Goal: Task Accomplishment & Management: Manage account settings

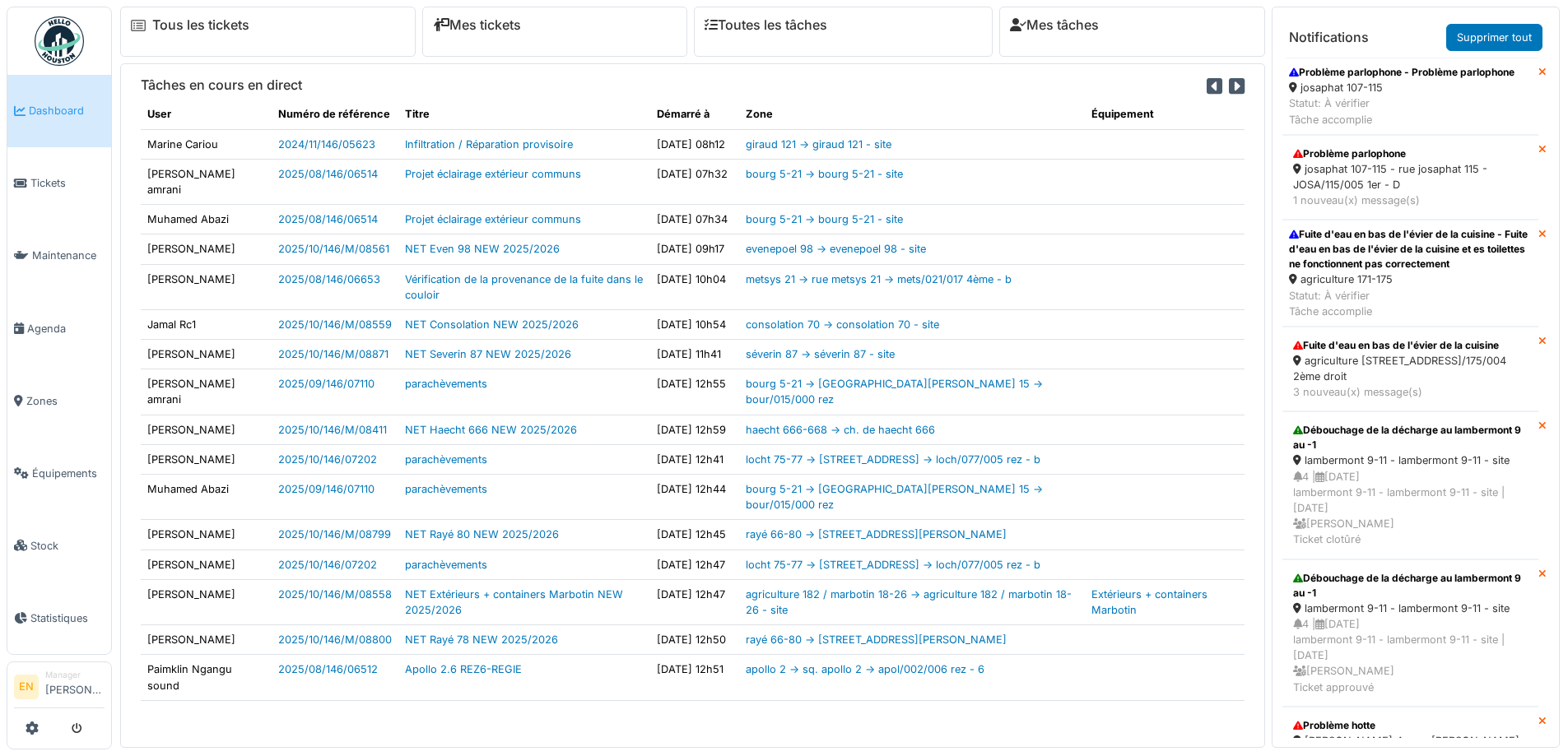
click at [1335, 104] on div "Statut: À vérifier Tâche accomplie" at bounding box center [1401, 110] width 225 height 31
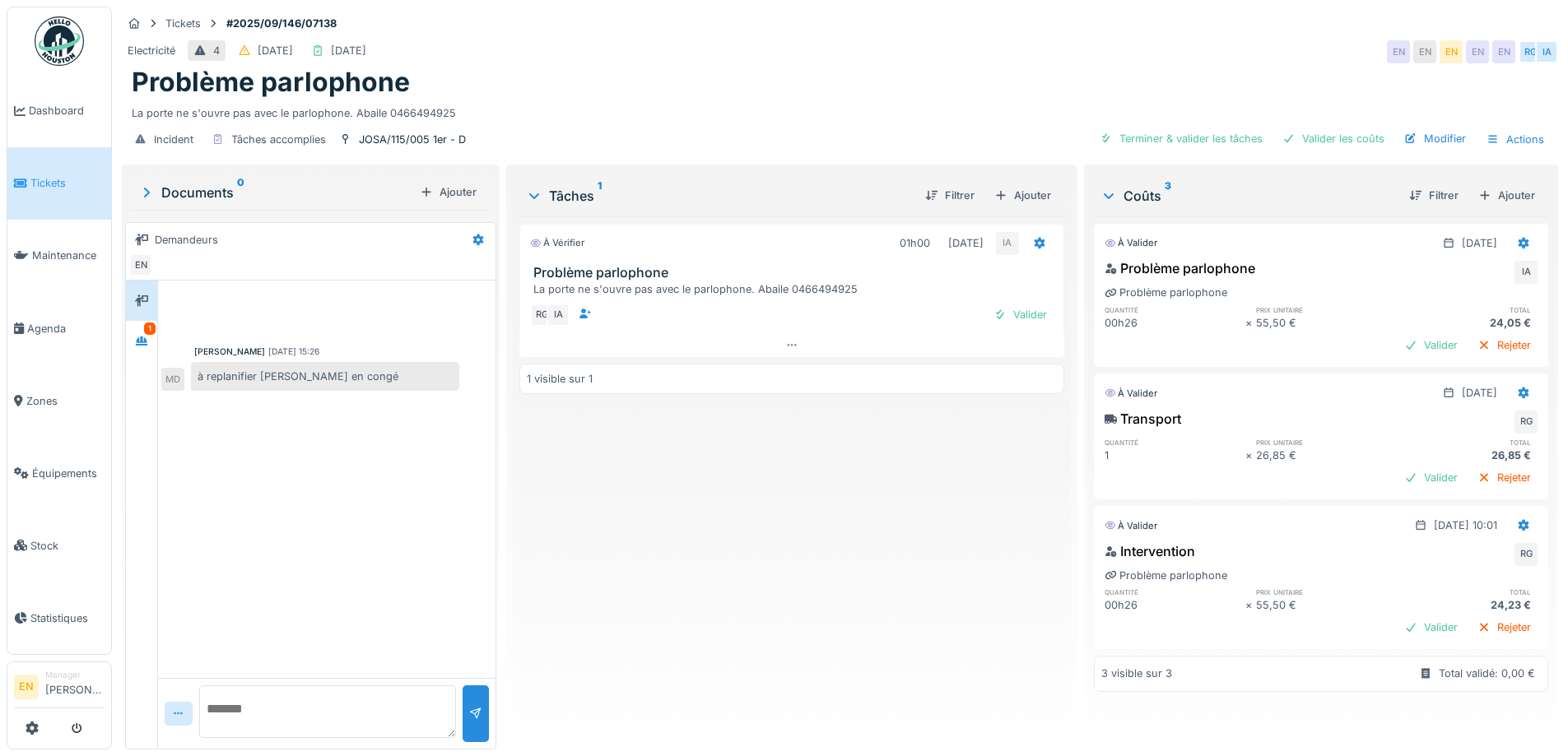
click at [754, 485] on div "À vérifier 01h00 03/10/2025 IA Problème parlophone La porte ne s'ouvre pas avec…" at bounding box center [792, 476] width 544 height 520
click at [849, 547] on div "À vérifier 01h00 03/10/2025 IA Problème parlophone La porte ne s'ouvre pas avec…" at bounding box center [792, 476] width 544 height 520
click at [779, 349] on div at bounding box center [792, 344] width 544 height 24
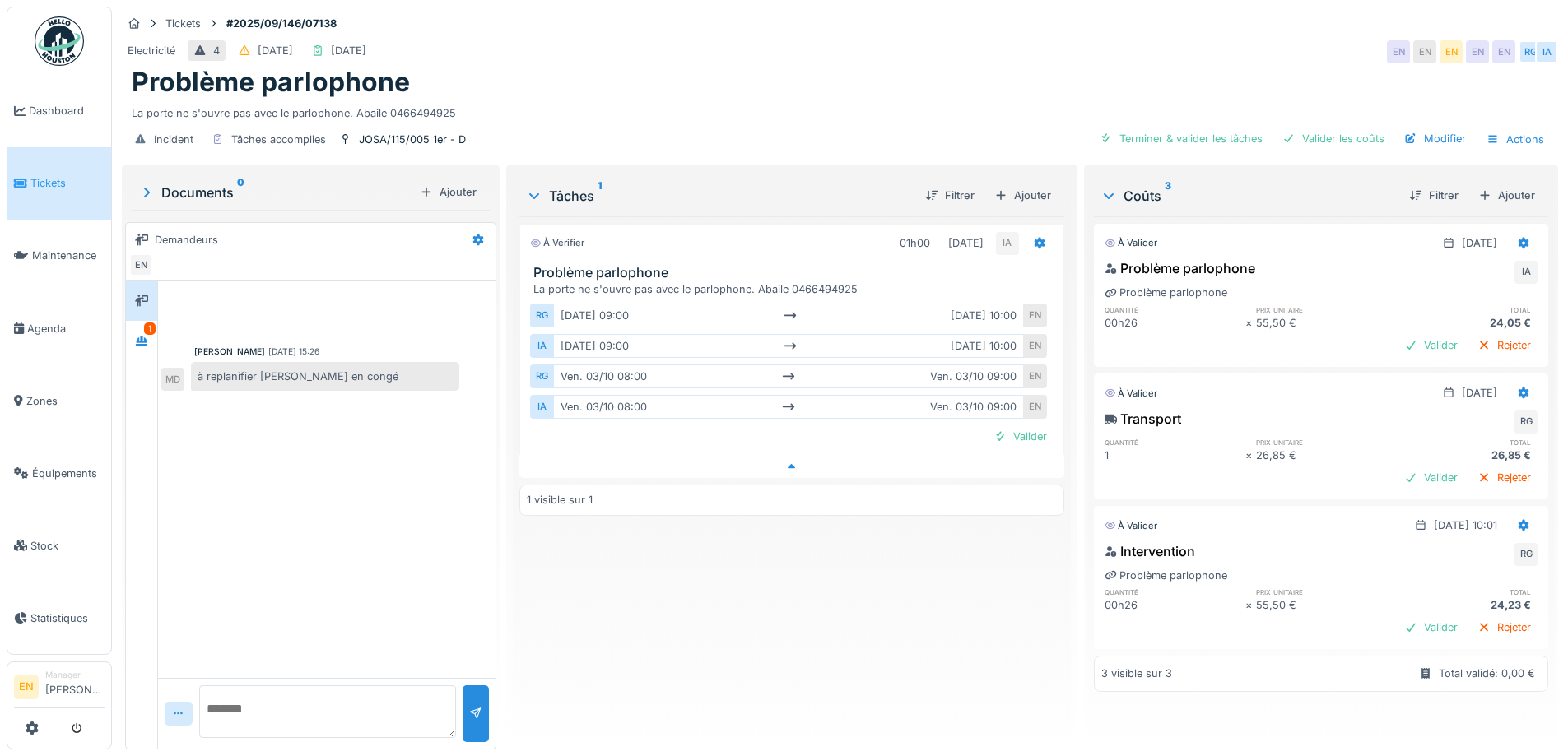
scroll to position [12, 0]
click at [798, 561] on div "À vérifier 01h00 03/10/2025 IA Problème parlophone La porte ne s'ouvre pas avec…" at bounding box center [792, 476] width 544 height 520
click at [966, 121] on div "Incident Tâches accomplies JOSA/115/005 1er - D Terminer & valider les tâches V…" at bounding box center [840, 140] width 1436 height 37
click at [680, 652] on div "À vérifier 01h00 03/10/2025 IA Problème parlophone La porte ne s'ouvre pas avec…" at bounding box center [792, 476] width 544 height 520
click at [244, 489] on div "Mouad Dakir 12/09/2025 15:26 à replanifier Robert en congé MD" at bounding box center [327, 480] width 337 height 397
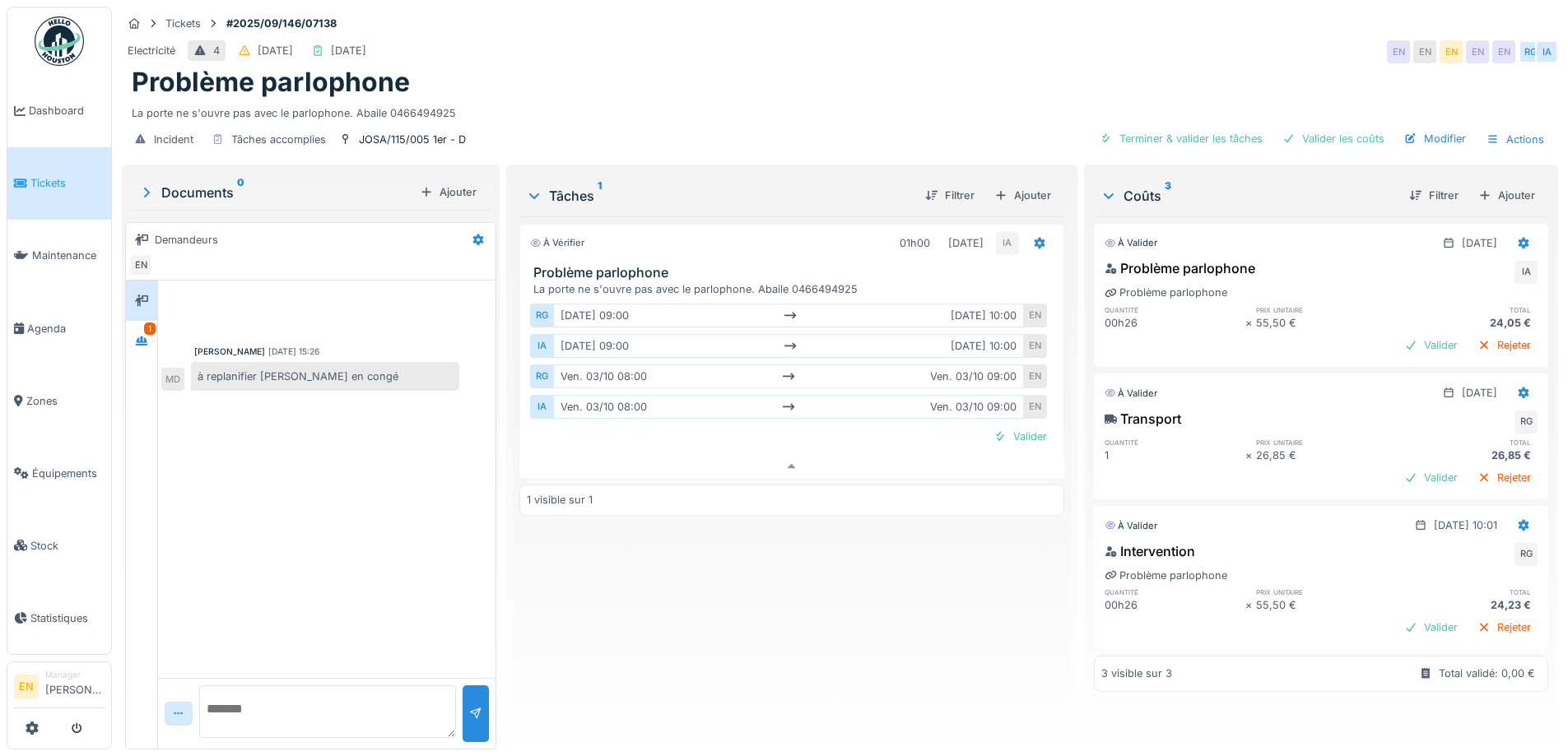
click at [901, 612] on div "À vérifier 01h00 03/10/2025 IA Problème parlophone La porte ne s'ouvre pas avec…" at bounding box center [792, 476] width 544 height 520
click at [145, 336] on icon at bounding box center [141, 341] width 11 height 9
click at [268, 375] on div "Porte reglée ok pour validation" at bounding box center [325, 376] width 269 height 29
click at [656, 584] on div "À vérifier 01h00 03/10/2025 IA Problème parlophone La porte ne s'ouvre pas avec…" at bounding box center [792, 476] width 544 height 520
click at [727, 99] on div "La porte ne s'ouvre pas avec le parlophone. Abaile 0466494925" at bounding box center [840, 110] width 1417 height 22
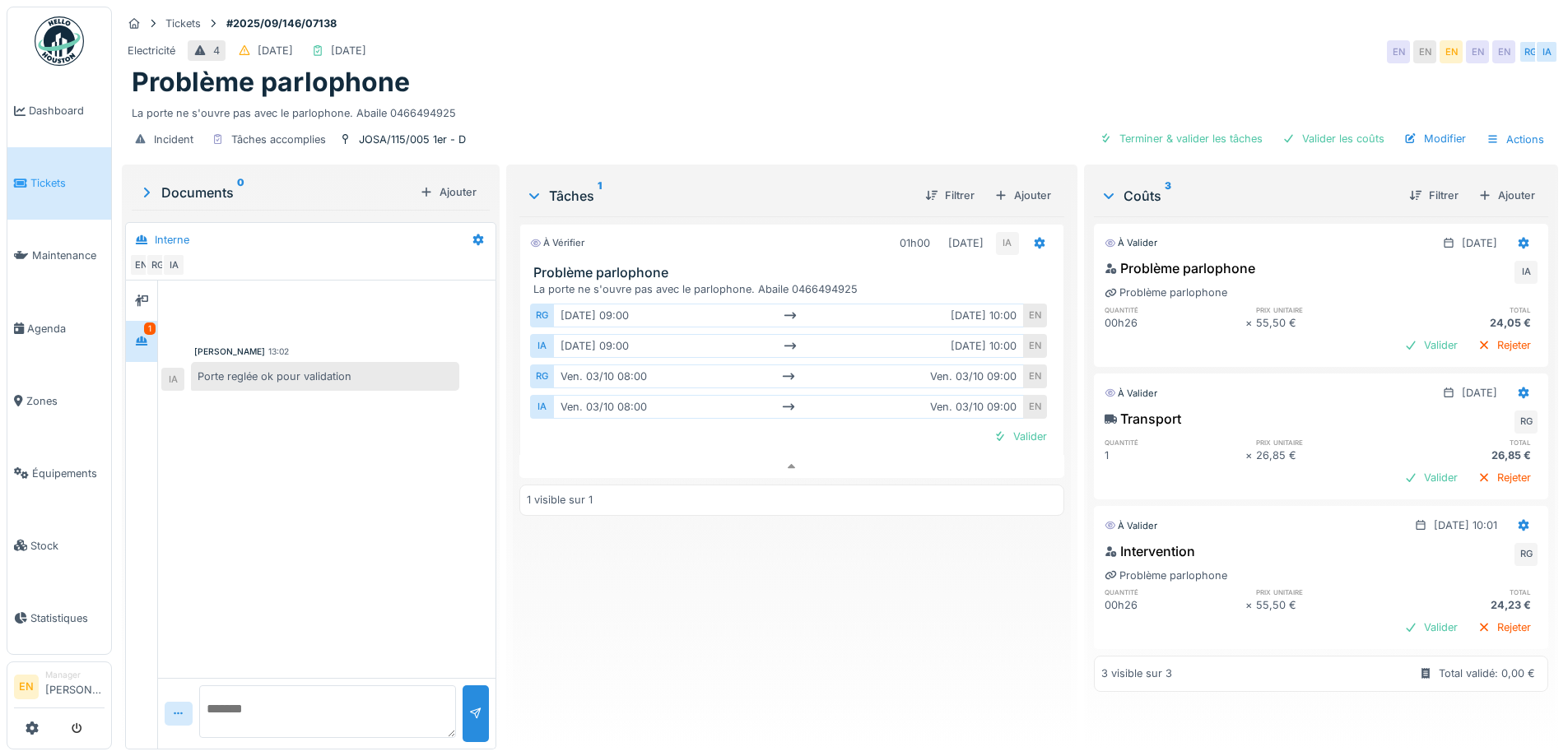
click at [754, 657] on div "À vérifier 01h00 03/10/2025 IA Problème parlophone La porte ne s'ouvre pas avec…" at bounding box center [792, 476] width 544 height 520
click at [663, 70] on div "Problème parlophone" at bounding box center [840, 81] width 1417 height 31
click at [842, 624] on div "À vérifier 01h00 03/10/2025 IA Problème parlophone La porte ne s'ouvre pas avec…" at bounding box center [792, 476] width 544 height 520
click at [1331, 127] on div "Valider les coûts" at bounding box center [1334, 138] width 115 height 22
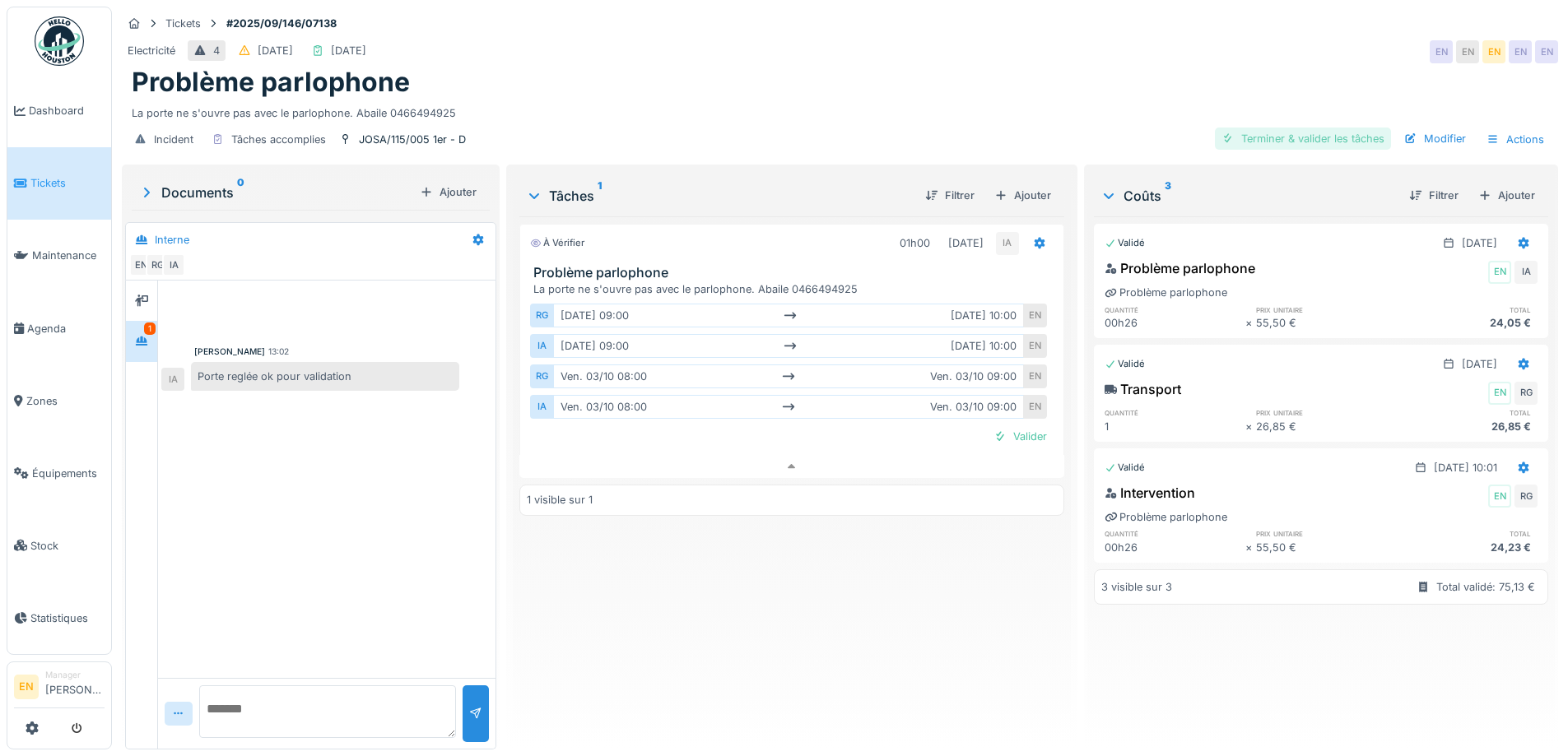
click at [1338, 127] on div "Terminer & valider les tâches" at bounding box center [1303, 138] width 176 height 22
click at [1426, 127] on div "Modifier" at bounding box center [1435, 138] width 75 height 22
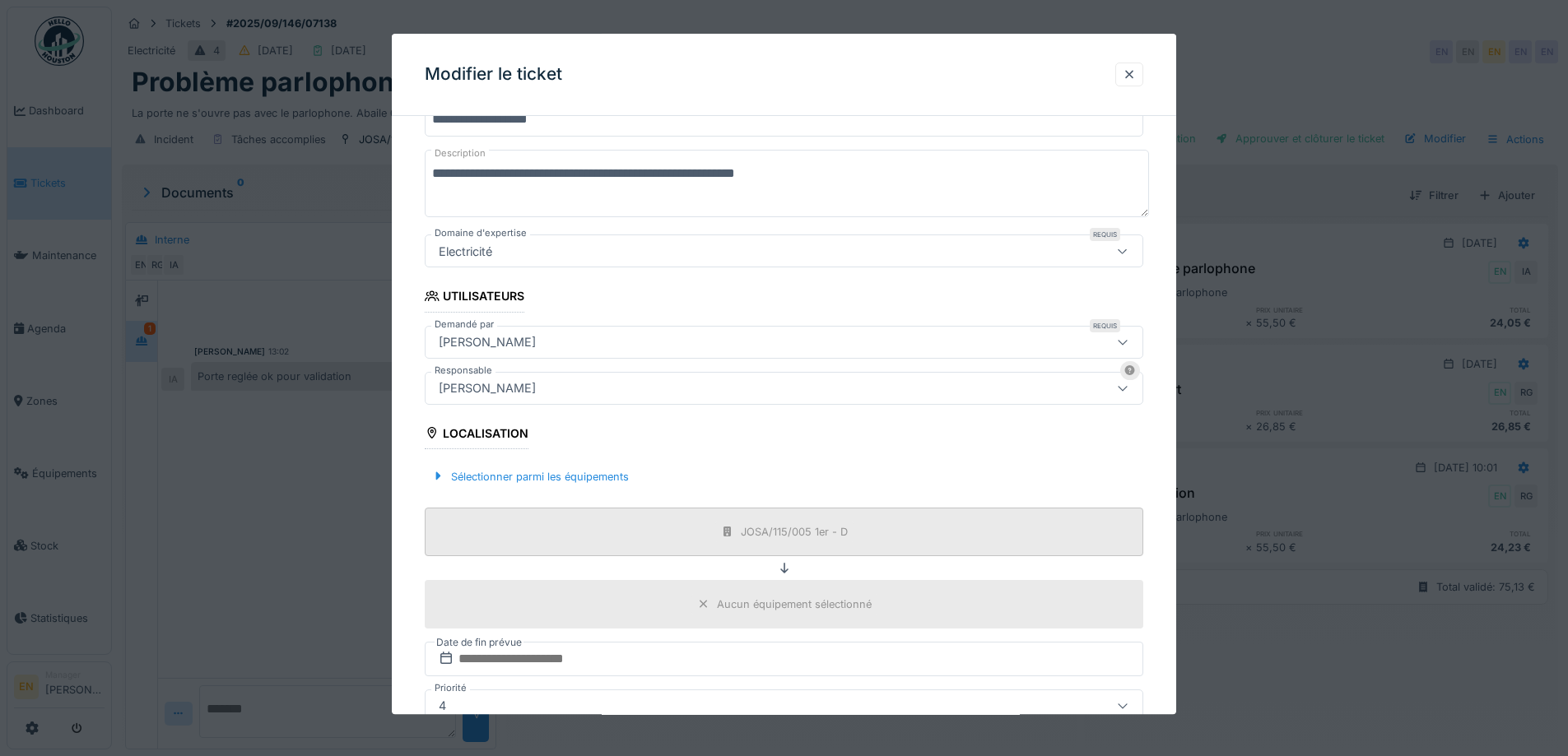
scroll to position [151, 0]
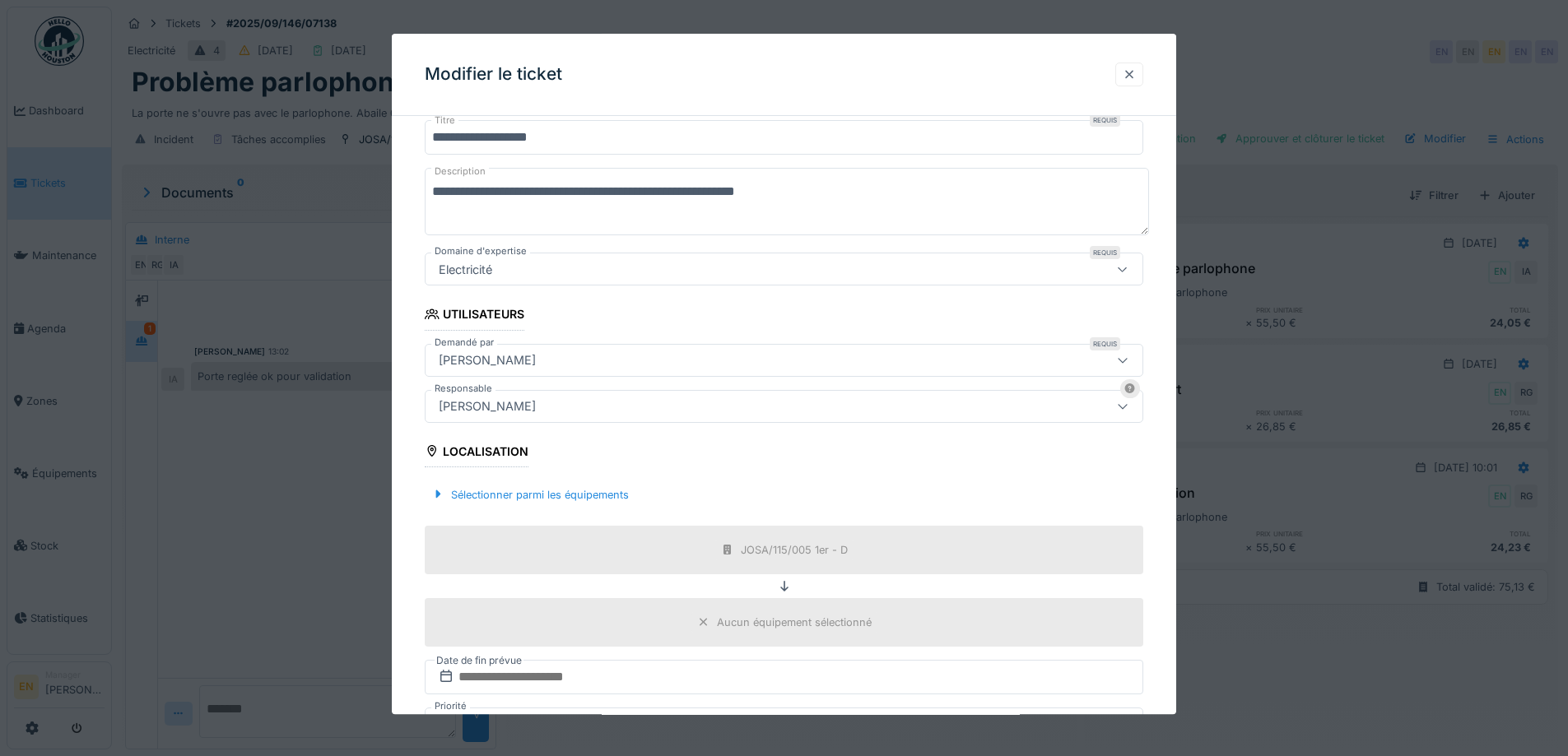
click at [1136, 79] on div at bounding box center [1129, 74] width 13 height 16
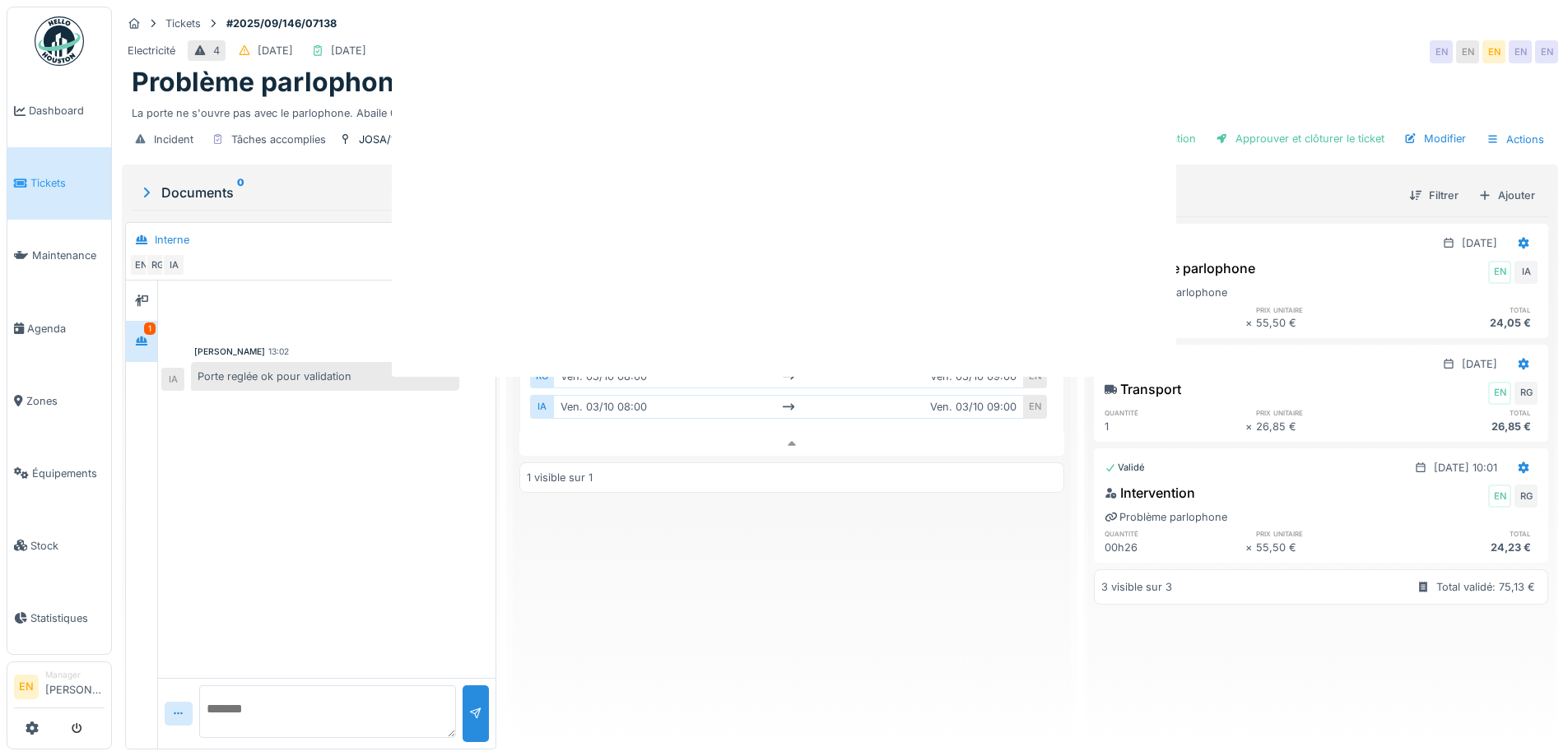
scroll to position [0, 0]
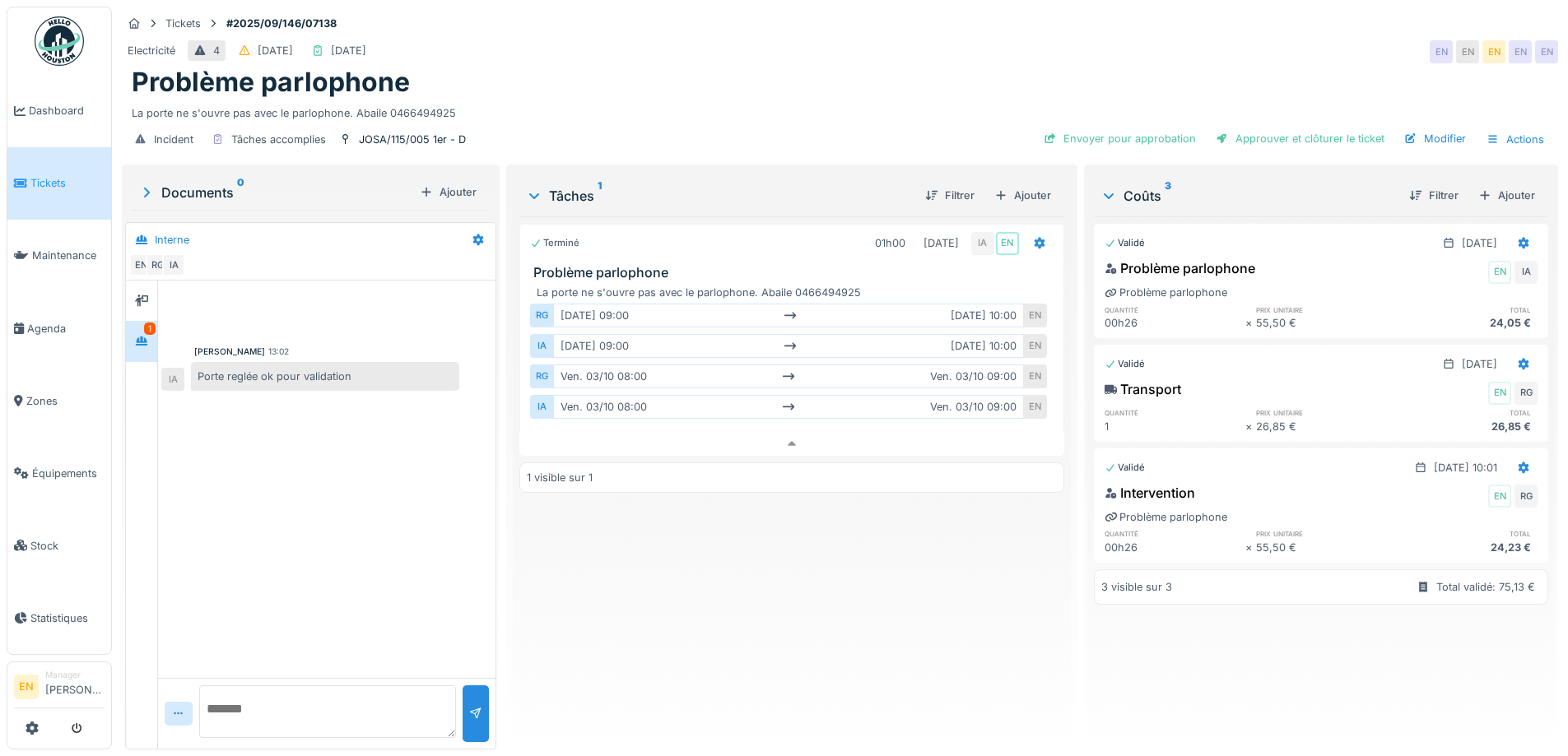
drag, startPoint x: 1446, startPoint y: 123, endPoint x: 1415, endPoint y: 123, distance: 31.0
click at [1446, 127] on div "Modifier" at bounding box center [1435, 138] width 75 height 22
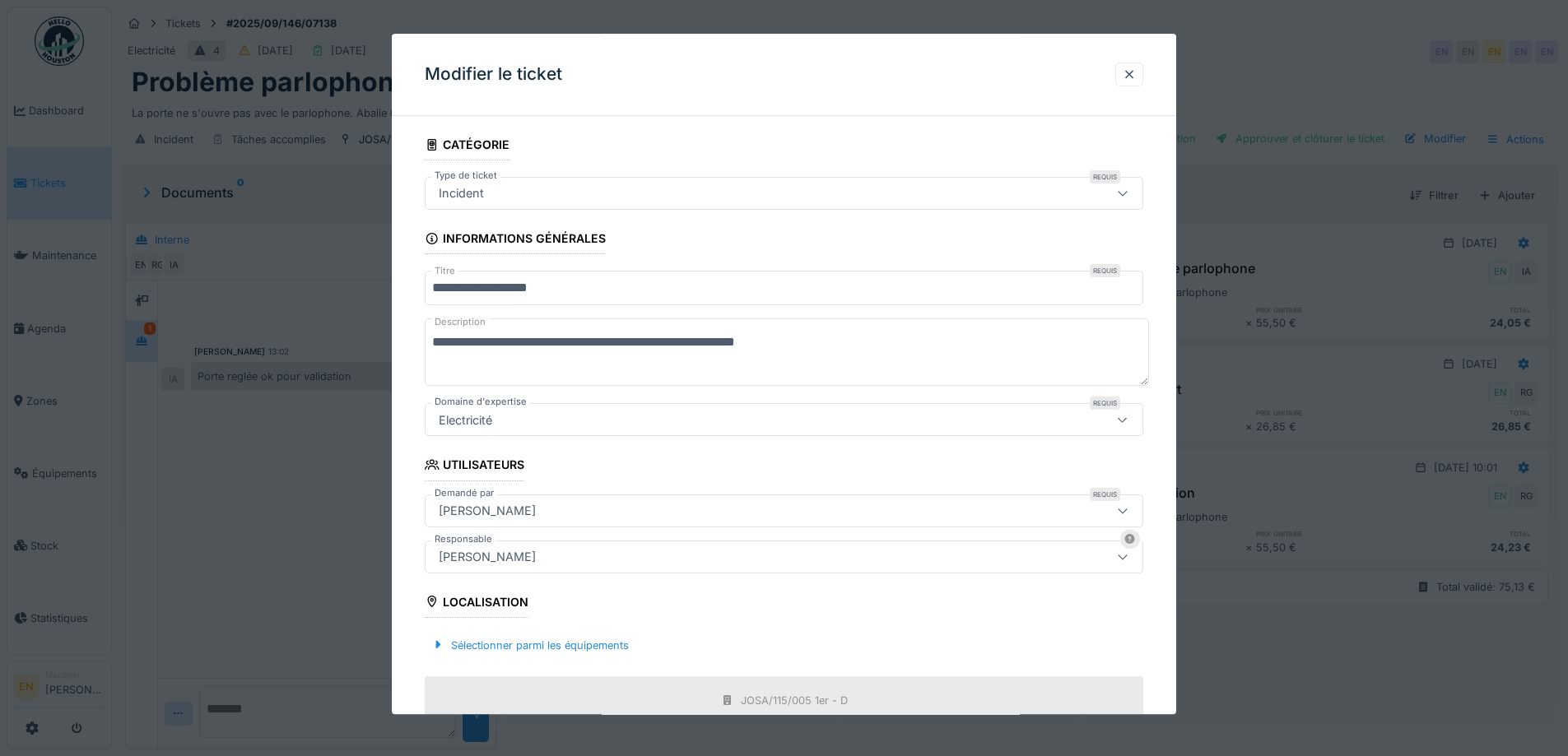
click at [542, 517] on div "[PERSON_NAME]" at bounding box center [487, 511] width 110 height 19
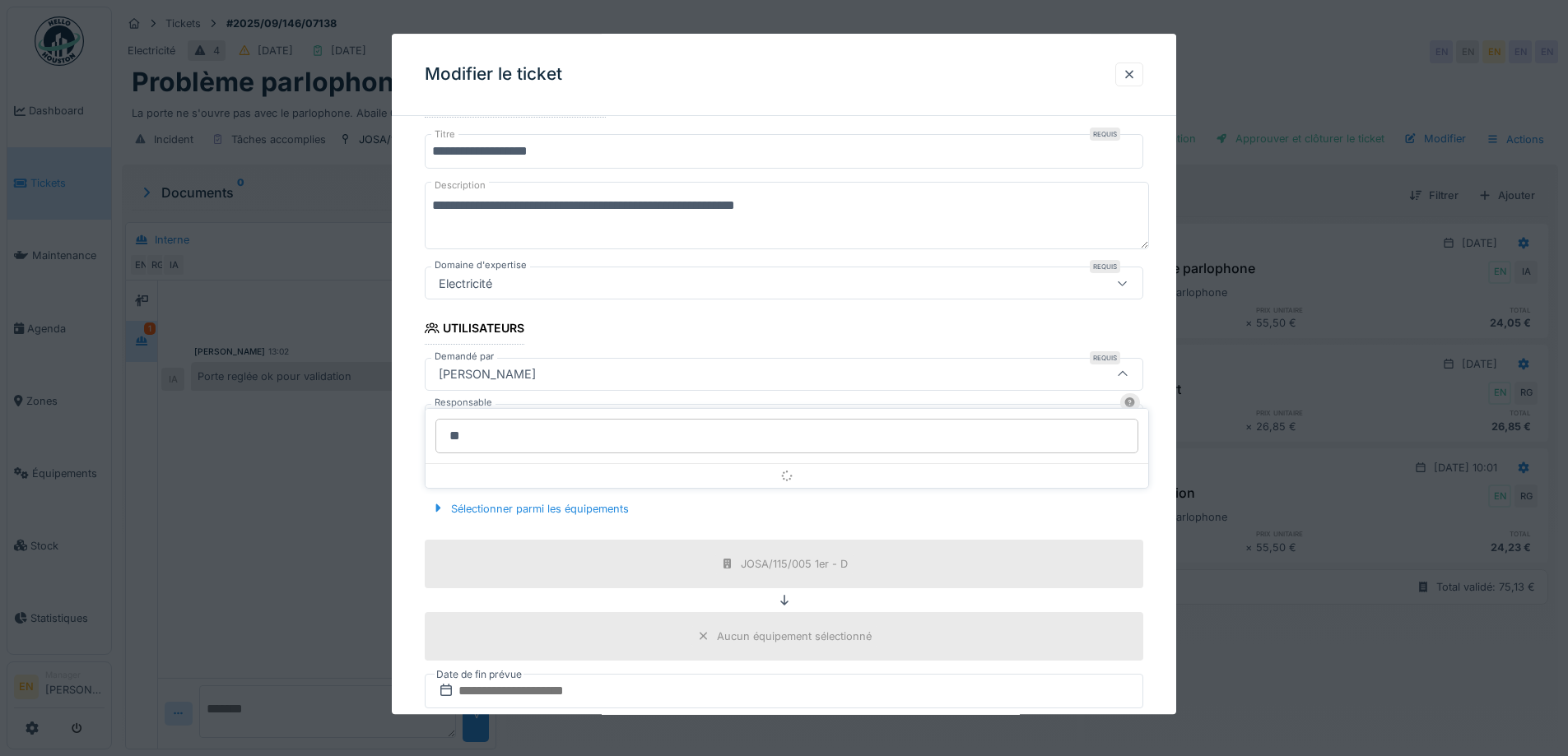
type input "*"
click at [1170, 526] on div "**********" at bounding box center [784, 484] width 784 height 983
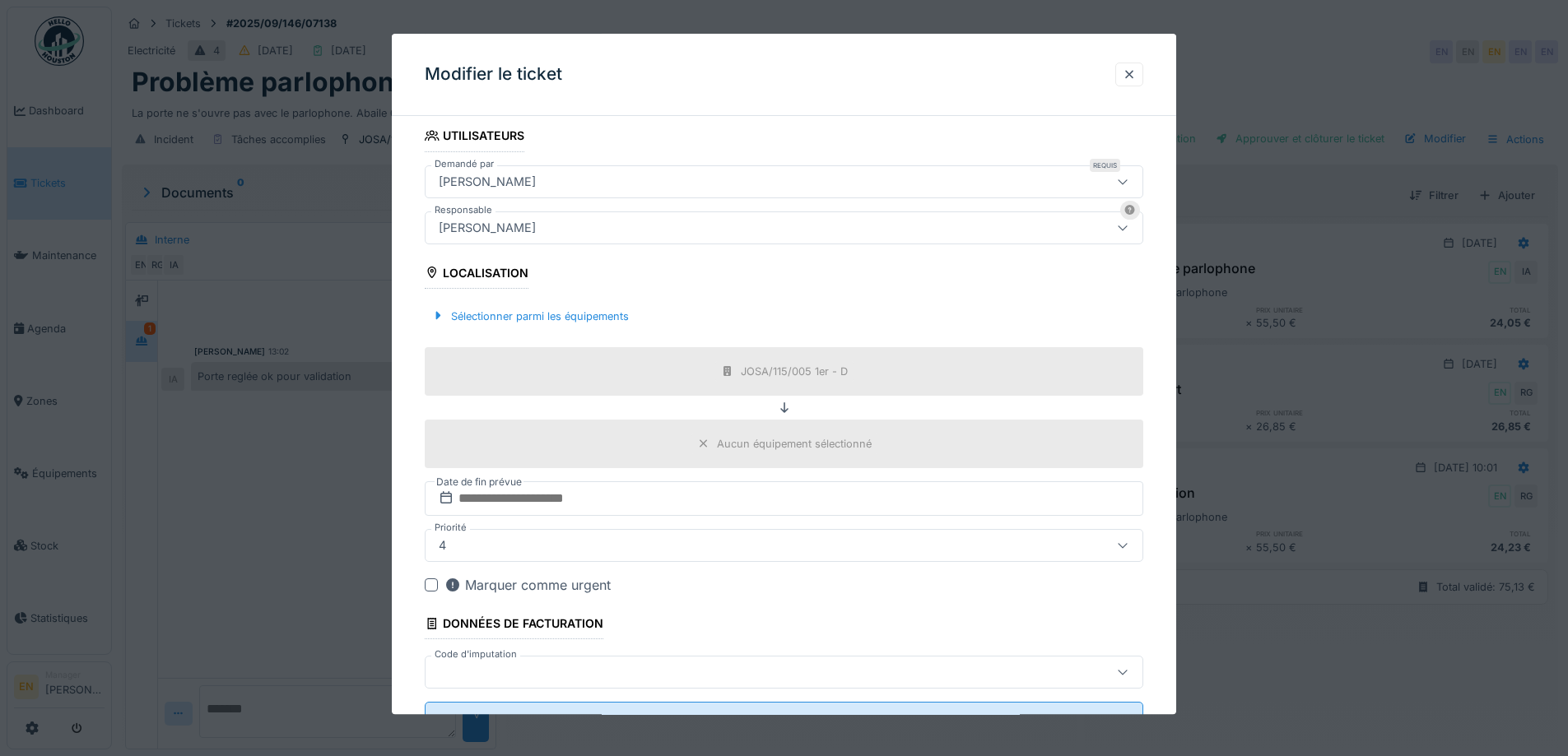
scroll to position [397, 0]
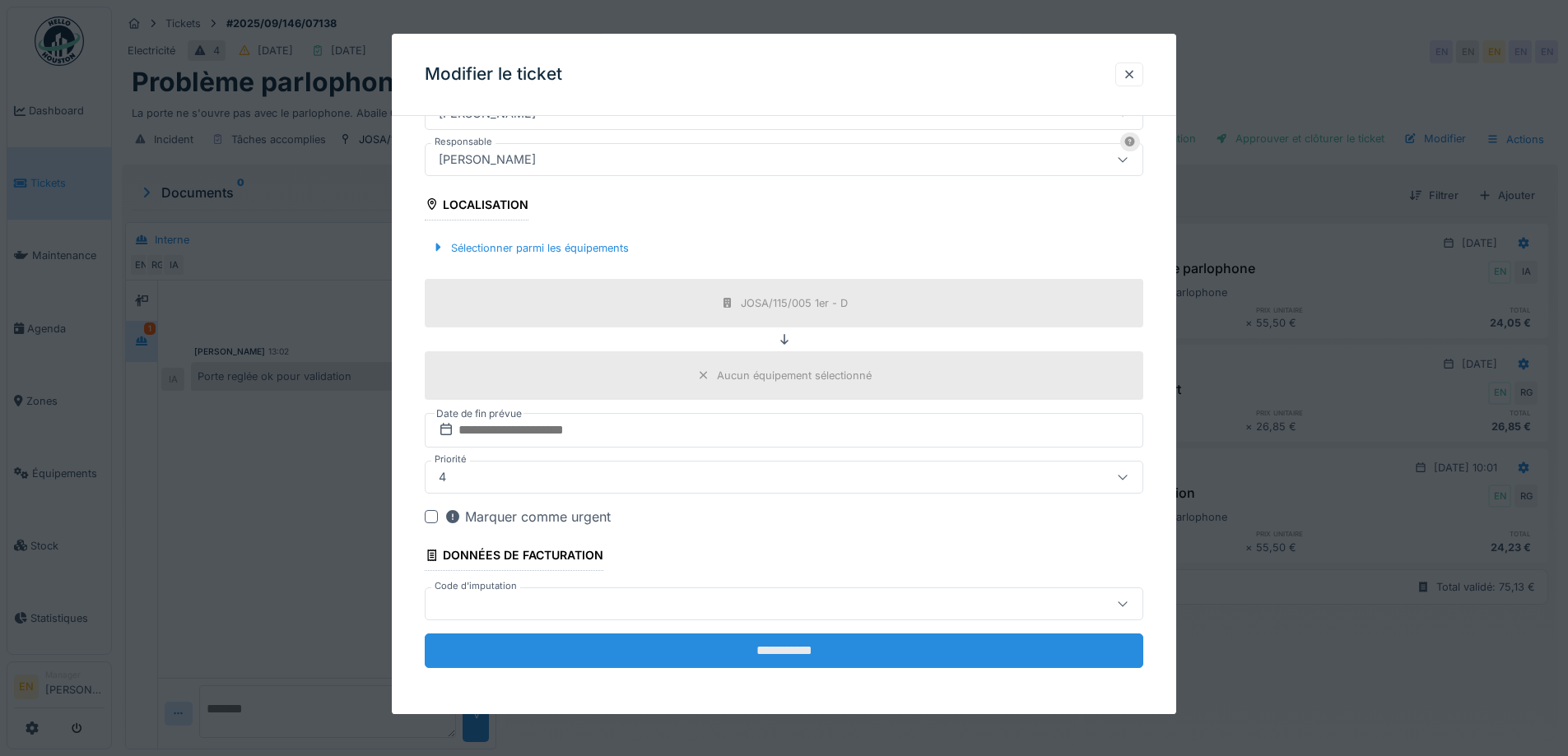
click at [799, 654] on input "**********" at bounding box center [784, 651] width 719 height 34
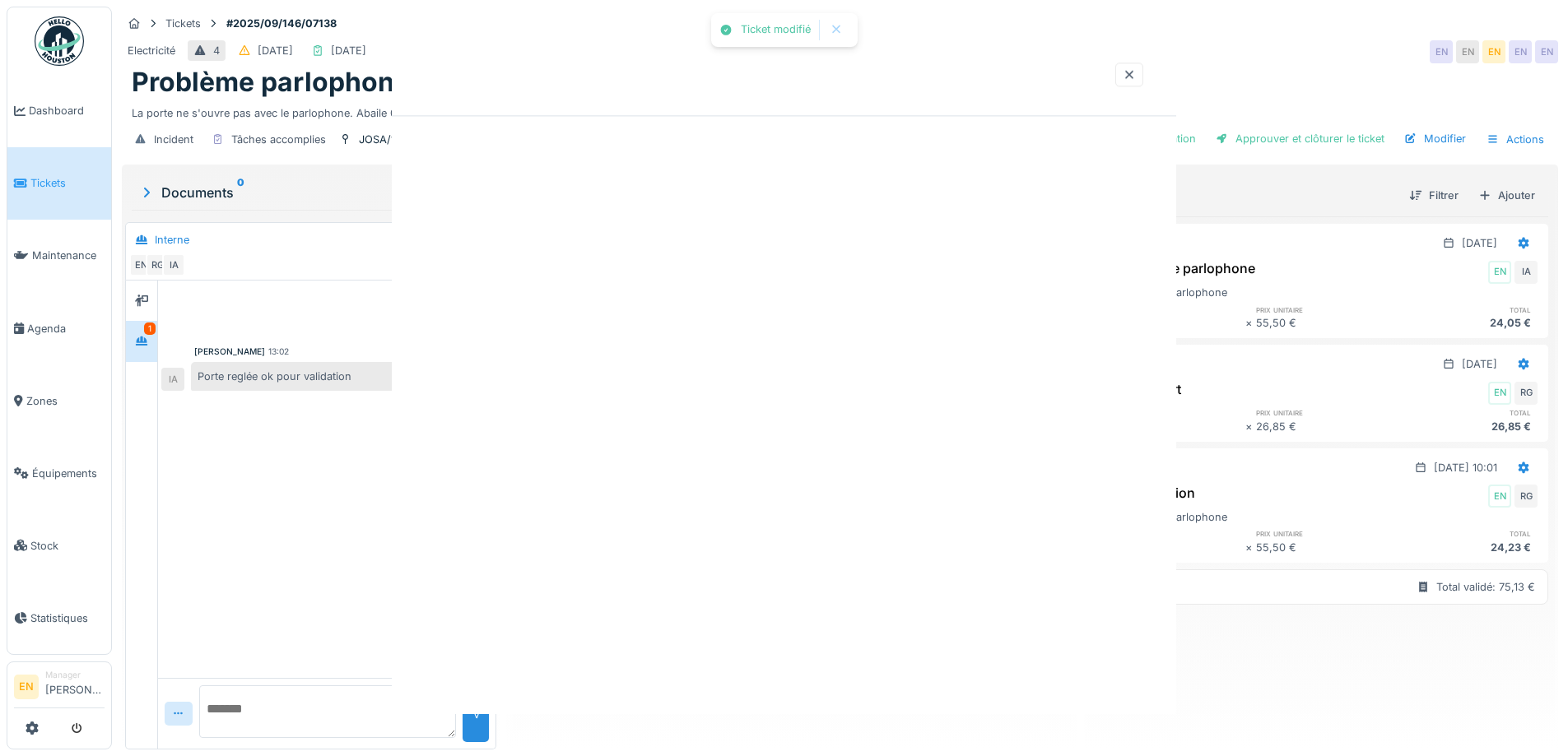
scroll to position [0, 0]
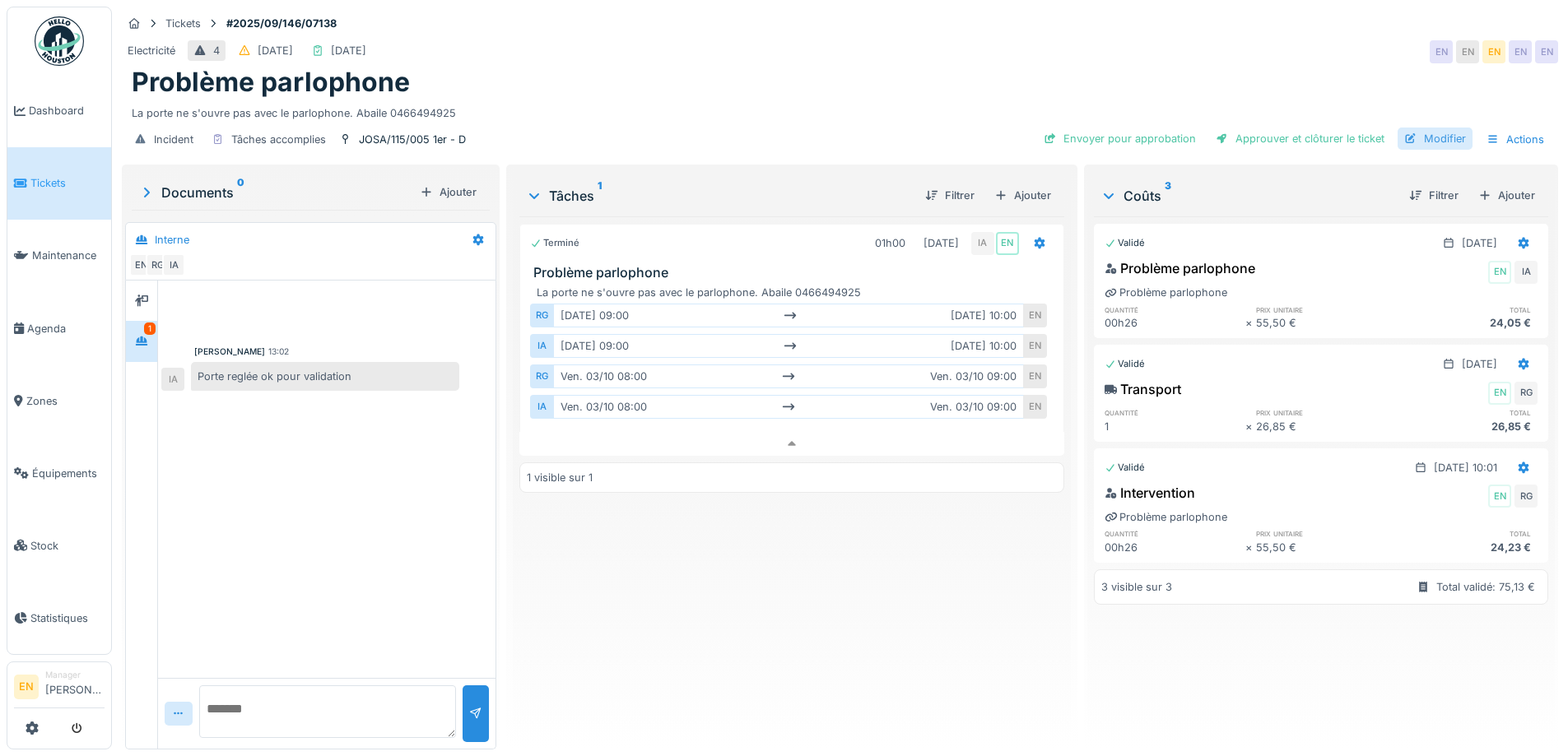
click at [1419, 127] on div "Modifier" at bounding box center [1435, 138] width 75 height 22
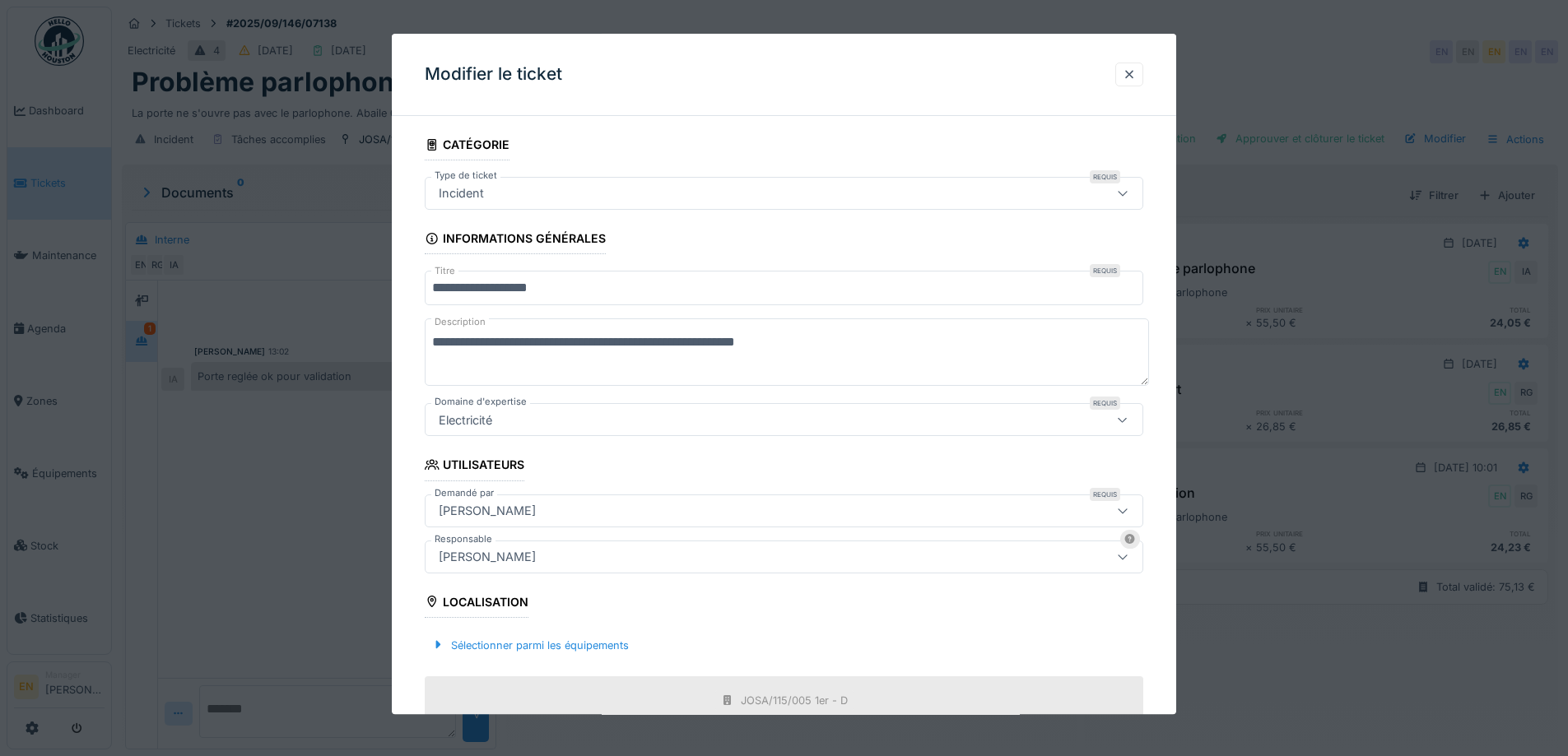
click at [535, 556] on div "[PERSON_NAME]" at bounding box center [487, 557] width 110 height 19
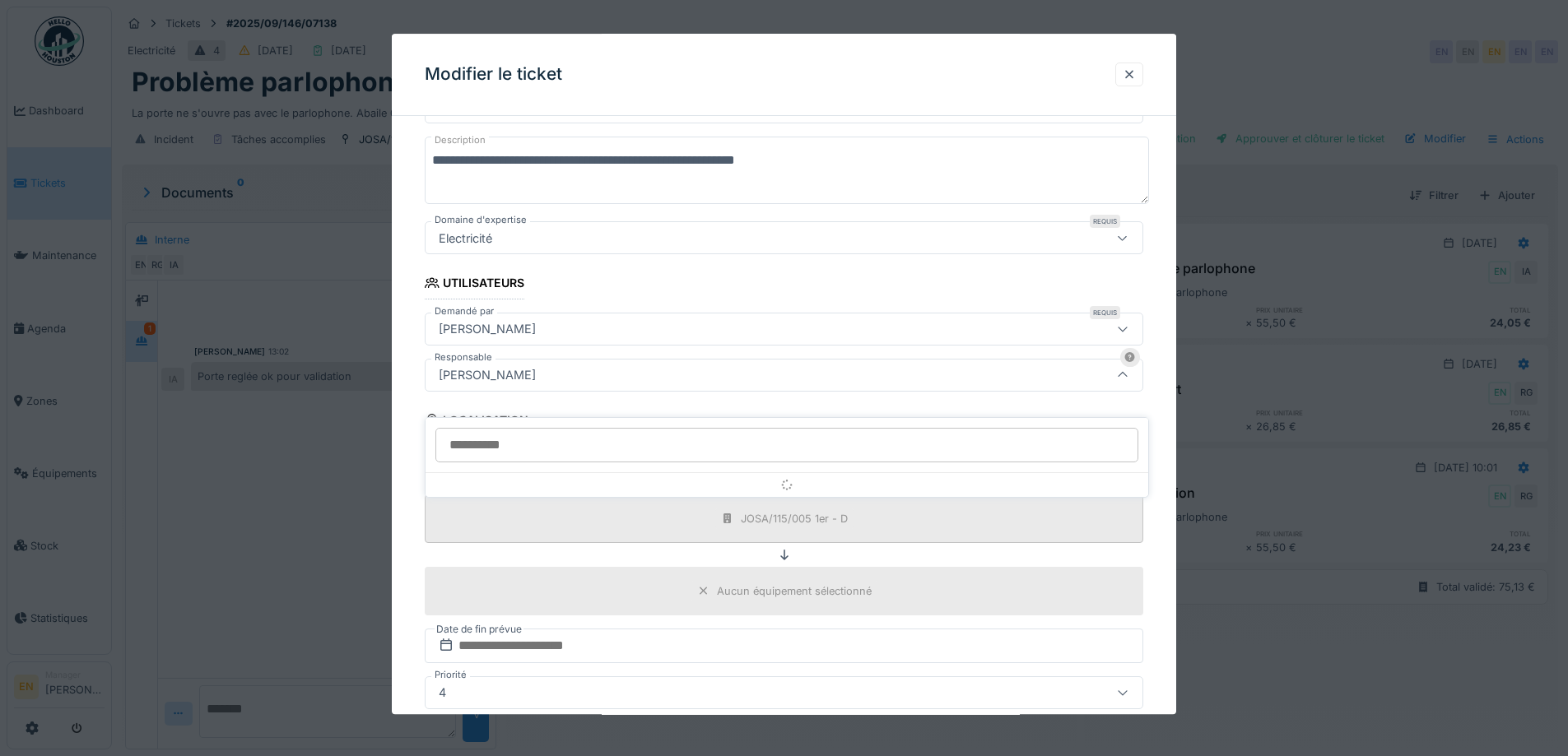
scroll to position [183, 0]
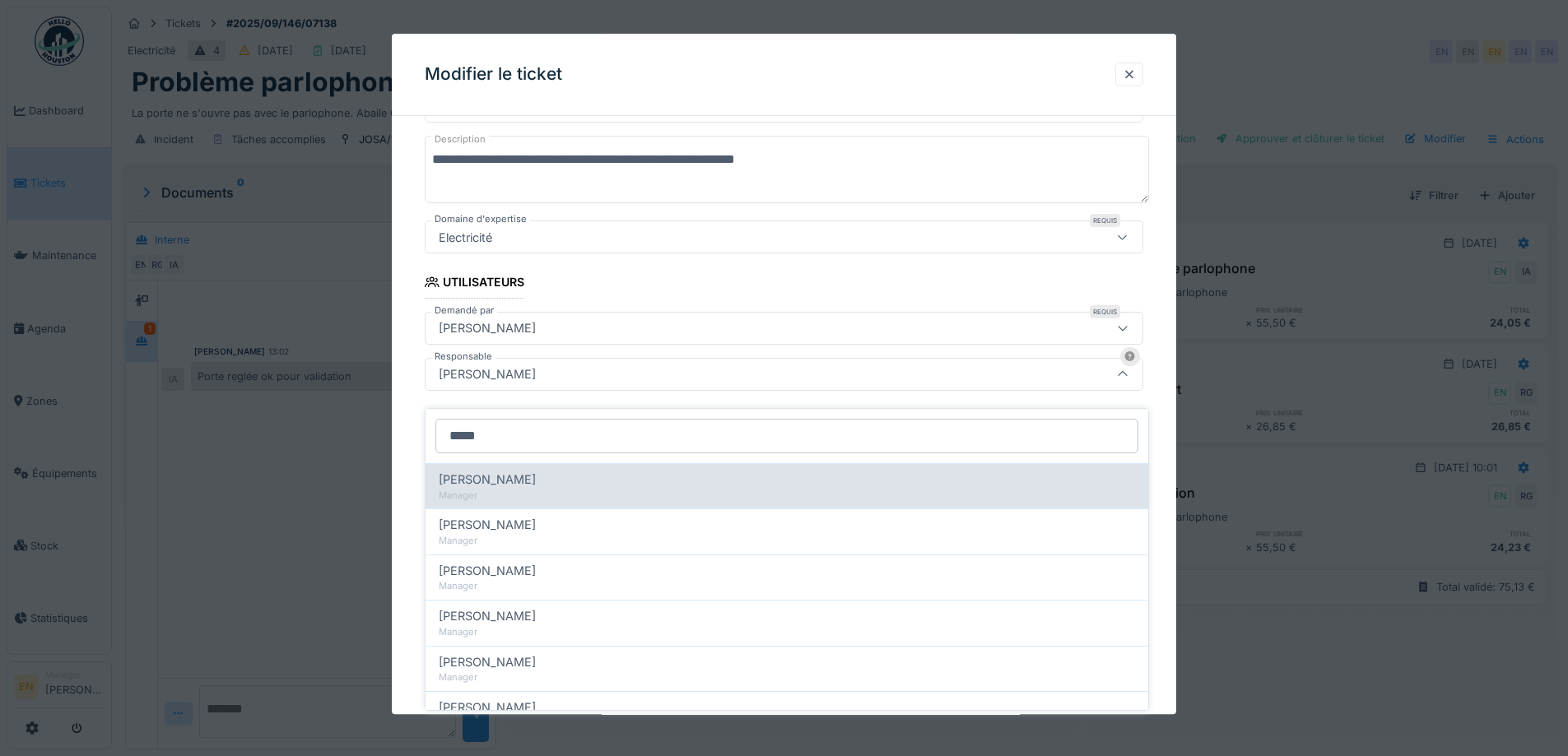
type input "*****"
click at [548, 474] on div "Ahmed Belhajji" at bounding box center [787, 480] width 696 height 19
type input "****"
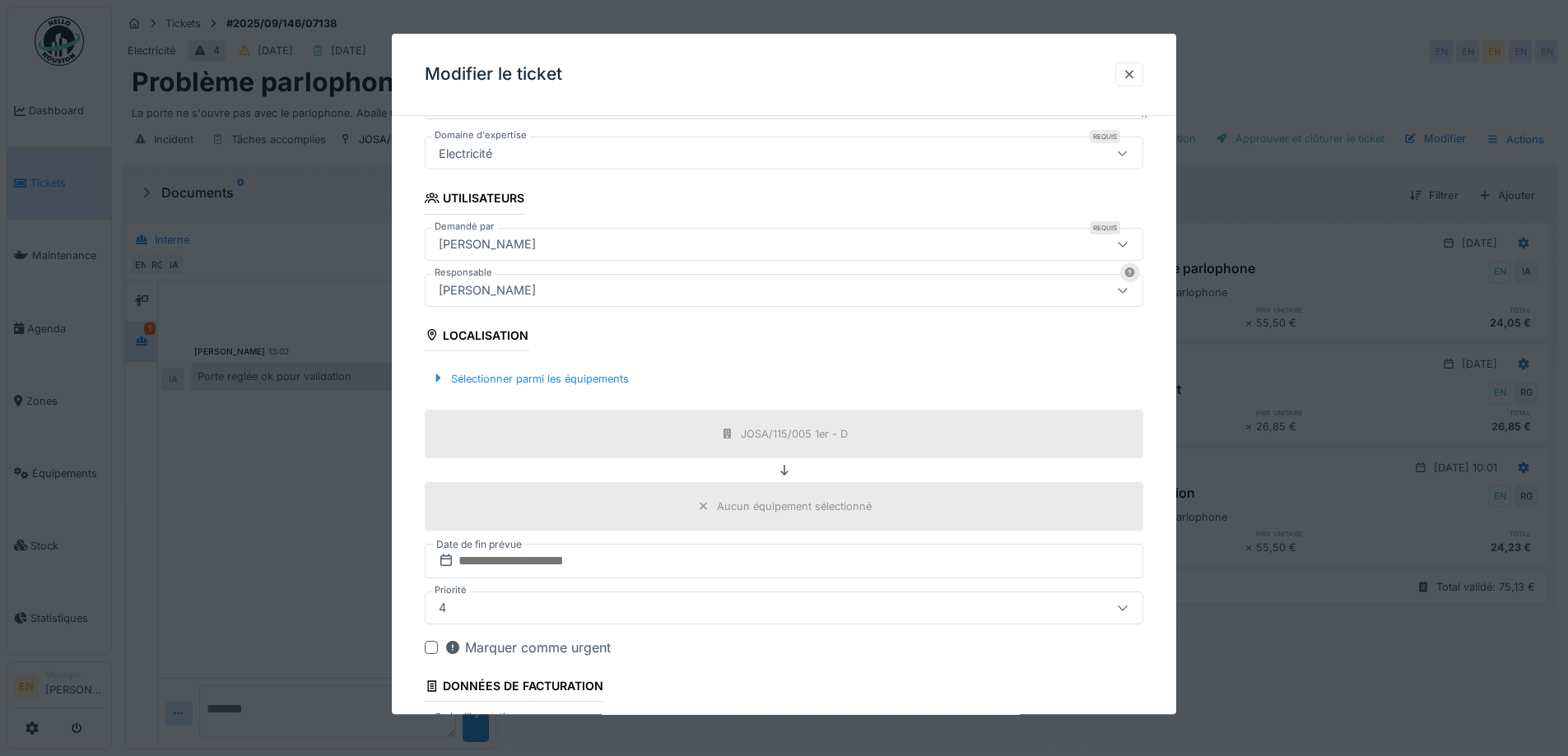
scroll to position [397, 0]
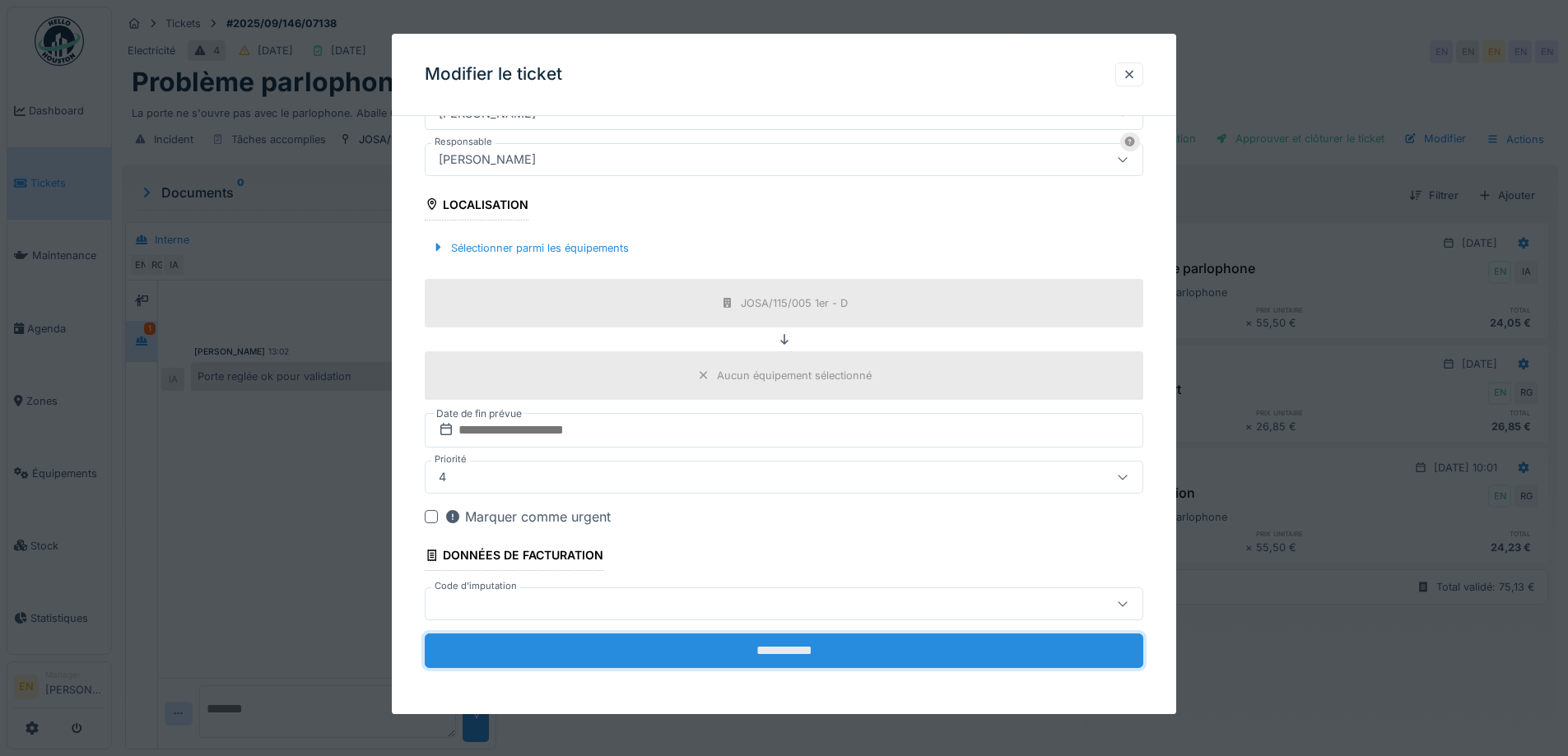
click at [809, 643] on input "**********" at bounding box center [784, 651] width 719 height 34
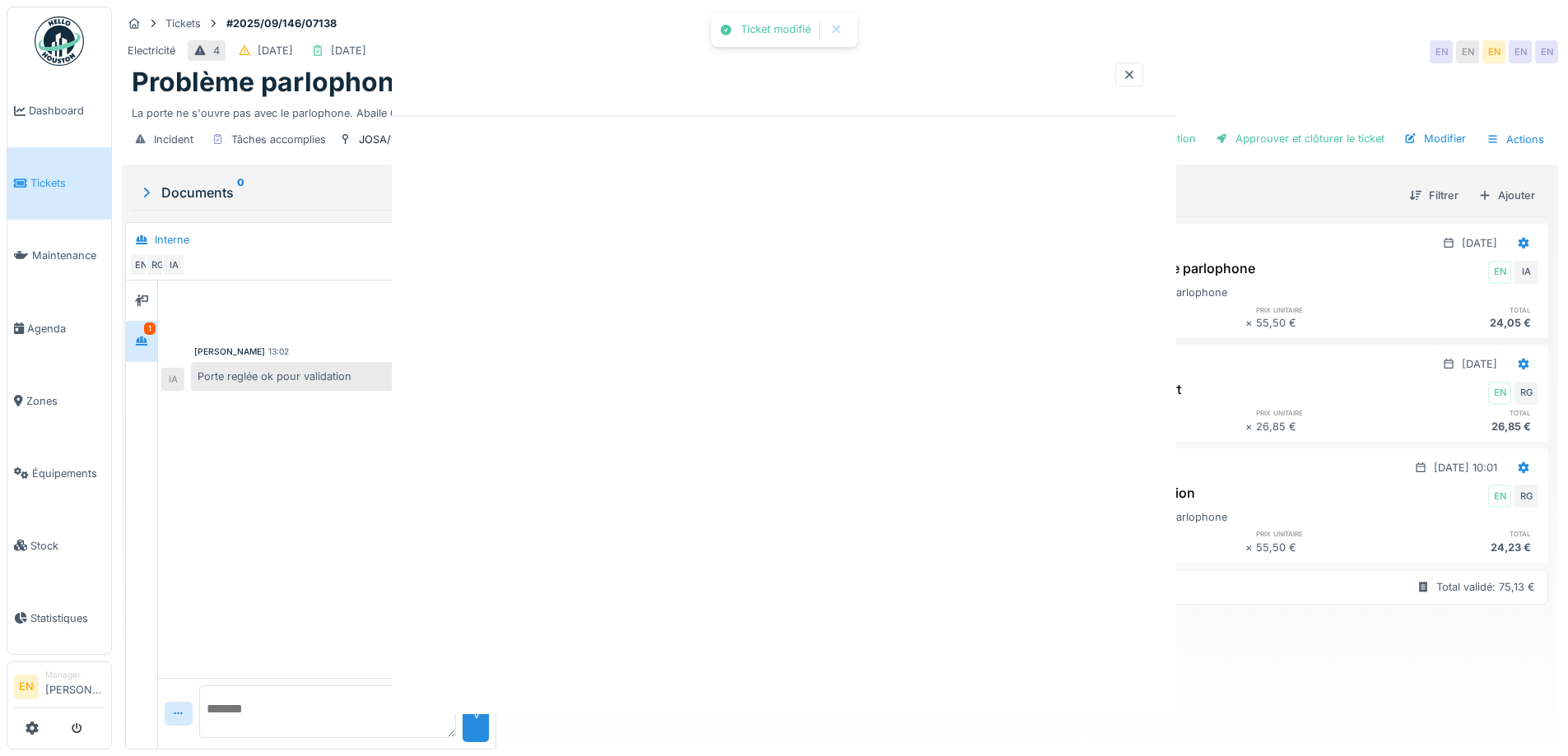
scroll to position [0, 0]
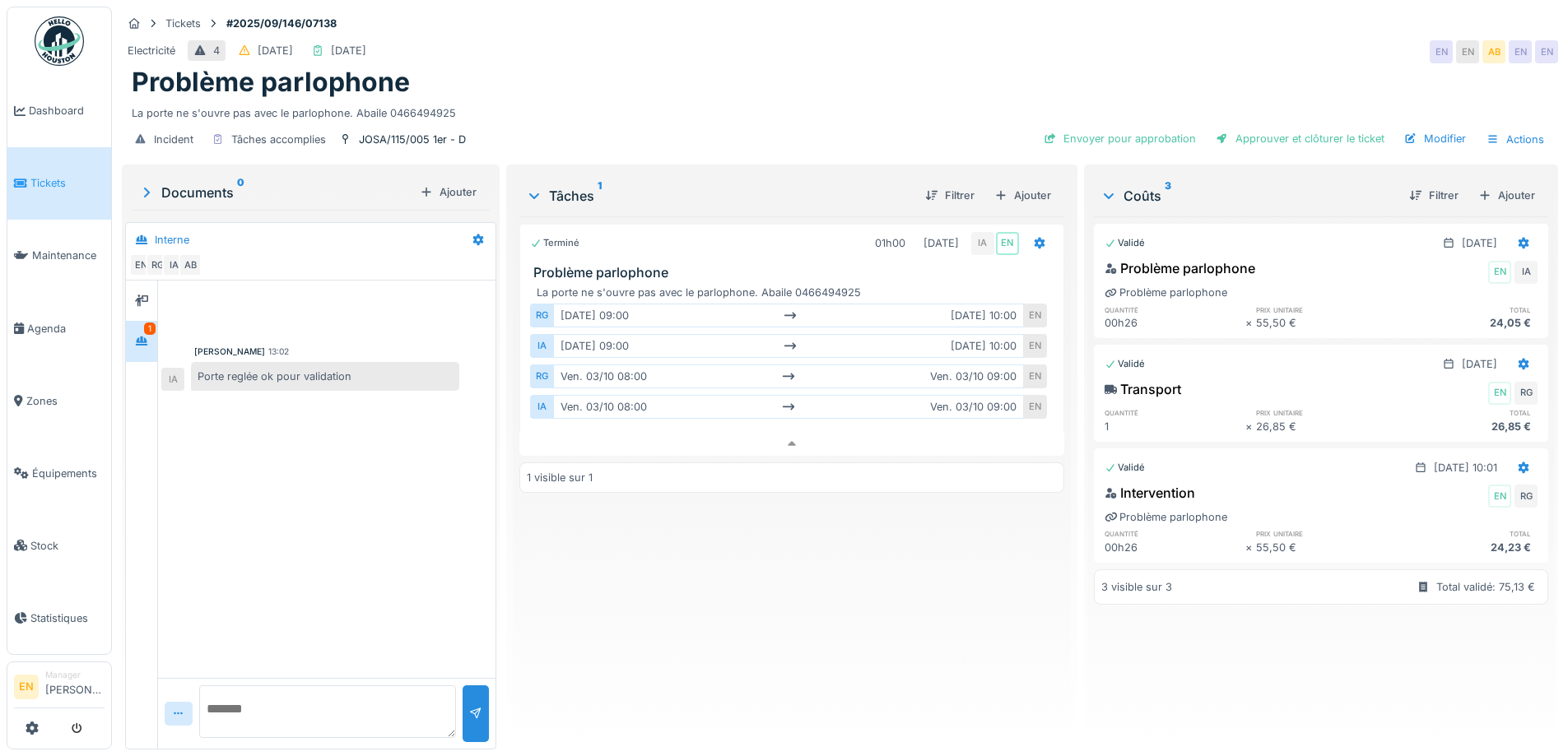
click at [652, 593] on div "Terminé 01h00 03/10/2025 IA EN Problème parlophone La porte ne s'ouvre pas avec…" at bounding box center [792, 476] width 544 height 520
click at [761, 78] on div "Problème parlophone" at bounding box center [840, 81] width 1417 height 31
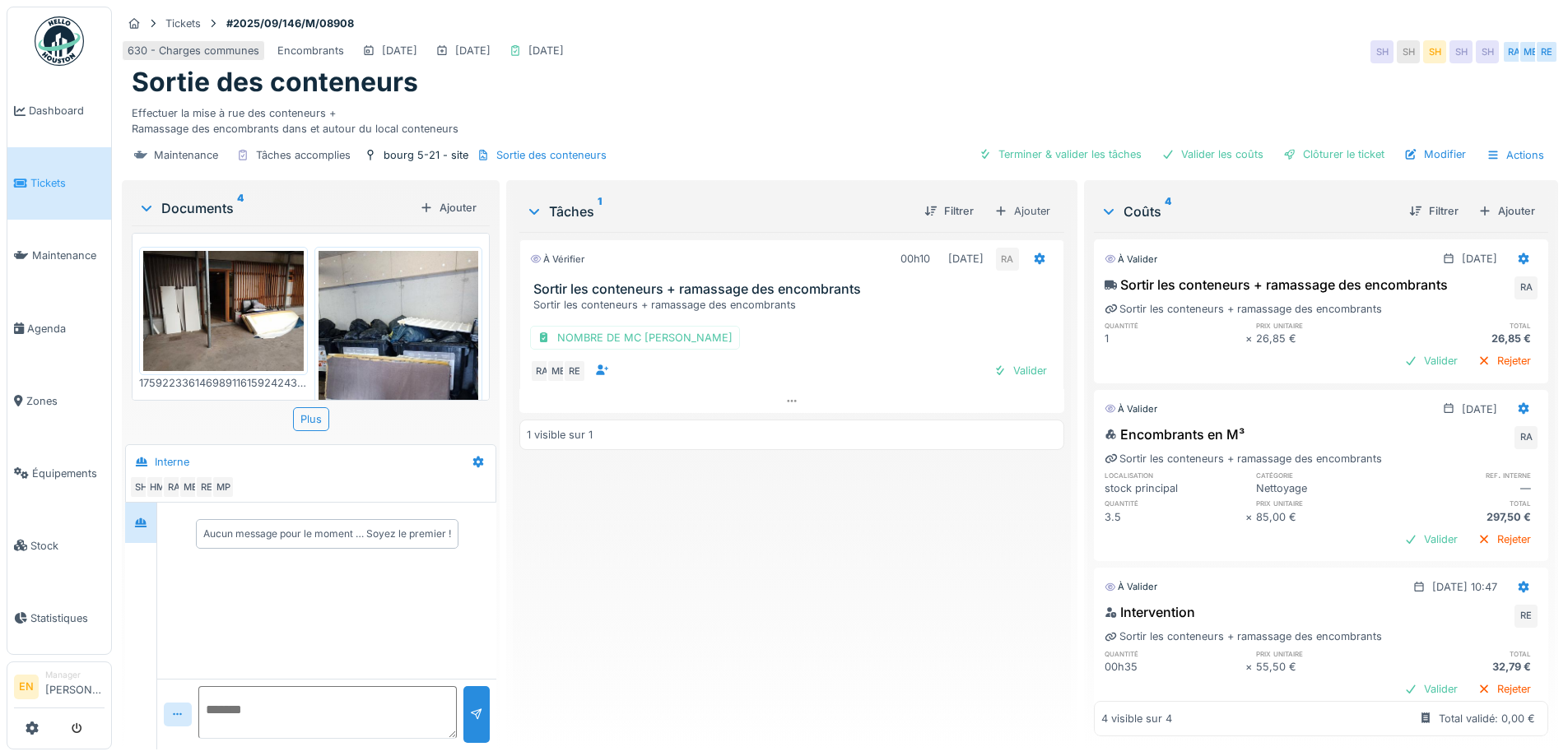
scroll to position [192, 0]
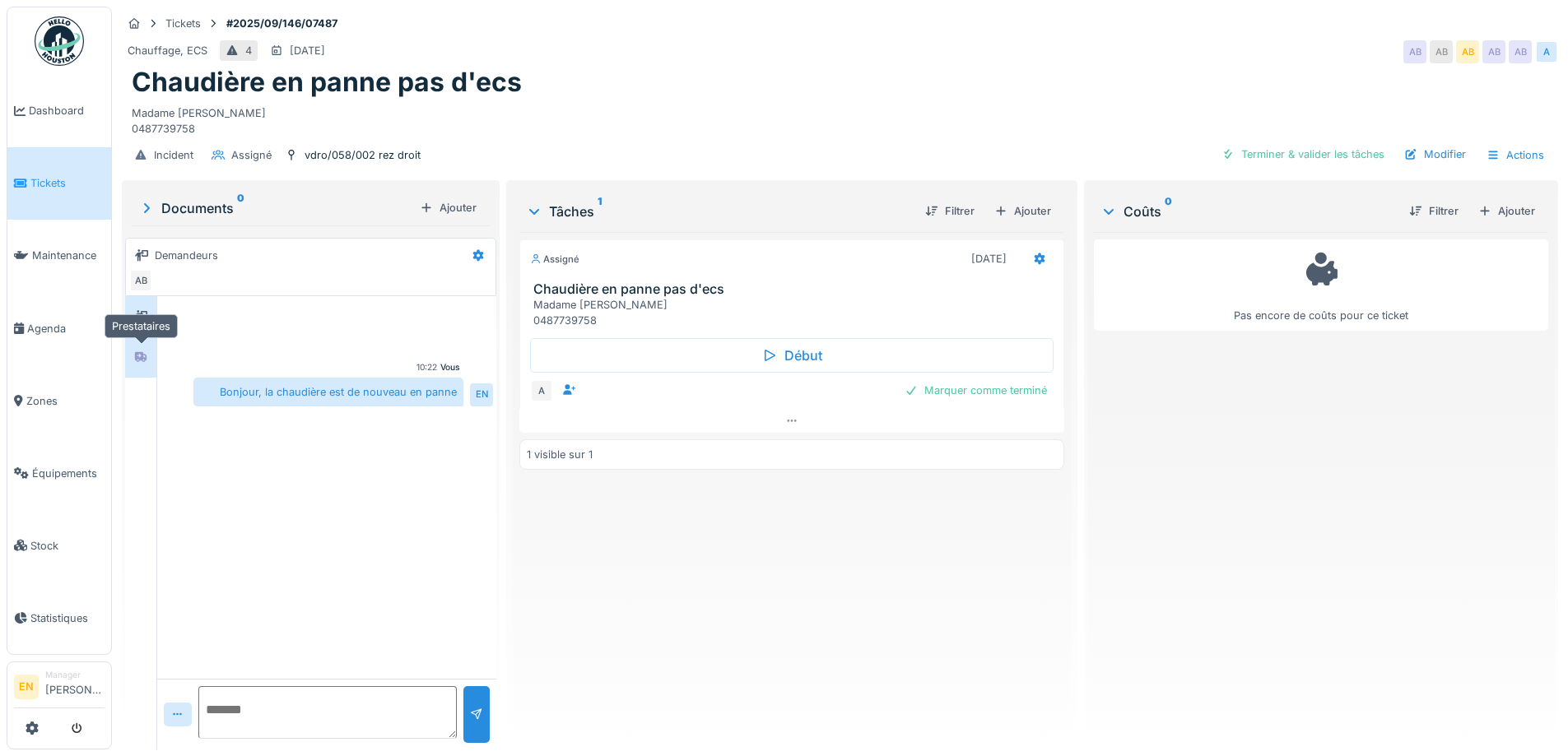
click at [144, 358] on icon at bounding box center [140, 357] width 11 height 10
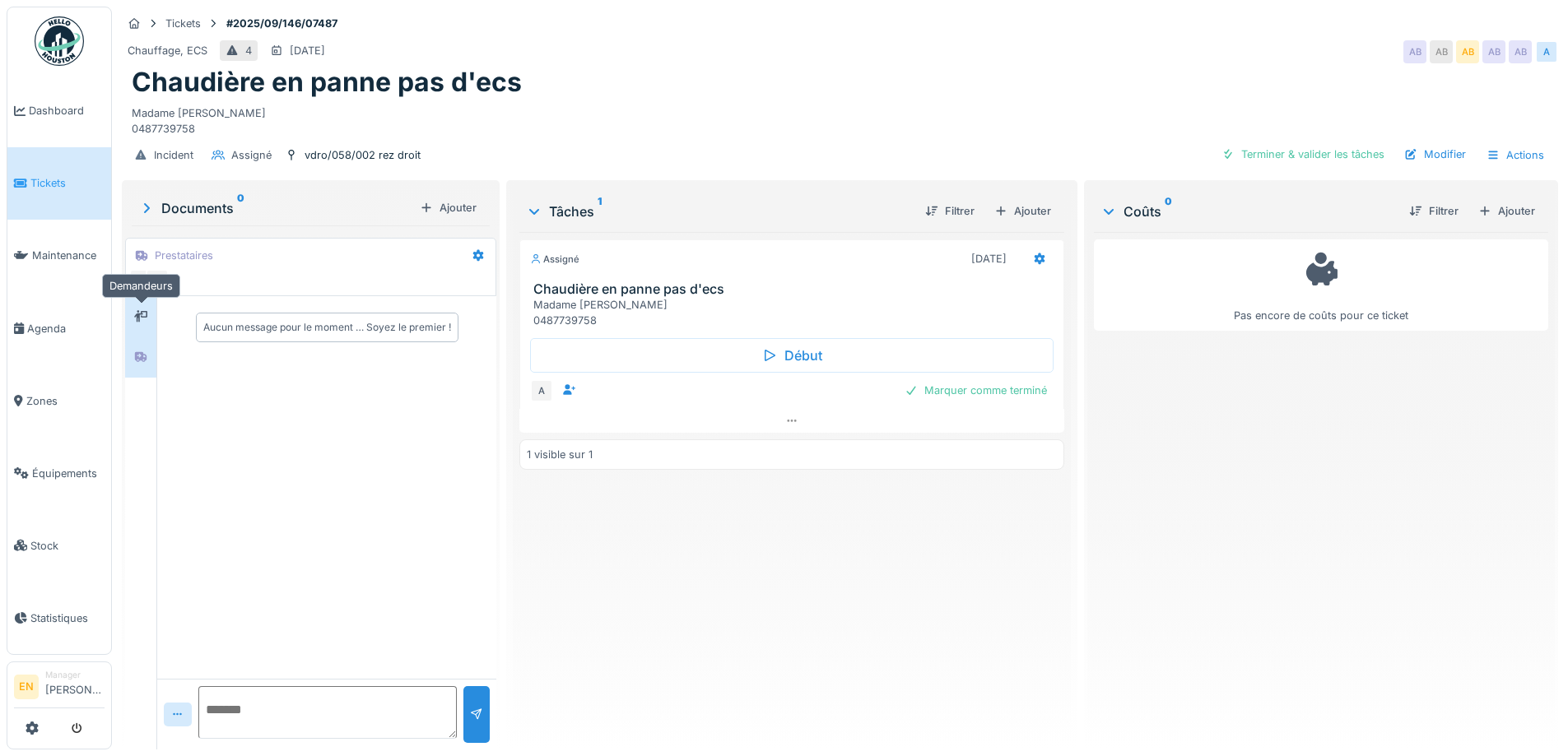
click at [140, 321] on icon at bounding box center [140, 316] width 13 height 11
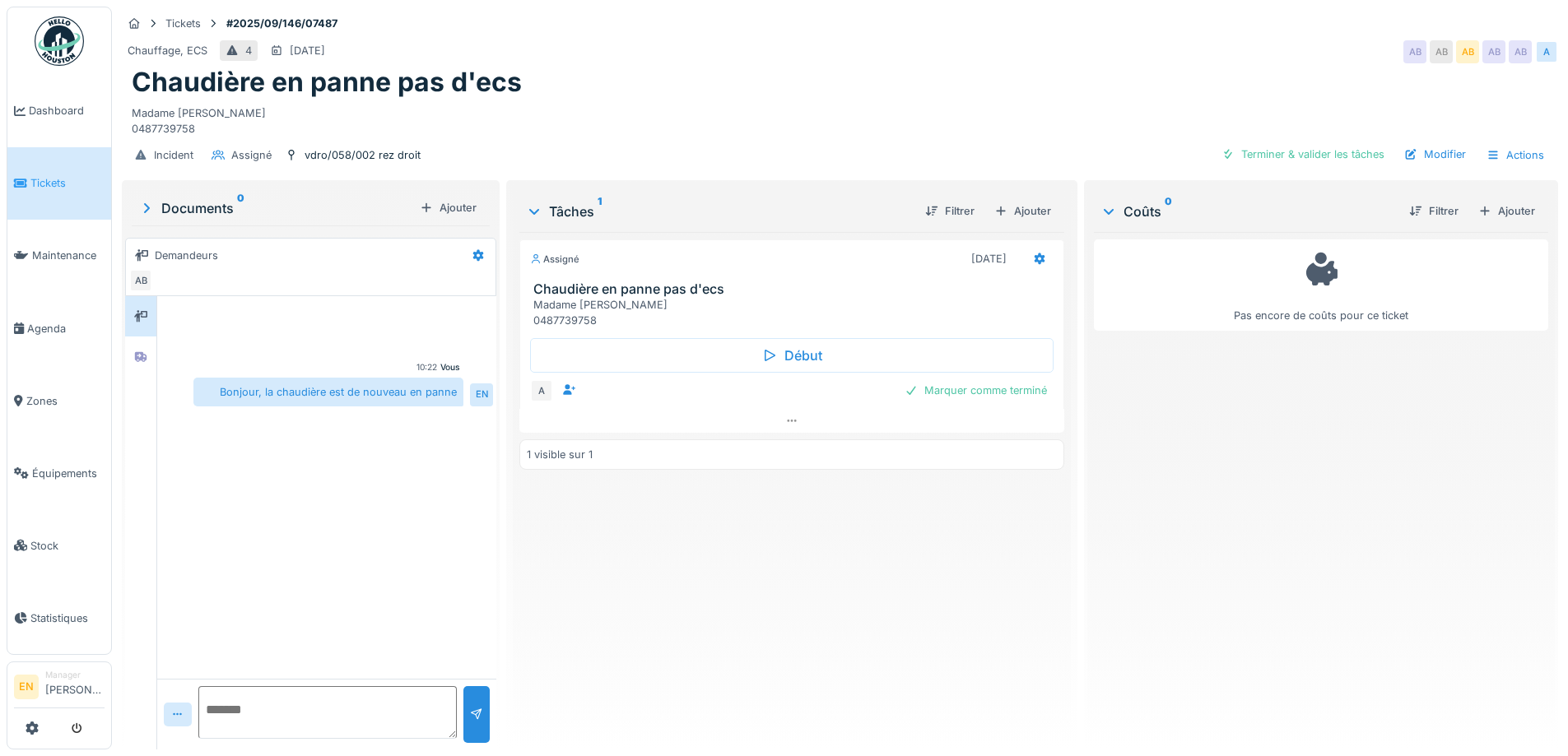
click at [1136, 42] on div "Chauffage, ECS 4 30/09/2025 AB AB AB AB AB A" at bounding box center [840, 52] width 1436 height 30
click at [580, 660] on div "Assigné 25/09/2025 Chaudière en panne pas d'ecs Madame Anne KIRSCHEN 0487739758…" at bounding box center [792, 484] width 544 height 504
click at [604, 623] on div "Assigné 25/09/2025 Chaudière en panne pas d'ecs Madame Anne KIRSCHEN 0487739758…" at bounding box center [792, 484] width 544 height 504
click at [778, 102] on div "Madame Anne KIRSCHEN 0487739758" at bounding box center [840, 117] width 1417 height 38
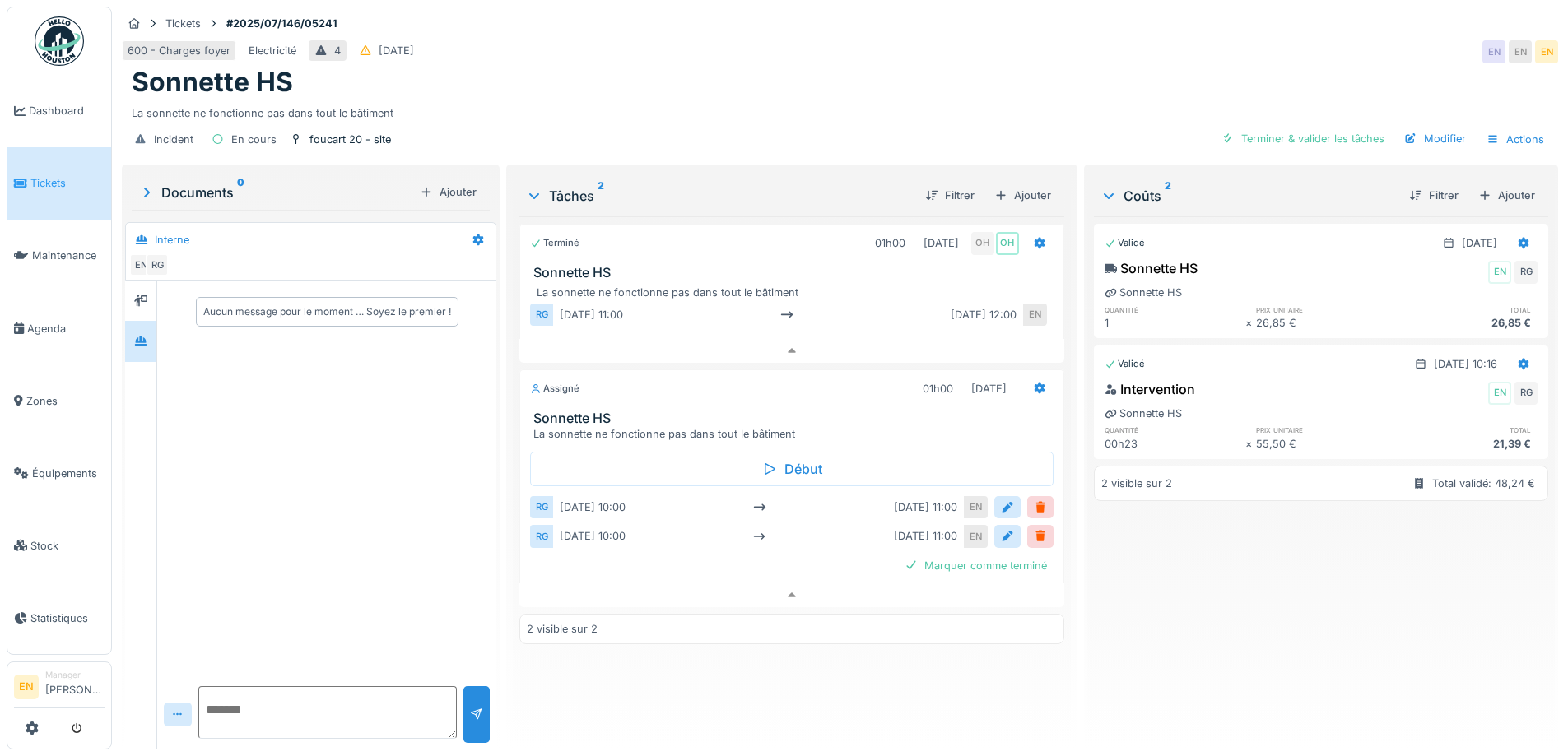
scroll to position [12, 0]
click at [805, 77] on div "Sonnette HS" at bounding box center [840, 81] width 1417 height 31
click at [807, 79] on div "Sonnette HS" at bounding box center [840, 81] width 1417 height 31
click at [1165, 563] on div "Validé [DATE] Sonnette HS EN RG Sonnette HS quantité prix unitaire total 1 × 26…" at bounding box center [1322, 476] width 454 height 520
click at [739, 78] on div "Sonnette HS" at bounding box center [840, 81] width 1417 height 31
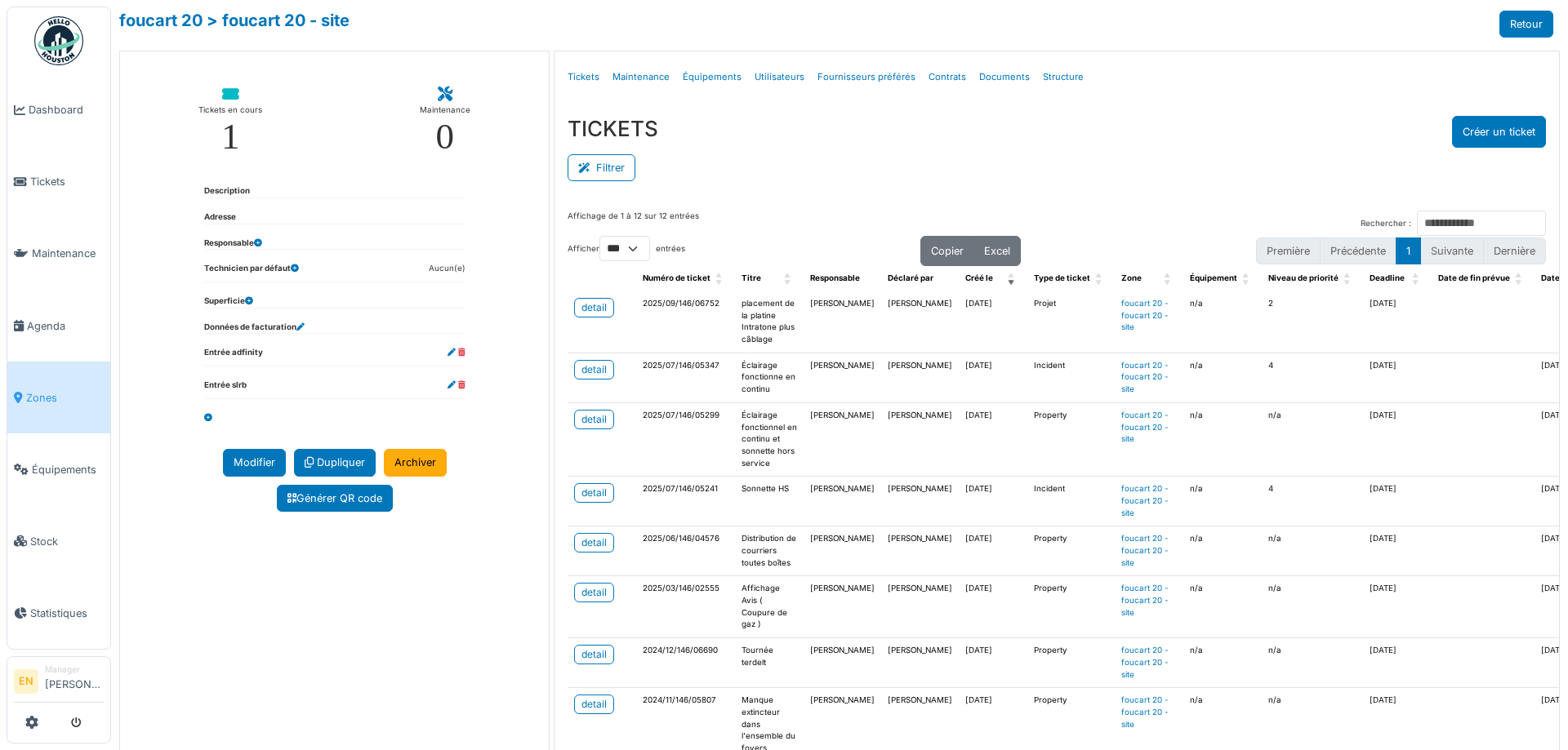
select select "***"
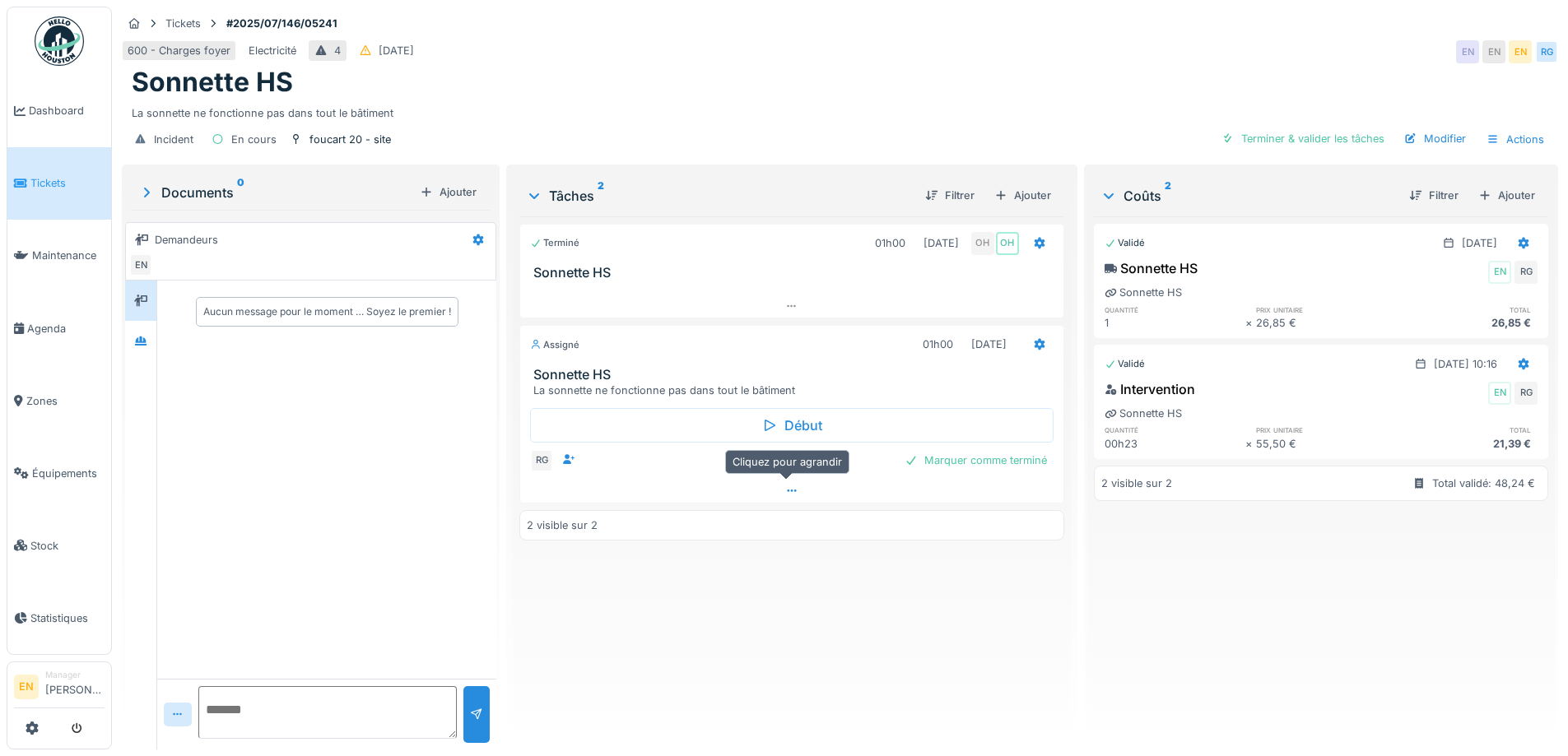
click at [791, 488] on icon at bounding box center [792, 491] width 13 height 11
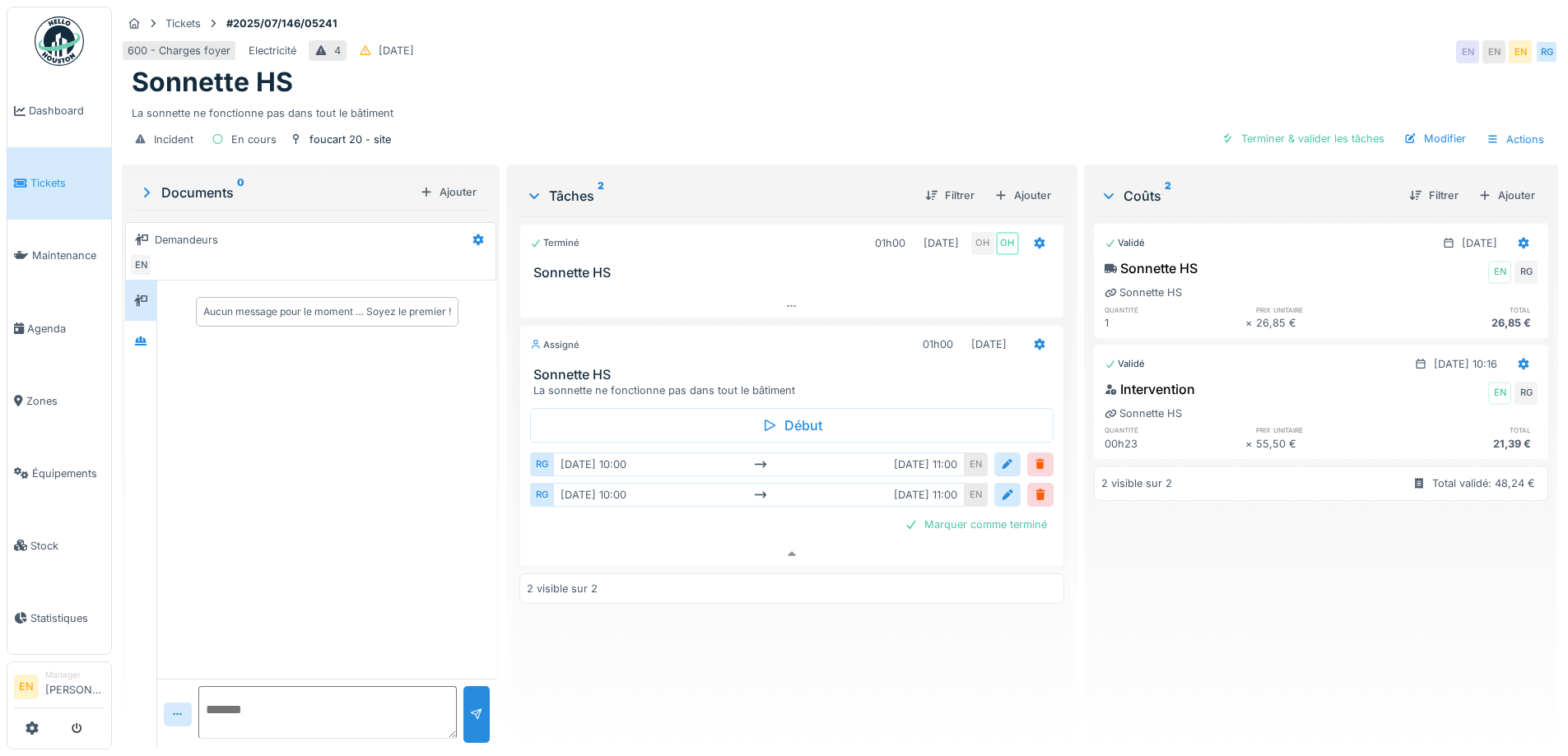
click at [1222, 626] on div "Validé 31/07/2025 Sonnette HS EN RG Sonnette HS quantité prix unitaire total 1 …" at bounding box center [1322, 476] width 454 height 520
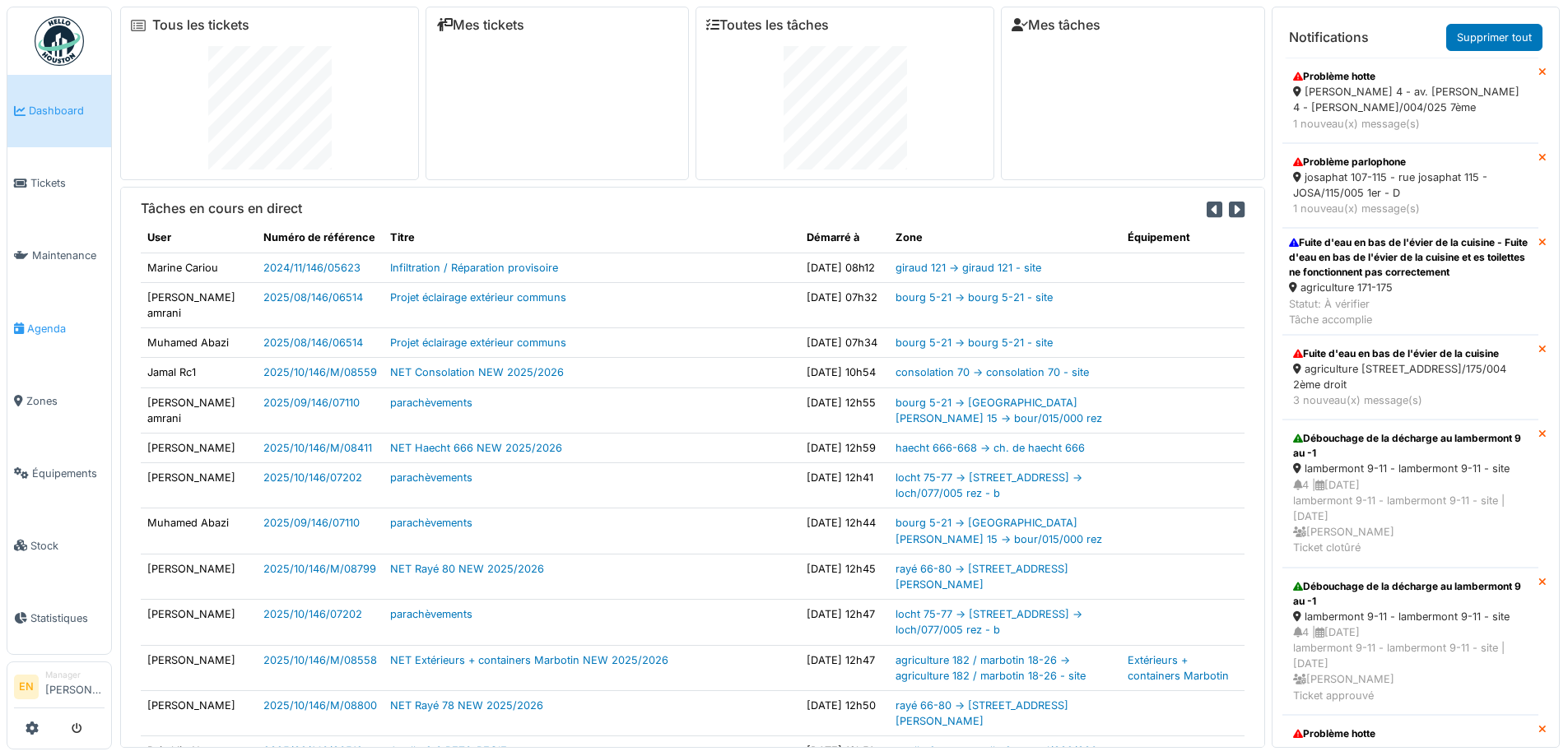
click at [60, 327] on span "Agenda" at bounding box center [66, 329] width 78 height 16
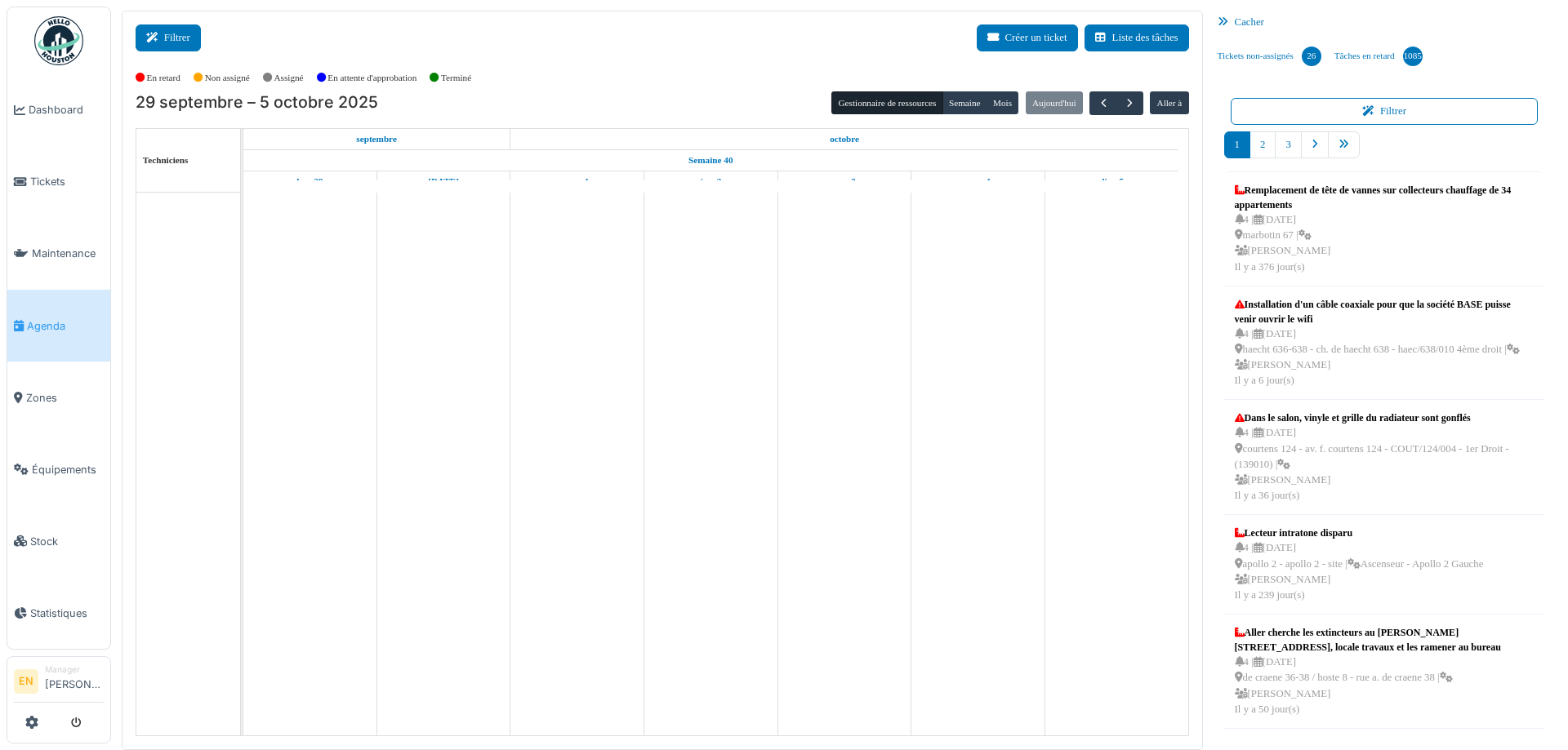
click at [166, 34] on button "Filtrer" at bounding box center [168, 38] width 66 height 27
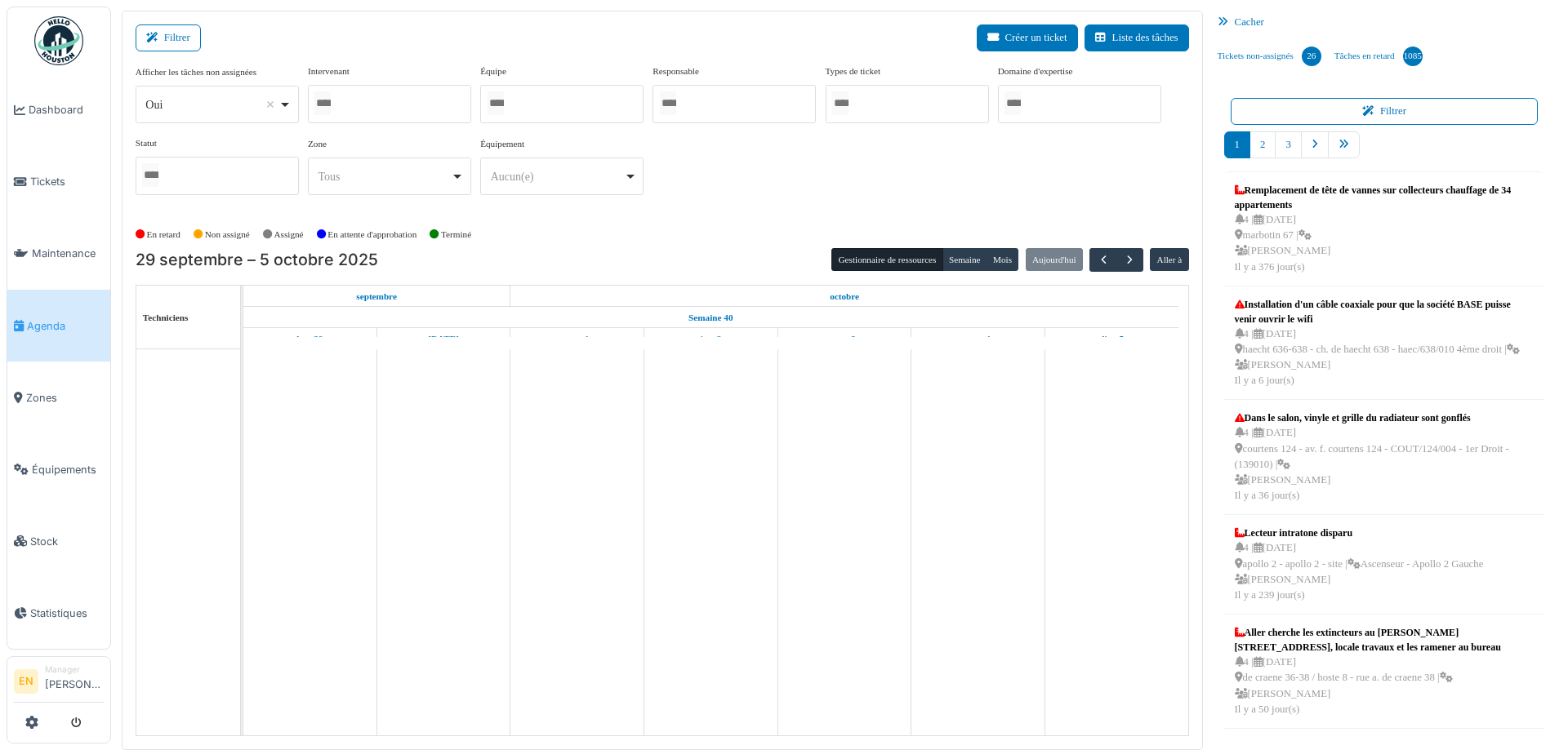
click at [286, 103] on div "Oui Remove item" at bounding box center [216, 104] width 150 height 24
select select "**"
click at [397, 109] on div at bounding box center [389, 104] width 163 height 39
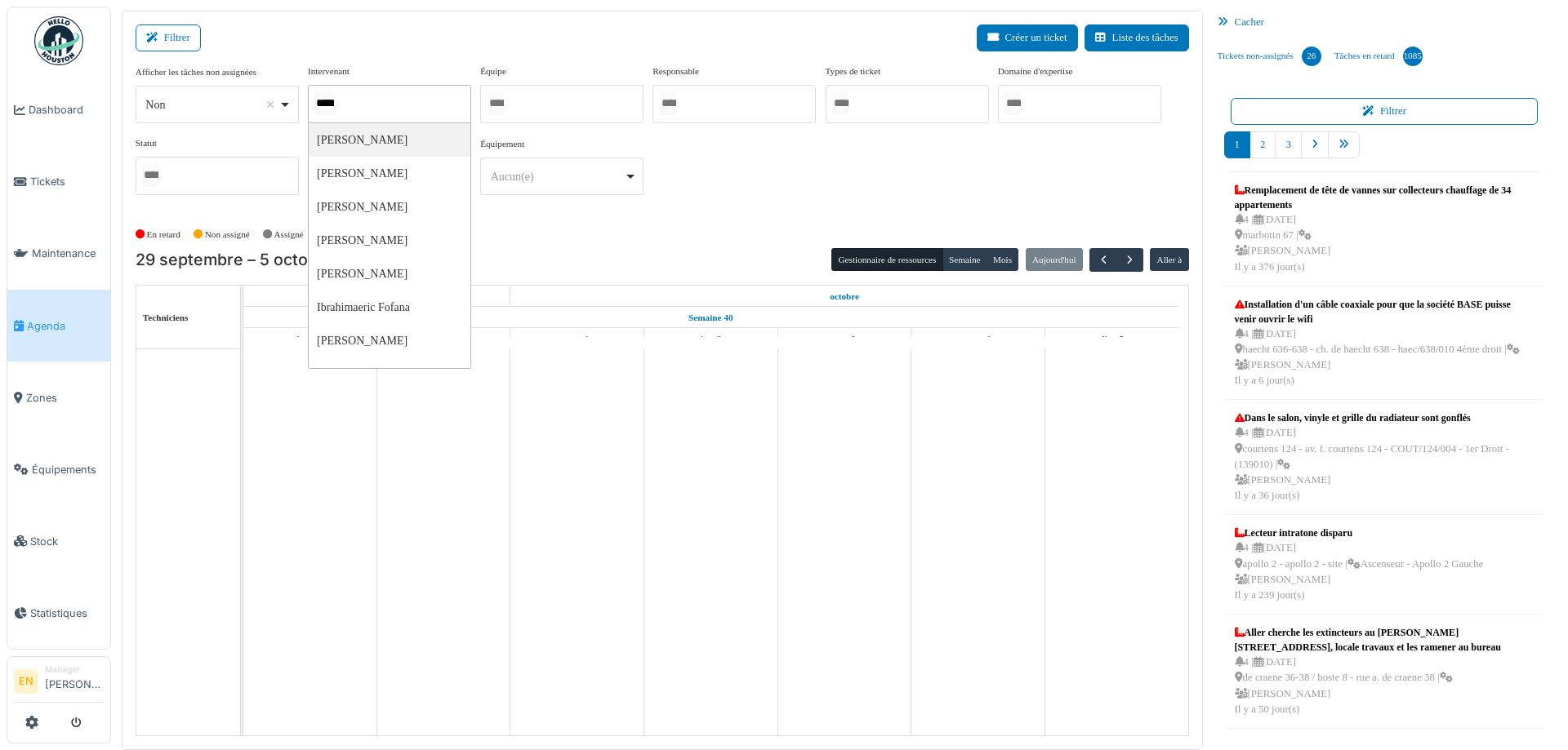
type input "******"
click at [671, 199] on div "**********" at bounding box center [663, 137] width 1054 height 145
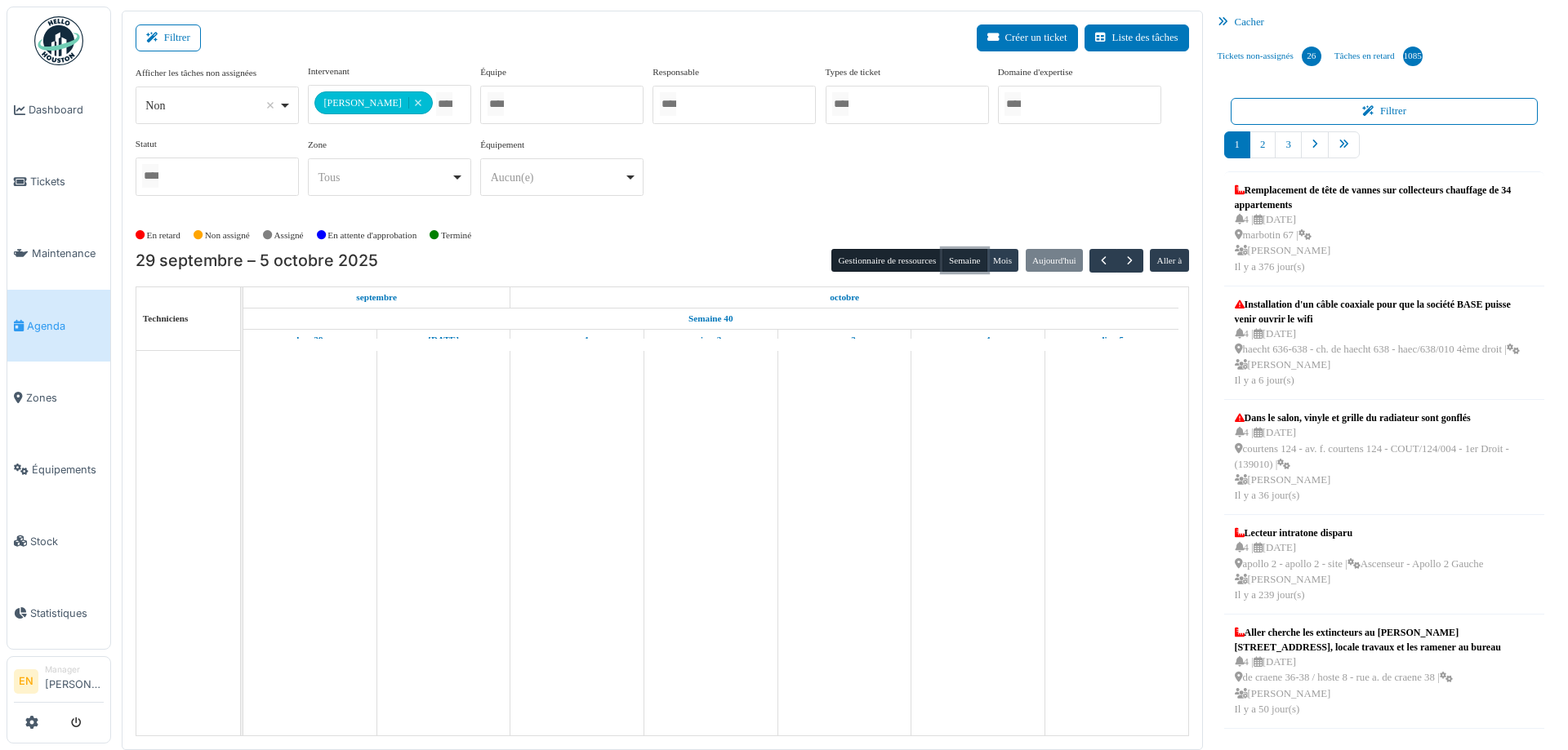
click at [965, 254] on button "Semaine" at bounding box center [964, 260] width 45 height 23
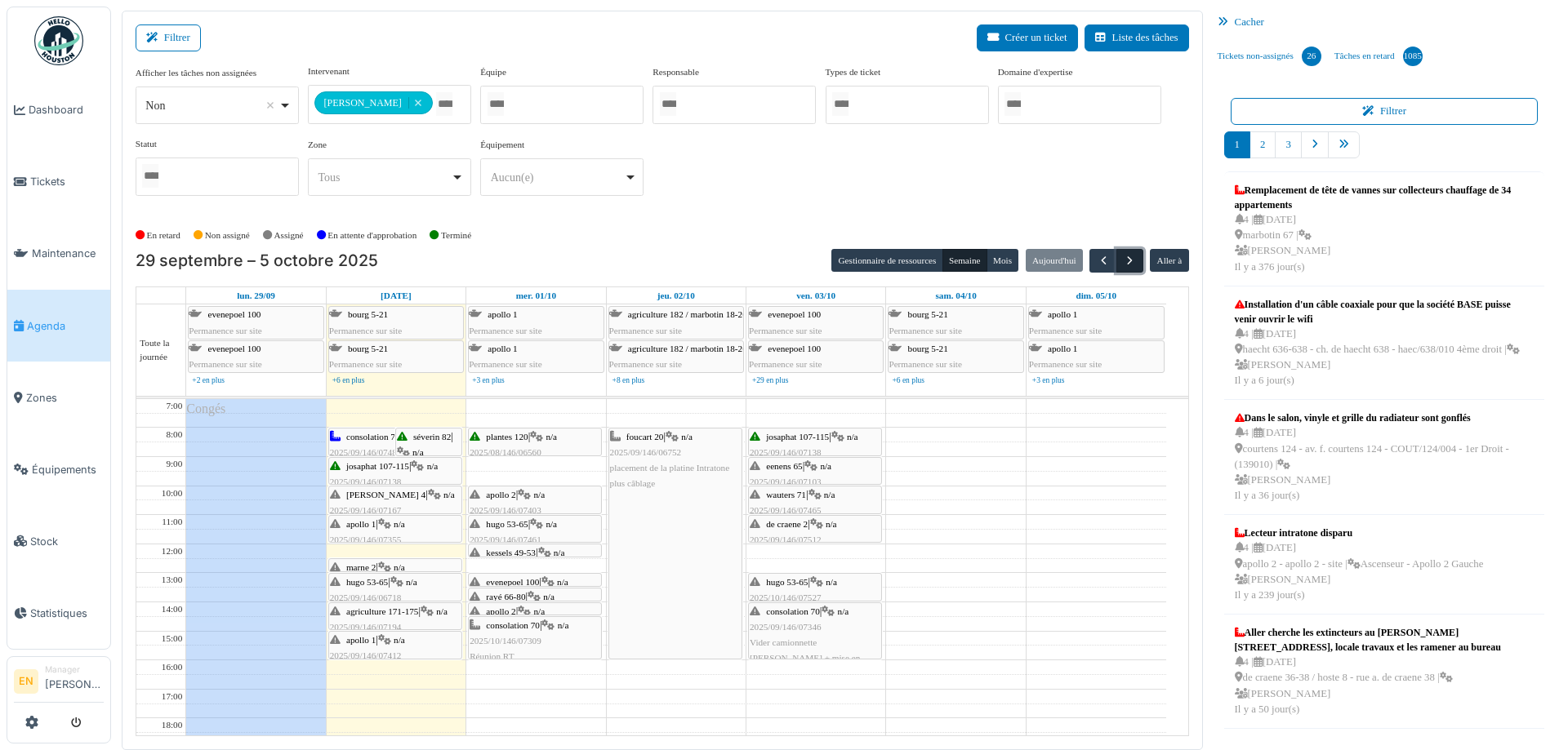
click at [1124, 261] on span "button" at bounding box center [1130, 261] width 14 height 14
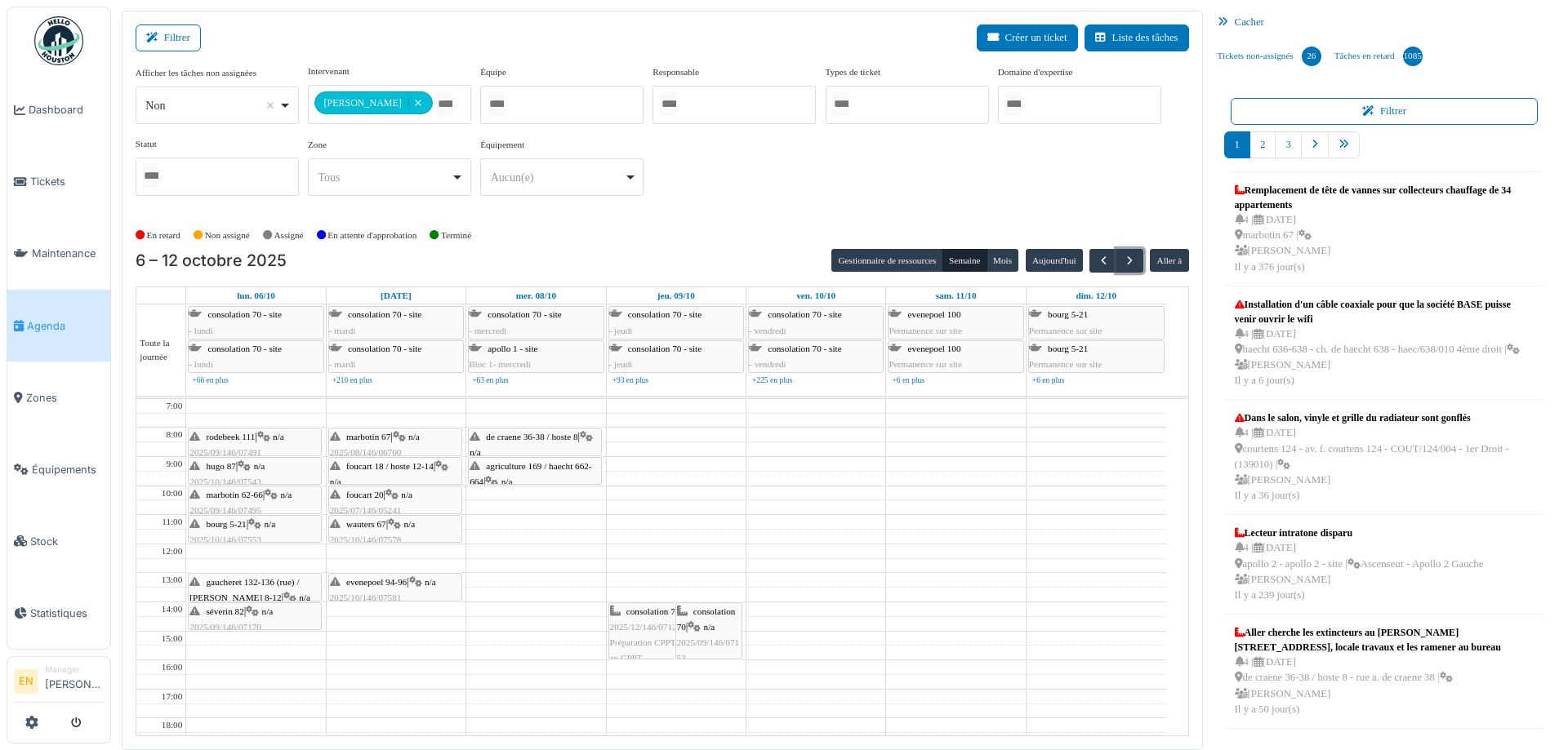
click at [392, 500] on div "foucart 20 | n/a 2025/07/146/05241 Sonnette HS" at bounding box center [395, 511] width 131 height 47
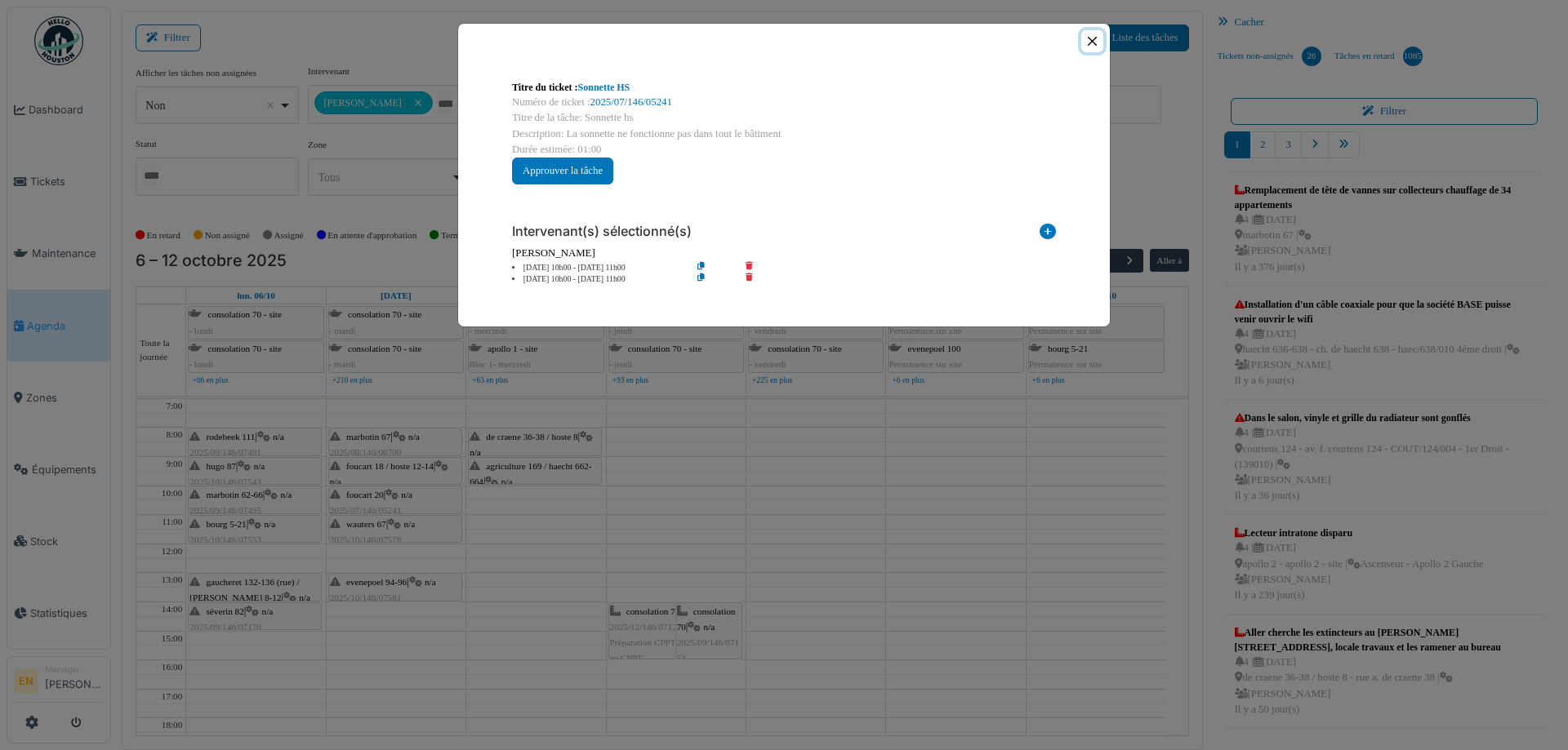
click at [1097, 43] on button "Close" at bounding box center [1092, 40] width 22 height 22
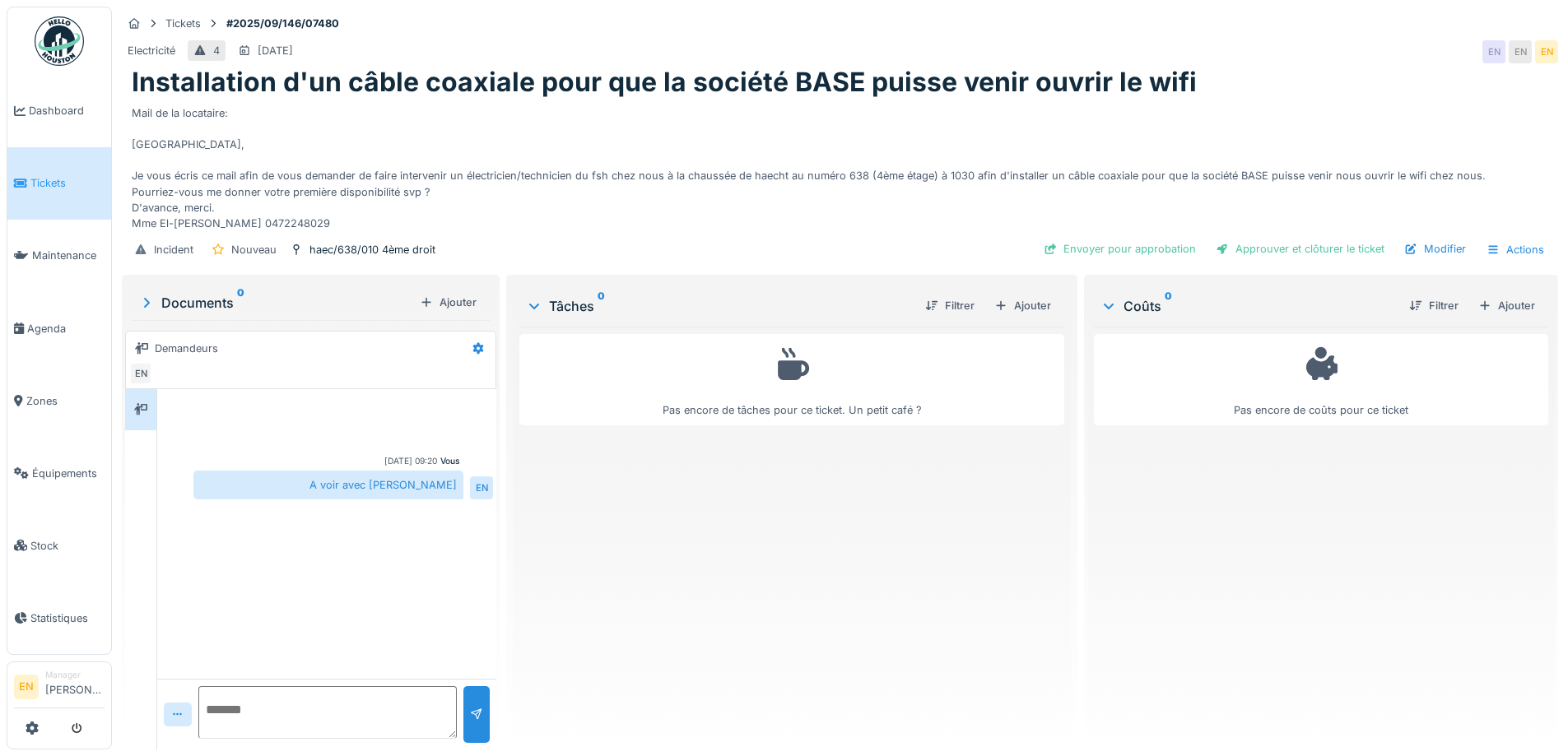
scroll to position [12, 0]
click at [625, 599] on div "Pas encore de tâches pour ce ticket. Un petit café ?" at bounding box center [792, 532] width 544 height 410
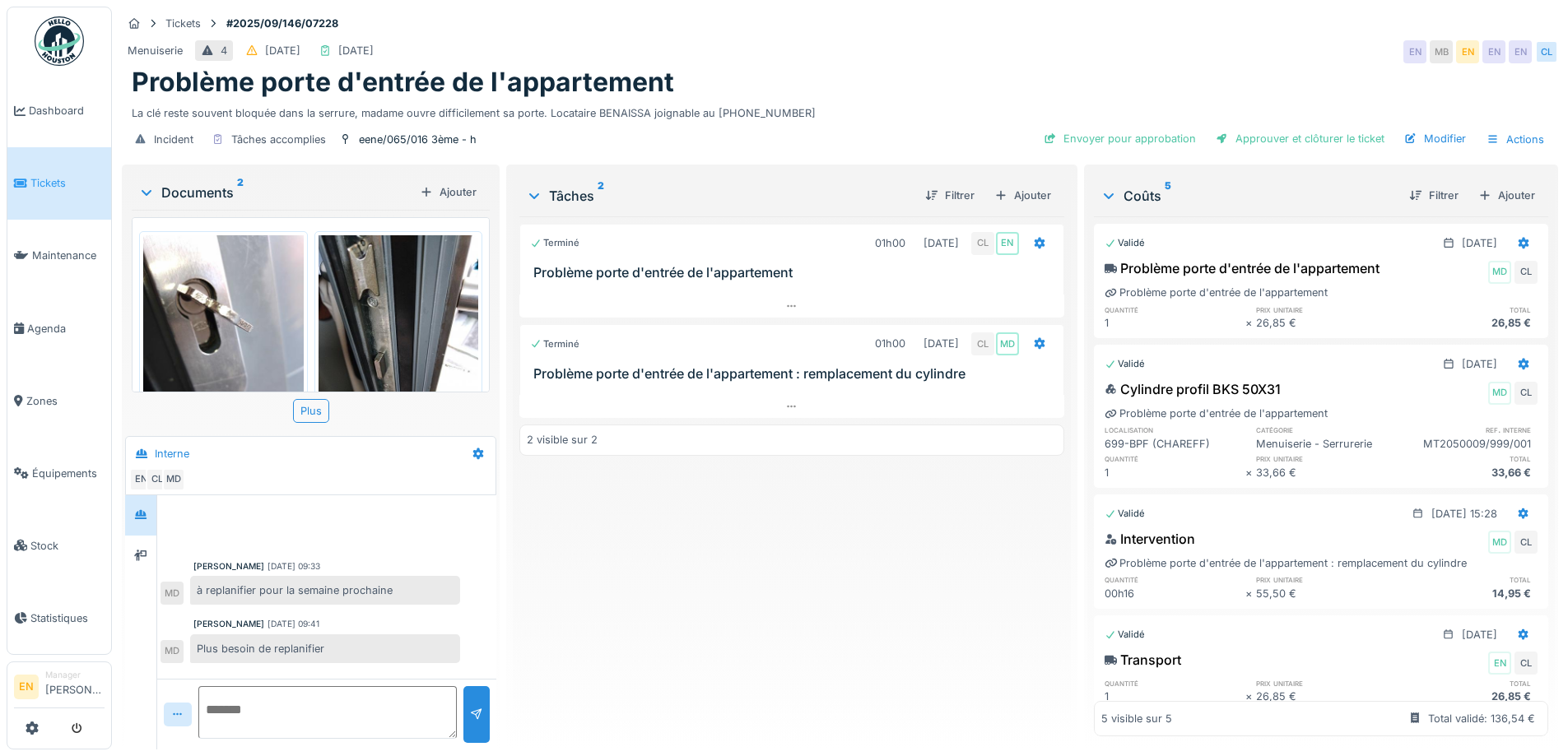
scroll to position [255, 0]
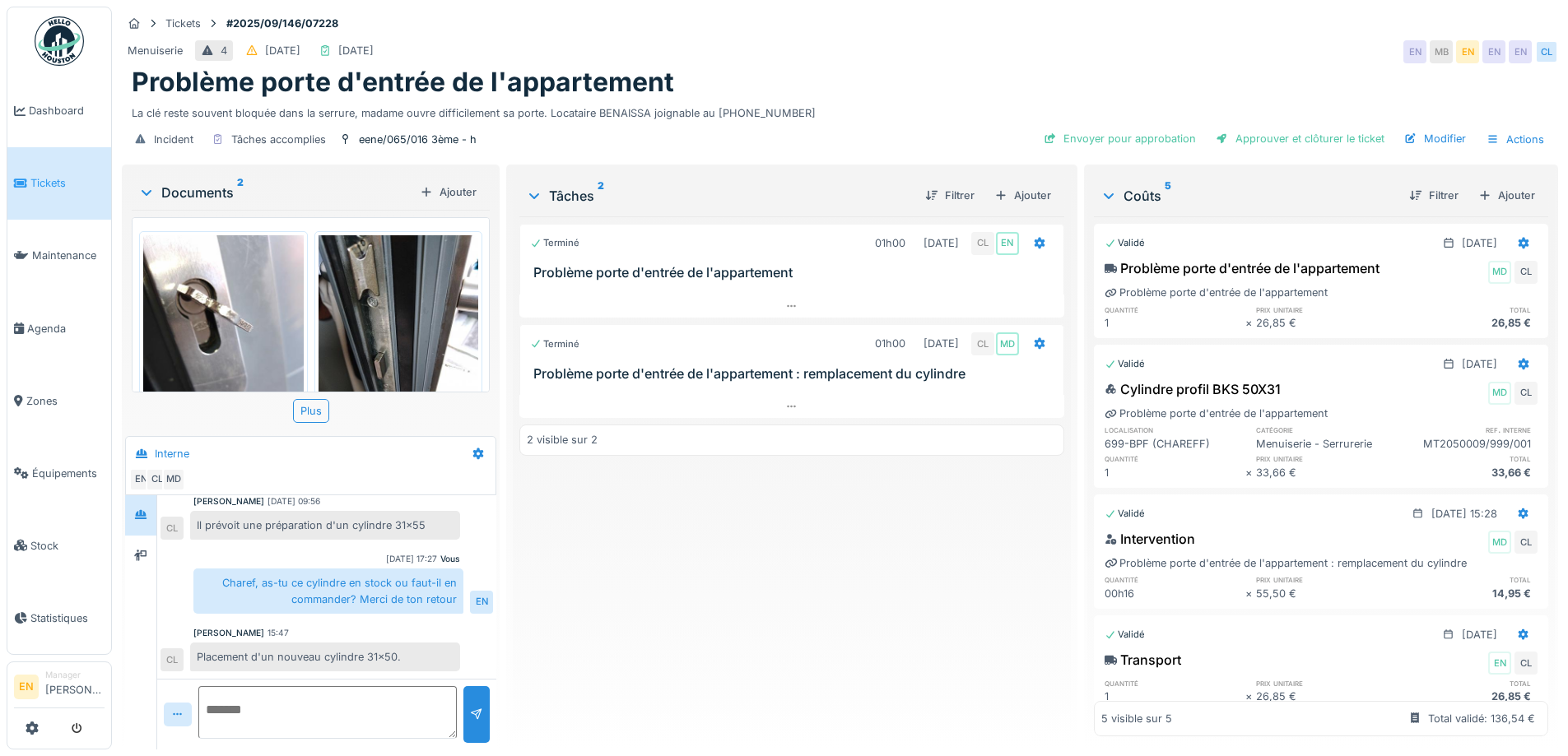
click at [909, 49] on div "Menuiserie 4 20/09/2025 29/09/2025 EN MB EN EN EN CL" at bounding box center [840, 52] width 1436 height 30
click at [934, 37] on div "Menuiserie 4 20/09/2025 29/09/2025 EN MB EN EN EN CL" at bounding box center [840, 52] width 1436 height 30
drag, startPoint x: 1064, startPoint y: 42, endPoint x: 1104, endPoint y: 37, distance: 40.3
click at [1071, 42] on div "Menuiserie 4 20/09/2025 29/09/2025 EN MB EN EN EN CL" at bounding box center [840, 52] width 1436 height 30
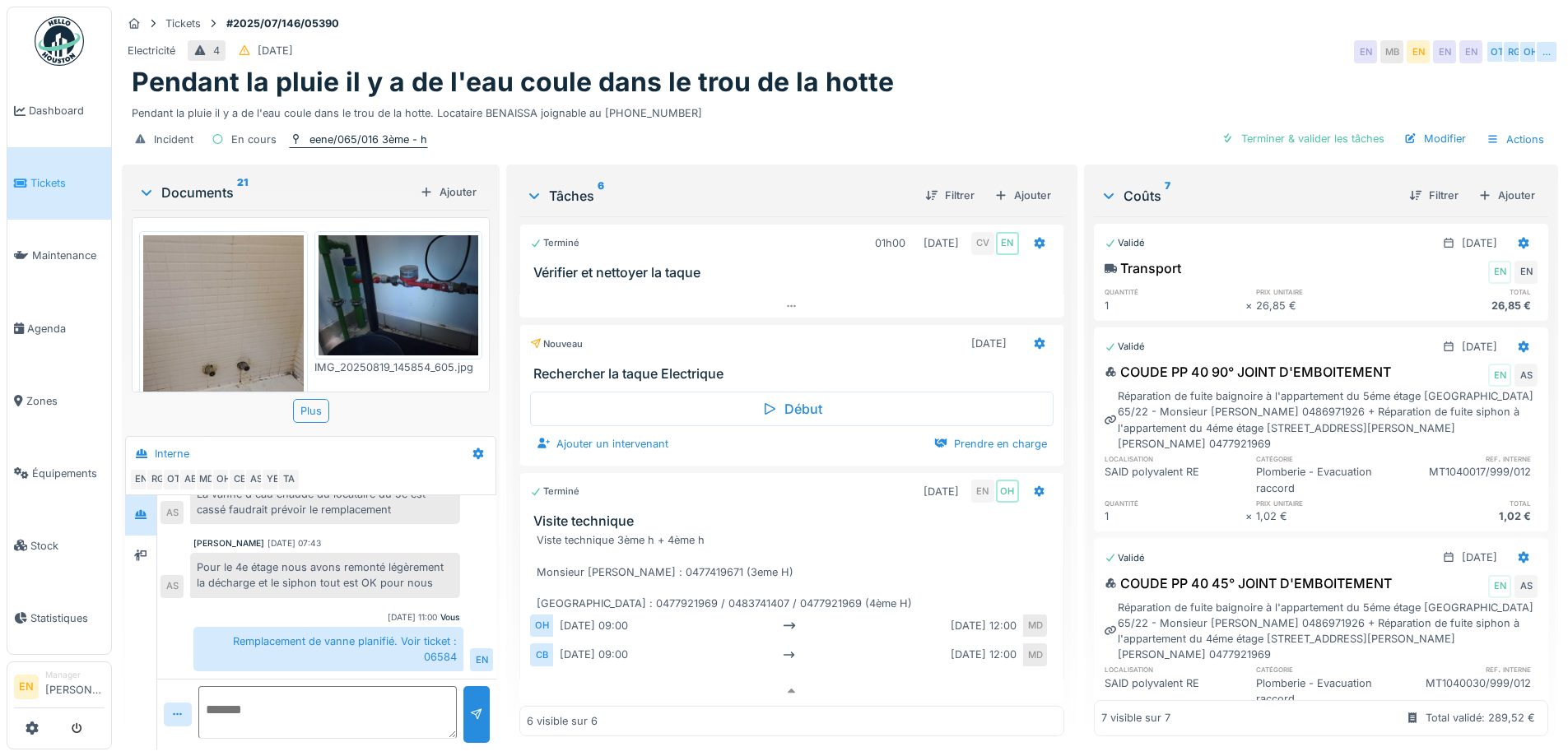
click at [360, 132] on div "eene/065/016 3ème - h" at bounding box center [367, 140] width 117 height 16
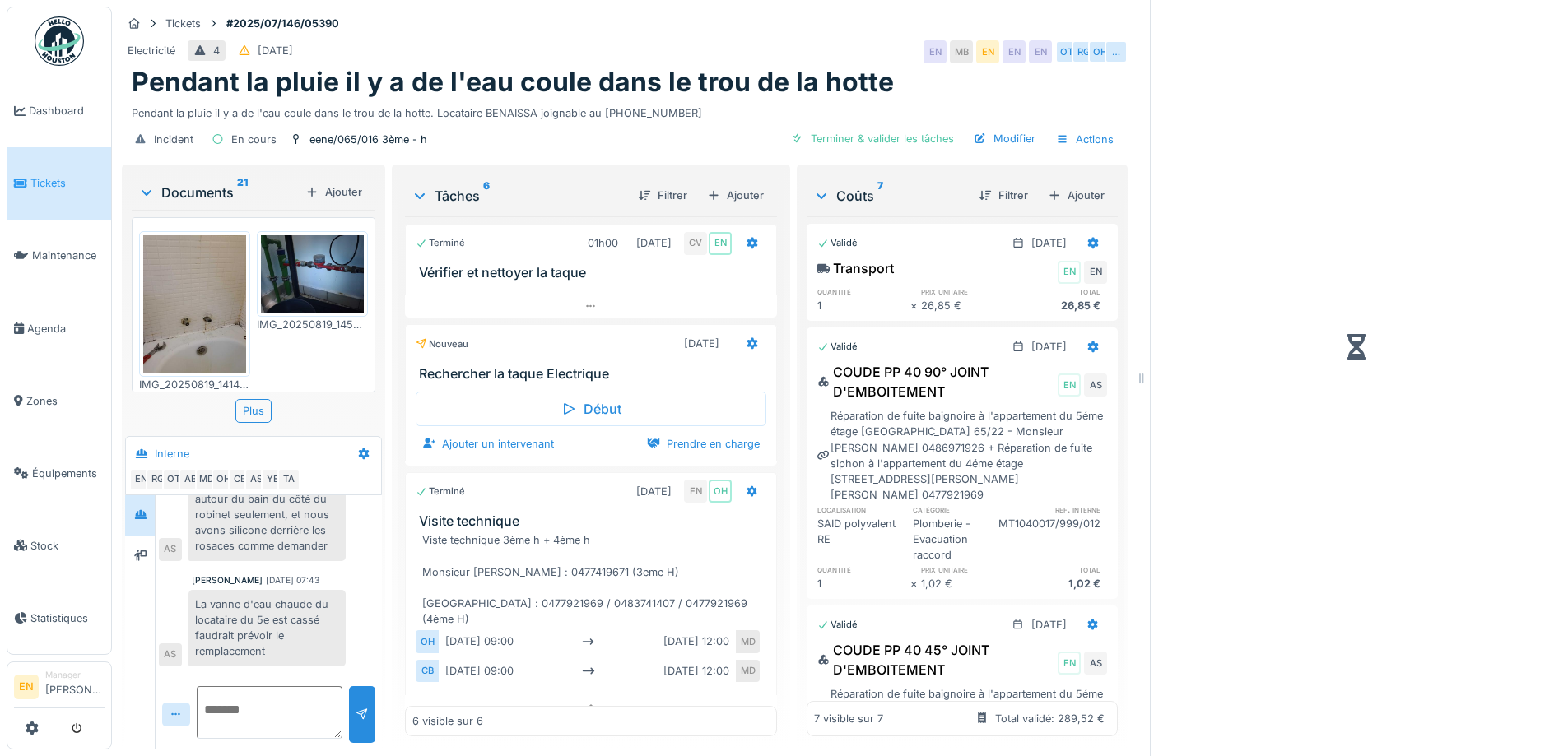
scroll to position [534, 0]
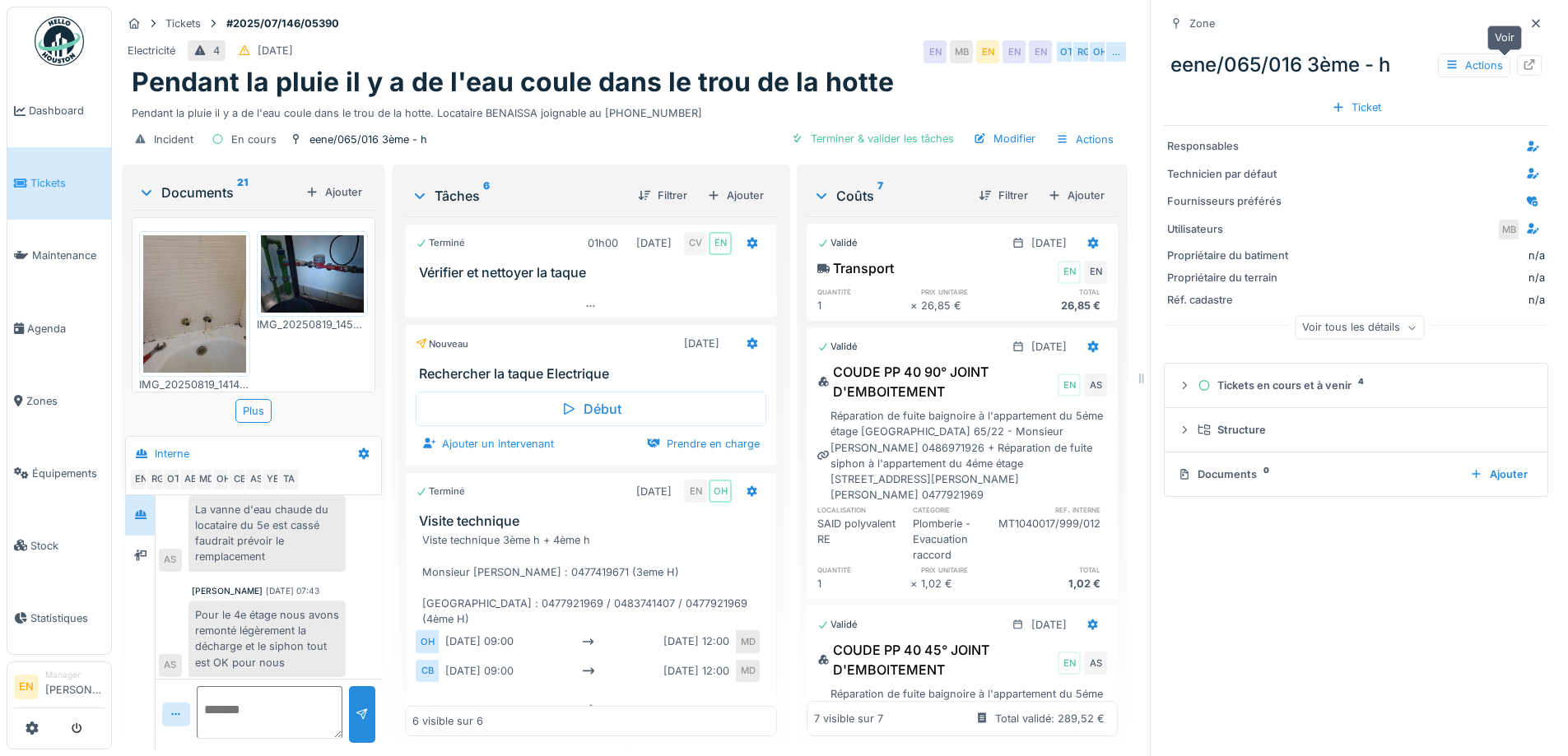
click at [1525, 59] on icon at bounding box center [1530, 64] width 11 height 11
click at [1530, 19] on icon at bounding box center [1536, 24] width 13 height 11
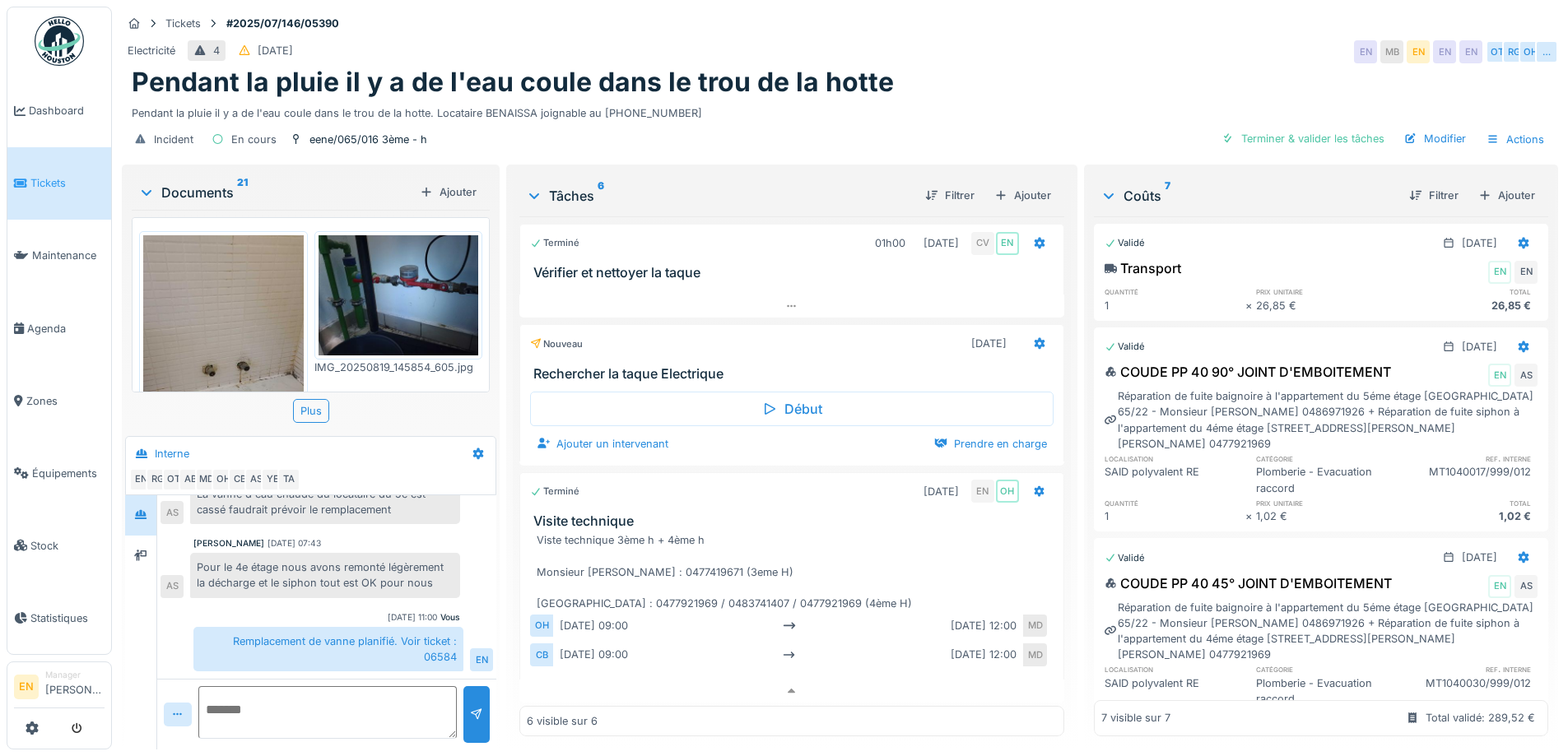
click at [919, 73] on div "Pendant la pluie il y a de l'eau coule dans le trou de la hotte" at bounding box center [840, 81] width 1417 height 31
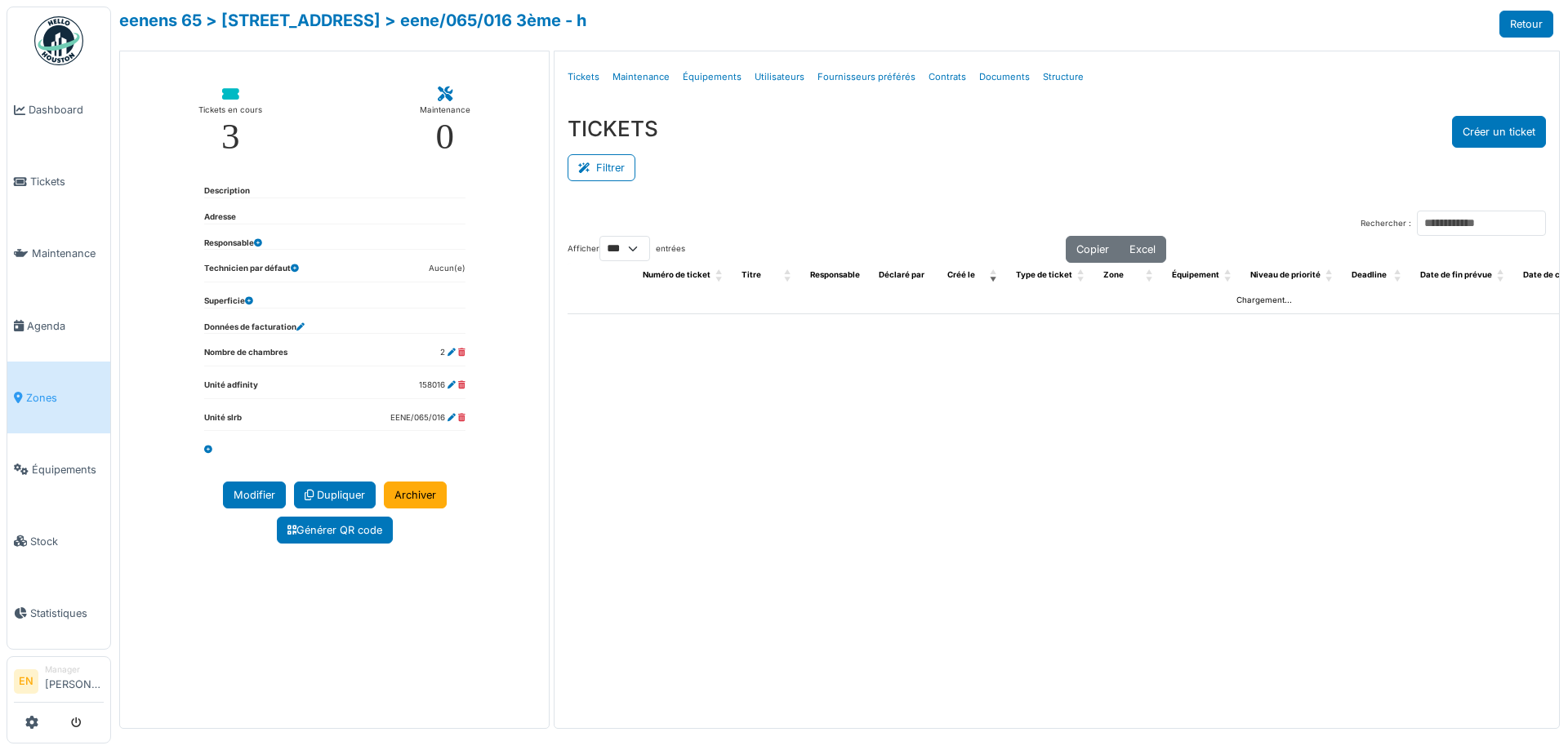
select select "***"
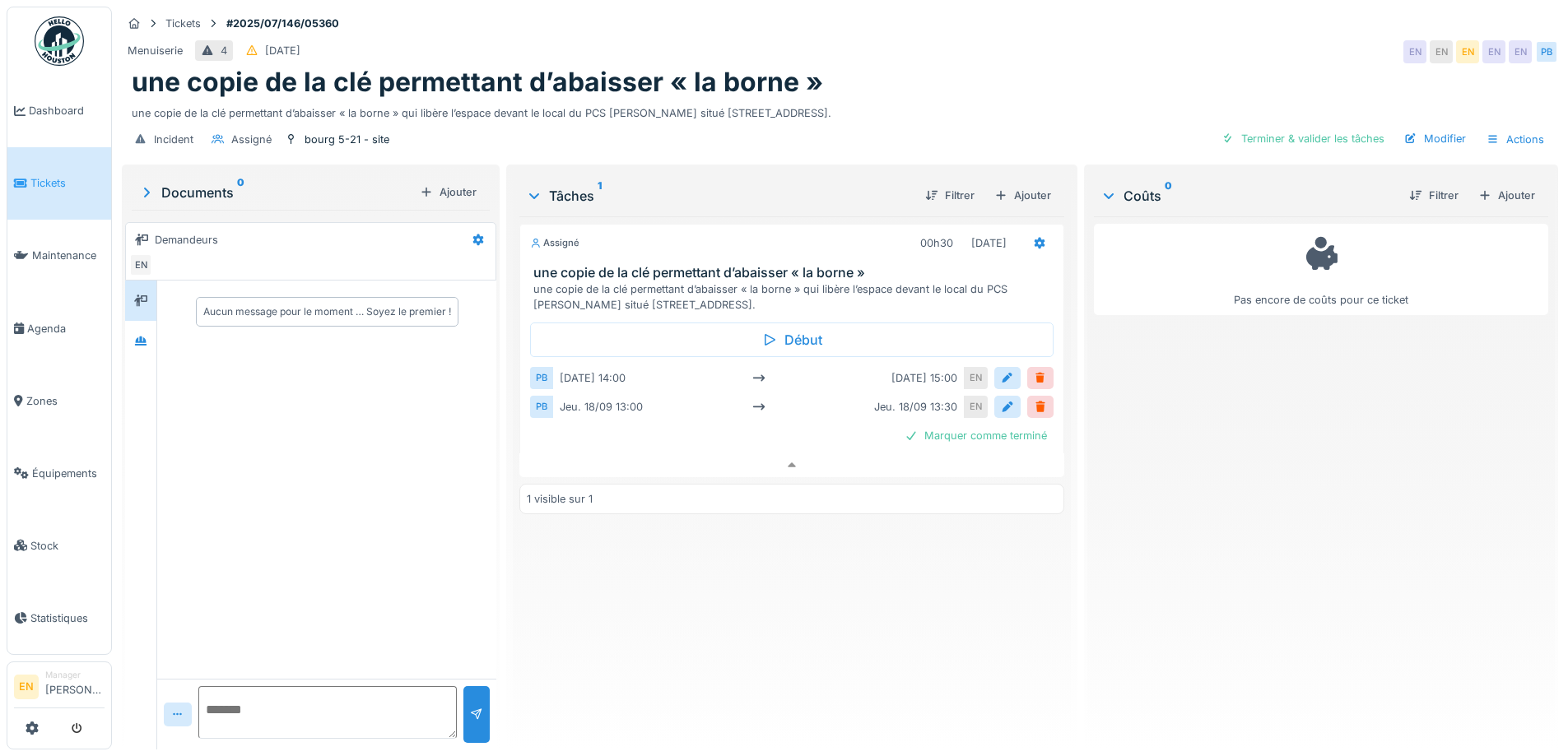
scroll to position [12, 0]
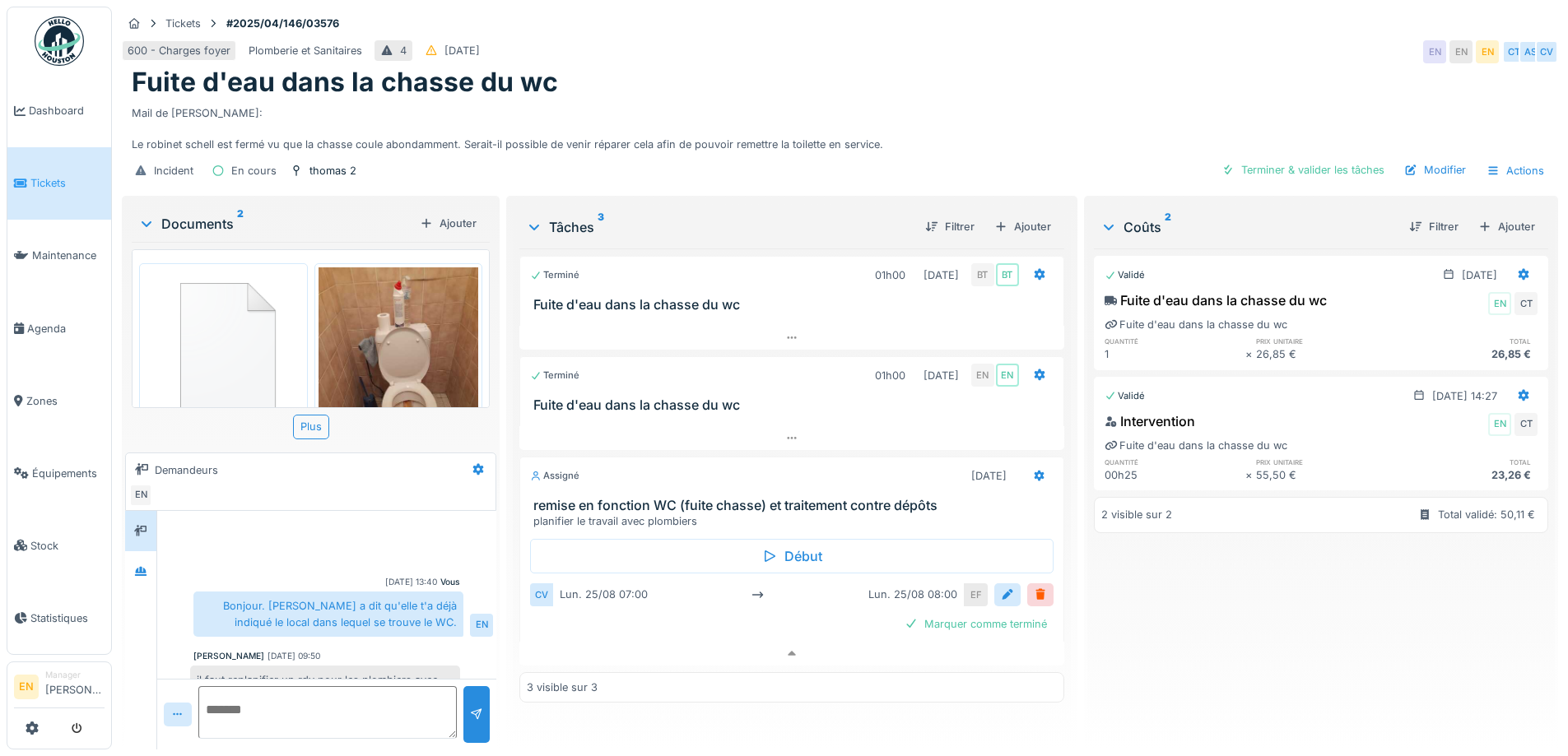
scroll to position [113, 0]
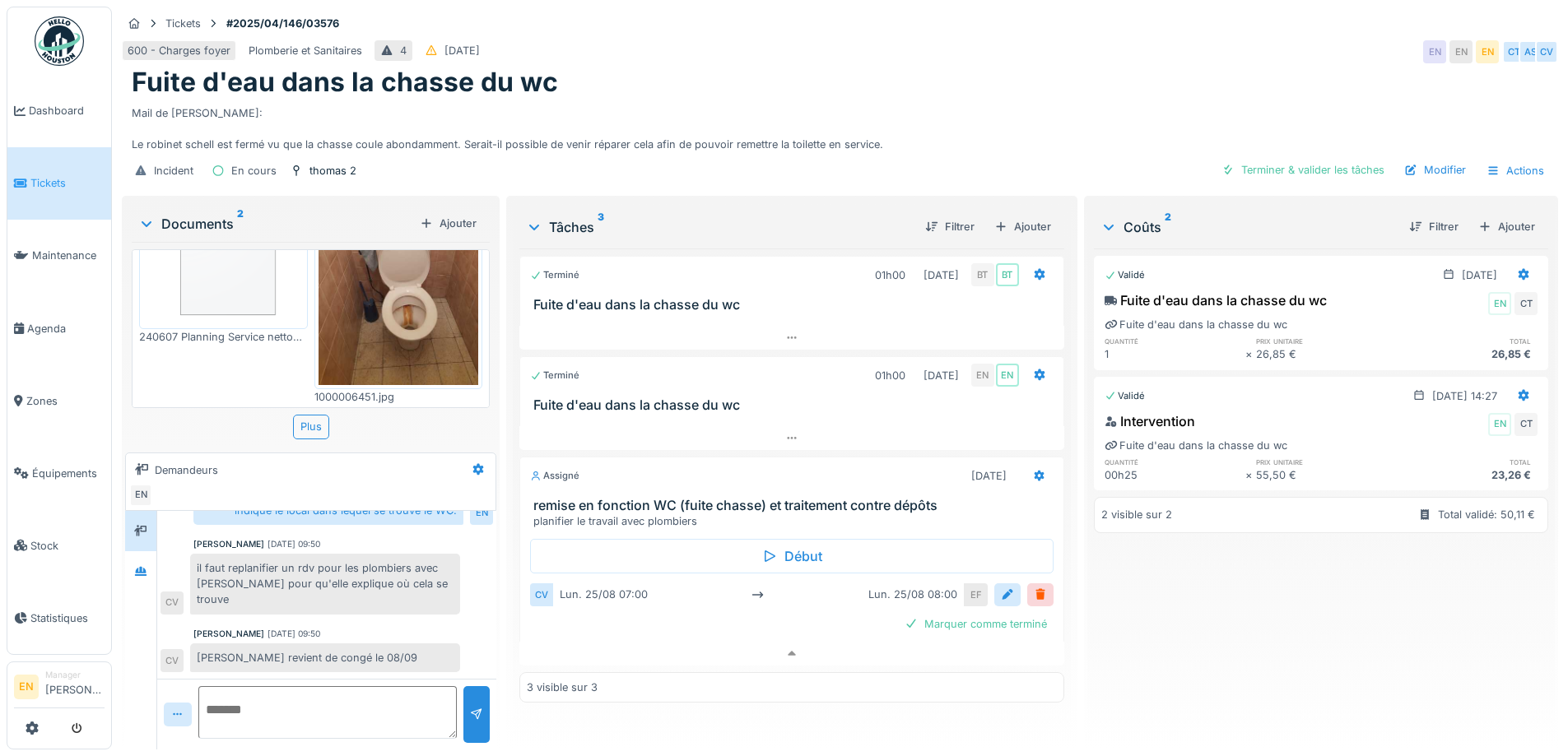
click at [689, 82] on div "Fuite d'eau dans la chasse du wc" at bounding box center [840, 81] width 1417 height 31
click at [785, 443] on icon at bounding box center [792, 438] width 13 height 11
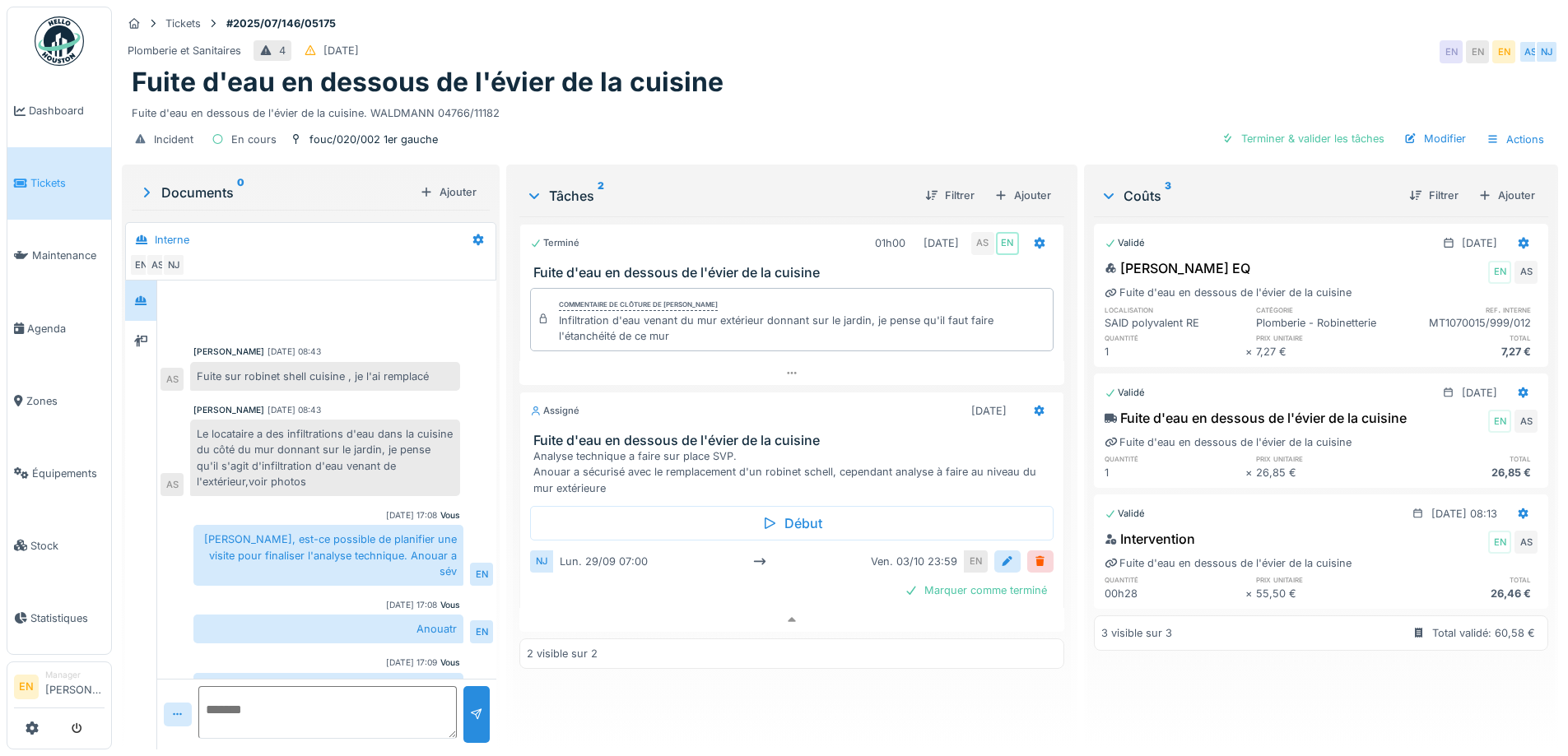
scroll to position [78, 0]
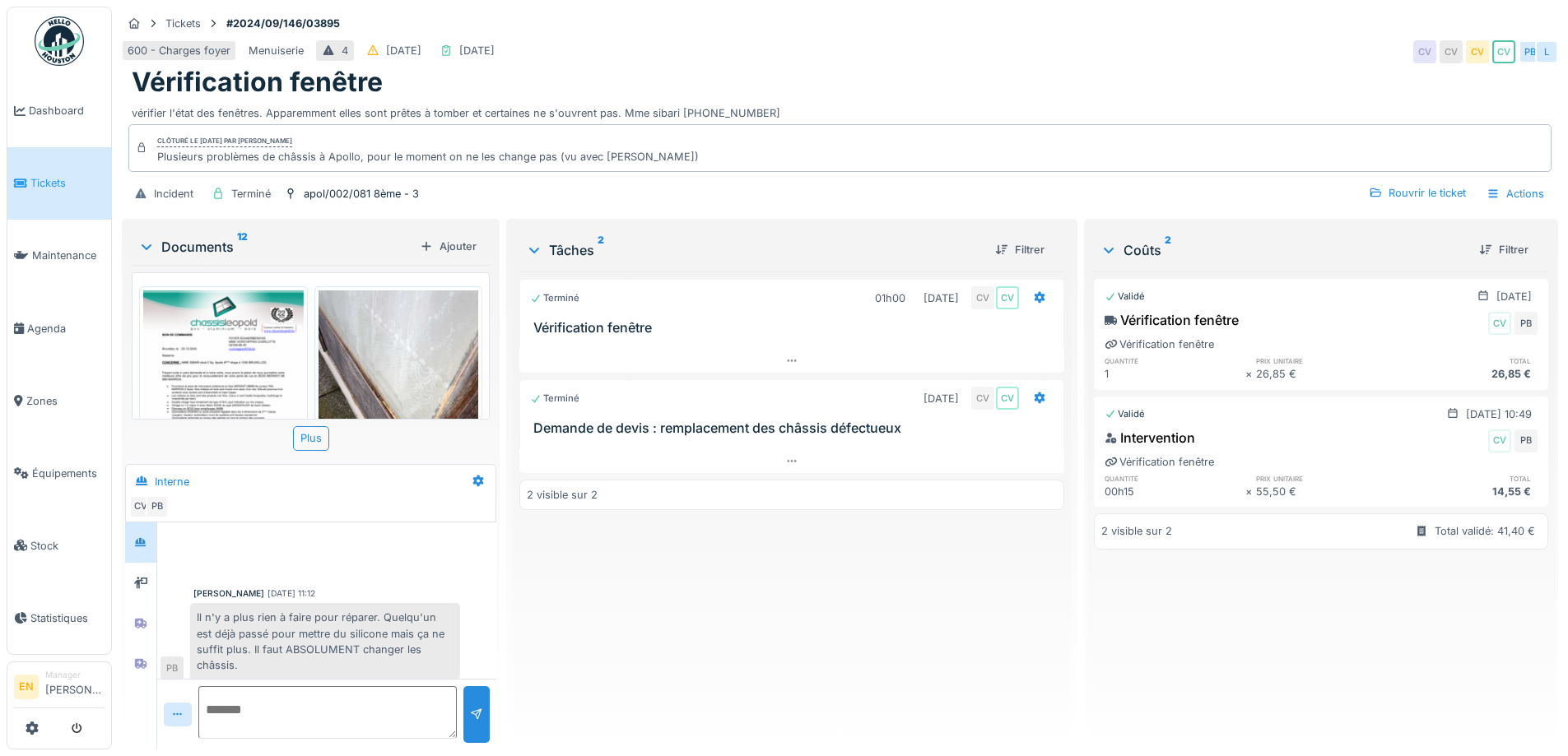
scroll to position [320, 0]
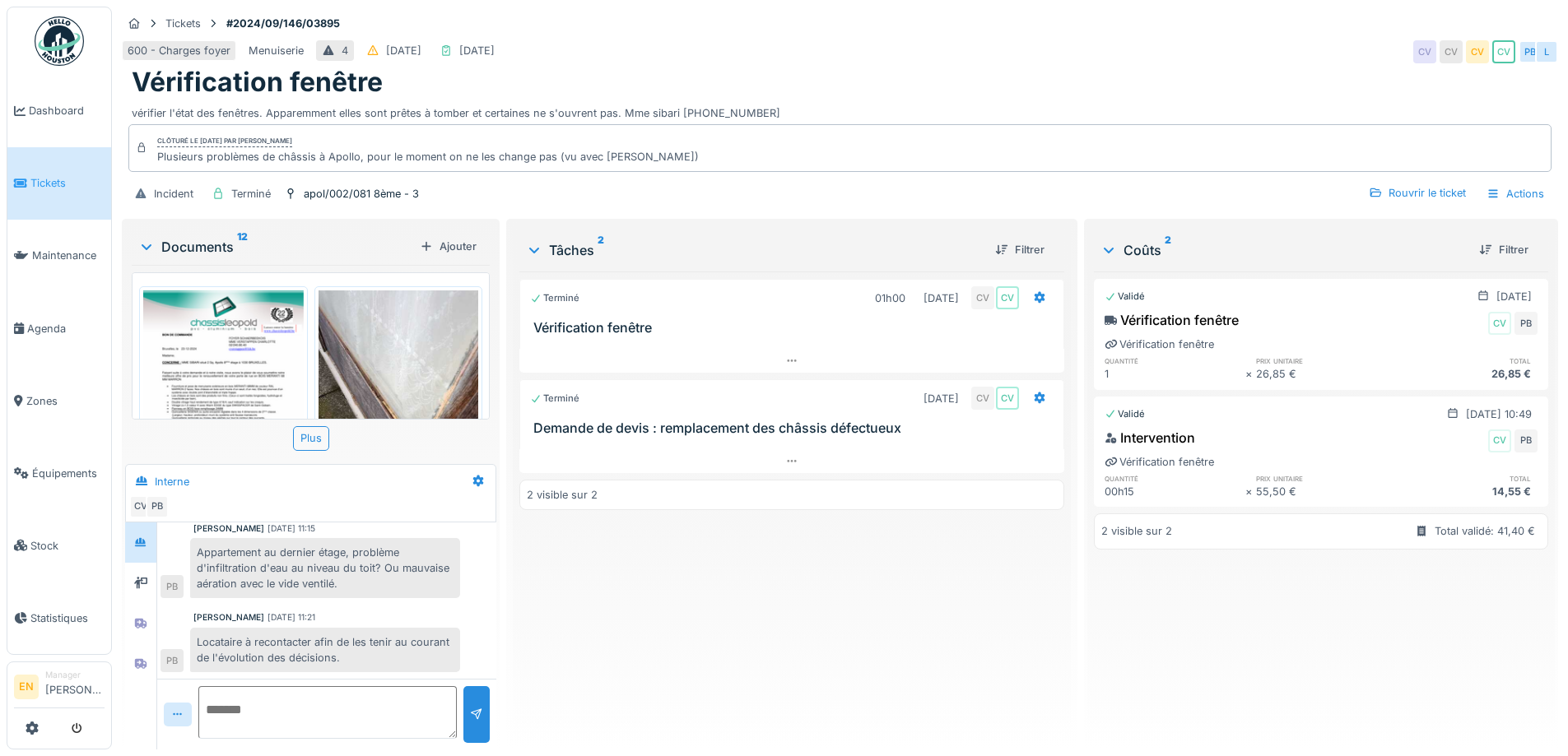
click at [677, 625] on div "Terminé 01h00 25/09/2024 CV CV Vérification fenêtre Terminé 28/11/2024 CV CV De…" at bounding box center [792, 504] width 544 height 465
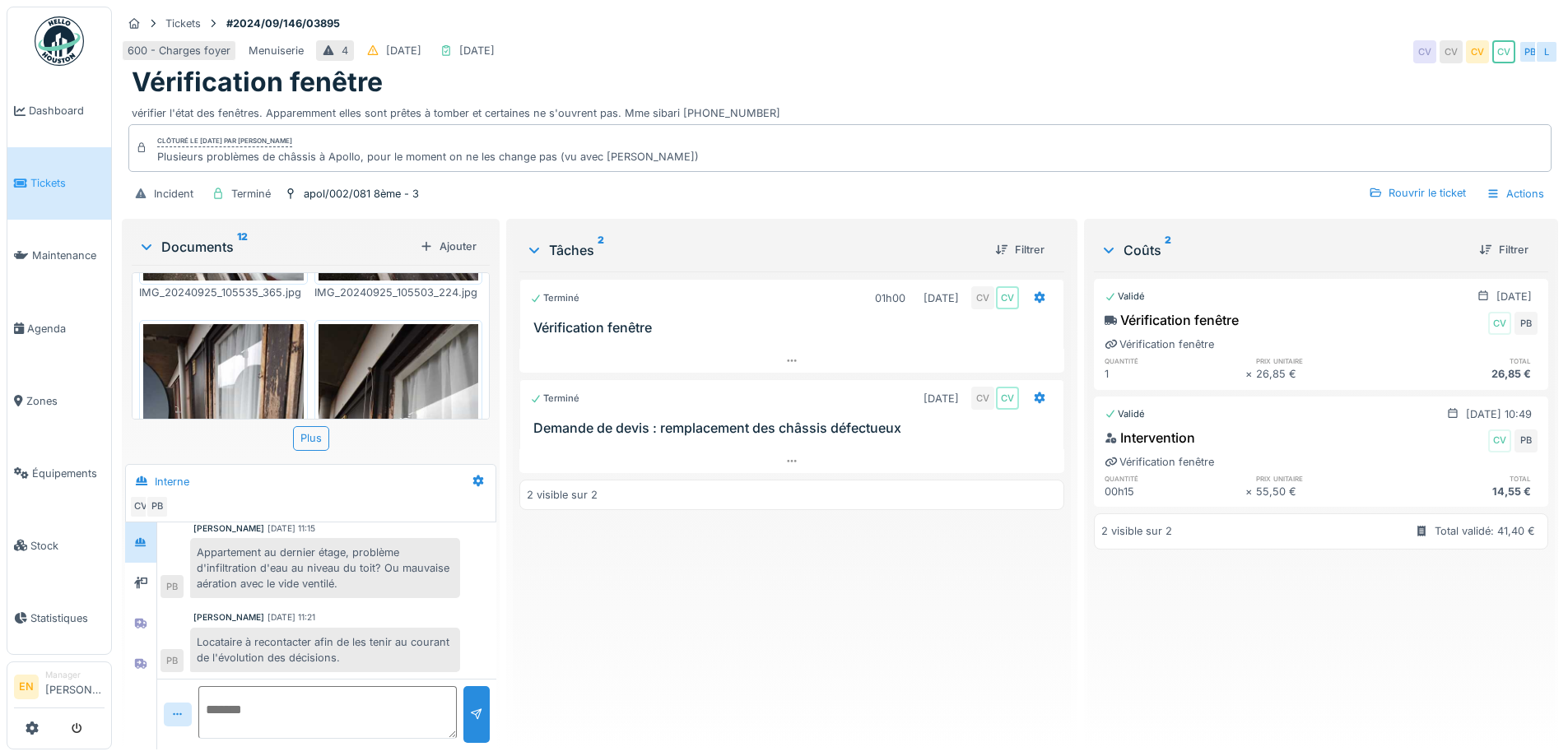
scroll to position [696, 0]
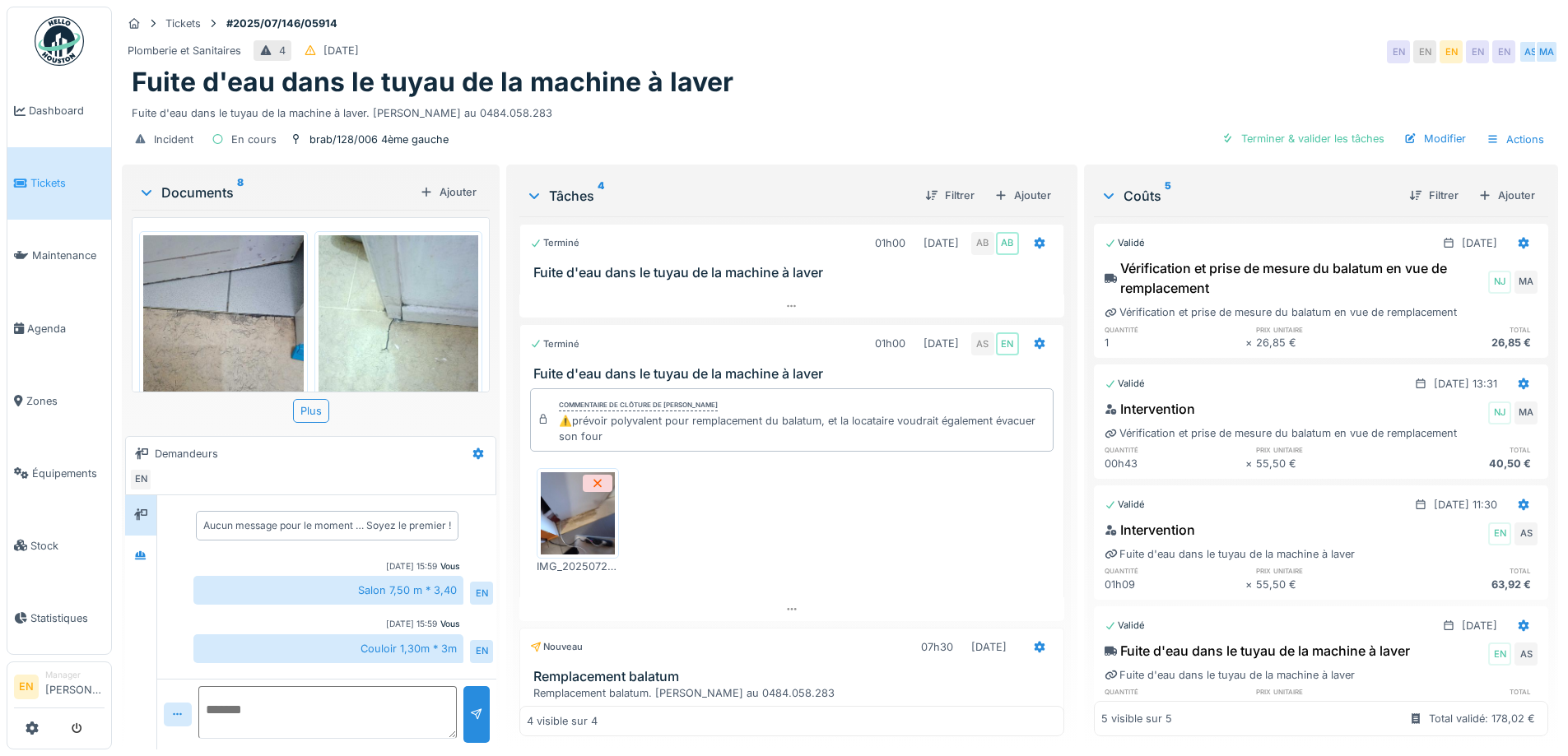
scroll to position [321, 0]
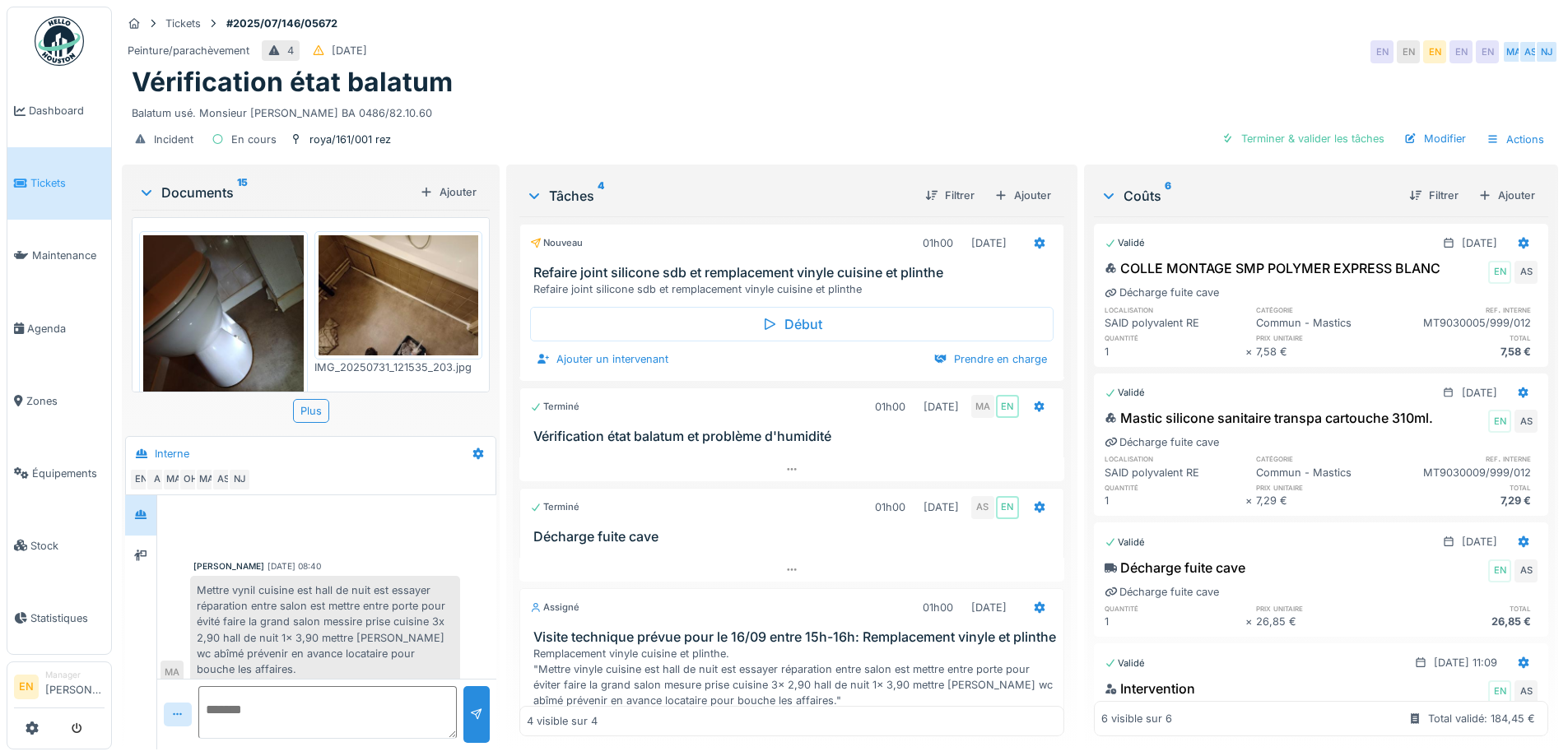
scroll to position [132, 0]
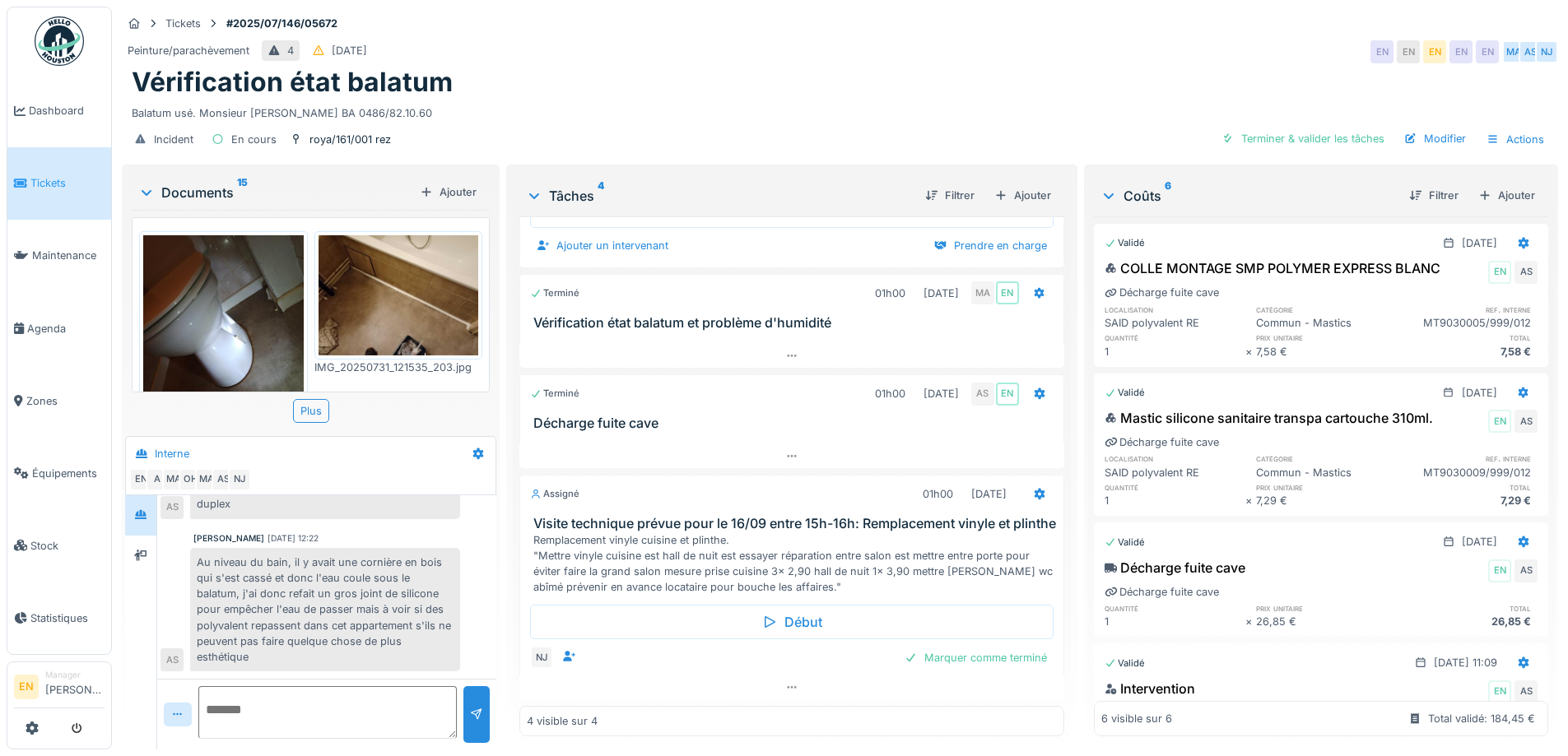
click at [679, 99] on div "Balatum usé. Monsieur Amadou BA 0486/82.10.60" at bounding box center [840, 110] width 1417 height 22
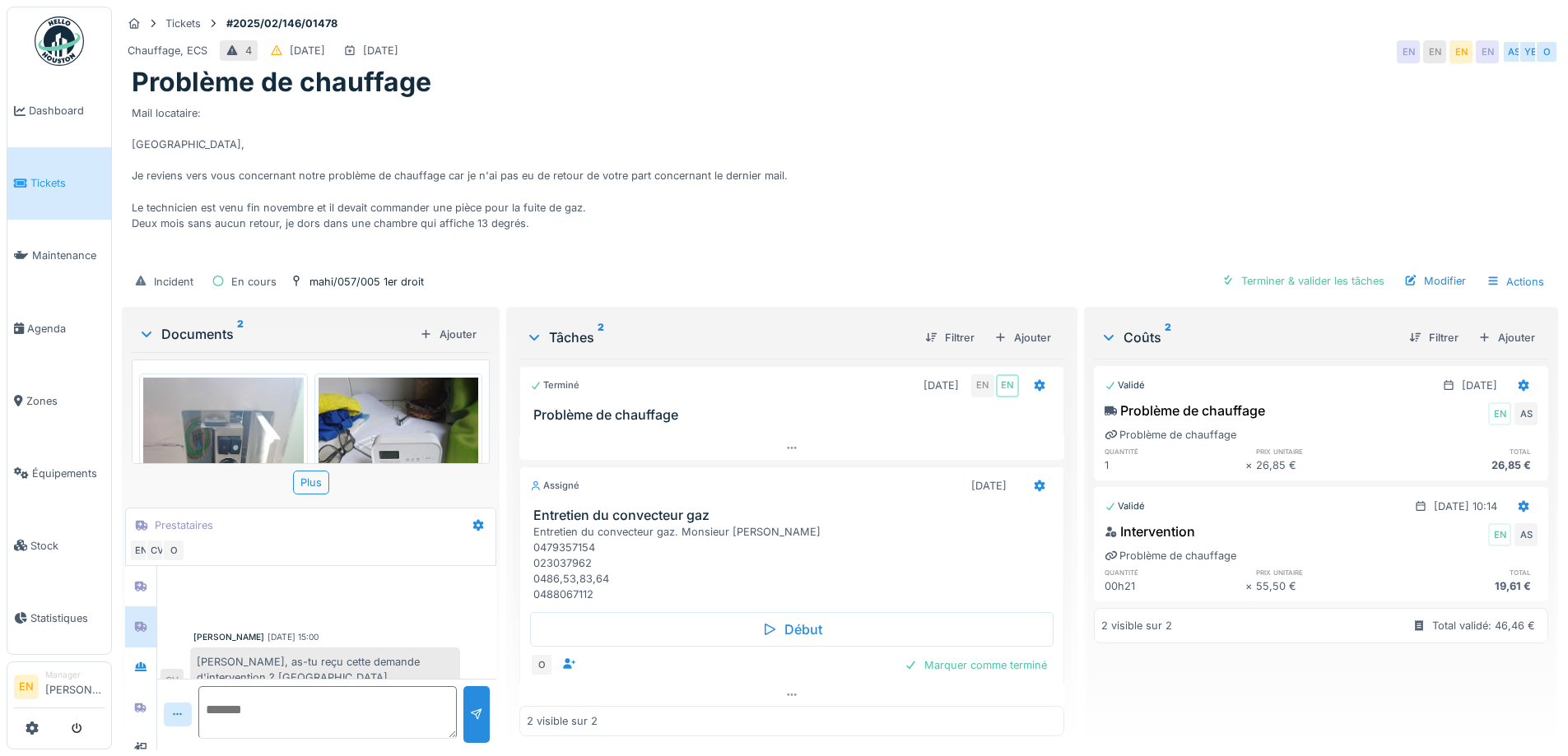
scroll to position [284, 0]
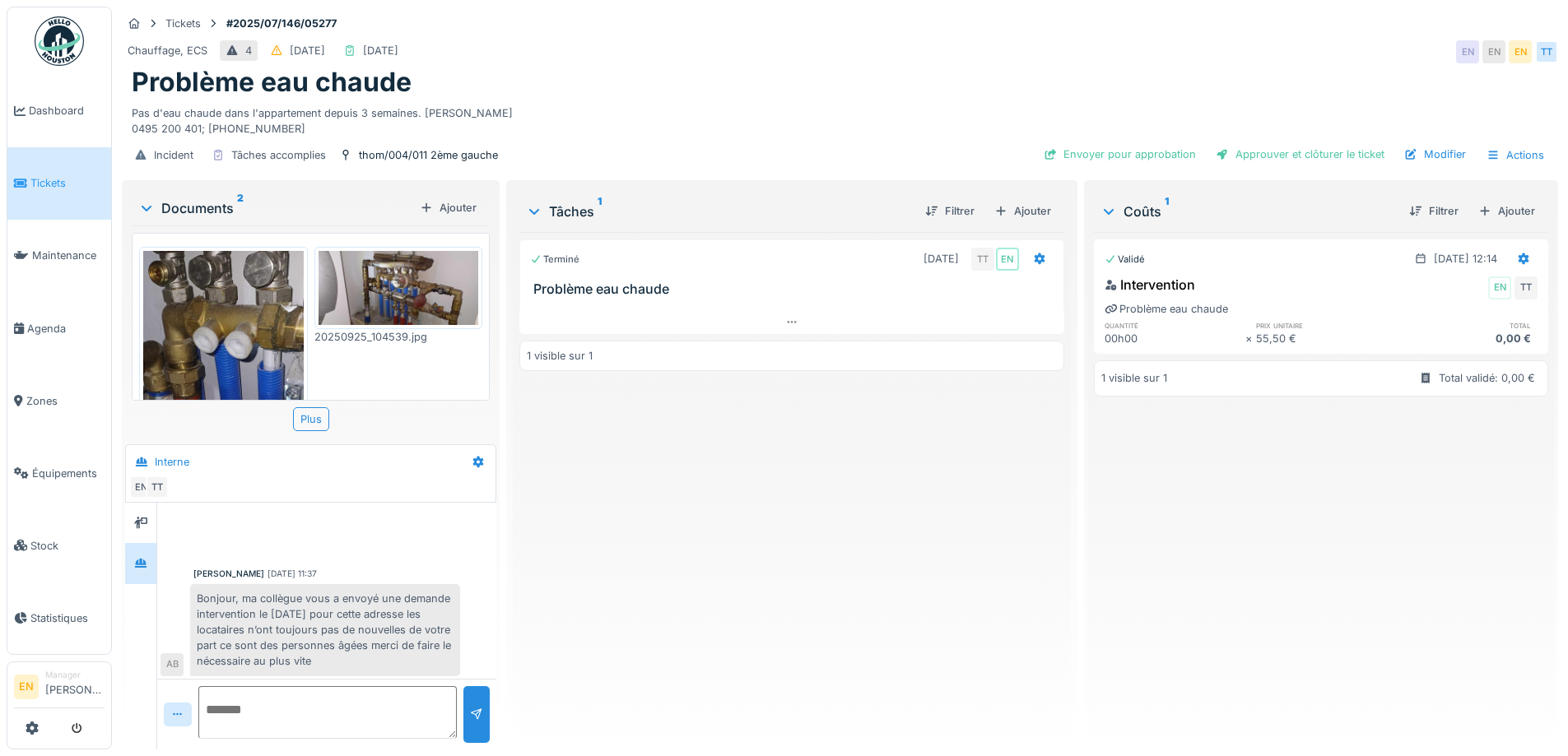
scroll to position [79, 0]
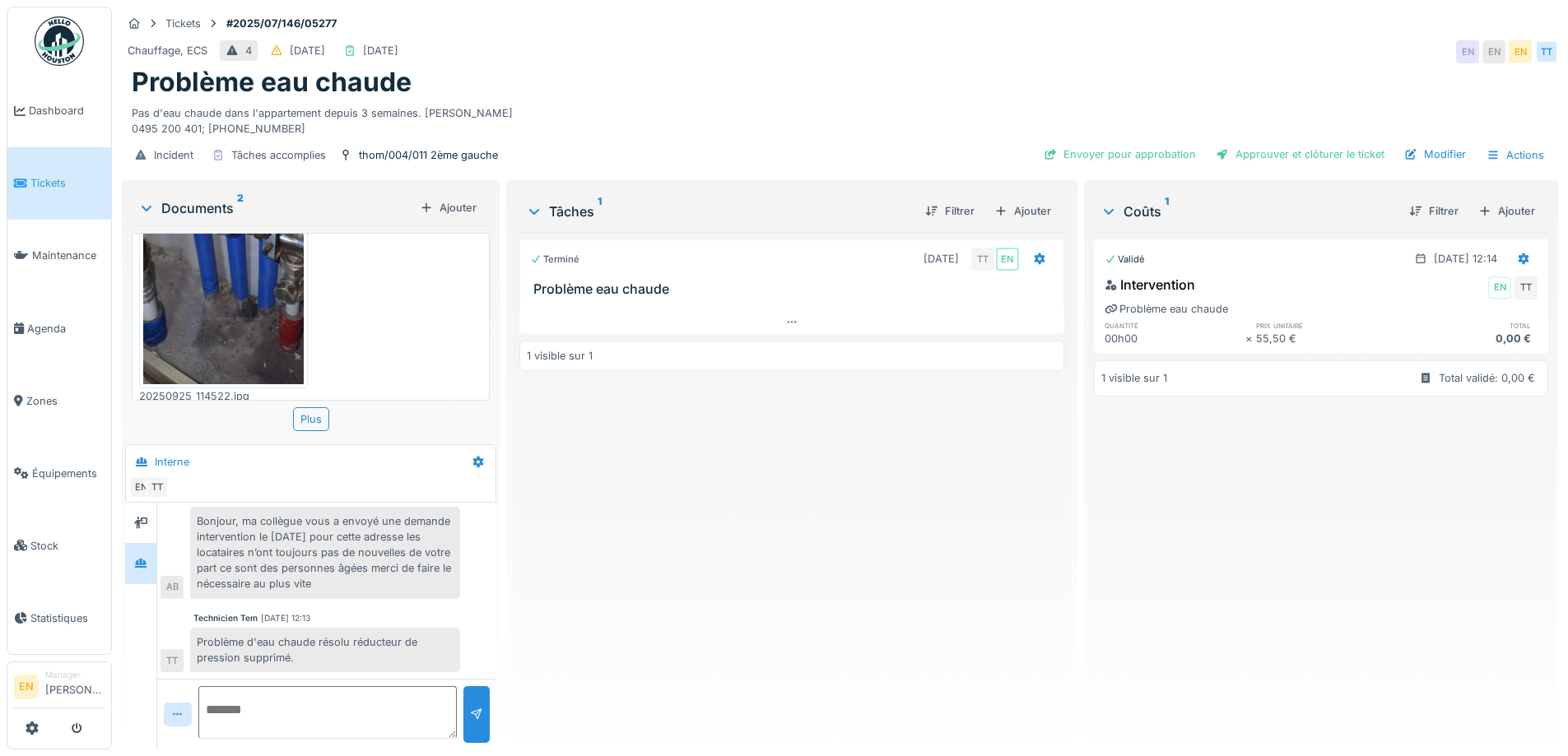
click at [668, 137] on div "Incident Tâches accomplies thom/004/011 2ème gauche Envoyer pour approbation Ap…" at bounding box center [840, 155] width 1436 height 37
click at [671, 555] on div "Terminé 02/07/2025 TT EN Problème eau chaude 1 visible sur 1" at bounding box center [792, 484] width 544 height 504
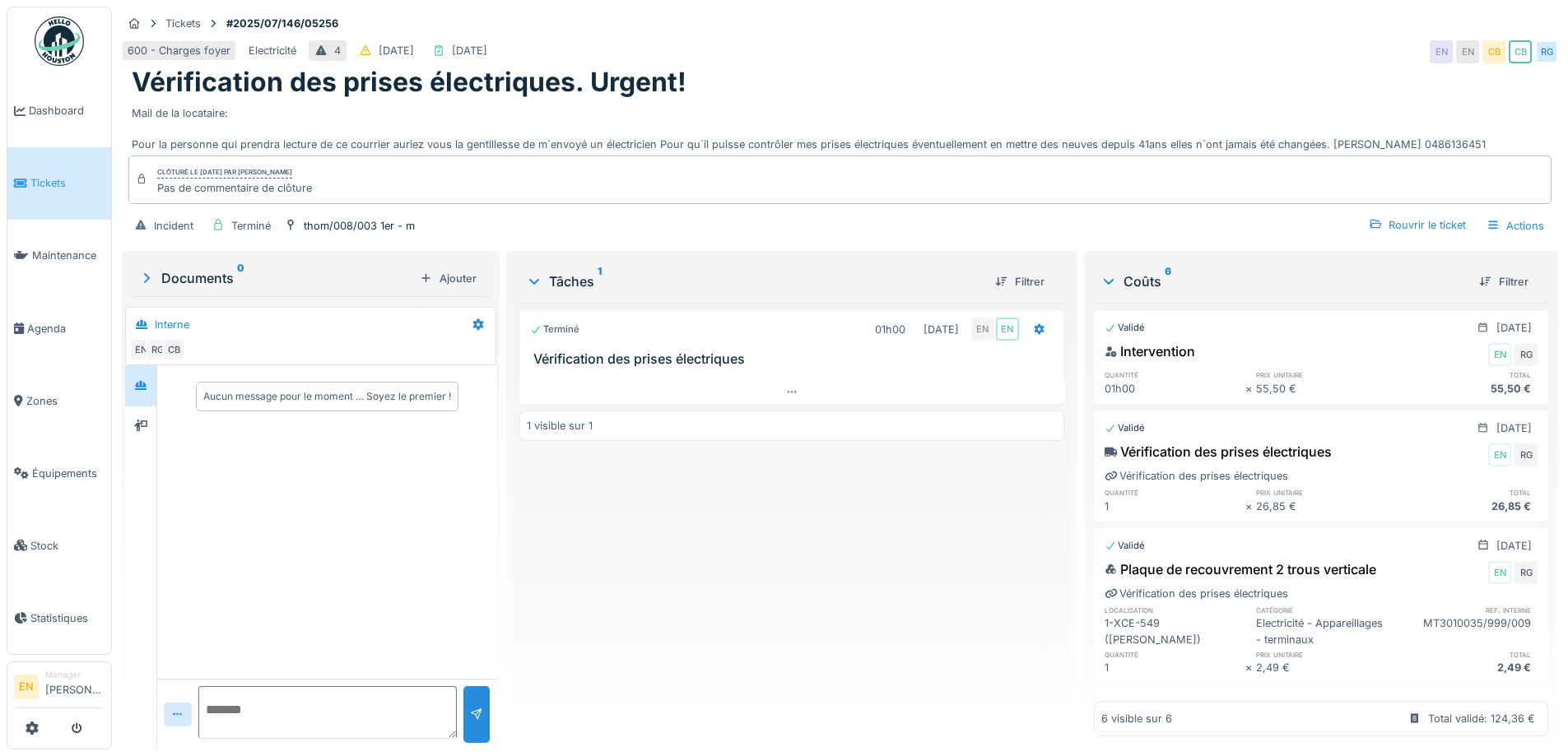
scroll to position [12, 0]
click at [141, 382] on icon at bounding box center [140, 386] width 11 height 9
click at [140, 420] on div at bounding box center [140, 427] width 13 height 16
click at [147, 381] on icon at bounding box center [140, 386] width 13 height 11
click at [142, 438] on div at bounding box center [140, 427] width 25 height 27
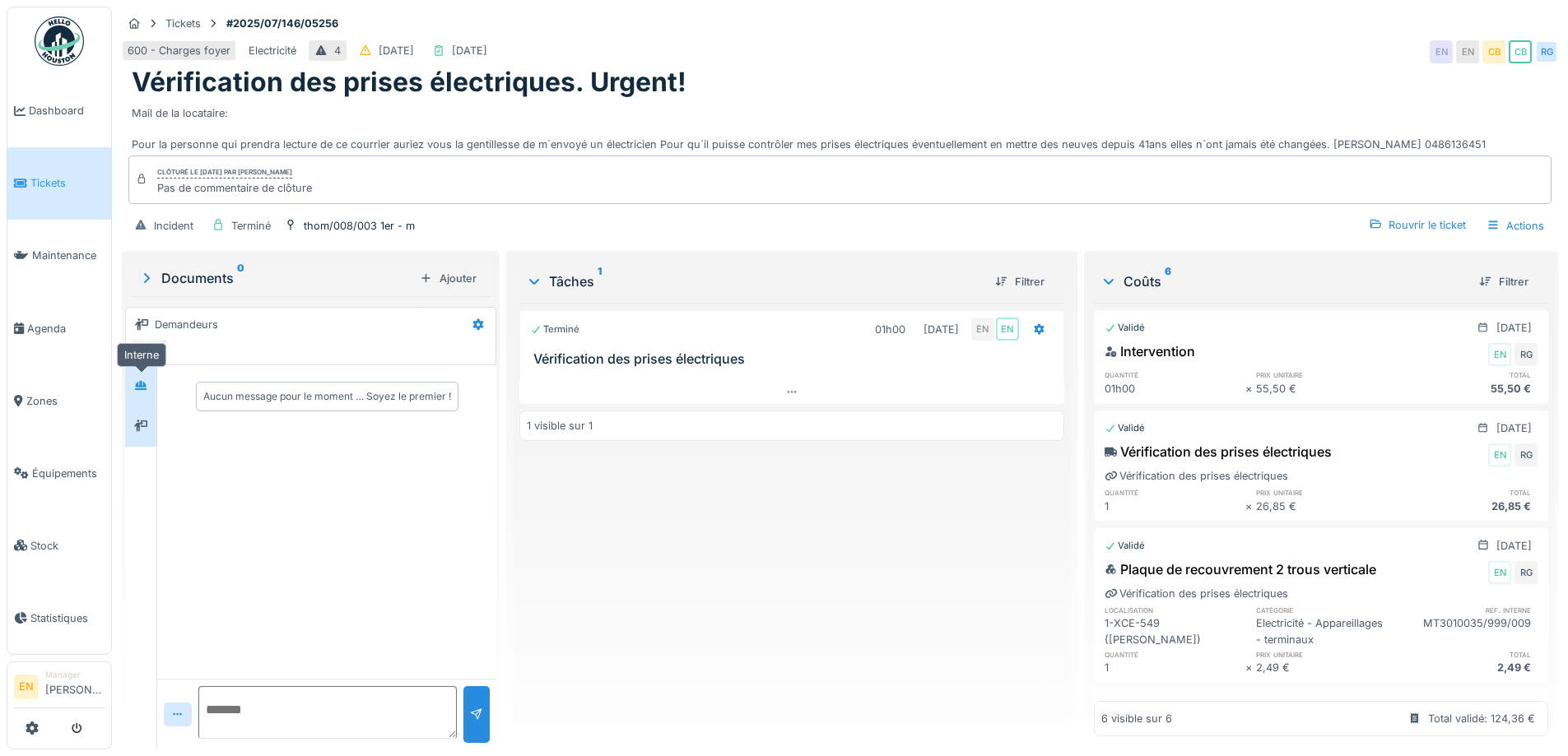
click at [148, 390] on icon at bounding box center [140, 386] width 13 height 11
click at [615, 616] on div "Terminé 01h00 02/07/2025 EN EN Vérification des prises électriques 1 visible su…" at bounding box center [792, 519] width 544 height 434
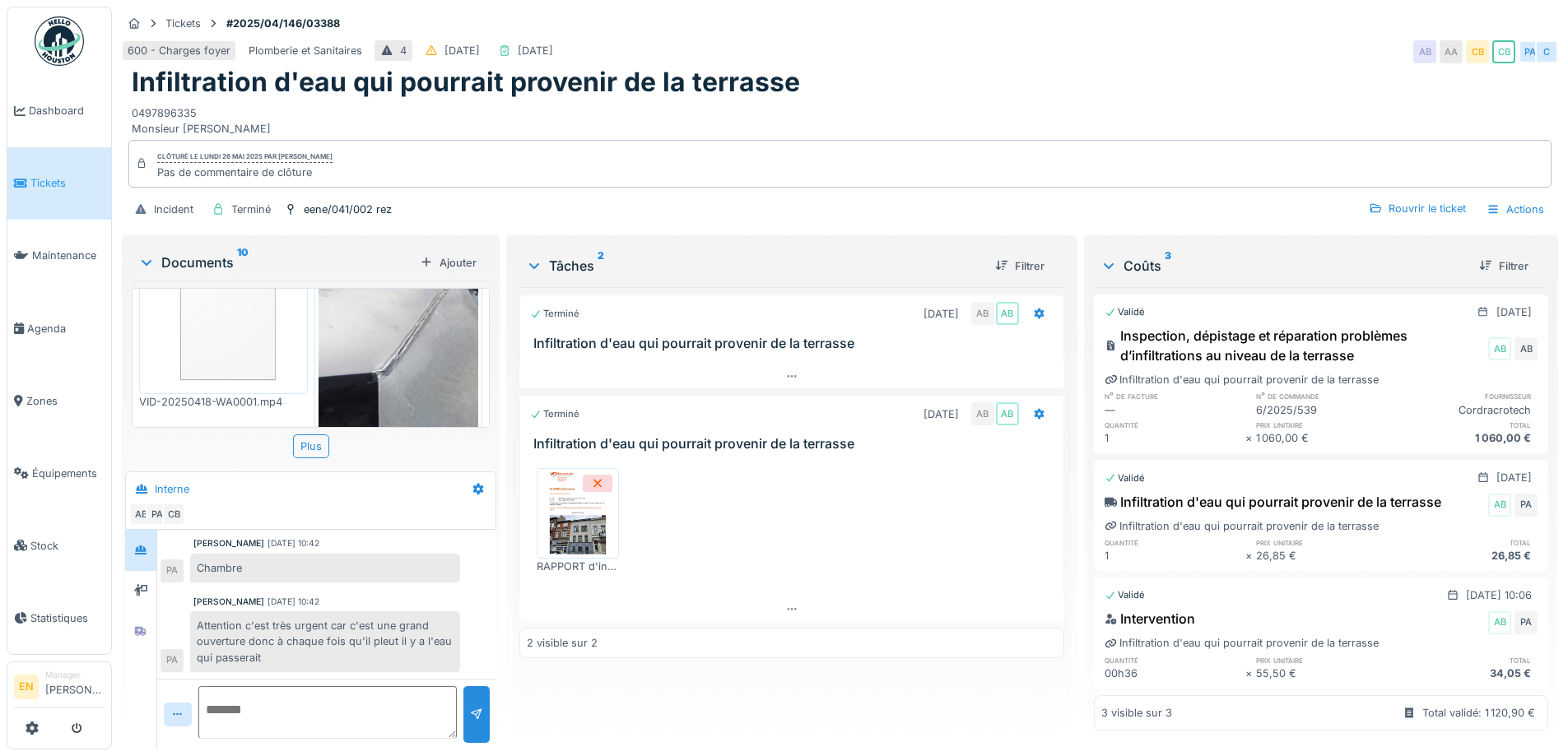
scroll to position [33, 0]
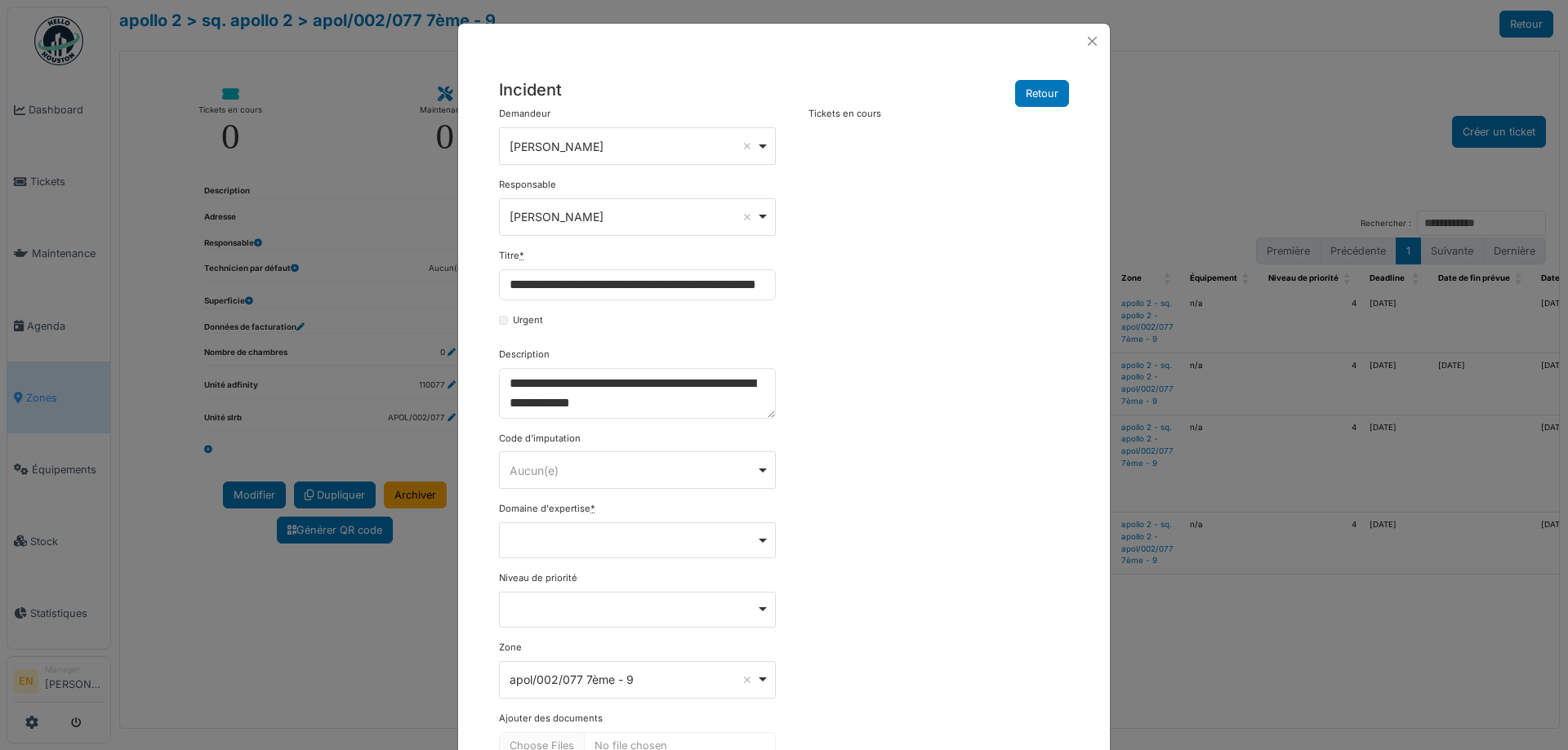
select select "***"
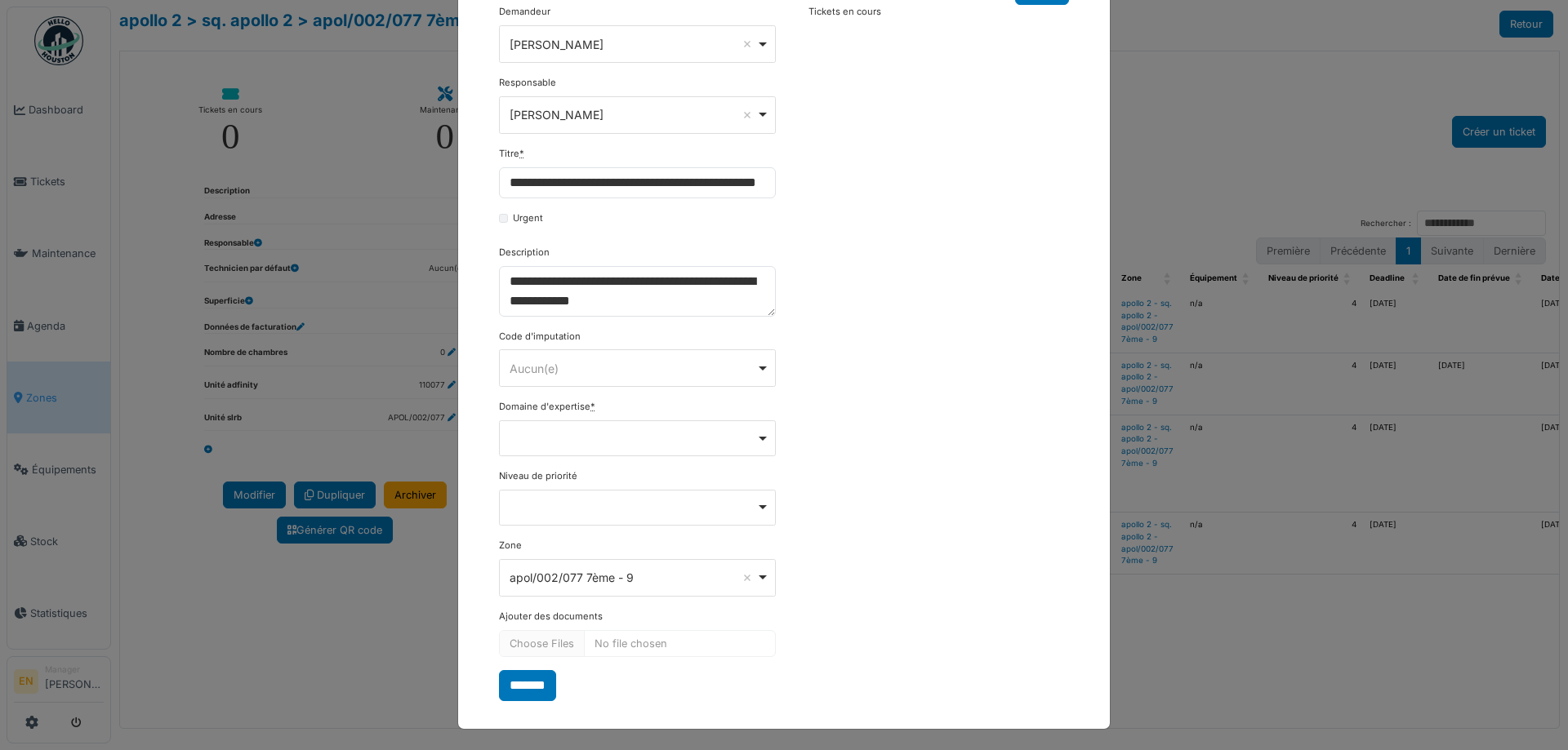
scroll to position [104, 0]
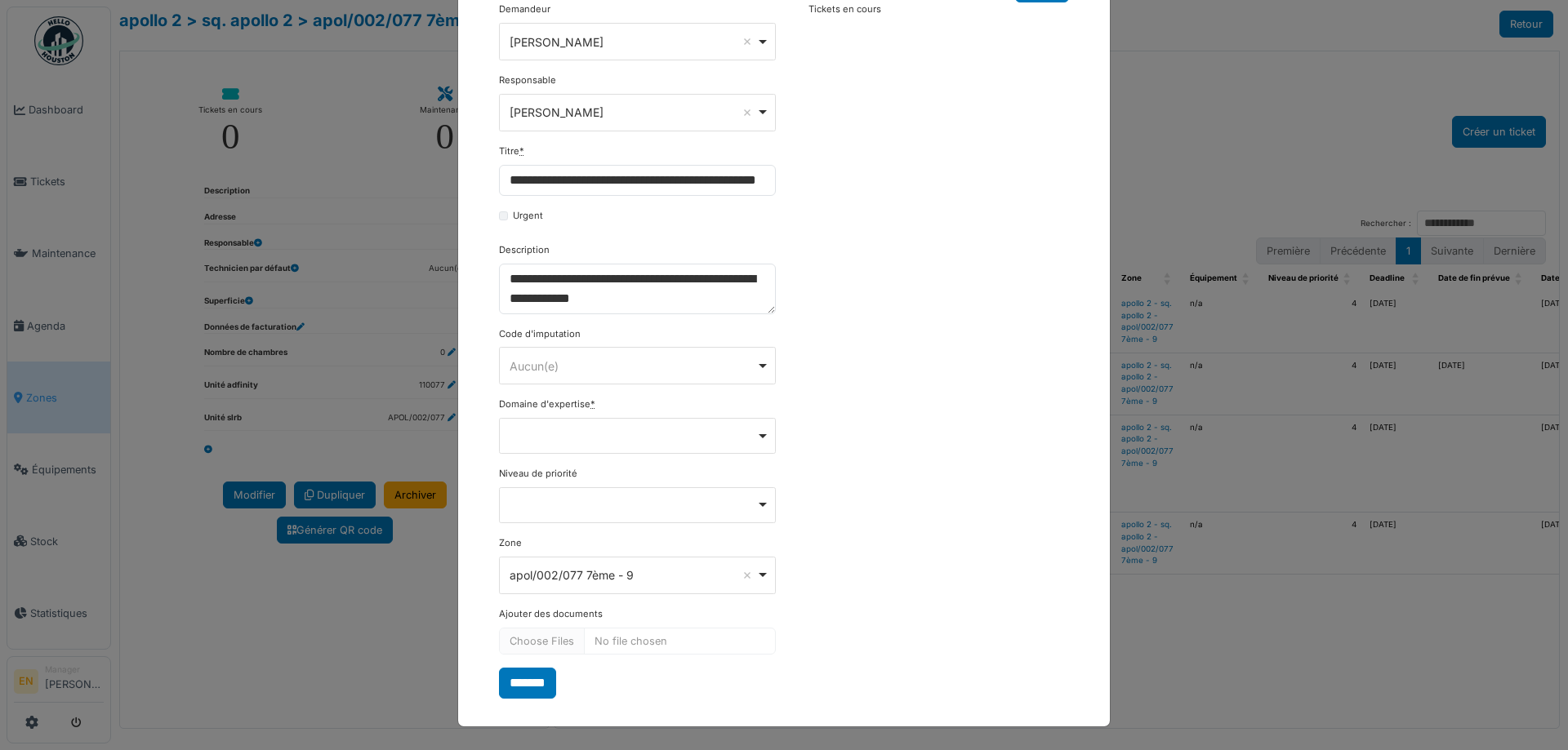
type textarea "**********"
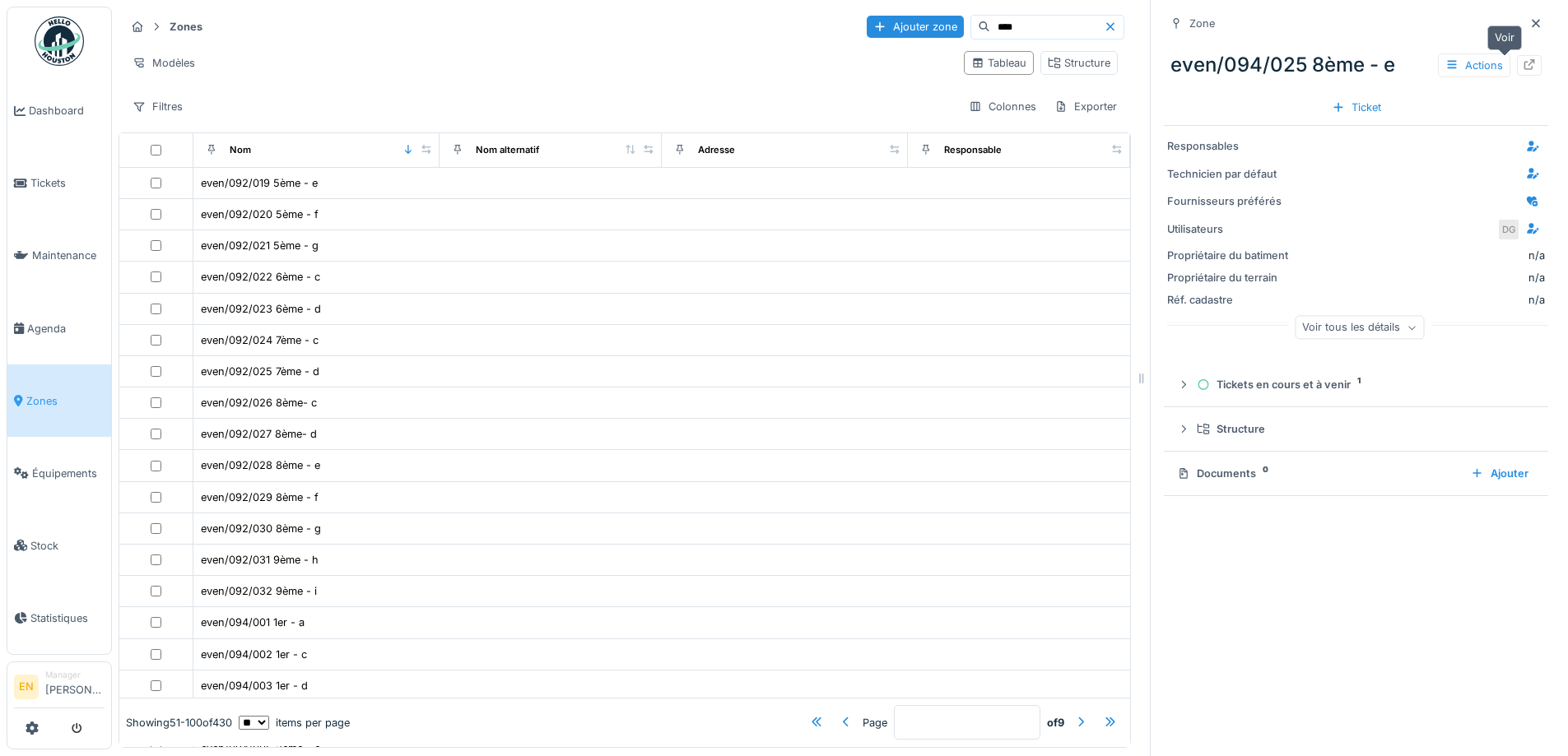
click at [1525, 64] on icon at bounding box center [1530, 64] width 11 height 11
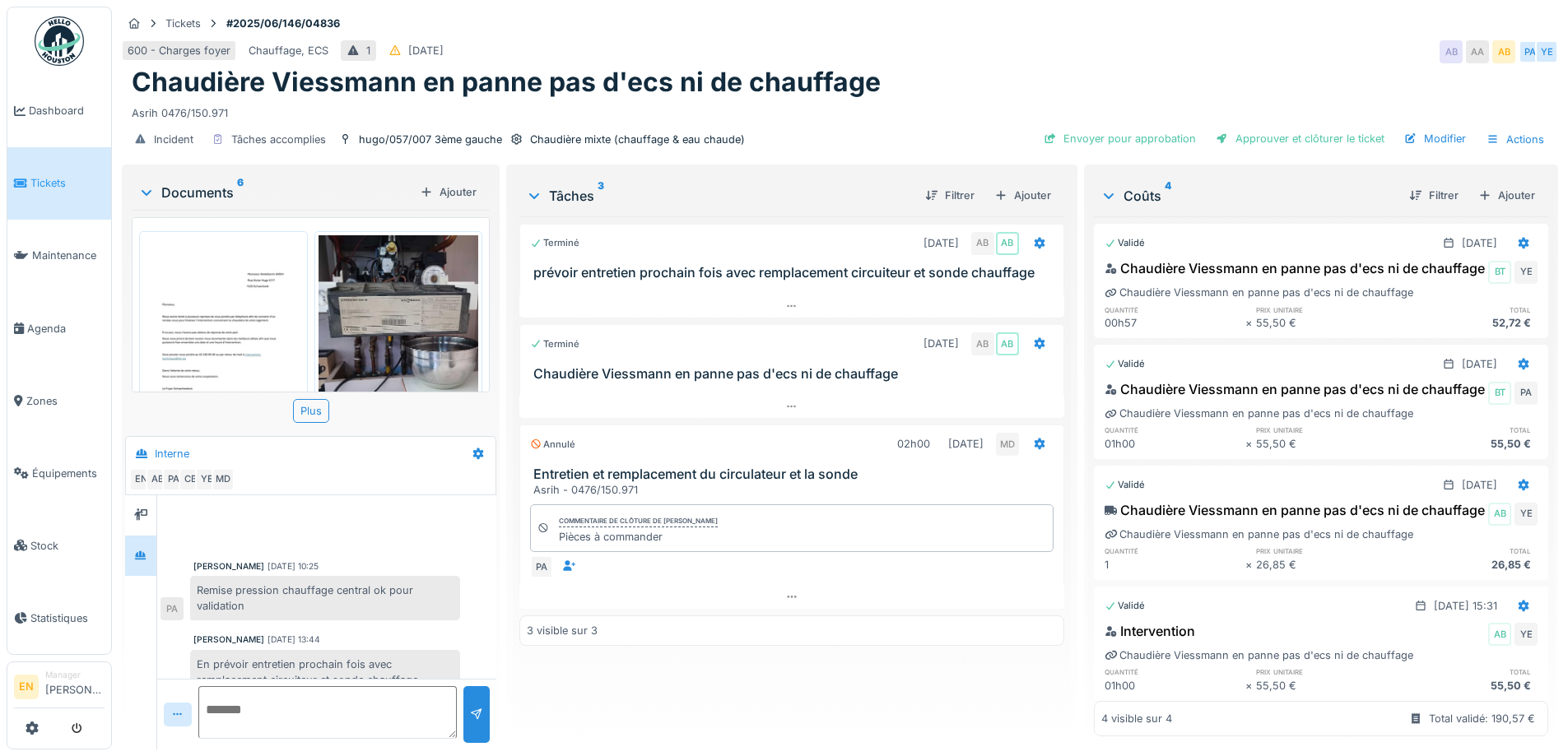
scroll to position [548, 0]
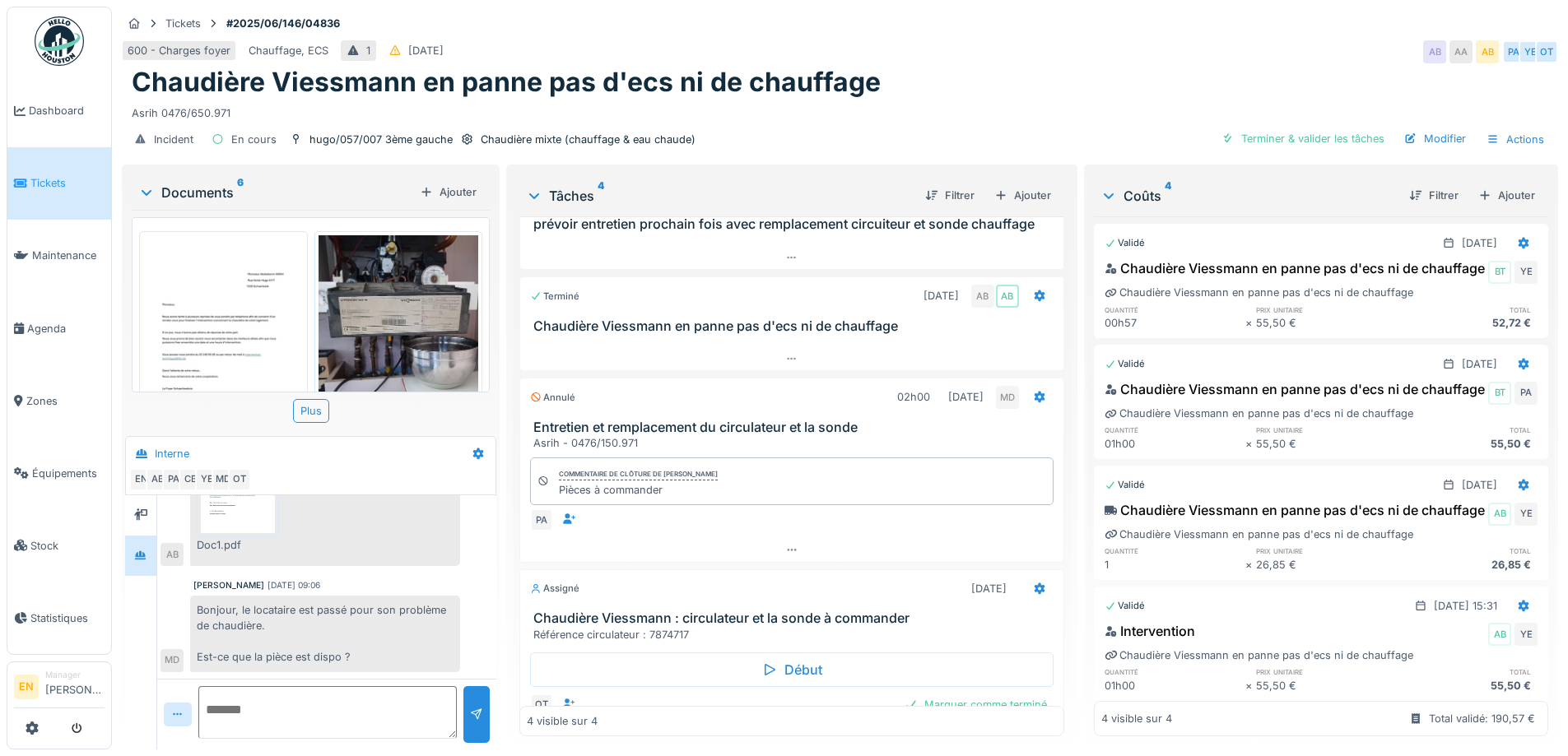
scroll to position [97, 0]
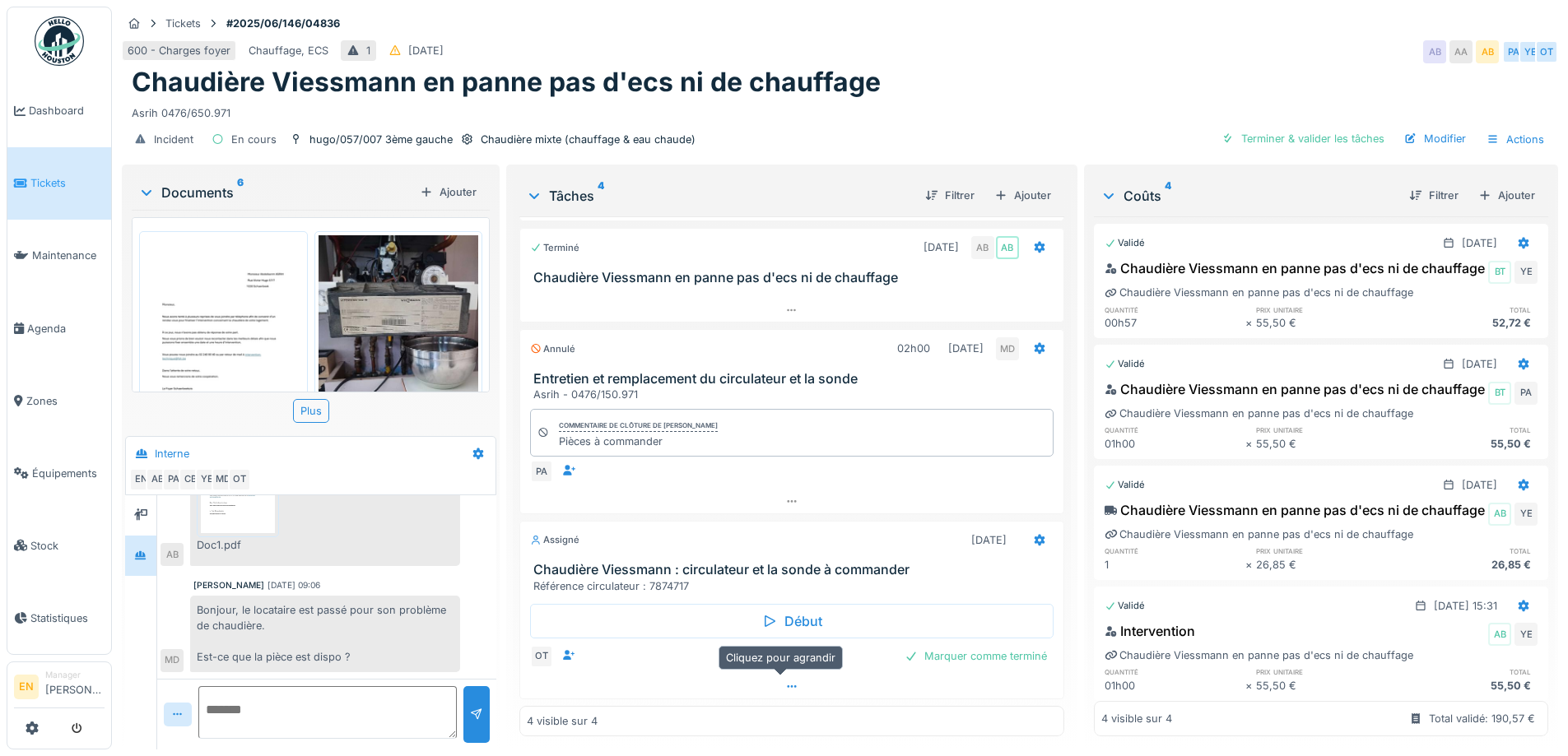
click at [787, 675] on div at bounding box center [792, 686] width 542 height 24
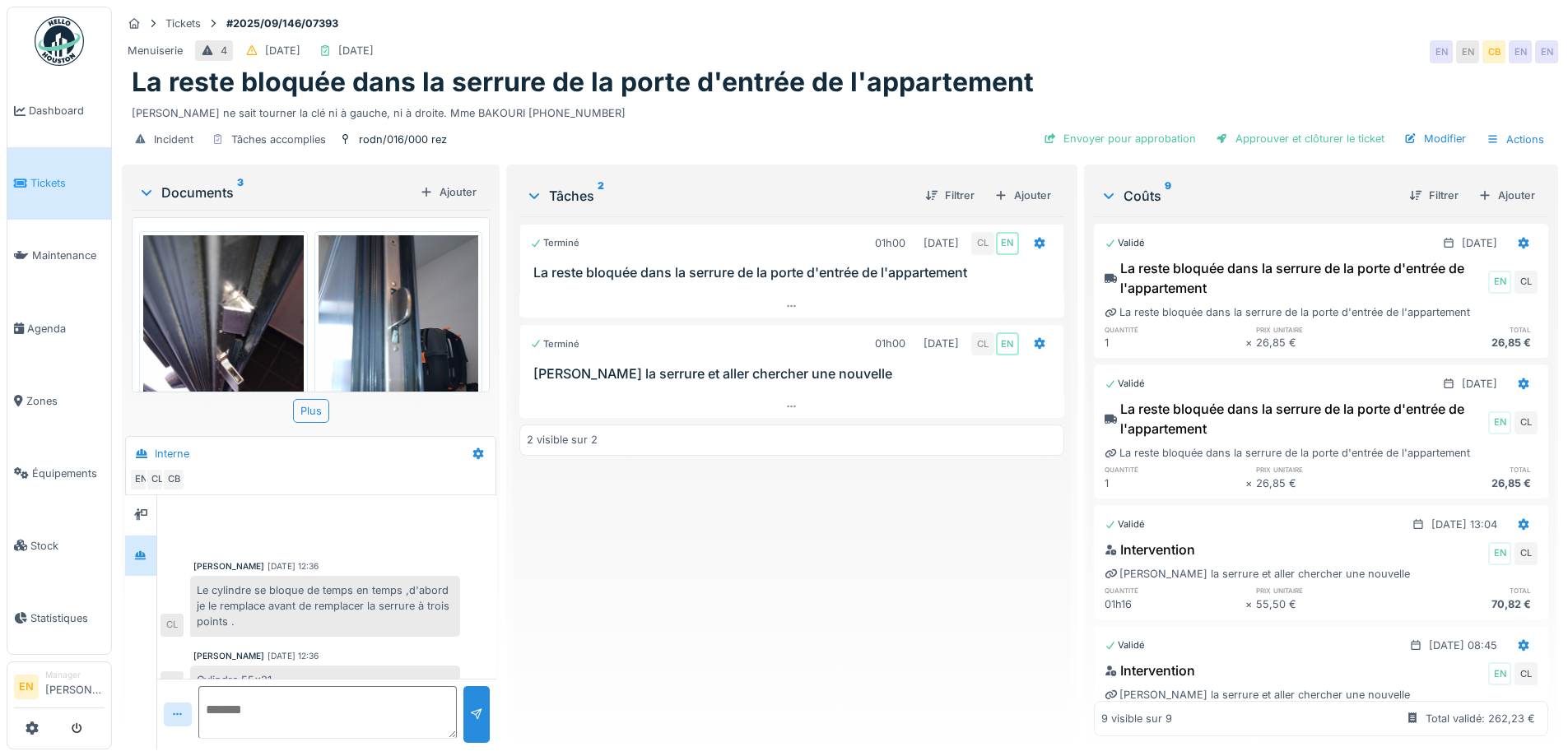
scroll to position [334, 0]
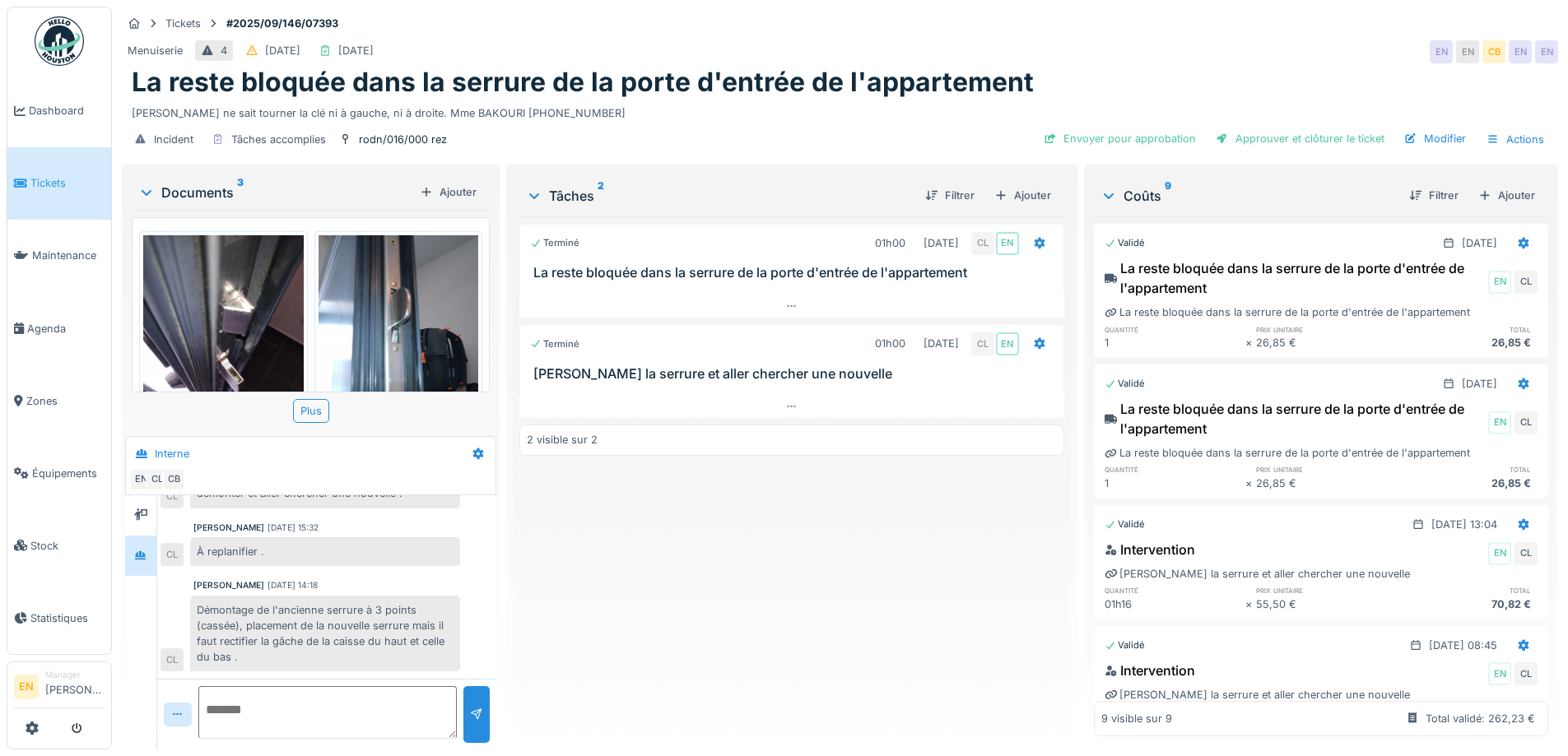
click at [776, 121] on div "Incident Tâches accomplies rodn/016/000 rez Envoyer pour approbation Approuver …" at bounding box center [840, 140] width 1436 height 37
click at [735, 618] on div "Terminé 01h00 [DATE] CL EN La reste bloquée dans la serrure de la porte d'entré…" at bounding box center [792, 476] width 544 height 520
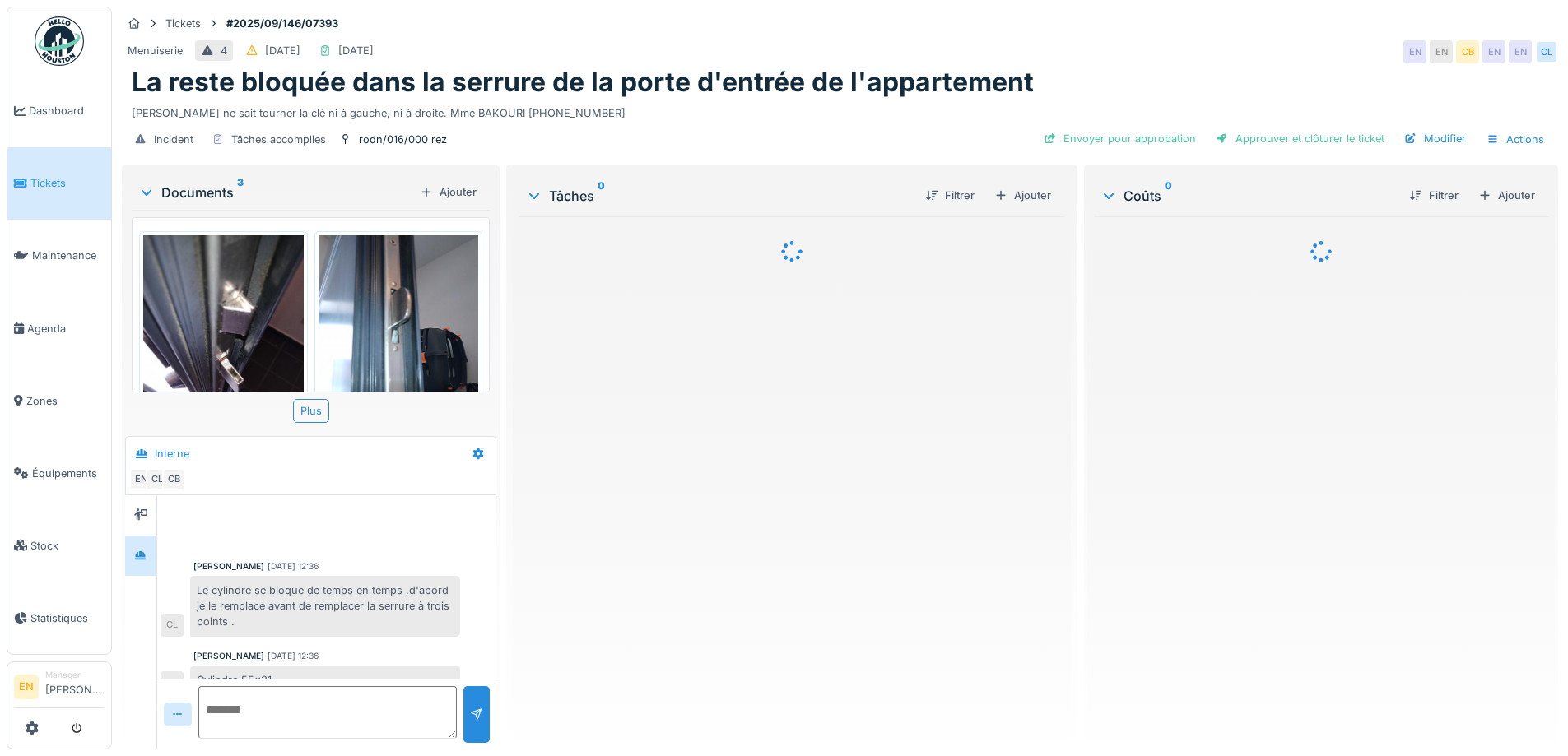
scroll to position [334, 0]
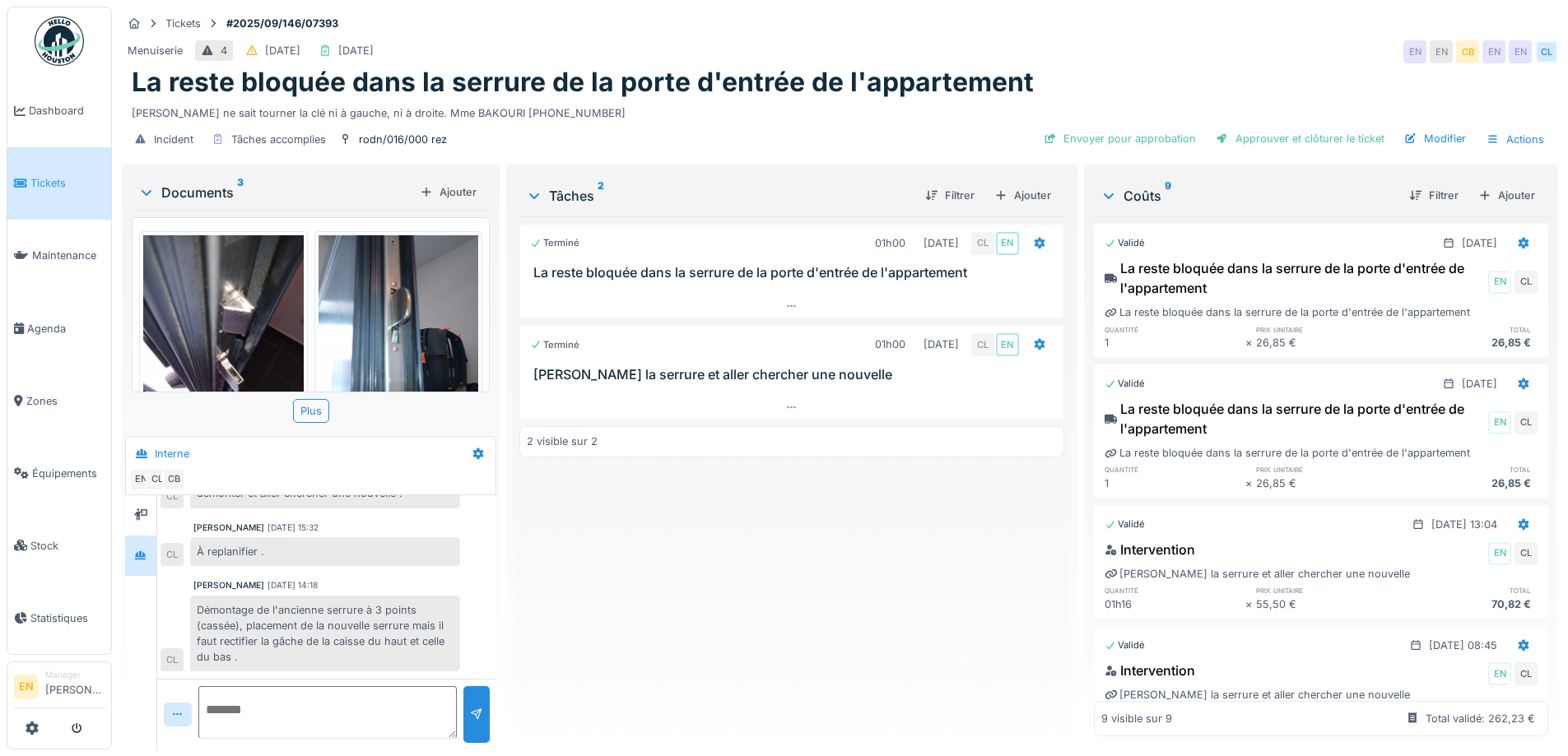
click at [938, 557] on div "Terminé 01h00 [DATE] CL EN La reste bloquée dans la serrure de la porte d'entré…" at bounding box center [792, 476] width 544 height 520
click at [890, 559] on div "Terminé 01h00 [DATE] CL EN La reste bloquée dans la serrure de la porte d'entré…" at bounding box center [792, 476] width 544 height 520
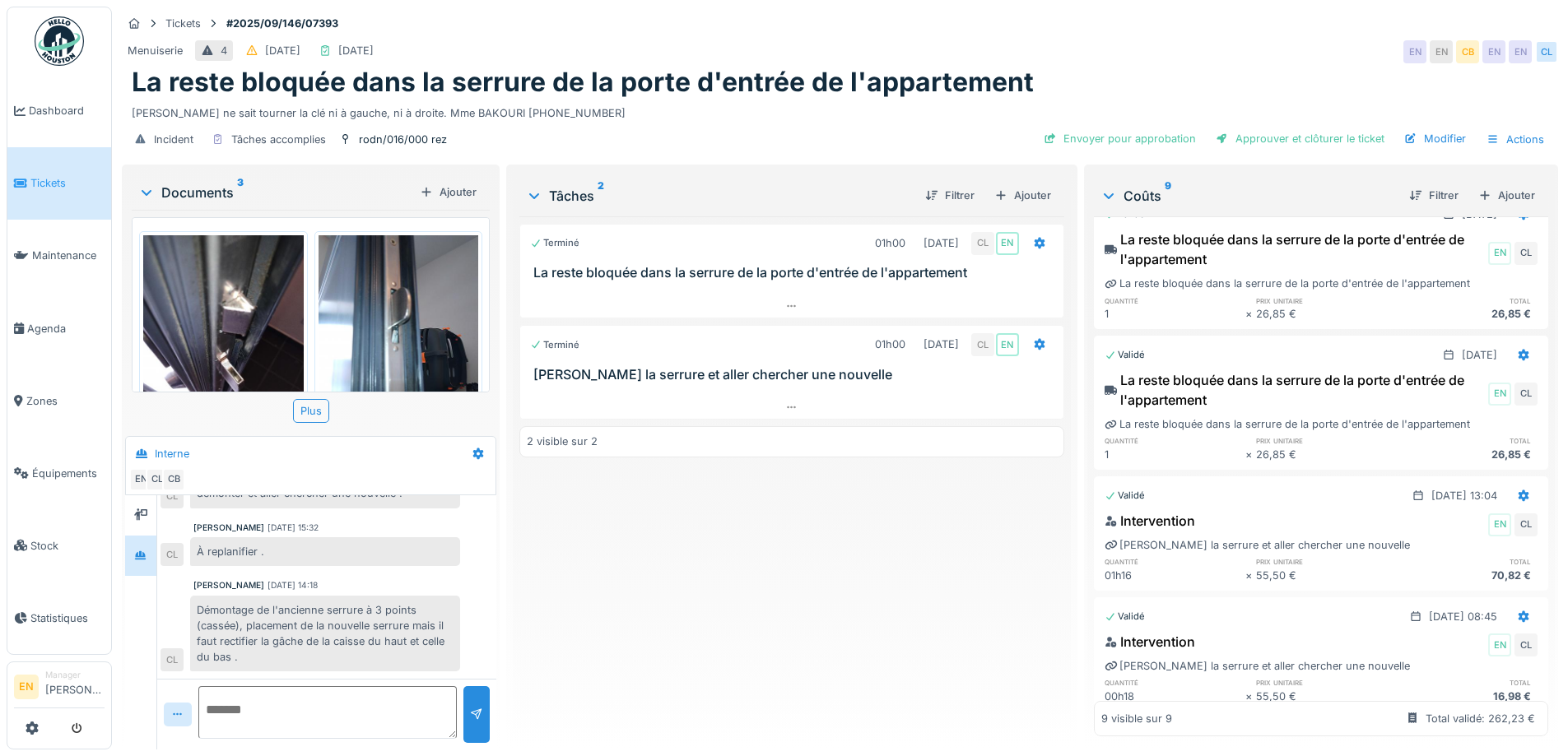
scroll to position [0, 0]
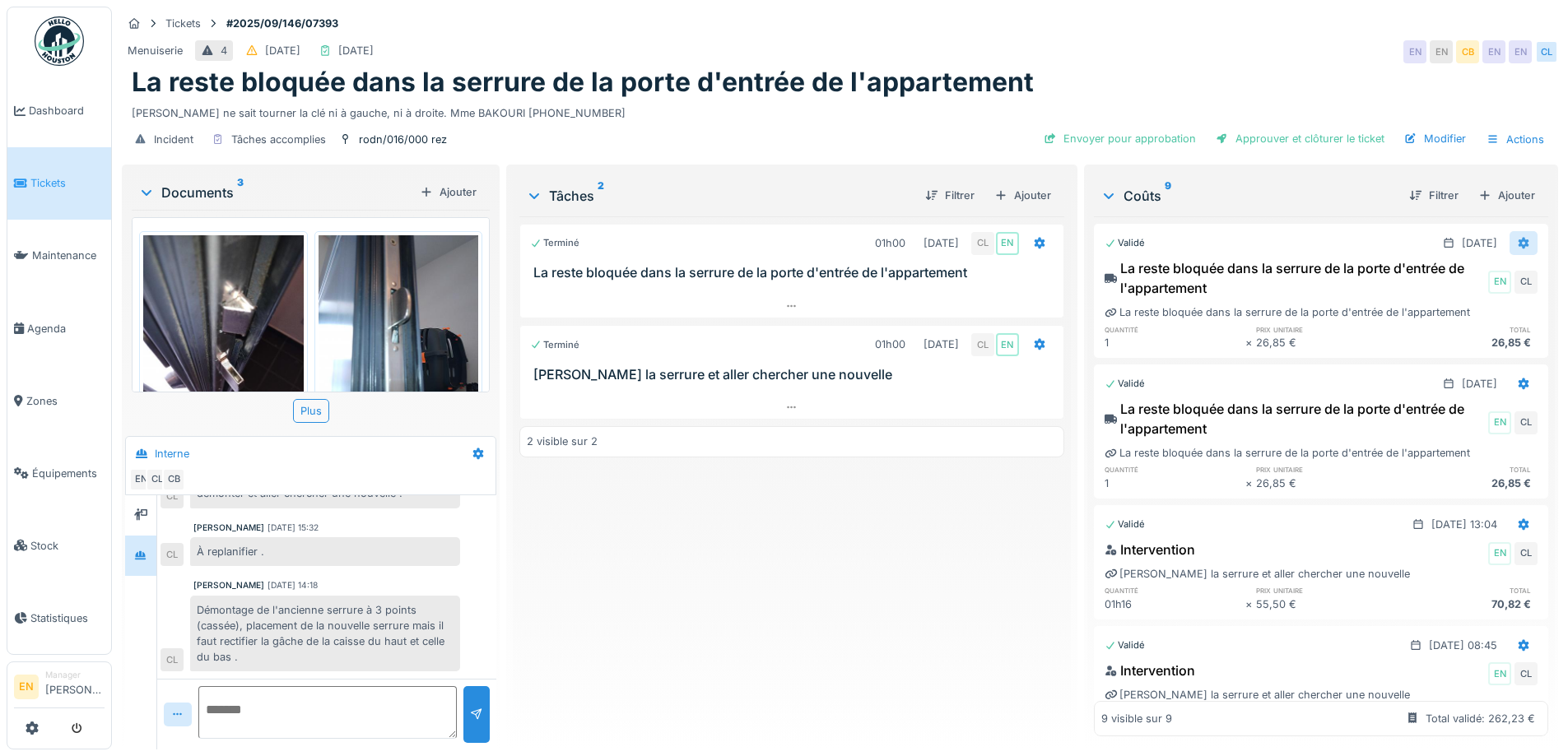
click at [1518, 239] on icon at bounding box center [1524, 243] width 13 height 11
click at [1453, 328] on div "Supprimer" at bounding box center [1443, 329] width 80 height 25
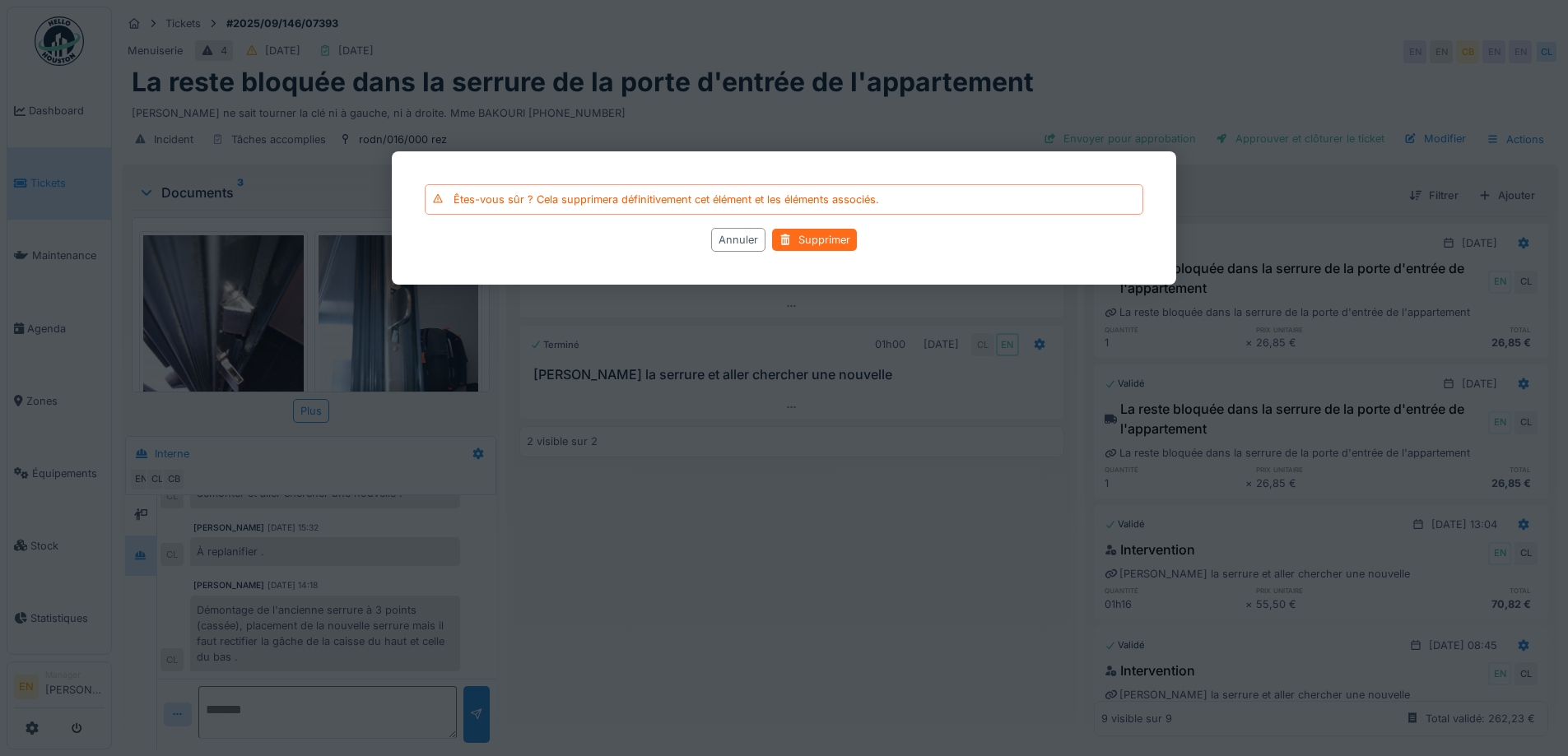
click at [802, 236] on div "Supprimer" at bounding box center [814, 239] width 85 height 22
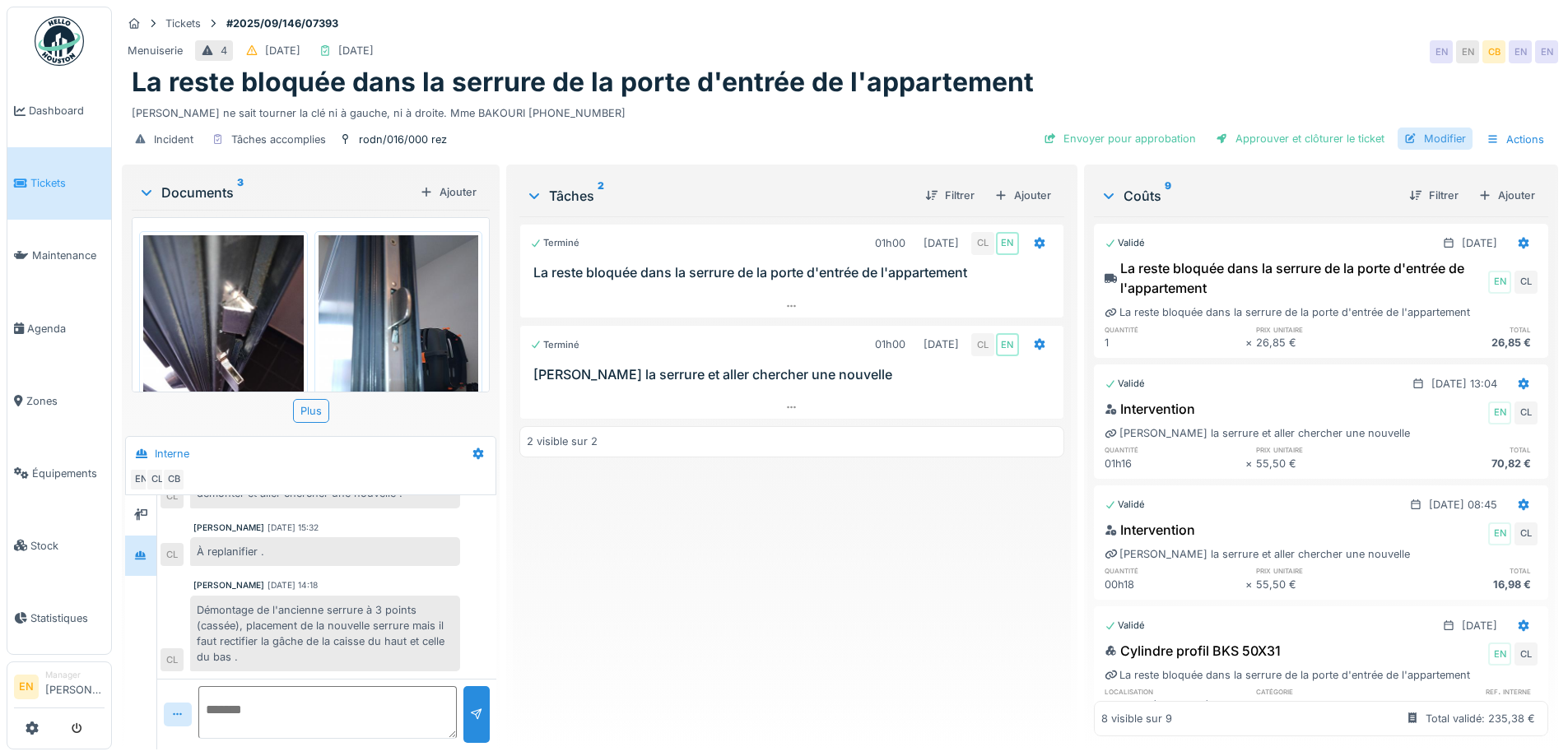
click at [1442, 136] on div "Modifier" at bounding box center [1435, 138] width 75 height 22
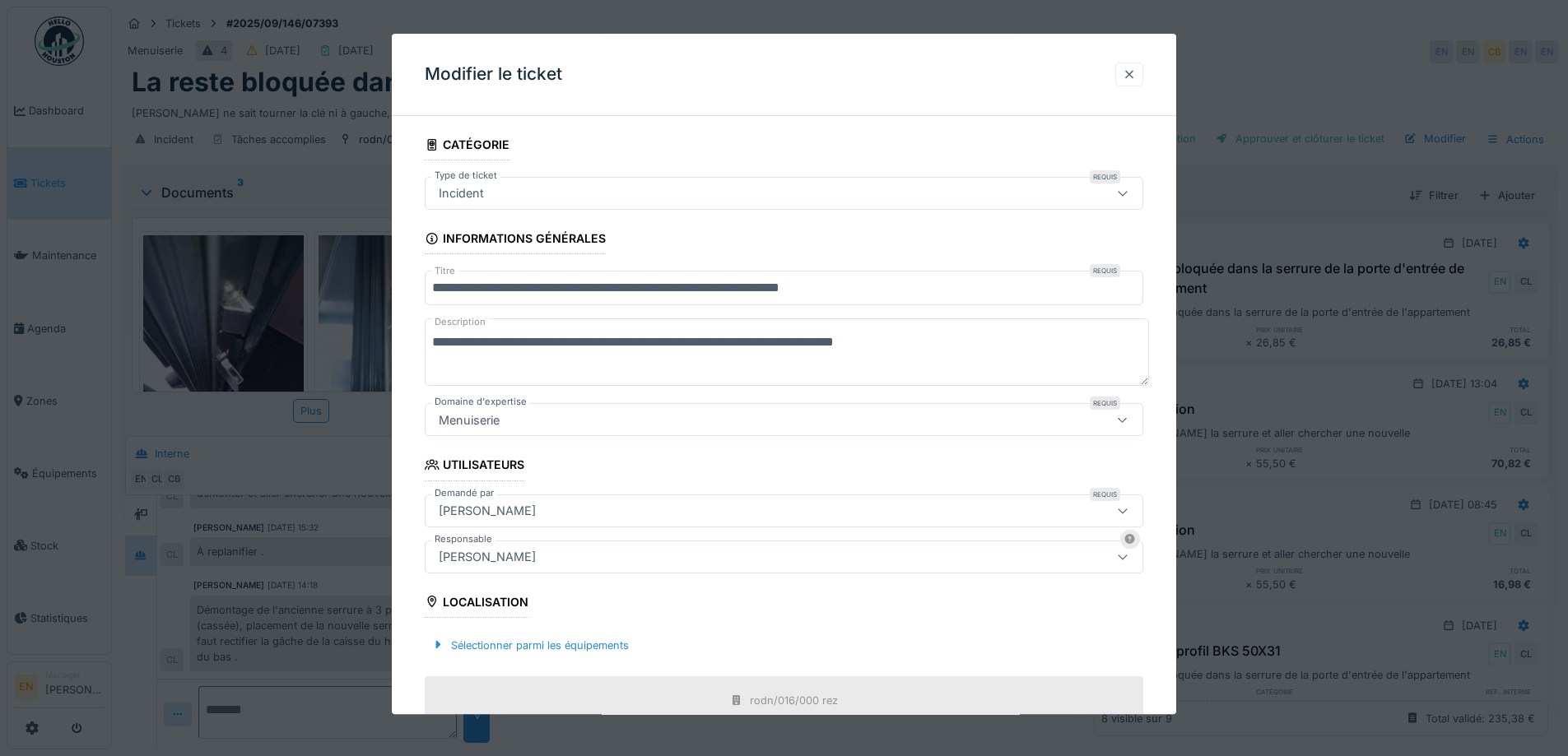
click at [1132, 77] on div at bounding box center [1129, 74] width 13 height 16
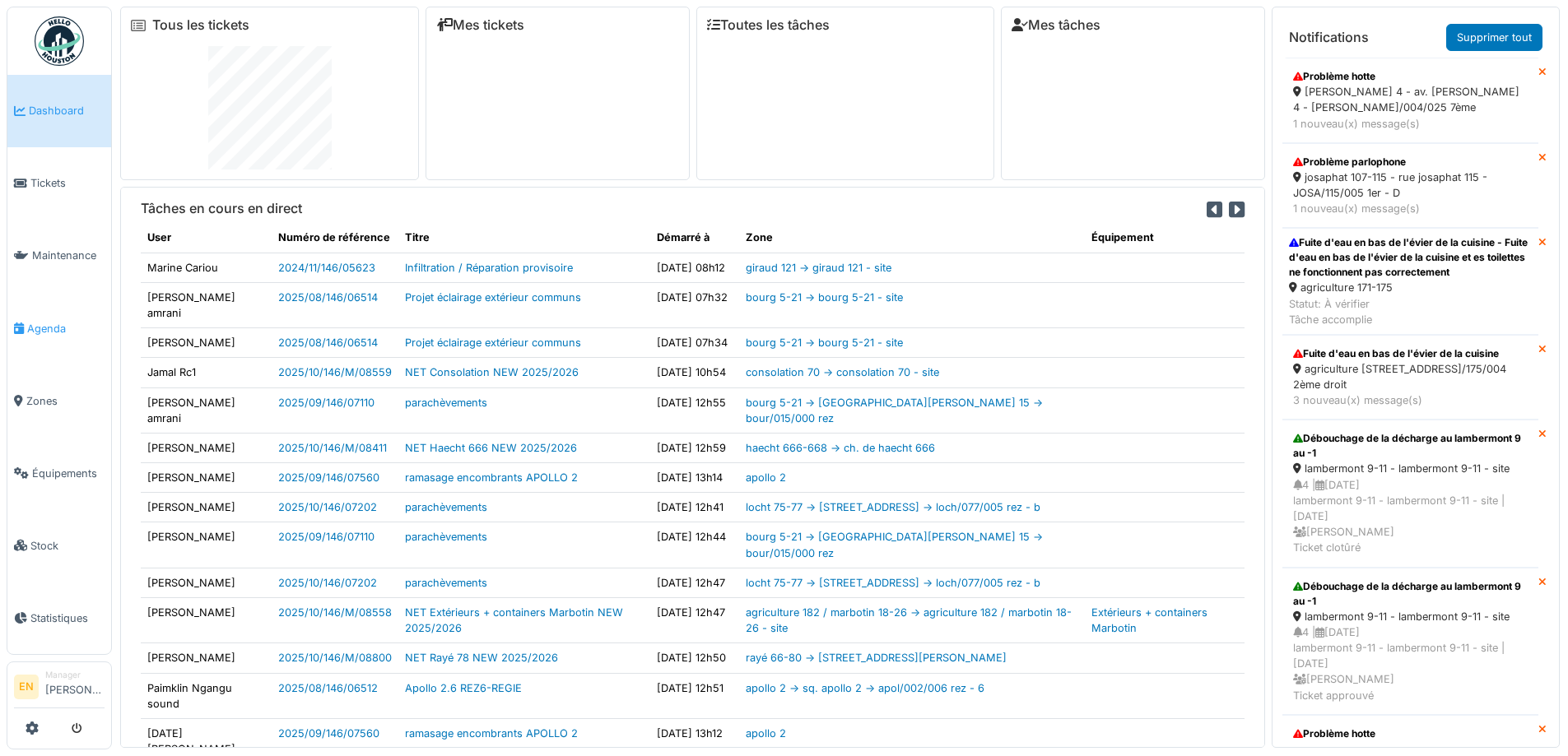
click at [51, 322] on span "Agenda" at bounding box center [66, 329] width 78 height 16
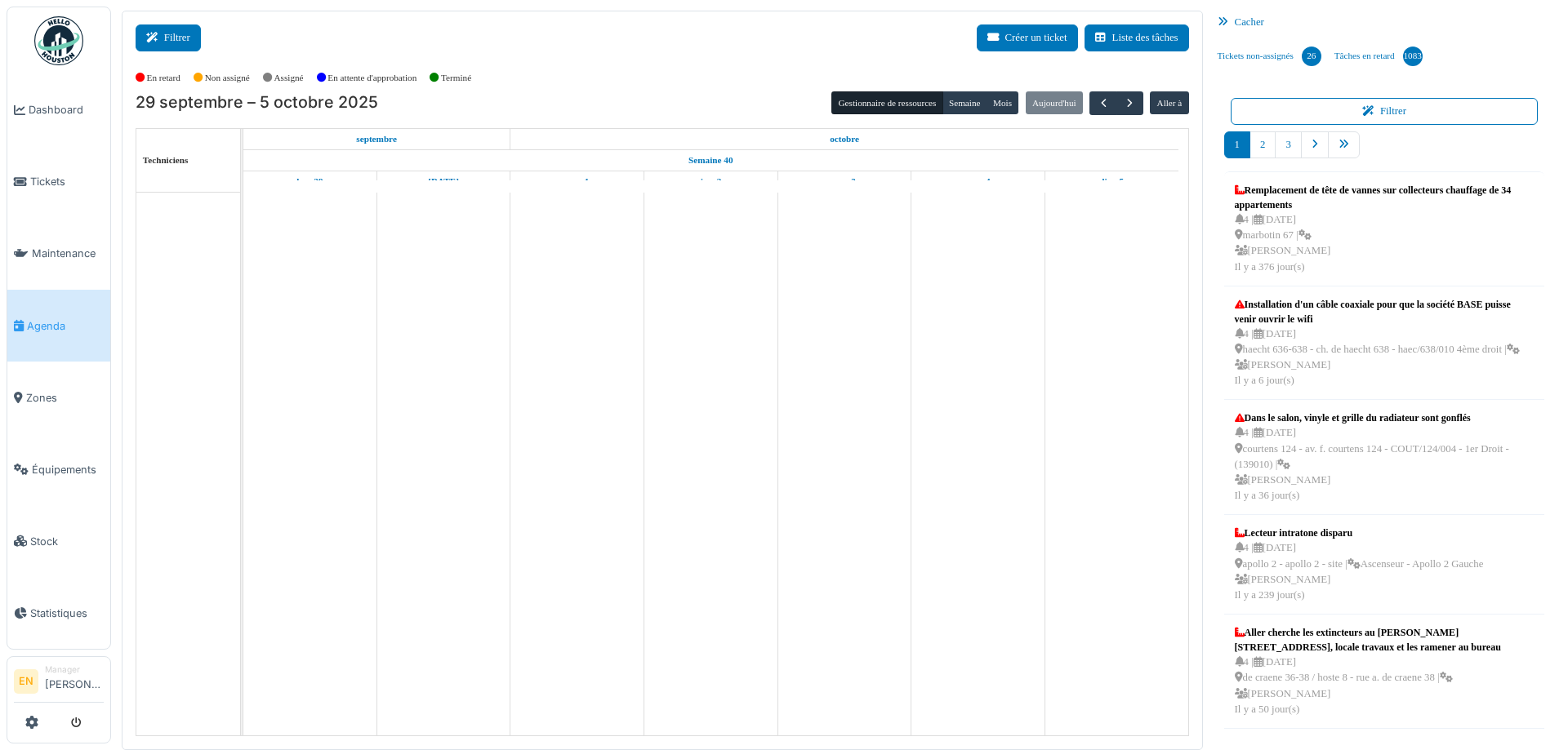
drag, startPoint x: 0, startPoint y: 0, endPoint x: 164, endPoint y: 39, distance: 168.6
click at [163, 41] on icon at bounding box center [155, 38] width 18 height 11
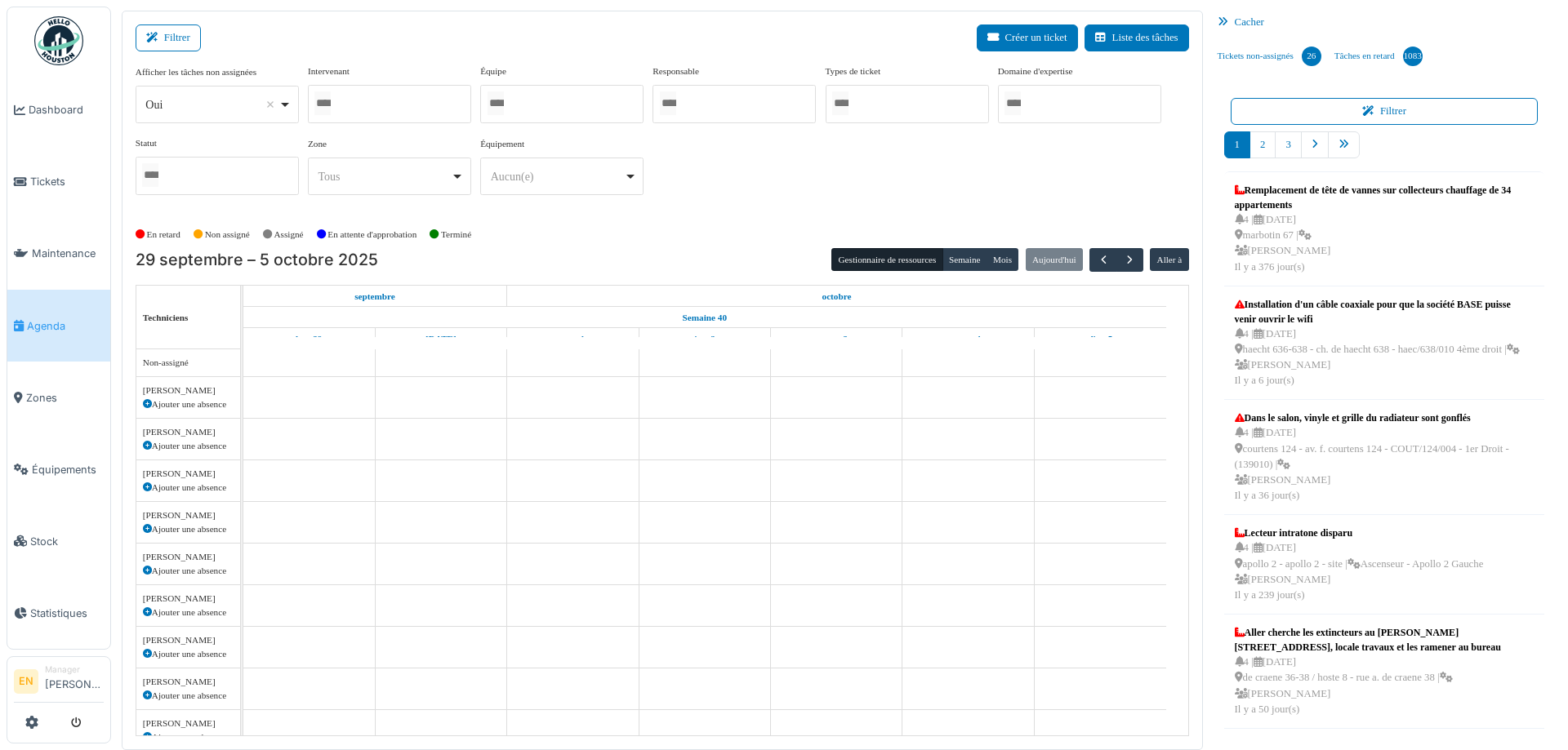
click at [294, 97] on div "*** Oui Remove item" at bounding box center [217, 104] width 163 height 38
select select "**"
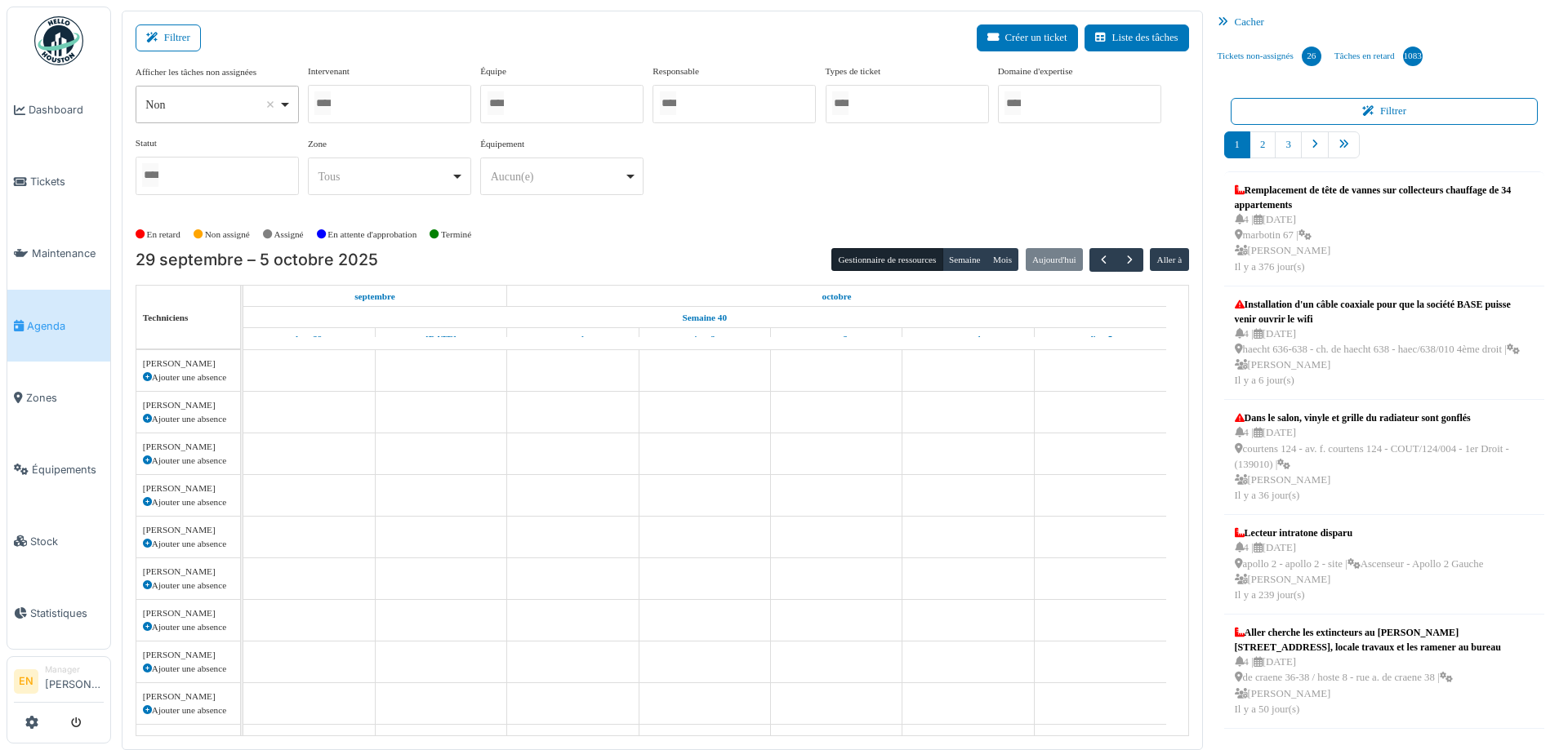
click at [346, 111] on div at bounding box center [389, 104] width 163 height 39
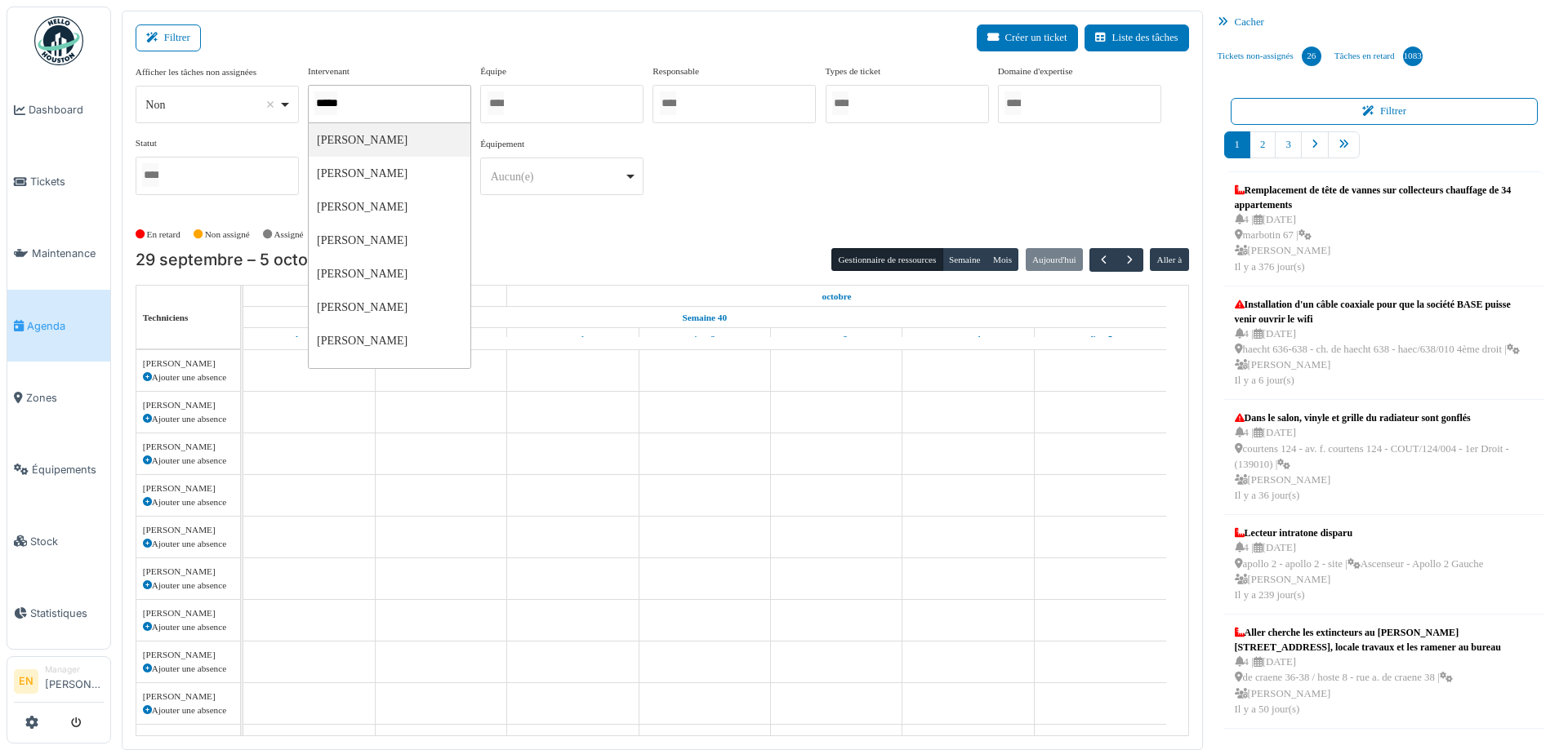
type input "******"
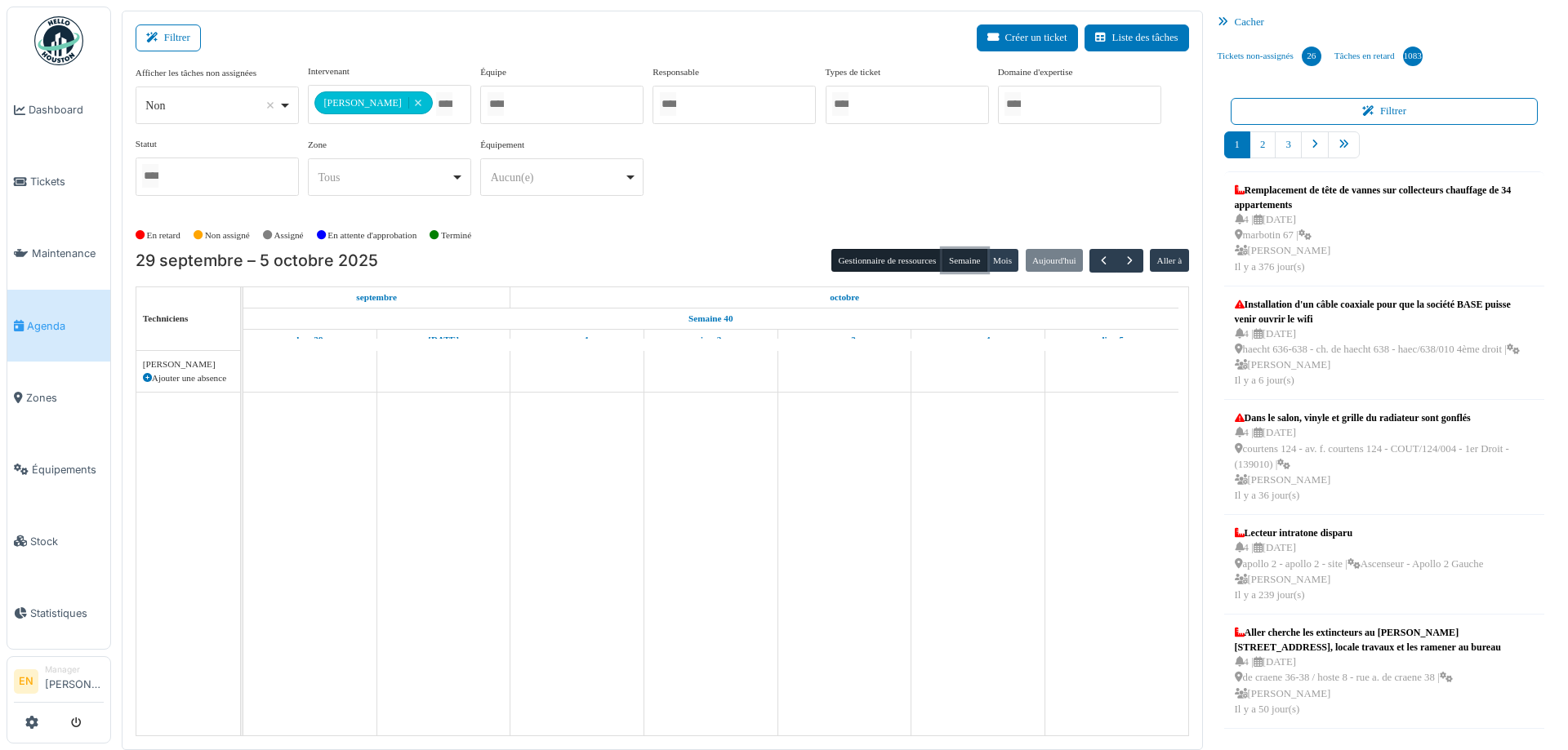
click at [956, 264] on button "Semaine" at bounding box center [964, 260] width 45 height 23
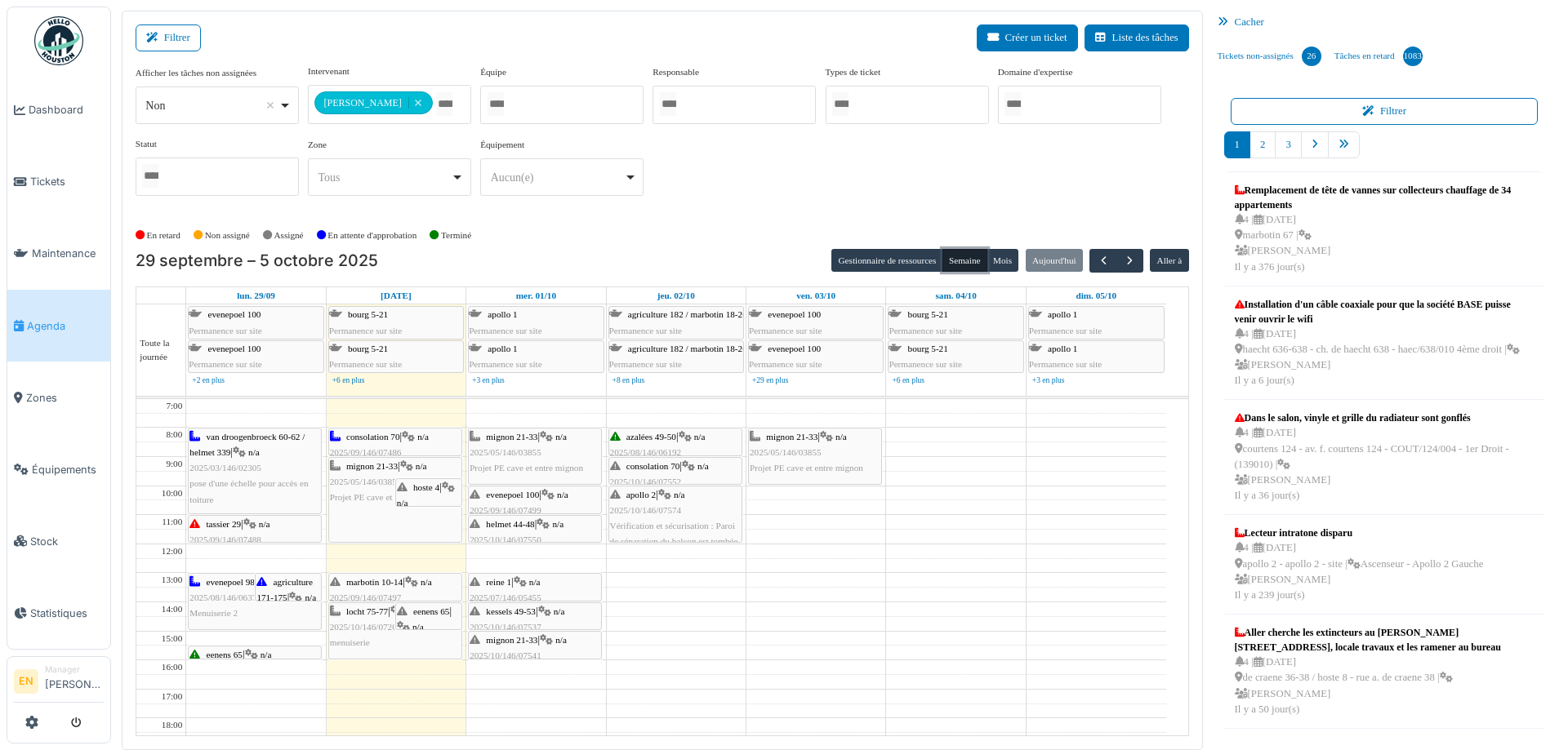
click at [367, 590] on div "marbotin 10-14 | n/a 2025/09/146/07497 Vérification volet (à voir avec Christia…" at bounding box center [395, 606] width 131 height 63
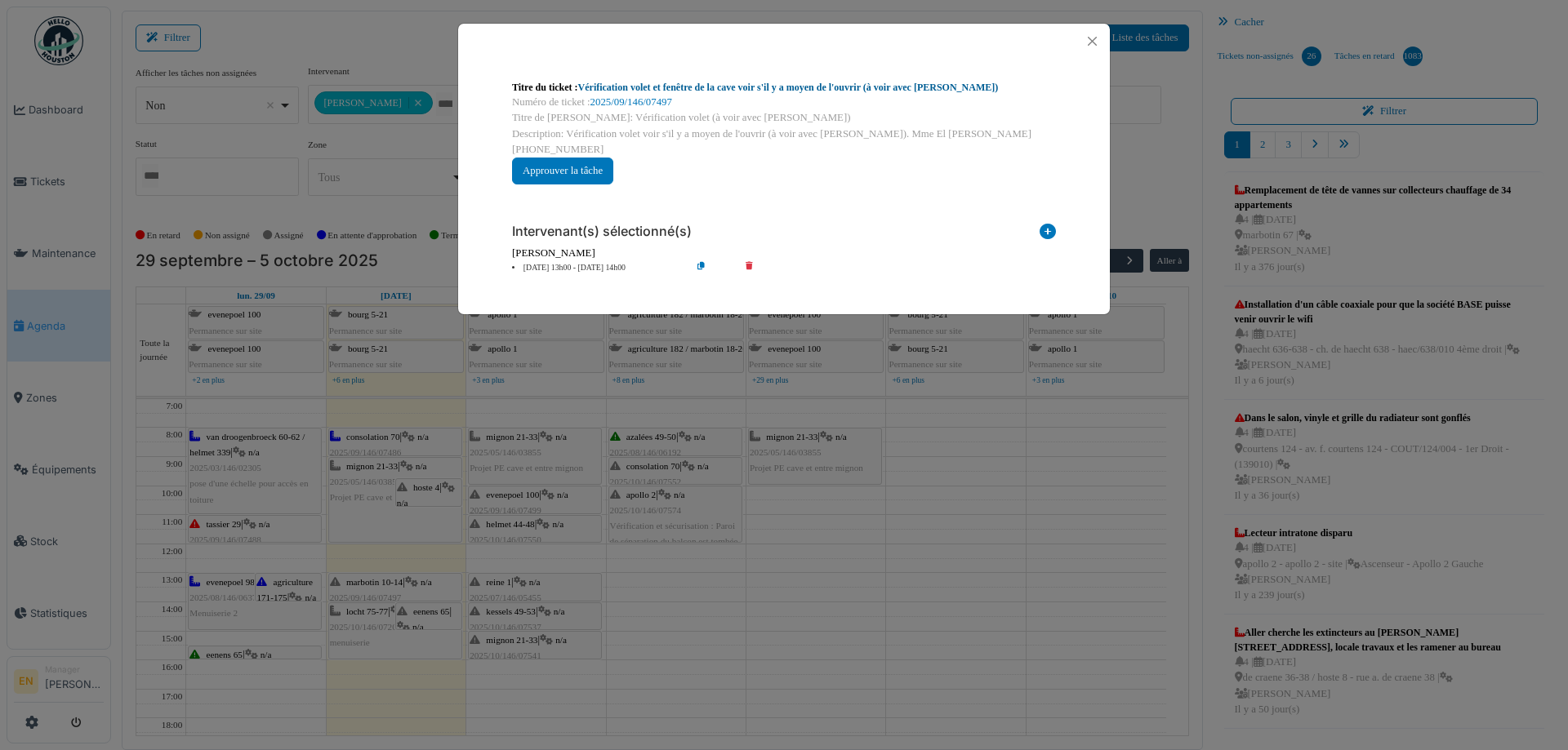
click at [782, 84] on link "Vérification volet et fenêtre de la cave voir s'il y a moyen de l'ouvrir (à voi…" at bounding box center [789, 87] width 421 height 11
click at [1093, 42] on button "Close" at bounding box center [1092, 40] width 22 height 22
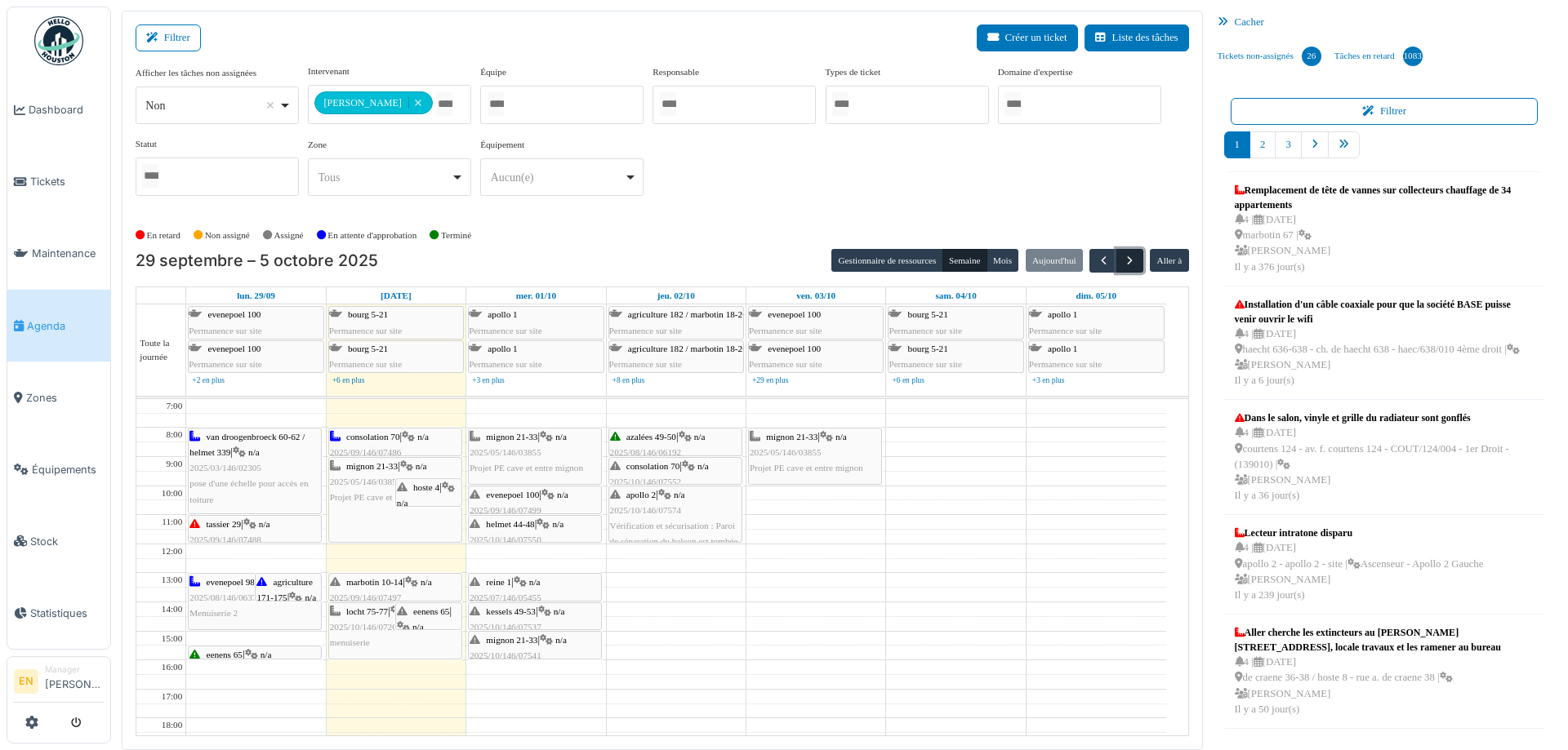
click at [1125, 261] on span "button" at bounding box center [1130, 261] width 14 height 14
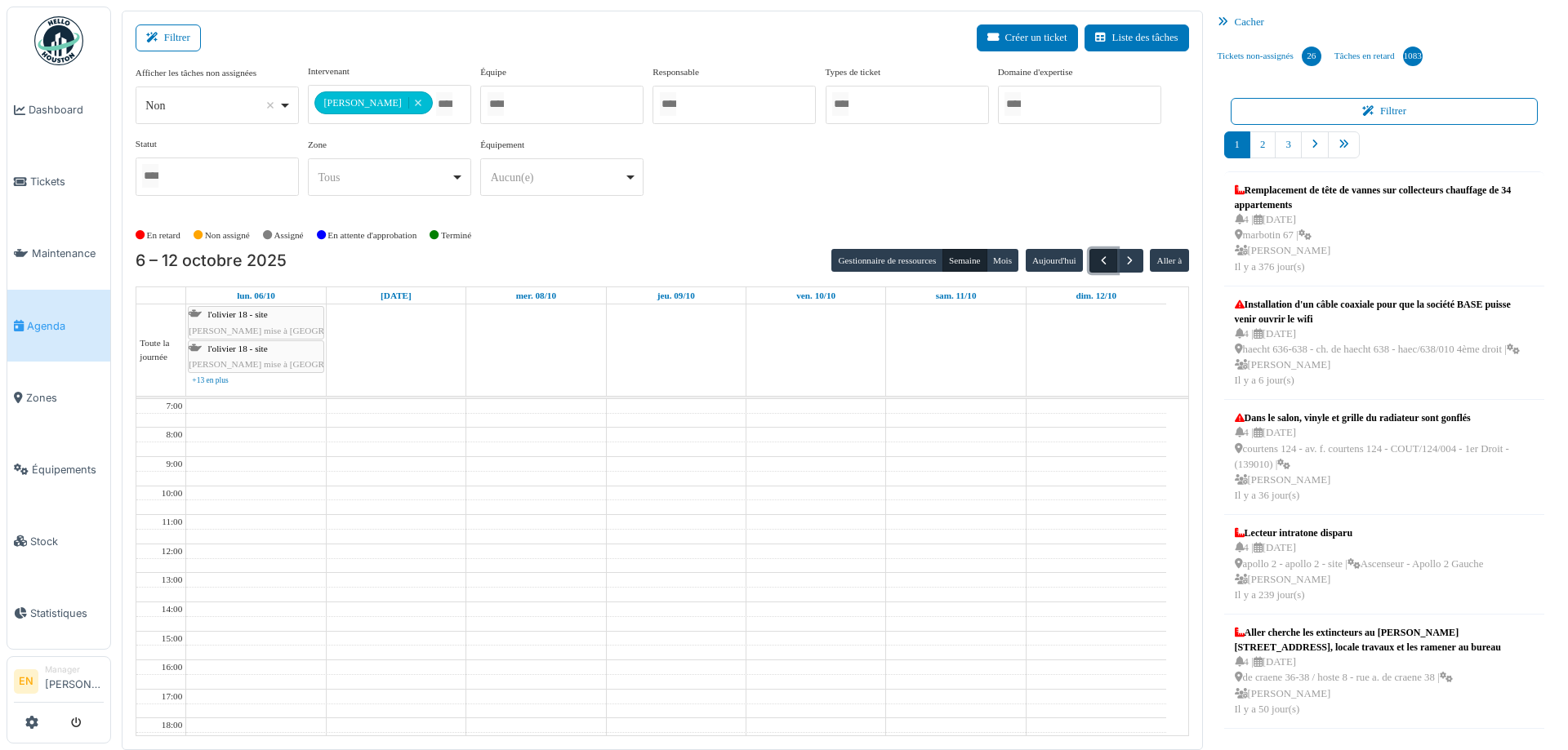
click at [1097, 260] on span "button" at bounding box center [1104, 261] width 14 height 14
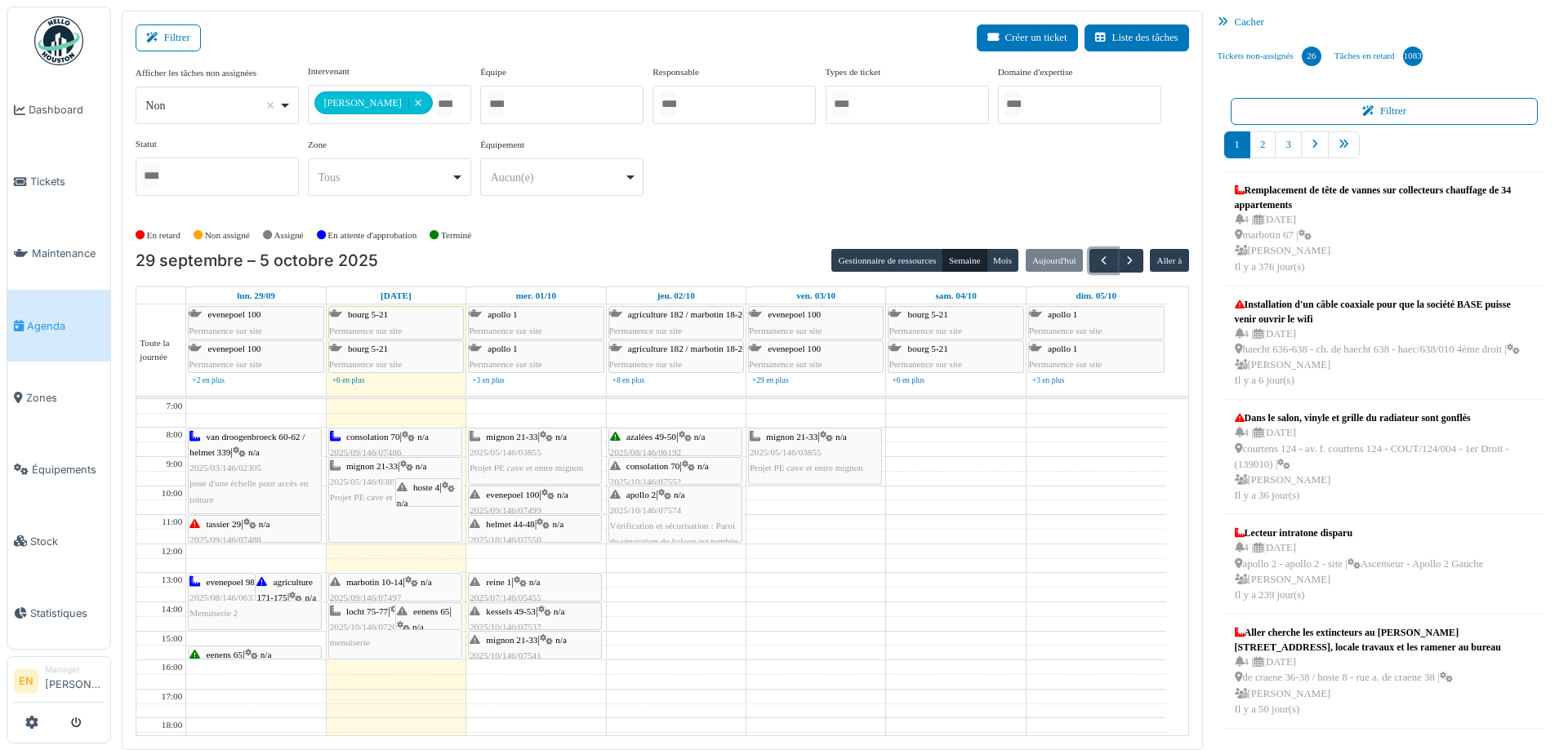
click at [387, 584] on span "marbotin 10-14" at bounding box center [374, 582] width 56 height 10
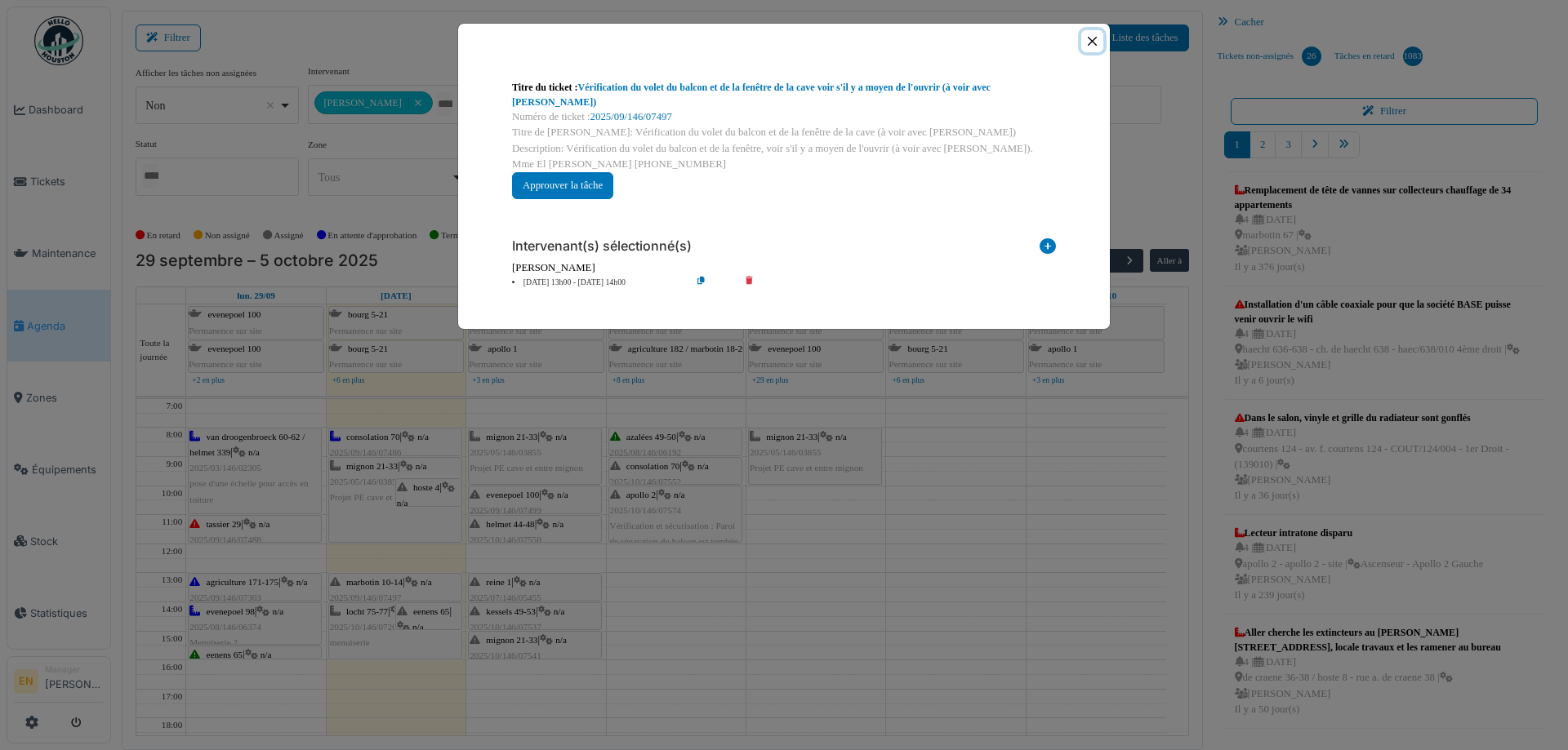
click at [1089, 39] on button "Close" at bounding box center [1092, 40] width 22 height 22
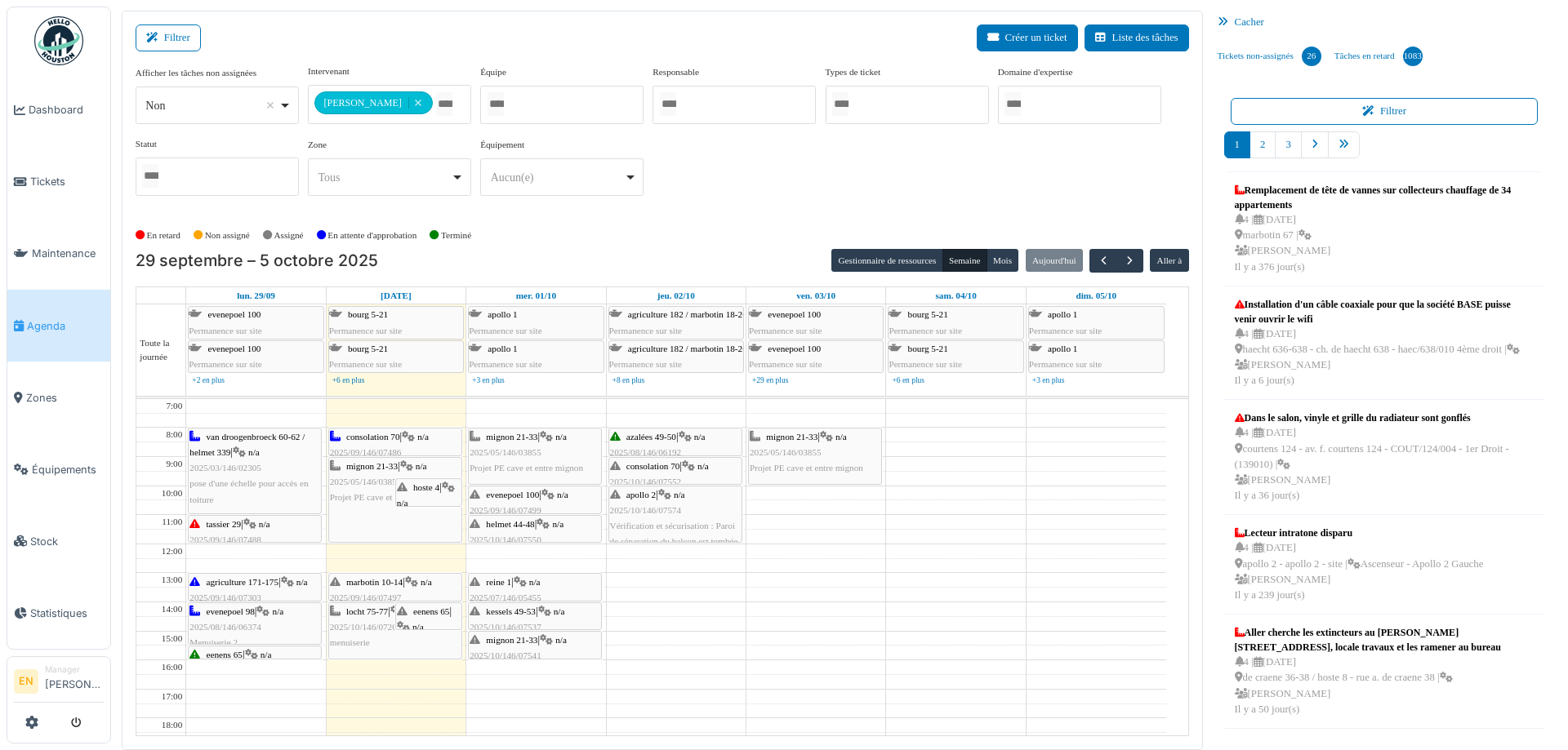
click at [865, 194] on div "**********" at bounding box center [663, 137] width 1054 height 145
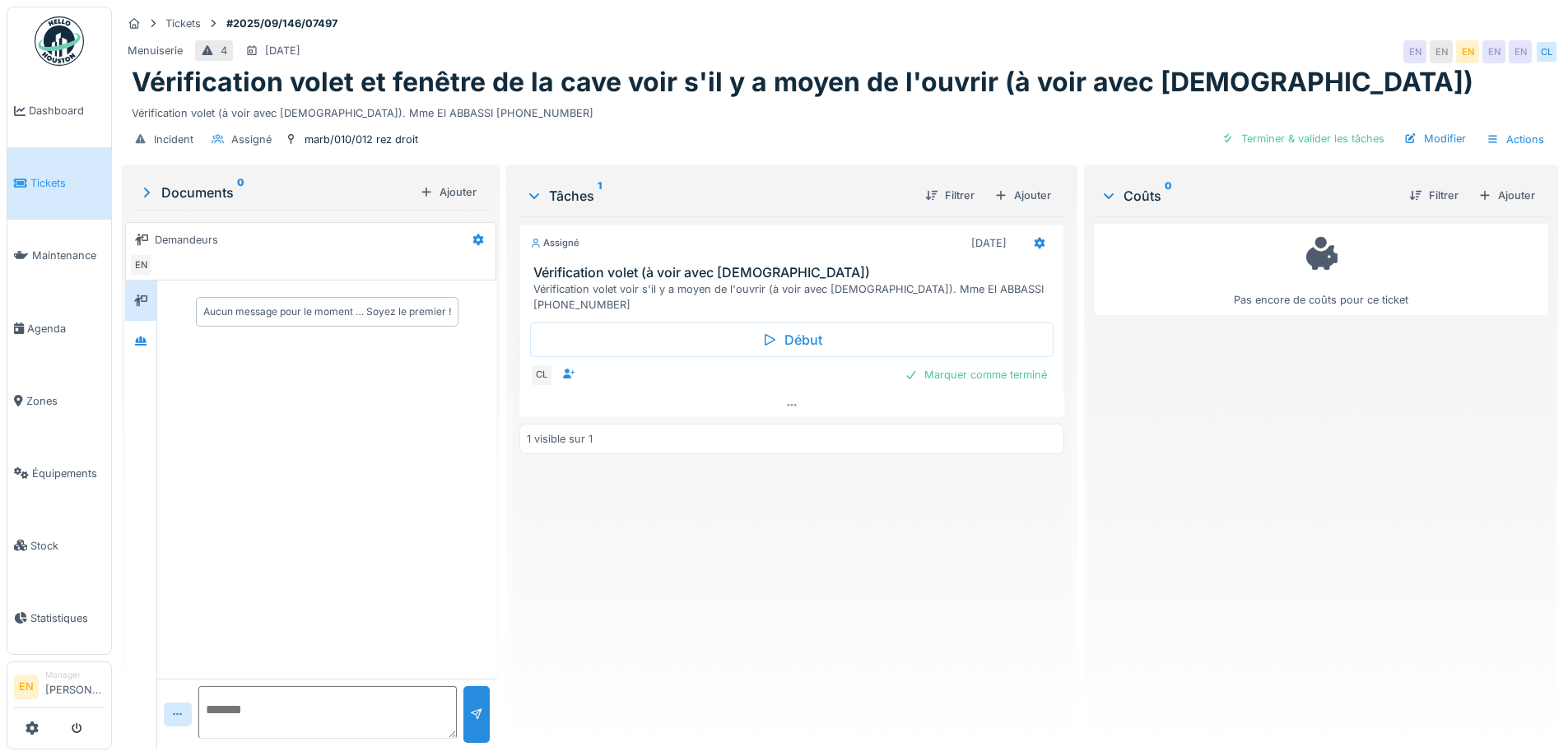
click at [630, 133] on div "Incident Assigné marb/010/012 rez droit Terminer & valider les tâches Modifier …" at bounding box center [840, 140] width 1436 height 37
click at [874, 155] on div "Incident Assigné marb/010/012 rez droit Terminer & valider les tâches Modifier …" at bounding box center [840, 140] width 1436 height 37
drag, startPoint x: 987, startPoint y: 83, endPoint x: 1246, endPoint y: 129, distance: 263.1
click at [991, 86] on h1 "Vérification volet et fenêtre de la cave voir s'il y a moyen de l'ouvrir (à voi…" at bounding box center [802, 81] width 1342 height 31
click at [1446, 141] on div "Modifier" at bounding box center [1435, 138] width 75 height 22
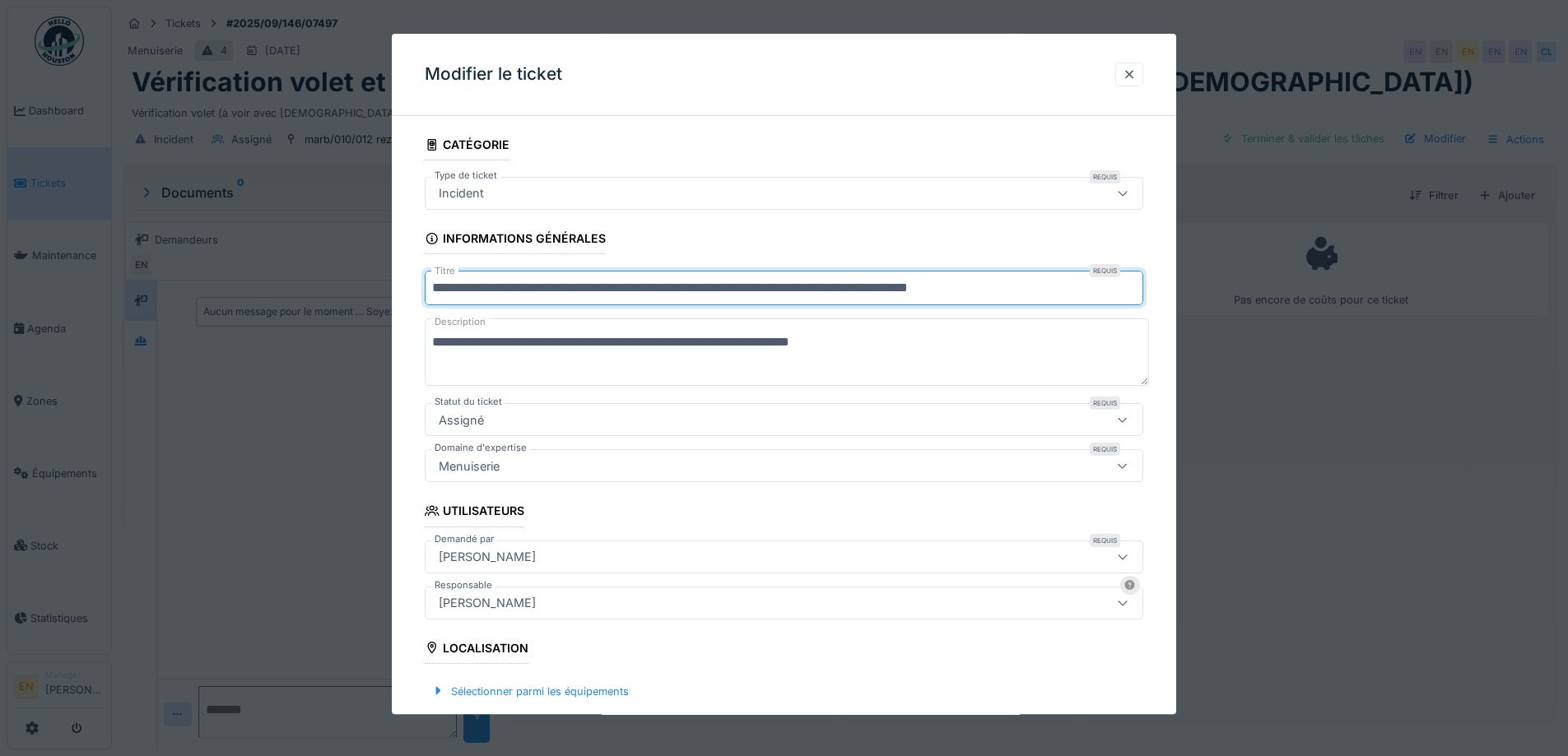
click at [540, 286] on input "**********" at bounding box center [784, 289] width 719 height 34
click at [504, 288] on input "**********" at bounding box center [784, 289] width 719 height 34
click at [563, 286] on input "**********" at bounding box center [784, 289] width 719 height 34
click at [642, 287] on input "**********" at bounding box center [784, 289] width 719 height 34
click at [791, 288] on input "**********" at bounding box center [784, 289] width 719 height 34
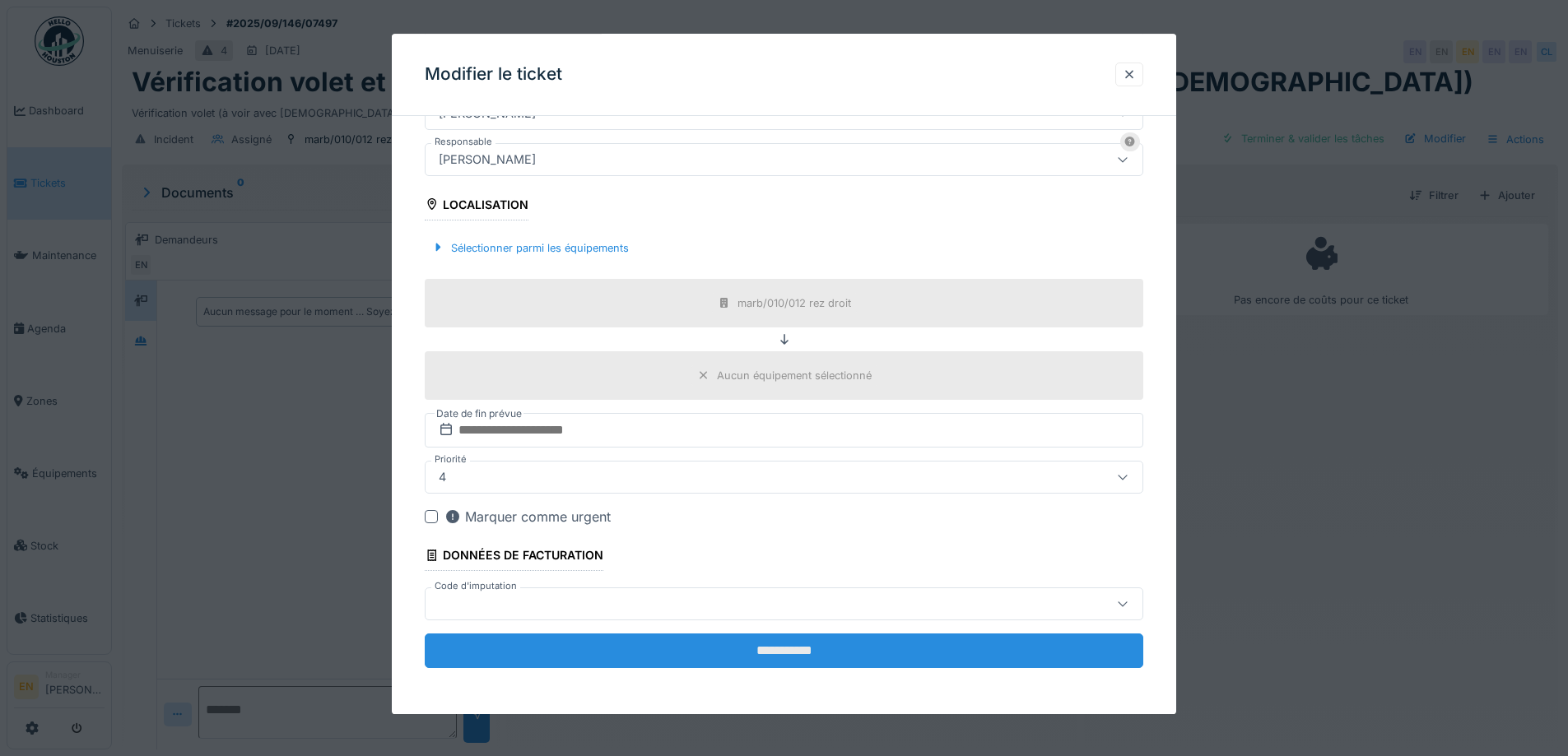
scroll to position [12, 0]
type input "**********"
click at [792, 648] on input "**********" at bounding box center [784, 651] width 719 height 34
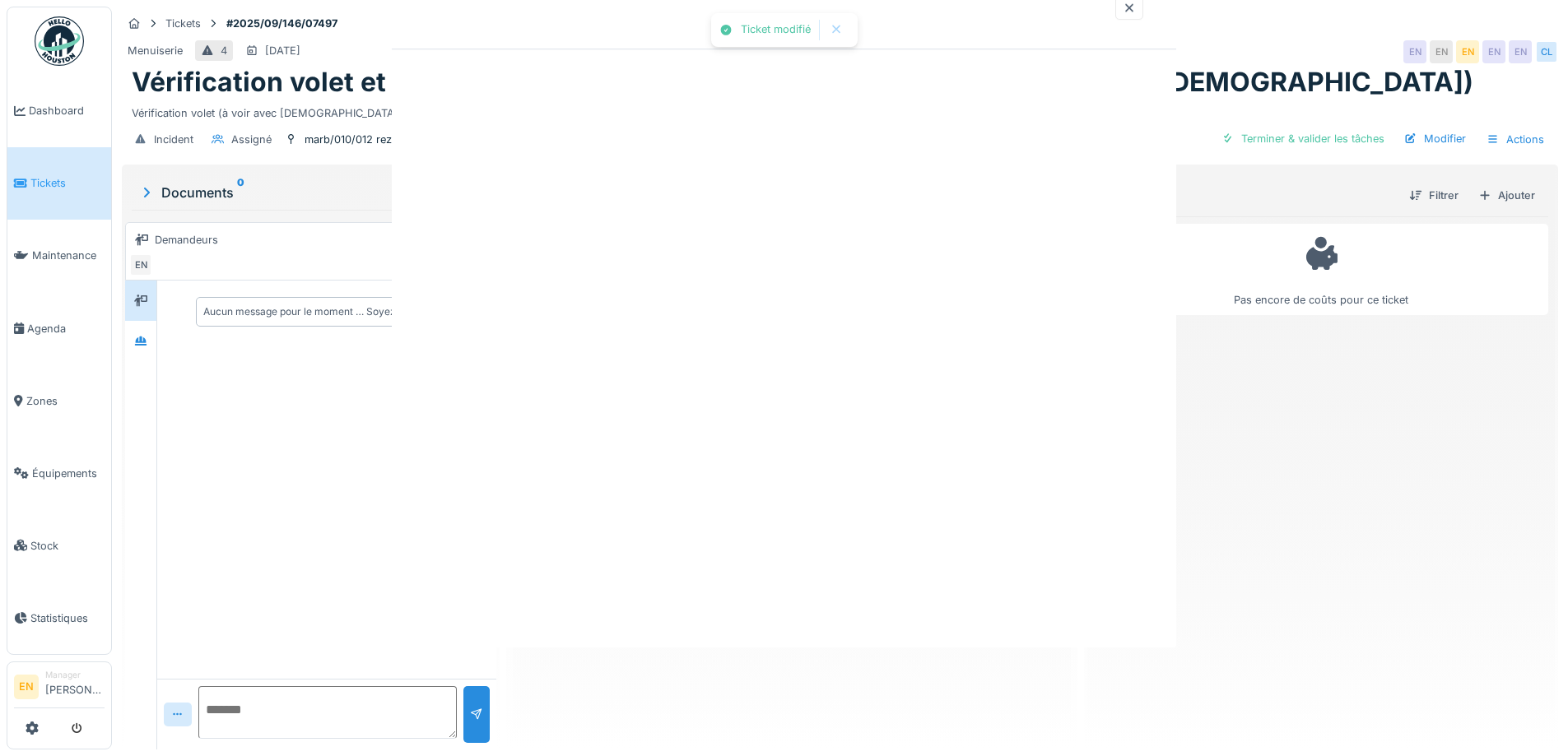
scroll to position [0, 0]
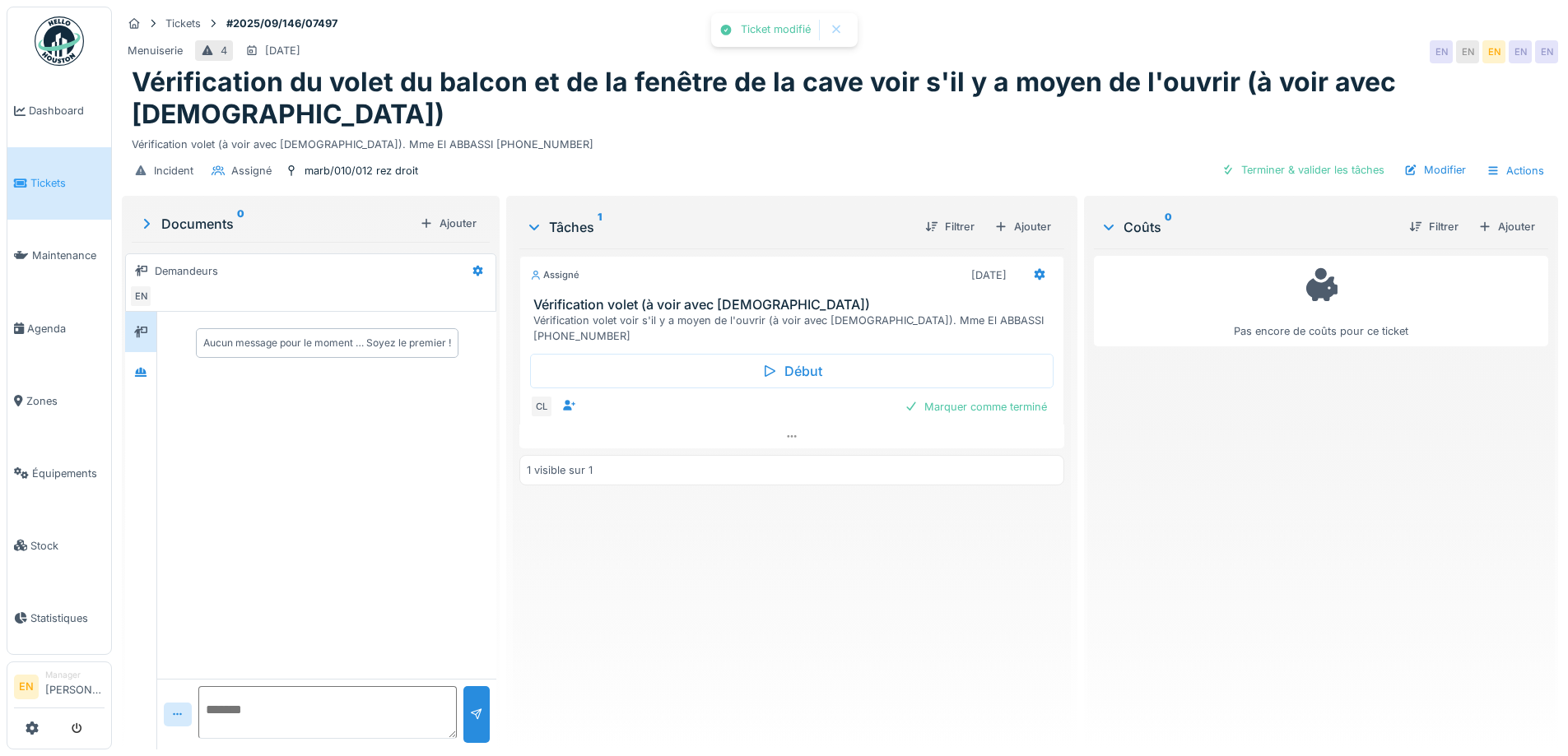
click at [829, 525] on div "Assigné 30/09/2025 Vérification volet (à voir avec Christian) Vérification vole…" at bounding box center [792, 492] width 544 height 488
drag, startPoint x: 1034, startPoint y: 232, endPoint x: 1026, endPoint y: 237, distance: 9.4
click at [1034, 269] on icon at bounding box center [1040, 275] width 11 height 11
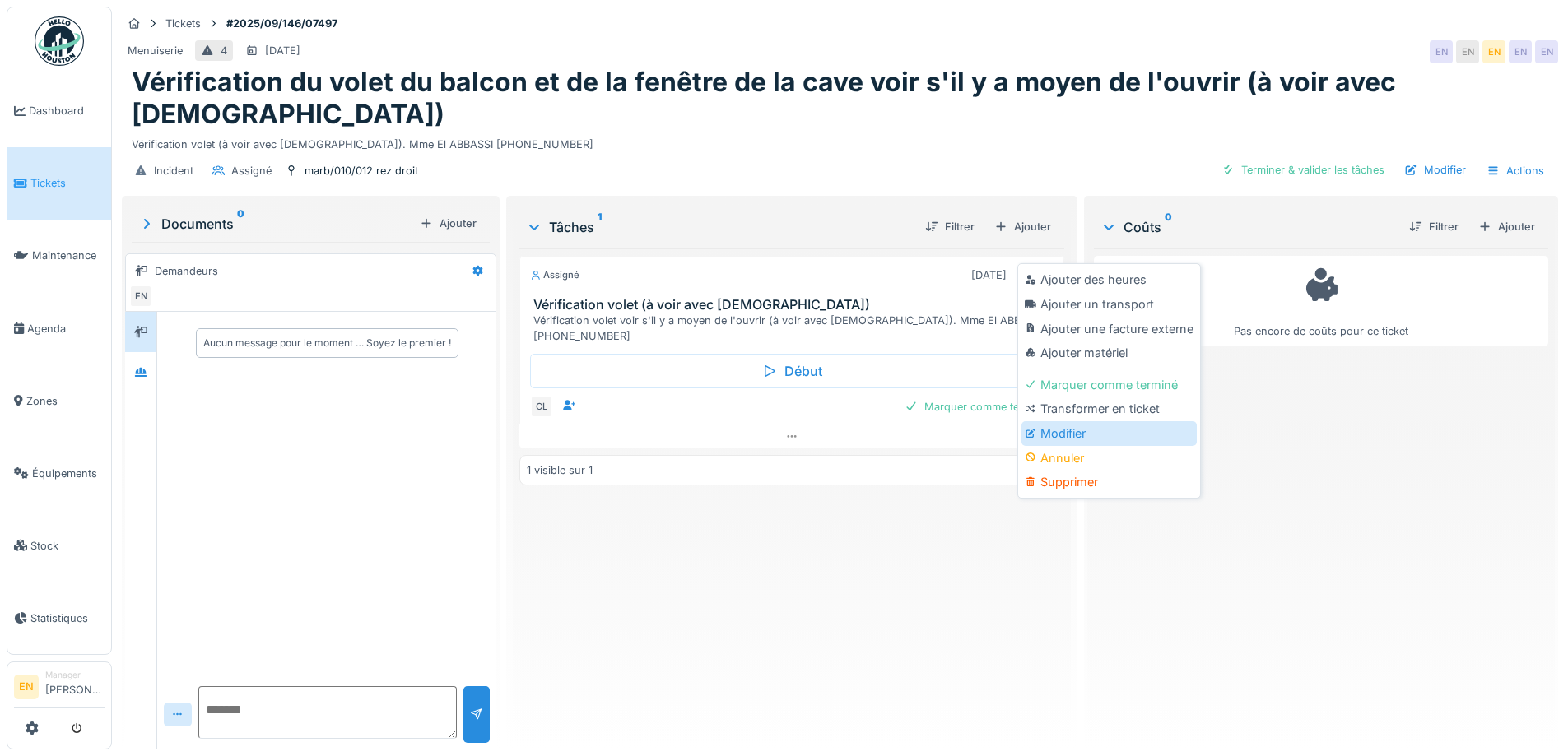
click at [1075, 421] on div "Modifier" at bounding box center [1110, 434] width 176 height 25
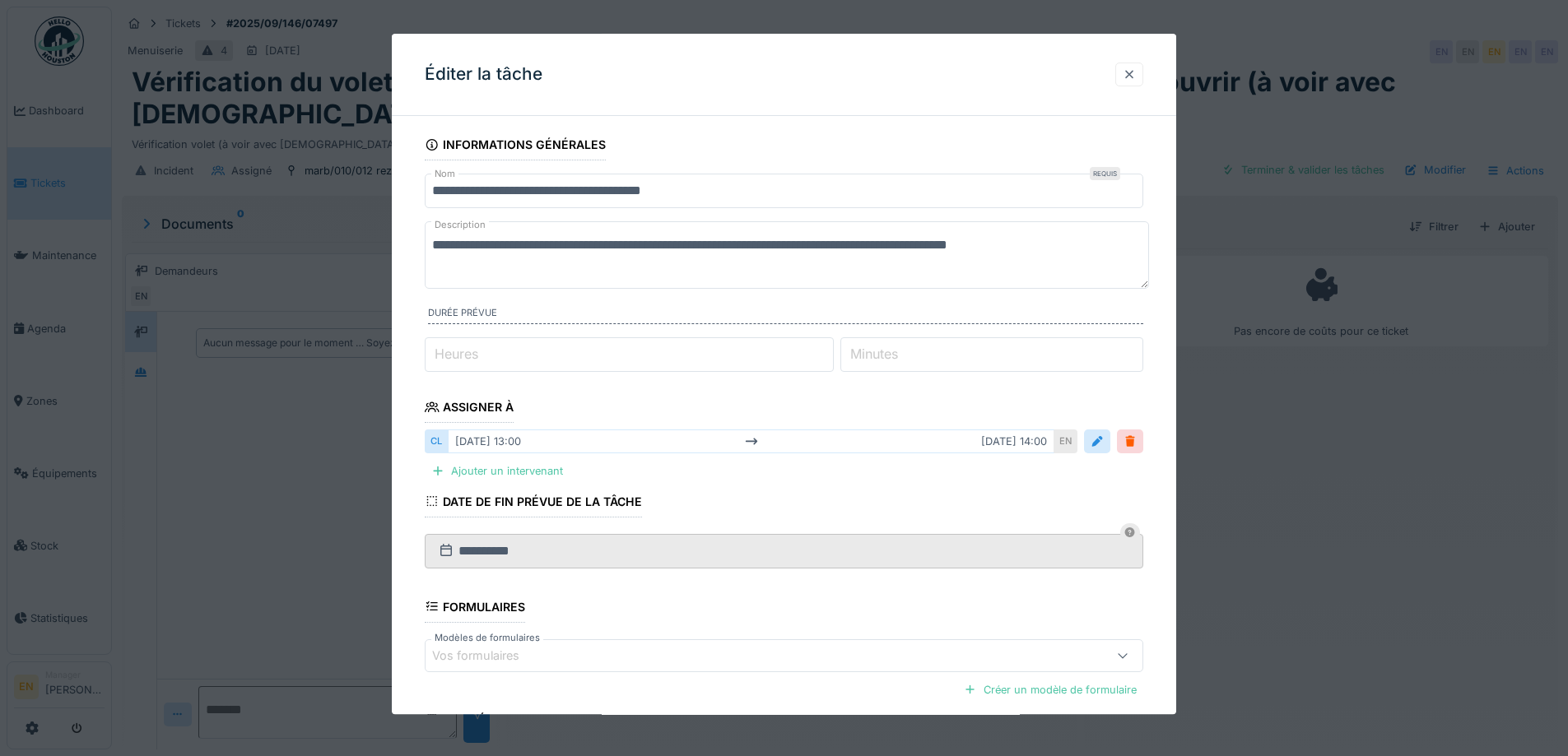
click at [1143, 72] on div at bounding box center [1130, 74] width 28 height 24
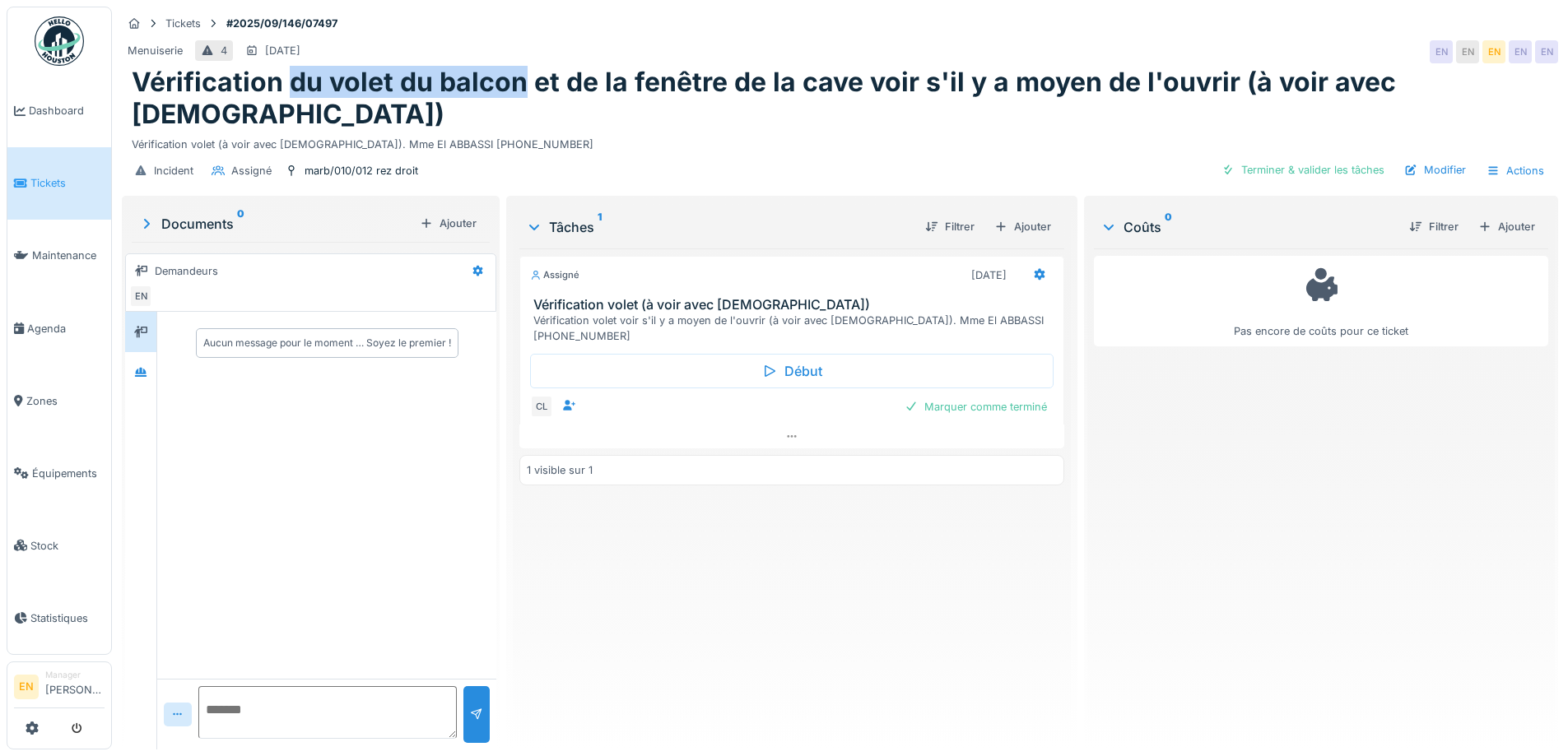
drag, startPoint x: 285, startPoint y: 70, endPoint x: 526, endPoint y: 70, distance: 241.0
click at [526, 70] on h1 "Vérification du volet du balcon et de la fenêtre de la cave voir s'il y a moyen…" at bounding box center [840, 98] width 1417 height 64
click at [486, 70] on h1 "Vérification du volet du balcon et de la fenêtre de la cave voir s'il y a moyen…" at bounding box center [840, 98] width 1417 height 64
drag, startPoint x: 289, startPoint y: 69, endPoint x: 621, endPoint y: 71, distance: 332.0
click at [621, 71] on h1 "Vérification du volet du balcon et de la fenêtre de la cave voir s'il y a moyen…" at bounding box center [840, 98] width 1417 height 64
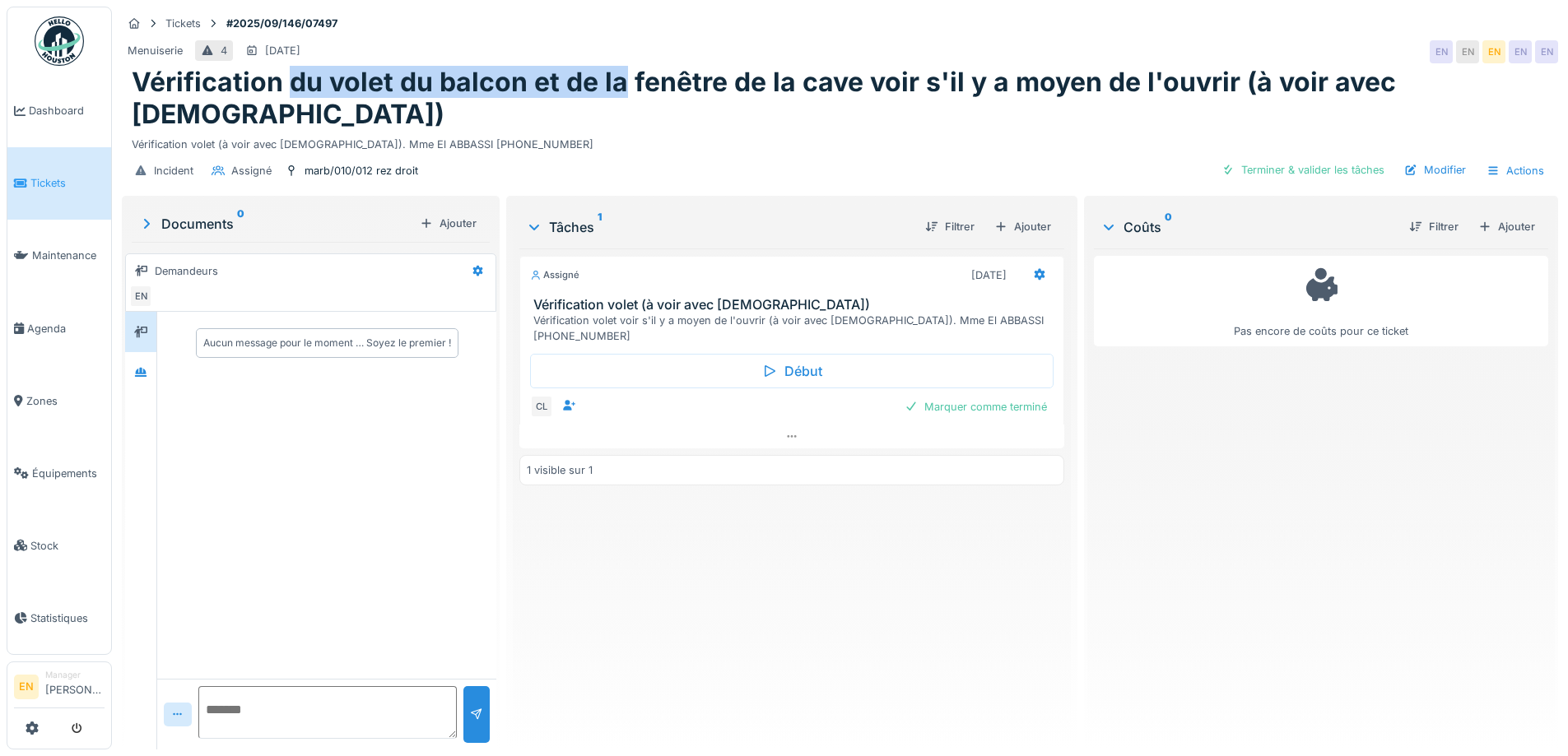
copy h1 "du volet du balcon et de la"
click at [1035, 269] on icon at bounding box center [1040, 275] width 11 height 11
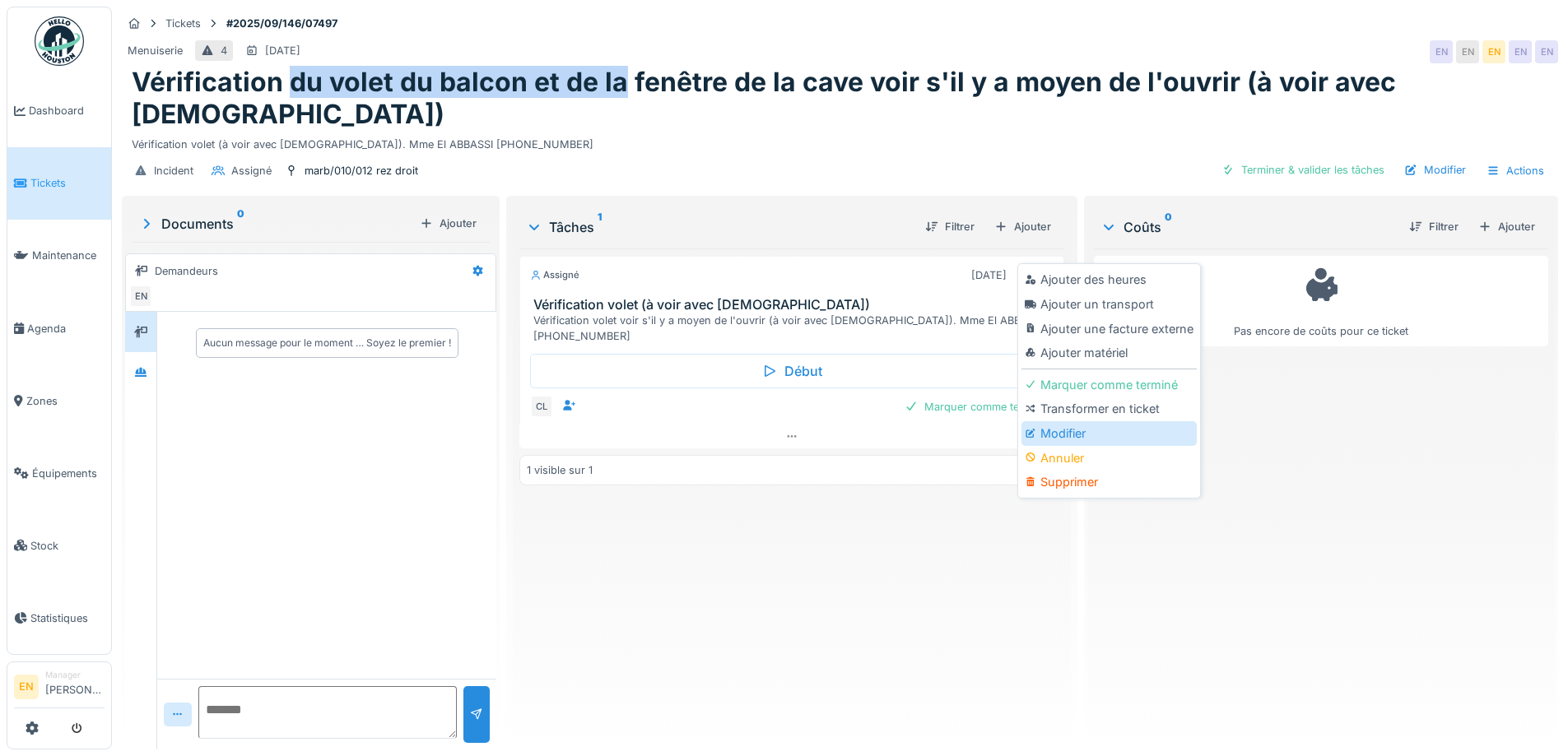
click at [1071, 426] on div "Modifier" at bounding box center [1110, 434] width 176 height 25
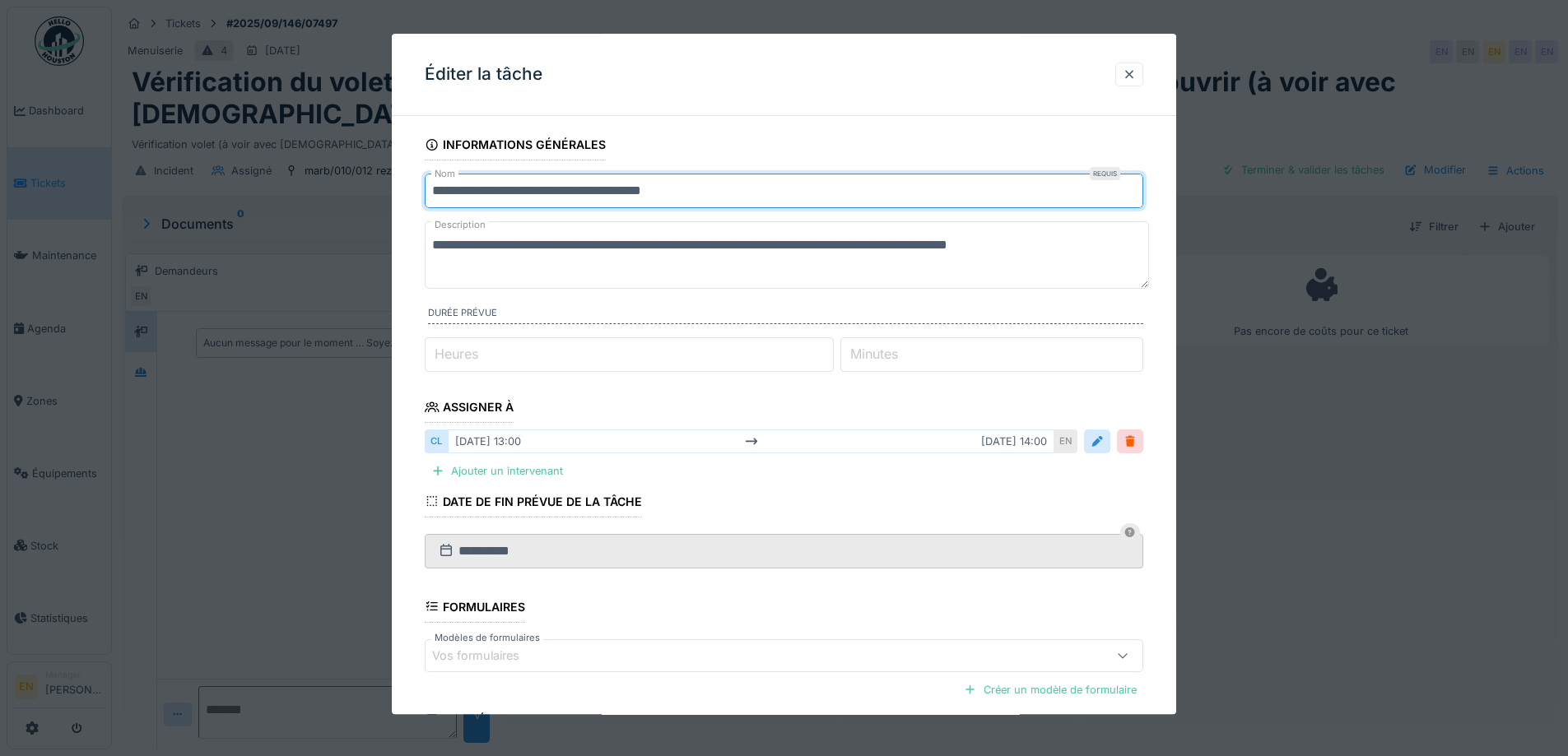
click at [538, 191] on input "**********" at bounding box center [784, 191] width 719 height 34
drag, startPoint x: 507, startPoint y: 190, endPoint x: 540, endPoint y: 200, distance: 34.5
click at [540, 200] on input "**********" at bounding box center [784, 191] width 719 height 34
paste input "**********"
type input "**********"
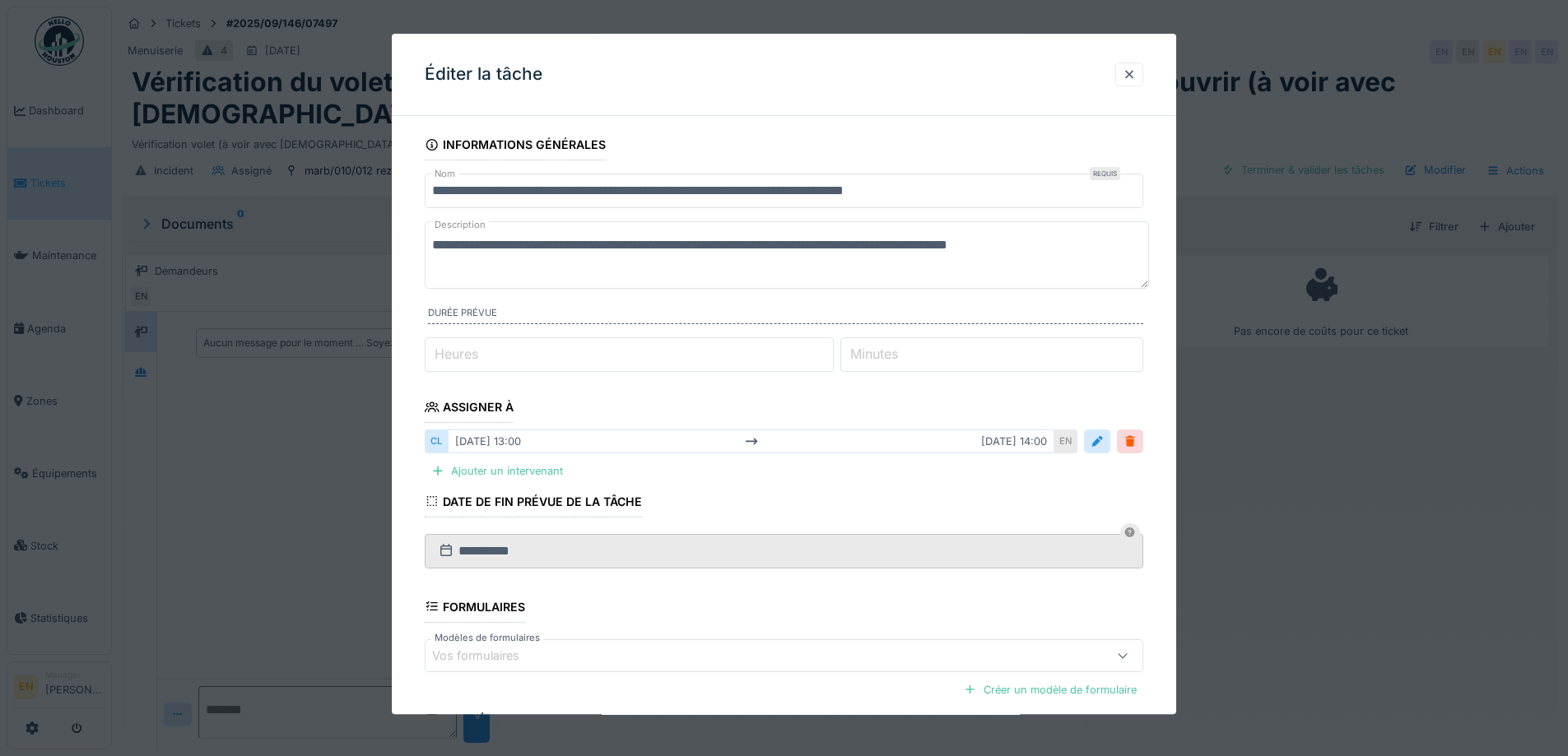
click at [517, 277] on textarea "**********" at bounding box center [787, 255] width 724 height 67
drag, startPoint x: 505, startPoint y: 248, endPoint x: 536, endPoint y: 248, distance: 31.0
click at [536, 248] on textarea "**********" at bounding box center [787, 255] width 724 height 67
paste textarea "**********"
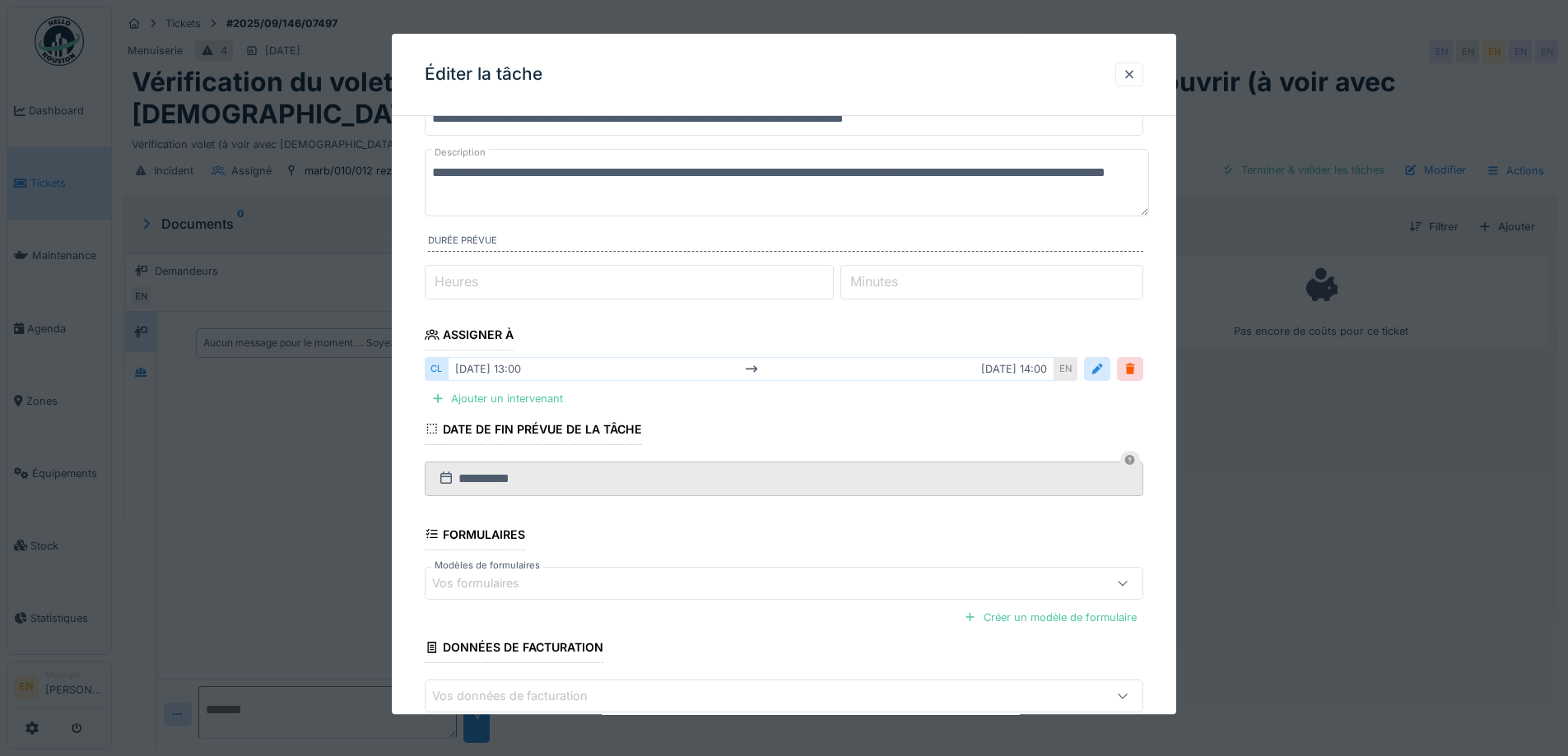
scroll to position [164, 0]
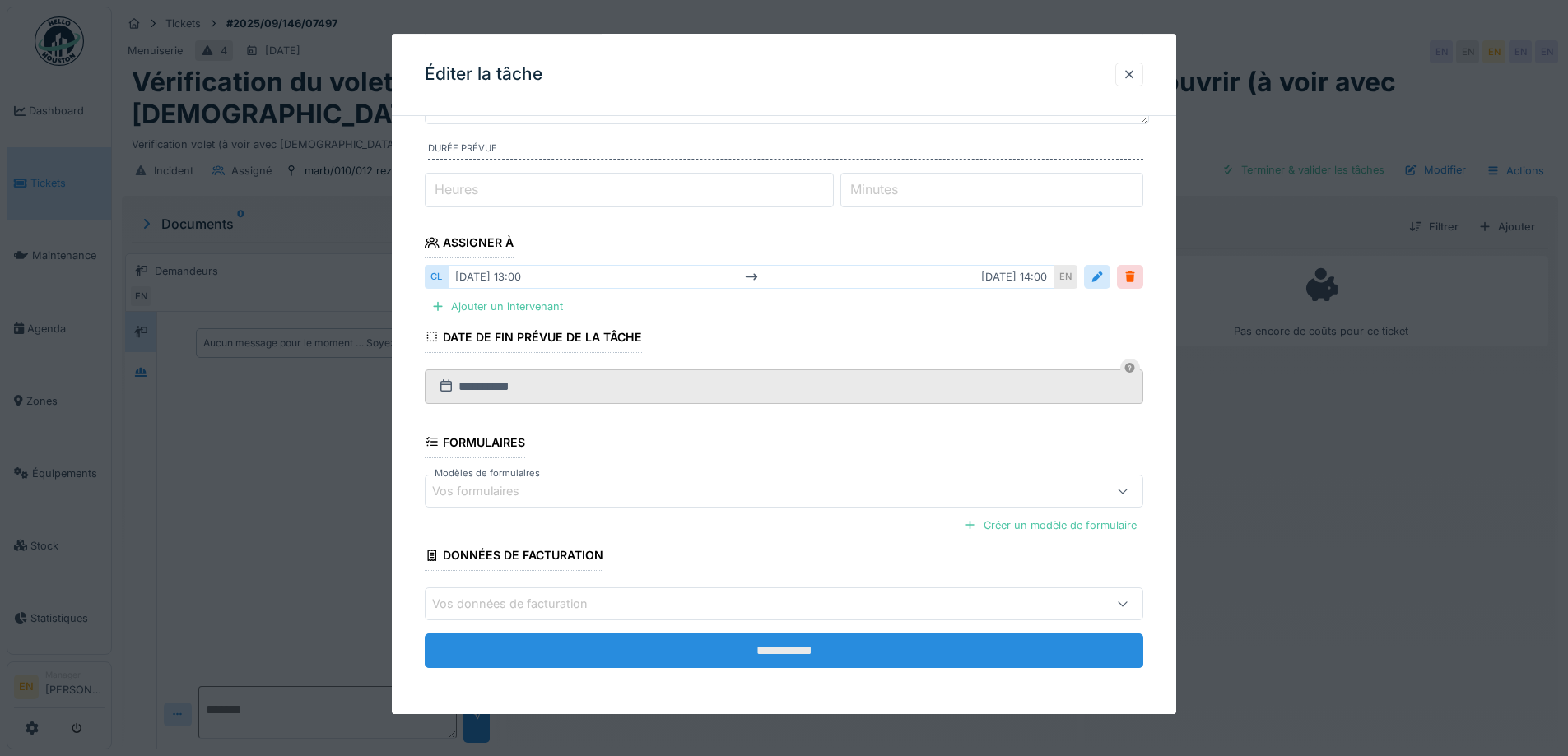
type textarea "**********"
click at [799, 654] on input "**********" at bounding box center [784, 651] width 719 height 34
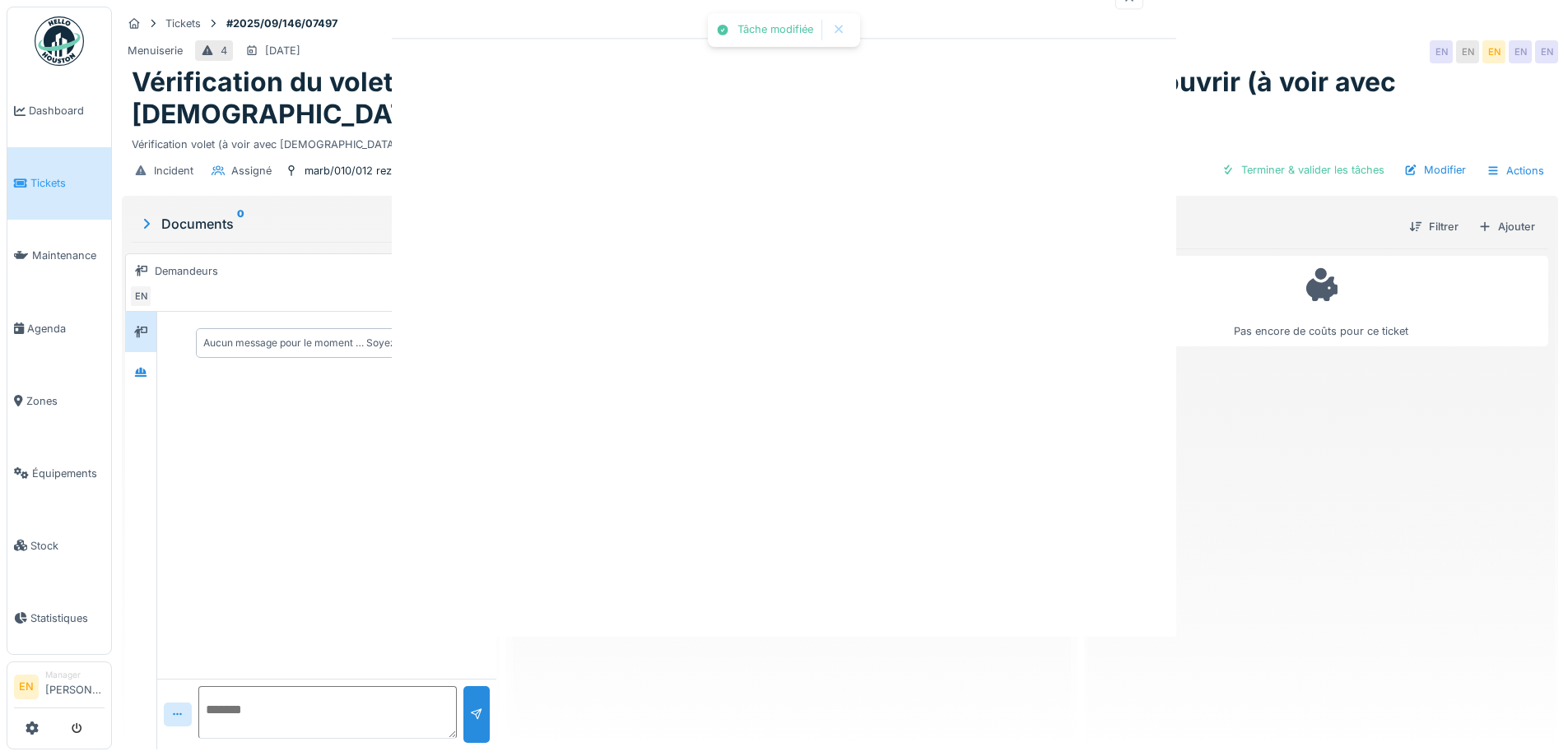
scroll to position [0, 0]
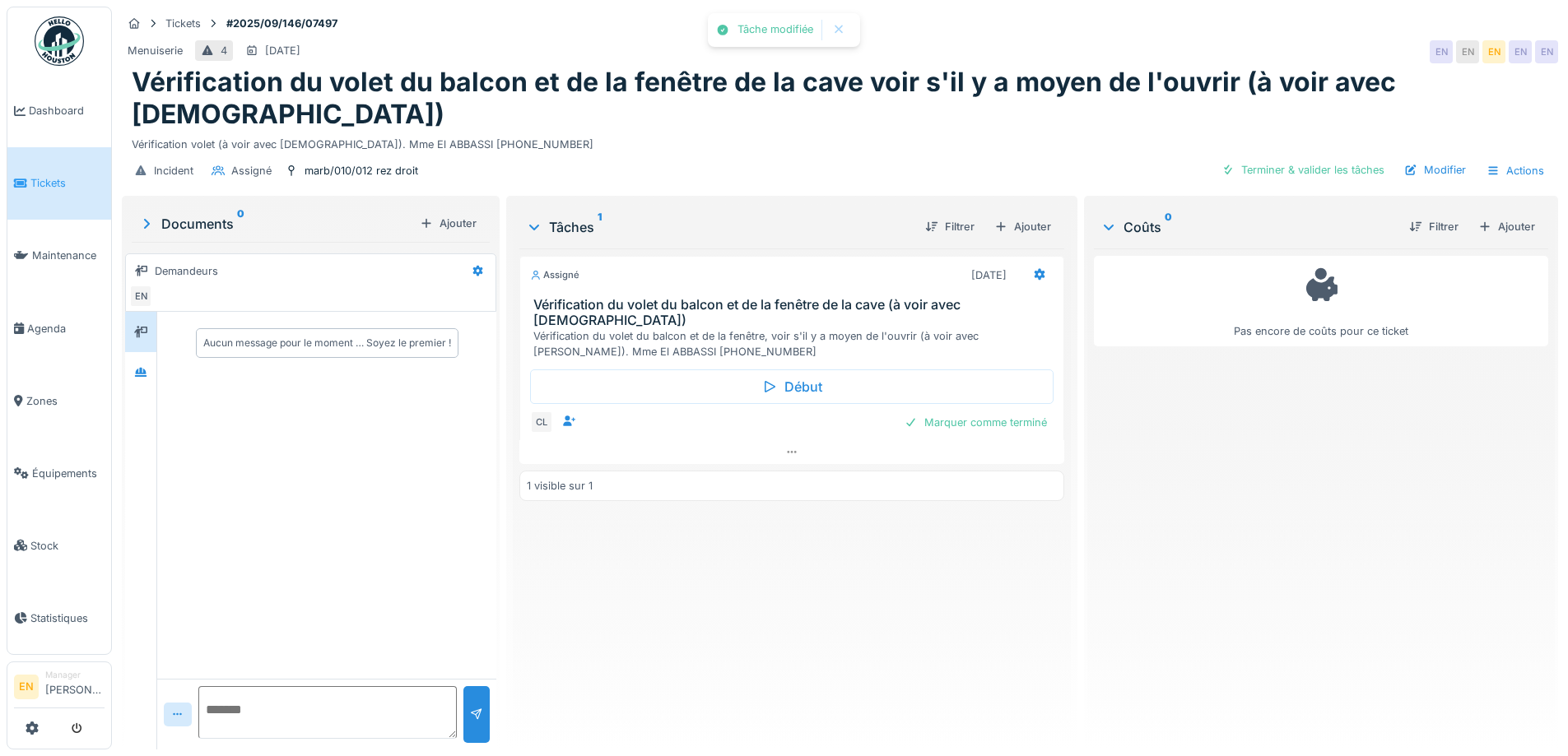
click at [795, 609] on div "Assigné 30/09/2025 Vérification du volet du balcon et de la fenêtre de la cave …" at bounding box center [792, 492] width 544 height 488
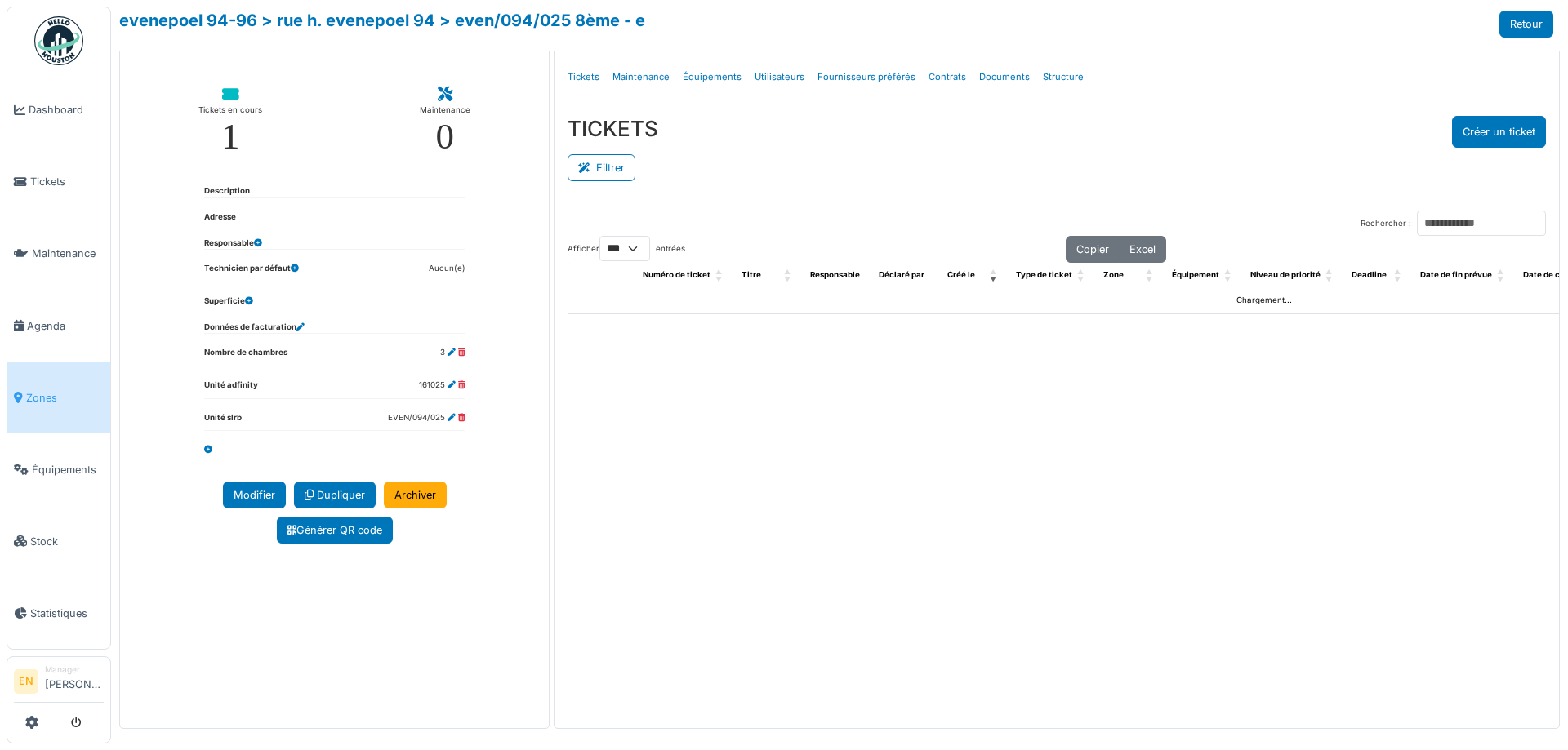
select select "***"
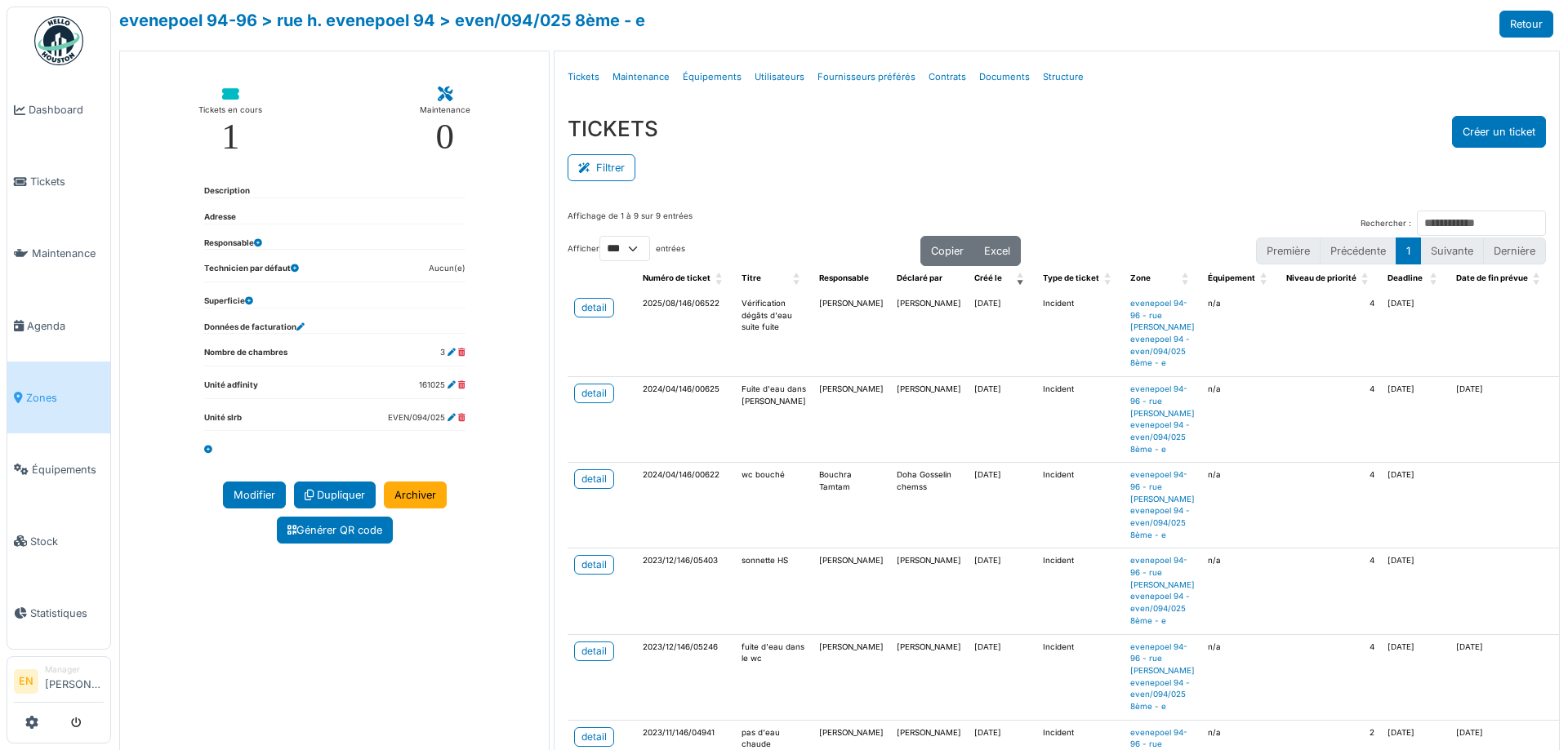
click at [1191, 156] on div "Filtrer" at bounding box center [1057, 166] width 979 height 37
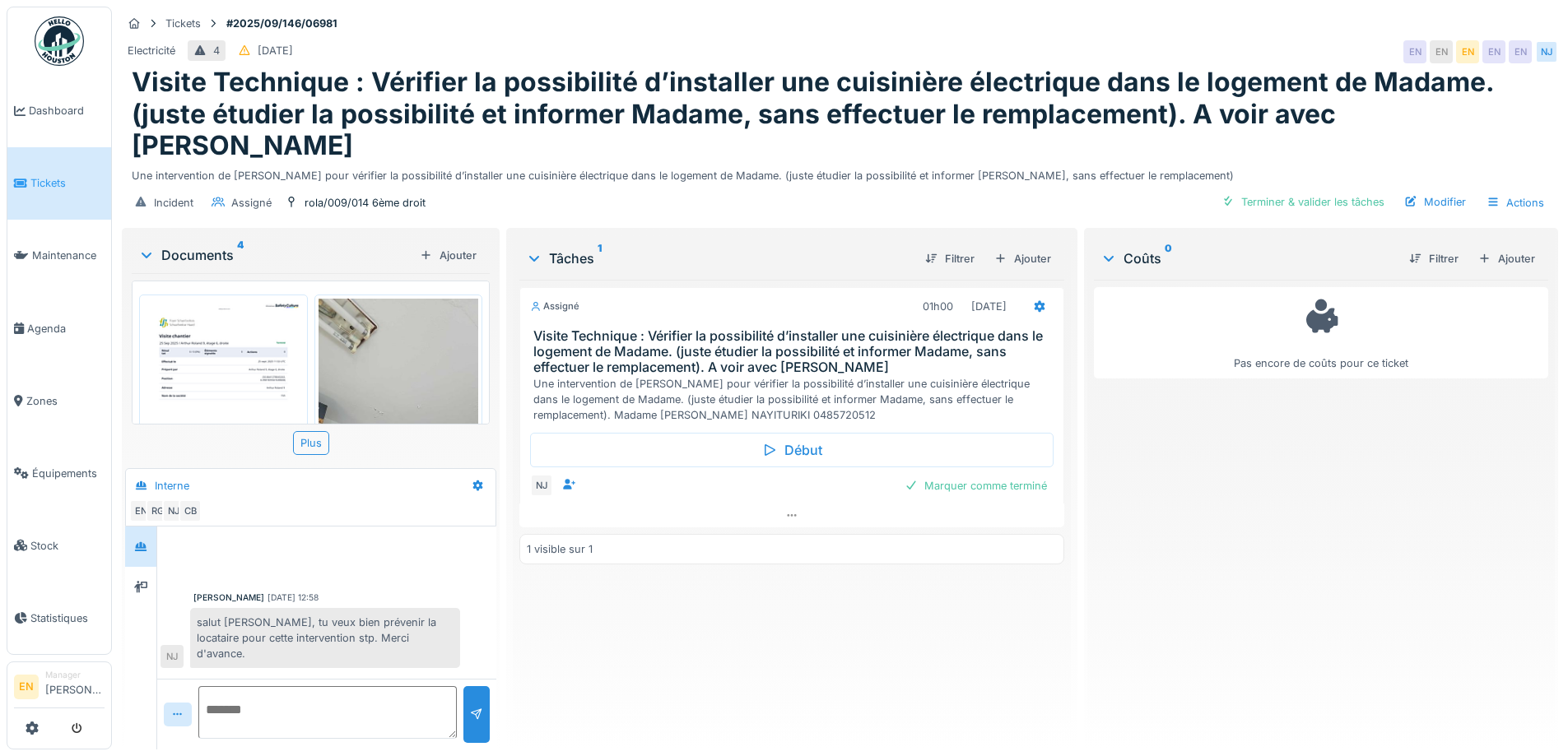
scroll to position [367, 0]
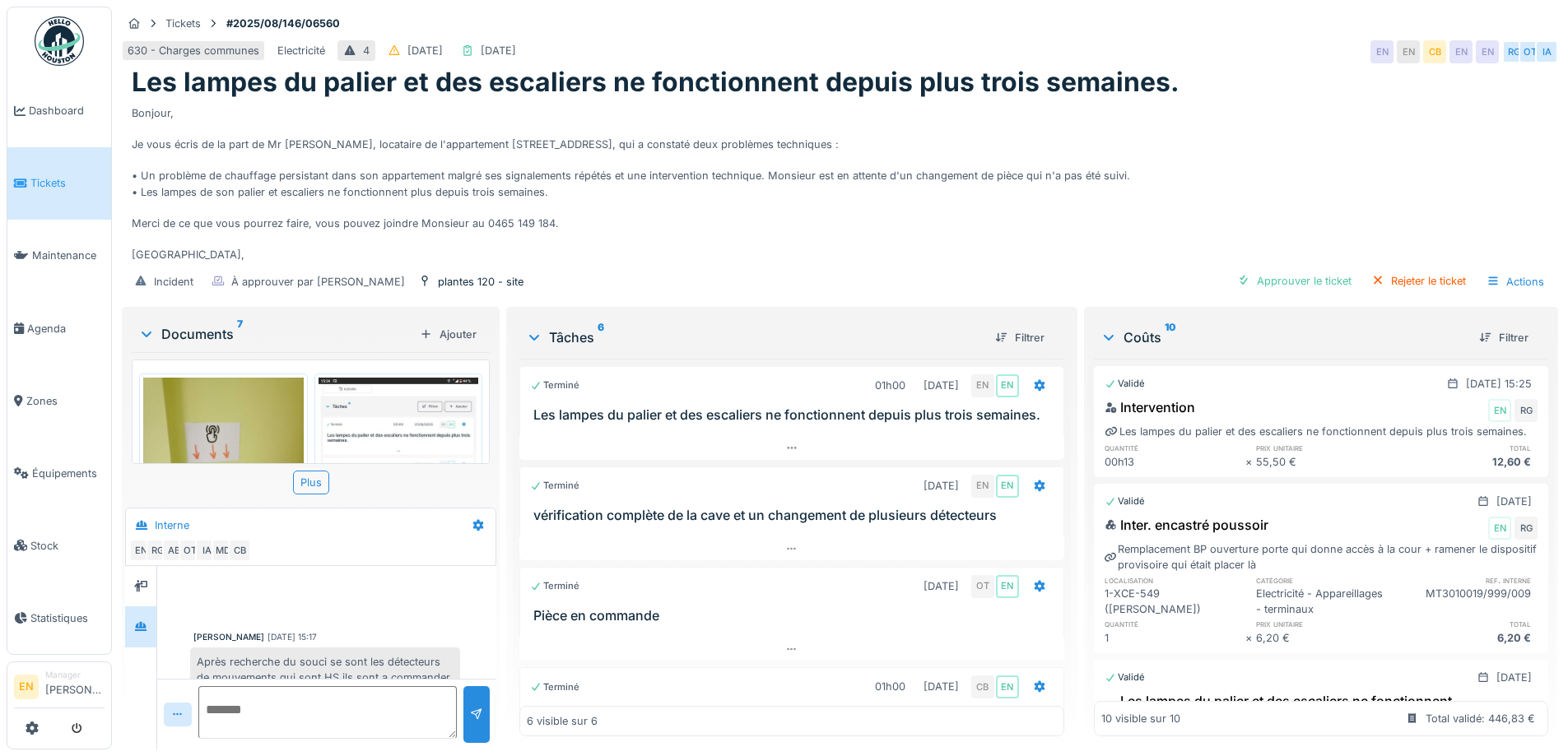
scroll to position [367, 0]
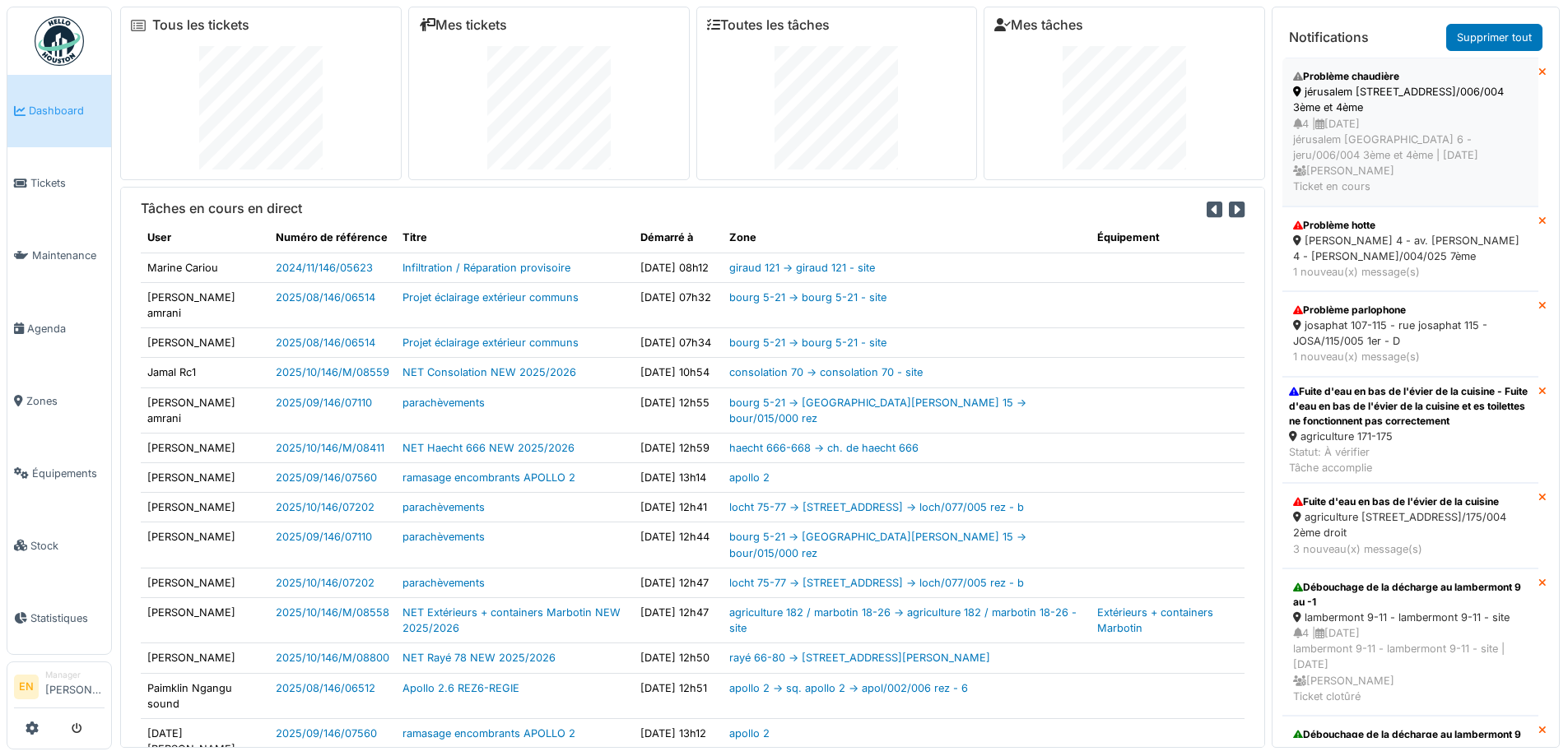
click at [1398, 112] on div "jérusalem [STREET_ADDRESS]/006/004 3ème et 4ème" at bounding box center [1411, 99] width 235 height 31
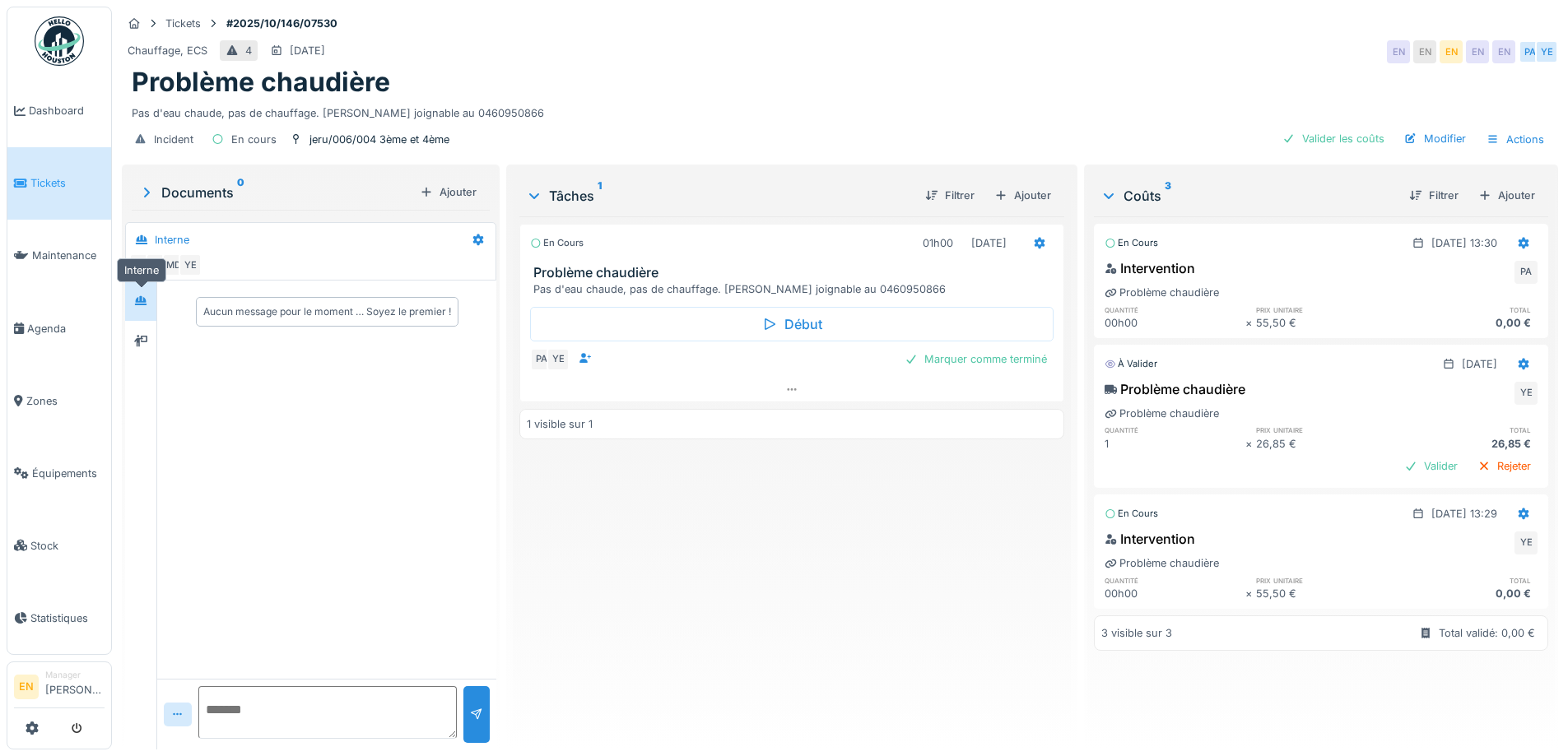
click at [140, 307] on div at bounding box center [140, 301] width 13 height 16
click at [140, 346] on div at bounding box center [140, 341] width 13 height 16
click at [58, 45] on img at bounding box center [59, 42] width 49 height 49
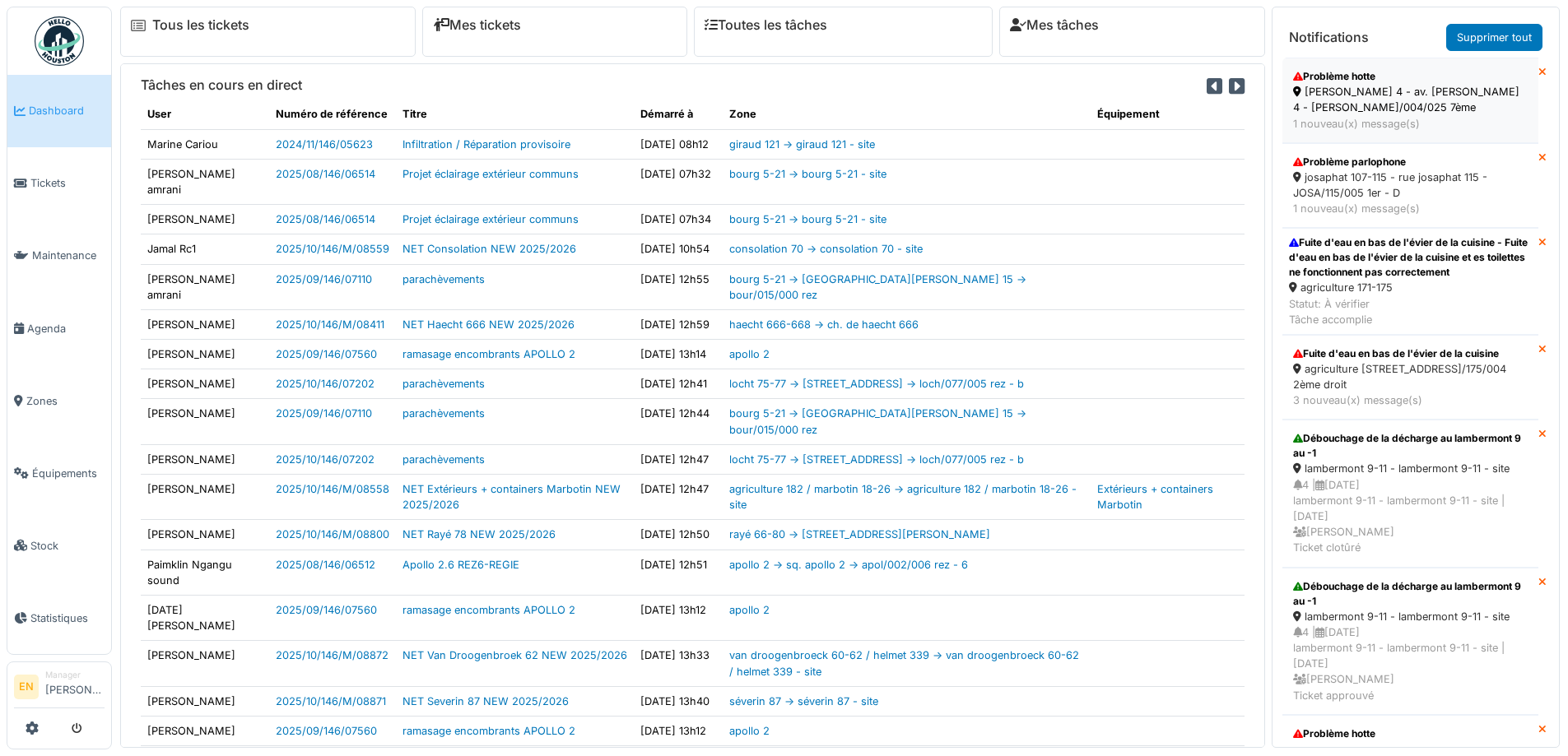
click at [1388, 96] on div "thomas 4 - av. p. thomas 4 - thom/004/025 7ème" at bounding box center [1411, 99] width 235 height 31
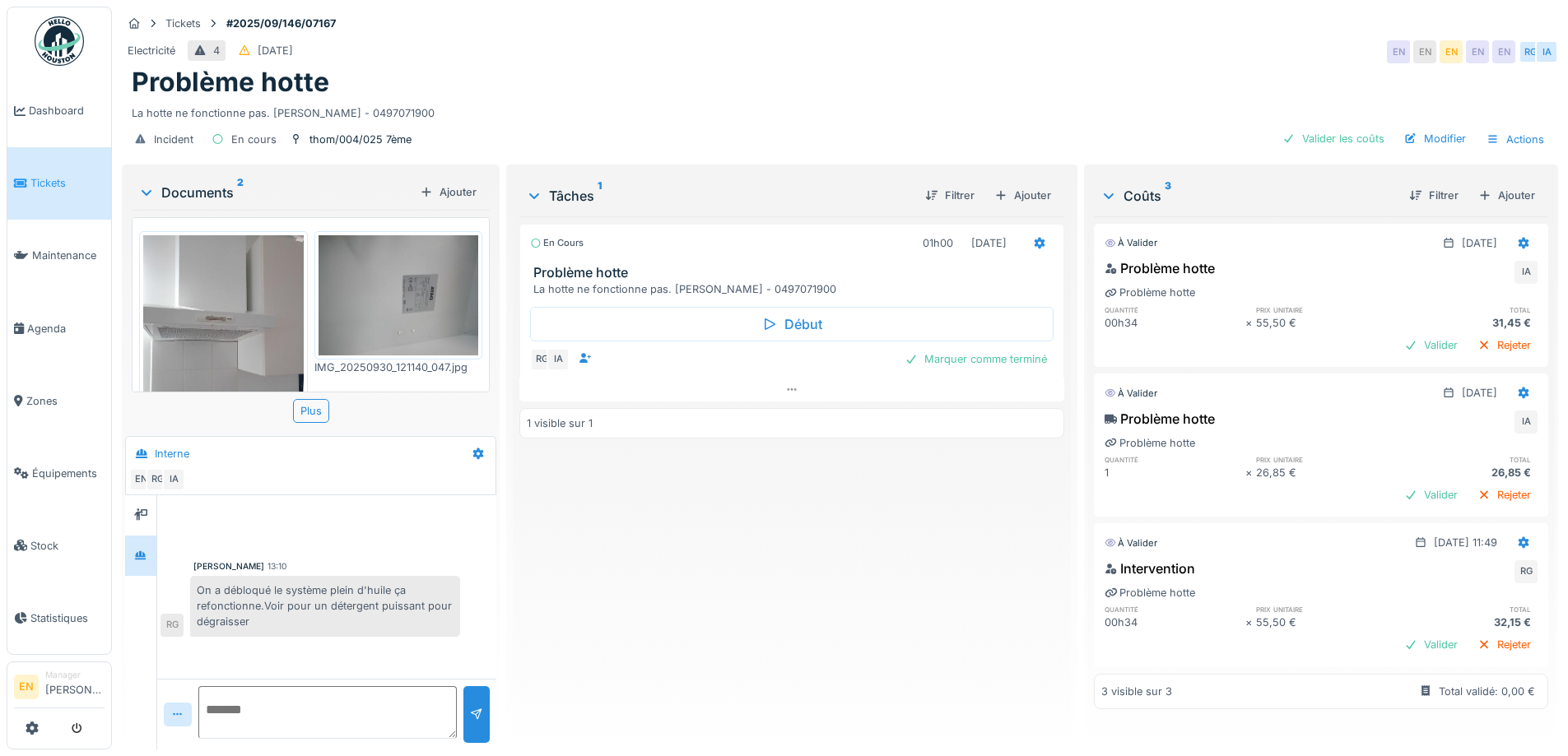
click at [601, 596] on div "En cours 01h00 [DATE] Problème hotte La hotte ne fonctionne pas. [PERSON_NAME] …" at bounding box center [792, 476] width 544 height 520
click at [193, 280] on img at bounding box center [223, 342] width 161 height 213
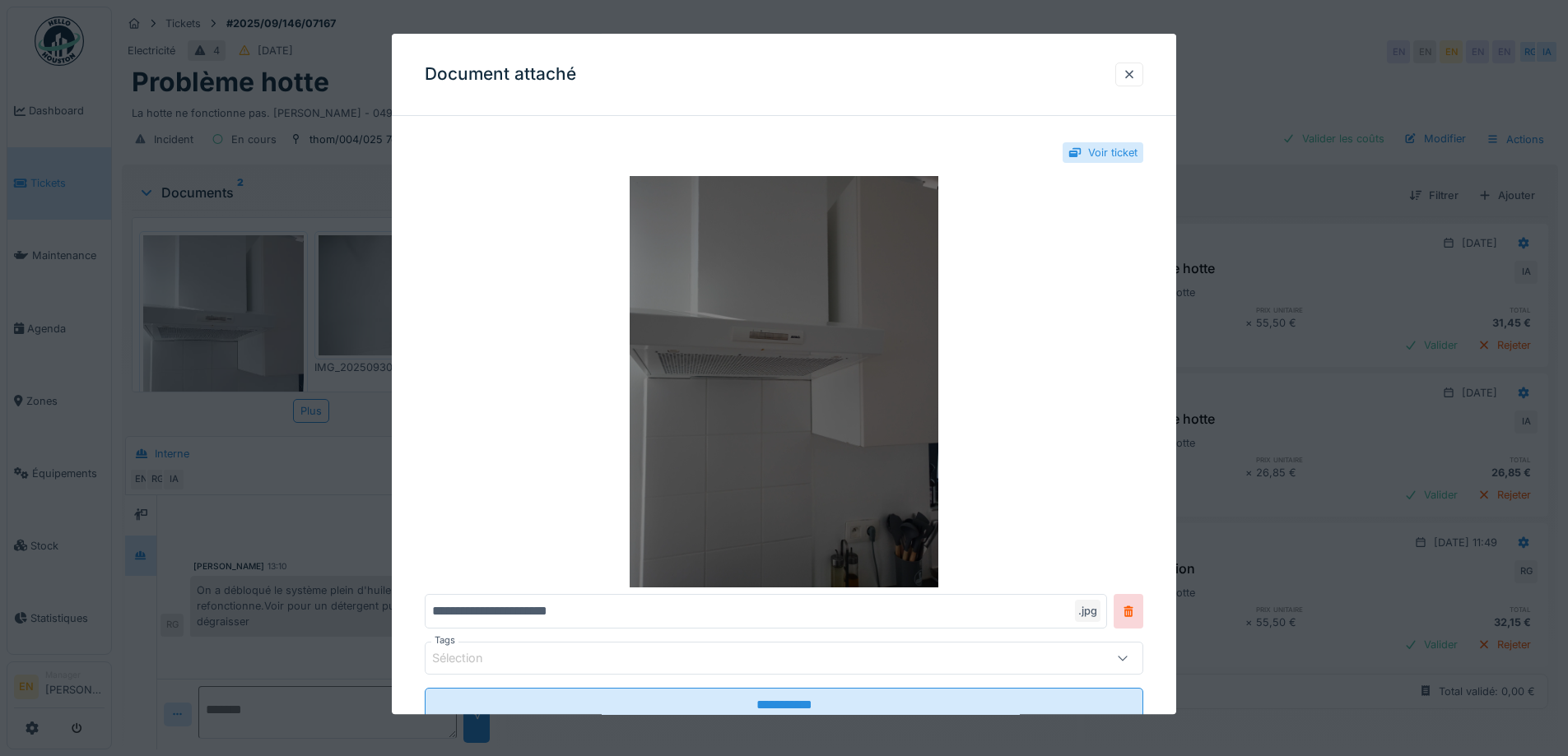
scroll to position [55, 0]
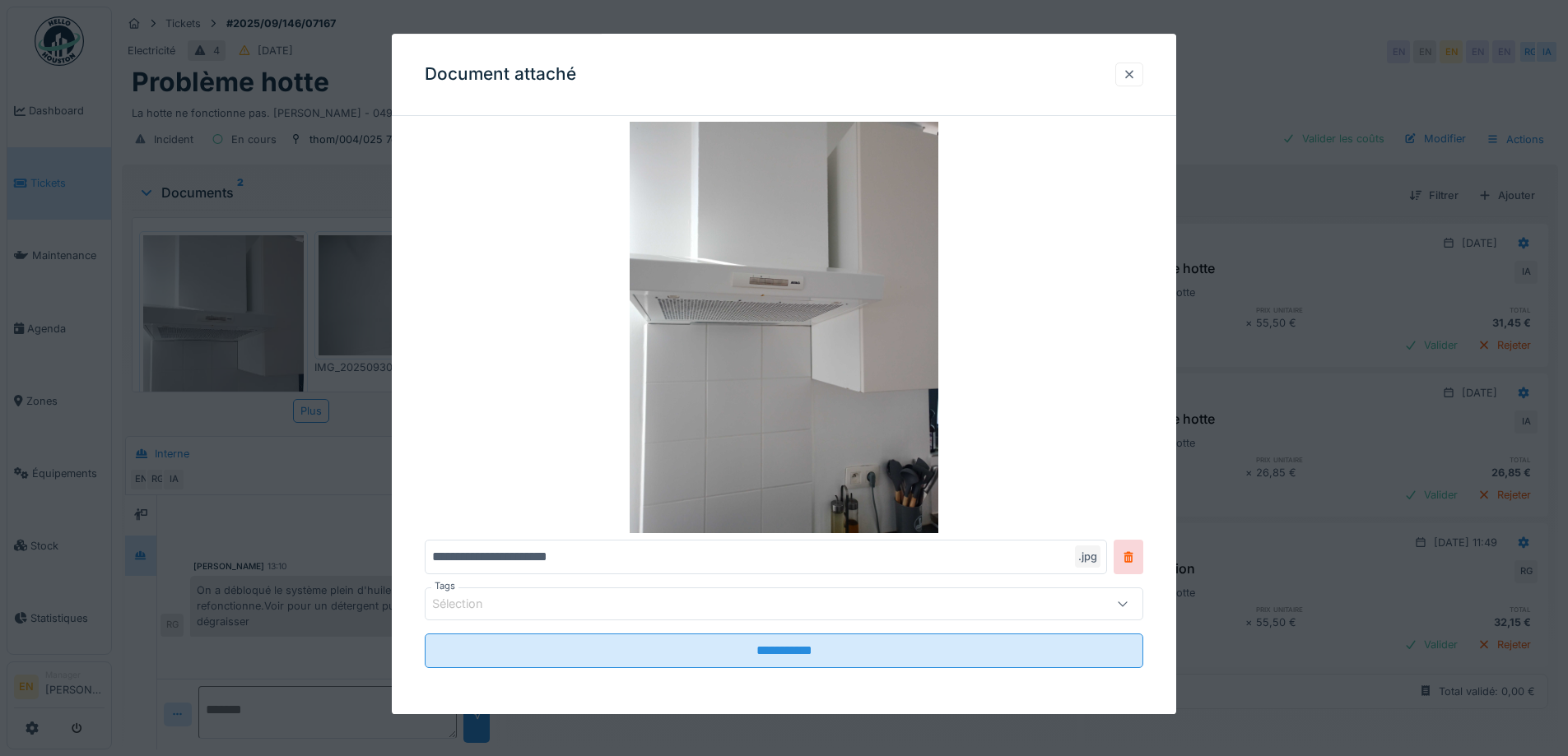
click at [1136, 79] on div at bounding box center [1129, 74] width 13 height 16
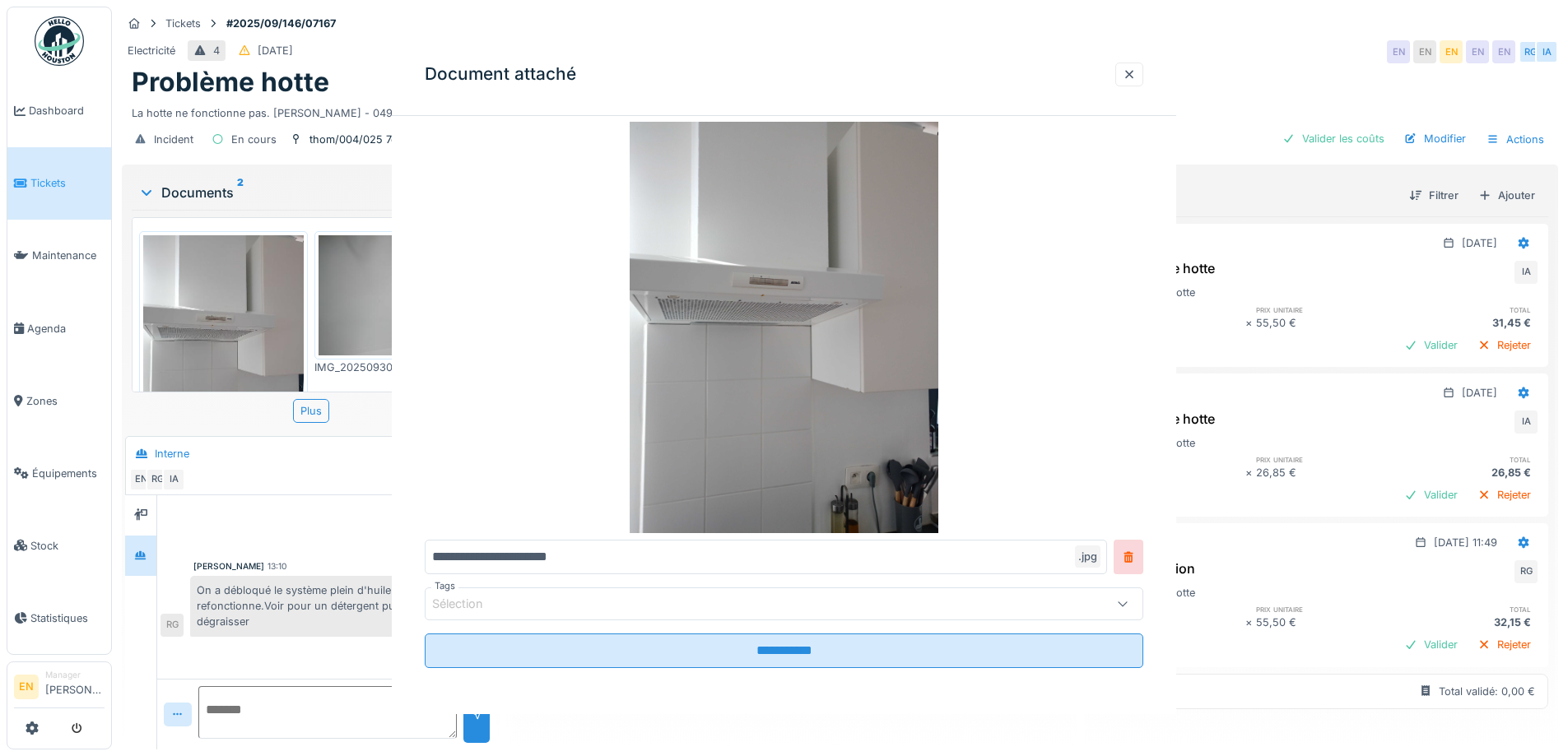
scroll to position [0, 0]
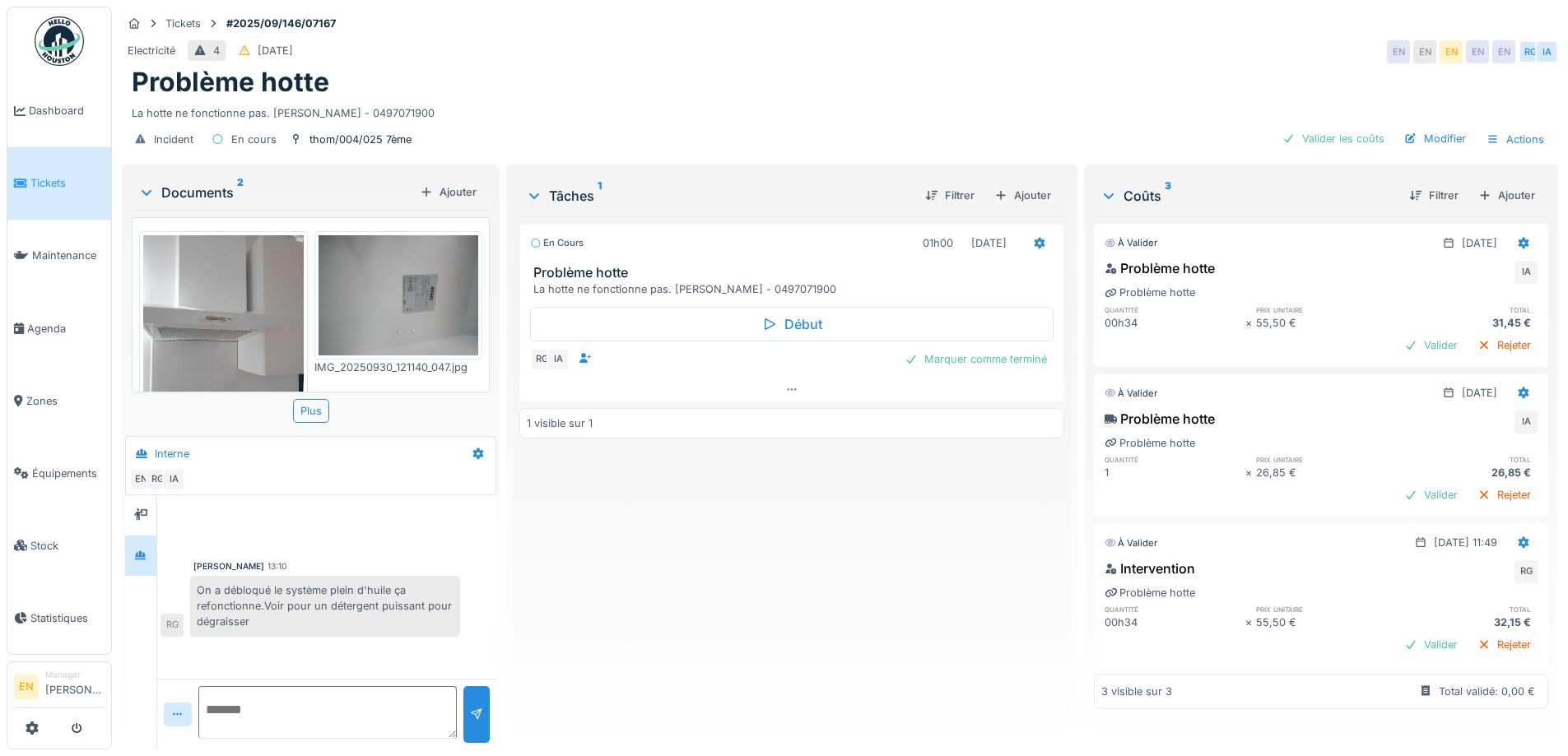
click at [339, 337] on img at bounding box center [399, 296] width 161 height 120
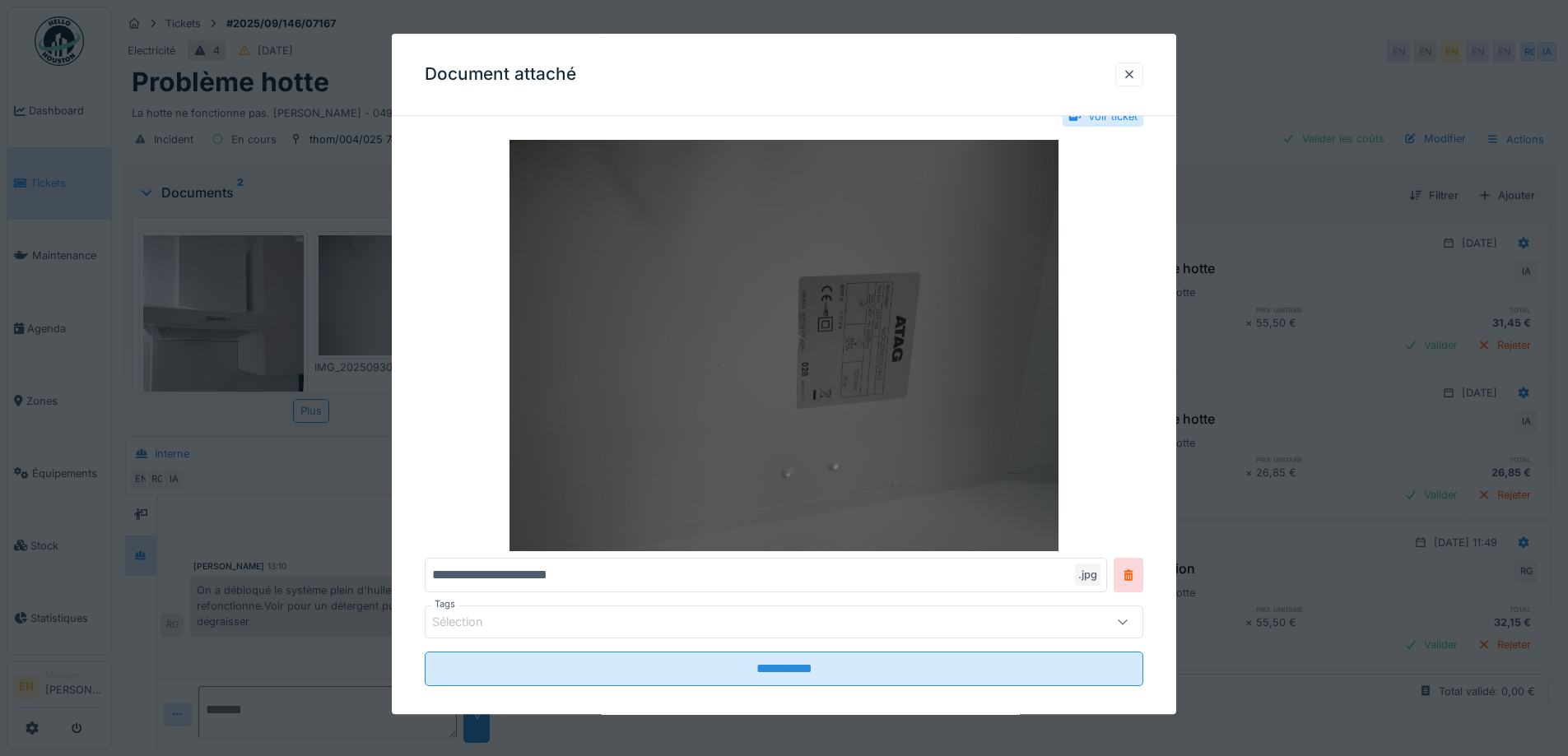
scroll to position [55, 0]
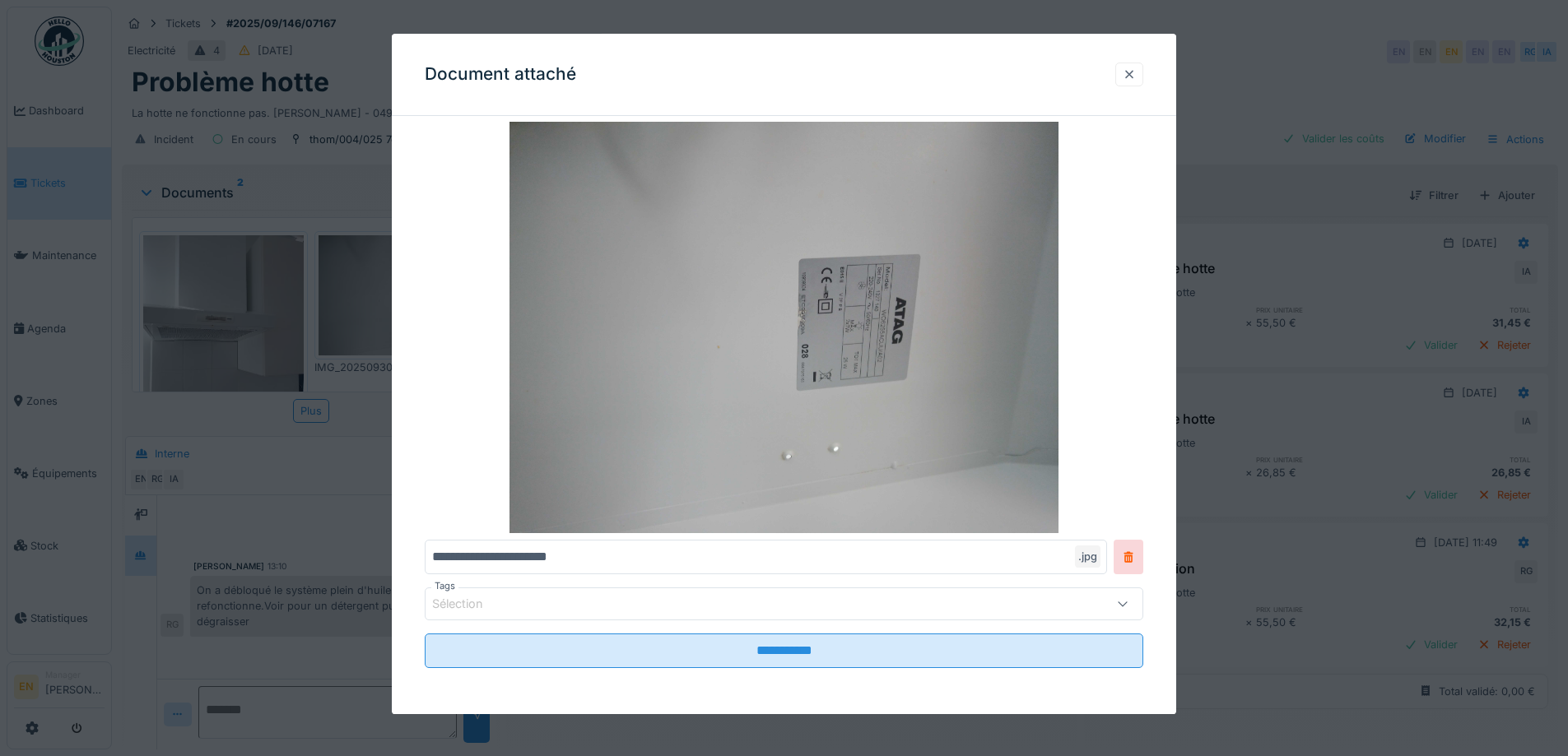
click at [1136, 76] on div at bounding box center [1129, 74] width 13 height 16
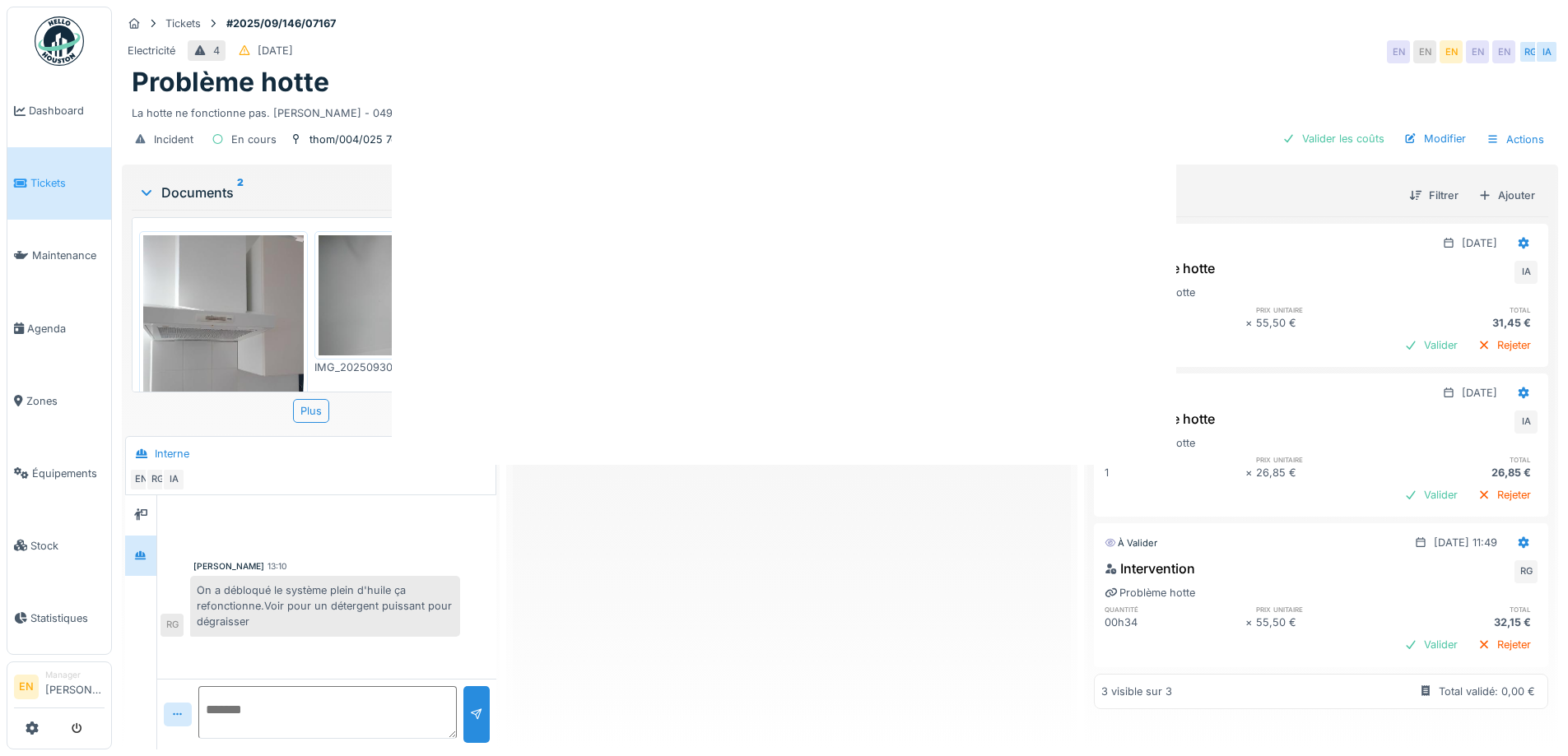
scroll to position [0, 0]
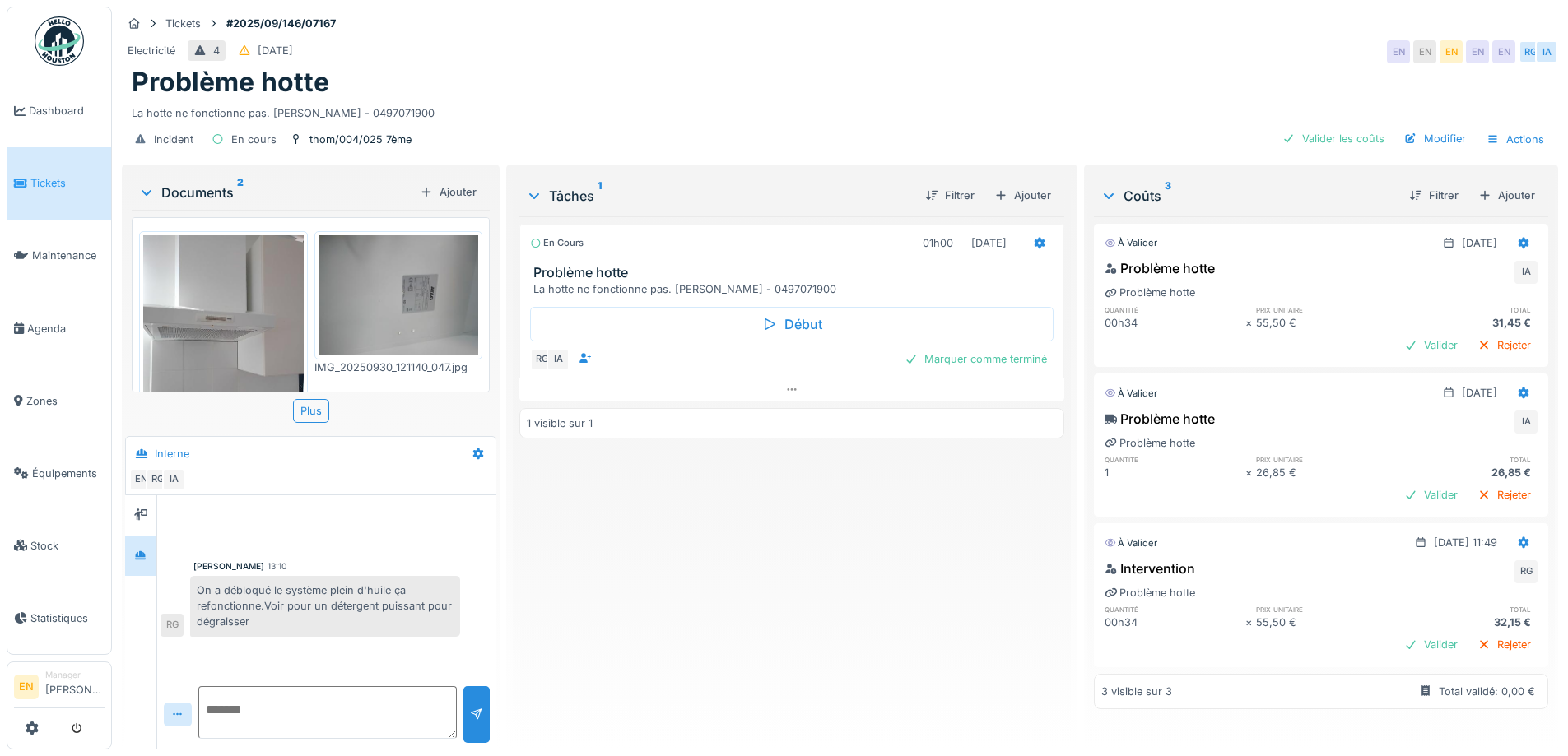
click at [839, 611] on div "En cours 01h00 30/09/2025 Problème hotte La hotte ne fonctionne pas. Mme AZZOUZ…" at bounding box center [792, 476] width 544 height 520
click at [872, 601] on div "En cours 01h00 30/09/2025 Problème hotte La hotte ne fonctionne pas. Mme AZZOUZ…" at bounding box center [792, 476] width 544 height 520
click at [904, 557] on div "En cours 01h00 30/09/2025 Problème hotte La hotte ne fonctionne pas. Mme AZZOUZ…" at bounding box center [792, 476] width 544 height 520
click at [70, 55] on img at bounding box center [59, 42] width 49 height 49
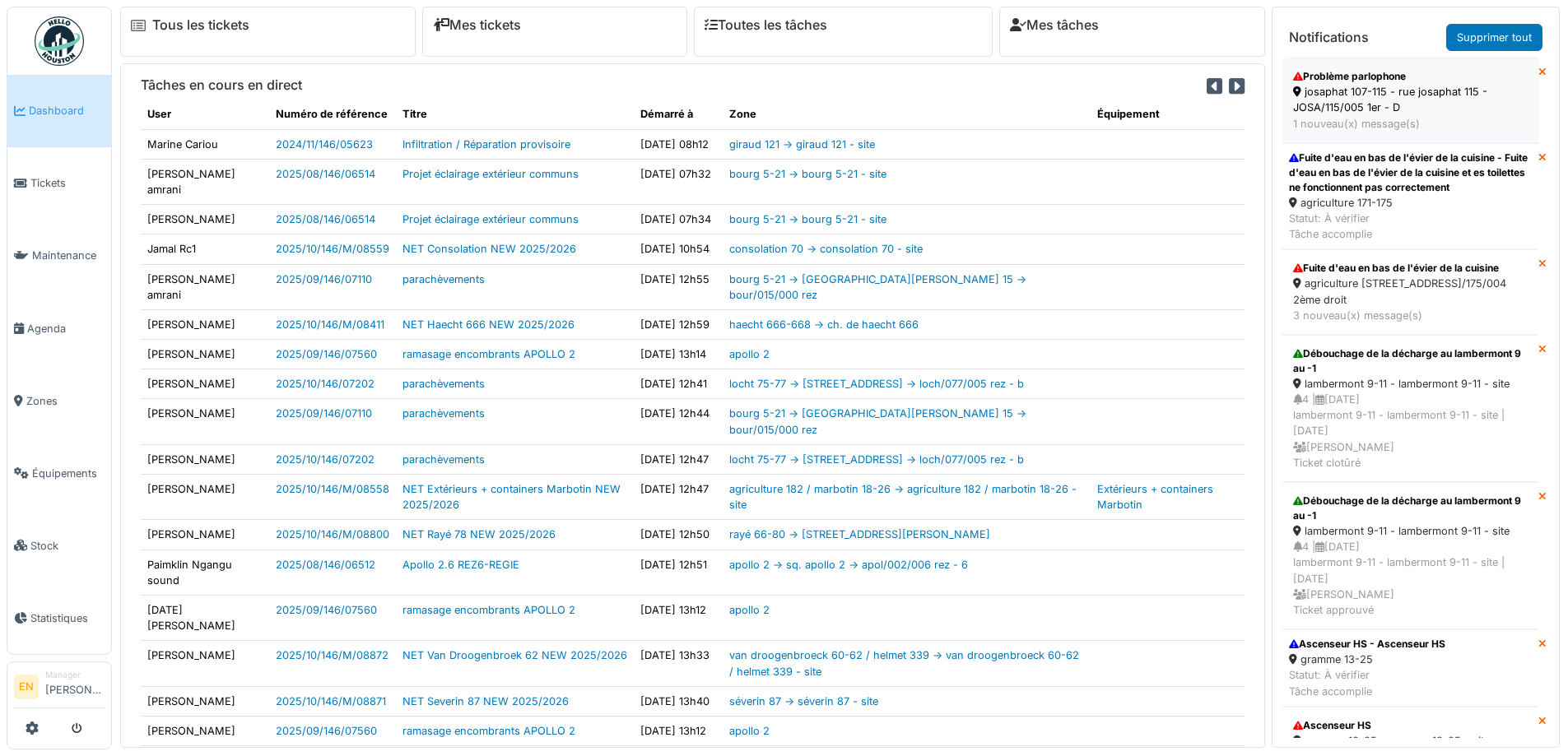
click at [1359, 83] on div "Problème parlophone" at bounding box center [1411, 76] width 235 height 15
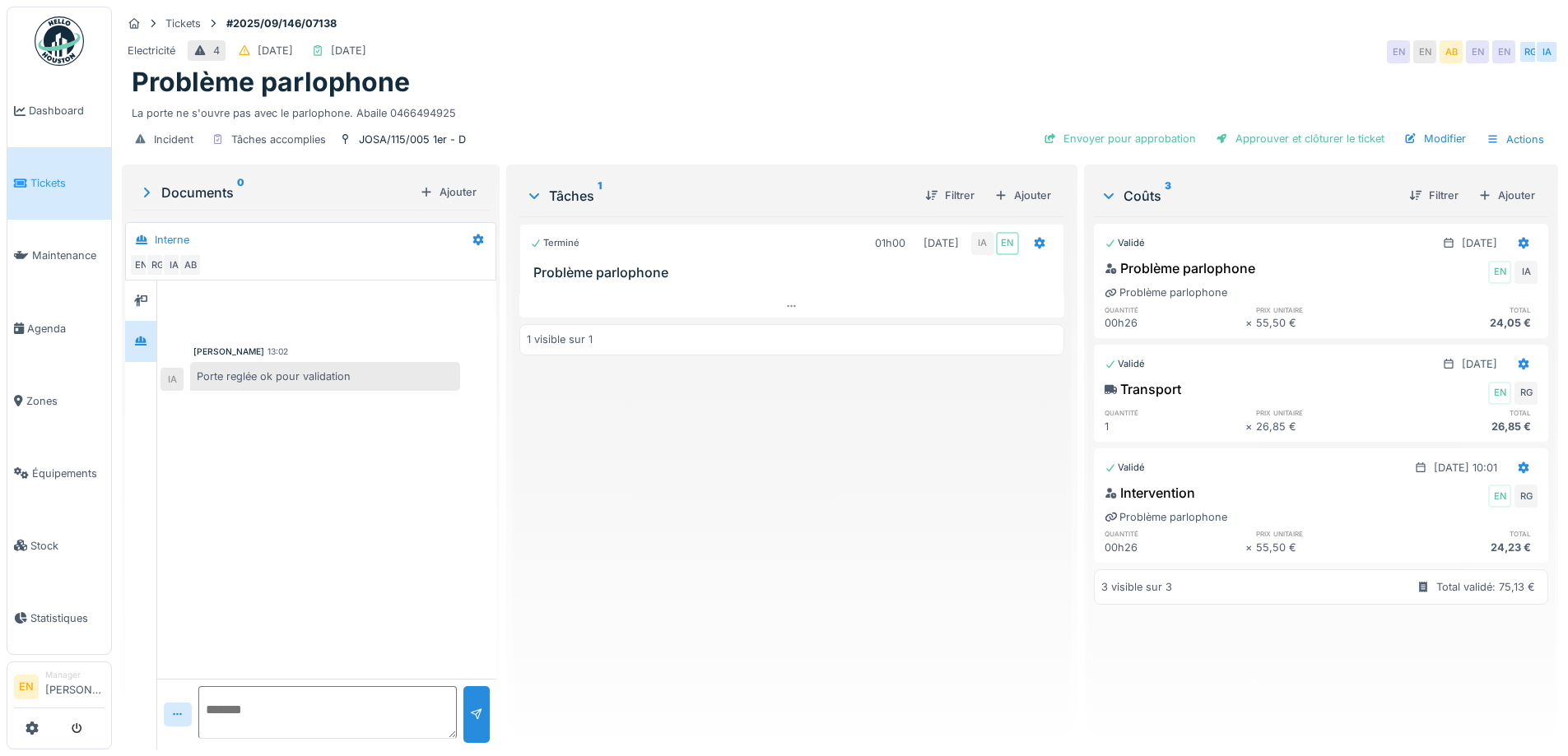
click at [701, 576] on div "Terminé 01h00 03/10/2025 IA EN Problème parlophone 1 visible sur 1" at bounding box center [792, 476] width 544 height 520
click at [725, 556] on div "Terminé 01h00 03/10/2025 IA EN Problème parlophone 1 visible sur 1" at bounding box center [792, 476] width 544 height 520
click at [761, 563] on div "Terminé 01h00 03/10/2025 IA EN Problème parlophone 1 visible sur 1" at bounding box center [792, 476] width 544 height 520
click at [1427, 132] on div "Modifier" at bounding box center [1435, 138] width 75 height 22
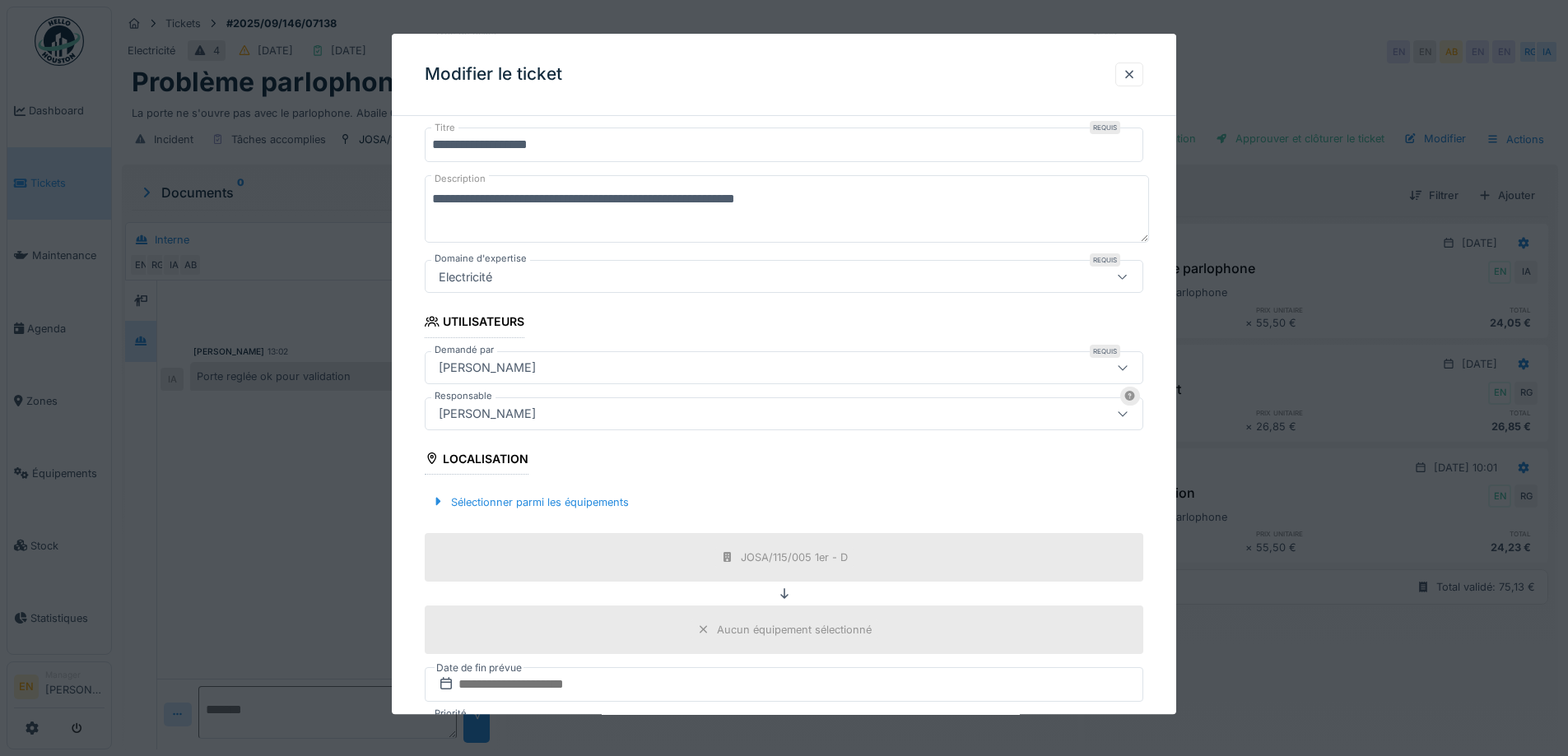
scroll to position [164, 0]
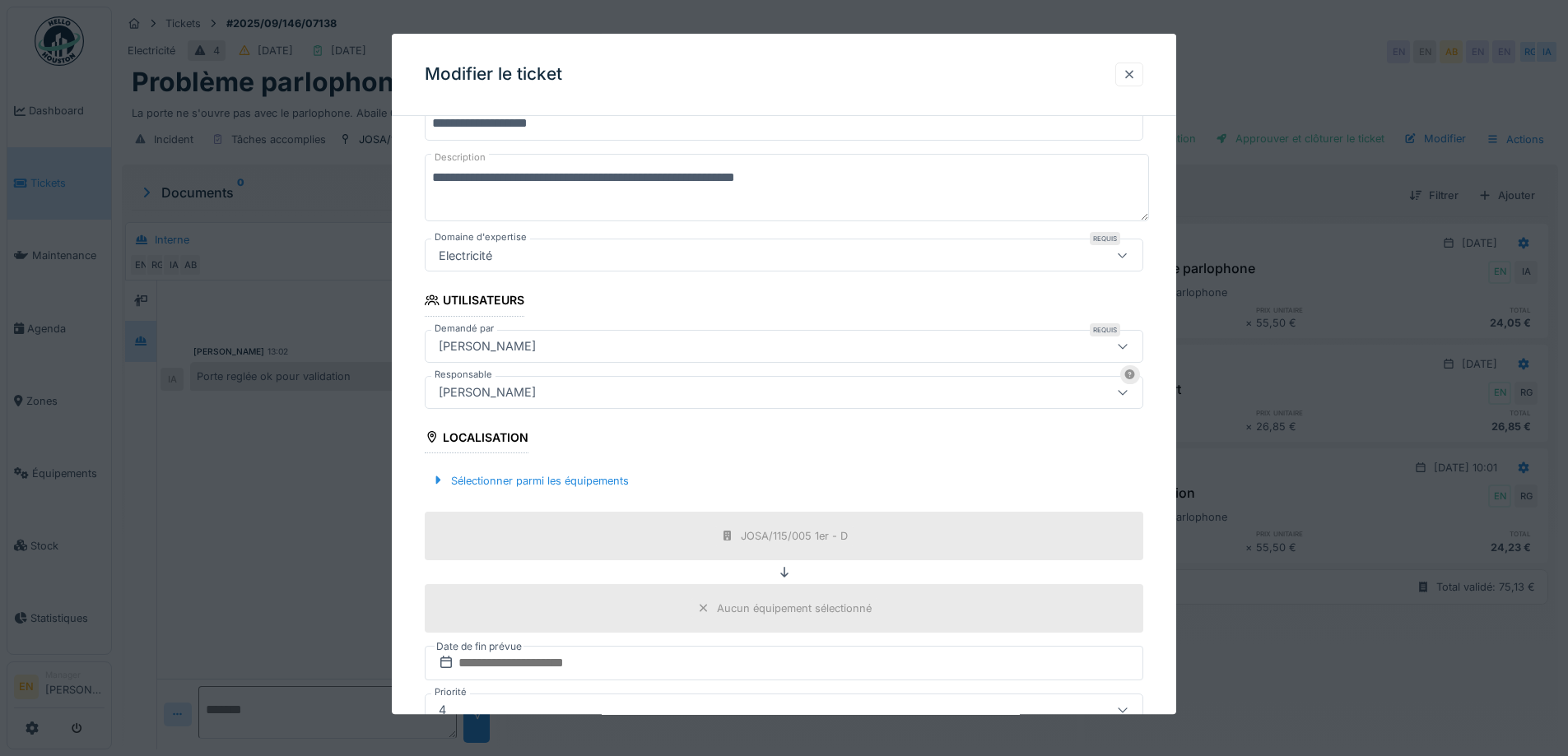
click at [1134, 68] on div at bounding box center [1129, 74] width 13 height 16
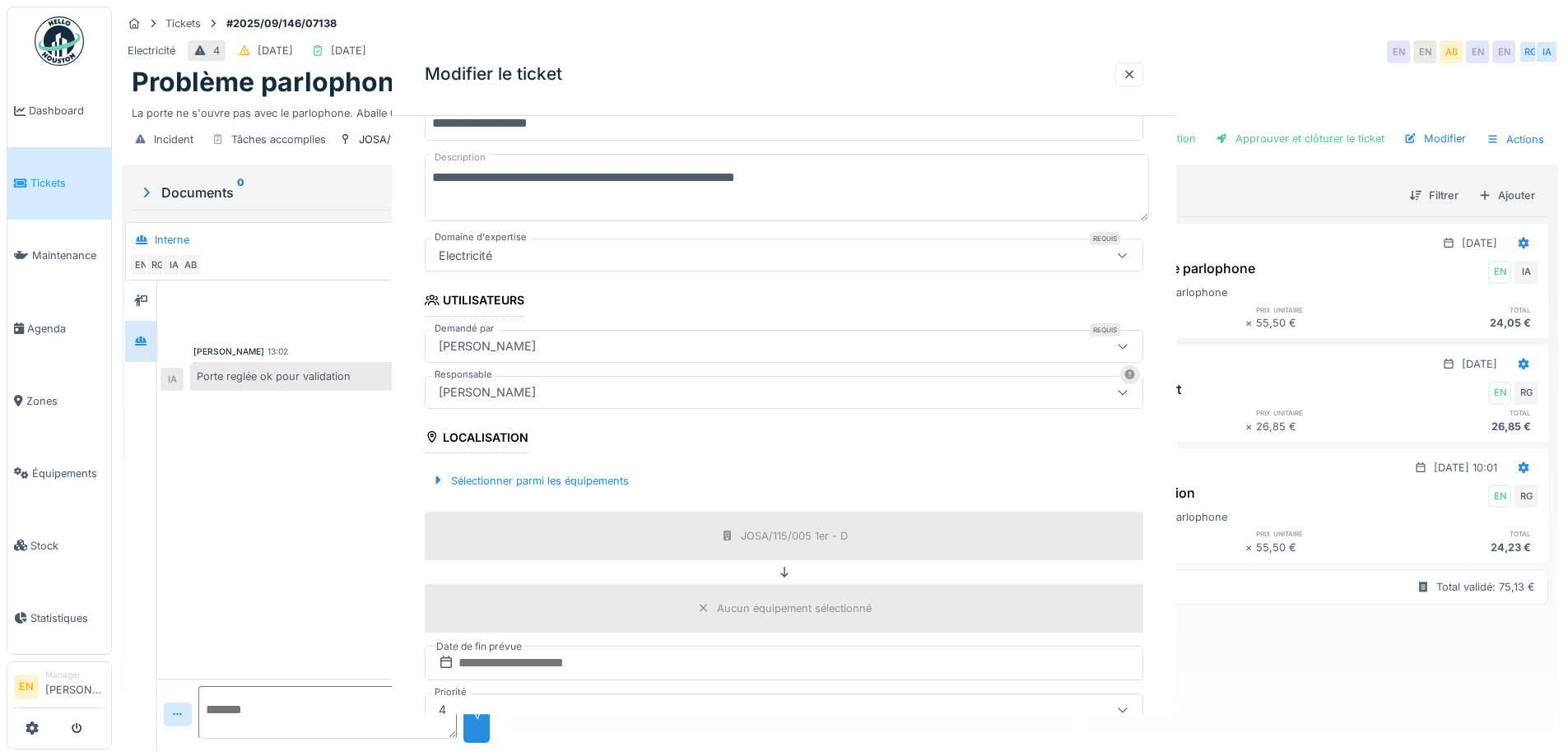
scroll to position [0, 0]
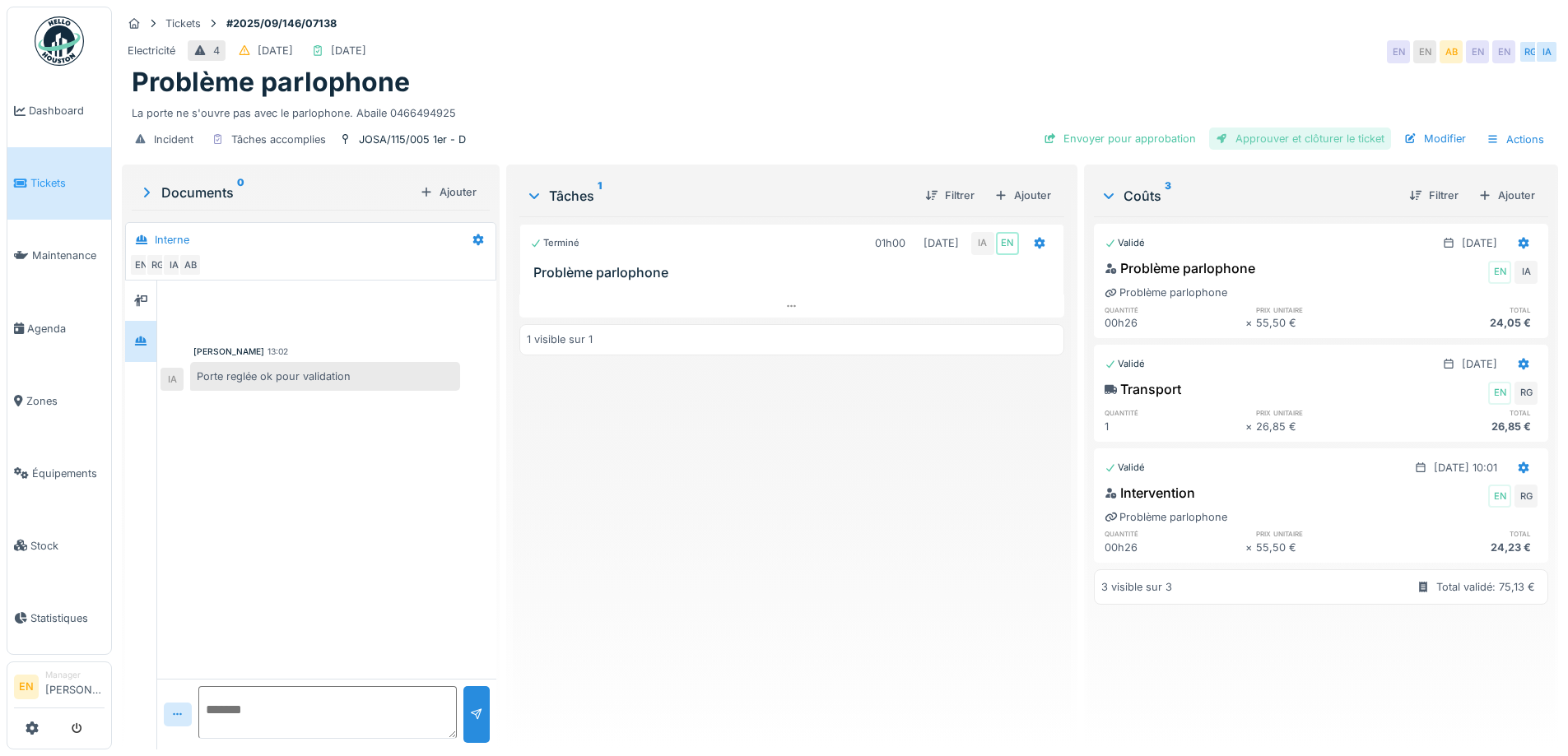
click at [1308, 140] on div "Approuver et clôturer le ticket" at bounding box center [1300, 138] width 182 height 22
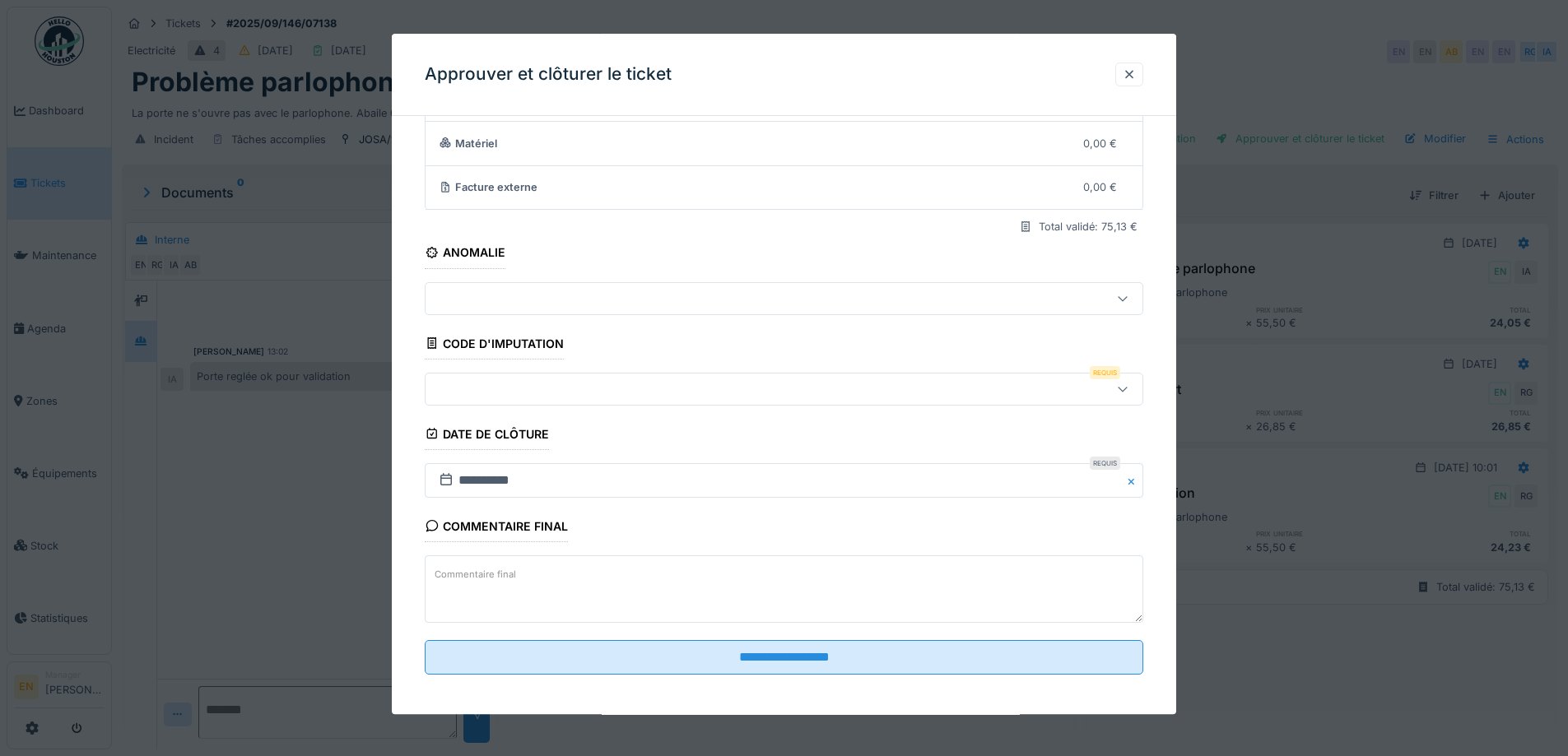
scroll to position [141, 0]
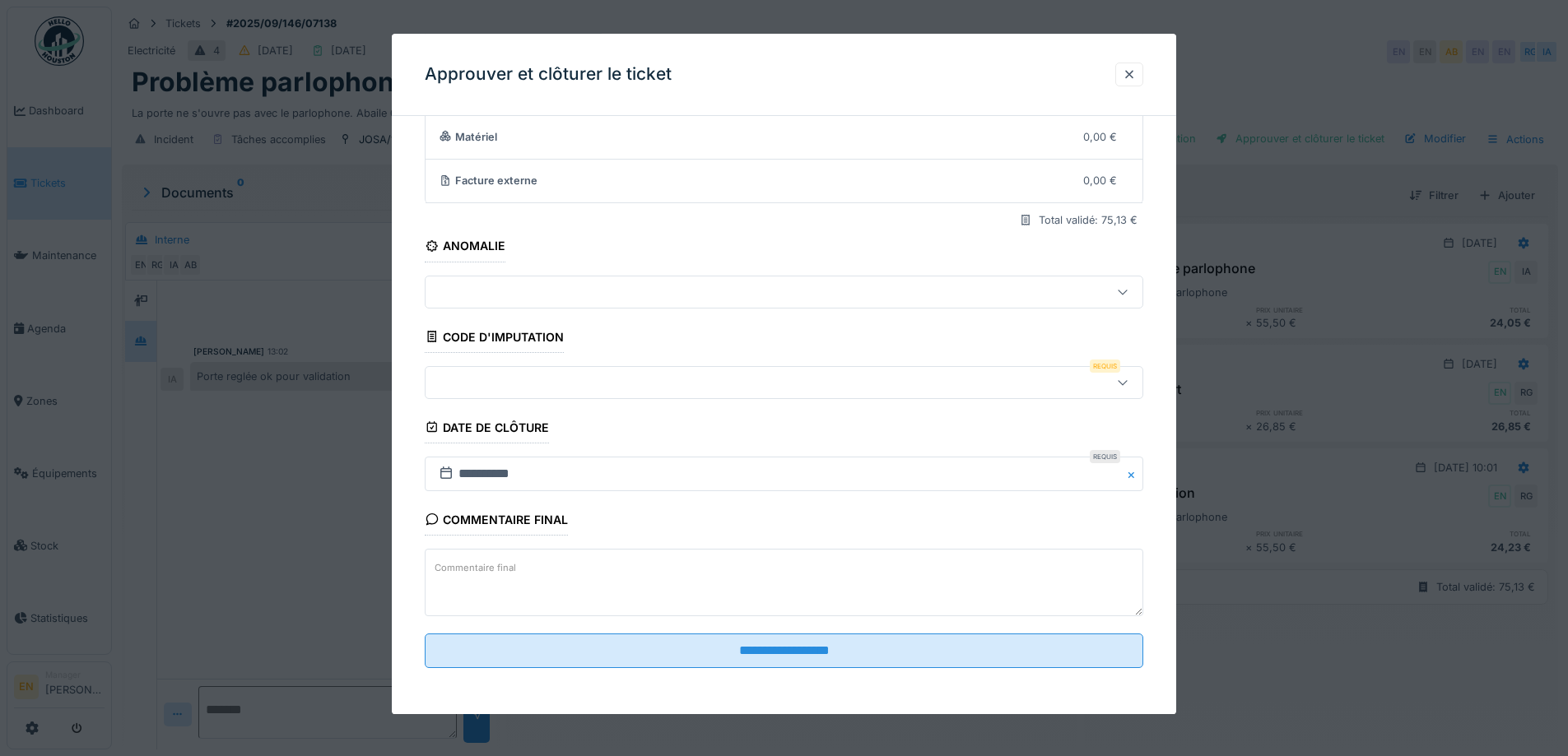
click at [1125, 383] on icon at bounding box center [1123, 382] width 13 height 11
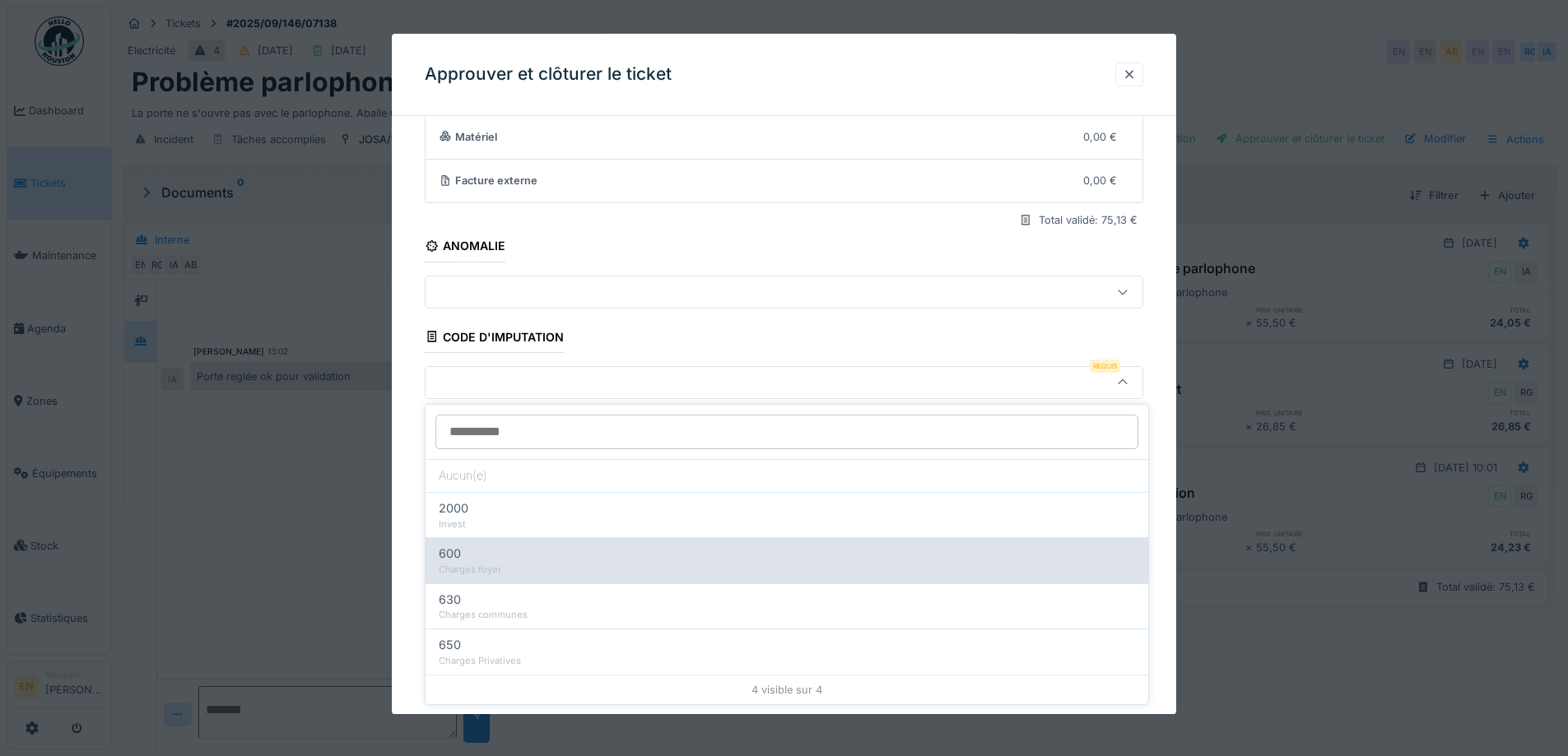
click at [526, 567] on div "Charges foyer" at bounding box center [787, 570] width 696 height 14
type input "***"
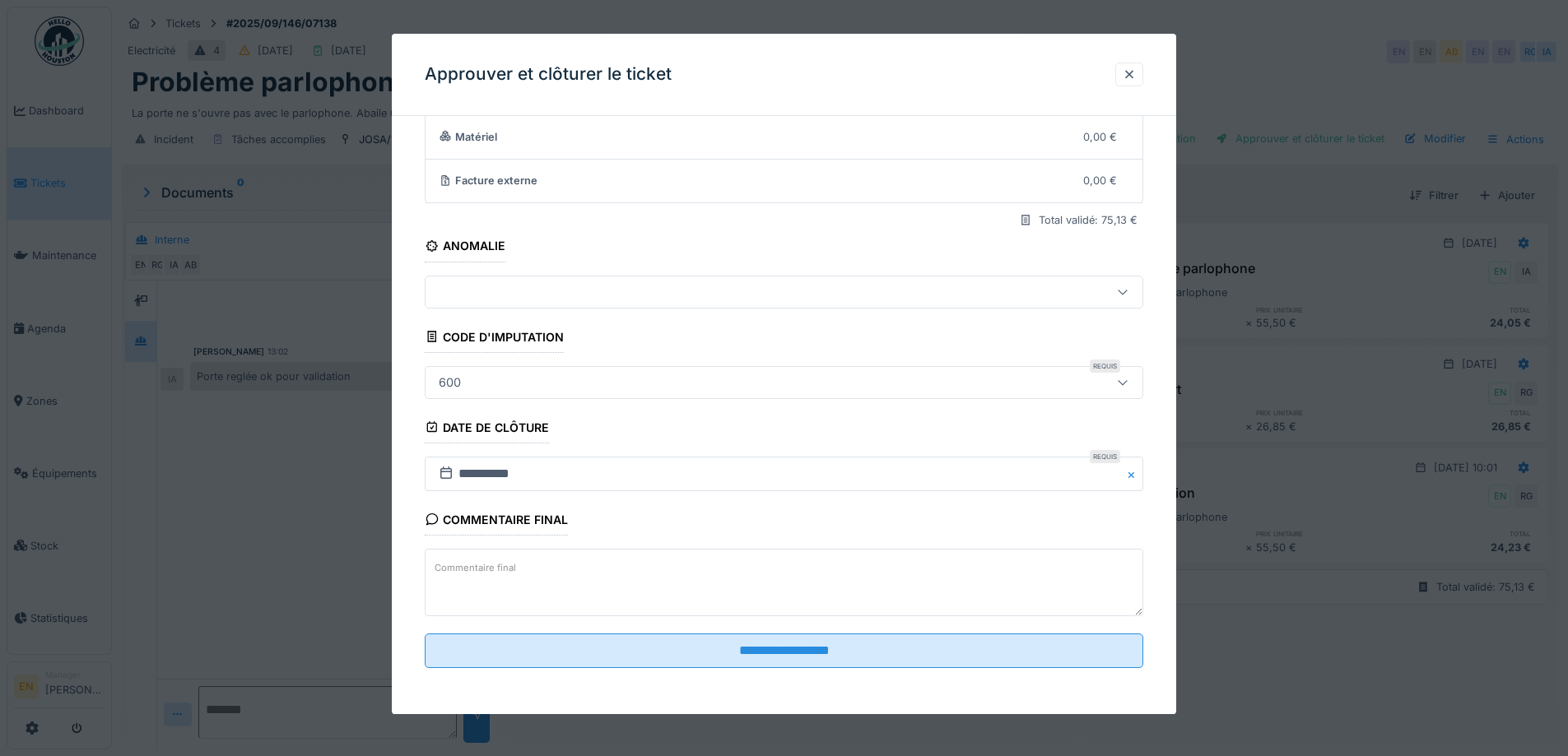
scroll to position [12, 0]
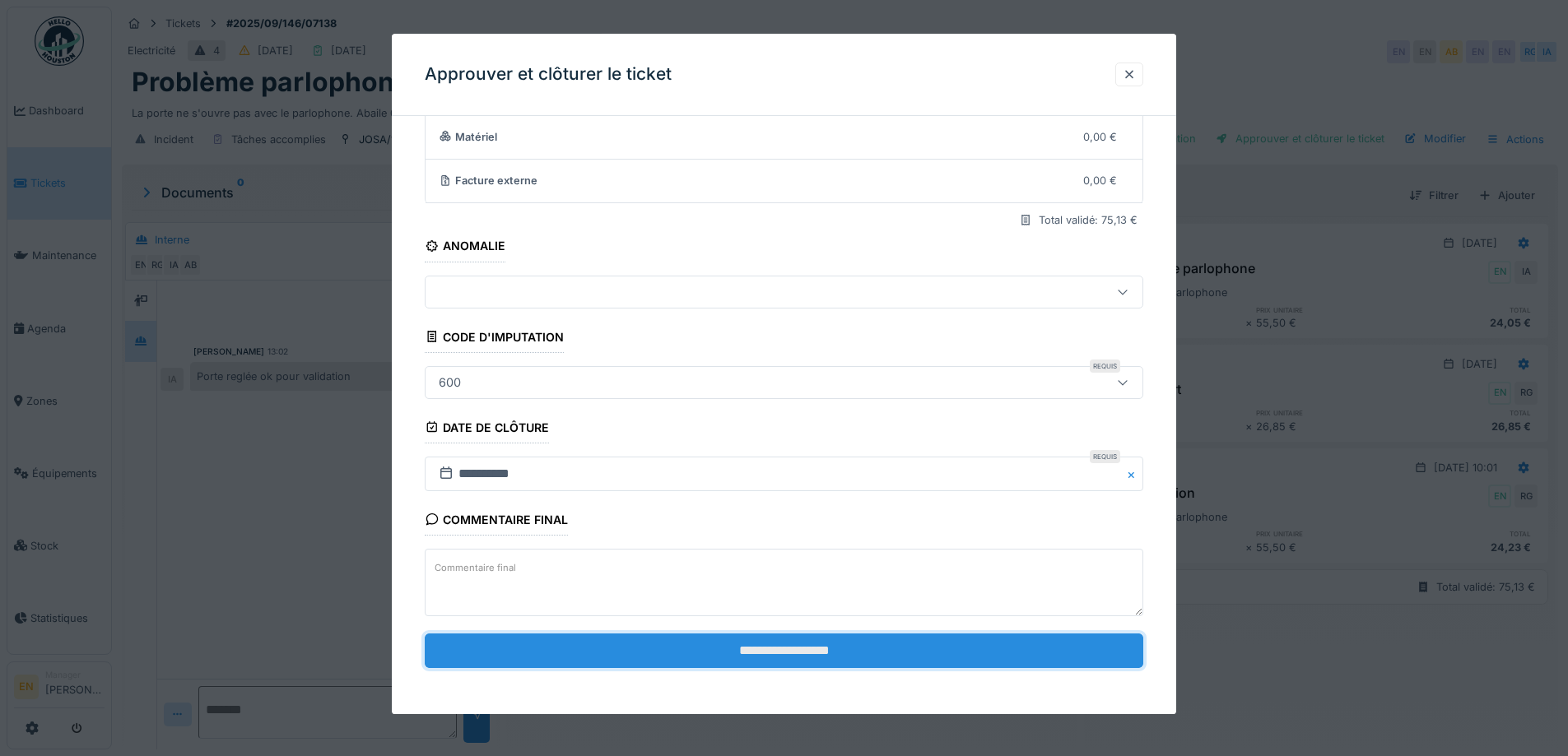
click at [799, 649] on input "**********" at bounding box center [784, 651] width 719 height 34
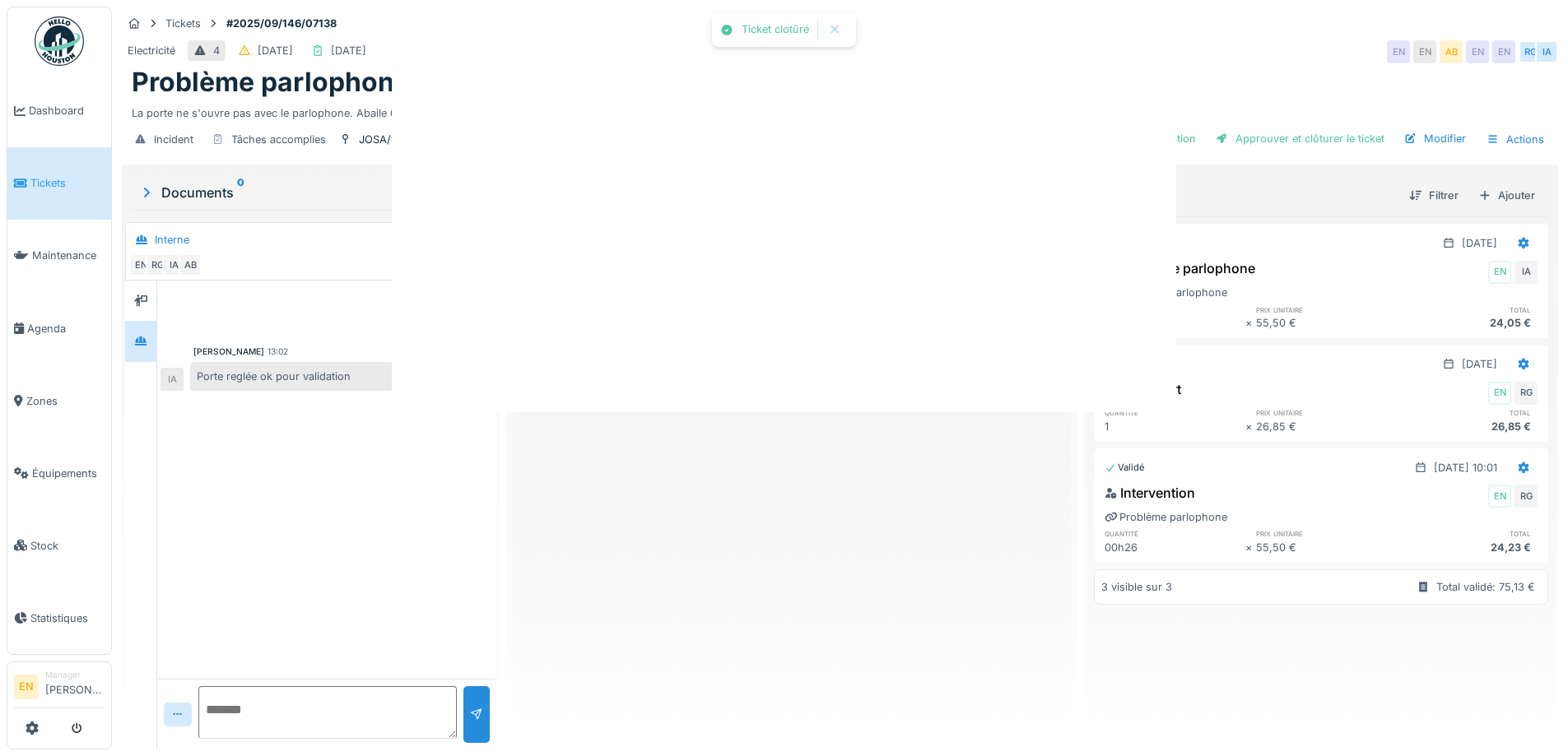
scroll to position [0, 0]
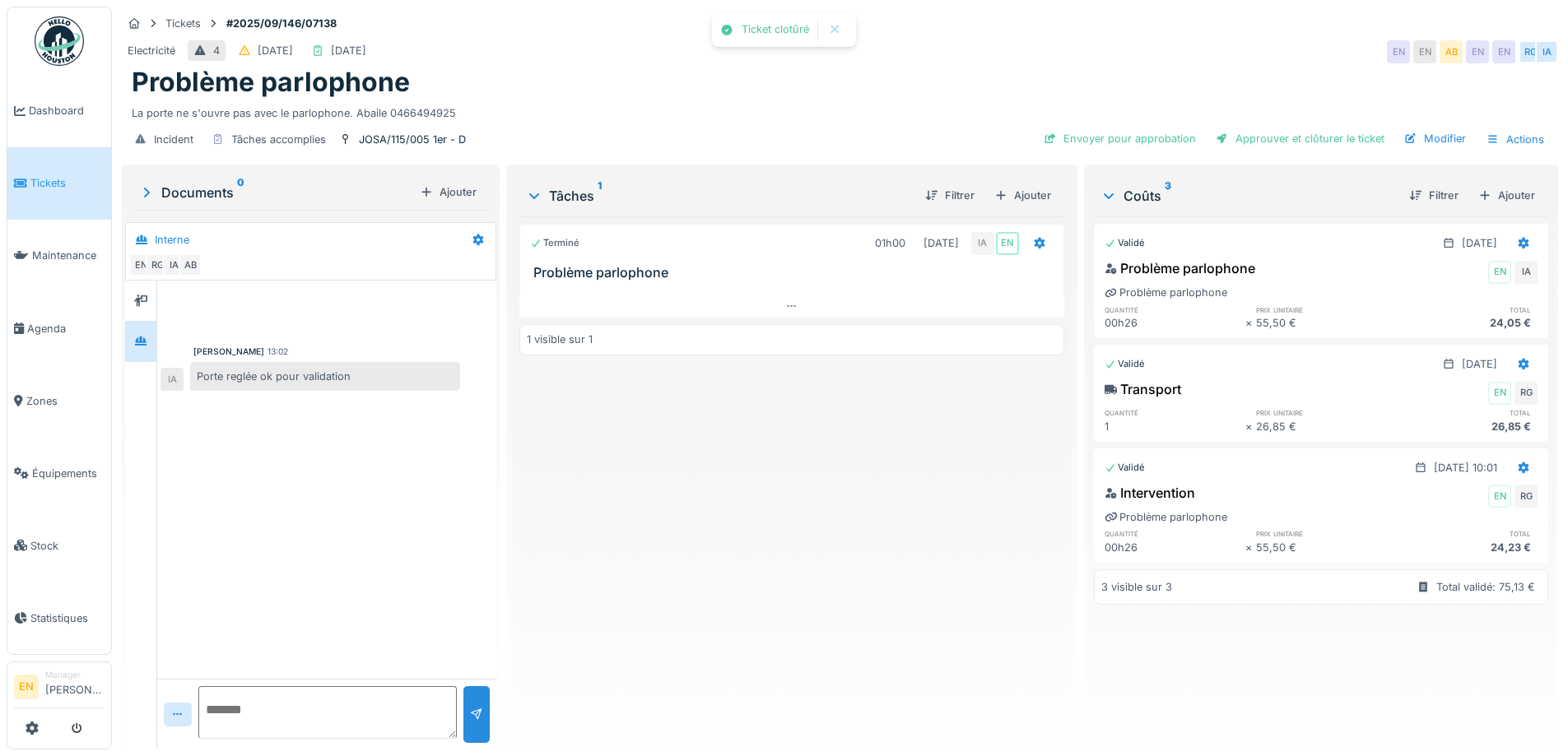
click at [73, 52] on img at bounding box center [59, 42] width 49 height 49
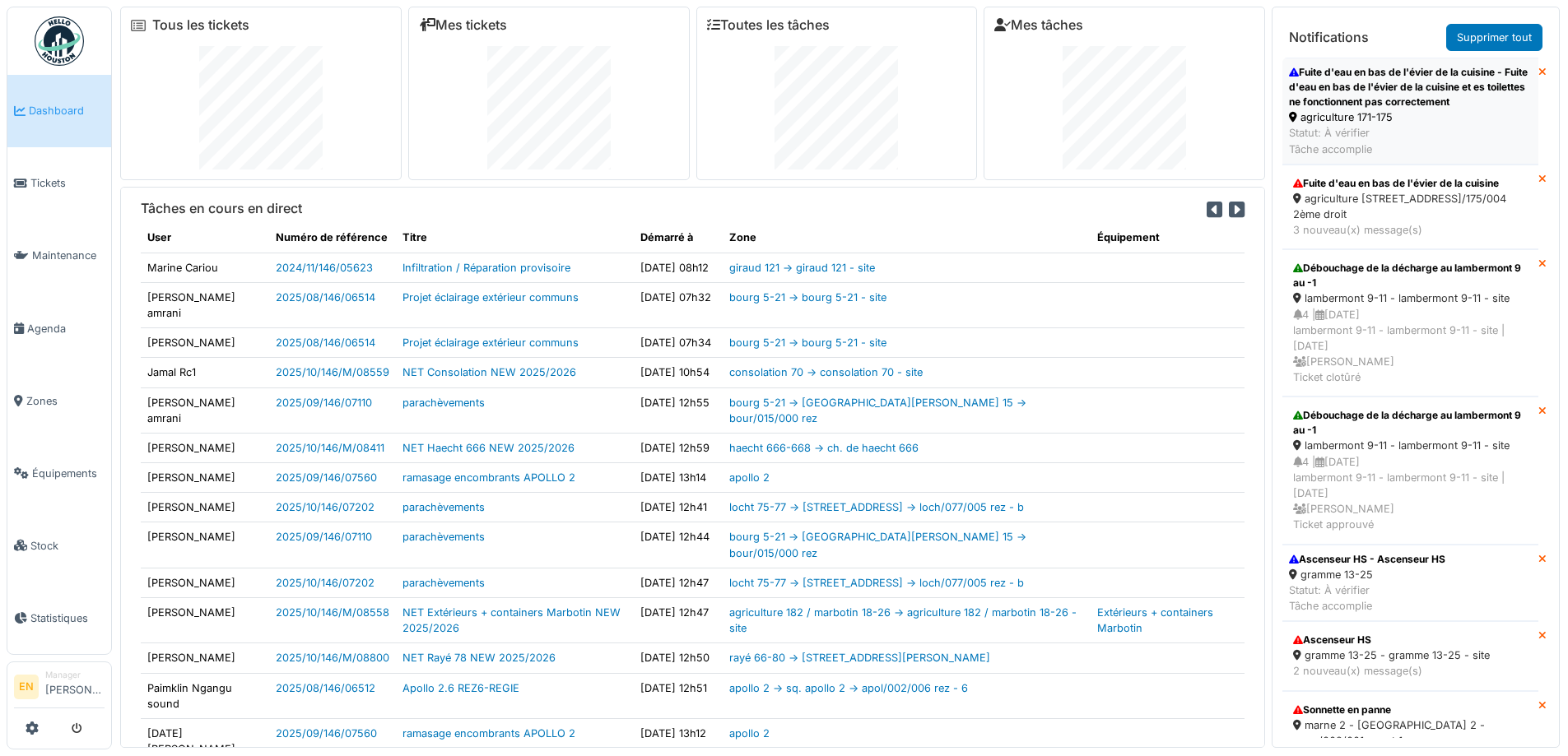
click at [1416, 98] on div "Fuite d'eau en bas de l'évier de la cuisine - Fuite d'eau en bas de l'évier de …" at bounding box center [1410, 87] width 243 height 44
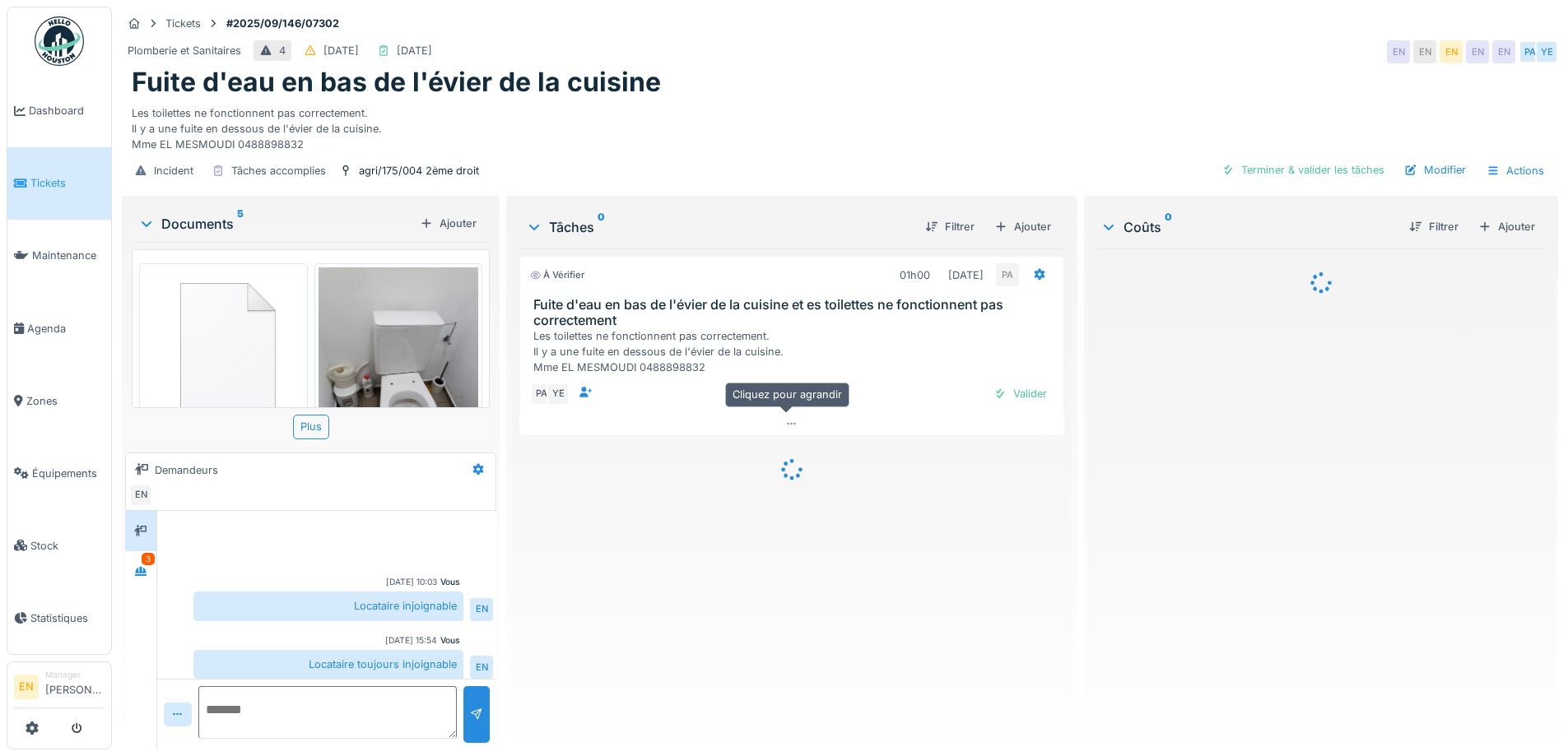
scroll to position [7, 0]
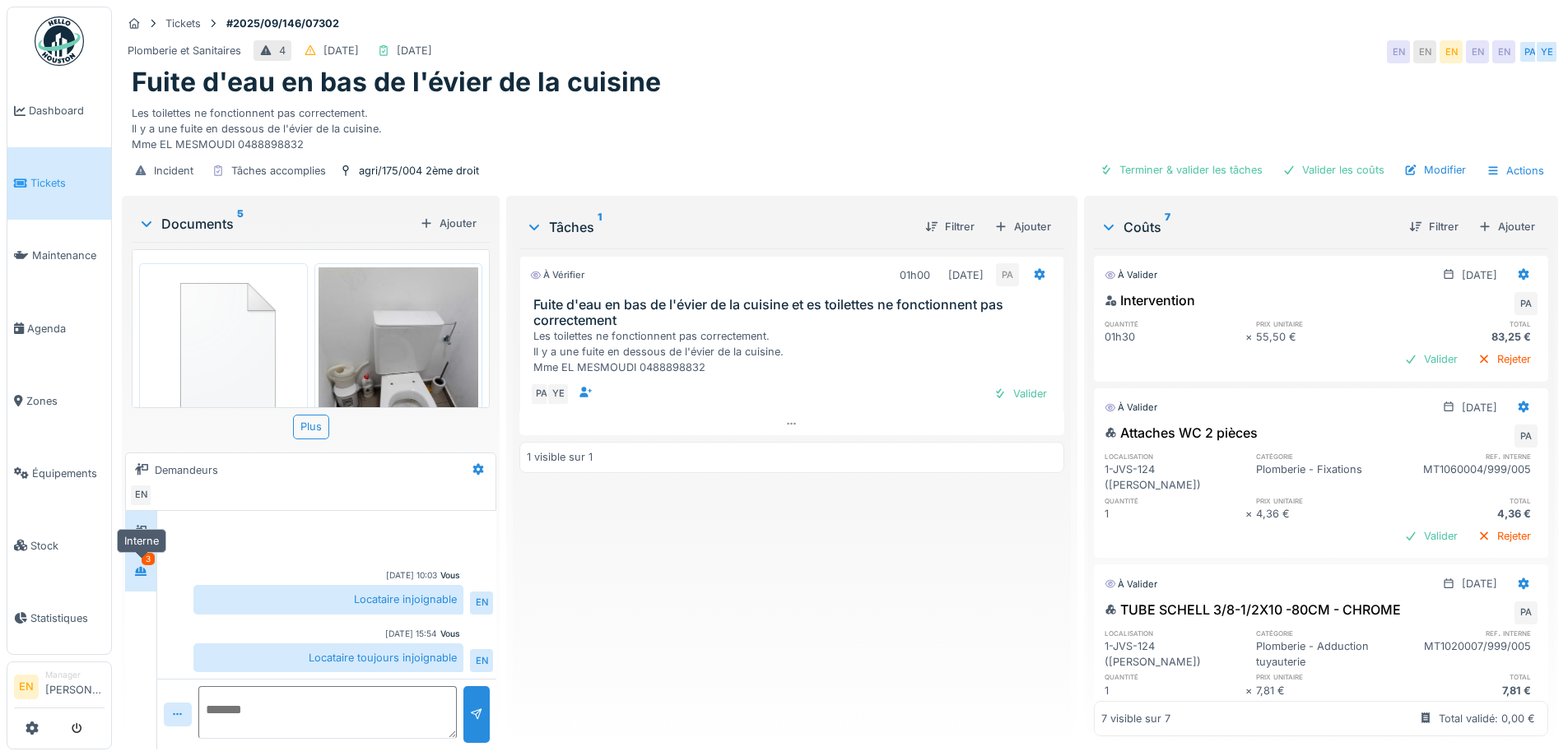
click at [140, 579] on div at bounding box center [140, 571] width 25 height 20
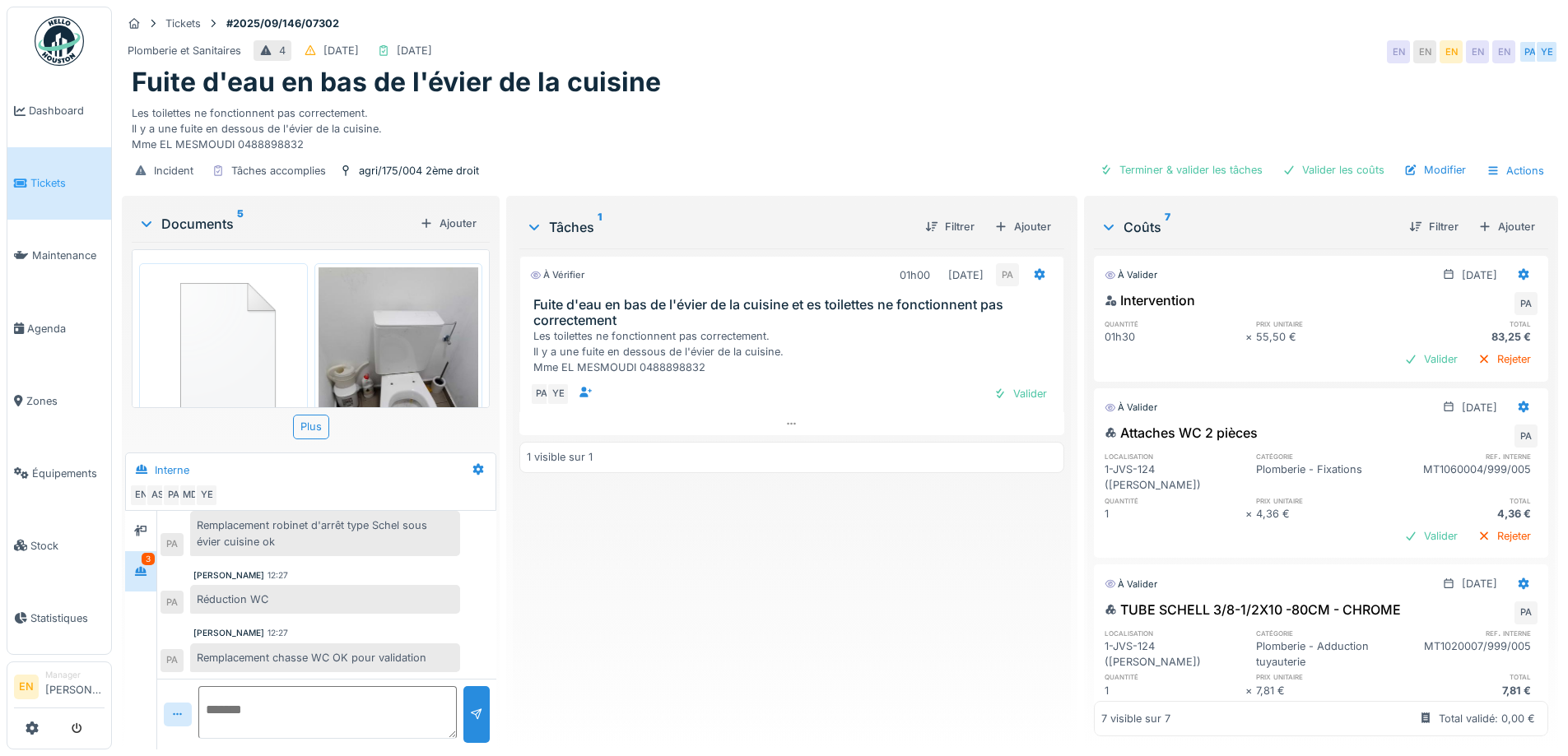
click at [528, 612] on div "À vérifier 01h00 [DATE] PA Fuite d'eau en bas de l'évier de la cuisine et es to…" at bounding box center [792, 492] width 544 height 488
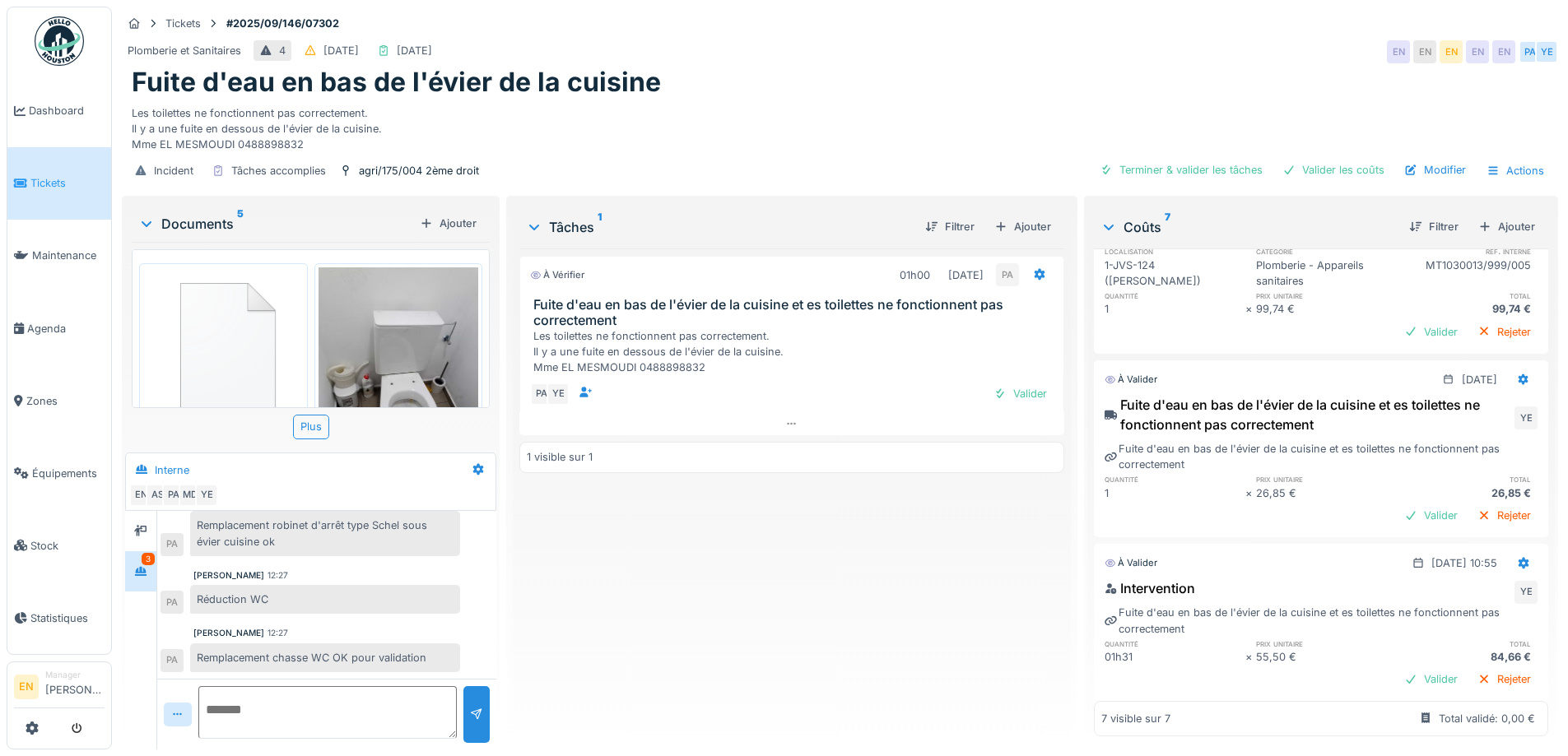
scroll to position [12, 0]
click at [461, 571] on div "Peter Acheampong 12:27 Réduction WC PA" at bounding box center [327, 592] width 333 height 45
click at [769, 584] on div "À vérifier 01h00 30/09/2025 PA Fuite d'eau en bas de l'évier de la cuisine et e…" at bounding box center [792, 492] width 544 height 488
drag, startPoint x: 1019, startPoint y: 72, endPoint x: 1419, endPoint y: 151, distance: 407.7
click at [1031, 77] on div "Fuite d'eau en bas de l'évier de la cuisine" at bounding box center [840, 81] width 1417 height 31
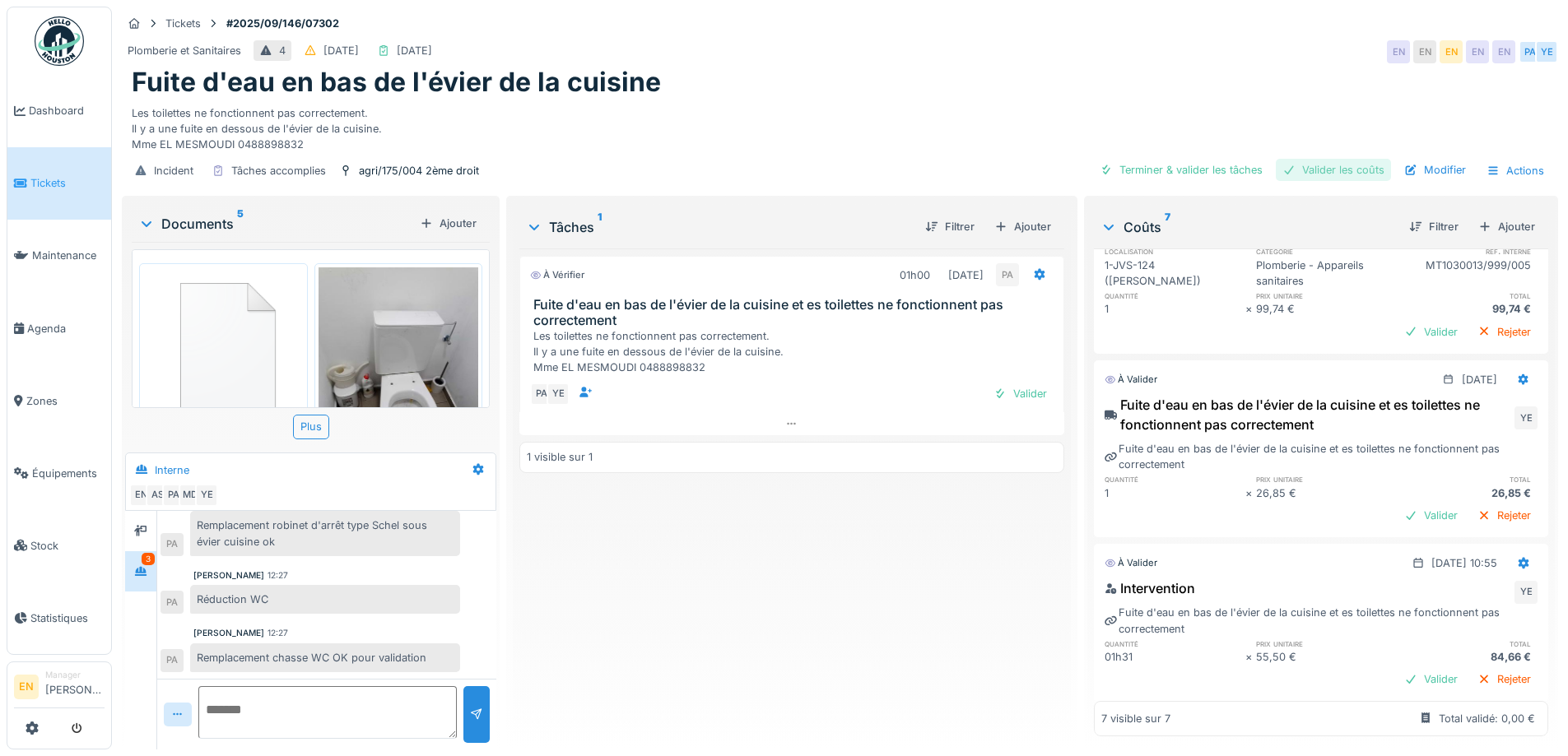
click at [1332, 159] on div "Valider les coûts" at bounding box center [1334, 170] width 115 height 22
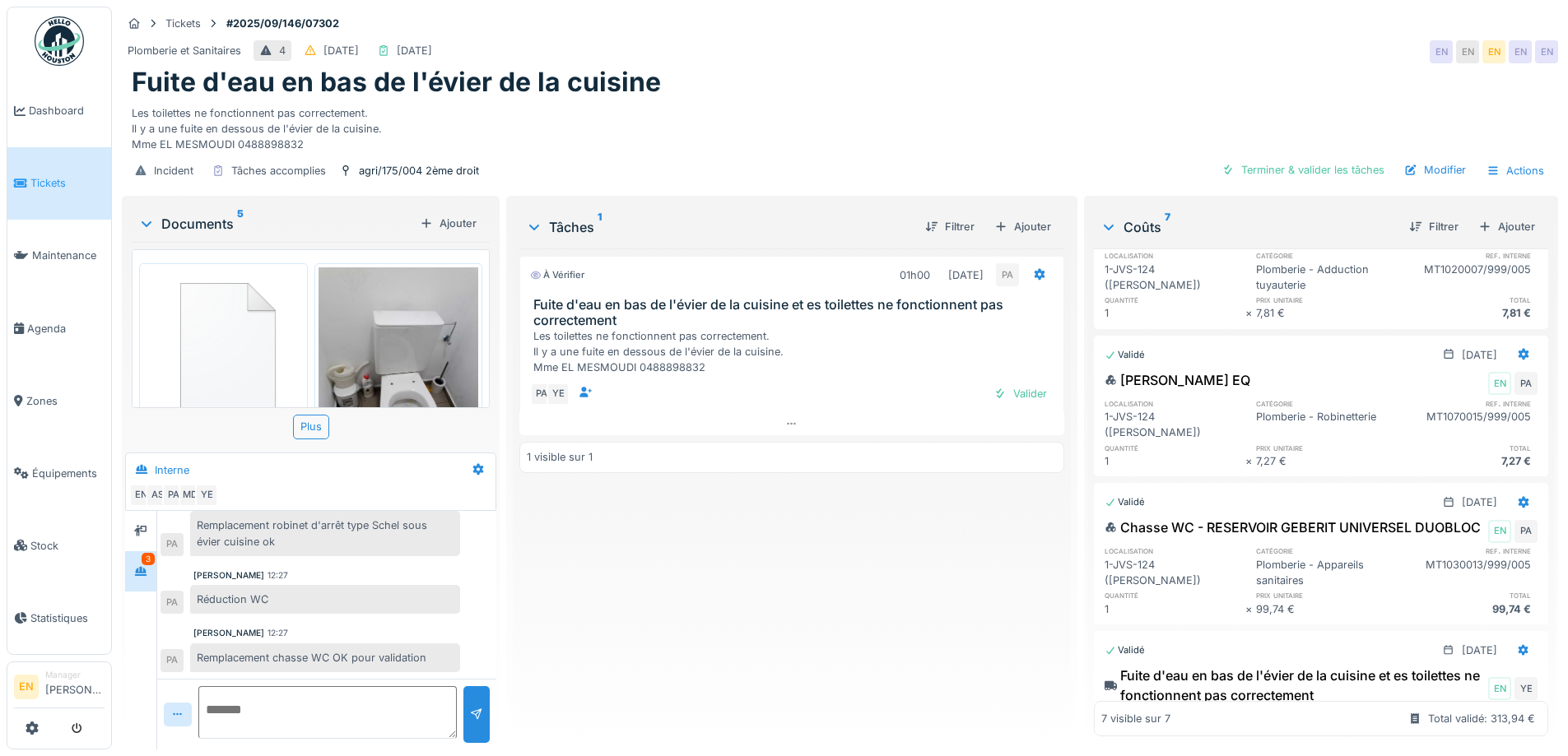
scroll to position [329, 0]
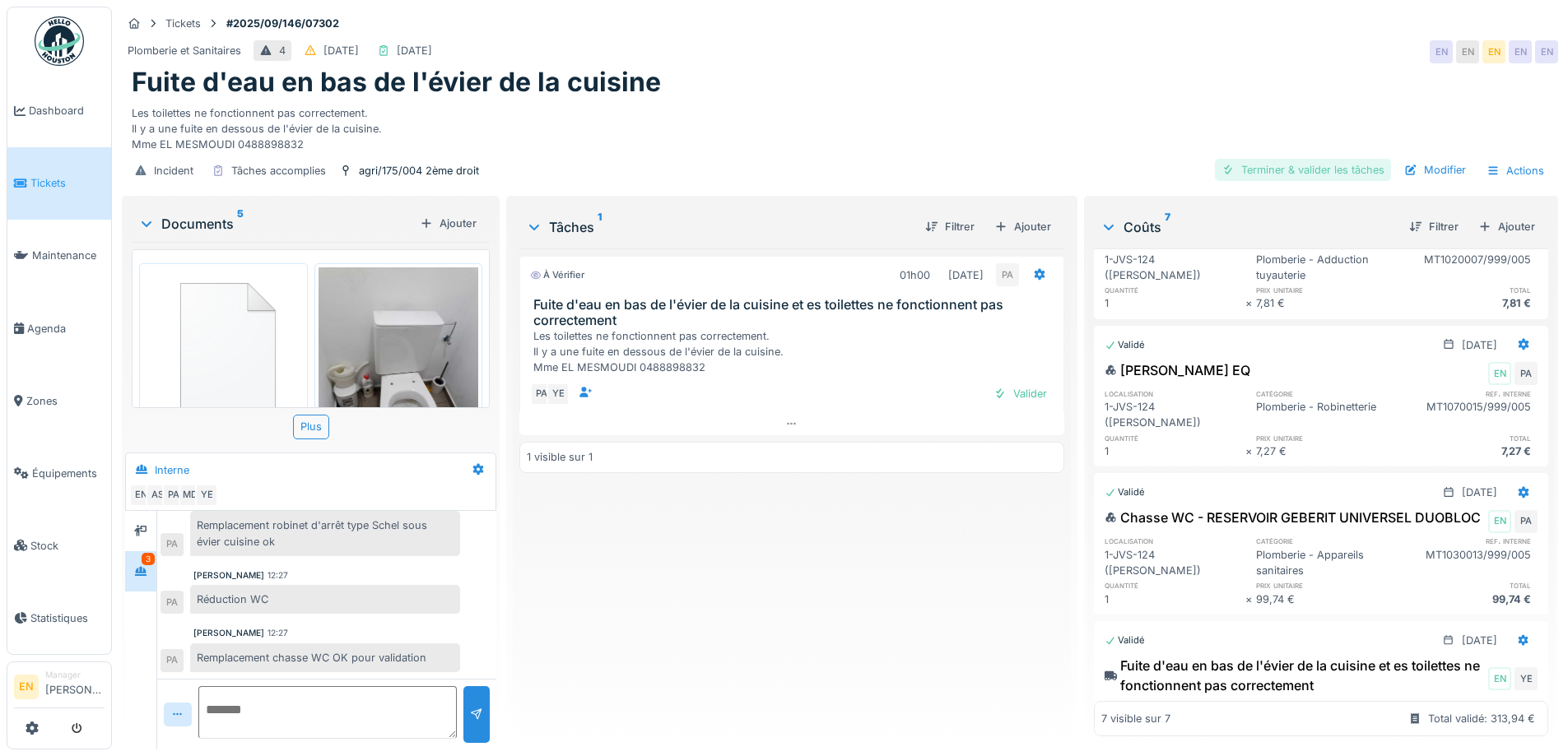
click at [1302, 159] on div "Terminer & valider les tâches" at bounding box center [1303, 170] width 176 height 22
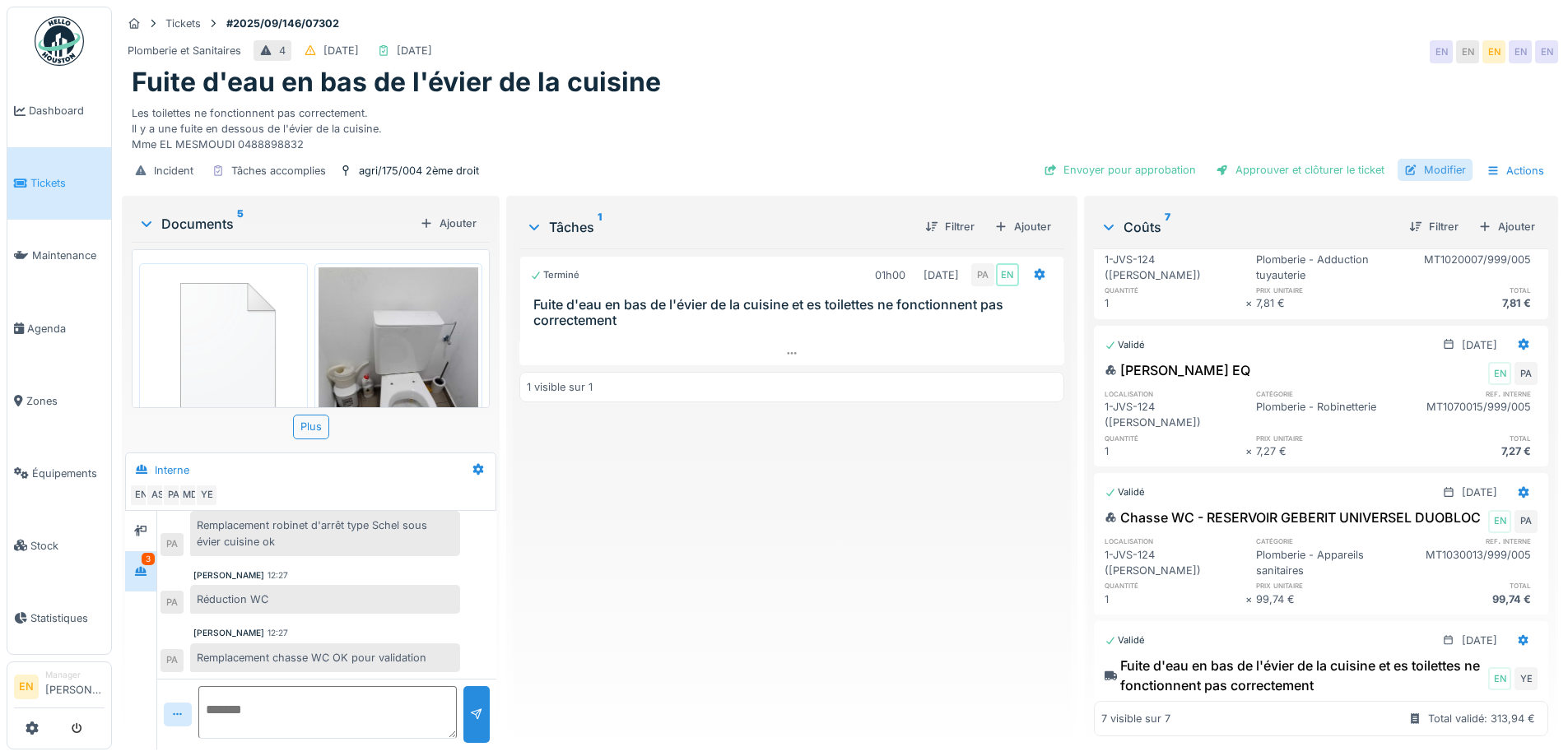
click at [1422, 159] on div "Modifier" at bounding box center [1435, 170] width 75 height 22
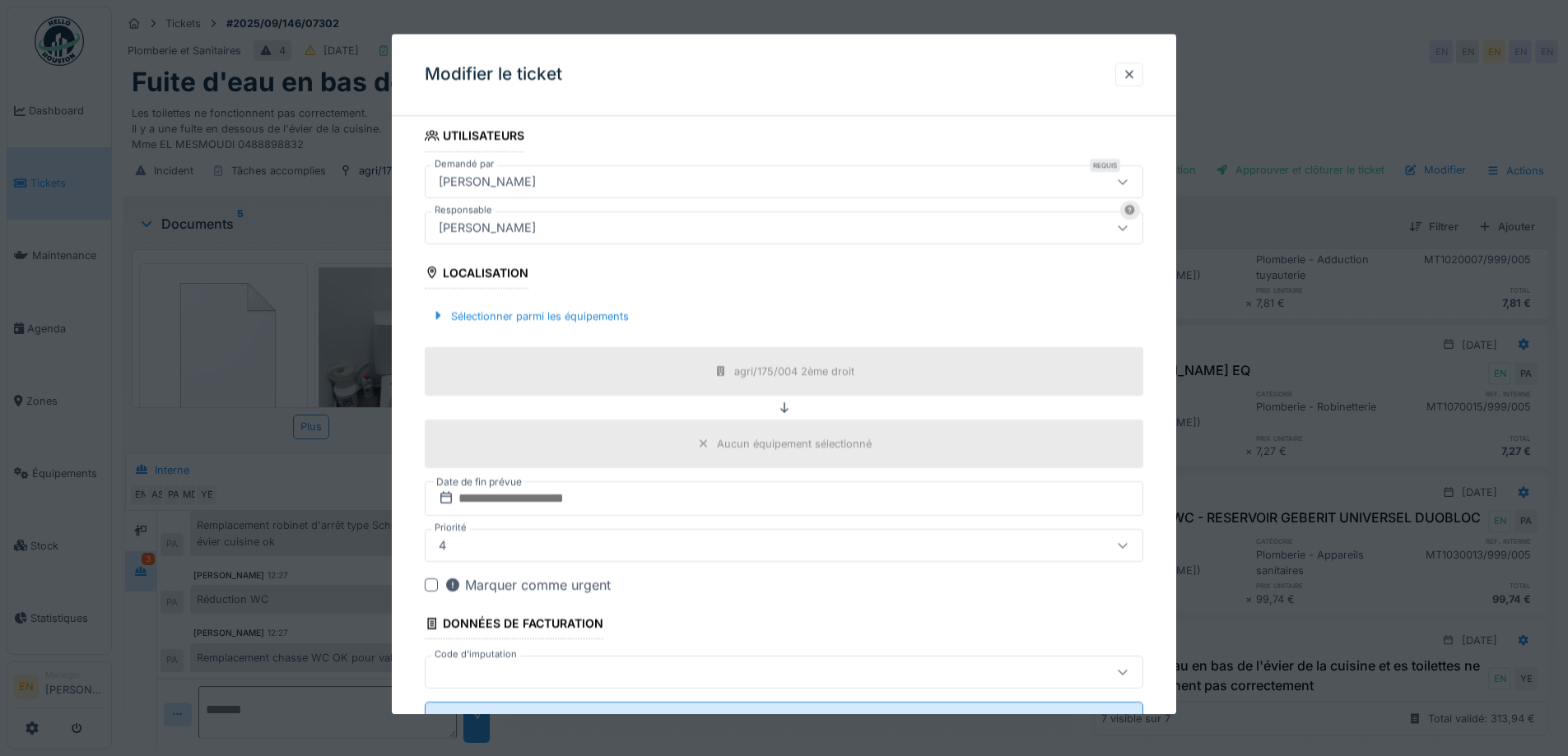
click at [654, 222] on div "[PERSON_NAME]" at bounding box center [742, 228] width 620 height 19
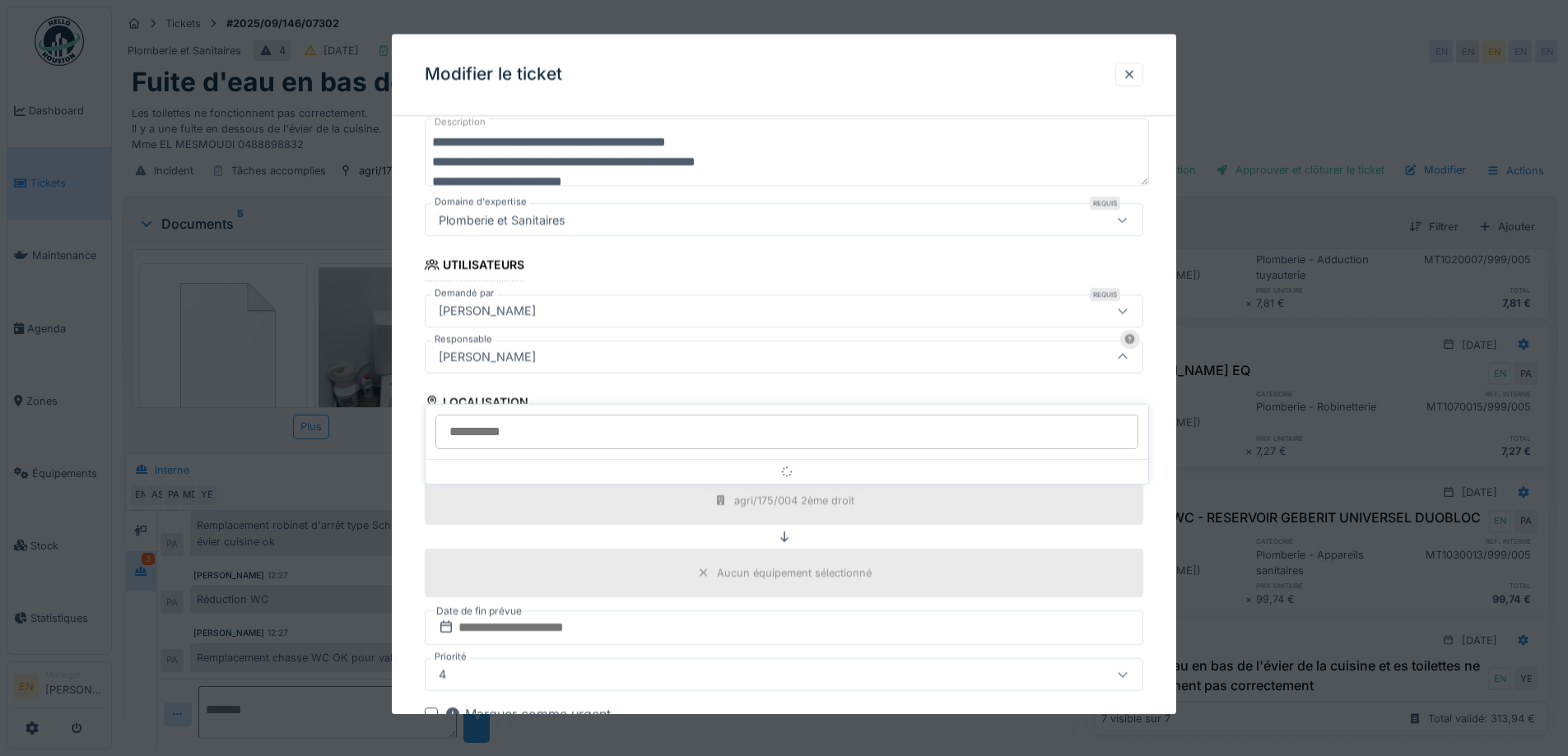
scroll to position [183, 0]
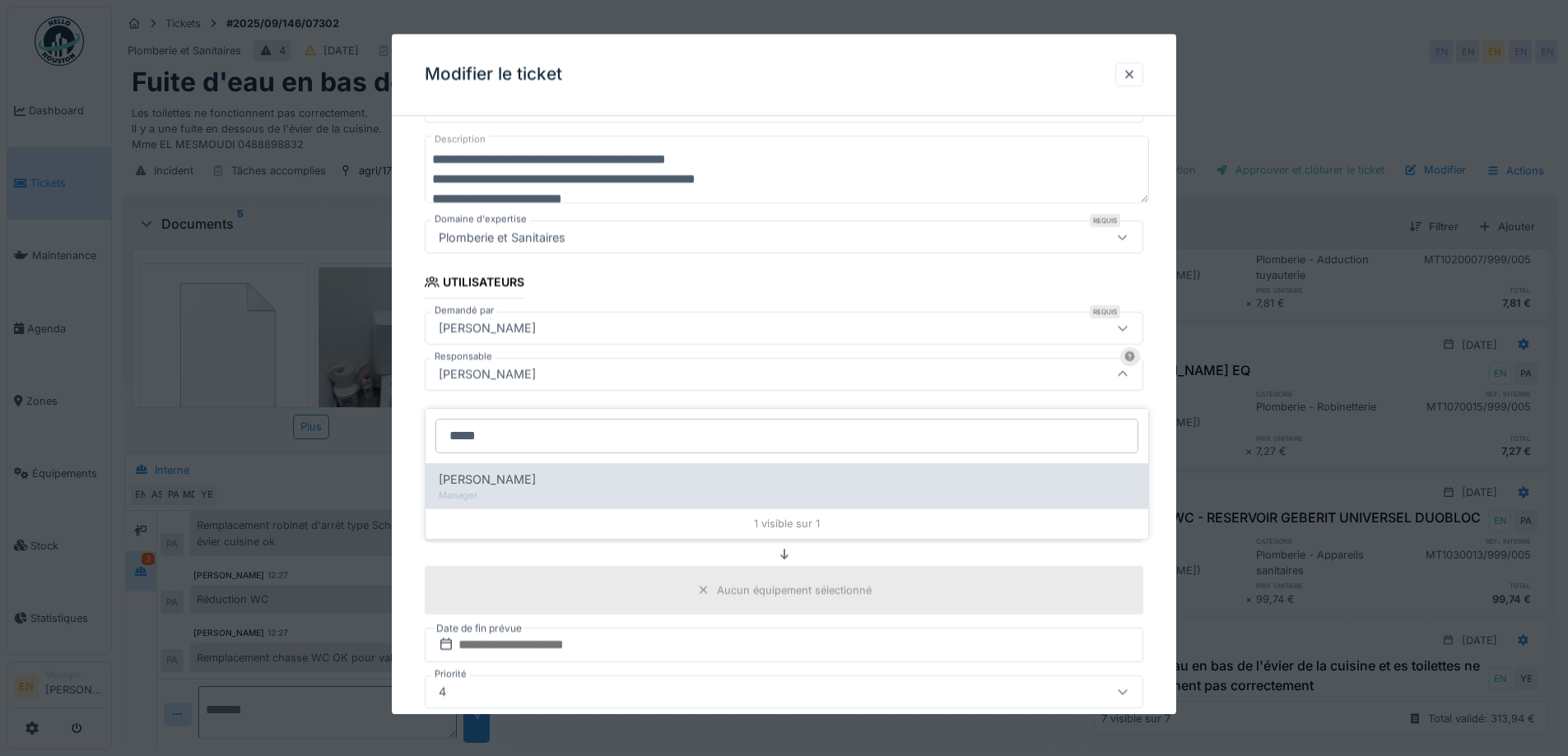
type input "*****"
click at [536, 471] on span "[PERSON_NAME]" at bounding box center [488, 480] width 97 height 19
type input "****"
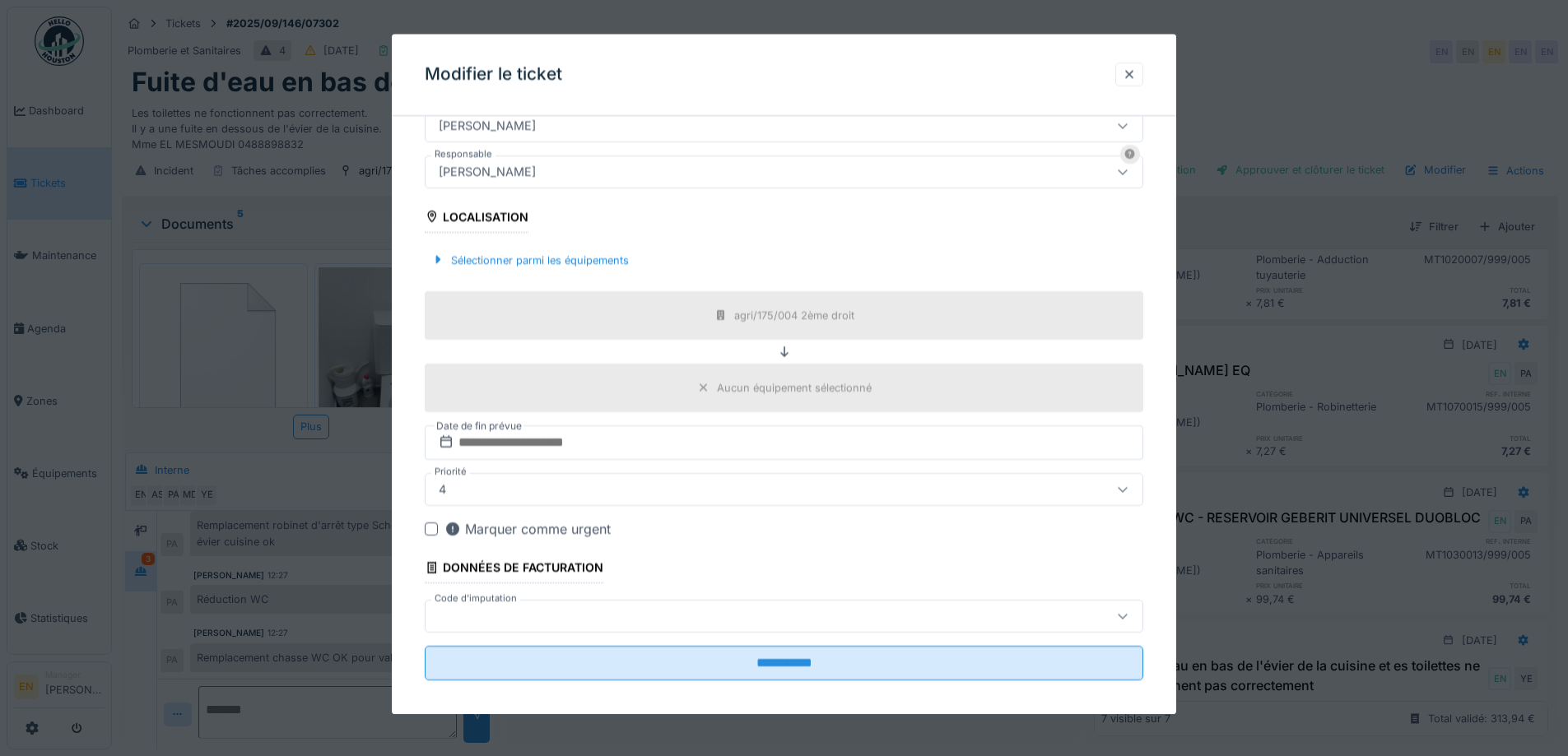
scroll to position [397, 0]
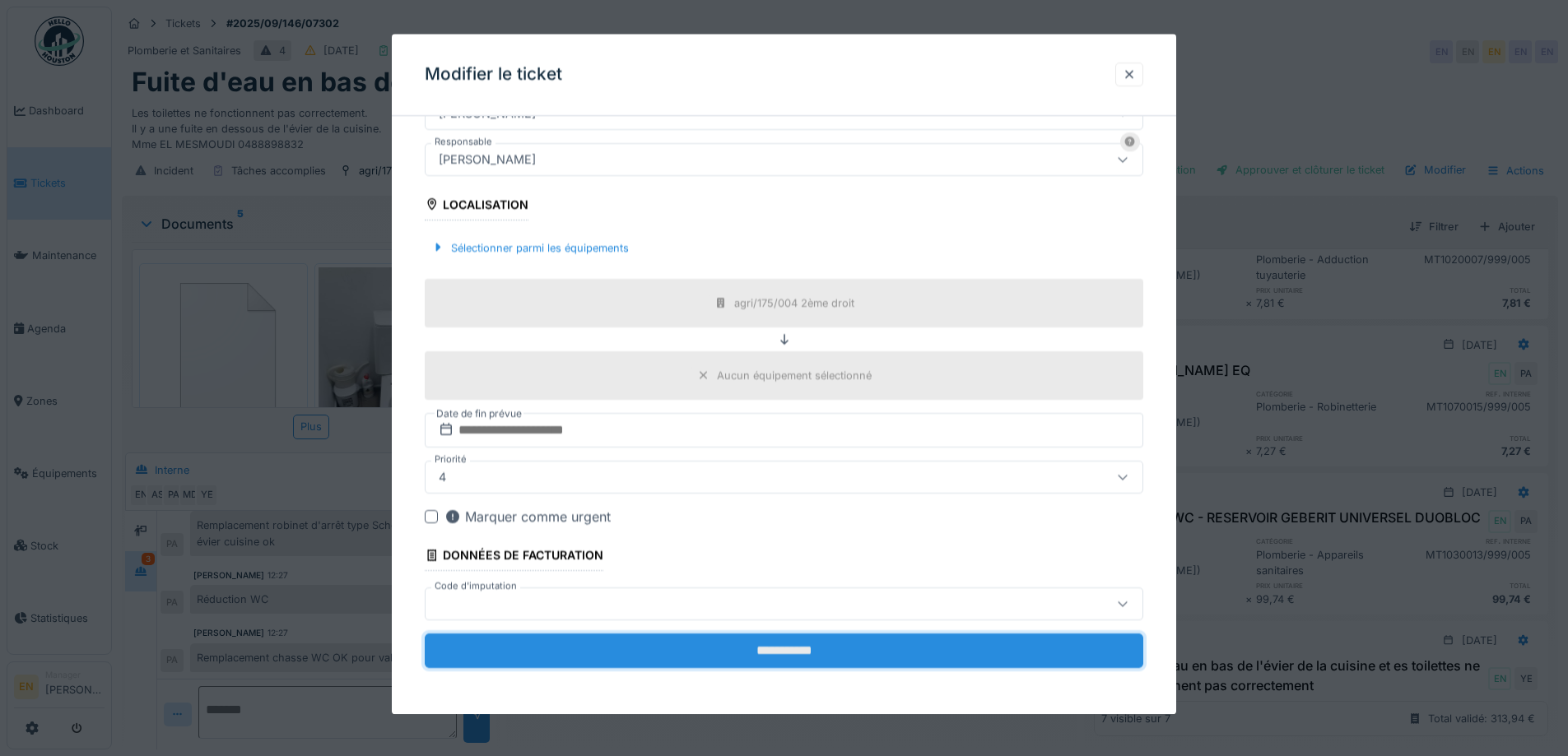
click at [837, 654] on input "**********" at bounding box center [784, 651] width 719 height 34
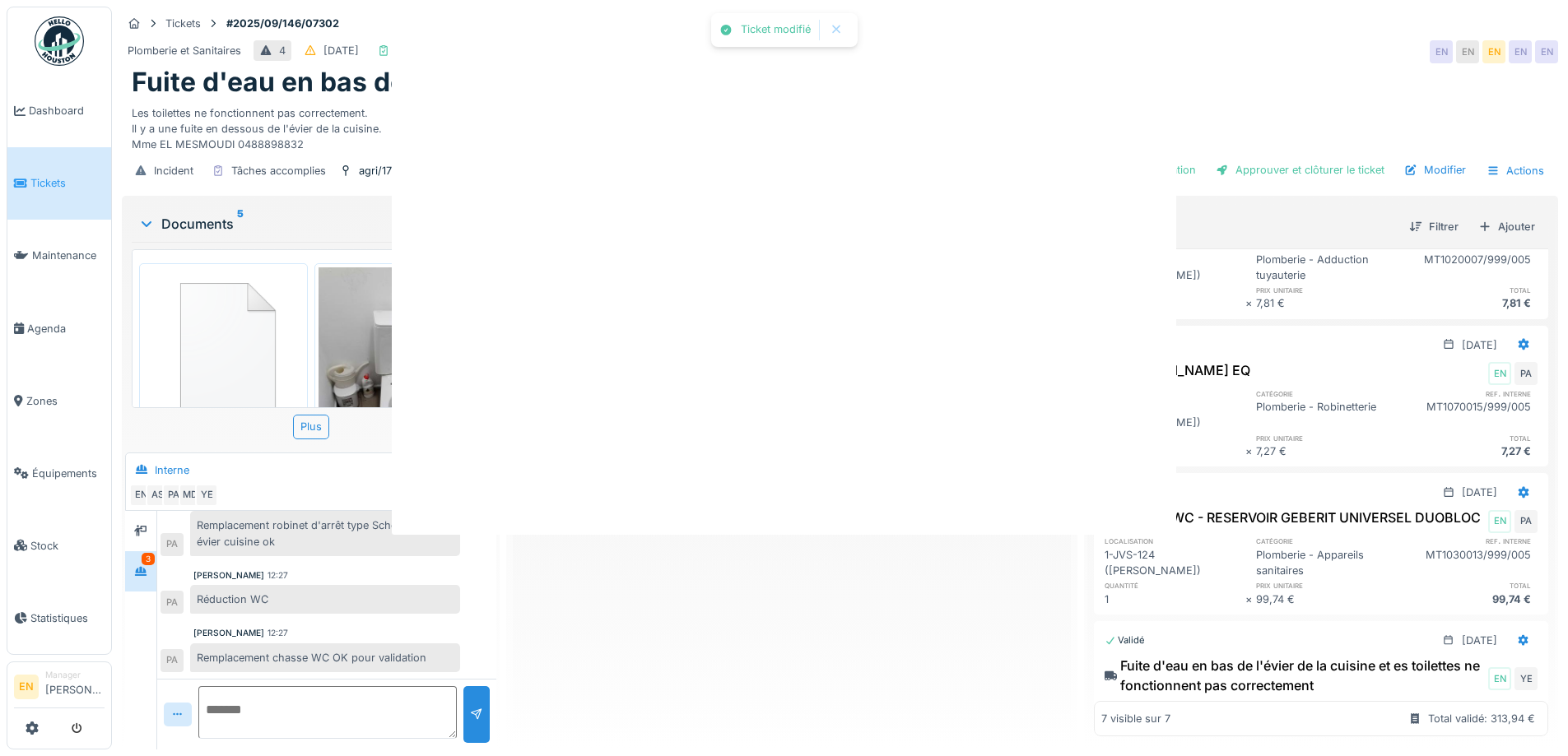
scroll to position [0, 0]
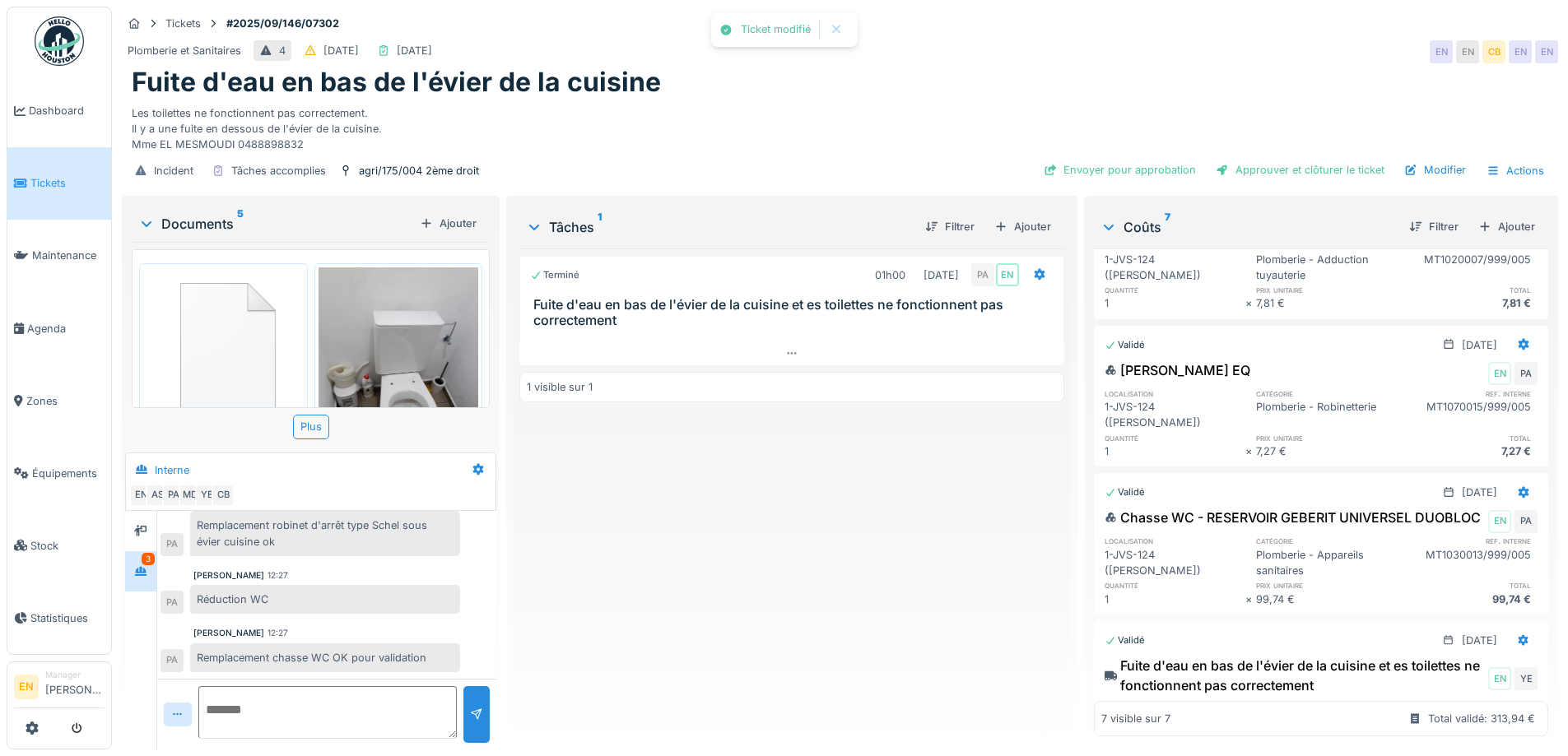
click at [935, 531] on div "Terminé 01h00 30/09/2025 PA EN Fuite d'eau en bas de l'évier de la cuisine et e…" at bounding box center [792, 492] width 544 height 488
click at [1141, 162] on div "Envoyer pour approbation" at bounding box center [1119, 170] width 165 height 22
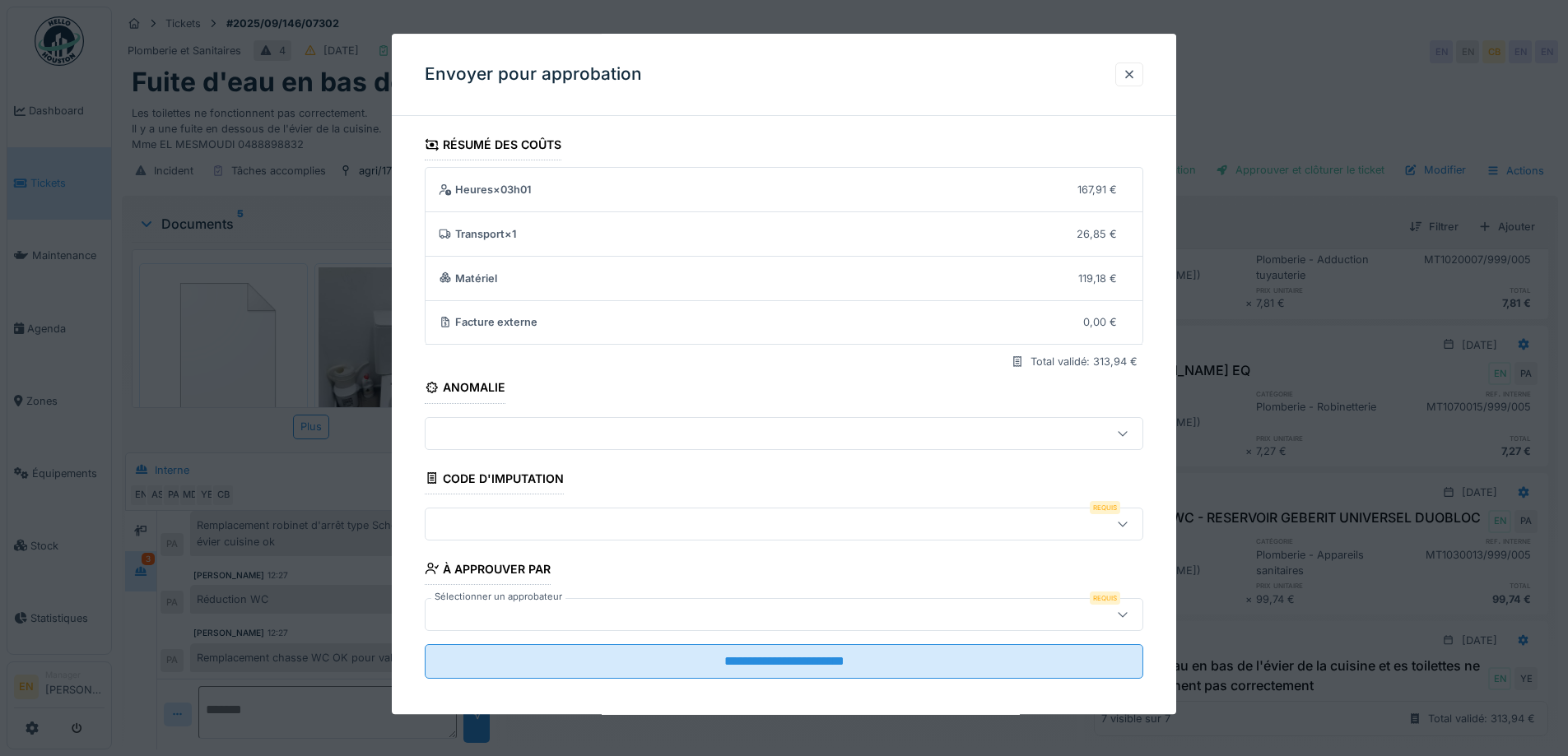
click at [1121, 518] on div at bounding box center [1123, 524] width 40 height 31
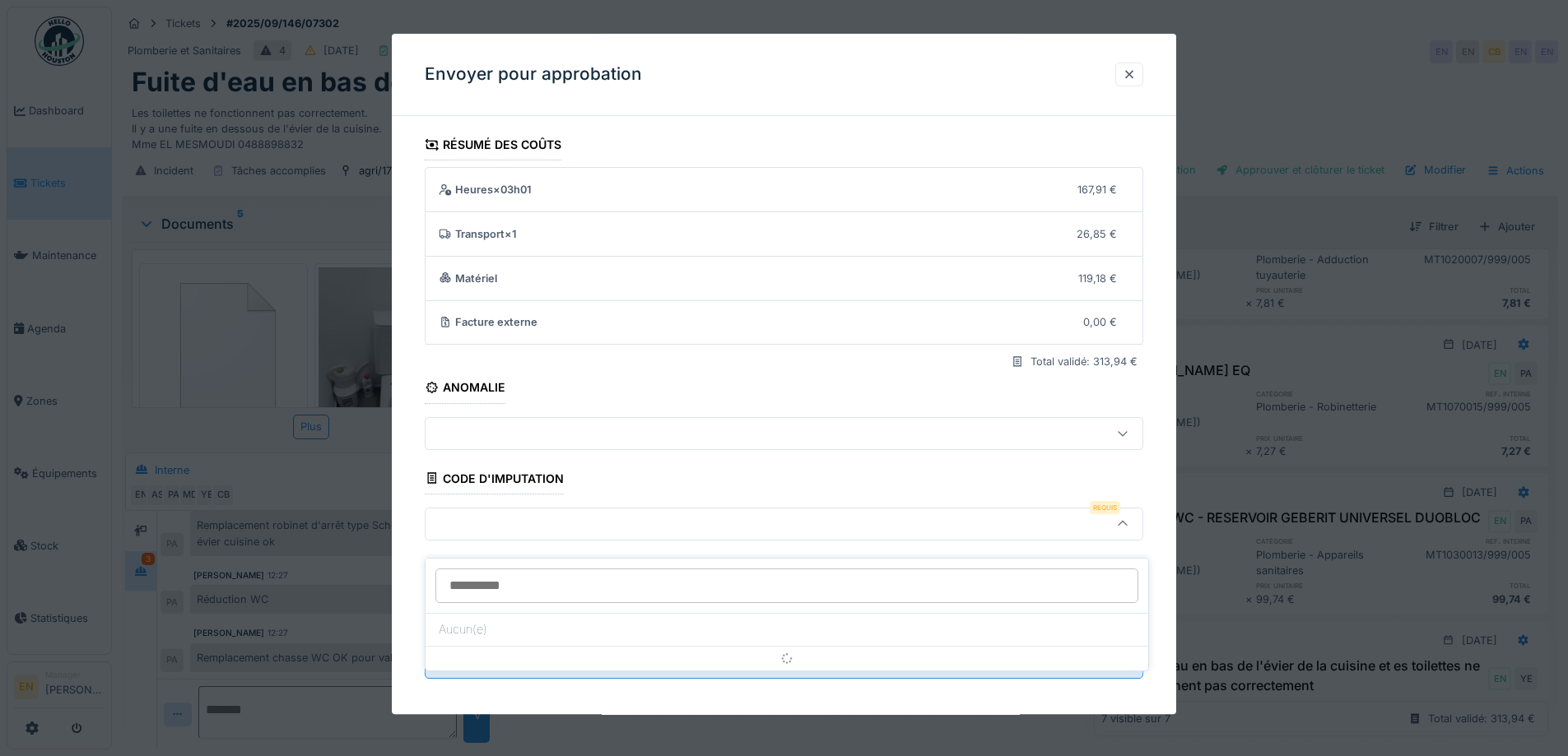
scroll to position [11, 0]
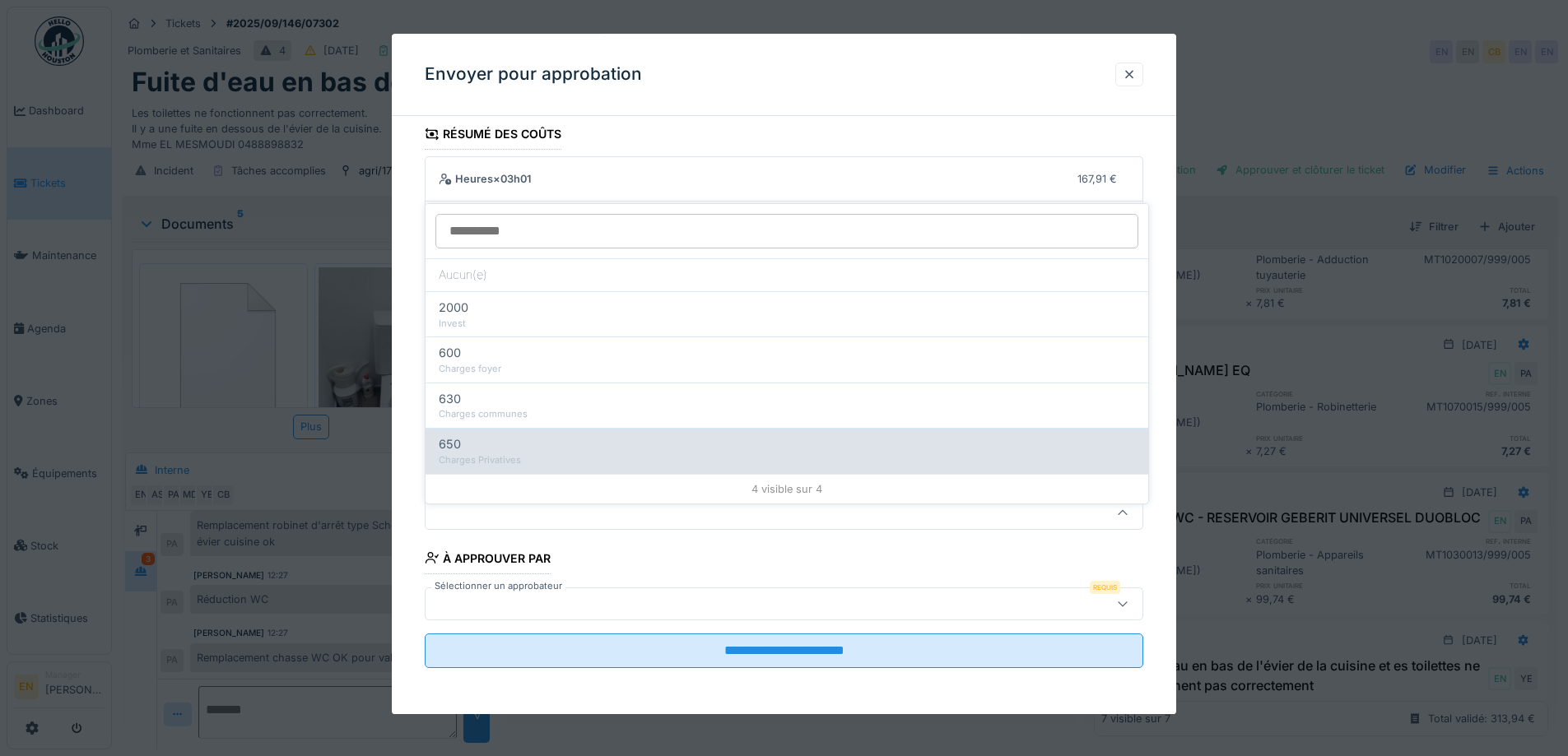
click at [504, 455] on div "650 Charges Privatives" at bounding box center [787, 450] width 723 height 45
type input "***"
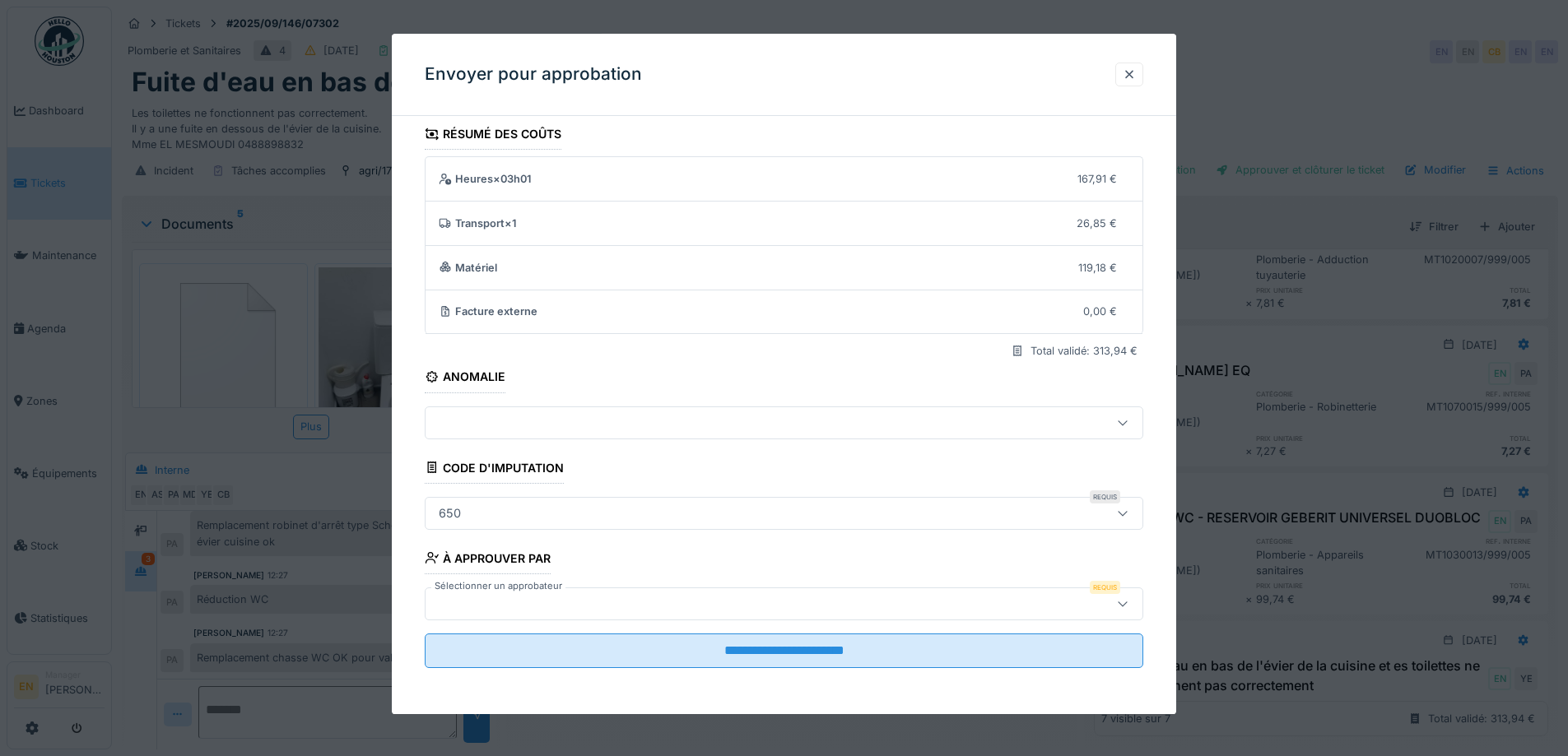
click at [1130, 604] on icon at bounding box center [1123, 604] width 13 height 11
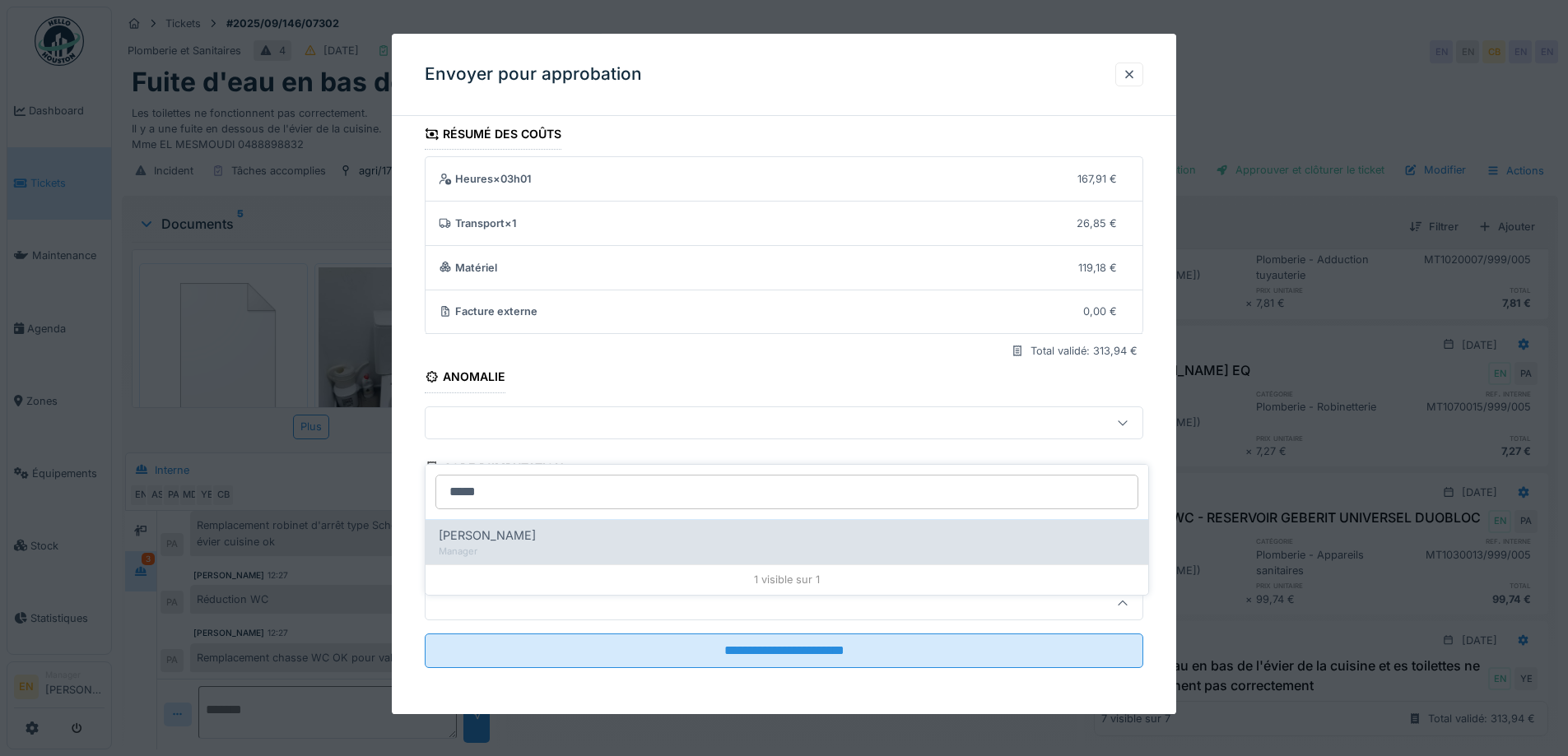
type input "*****"
click at [536, 526] on span "Christian Bassette" at bounding box center [488, 535] width 97 height 19
type input "****"
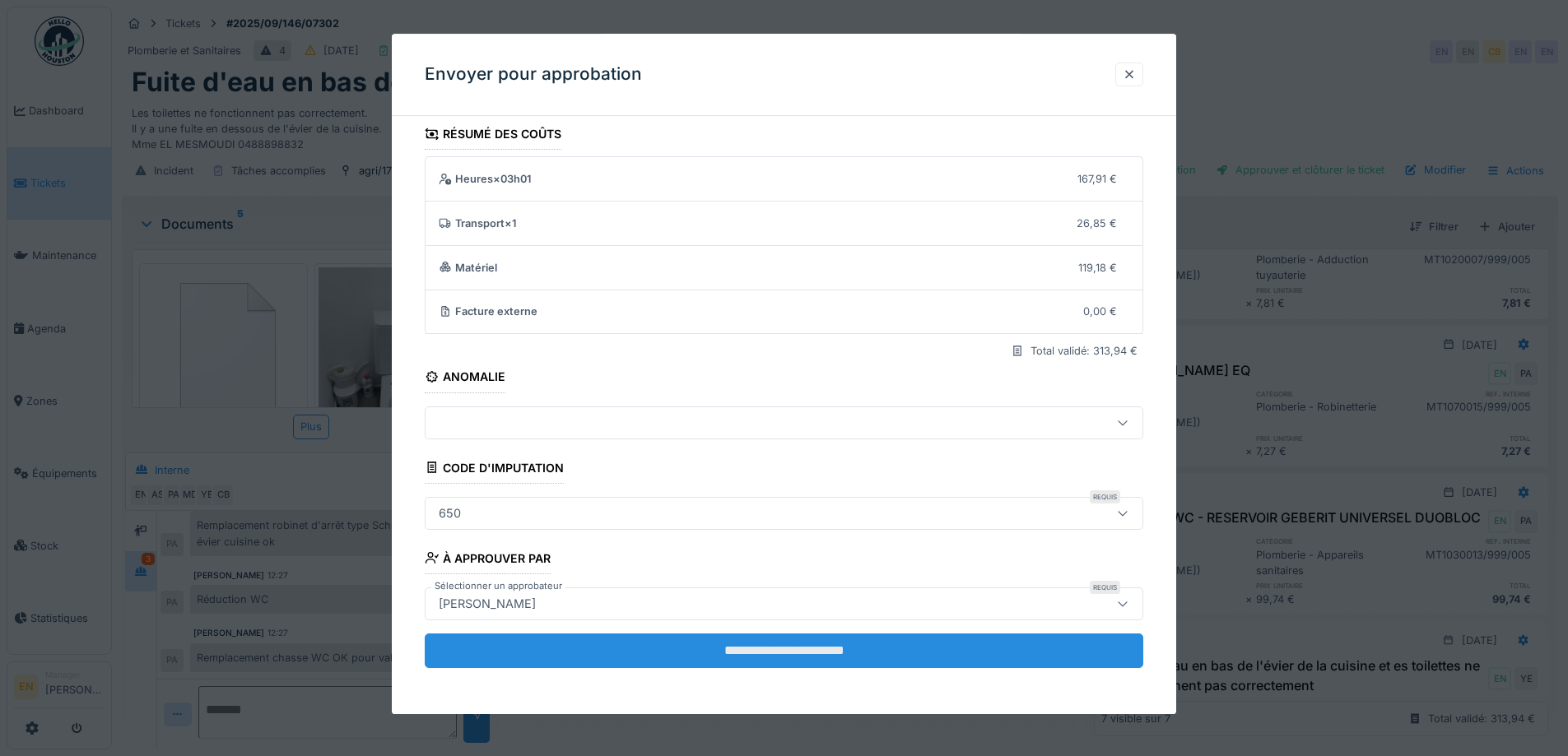
click at [818, 653] on input "**********" at bounding box center [784, 651] width 719 height 34
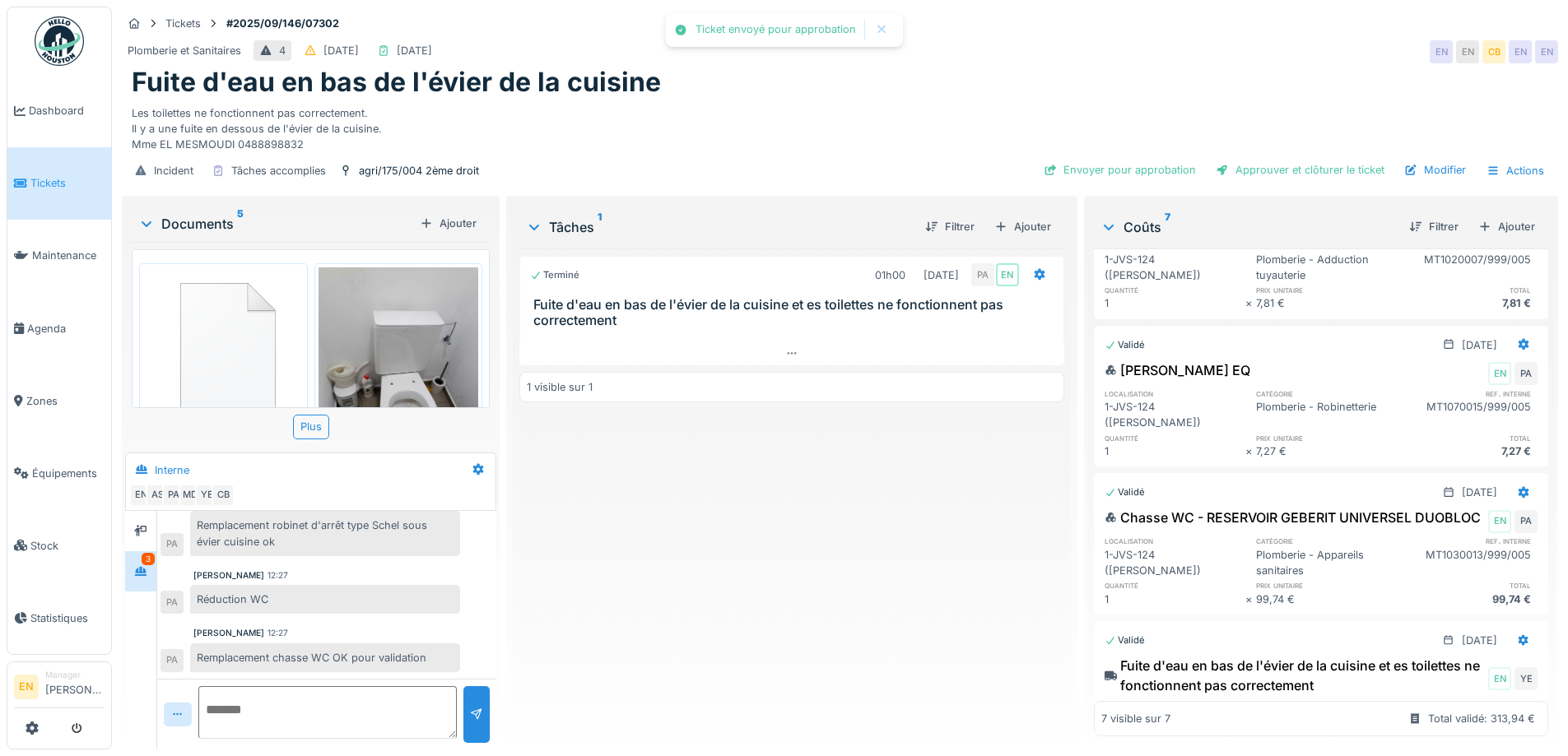
scroll to position [320, 0]
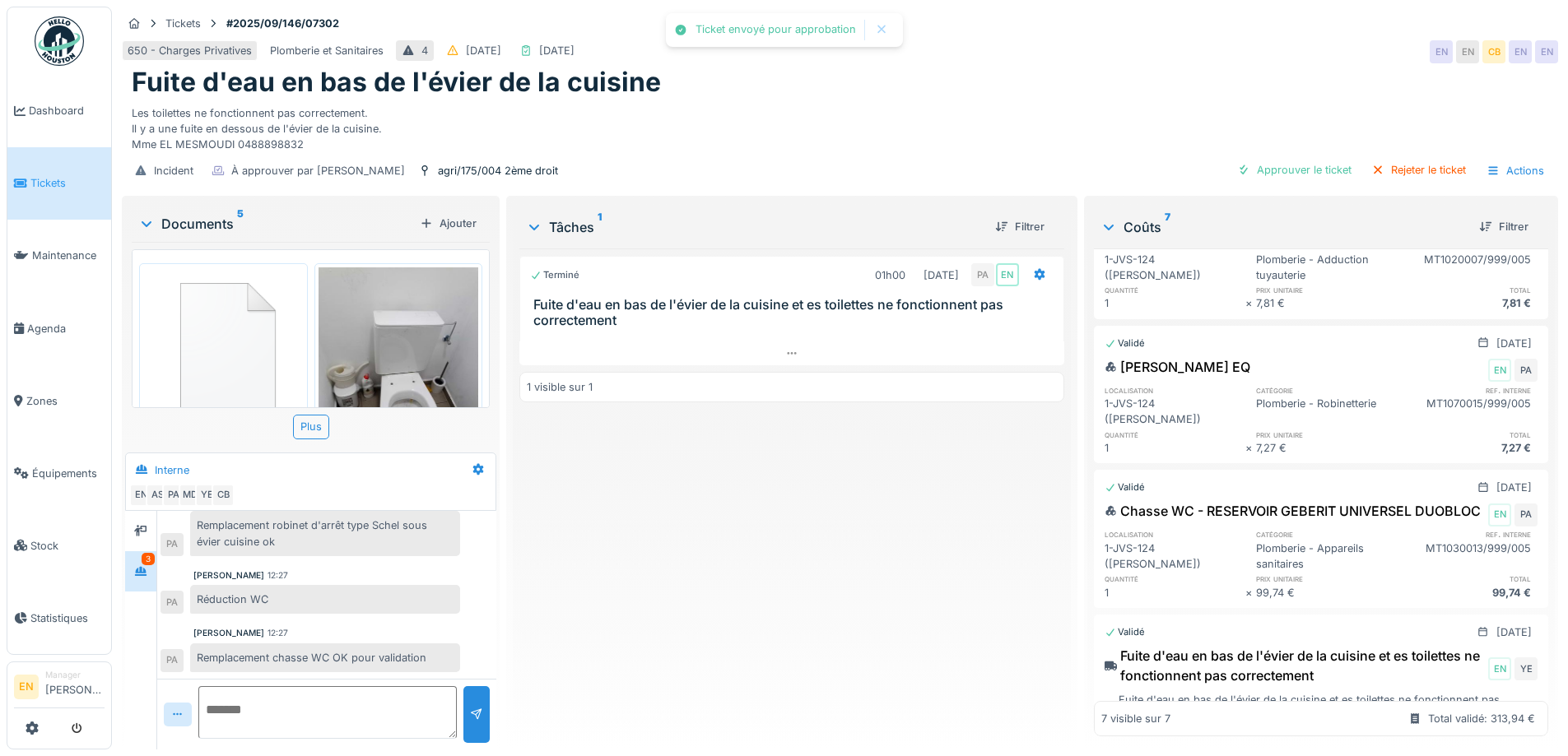
click at [820, 602] on div "Terminé 01h00 30/09/2025 PA EN Fuite d'eau en bas de l'évier de la cuisine et e…" at bounding box center [792, 492] width 544 height 488
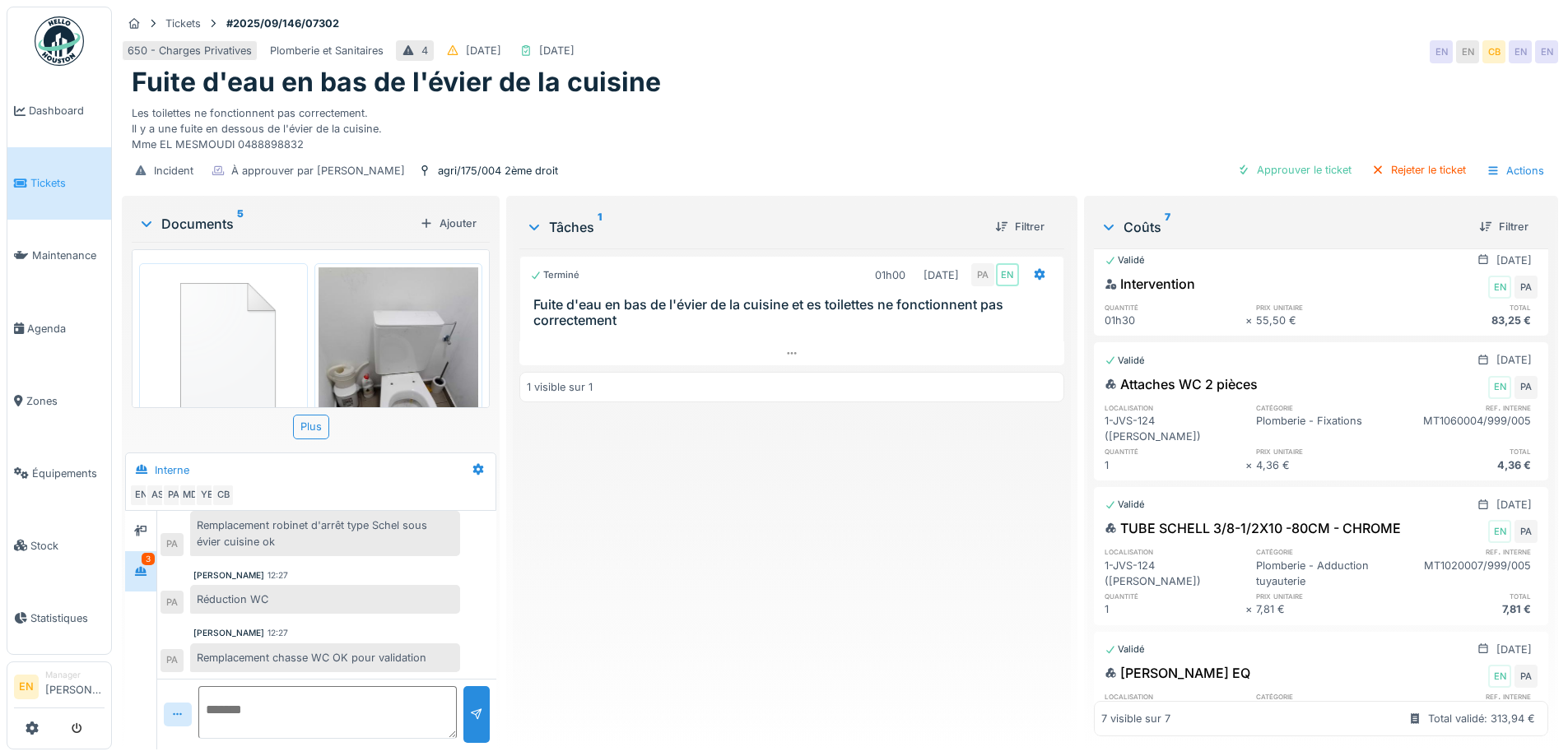
scroll to position [0, 0]
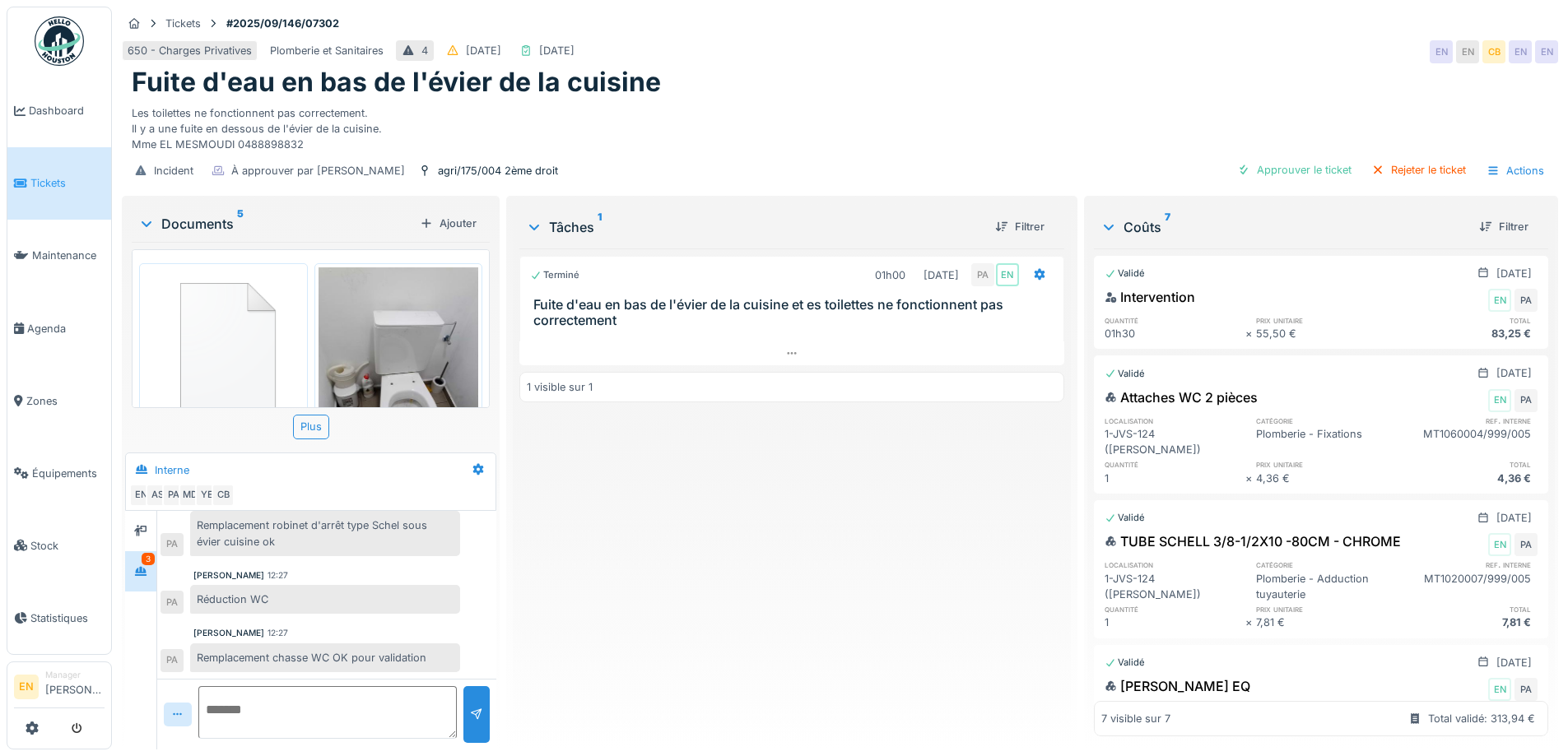
click at [774, 542] on div "Terminé 01h00 30/09/2025 PA EN Fuite d'eau en bas de l'évier de la cuisine et e…" at bounding box center [792, 492] width 544 height 488
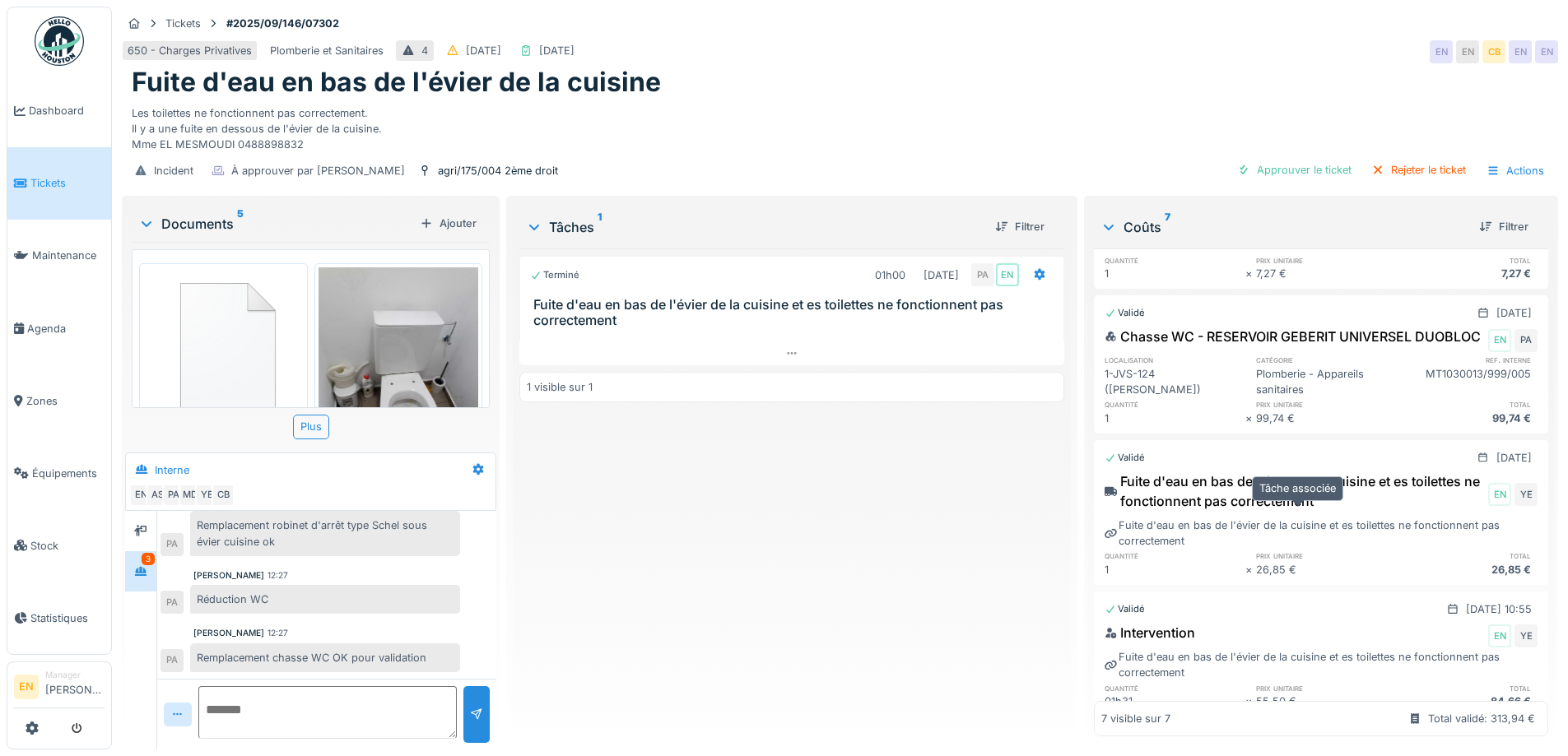
scroll to position [529, 0]
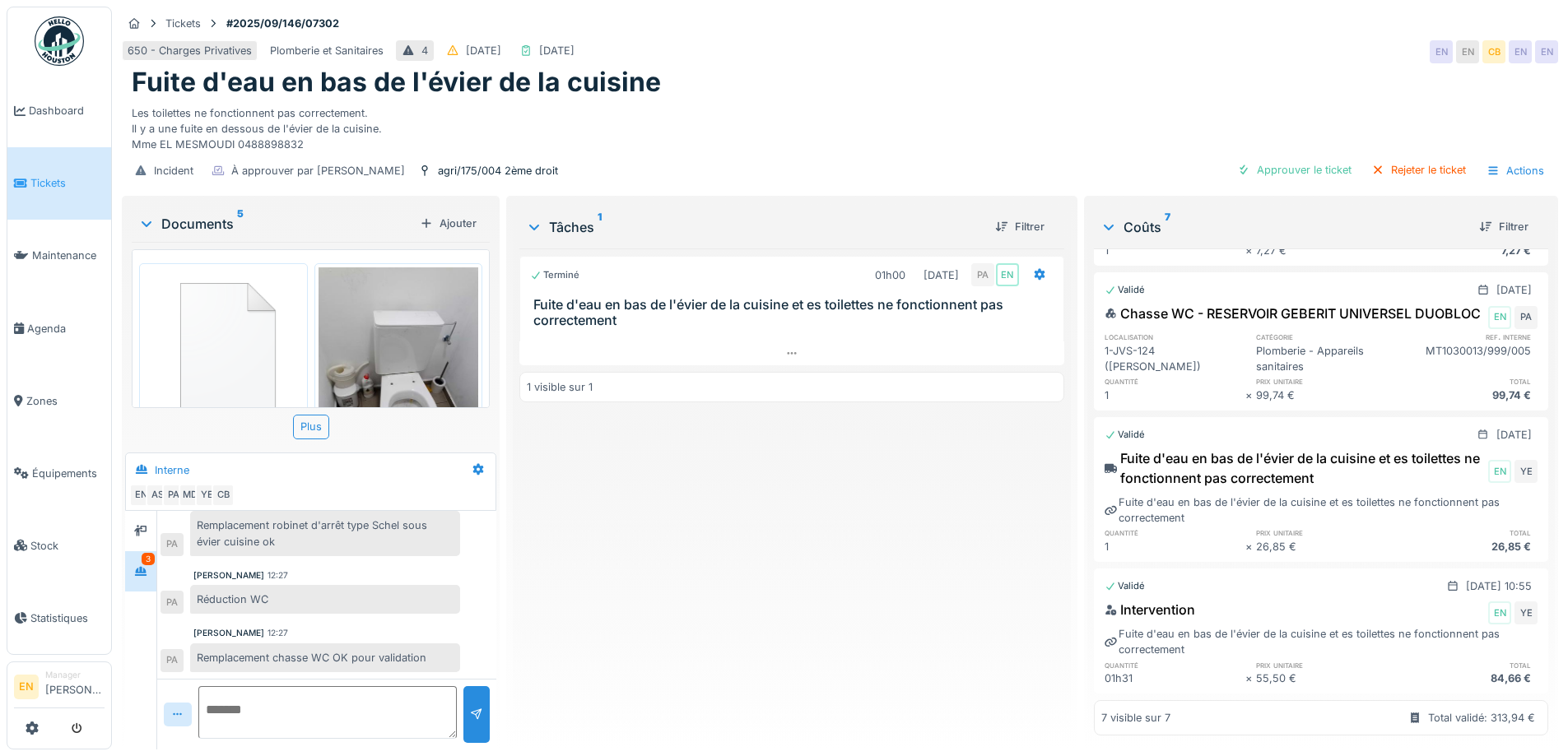
click at [706, 533] on div "Terminé 01h00 30/09/2025 PA EN Fuite d'eau en bas de l'évier de la cuisine et e…" at bounding box center [792, 492] width 544 height 488
click at [61, 52] on img at bounding box center [59, 42] width 49 height 49
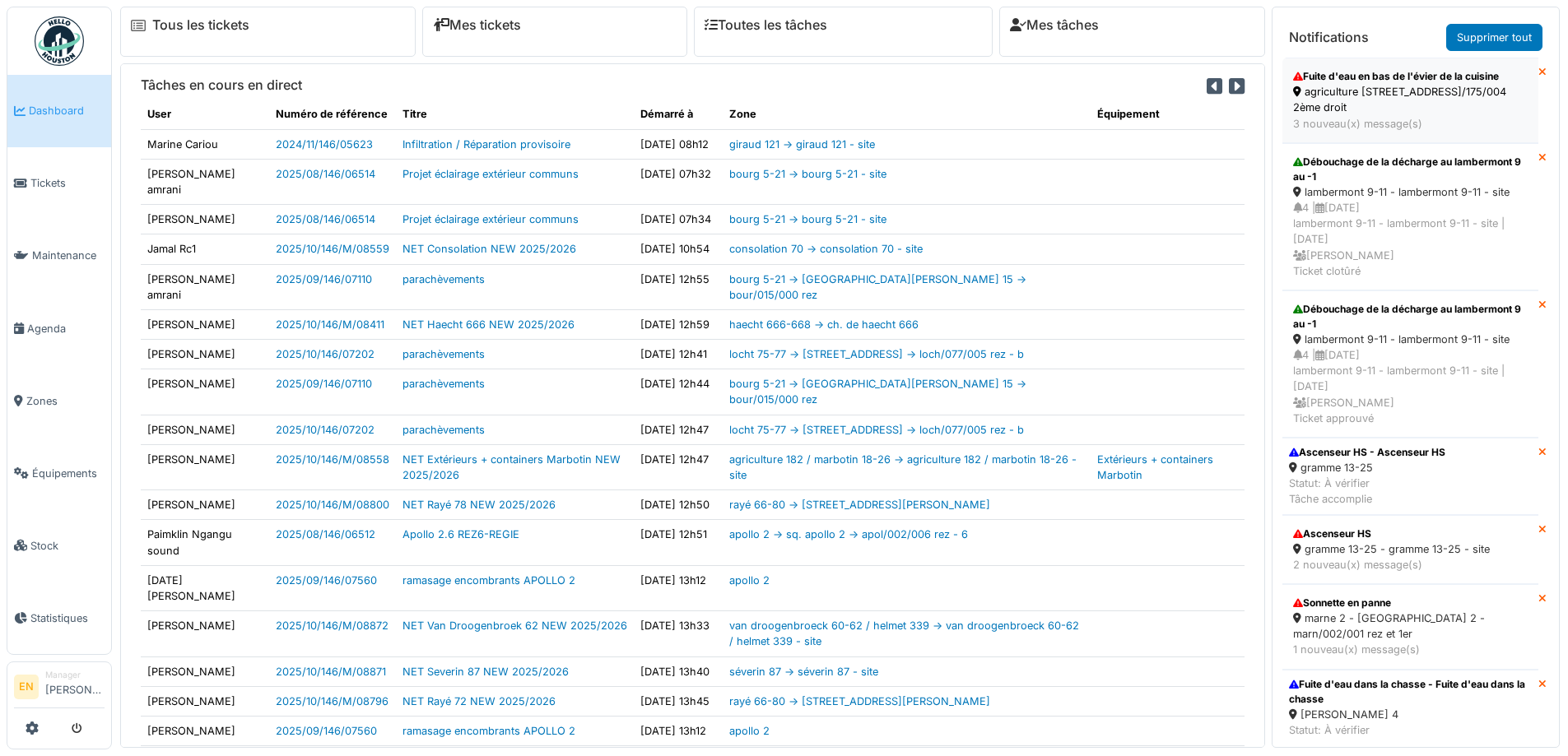
click at [1358, 94] on div "agriculture [STREET_ADDRESS]/175/004 2ème droit" at bounding box center [1411, 99] width 235 height 31
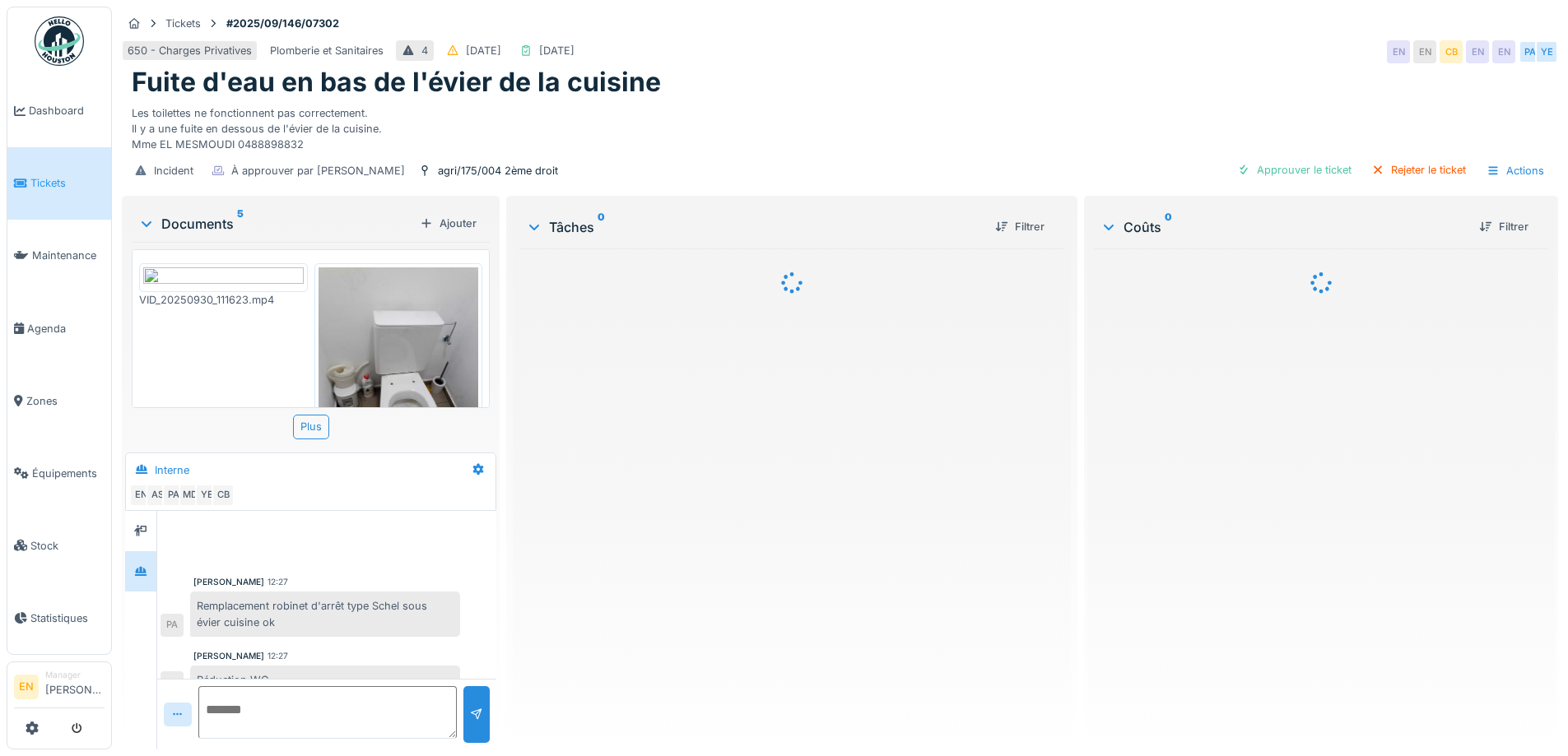
scroll to position [81, 0]
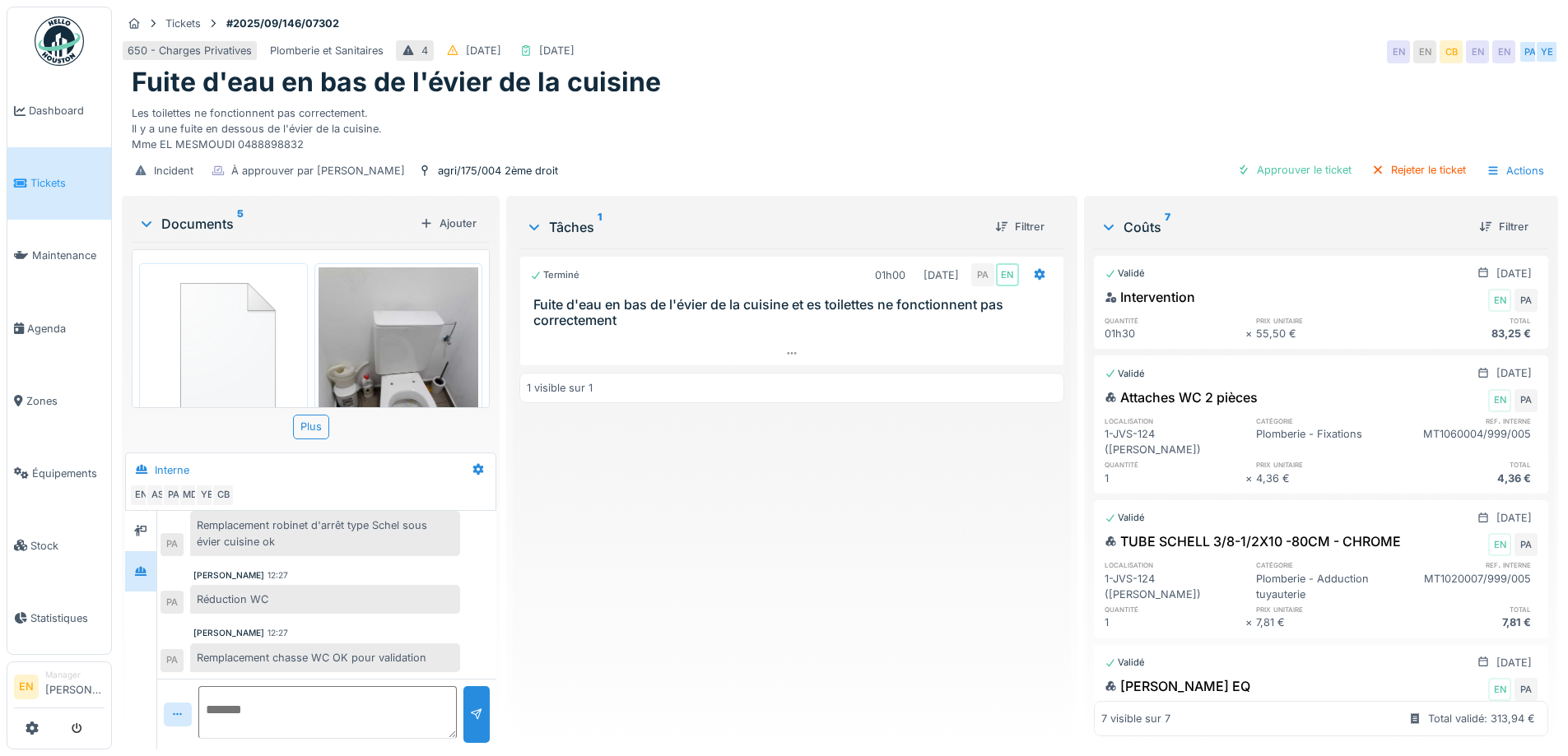
click at [69, 51] on img at bounding box center [59, 42] width 49 height 49
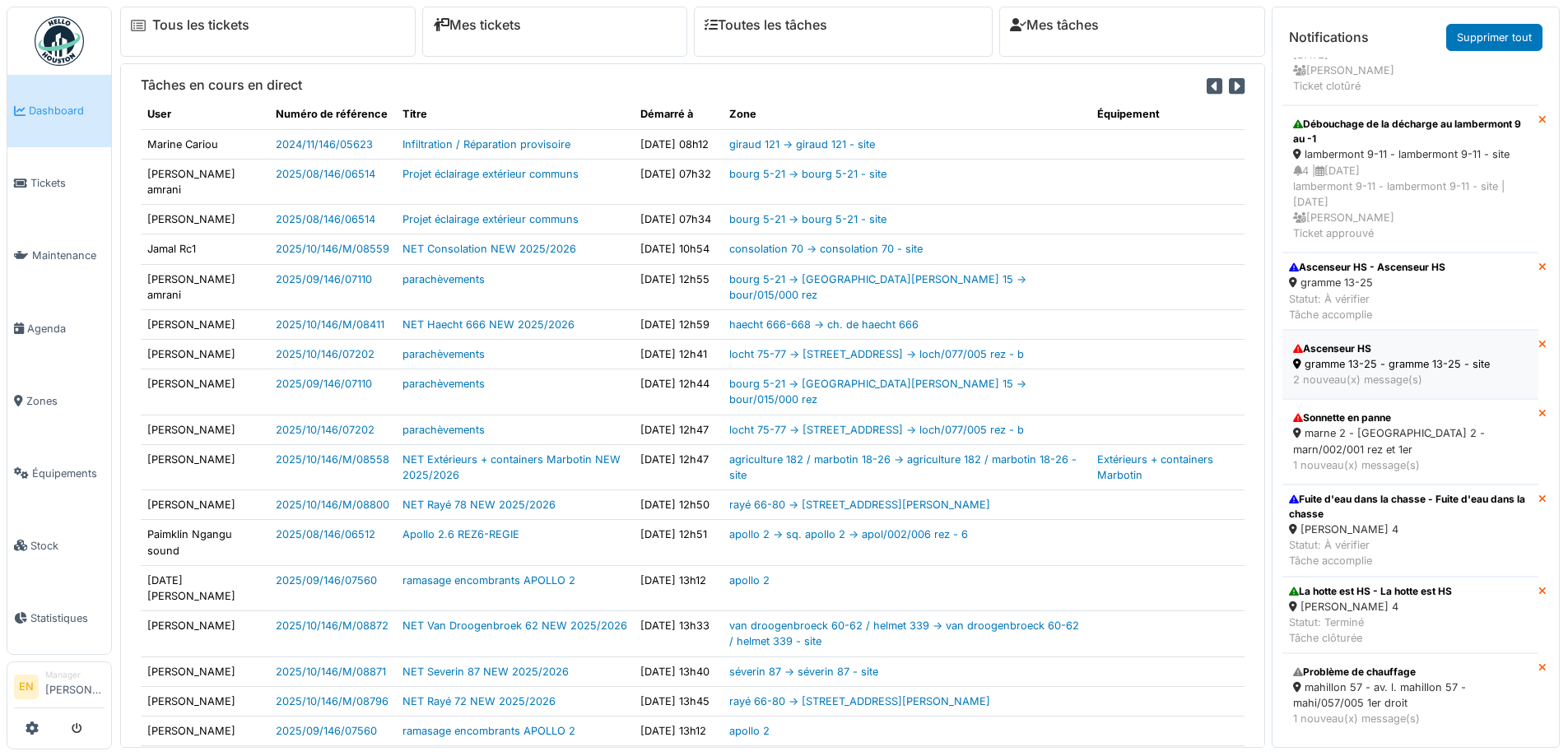
scroll to position [112, 0]
click at [1361, 426] on div "marne 2 - rue de la marne 2 - marn/002/001 rez et 1er" at bounding box center [1411, 441] width 235 height 31
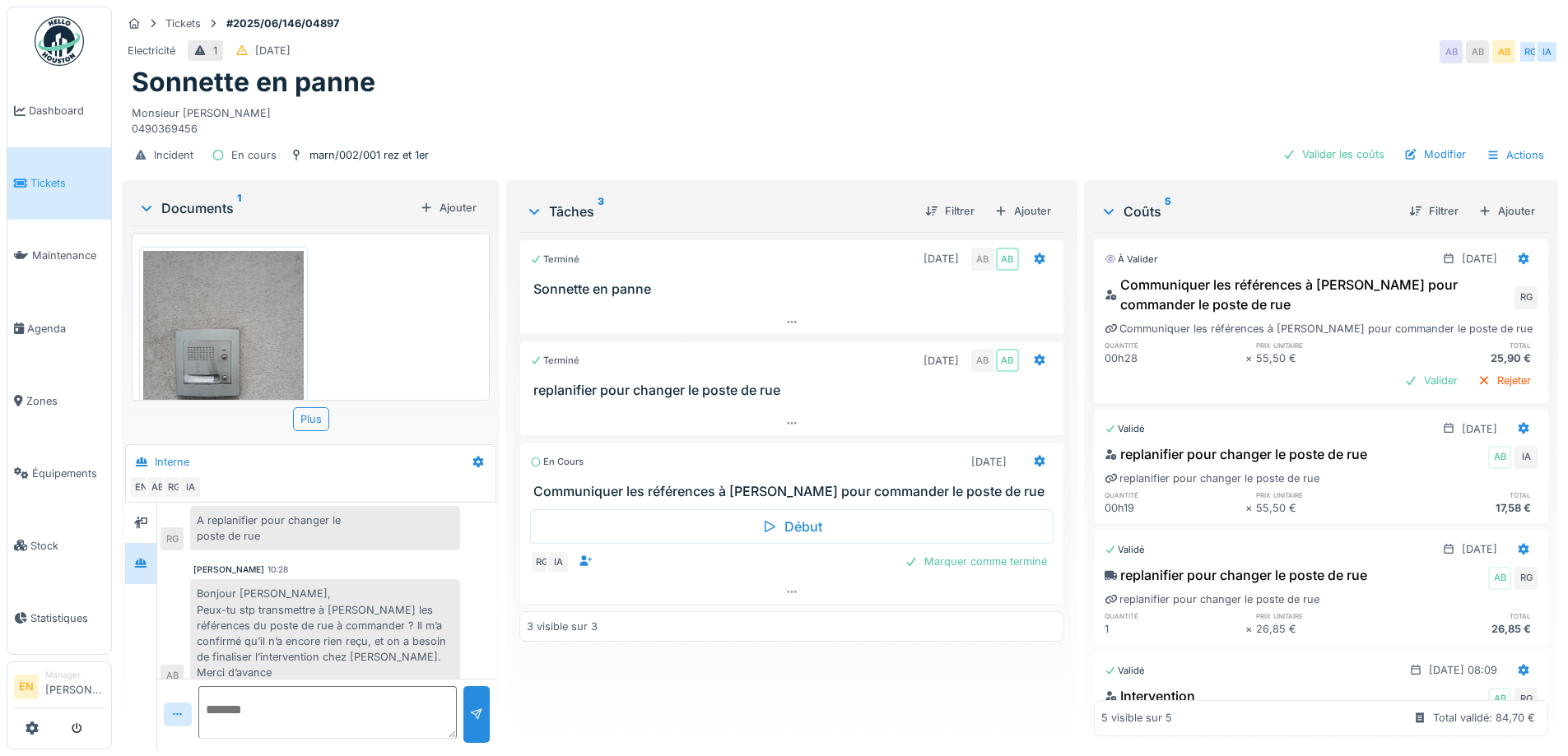
scroll to position [12, 0]
click at [59, 31] on img at bounding box center [59, 42] width 49 height 49
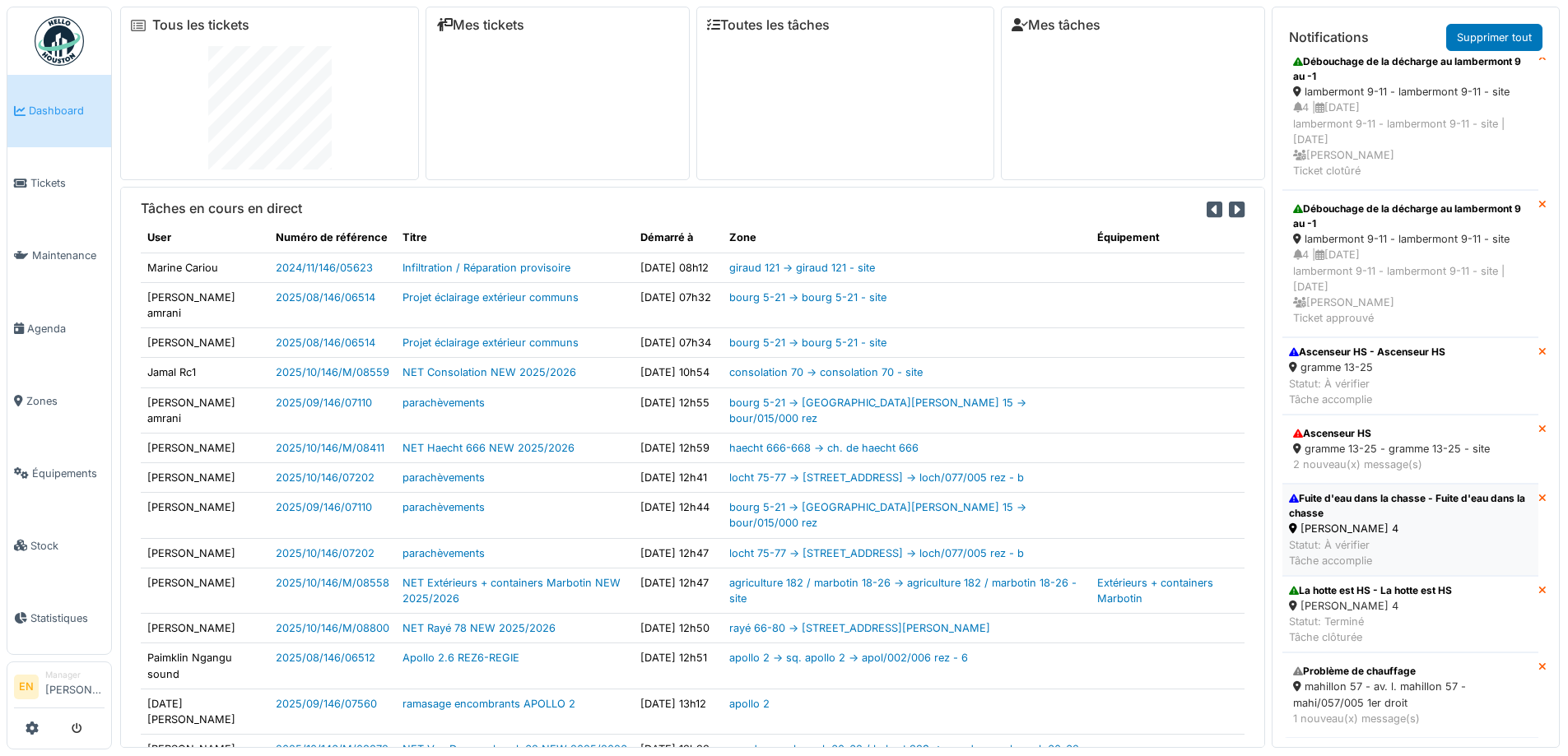
scroll to position [18, 0]
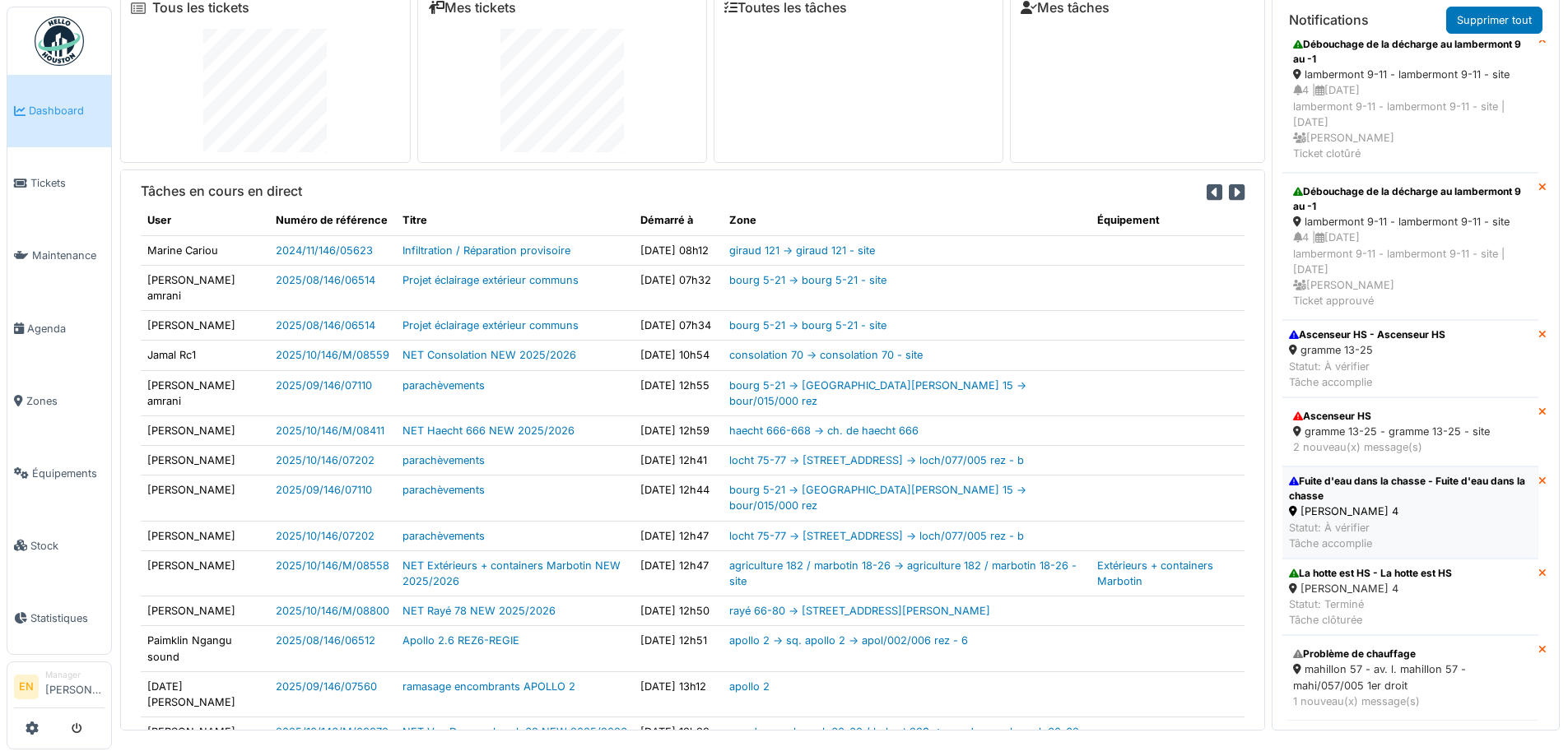
click at [1358, 481] on div "Fuite d'eau dans la chasse - Fuite d'eau dans la chasse" at bounding box center [1410, 489] width 243 height 30
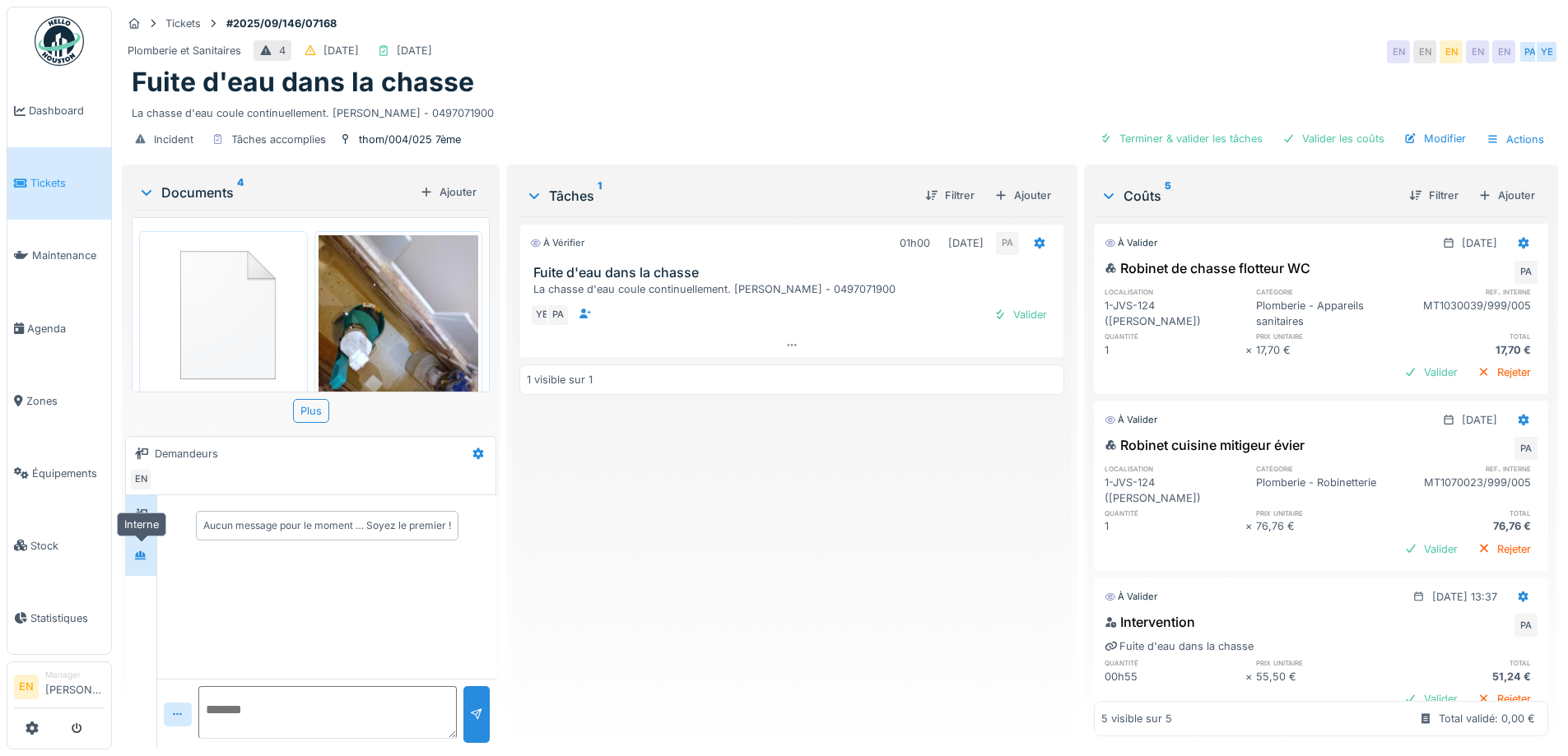
click at [132, 546] on div at bounding box center [140, 556] width 25 height 20
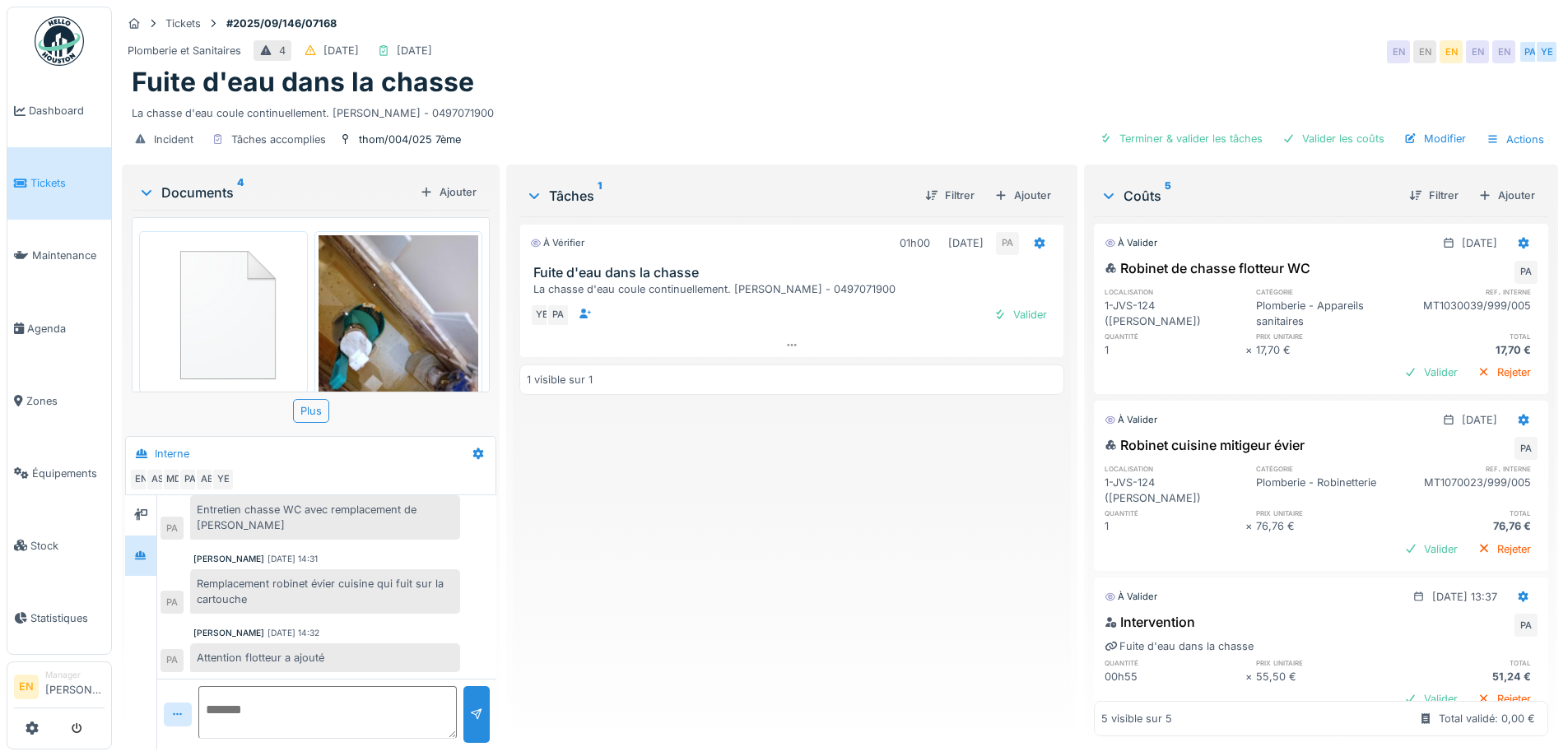
click at [712, 568] on div "À vérifier 01h00 29/09/2025 PA Fuite d'eau dans la chasse La chasse d'eau coule…" at bounding box center [792, 476] width 544 height 520
click at [1333, 127] on div "Valider les coûts" at bounding box center [1334, 138] width 115 height 22
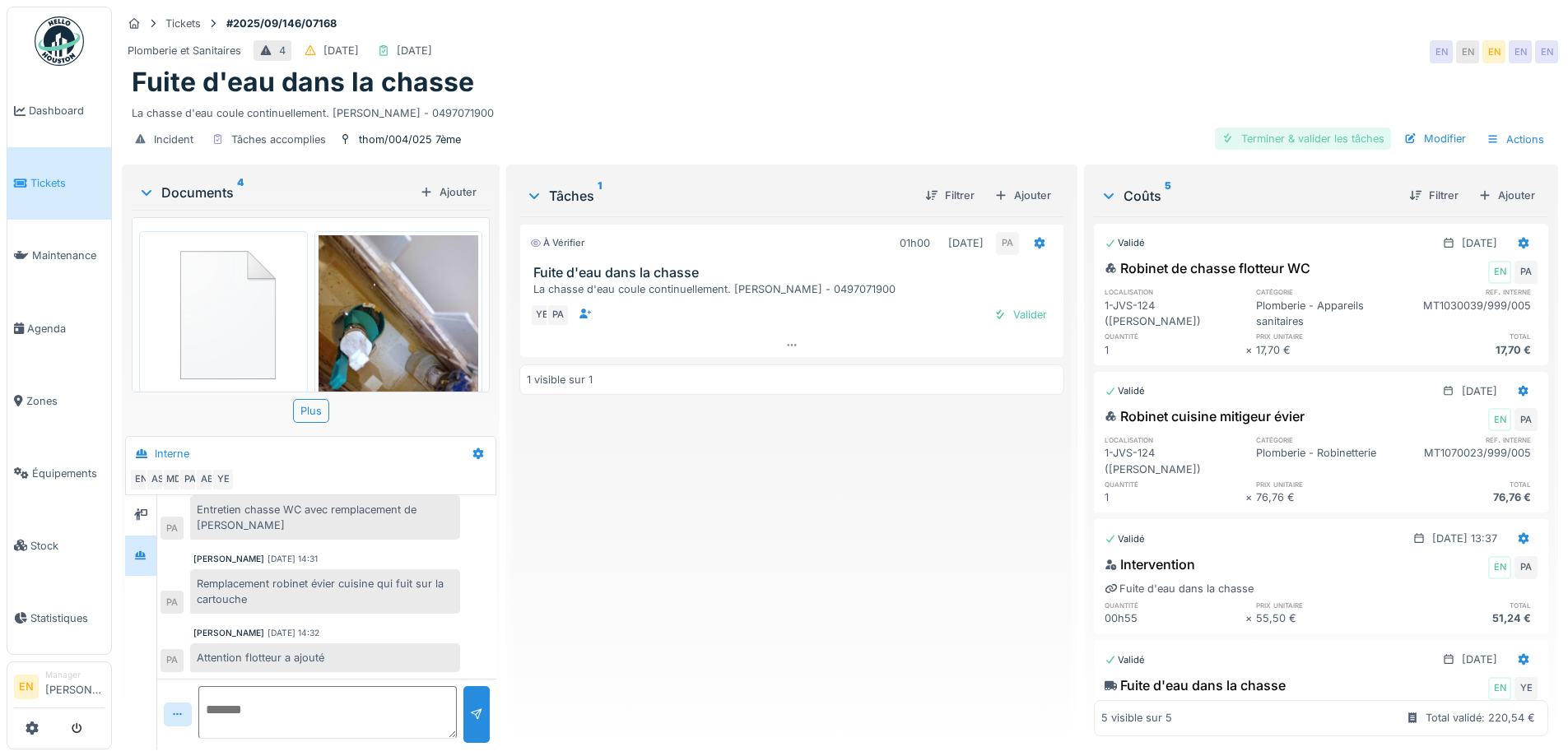
click at [1303, 130] on div "Terminer & valider les tâches" at bounding box center [1303, 138] width 176 height 22
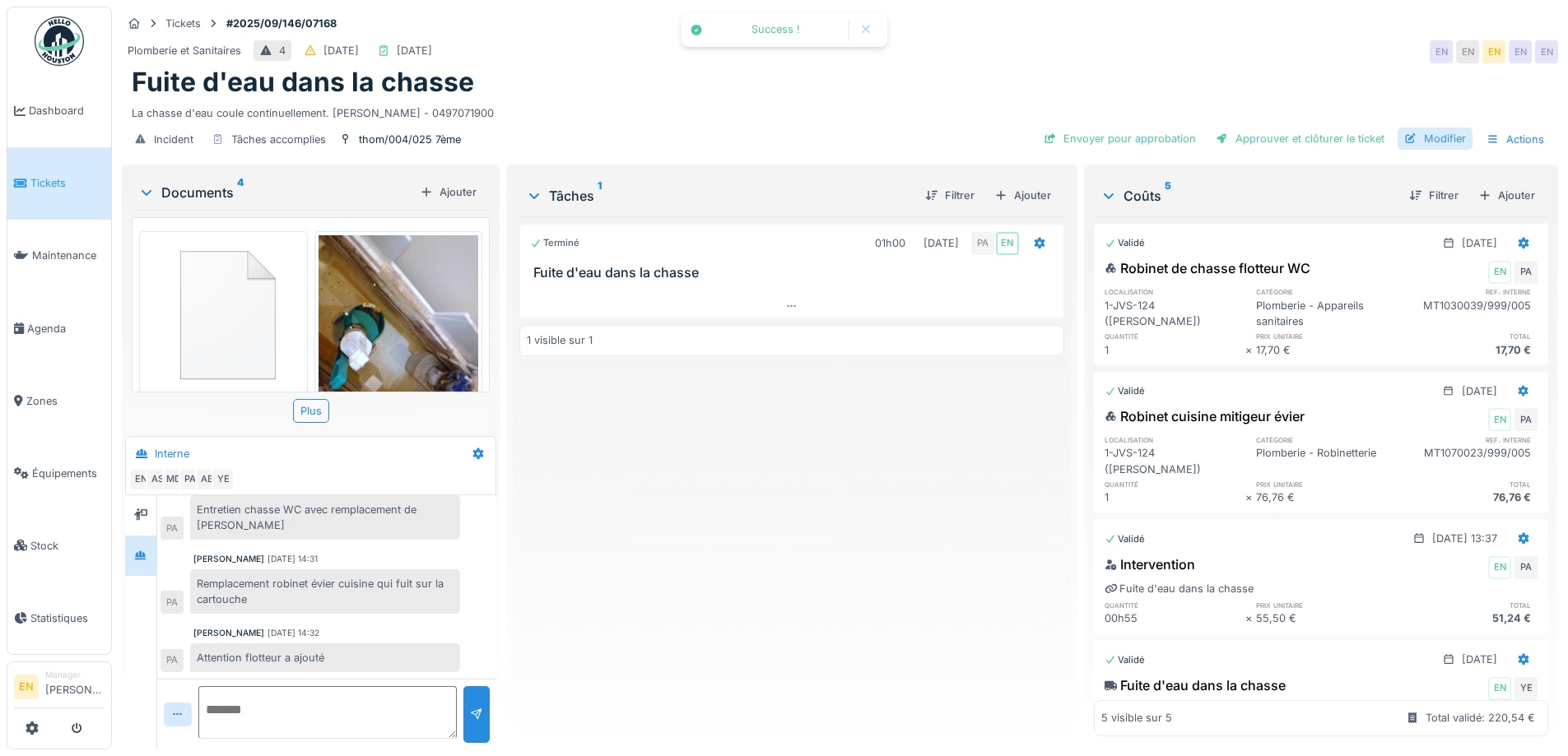
click at [1421, 127] on div "Modifier" at bounding box center [1435, 138] width 75 height 22
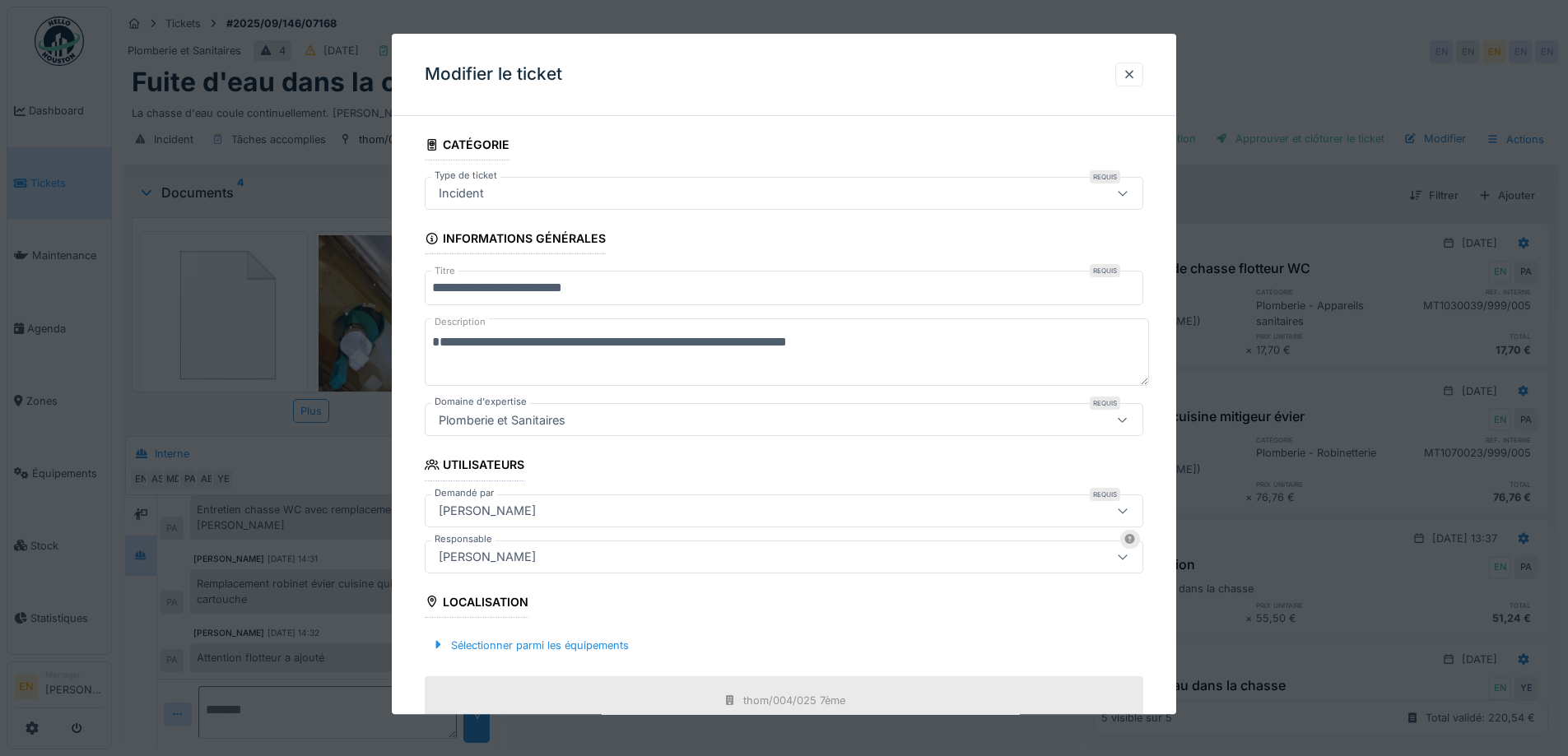
click at [542, 556] on div "[PERSON_NAME]" at bounding box center [487, 557] width 110 height 19
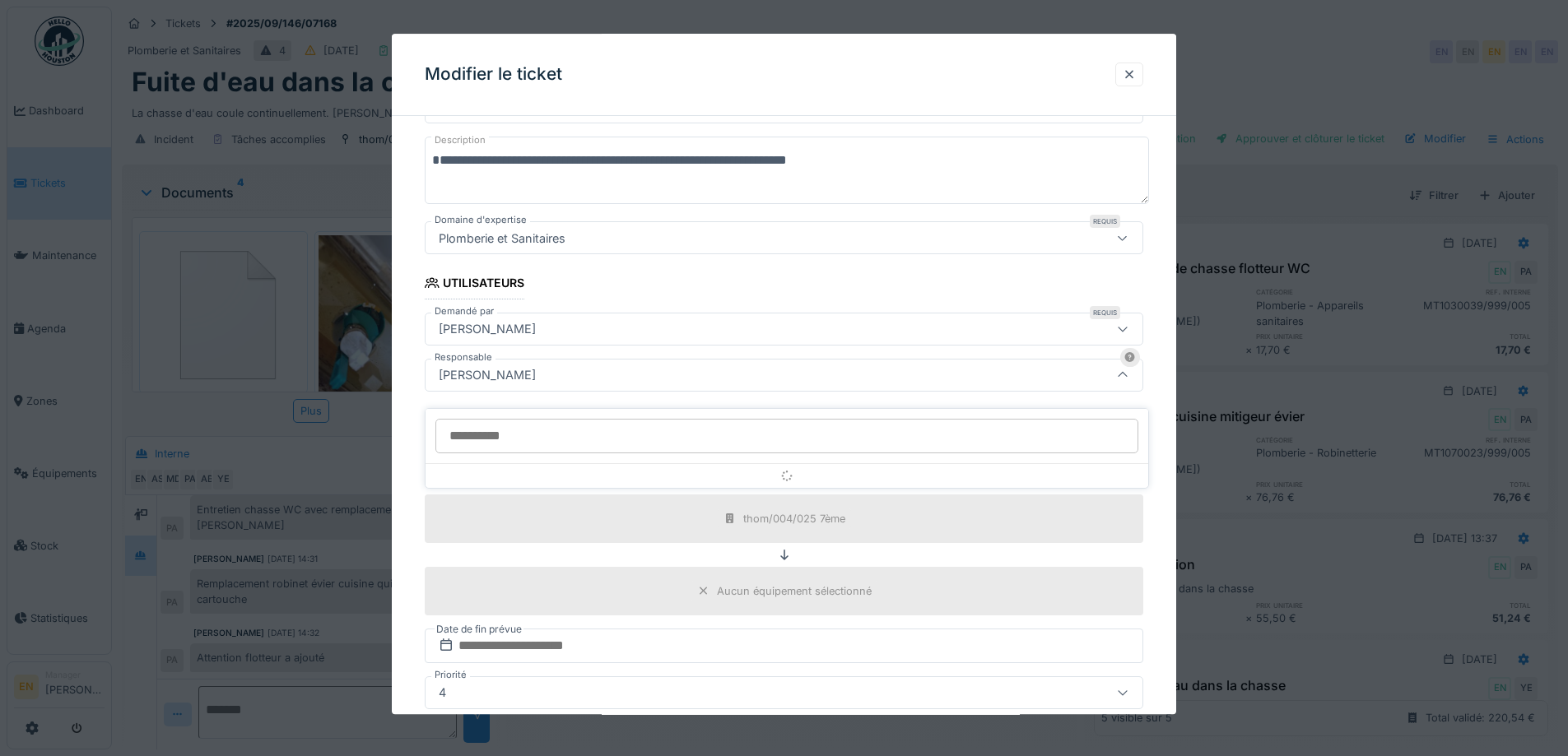
scroll to position [183, 0]
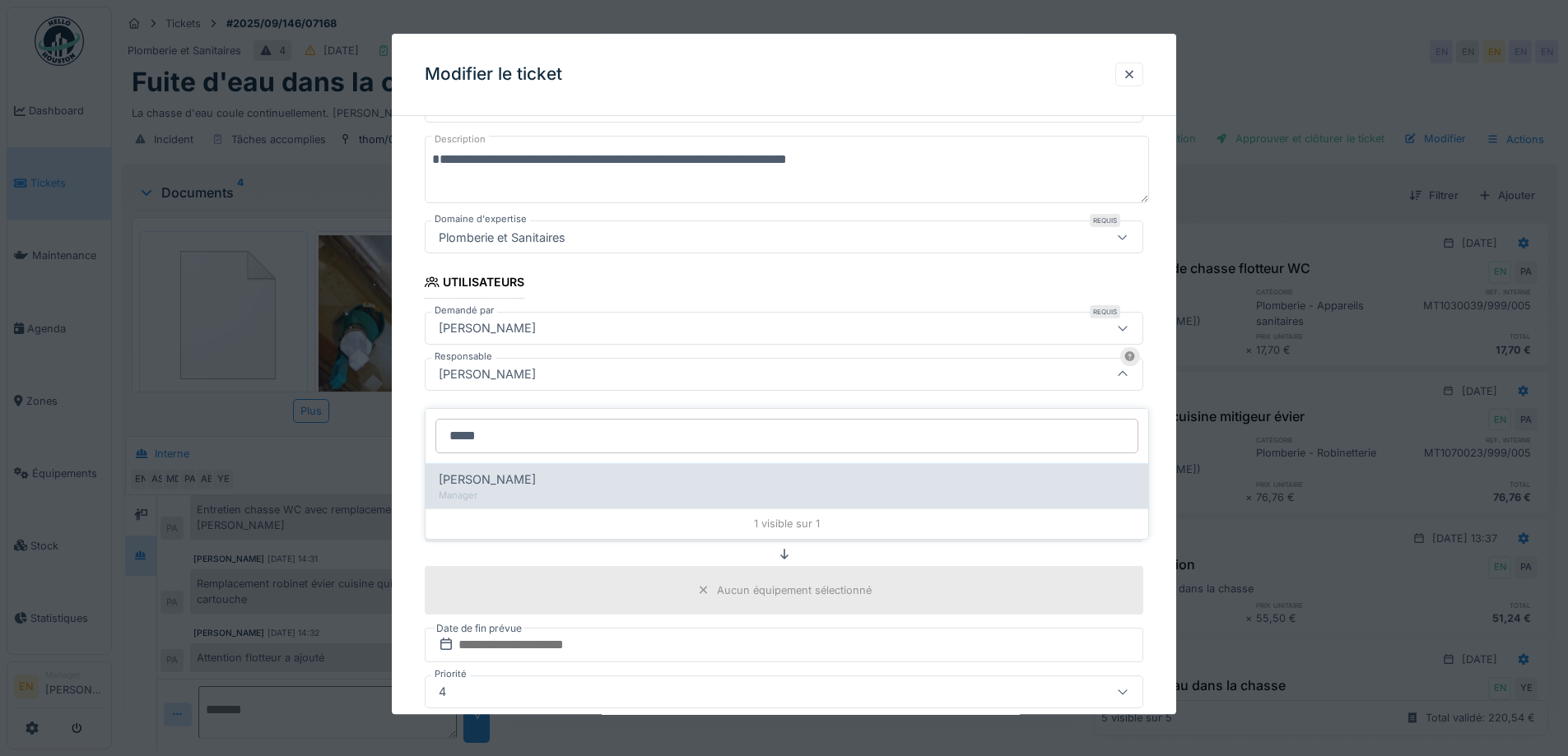
type input "*****"
click at [527, 471] on span "Christian Bassette" at bounding box center [488, 480] width 97 height 19
type input "****"
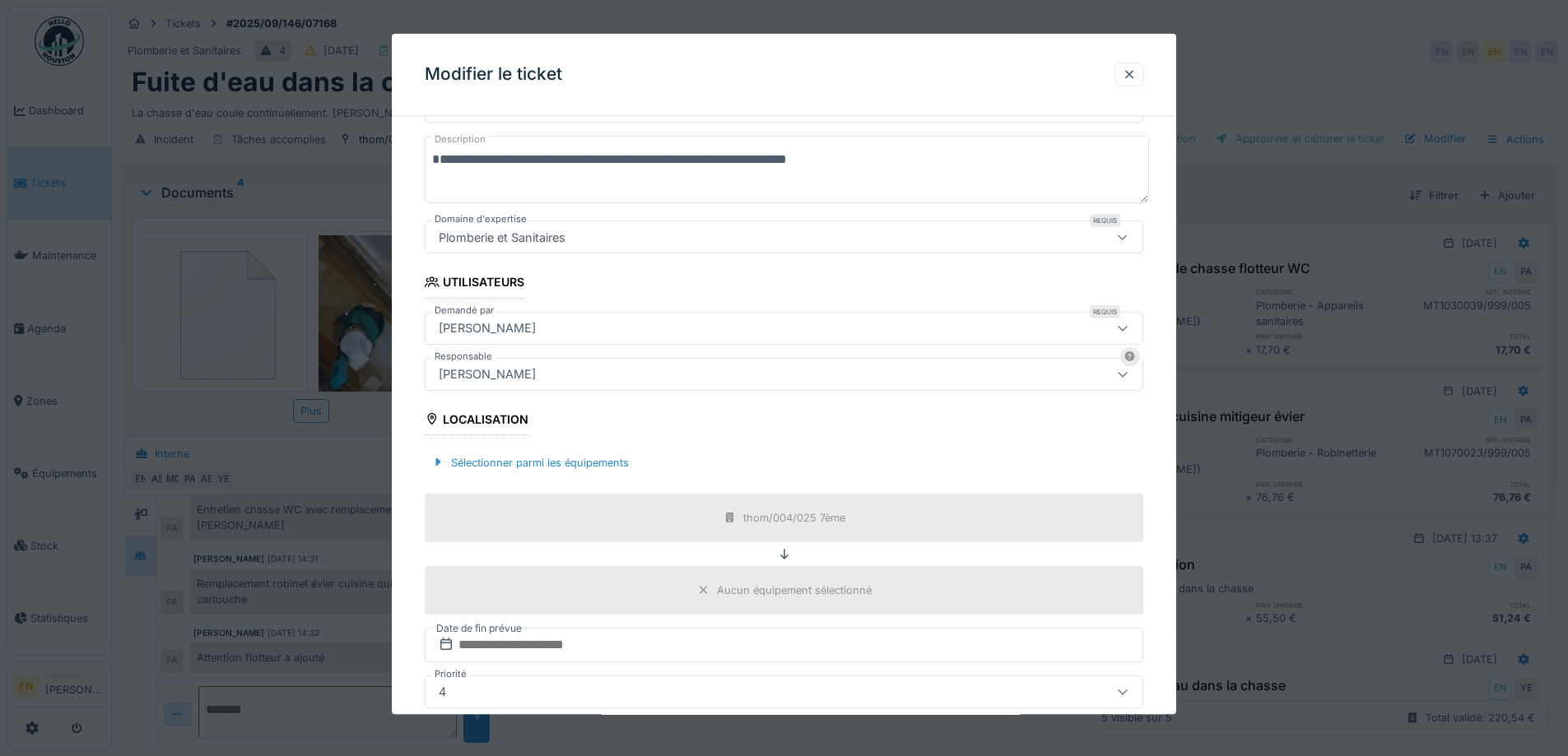
scroll to position [397, 0]
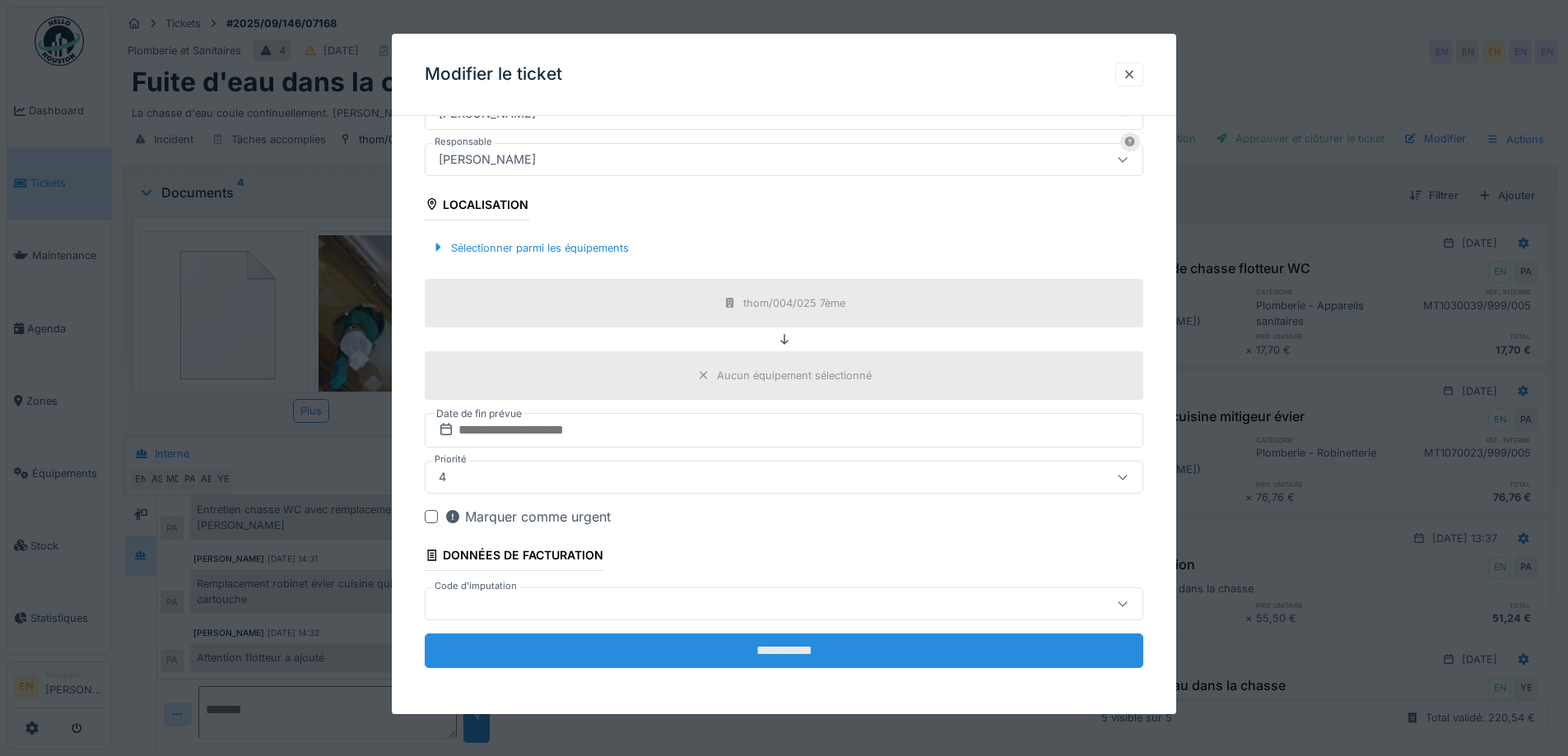
click at [800, 655] on input "**********" at bounding box center [784, 651] width 719 height 34
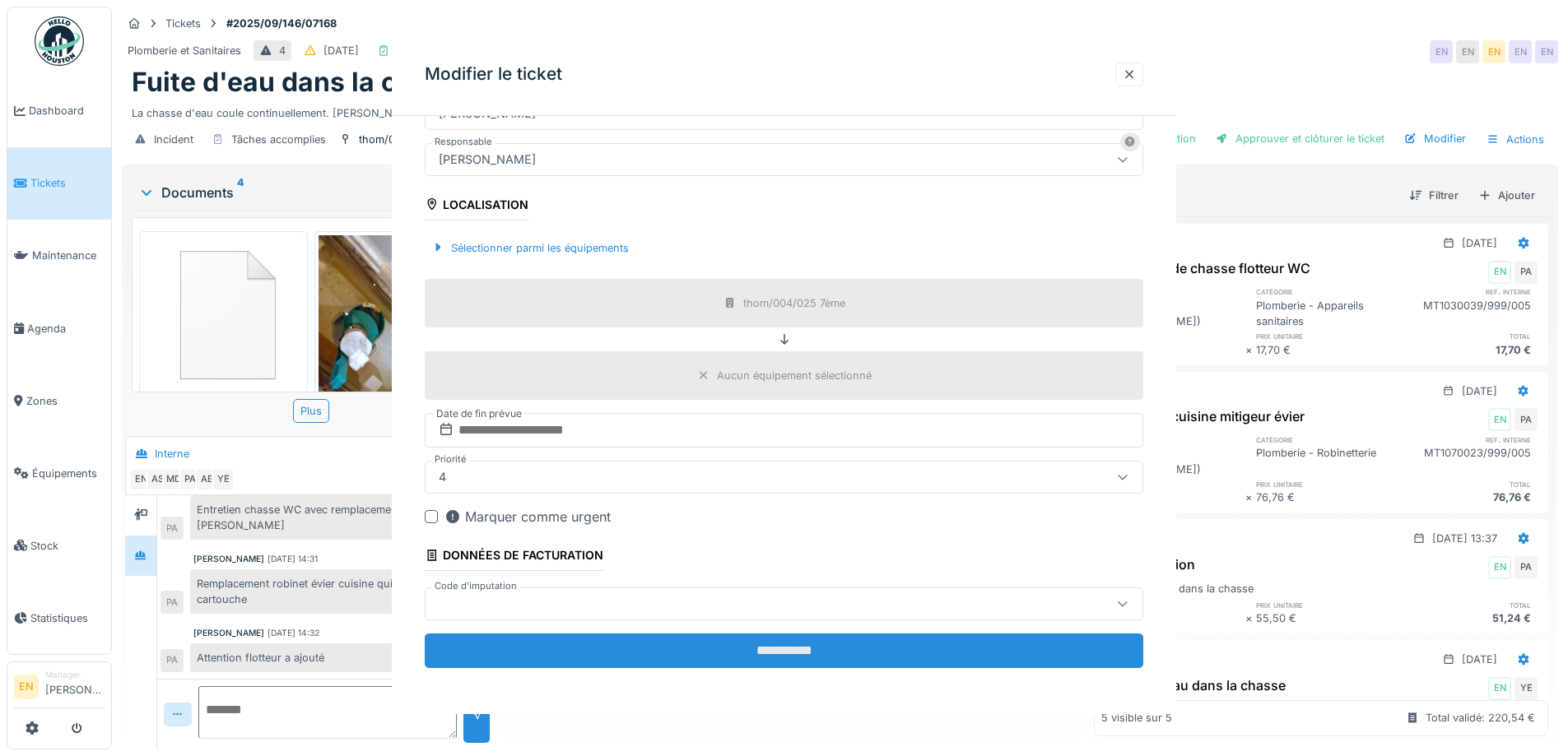
scroll to position [0, 0]
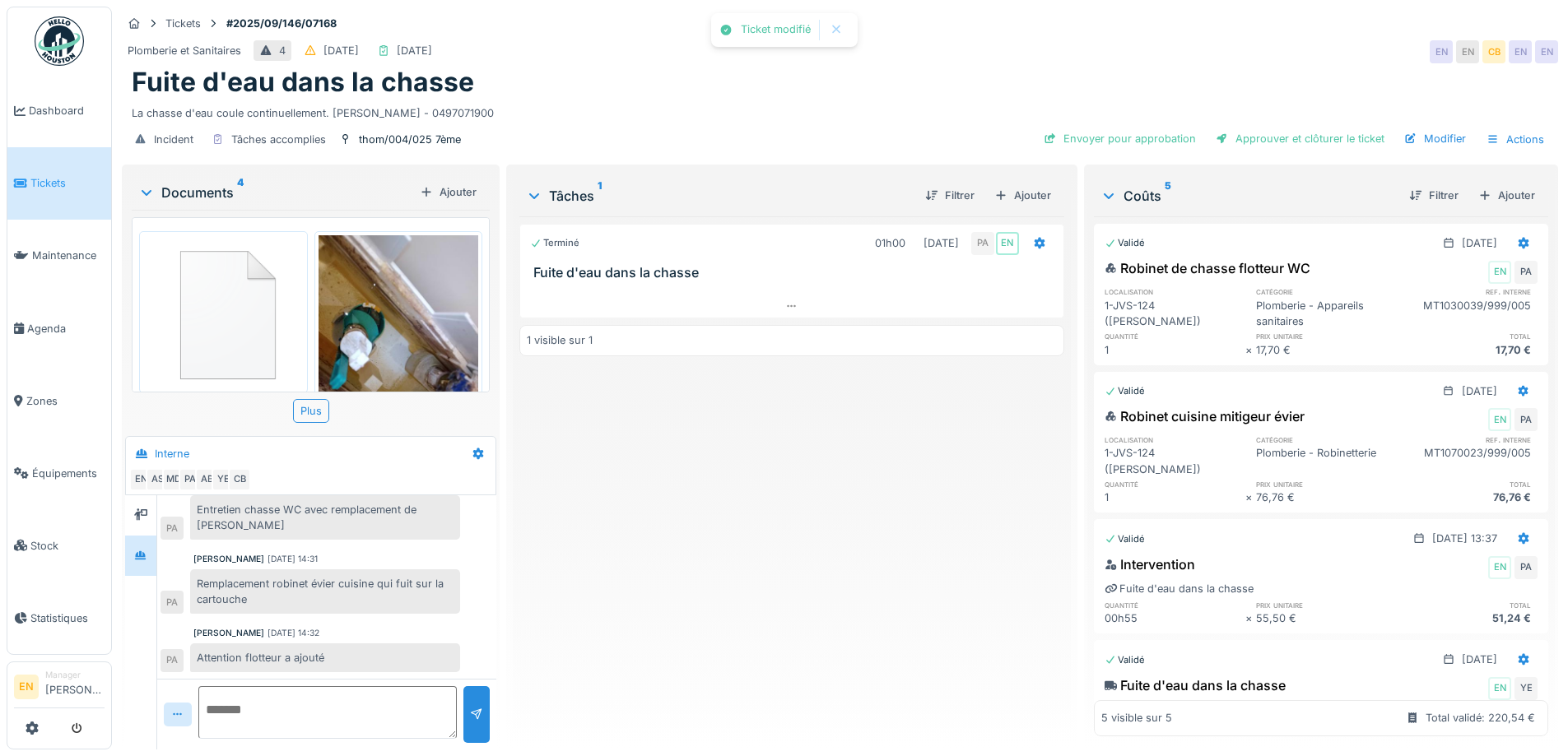
click at [807, 609] on div "Terminé 01h00 29/09/2025 PA EN Fuite d'eau dans la chasse 1 visible sur 1" at bounding box center [792, 476] width 544 height 520
click at [1128, 133] on div "Envoyer pour approbation" at bounding box center [1119, 138] width 165 height 22
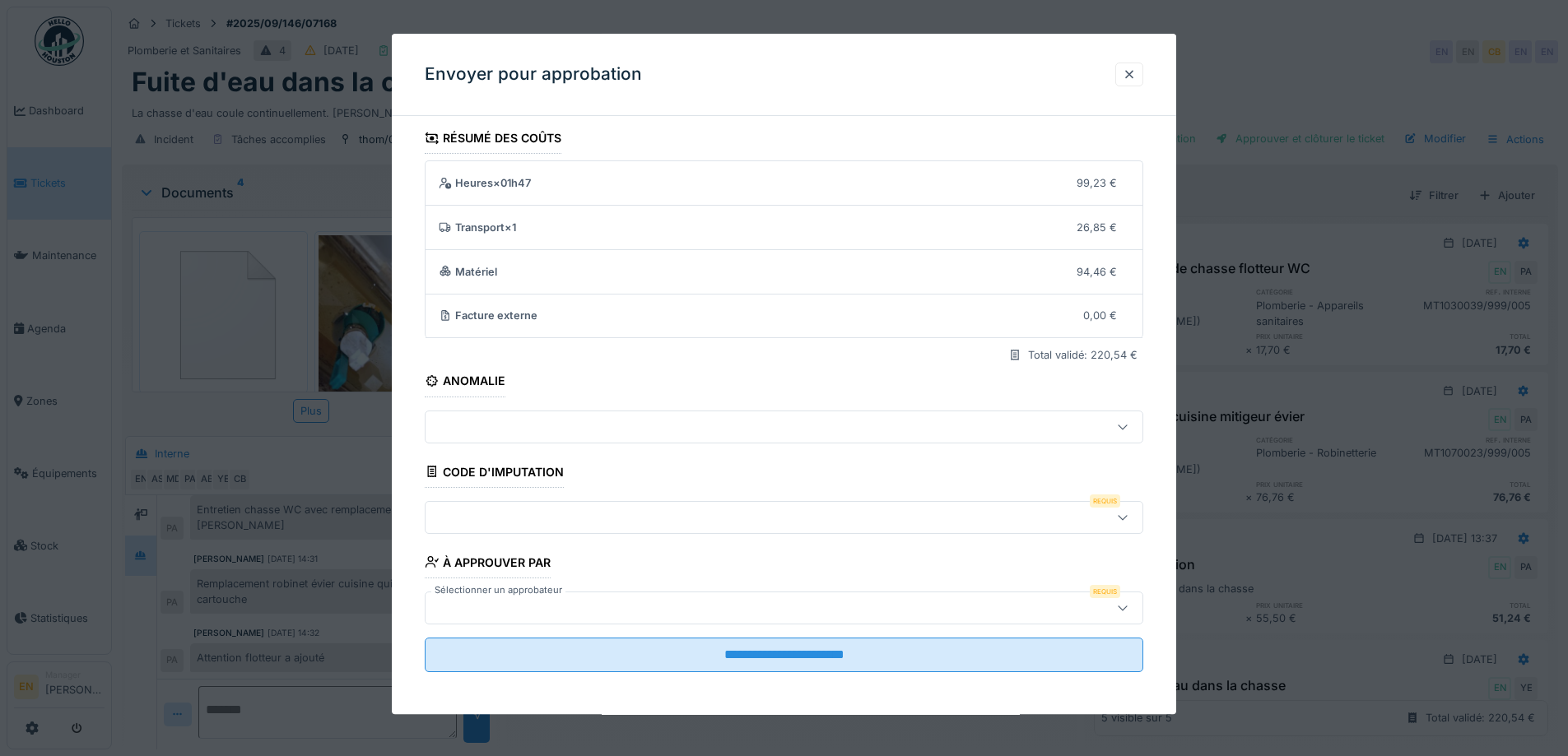
scroll to position [11, 0]
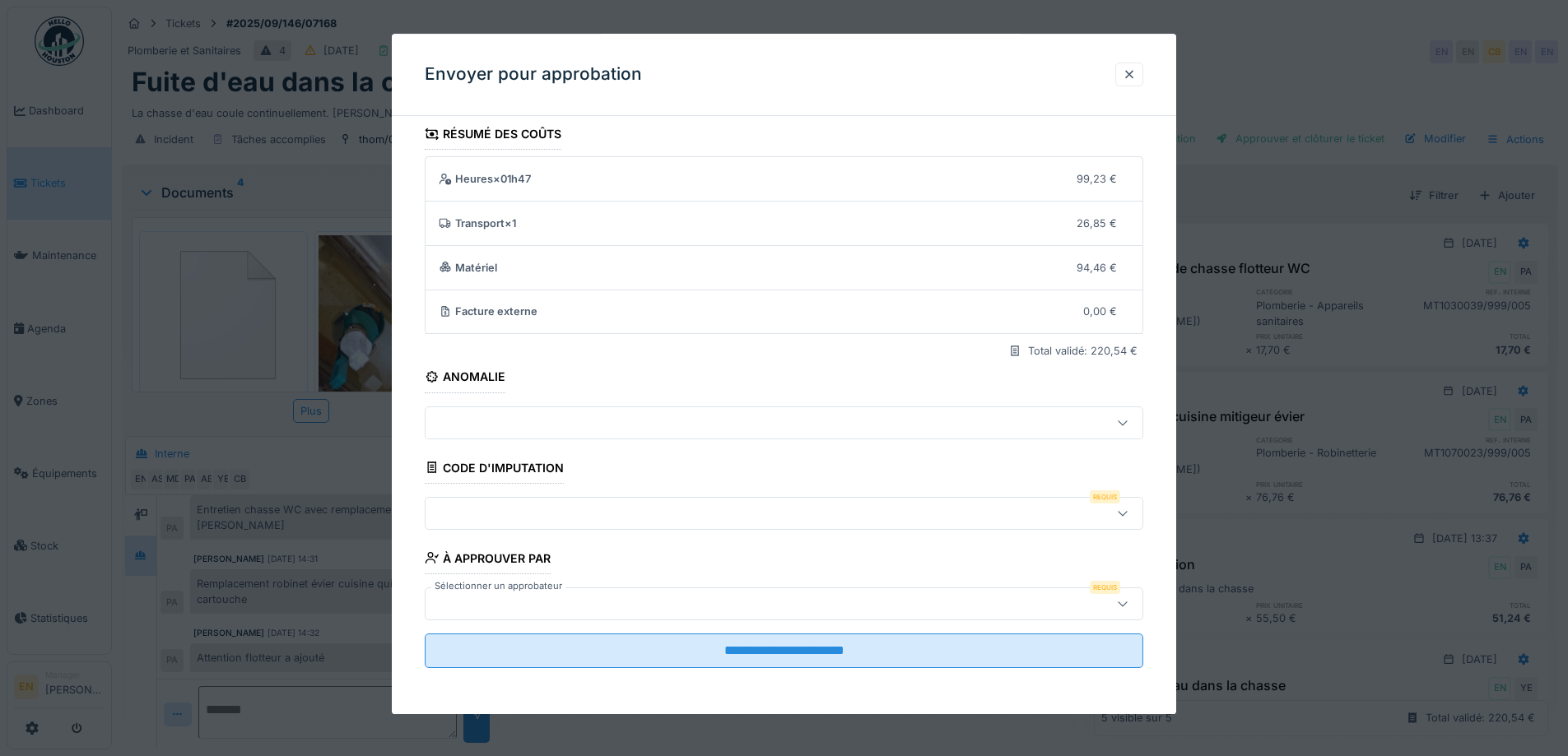
click at [764, 598] on div at bounding box center [742, 604] width 620 height 19
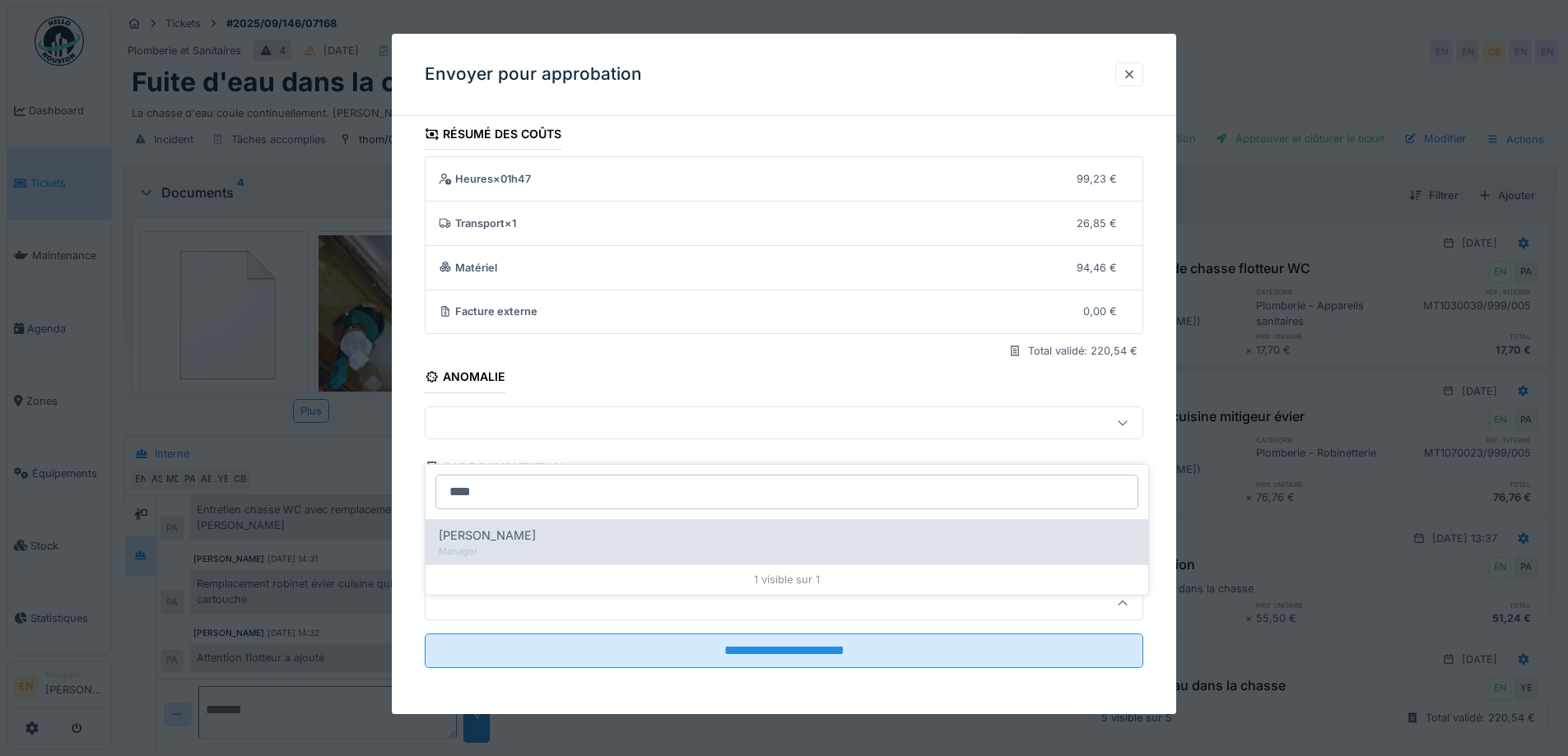
type input "****"
click at [519, 528] on span "Christian Bassette" at bounding box center [488, 535] width 97 height 19
type input "****"
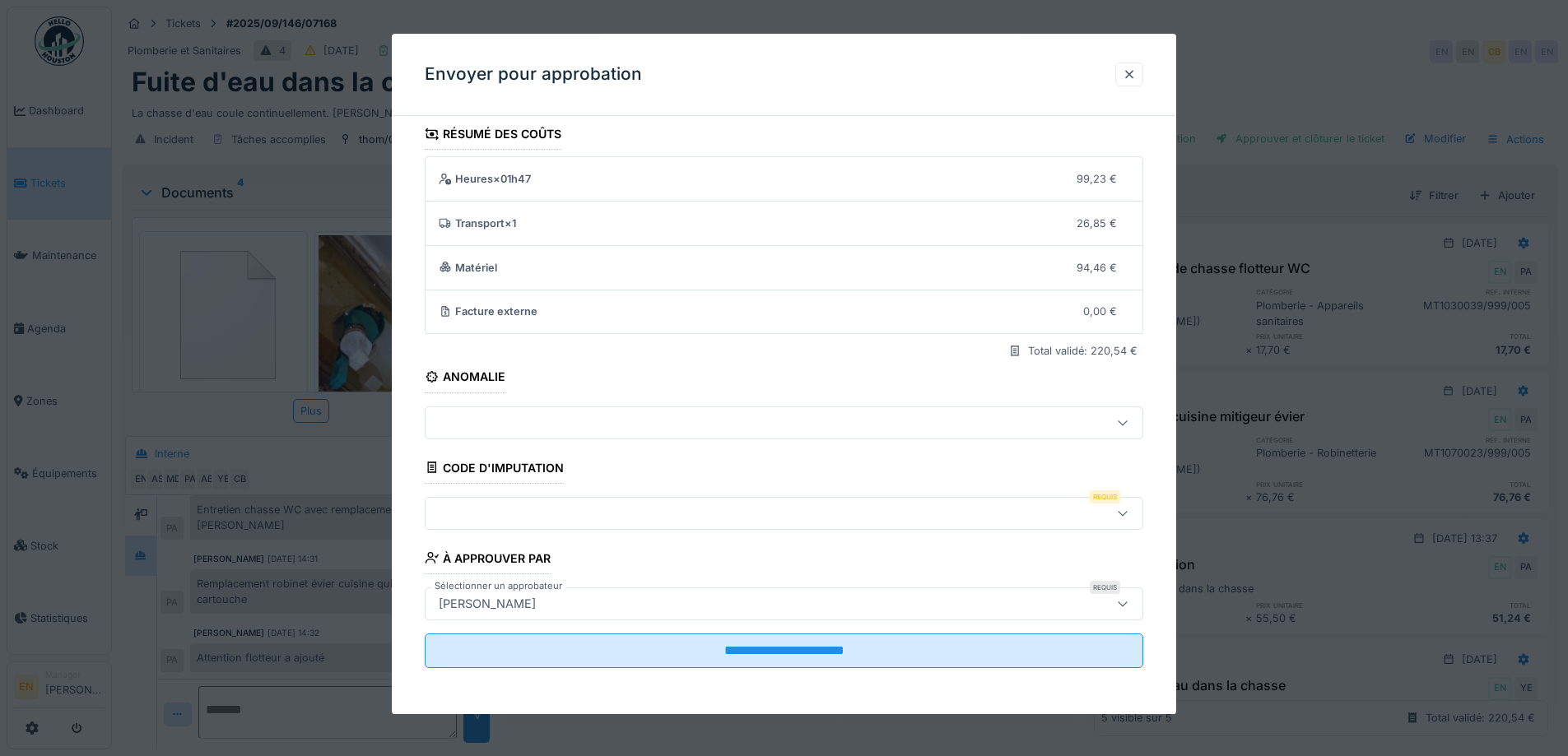
click at [1027, 513] on div at bounding box center [742, 513] width 620 height 19
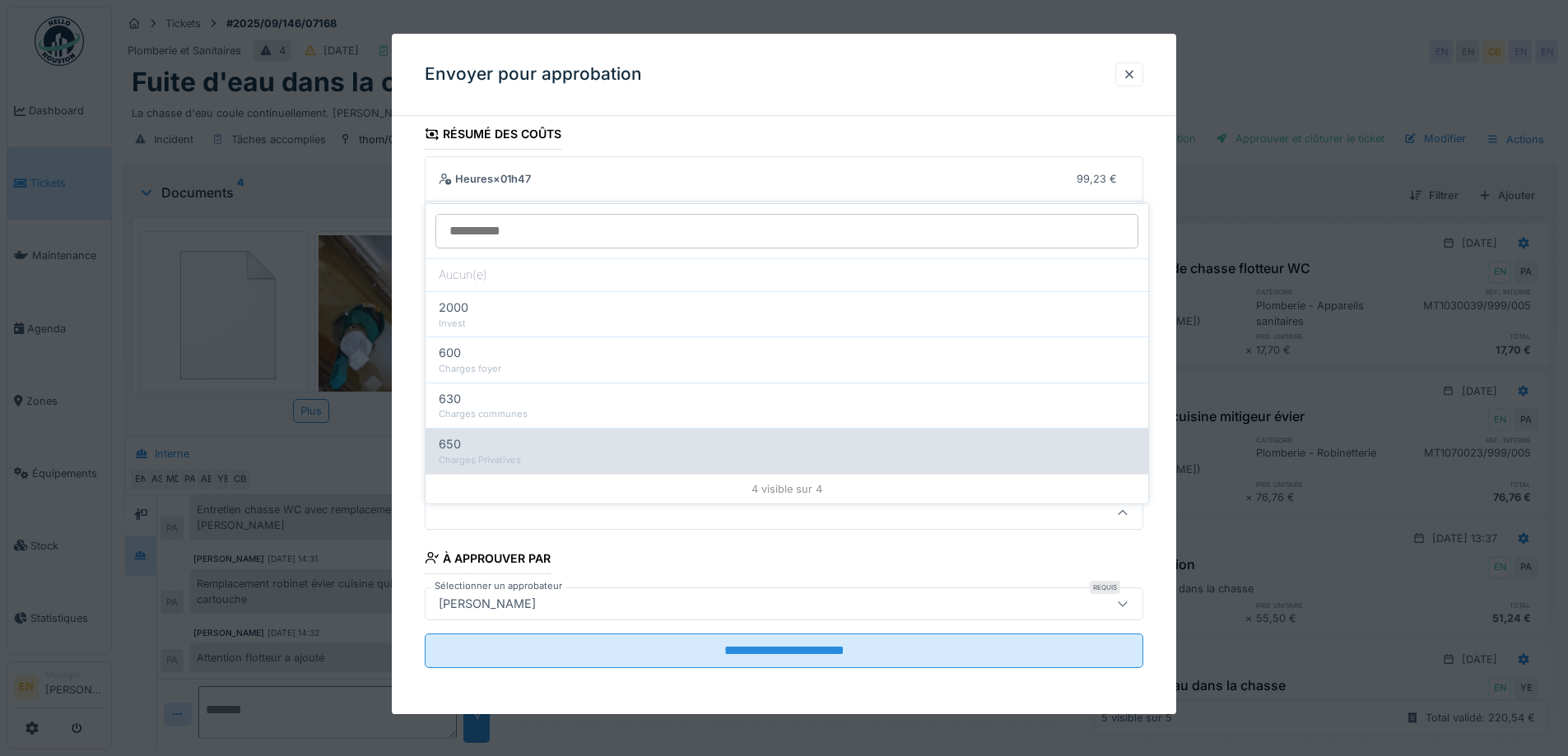
click at [514, 454] on div "Charges Privatives" at bounding box center [787, 461] width 696 height 14
type input "***"
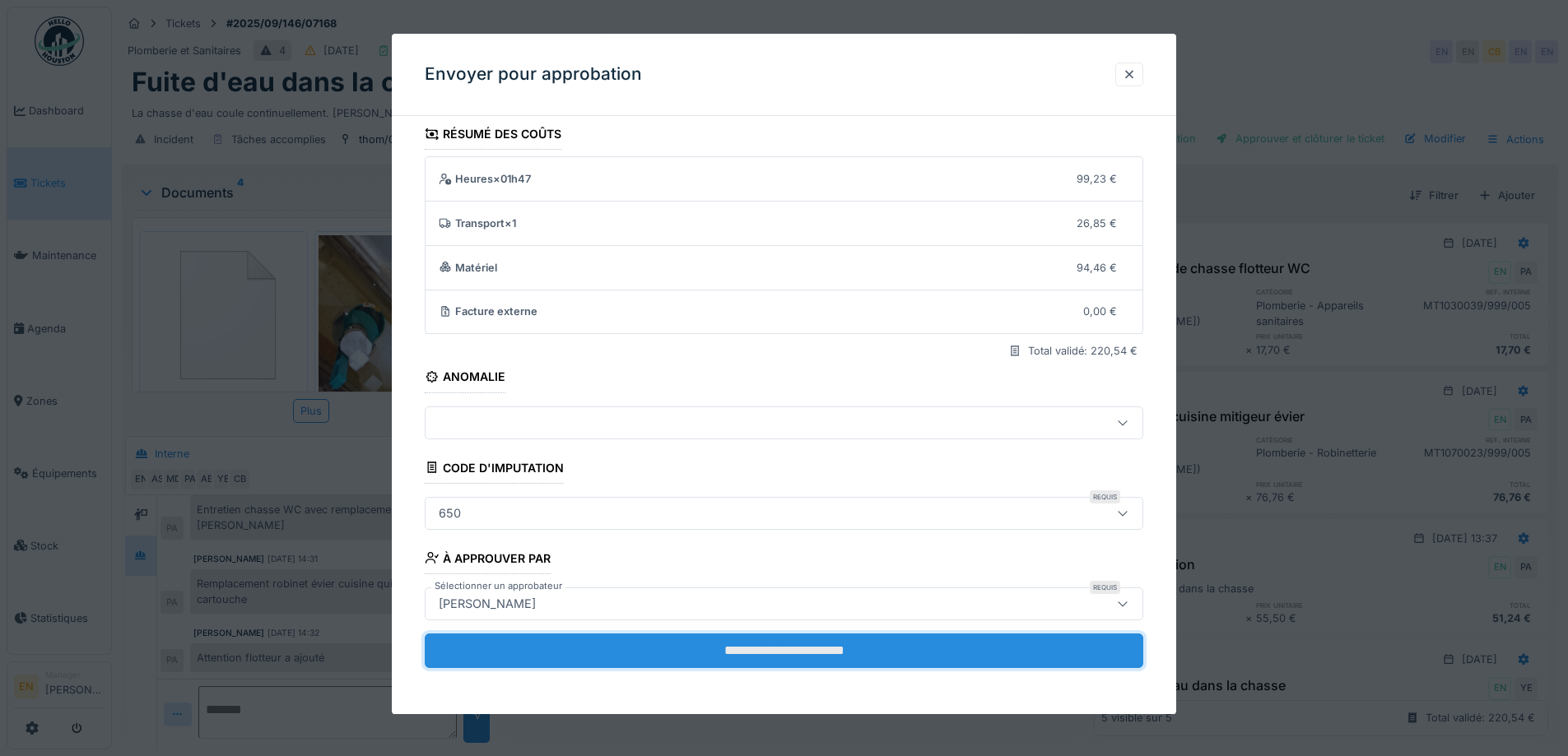
click at [795, 657] on input "**********" at bounding box center [784, 651] width 719 height 34
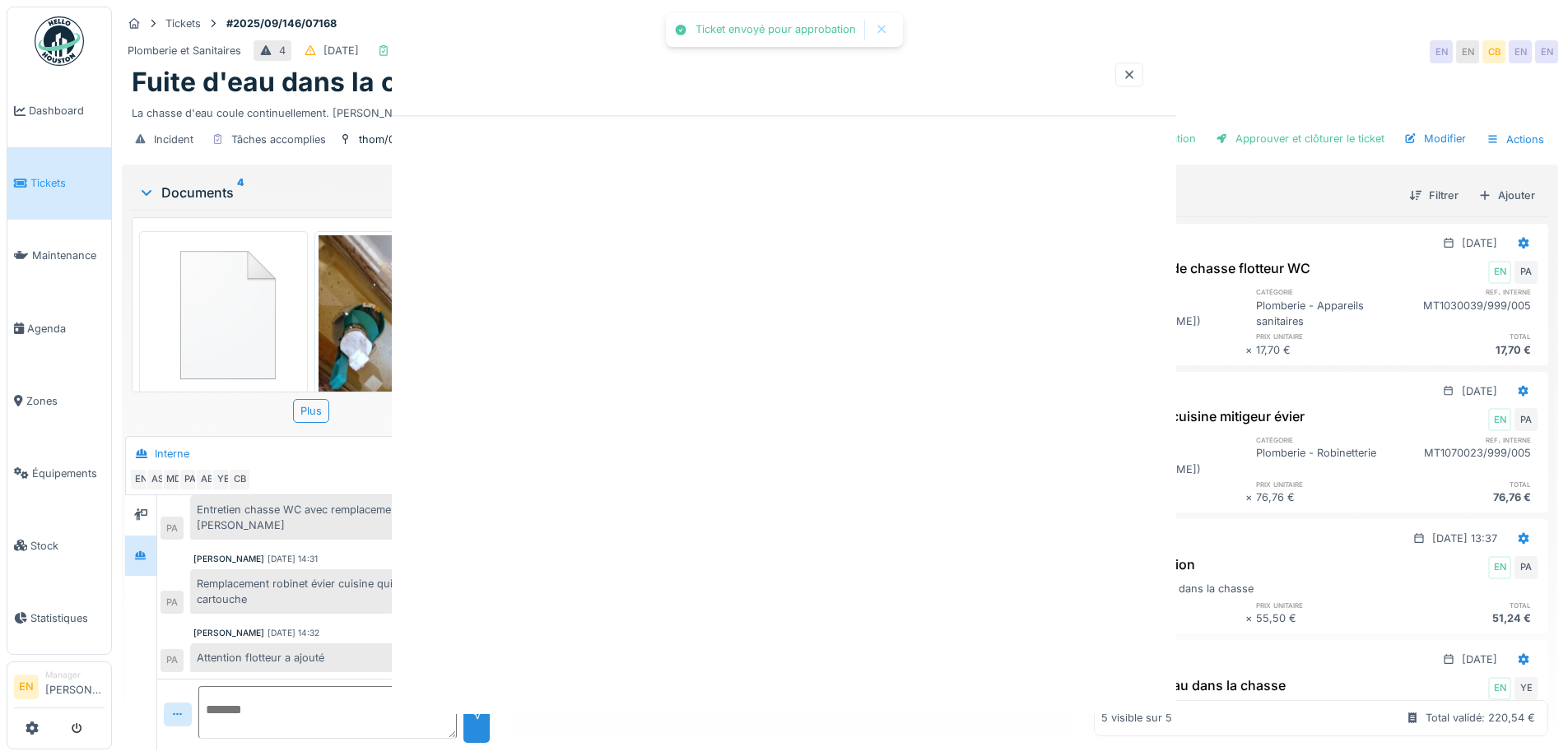
scroll to position [0, 0]
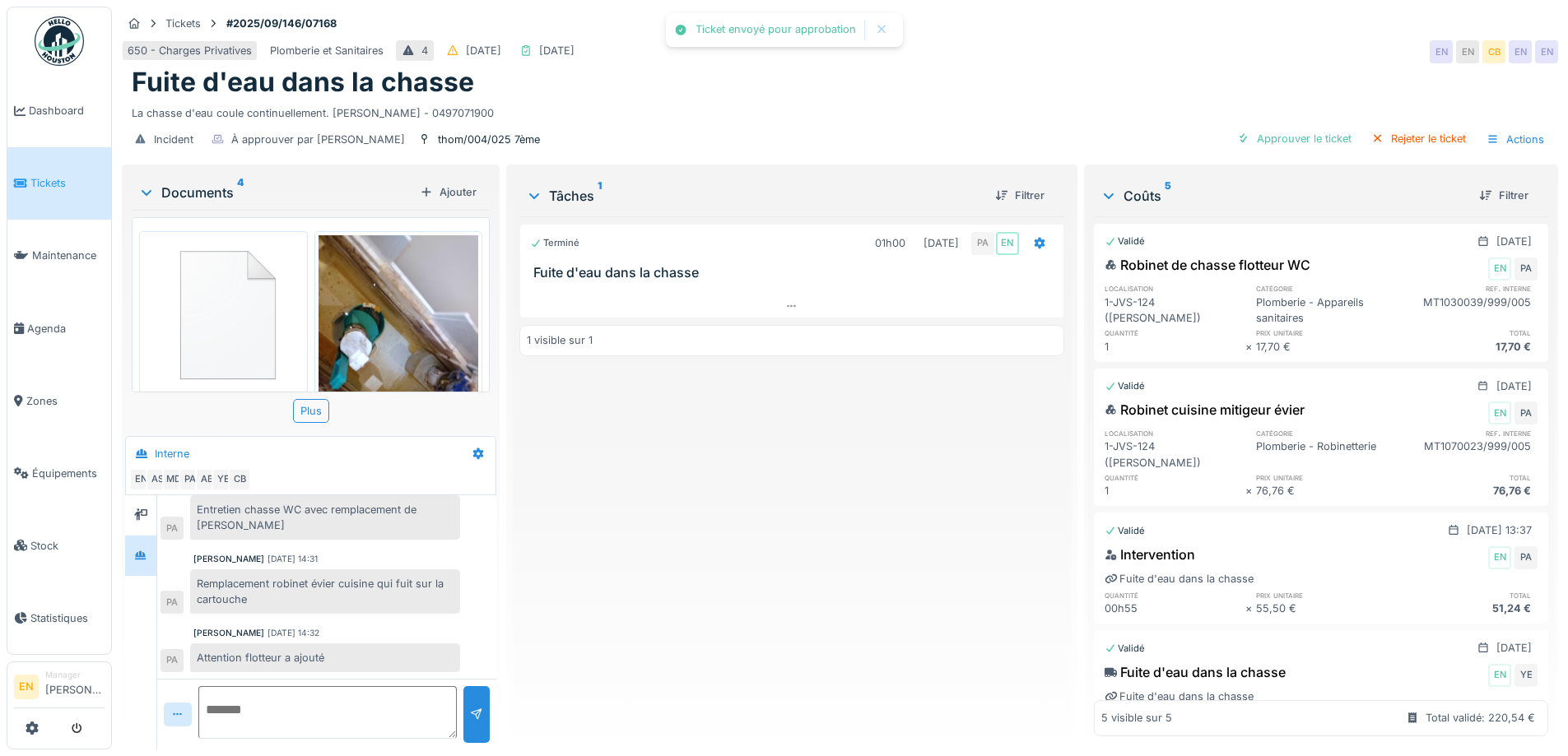
click at [795, 657] on div "Terminé 01h00 29/09/2025 PA EN Fuite d'eau dans la chasse 1 visible sur 1" at bounding box center [792, 476] width 544 height 520
click at [794, 652] on div "Terminé 01h00 29/09/2025 PA EN Fuite d'eau dans la chasse 1 visible sur 1" at bounding box center [792, 476] width 544 height 520
click at [64, 42] on img at bounding box center [59, 42] width 49 height 49
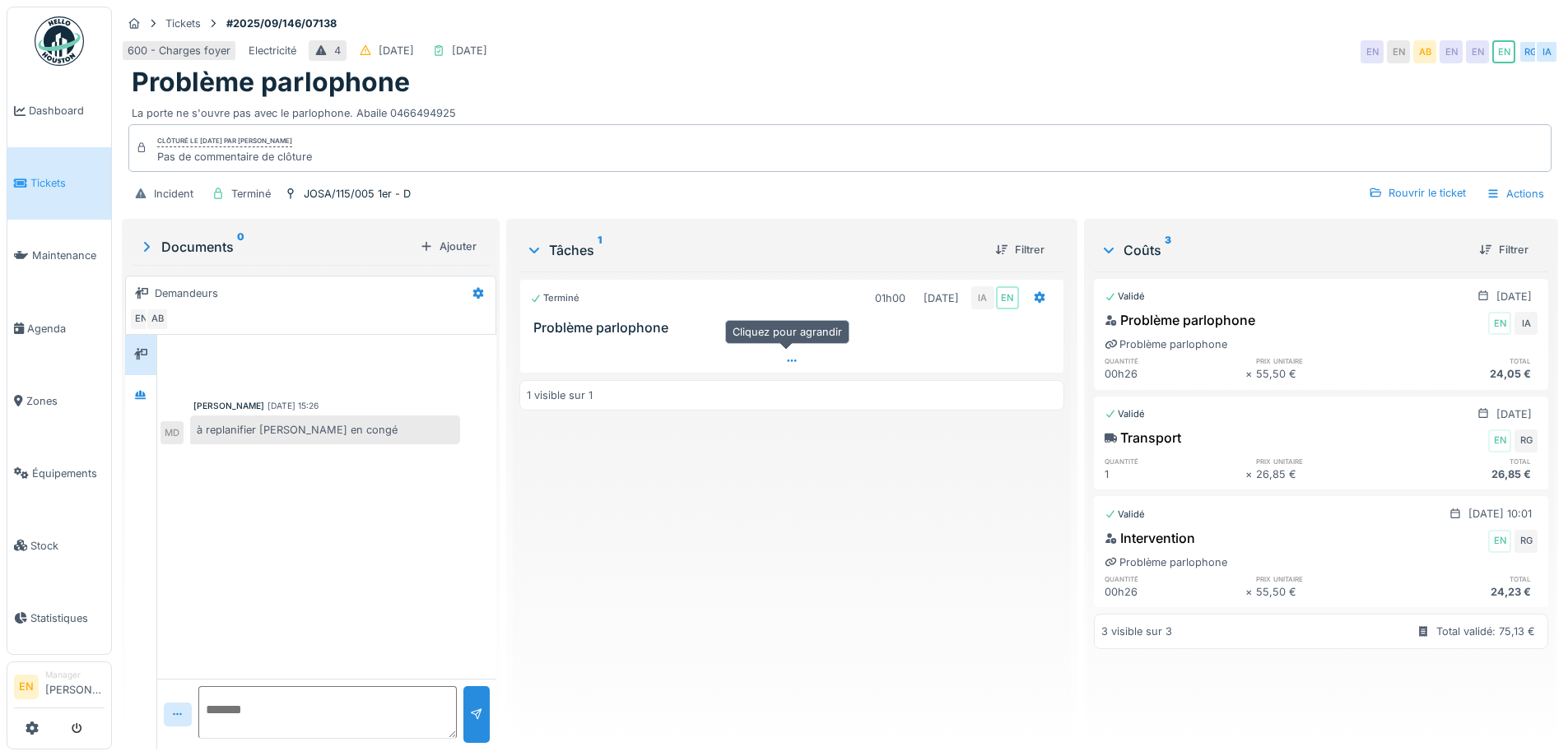
click at [785, 359] on icon at bounding box center [792, 361] width 13 height 11
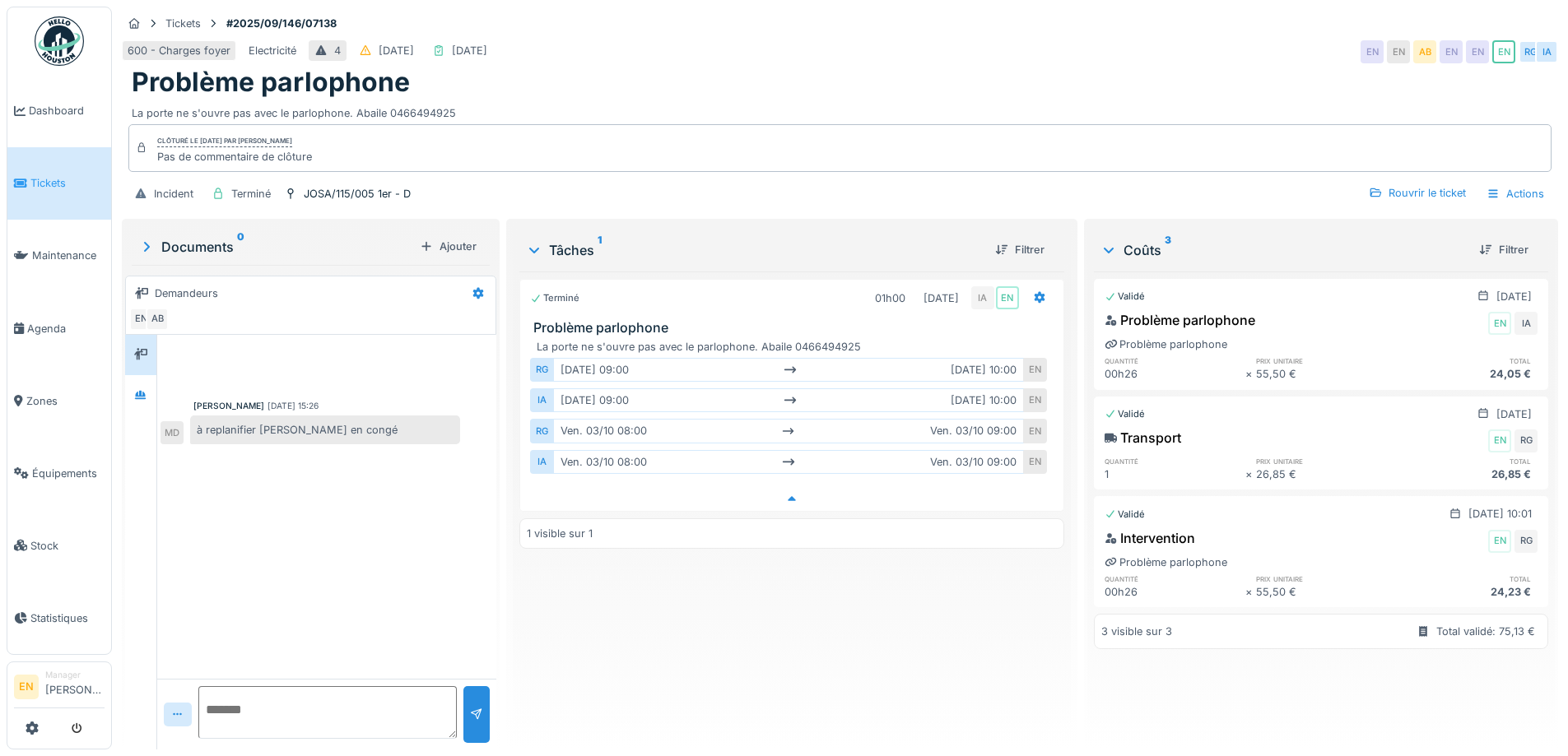
scroll to position [12, 0]
click at [140, 390] on icon at bounding box center [140, 395] width 11 height 9
click at [1024, 419] on div "EN" at bounding box center [1035, 430] width 23 height 24
click at [1012, 419] on div "[DATE] 08:00 [DATE] 09:00" at bounding box center [788, 430] width 470 height 24
click at [1034, 292] on icon at bounding box center [1040, 298] width 11 height 11
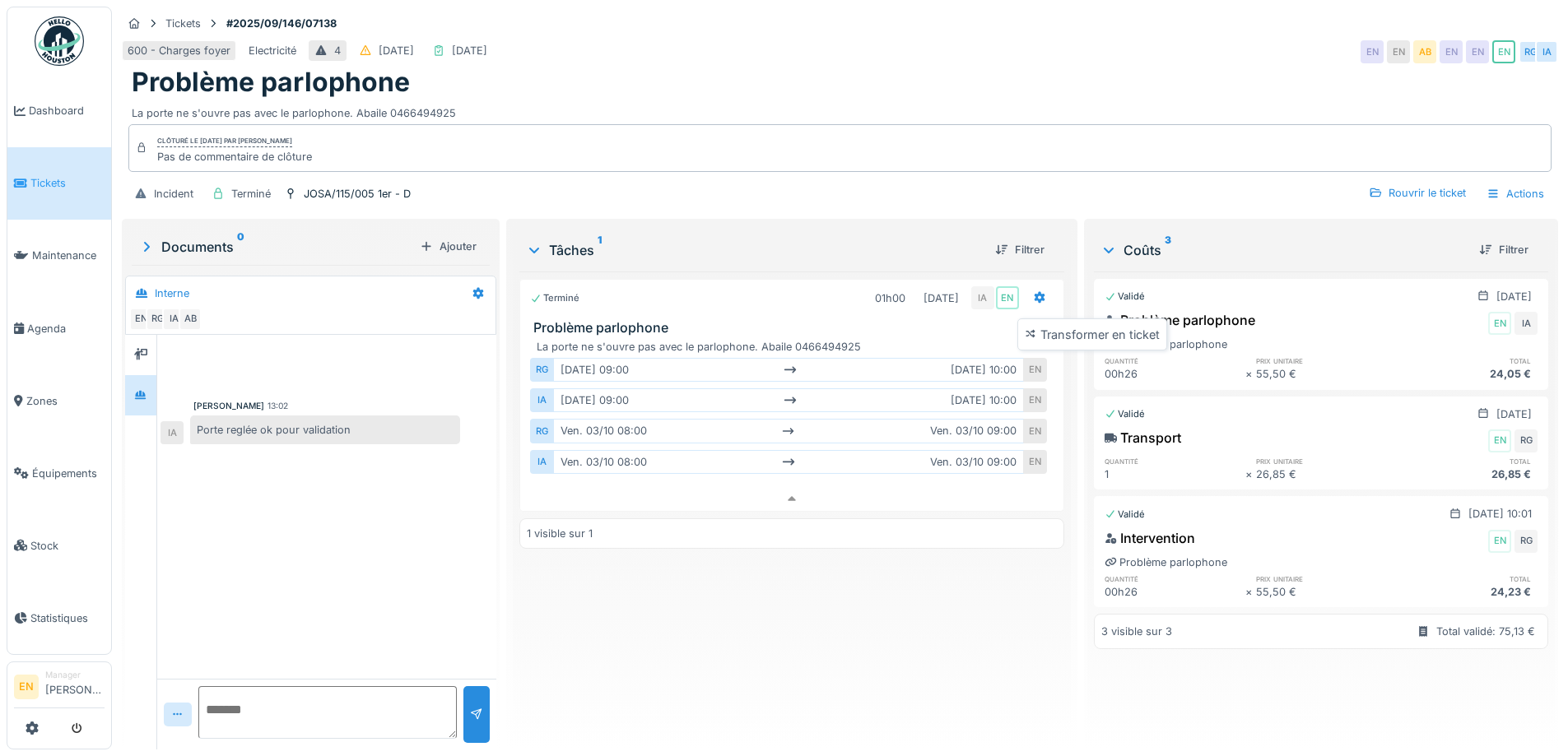
click at [1004, 102] on div "La porte ne s'ouvre pas avec le parlophone. Abaile 0466494925" at bounding box center [840, 110] width 1417 height 22
click at [1398, 184] on div "Rouvrir le ticket" at bounding box center [1417, 193] width 110 height 22
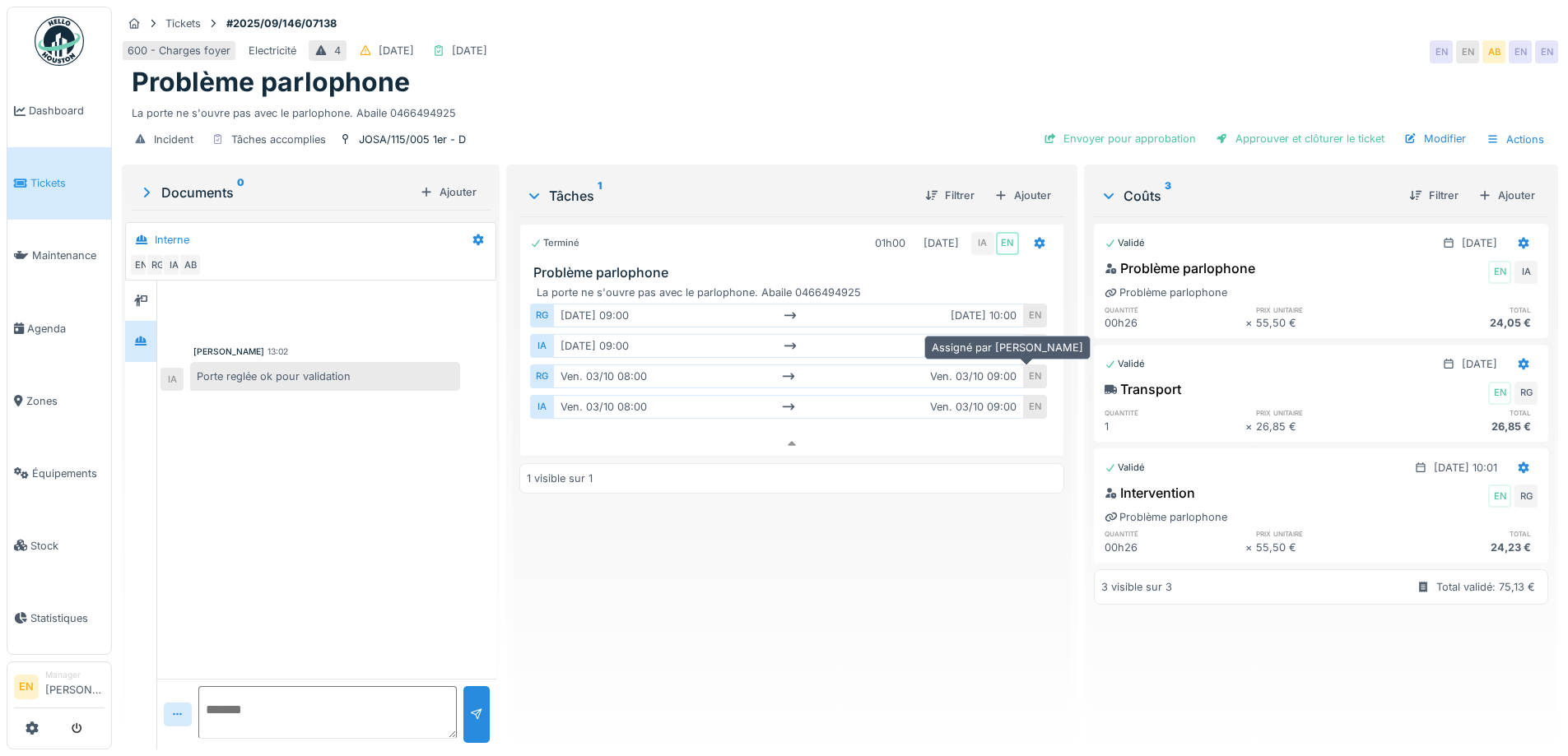
click at [1031, 365] on div "EN" at bounding box center [1035, 376] width 23 height 24
click at [1034, 238] on icon at bounding box center [1040, 243] width 13 height 11
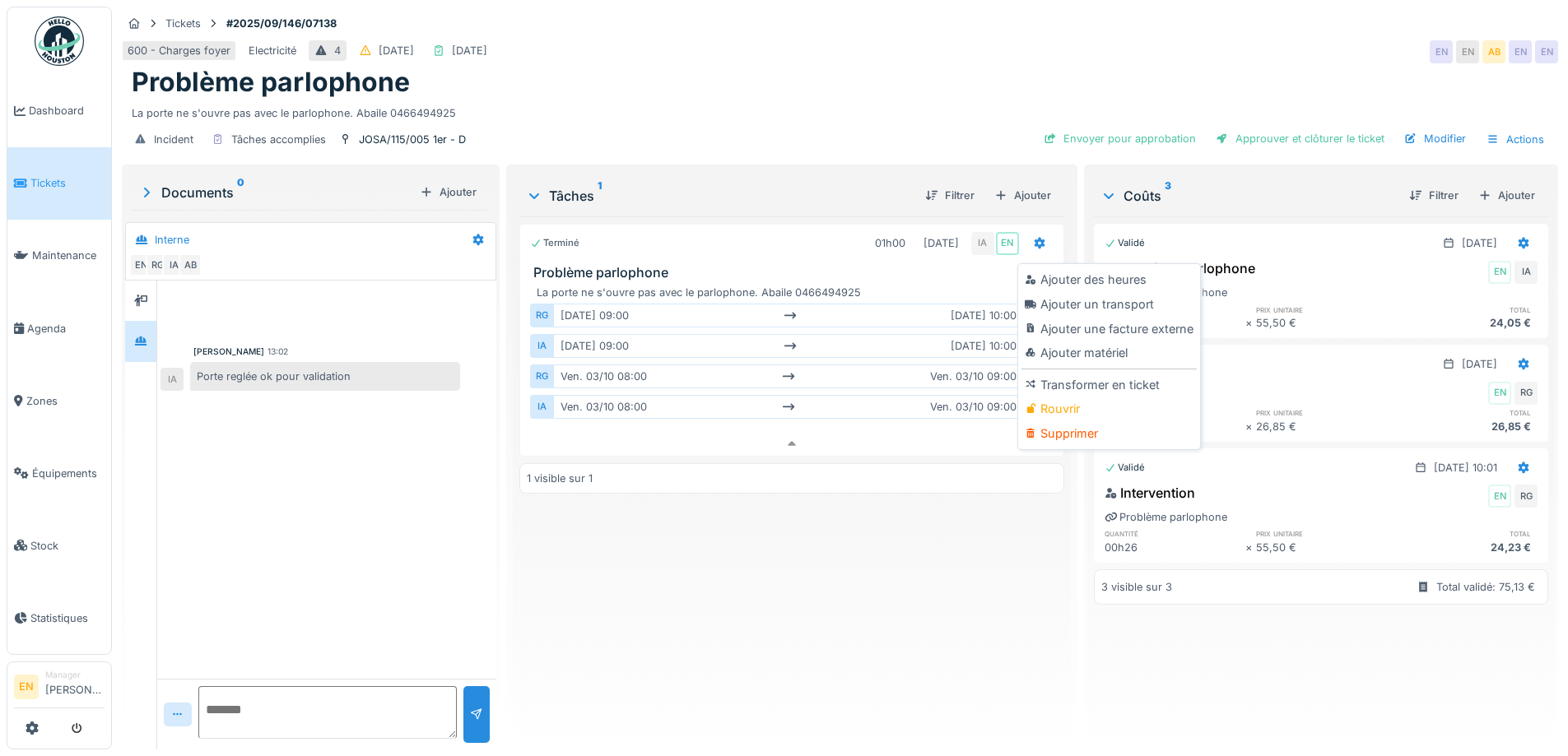
click at [1056, 397] on div "Rouvrir" at bounding box center [1110, 409] width 176 height 25
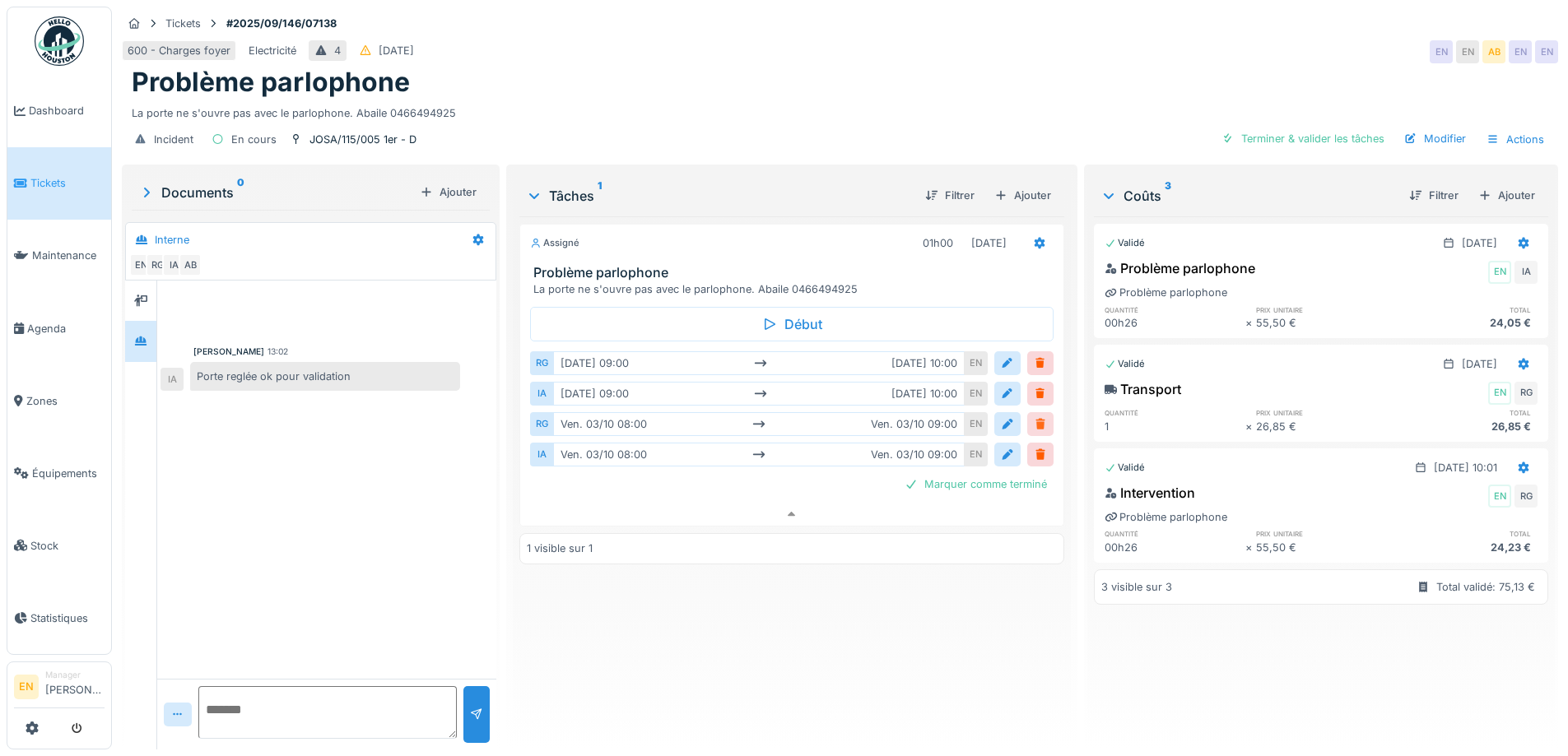
click at [1034, 417] on div at bounding box center [1041, 425] width 13 height 16
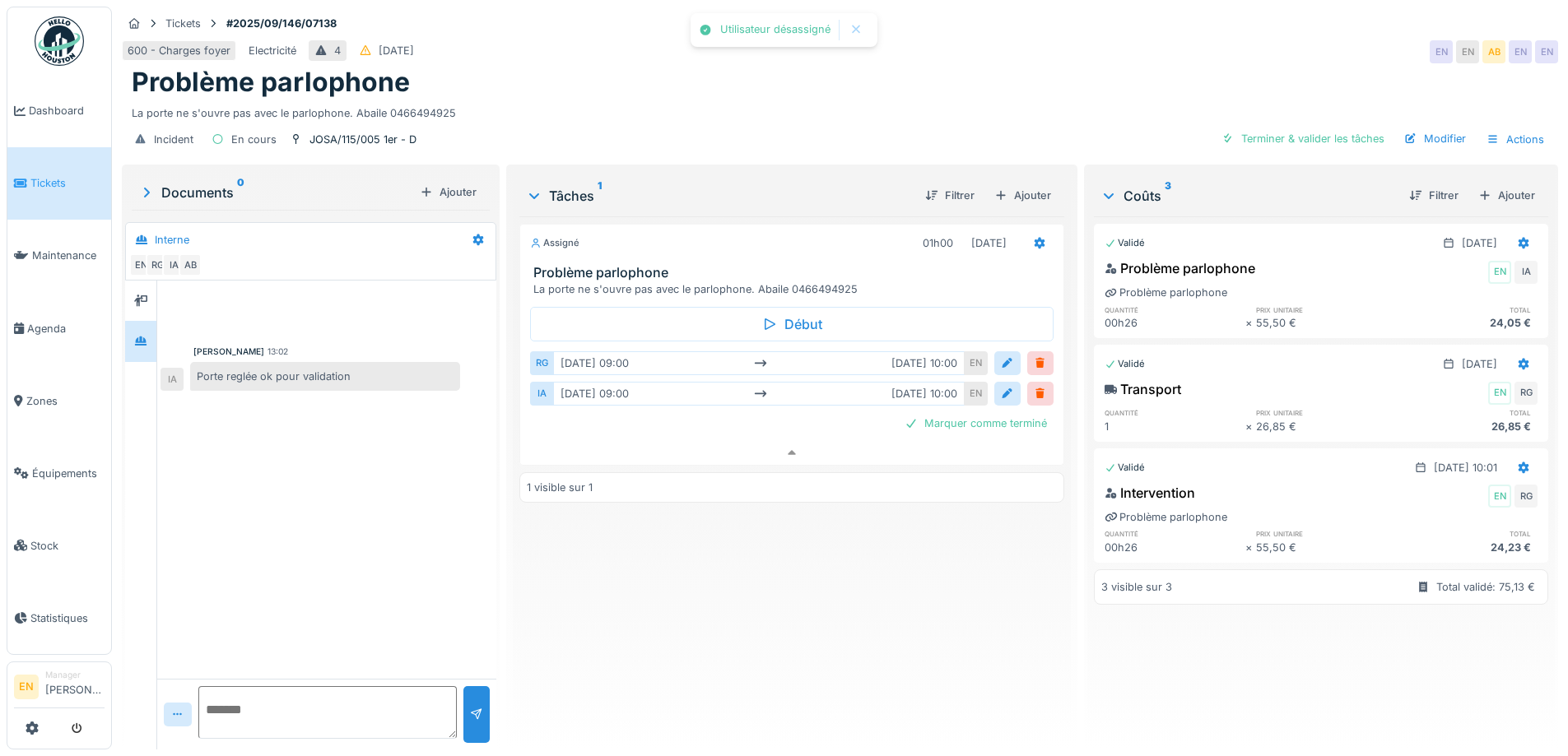
click at [1101, 49] on div "600 - Charges foyer Electricité 4 [DATE] EN EN AB EN EN" at bounding box center [840, 52] width 1436 height 30
click at [1269, 127] on div "Terminer & valider les tâches" at bounding box center [1303, 138] width 176 height 22
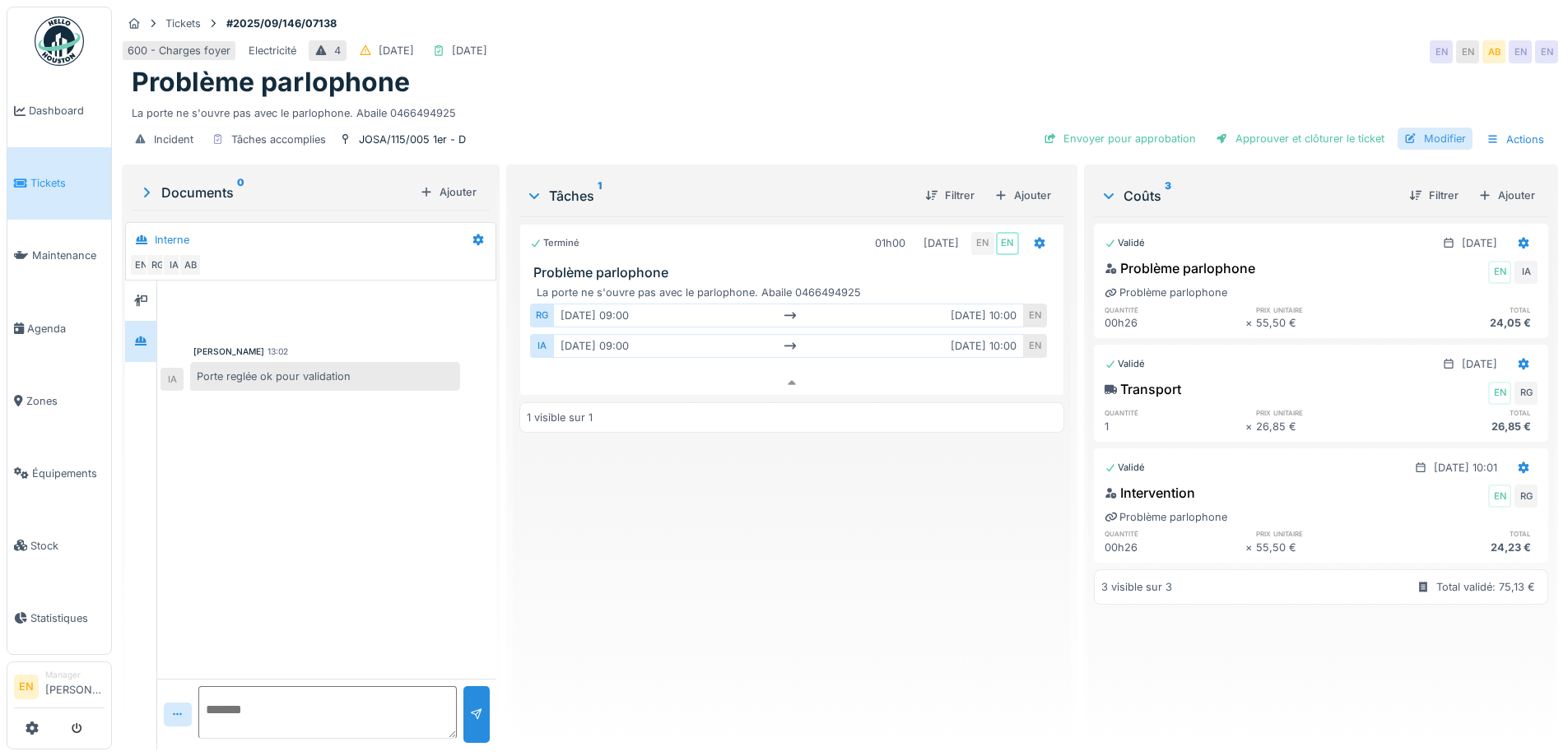
click at [1425, 130] on div "Modifier" at bounding box center [1435, 138] width 75 height 22
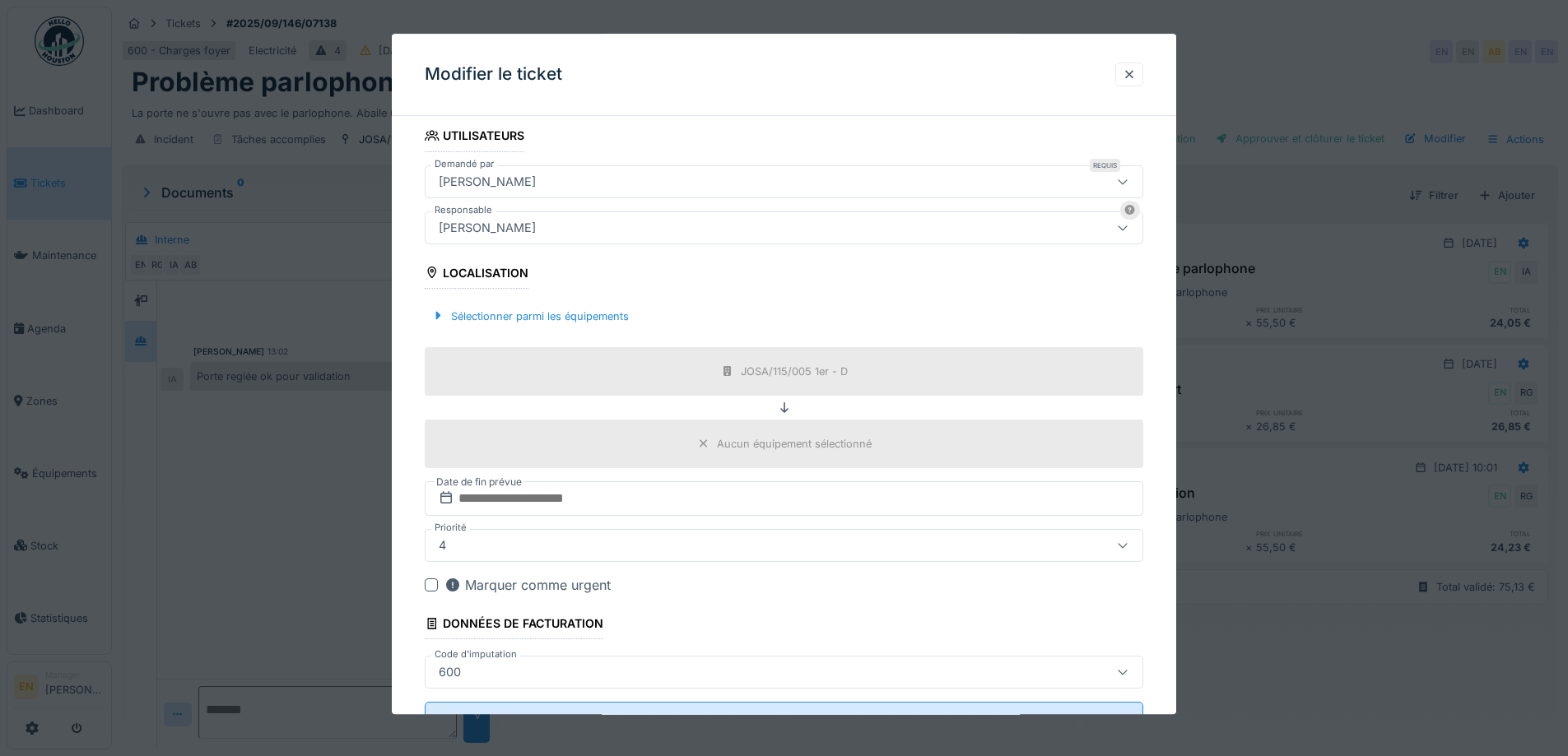
scroll to position [397, 0]
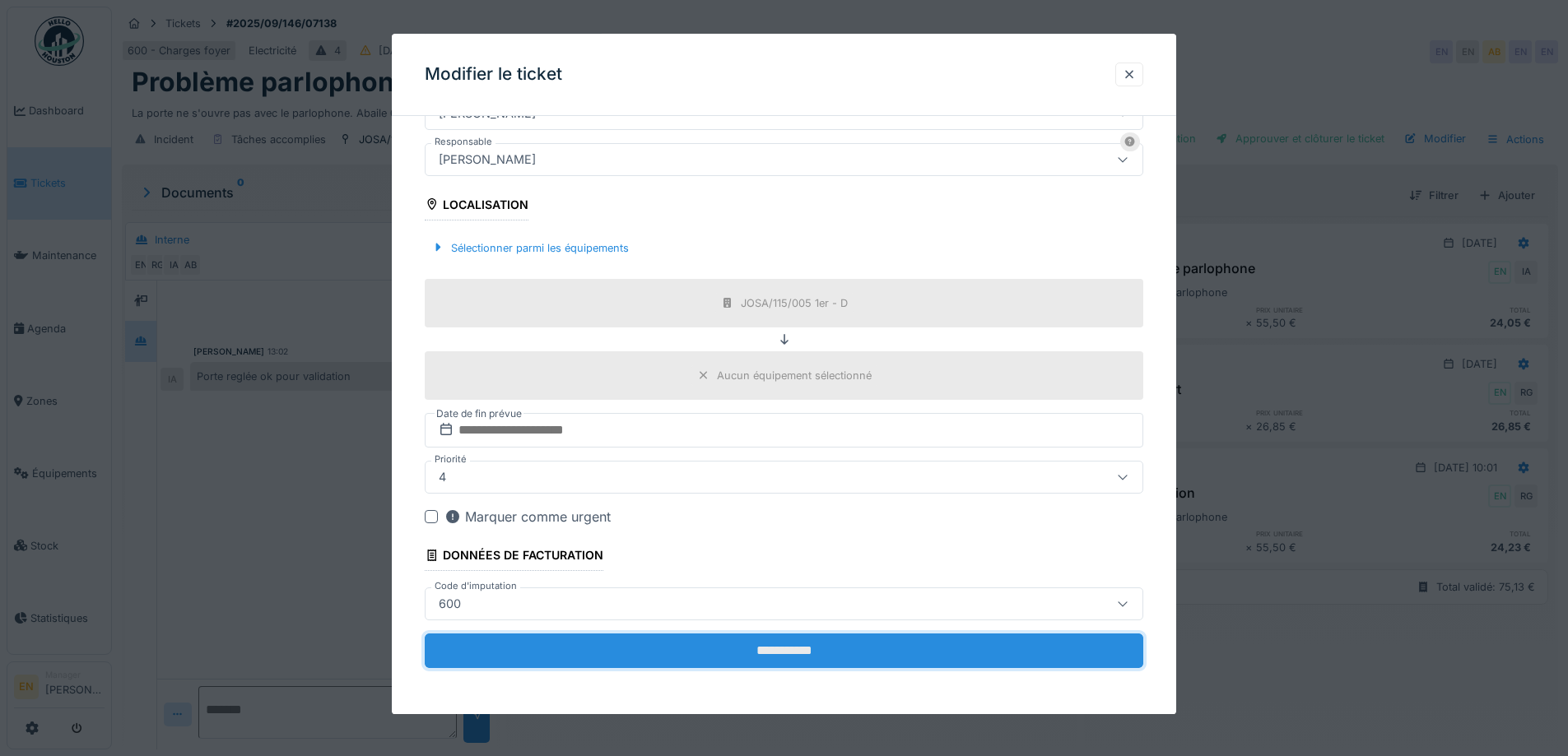
click at [799, 650] on input "**********" at bounding box center [784, 651] width 719 height 34
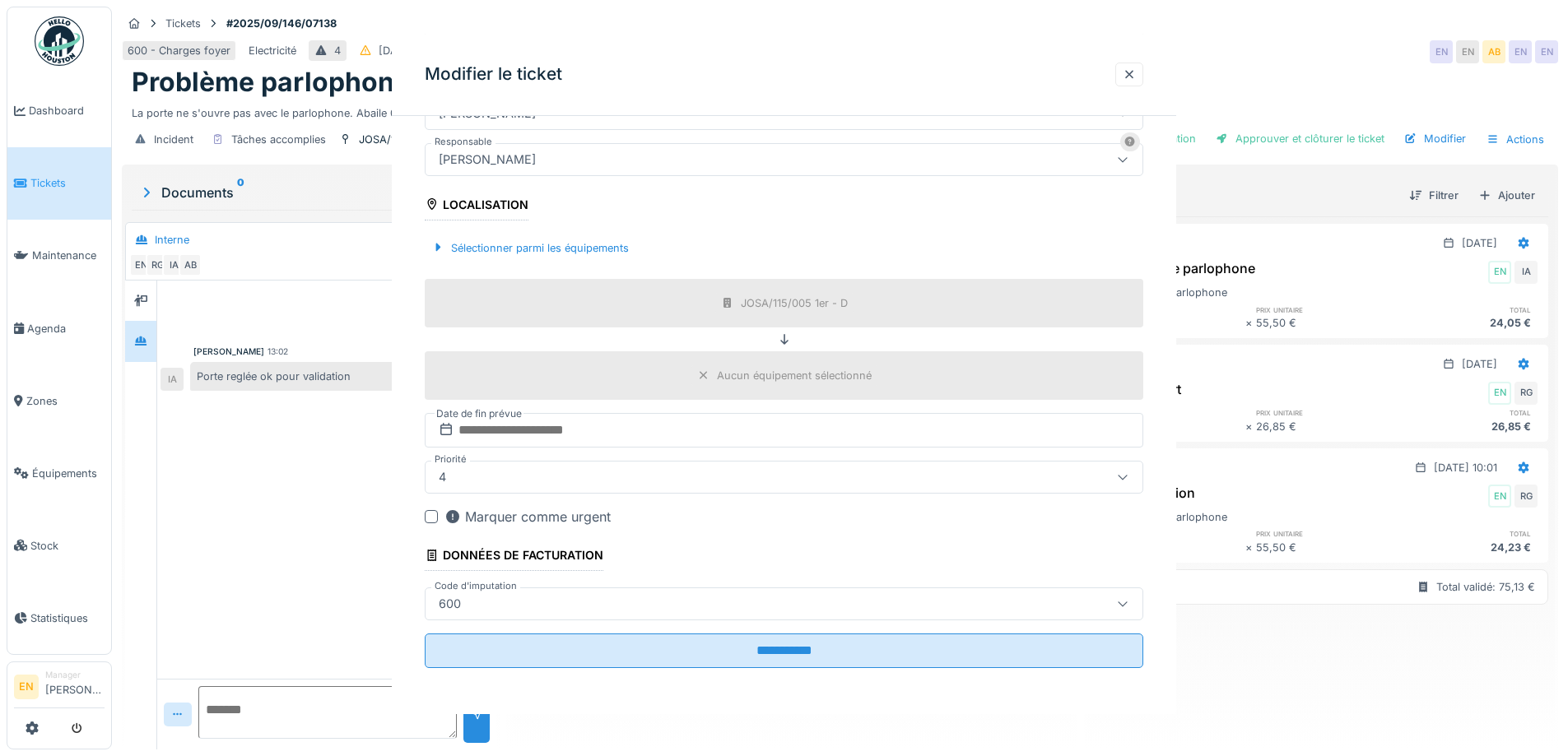
scroll to position [0, 0]
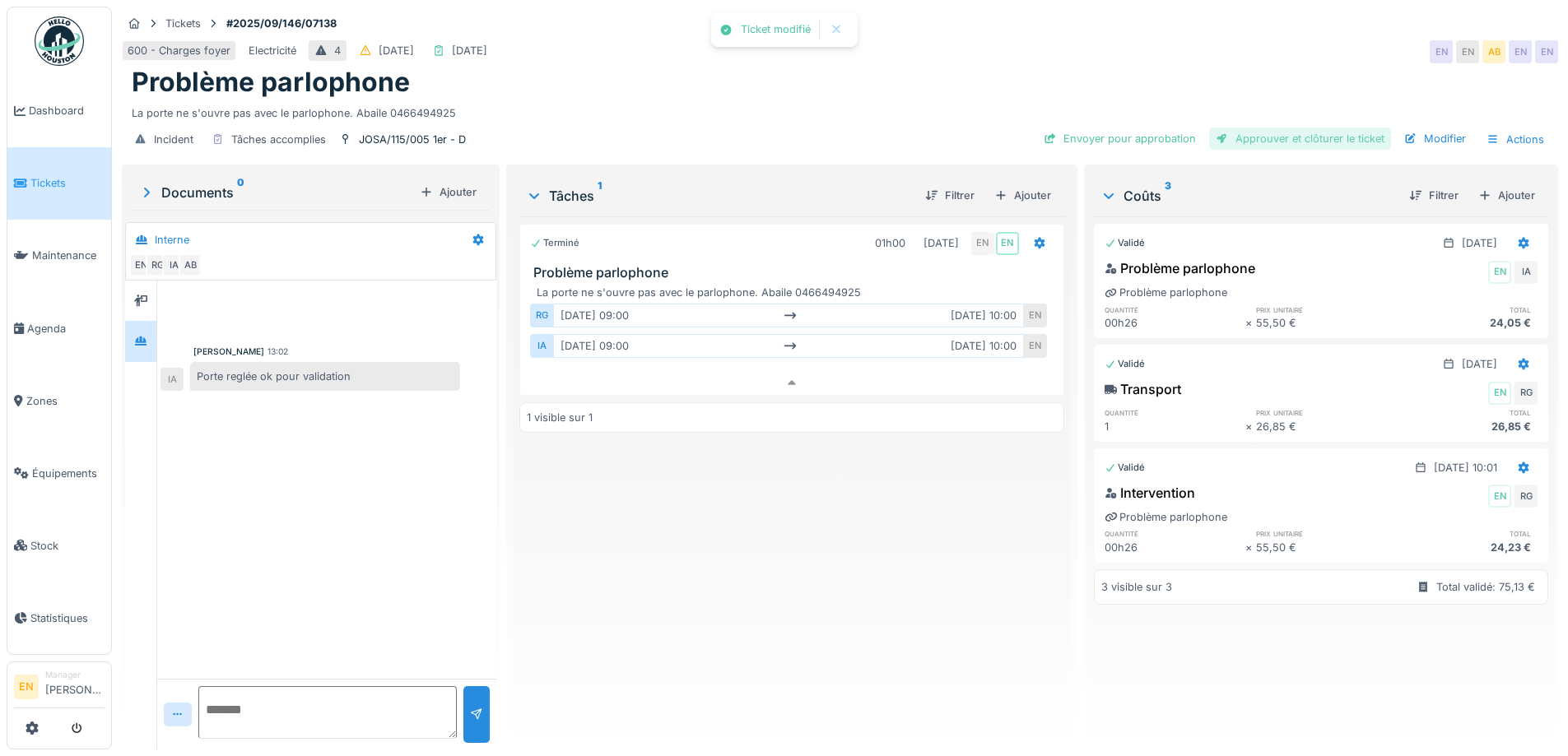
click at [1258, 127] on div "Approuver et clôturer le ticket" at bounding box center [1300, 138] width 182 height 22
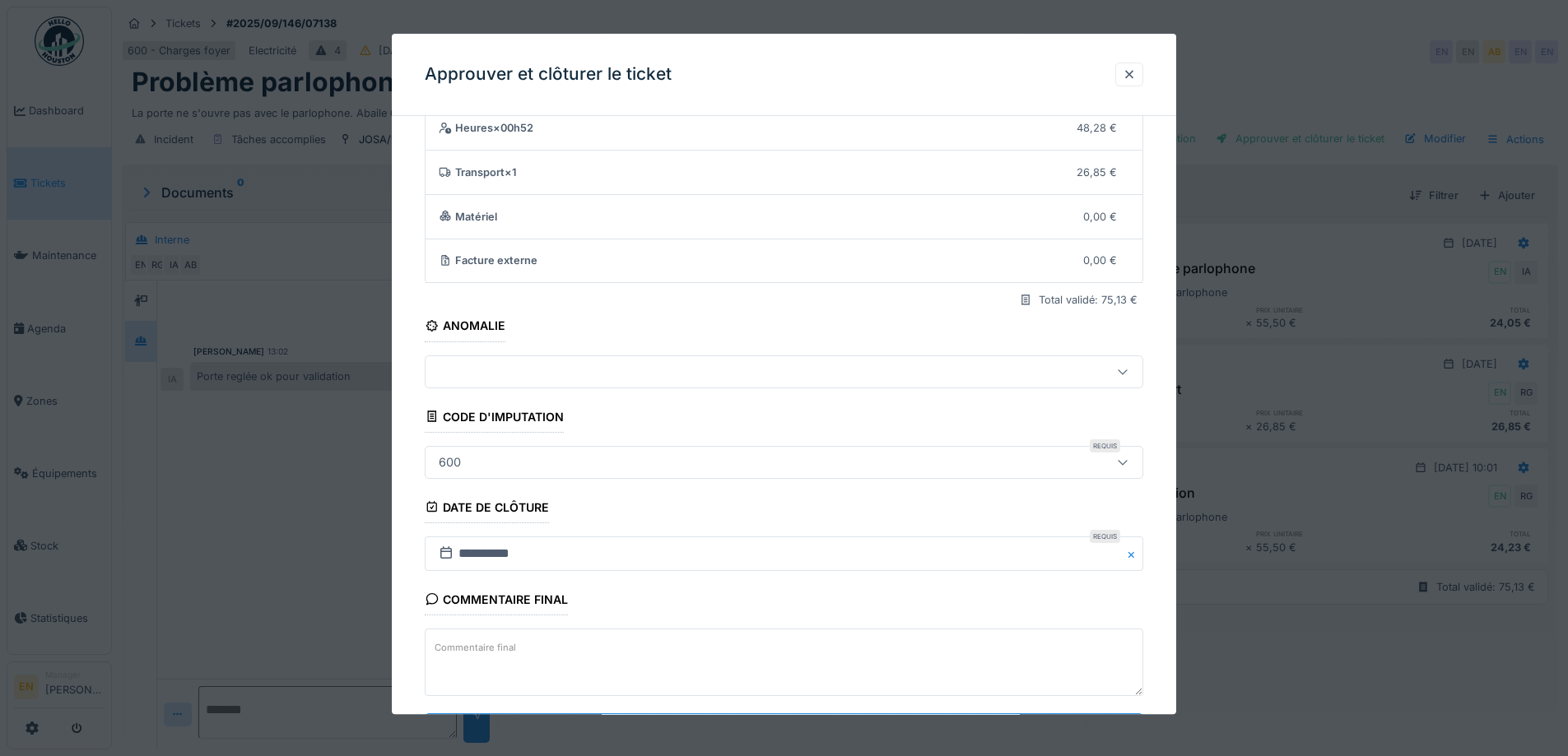
scroll to position [141, 0]
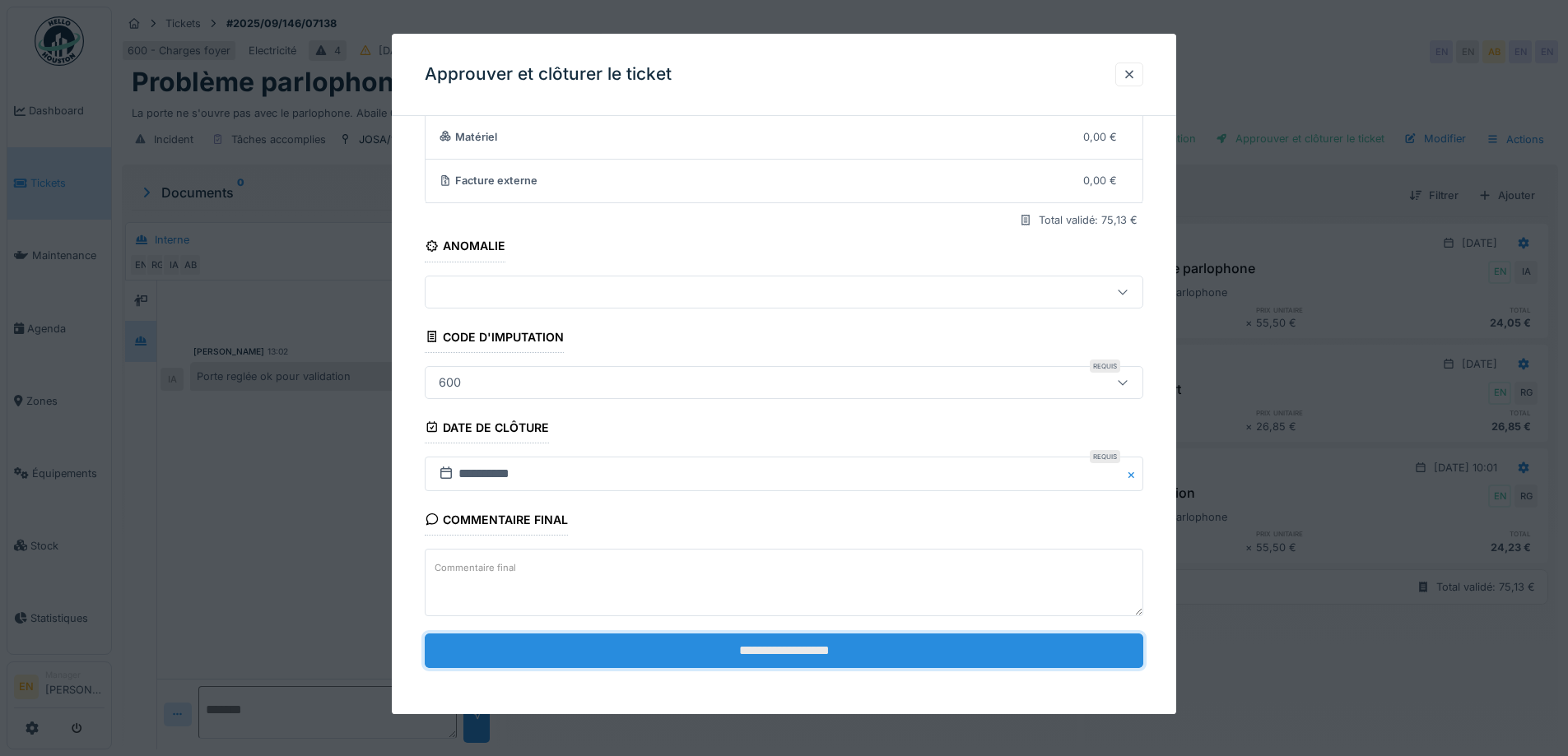
click at [746, 662] on input "**********" at bounding box center [784, 651] width 719 height 34
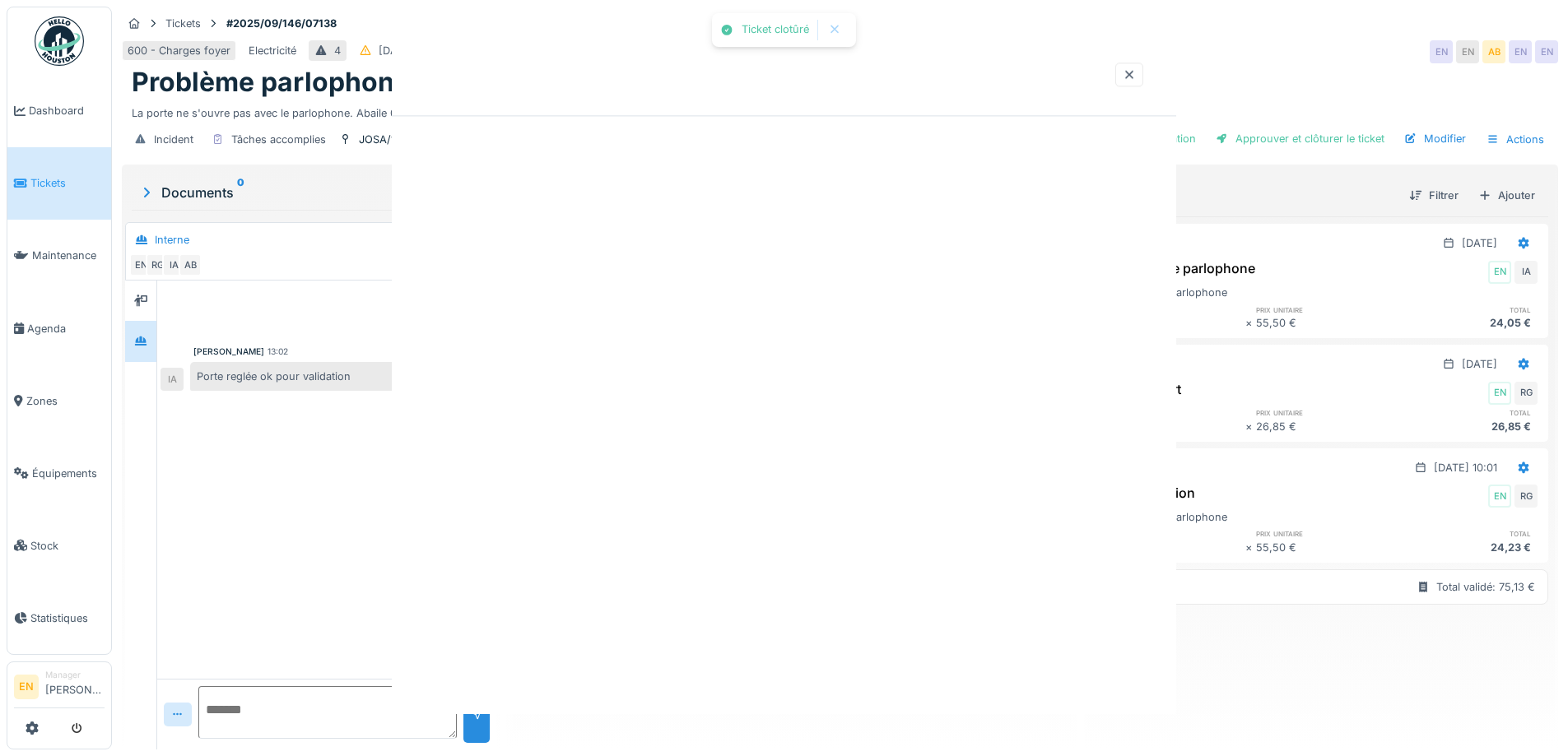
scroll to position [0, 0]
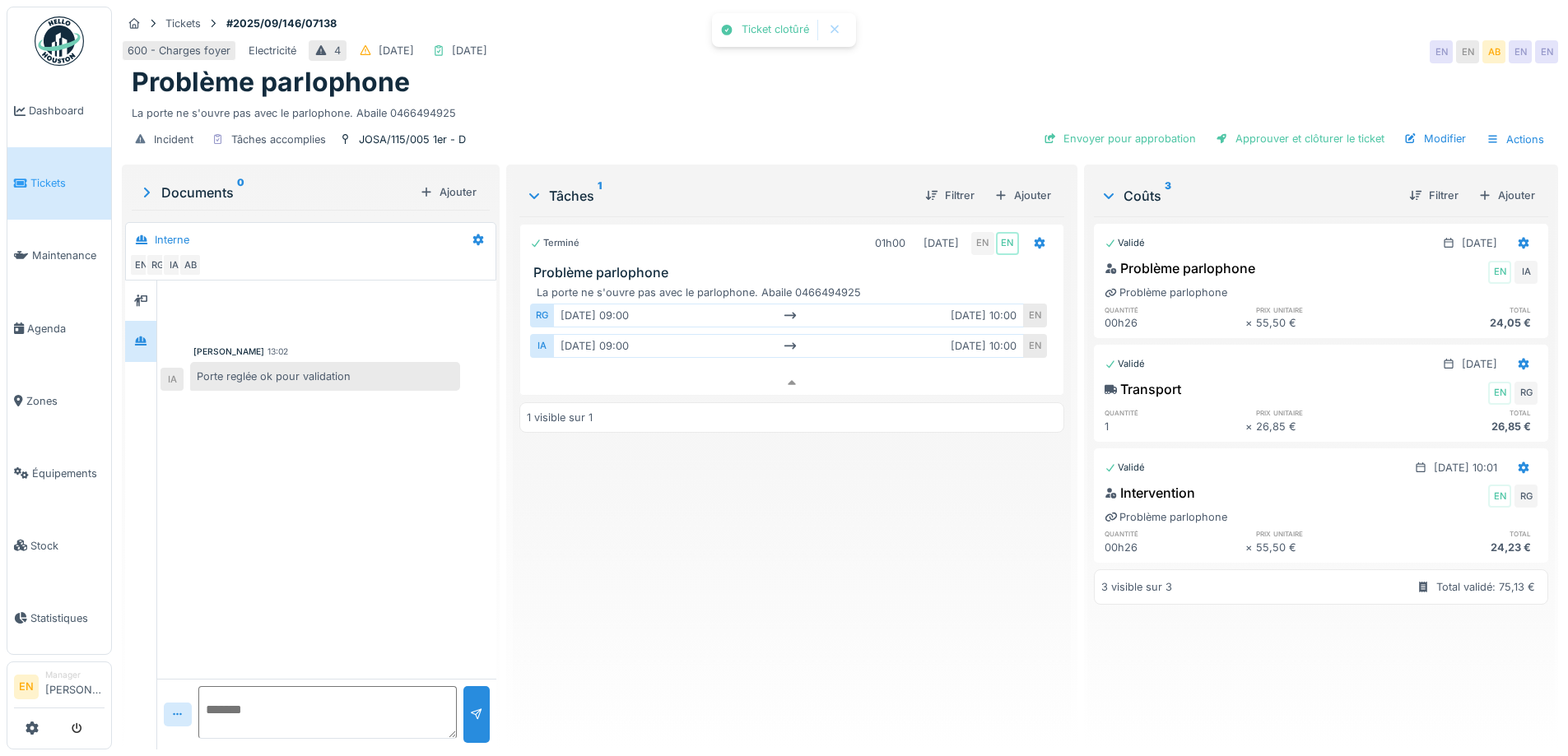
click at [64, 41] on img at bounding box center [59, 42] width 49 height 49
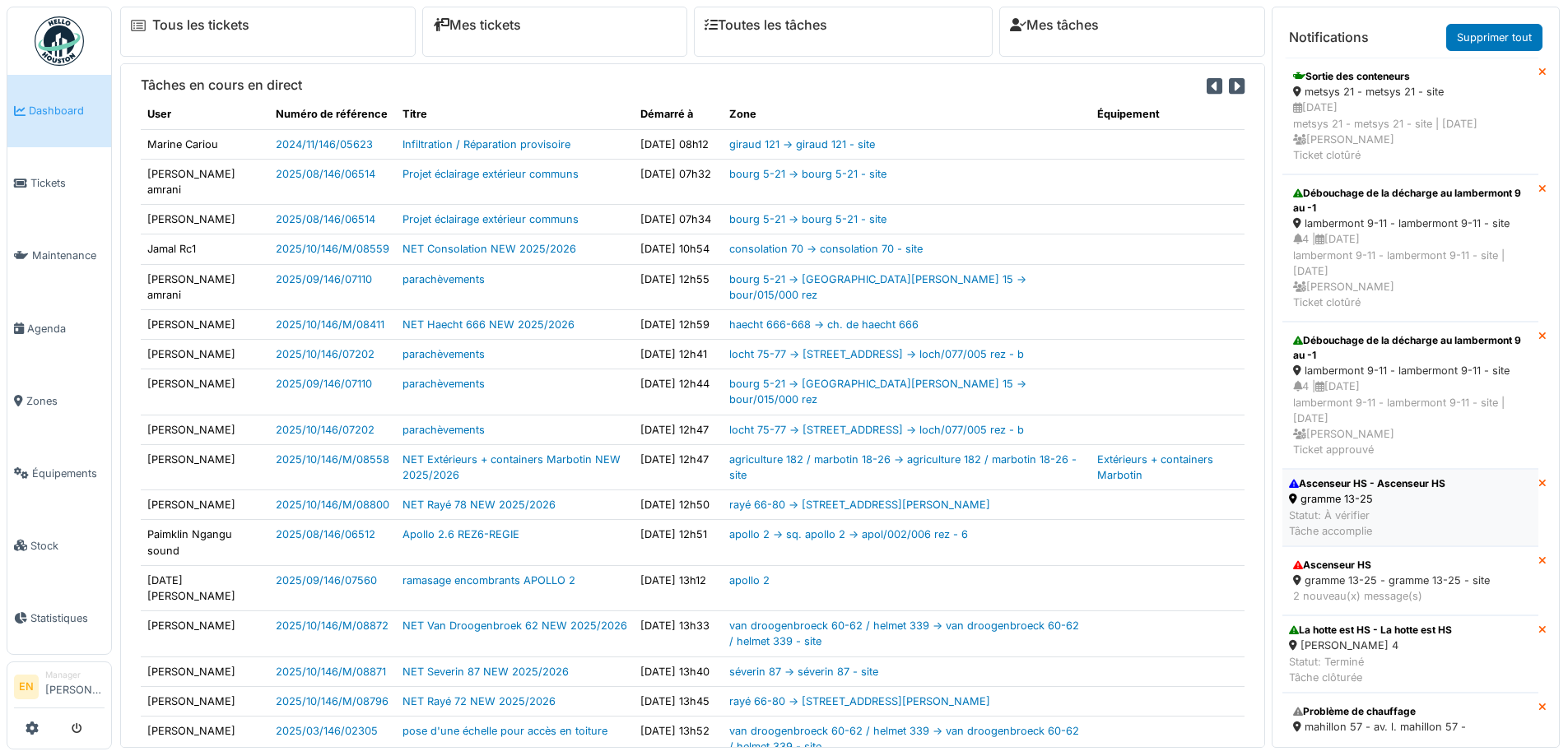
scroll to position [52, 0]
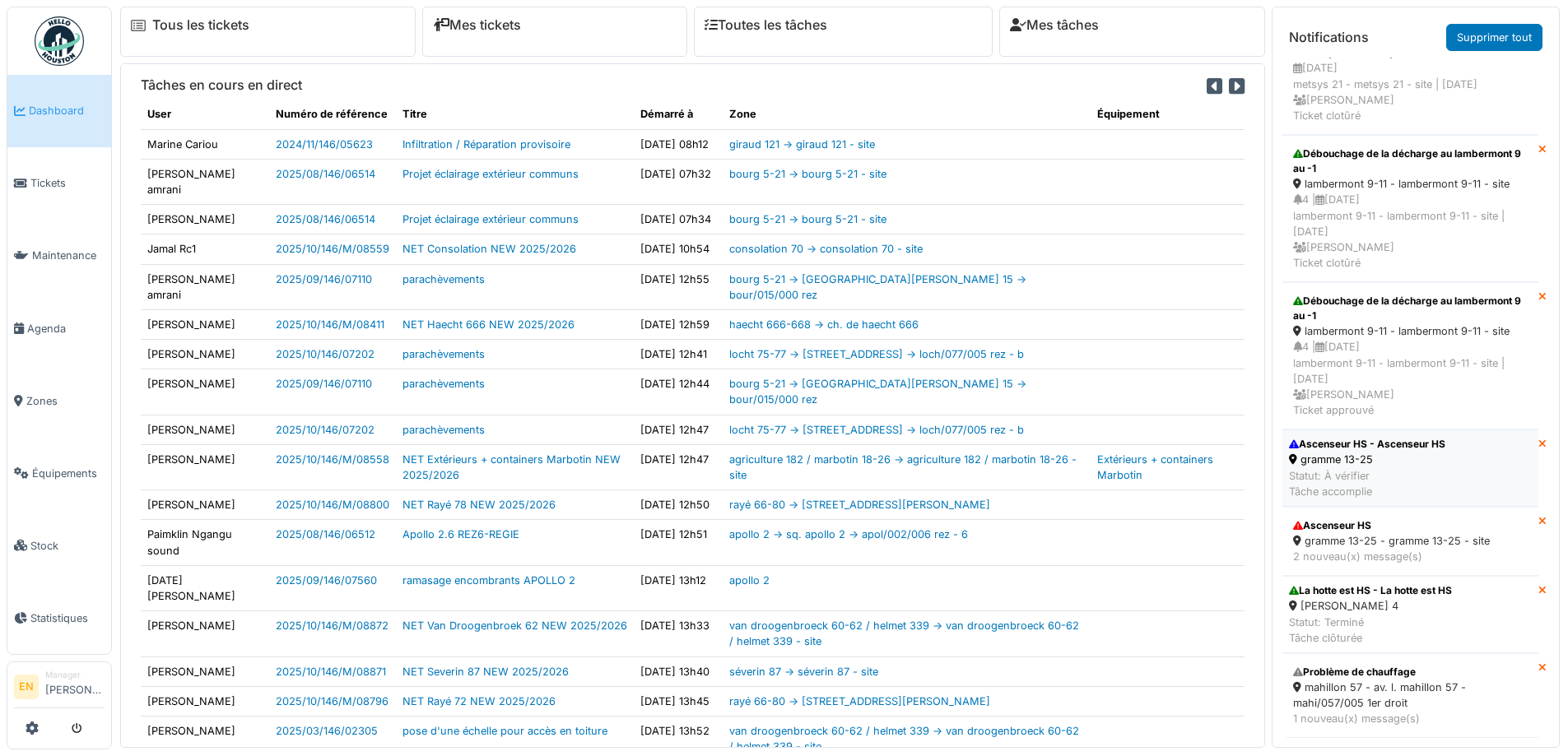
click at [1342, 437] on div "Ascenseur HS - Ascenseur HS" at bounding box center [1367, 444] width 156 height 15
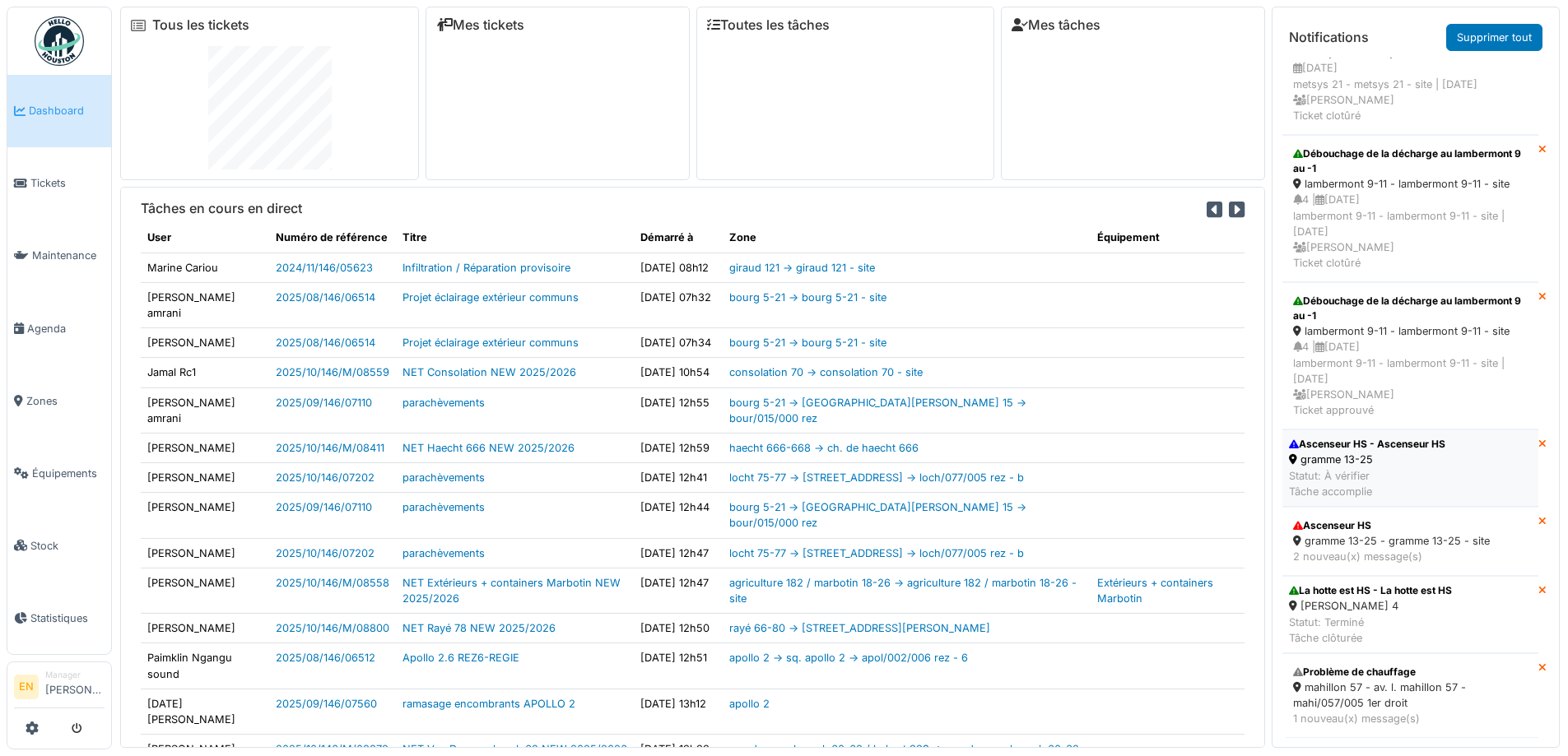
click at [1333, 452] on div "gramme 13-25" at bounding box center [1367, 460] width 156 height 16
click at [1345, 452] on div "gramme 13-25" at bounding box center [1367, 460] width 156 height 16
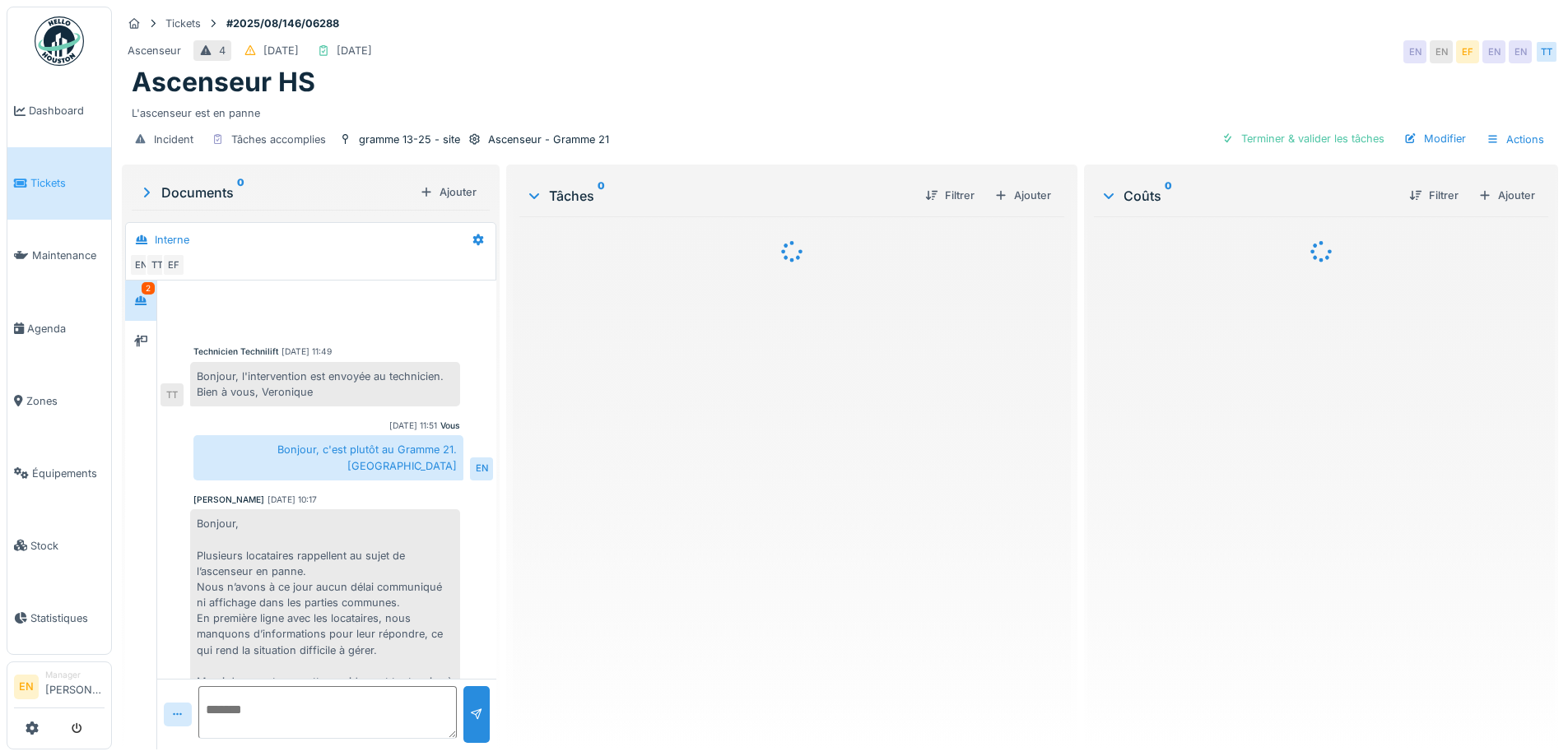
scroll to position [172, 0]
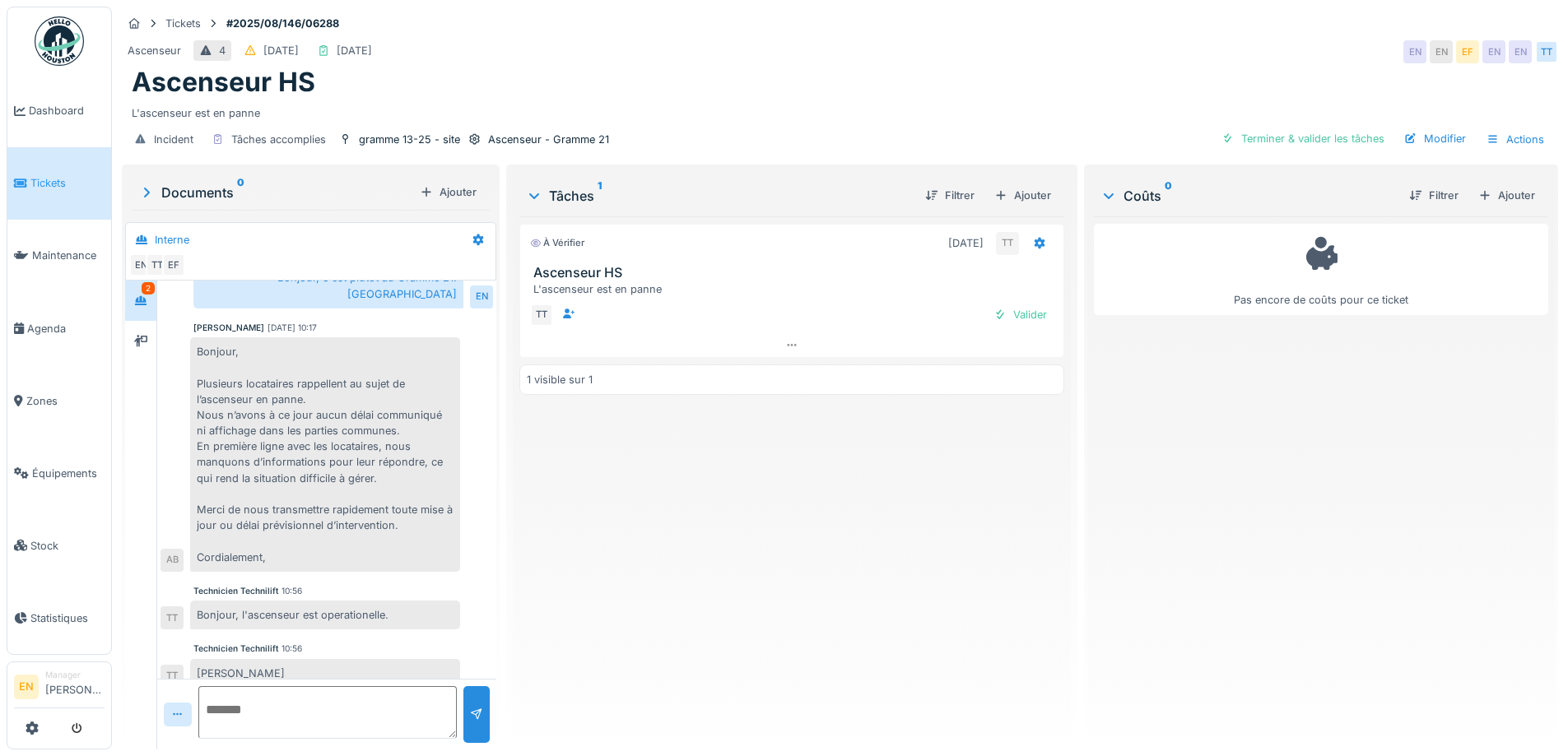
click at [71, 58] on img at bounding box center [59, 42] width 49 height 49
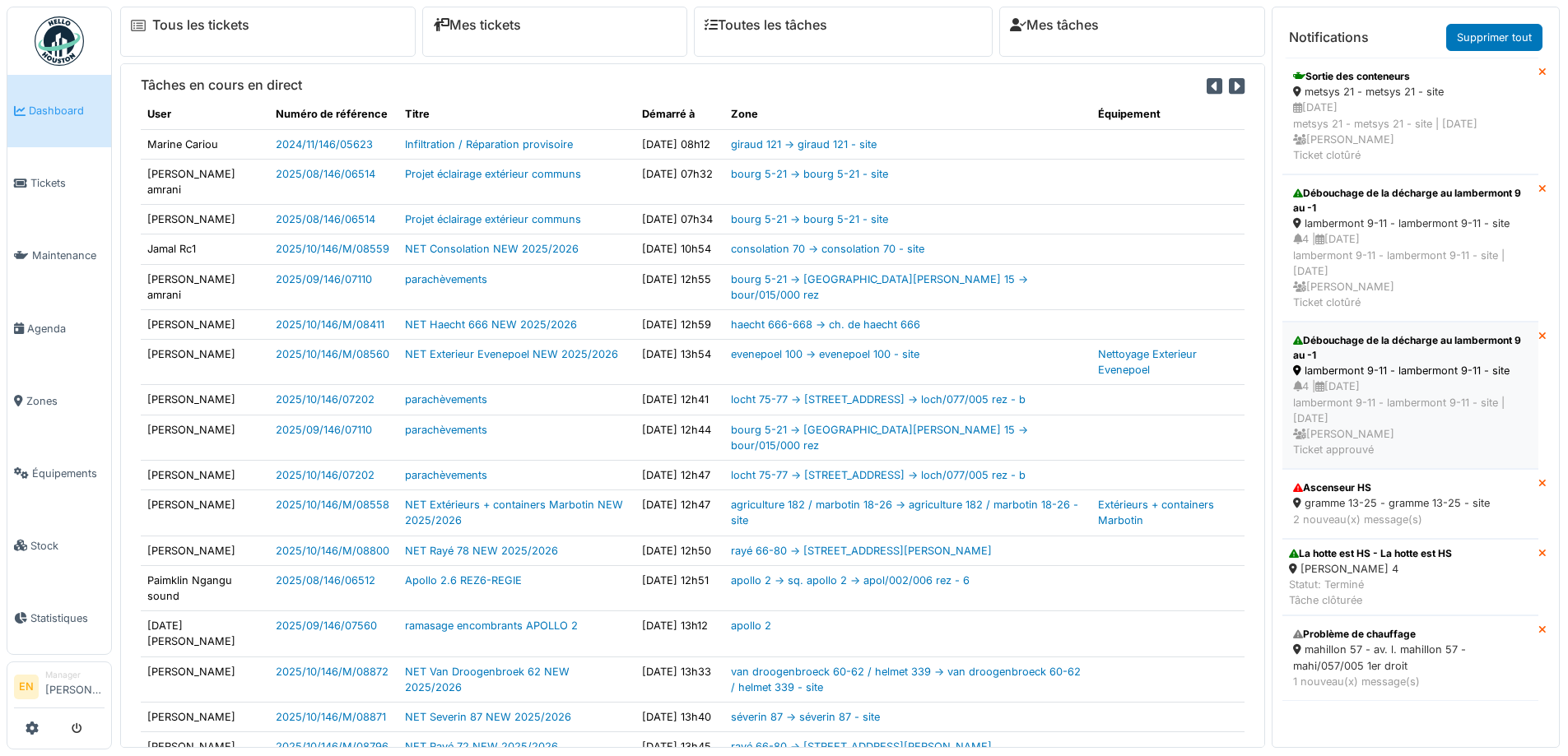
click at [1352, 389] on div "4 | 09/09/2025 lambermont 9-11 - lambermont 9-11 - site | Il y a 26 jour(s) Chr…" at bounding box center [1411, 418] width 235 height 79
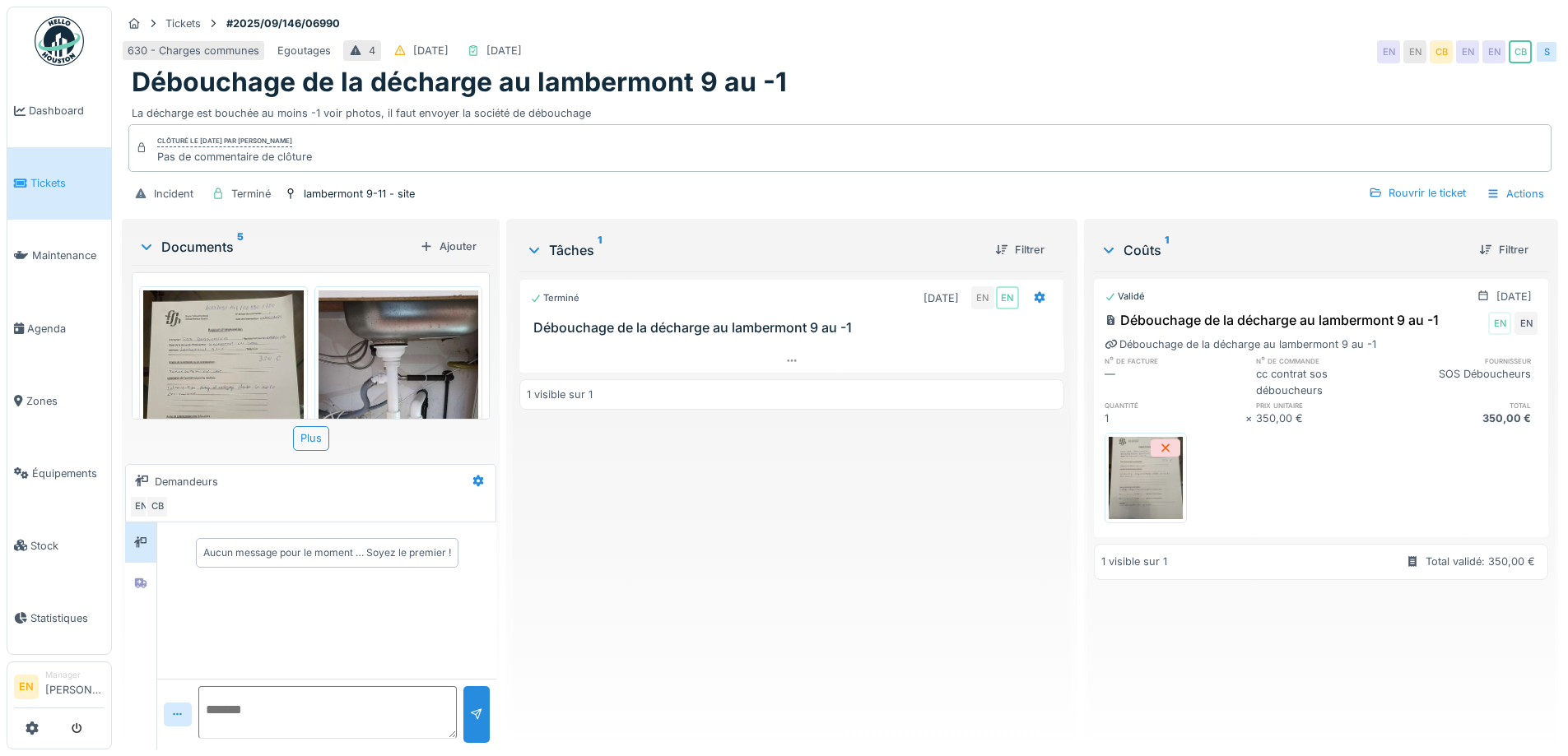
click at [943, 70] on div "Débouchage de la décharge au lambermont 9 au -1" at bounding box center [840, 81] width 1417 height 31
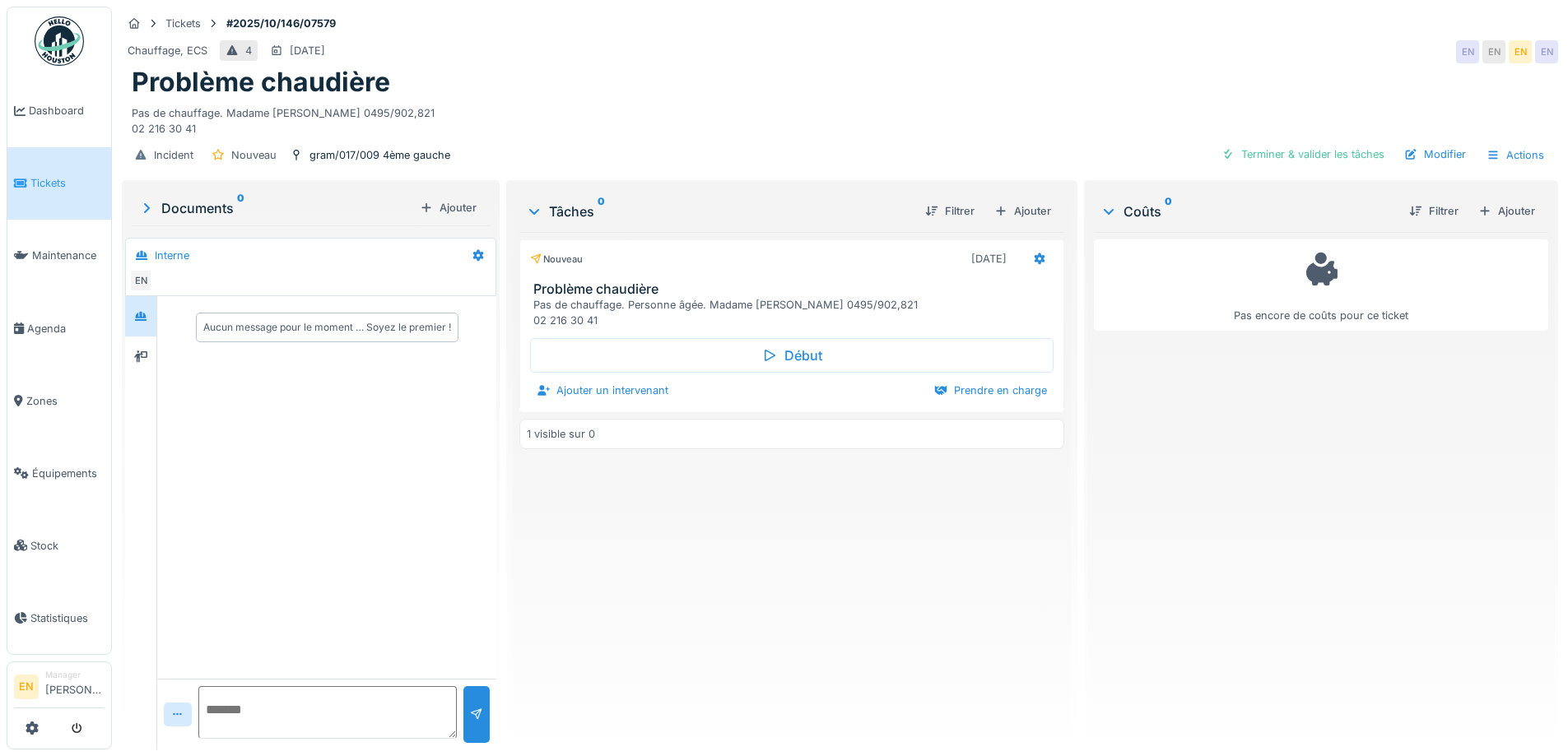
click at [56, 42] on img at bounding box center [59, 42] width 49 height 49
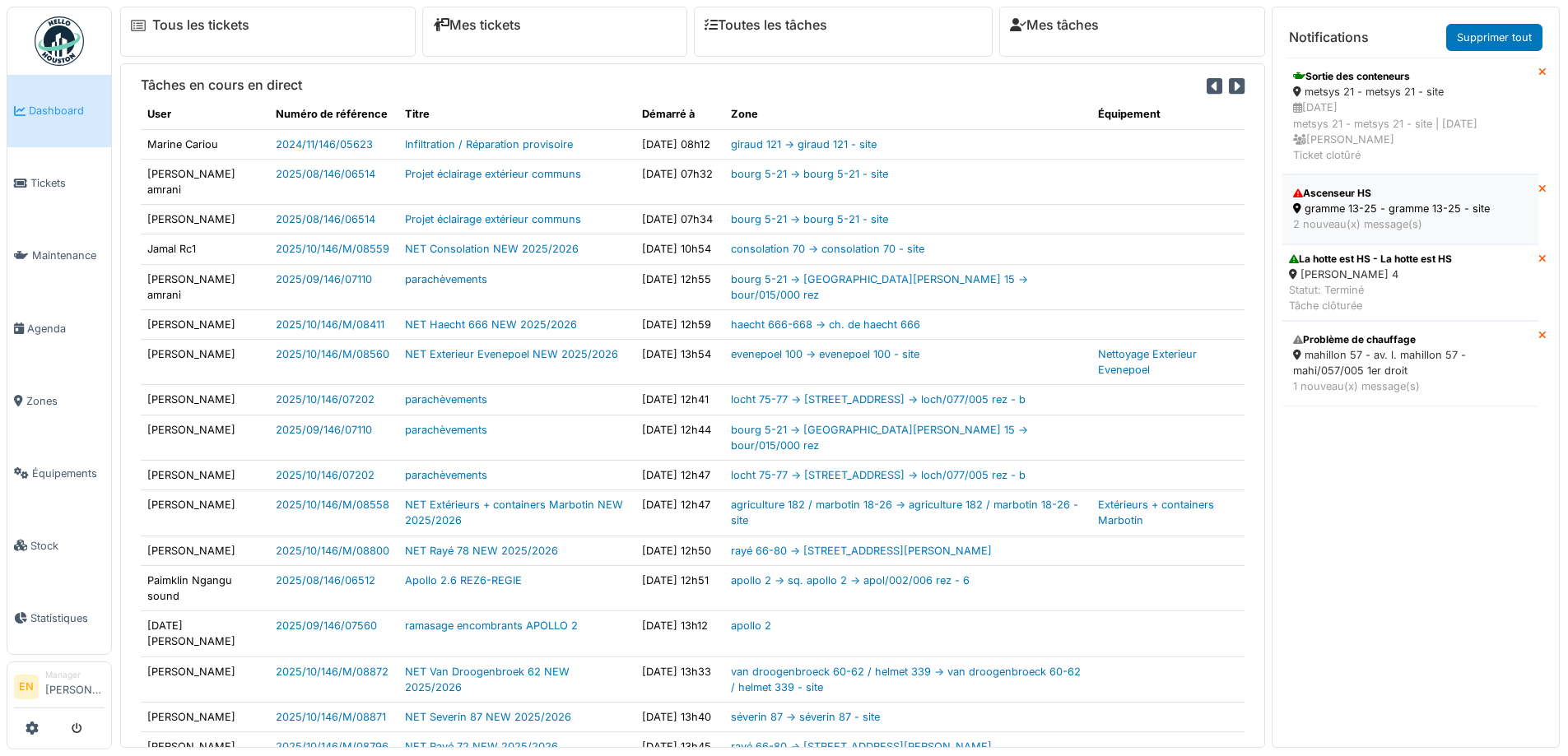
click at [1382, 200] on div "Ascenseur HS" at bounding box center [1411, 193] width 235 height 15
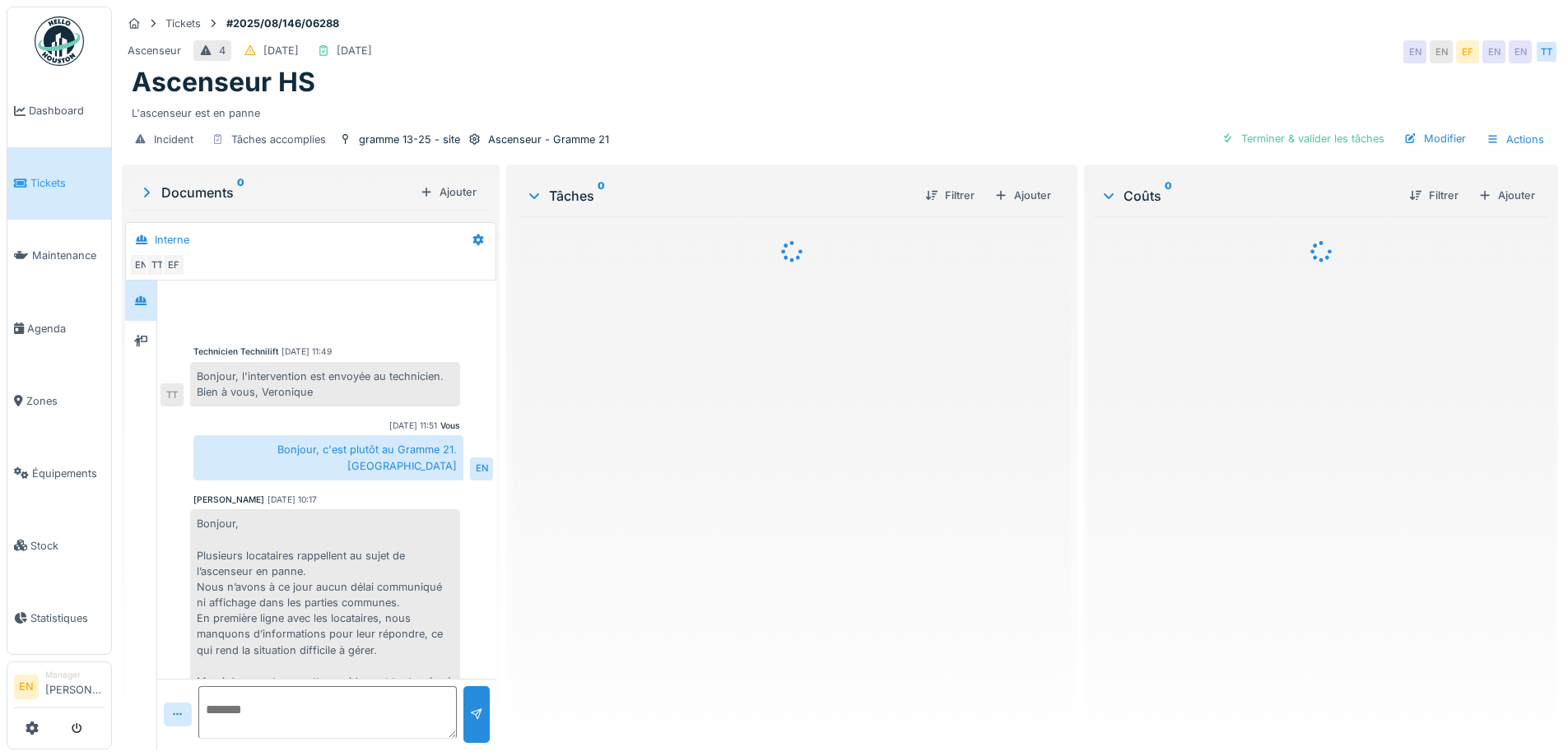
scroll to position [172, 0]
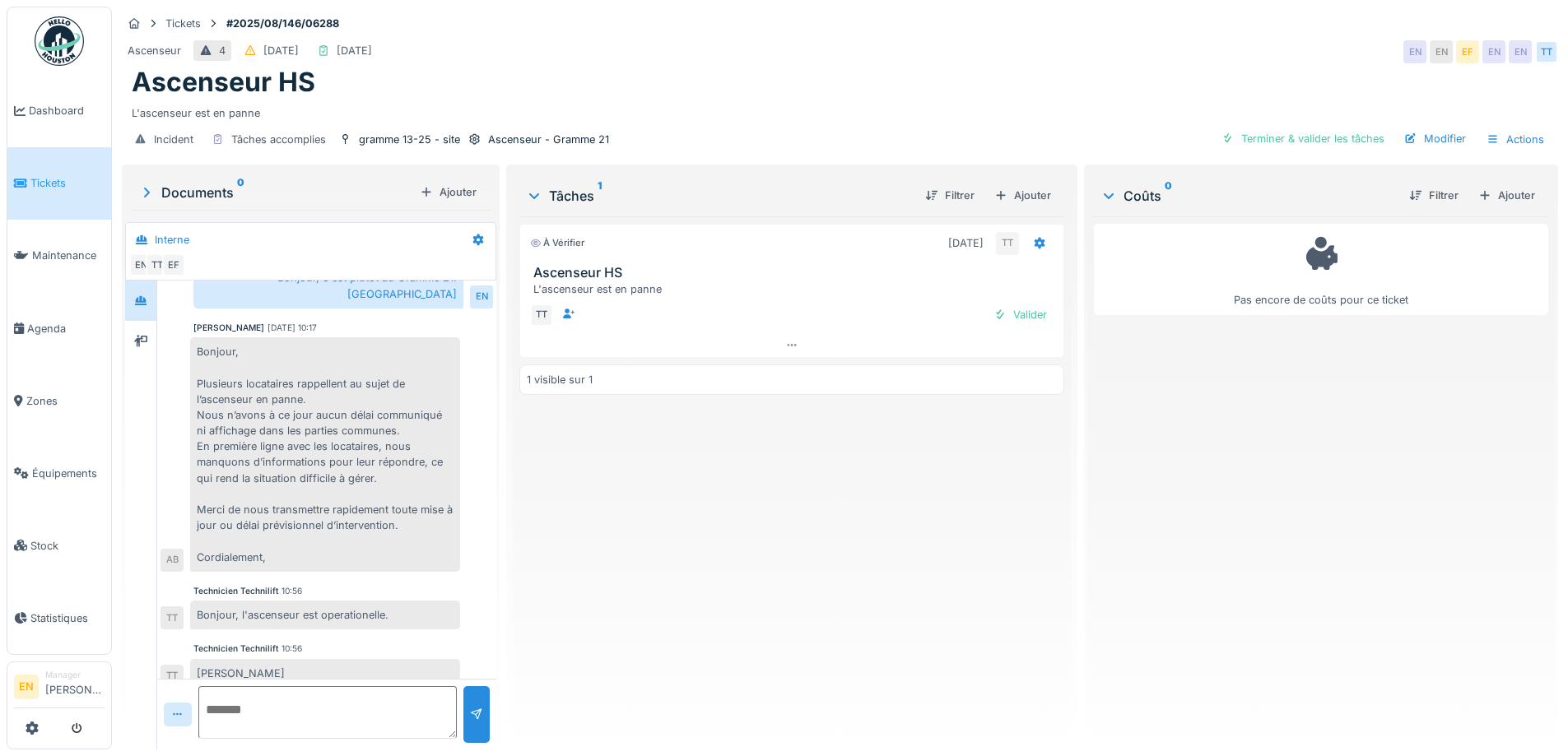
click at [789, 526] on div "À vérifier 07/08/2025 TT Ascenseur HS L'ascenseur est en panne TT Valider 1 vis…" at bounding box center [792, 476] width 544 height 520
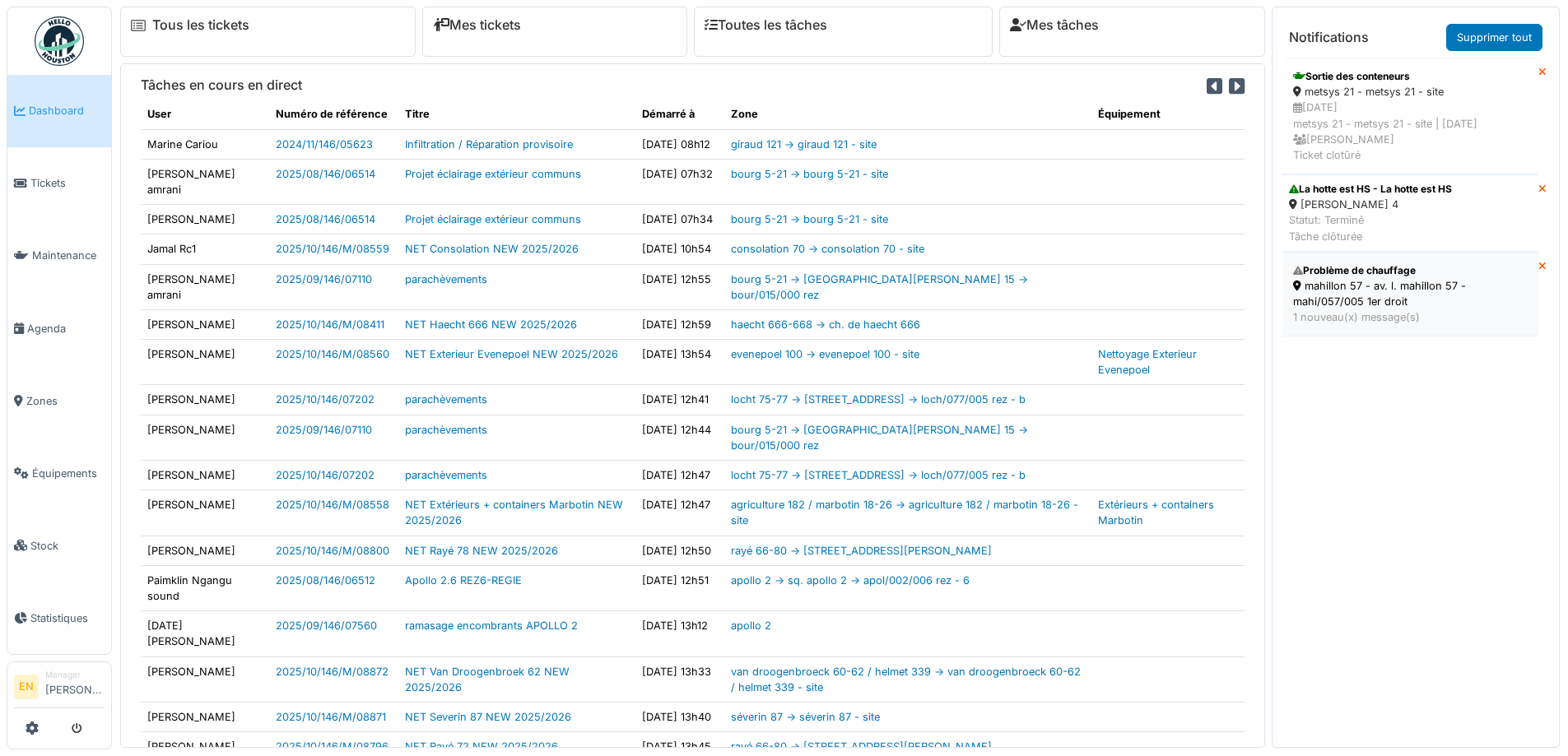
click at [1380, 279] on div "mahillon 57 - av. l. mahillon 57 - mahi/057/005 1er droit" at bounding box center [1411, 293] width 235 height 31
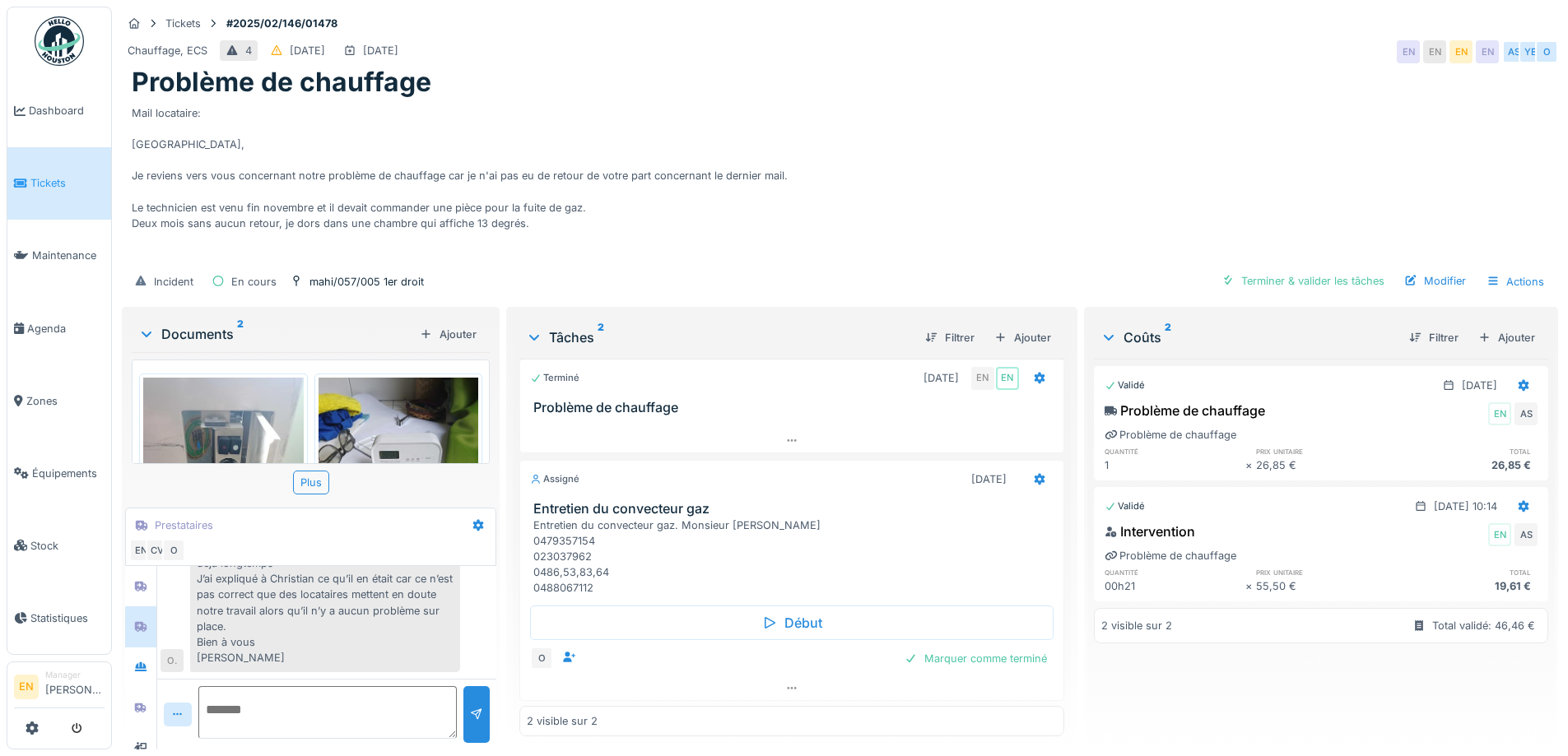
scroll to position [9, 0]
click at [1199, 669] on div "Validé [DATE] Problème de chauffage EN AS Problème de chauffage quantité prix u…" at bounding box center [1322, 548] width 454 height 378
click at [318, 696] on textarea at bounding box center [328, 713] width 259 height 53
click at [308, 701] on textarea at bounding box center [328, 713] width 259 height 53
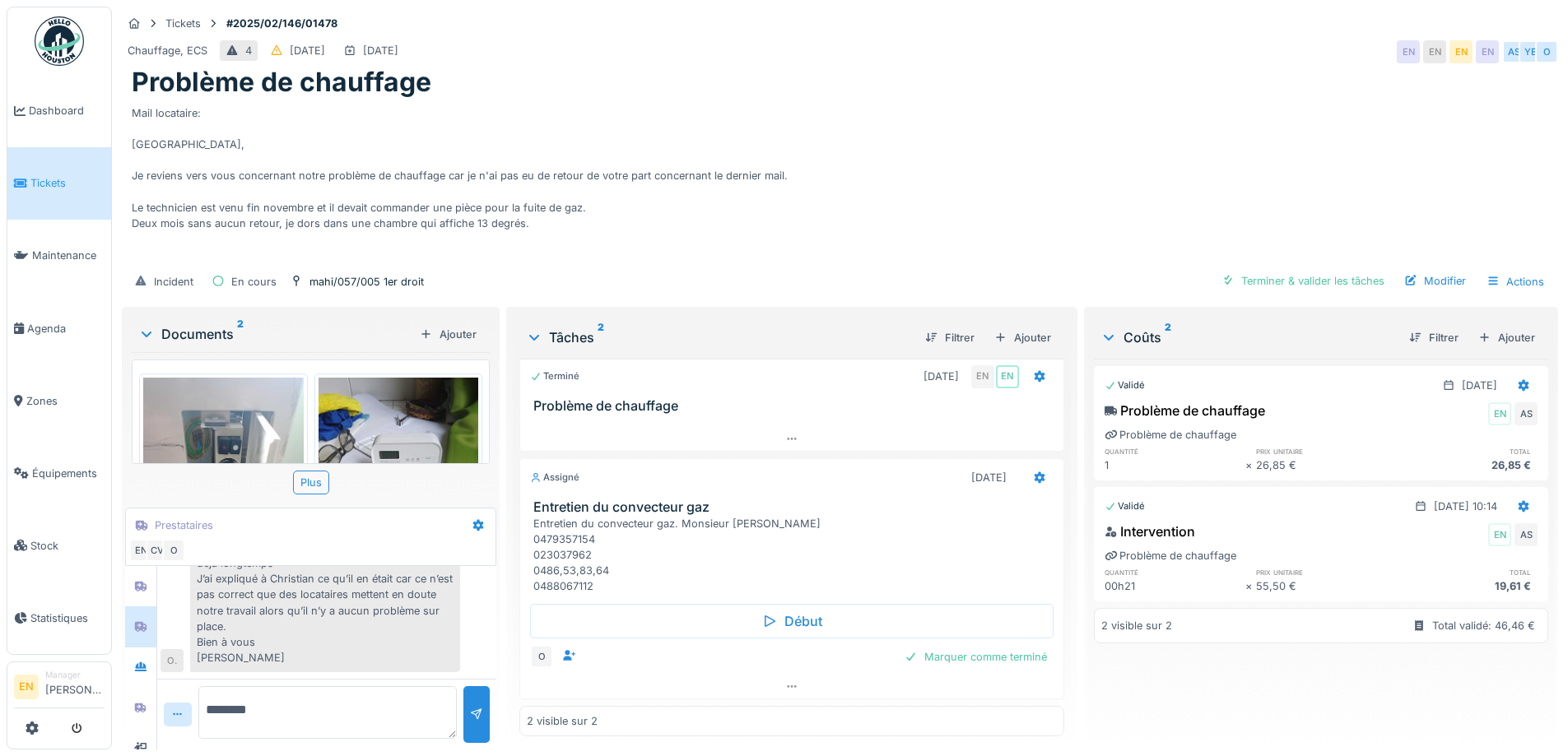
click at [229, 699] on textarea "********" at bounding box center [328, 713] width 259 height 53
type textarea "**********"
click at [481, 707] on div at bounding box center [477, 714] width 27 height 57
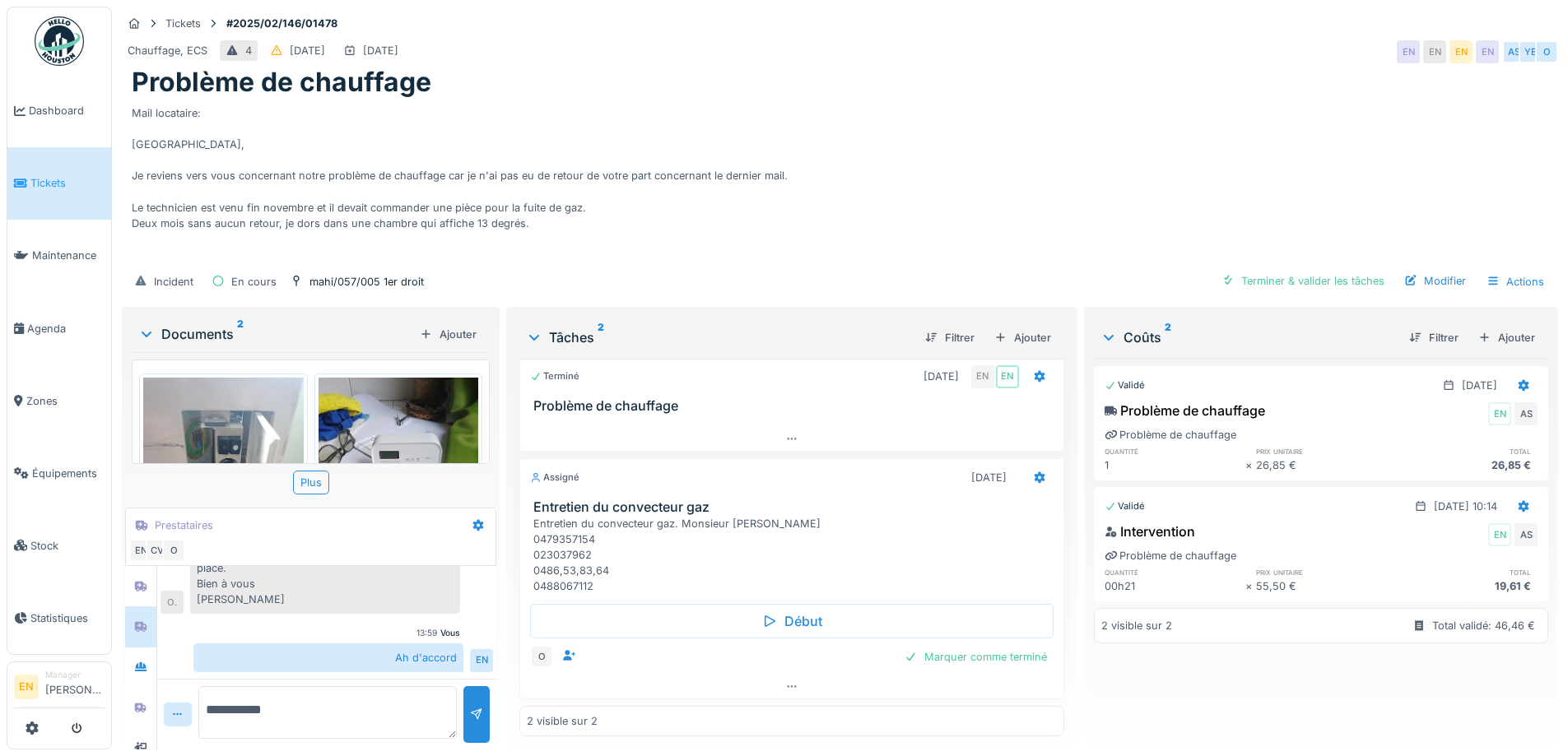
click at [392, 701] on textarea "**********" at bounding box center [328, 713] width 259 height 53
type textarea "**********"
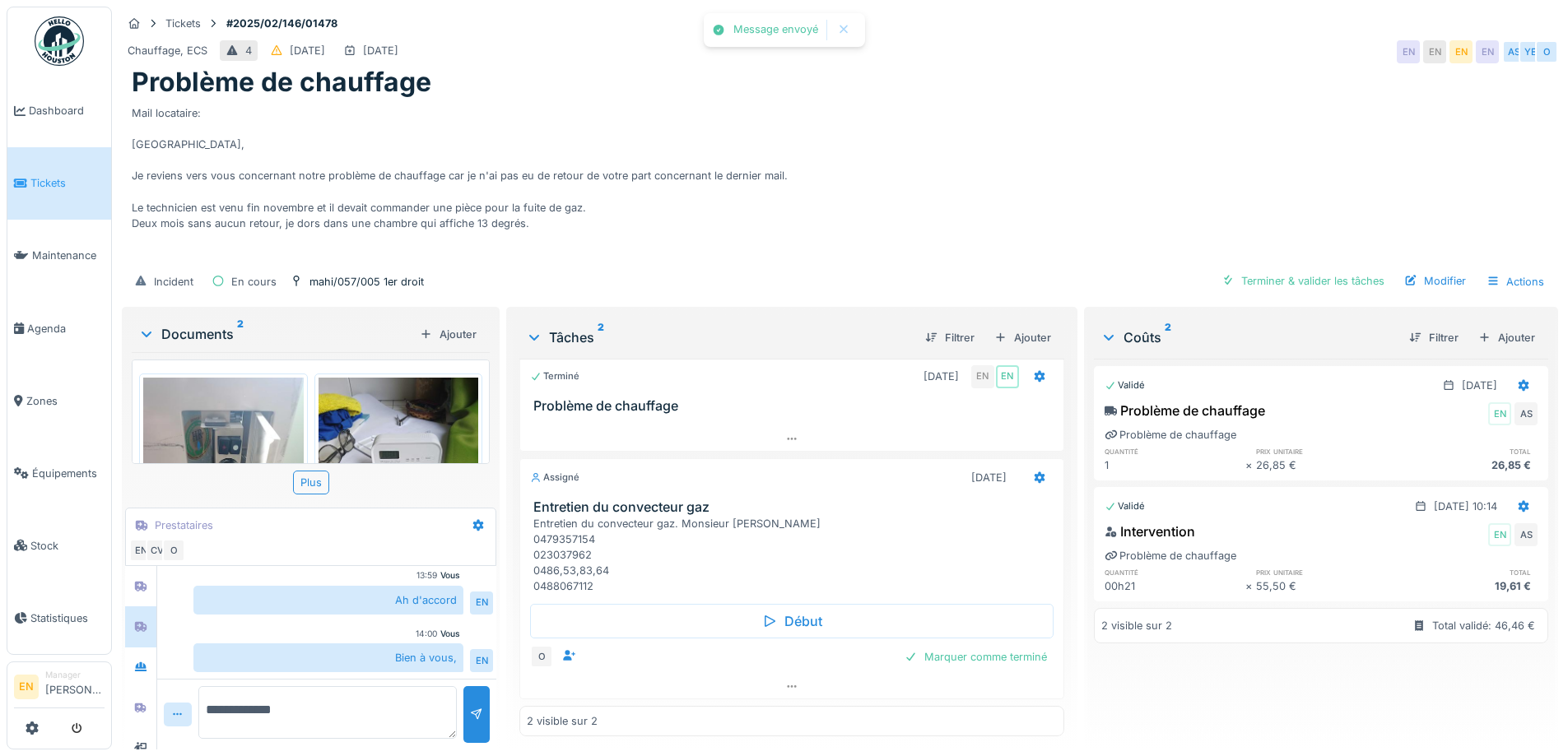
click at [950, 163] on div "Mail locataire: Bonjour, Je reviens vers vous concernant notre problème de chau…" at bounding box center [840, 181] width 1417 height 164
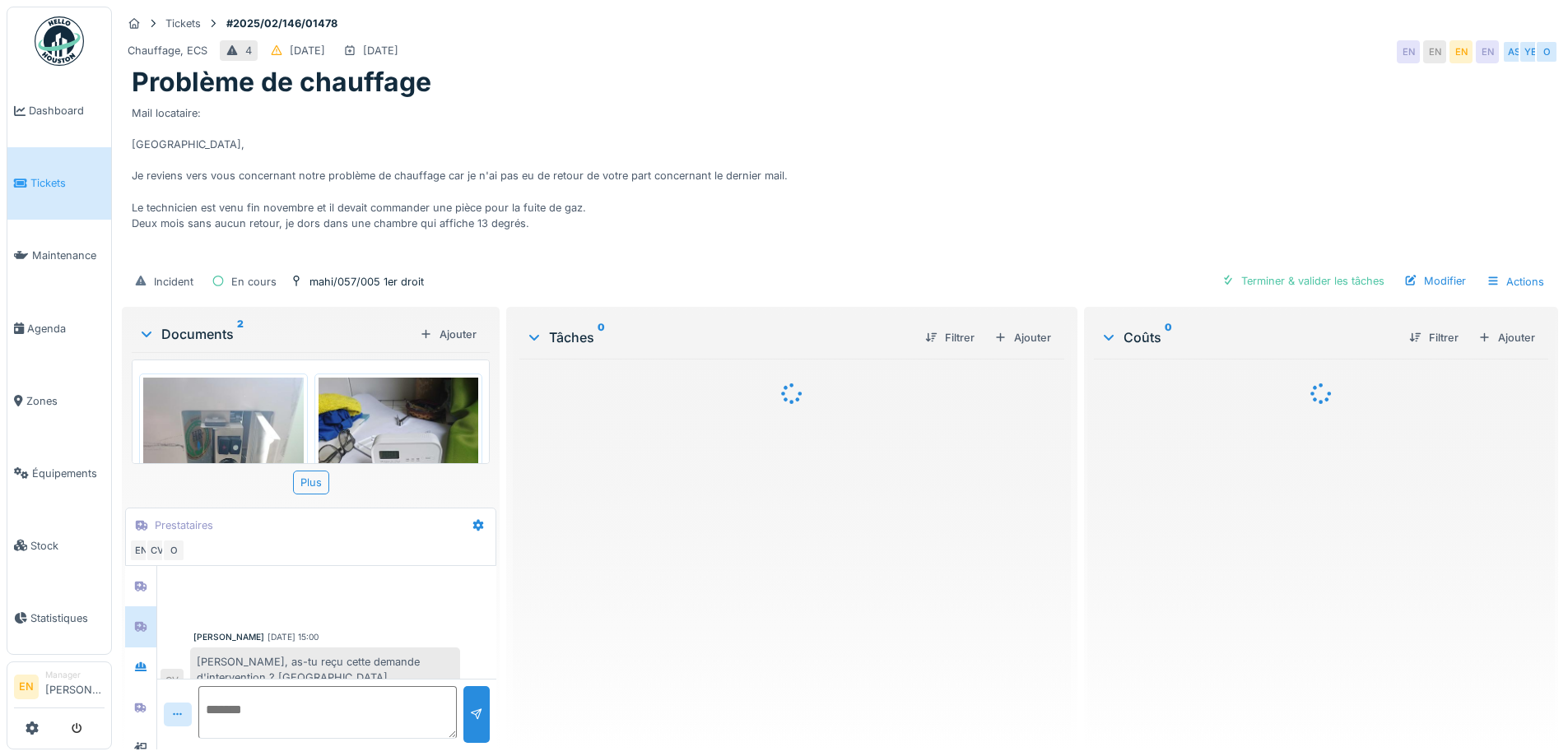
scroll to position [663, 0]
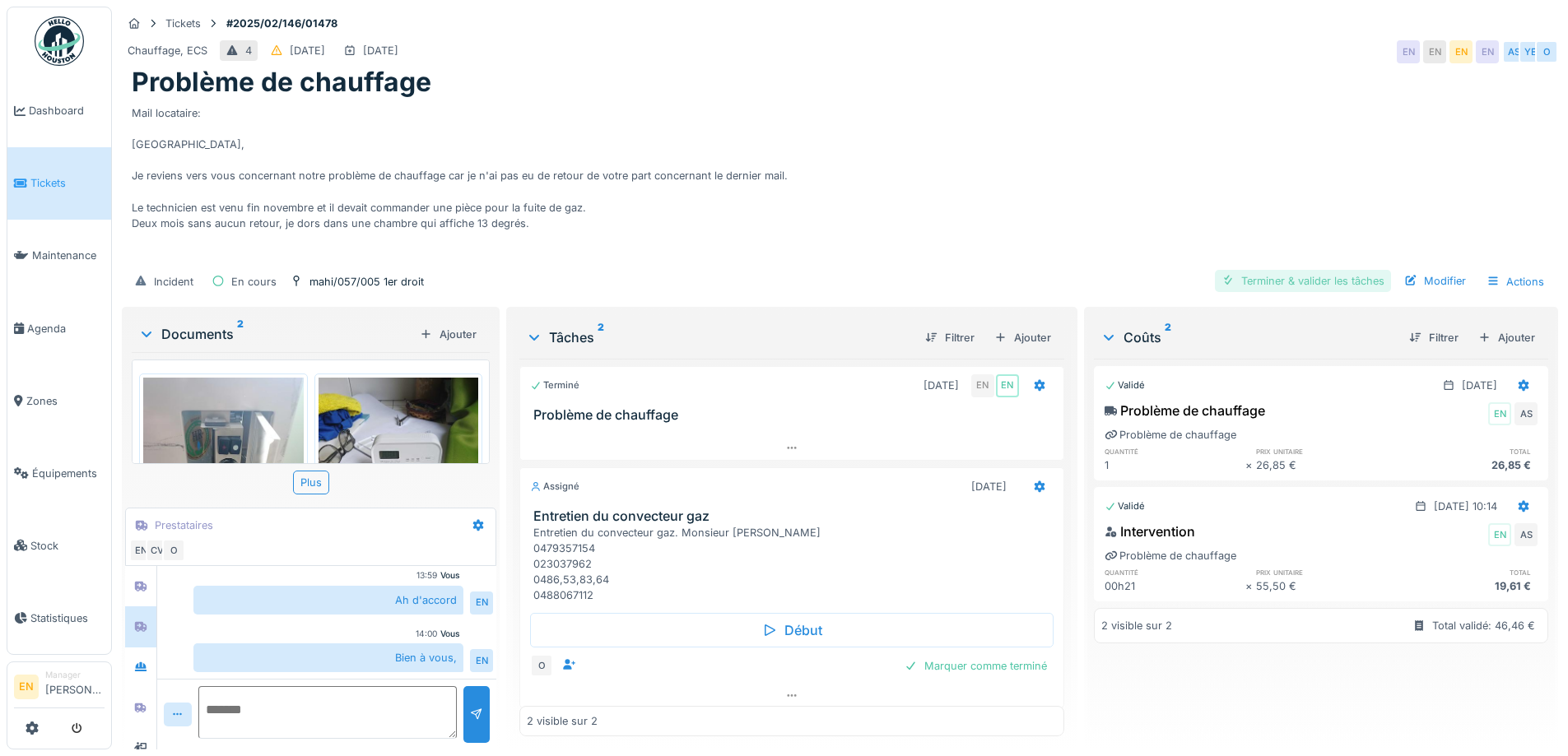
click at [1330, 283] on div "Terminer & valider les tâches" at bounding box center [1303, 281] width 176 height 22
click at [1318, 279] on div "Terminer & valider les tâches" at bounding box center [1303, 281] width 176 height 22
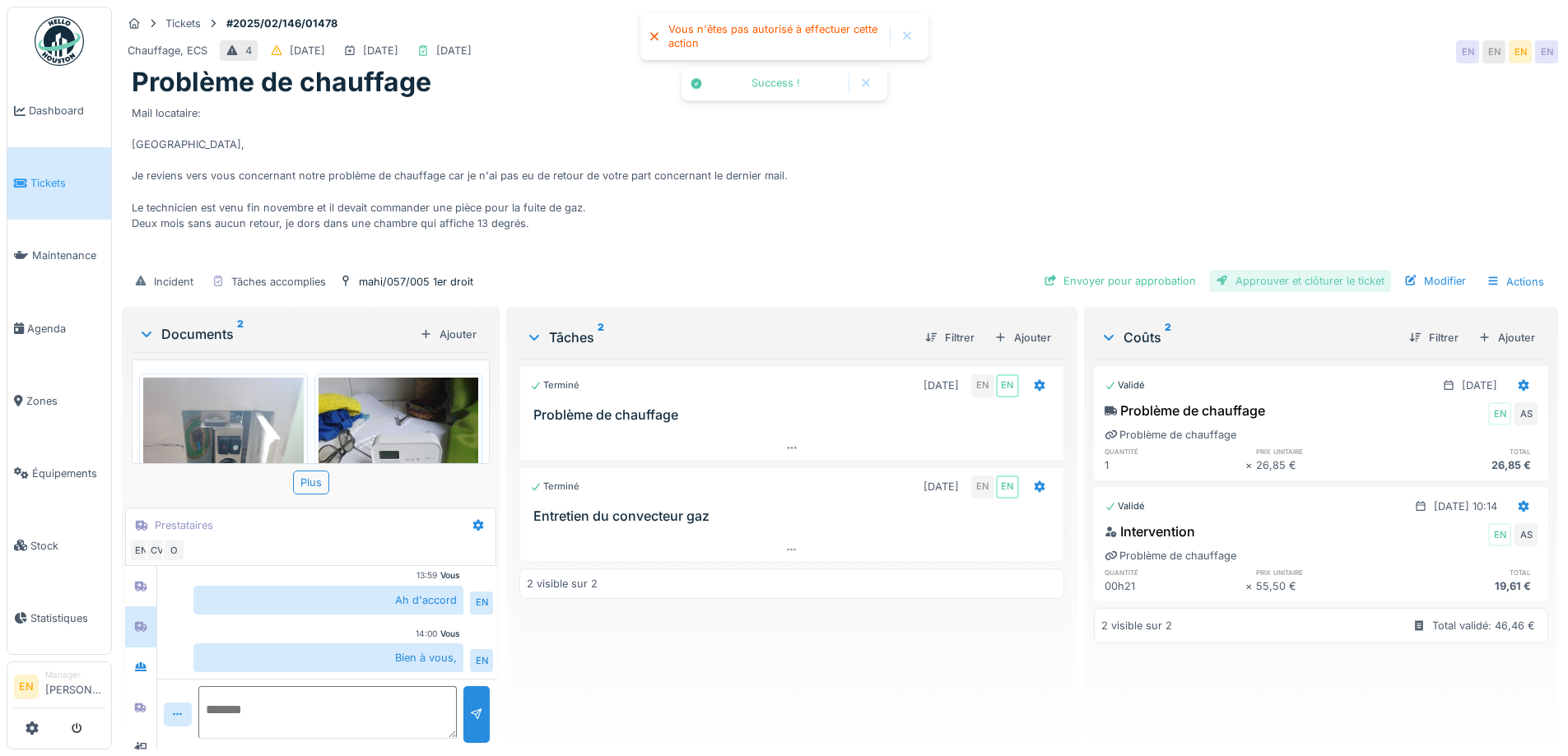
click at [1302, 282] on div "Approuver et clôturer le ticket" at bounding box center [1300, 281] width 182 height 22
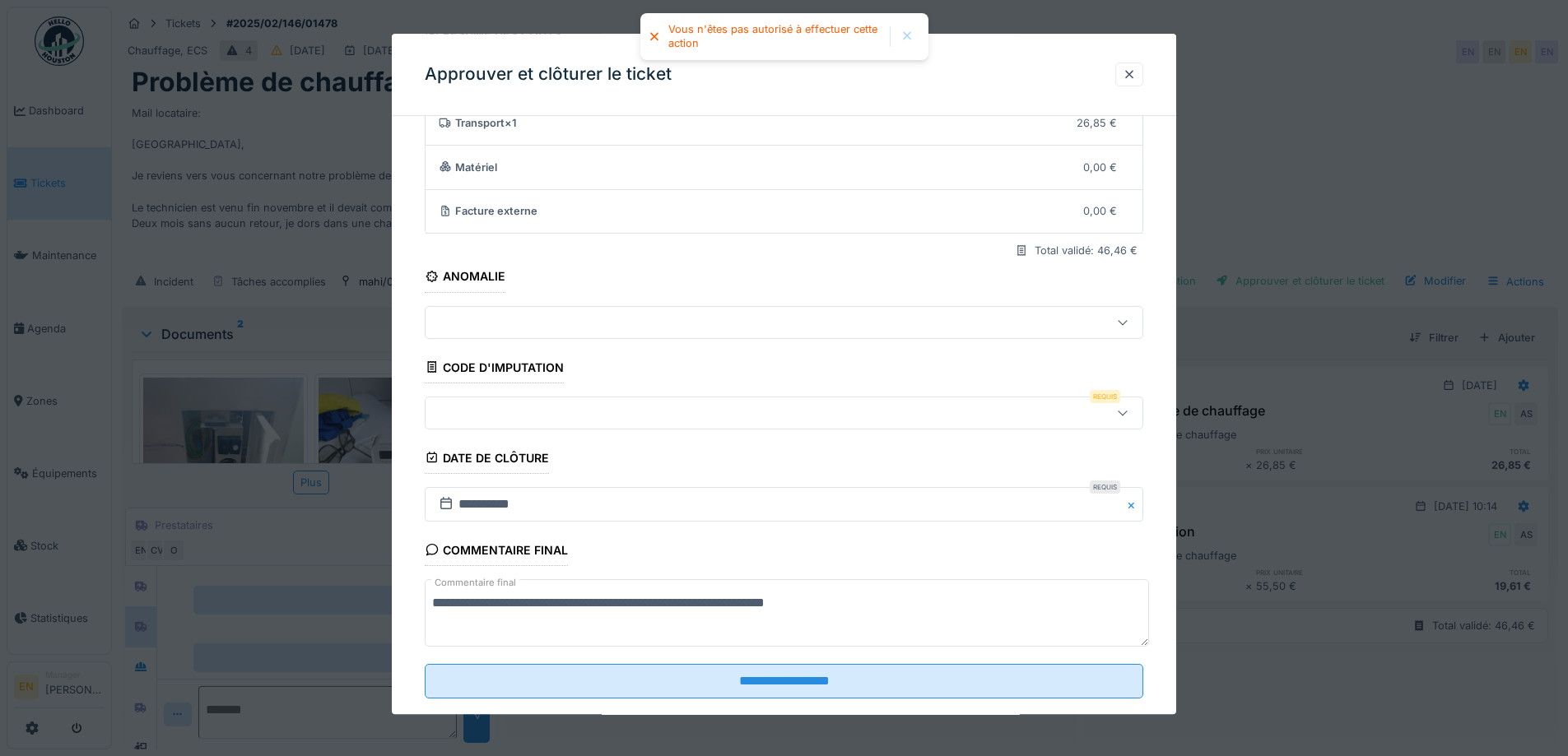
scroll to position [141, 0]
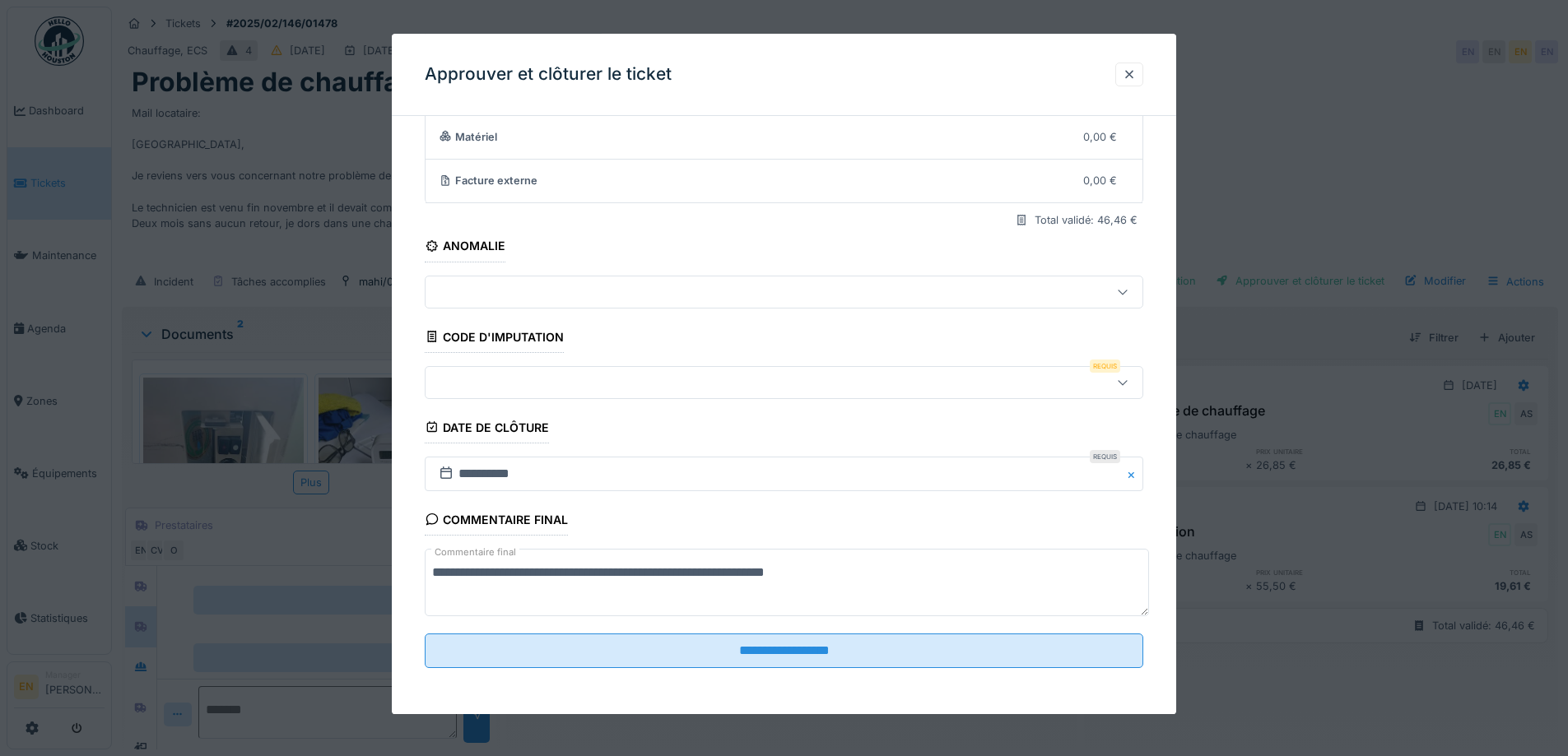
click at [1130, 377] on icon at bounding box center [1123, 382] width 13 height 11
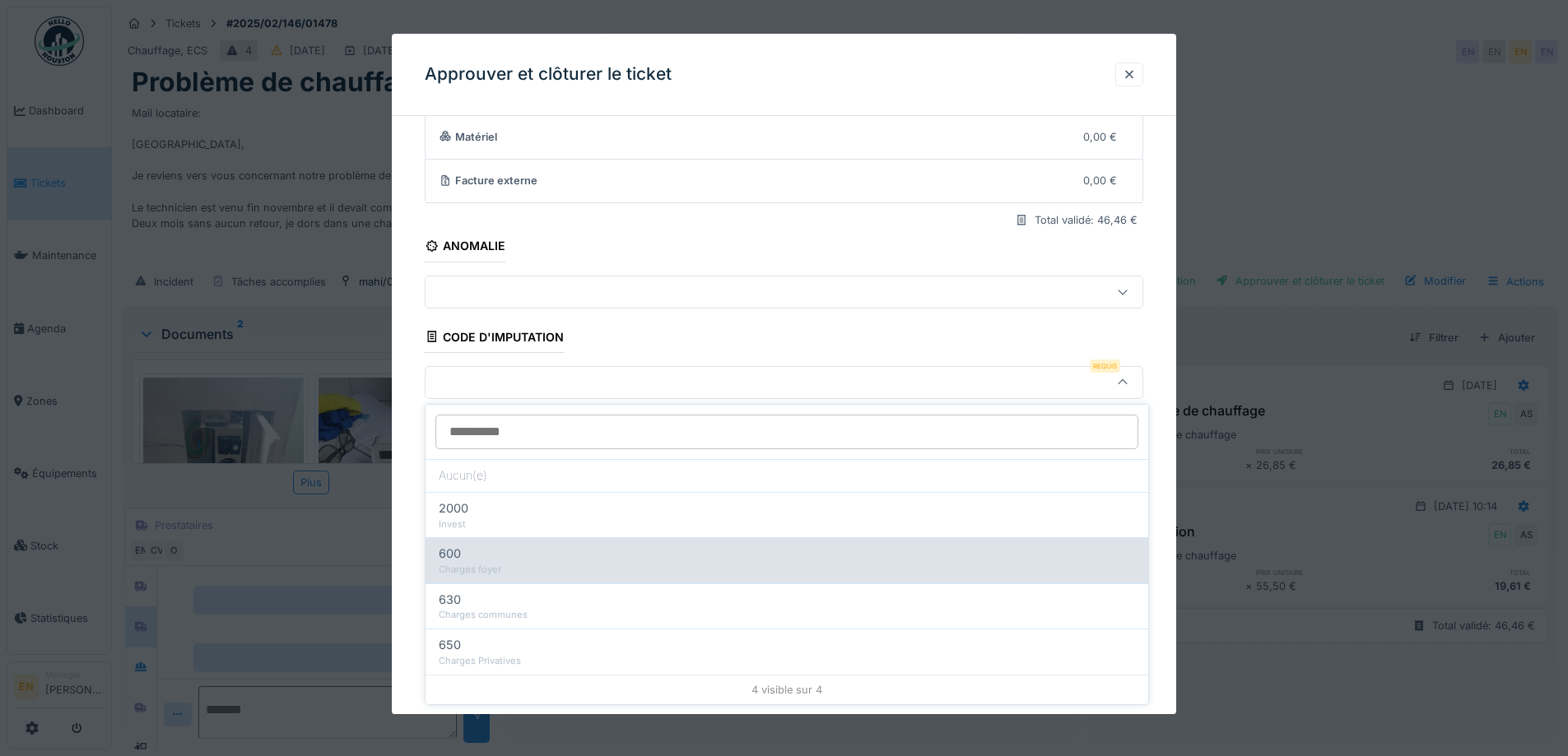
click at [504, 563] on div "600 Charges foyer" at bounding box center [787, 560] width 723 height 45
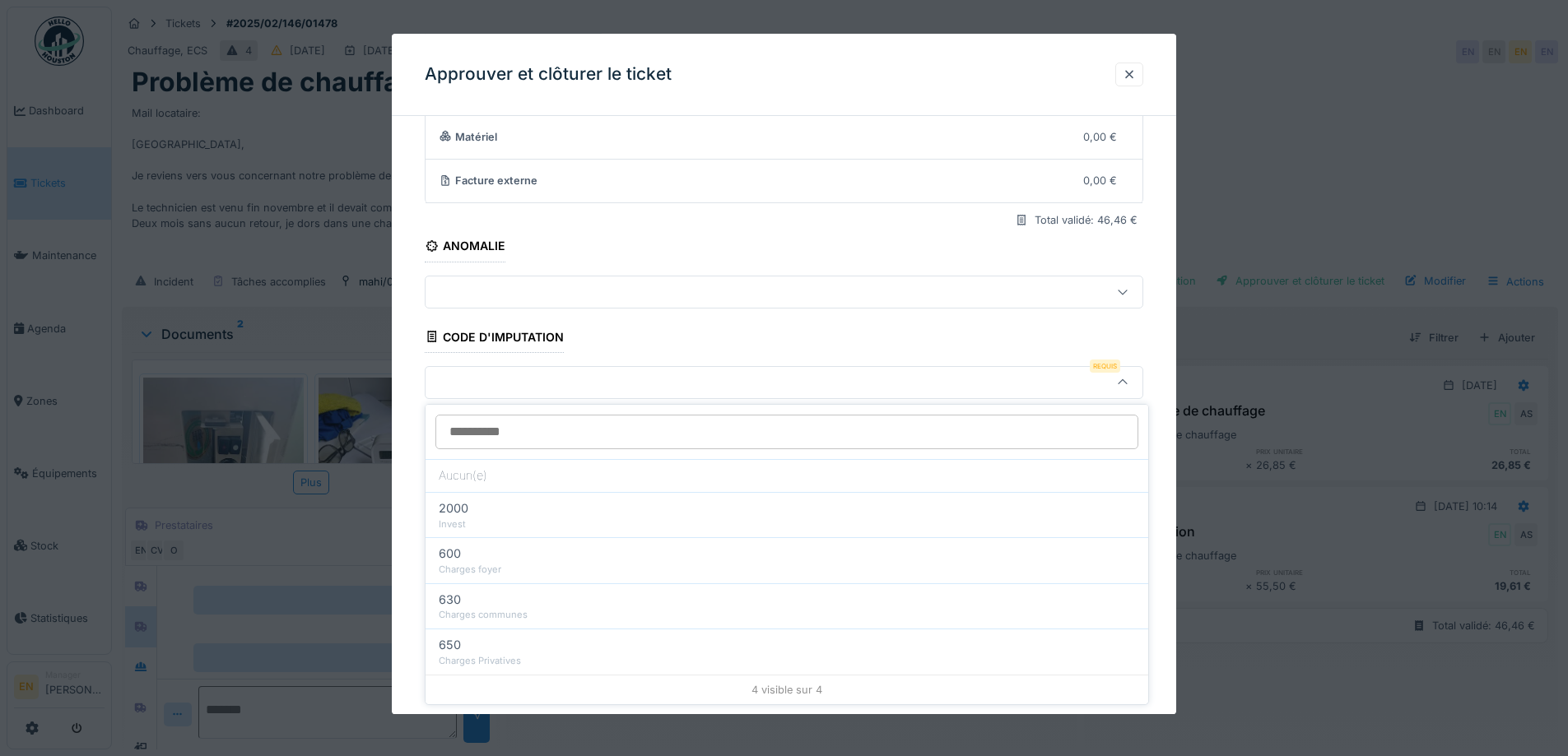
type input "***"
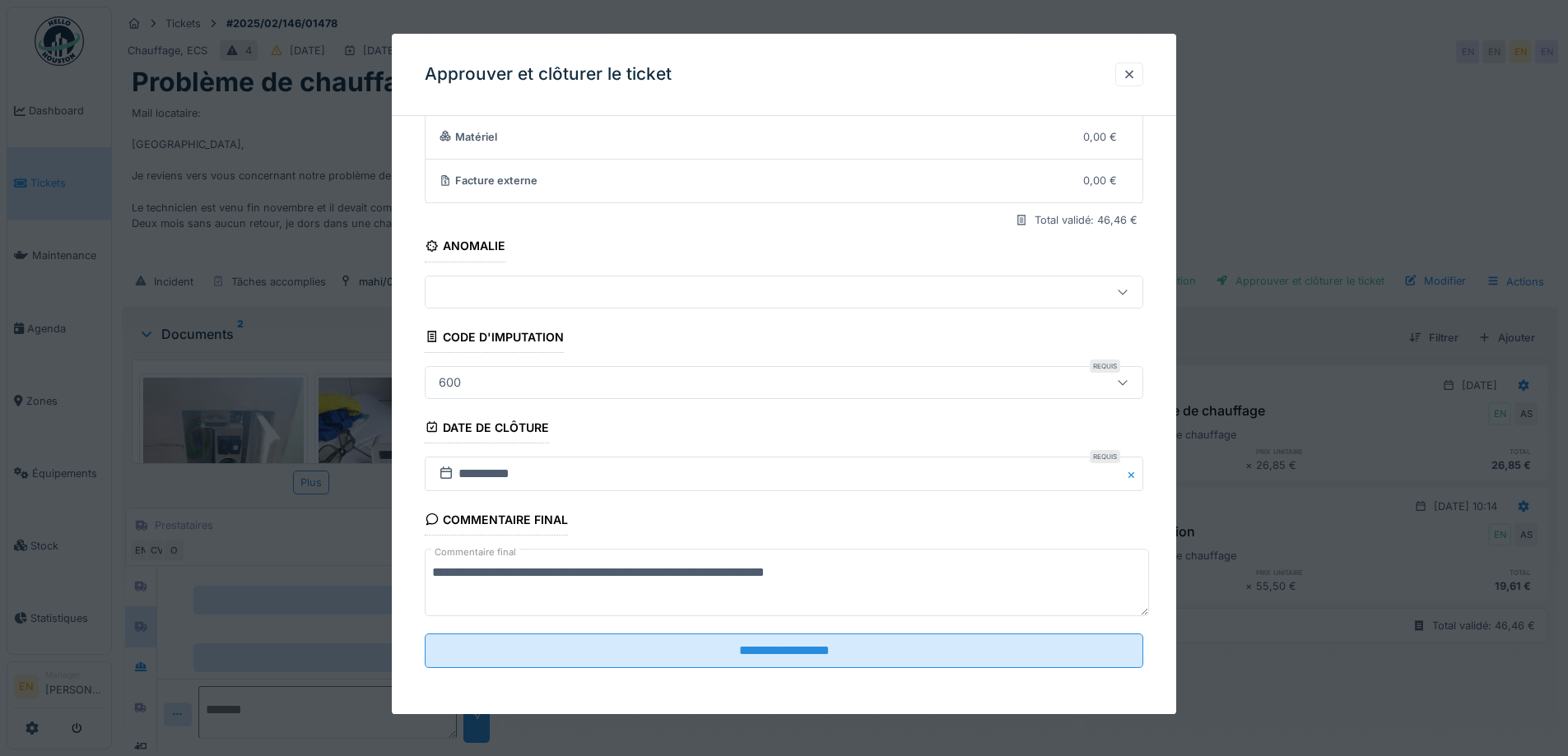
scroll to position [12, 0]
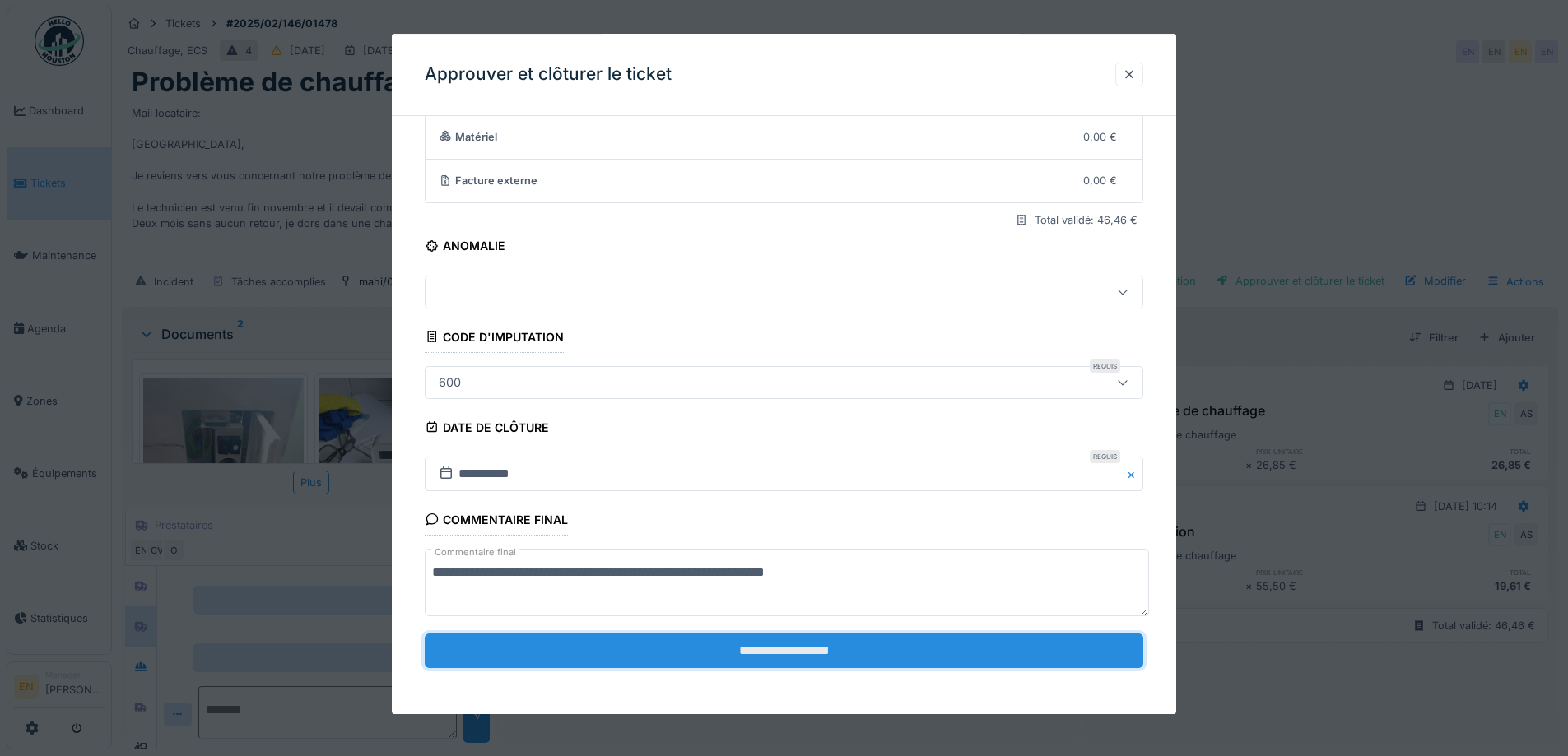
click at [781, 654] on input "**********" at bounding box center [784, 651] width 719 height 34
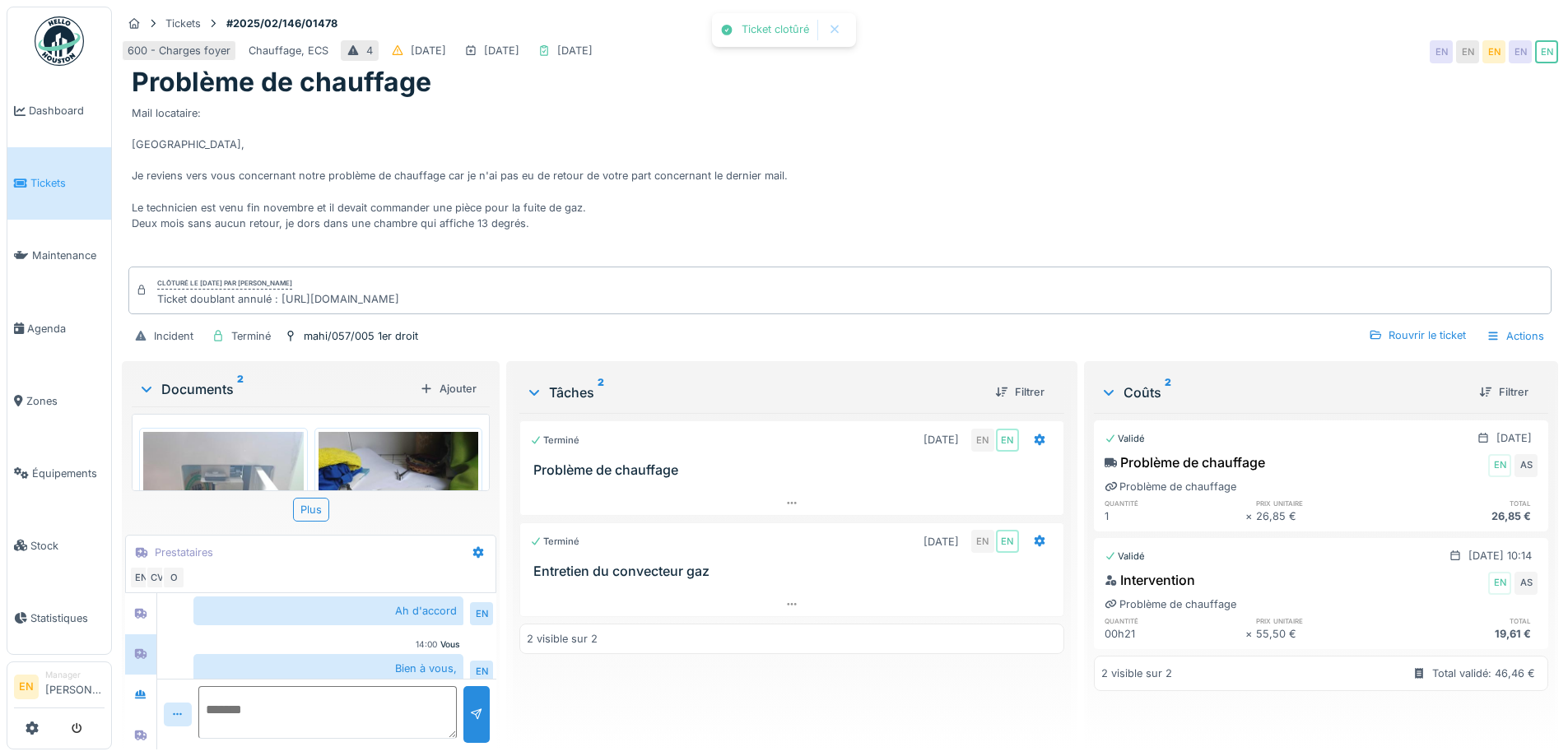
scroll to position [691, 0]
click at [821, 100] on div "Mail locataire: Bonjour, Je reviens vers vous concernant notre problème de chau…" at bounding box center [840, 181] width 1417 height 164
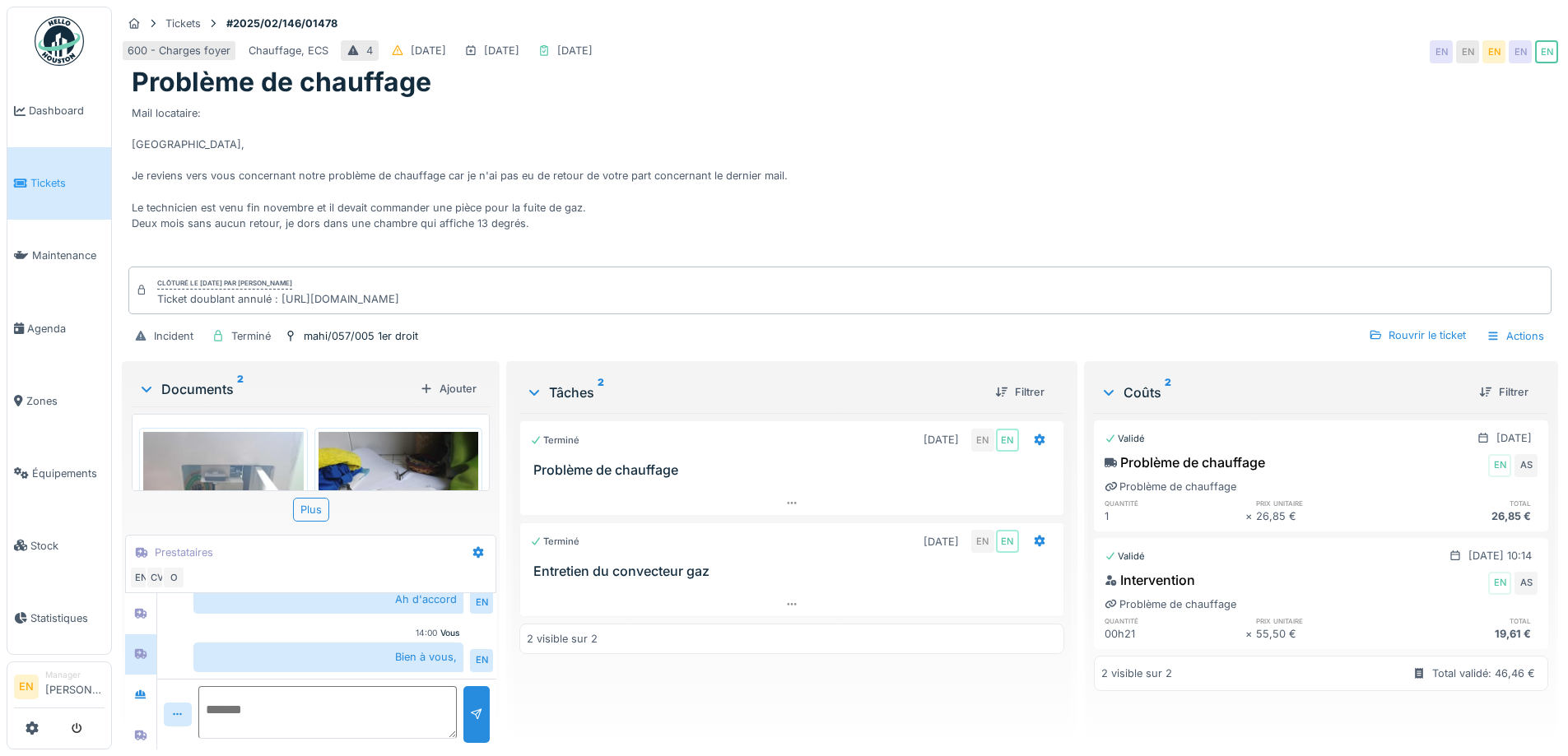
click at [52, 44] on img at bounding box center [59, 42] width 49 height 49
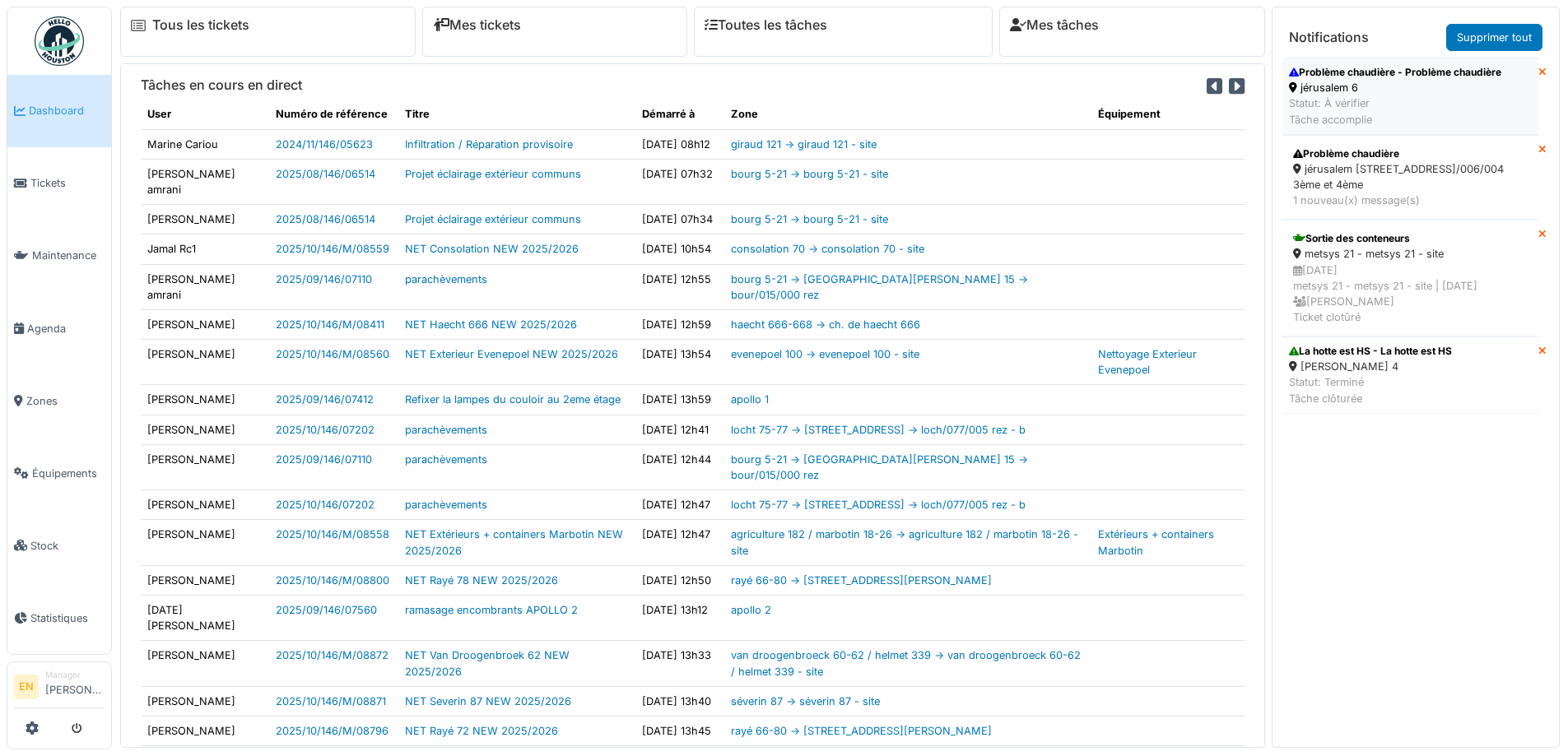
click at [1374, 87] on div "jérusalem 6" at bounding box center [1395, 87] width 212 height 16
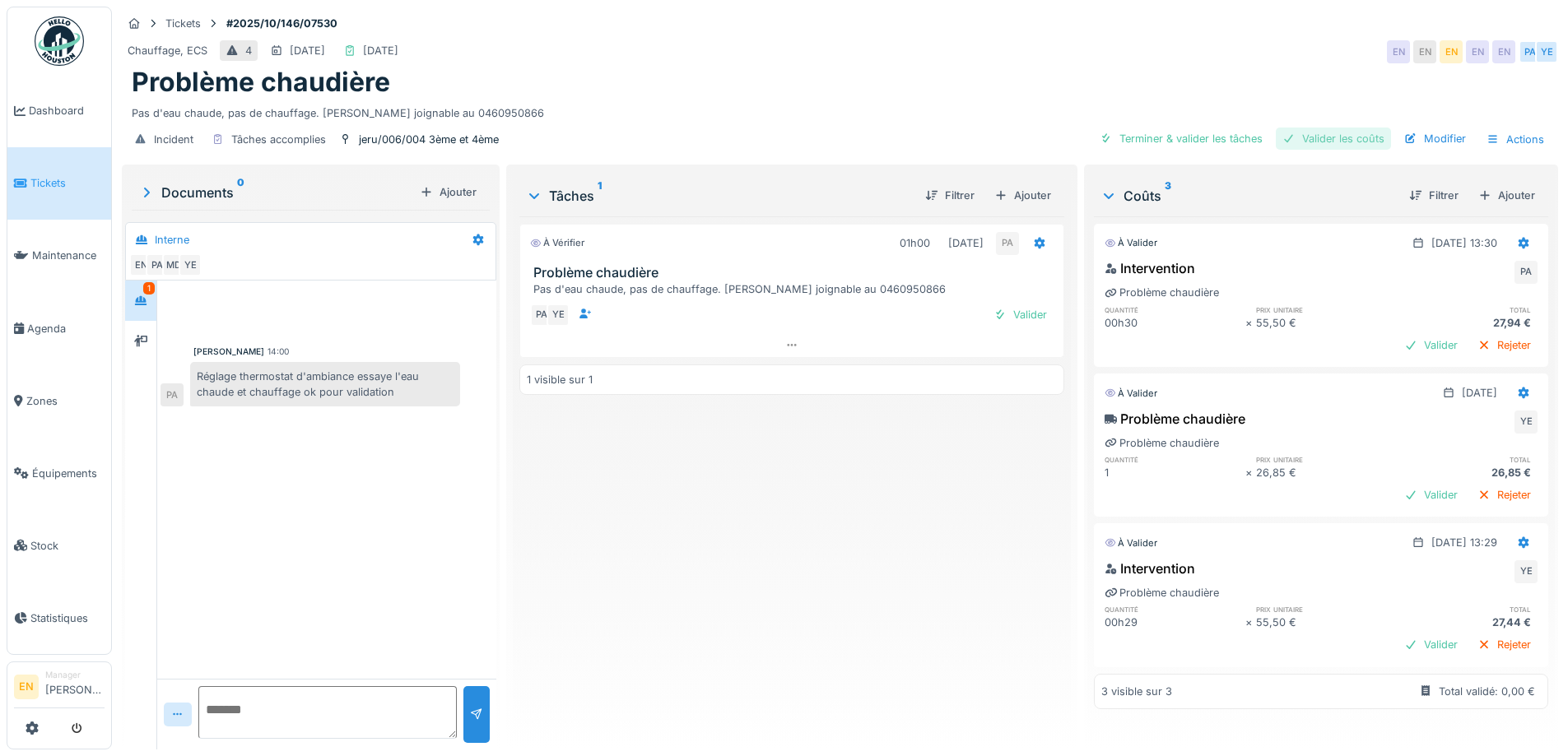
click at [1317, 146] on div "Valider les coûts" at bounding box center [1334, 138] width 115 height 22
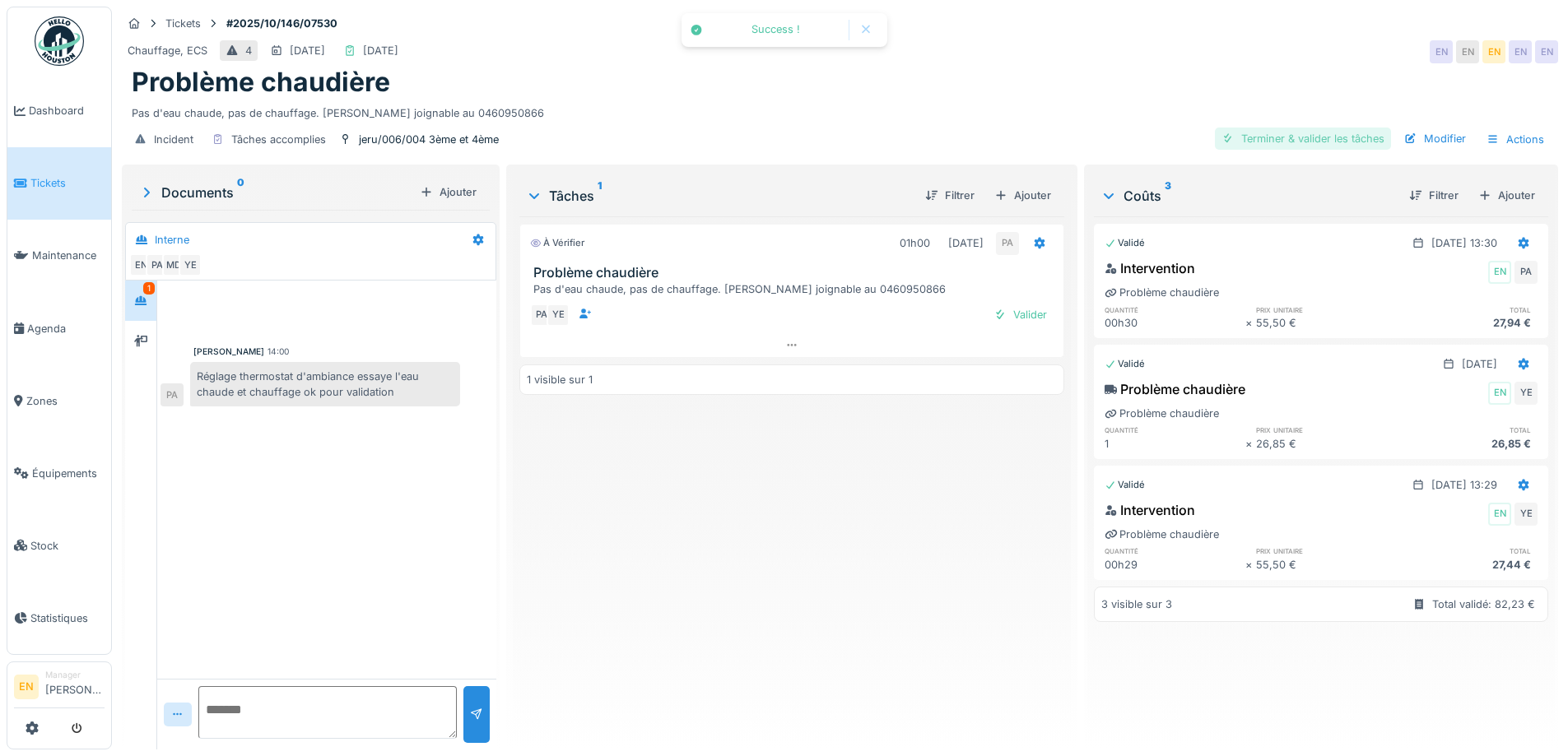
click at [1302, 132] on div "Terminer & valider les tâches" at bounding box center [1303, 138] width 176 height 22
click at [1307, 144] on div "Approuver et clôturer le ticket" at bounding box center [1300, 138] width 182 height 22
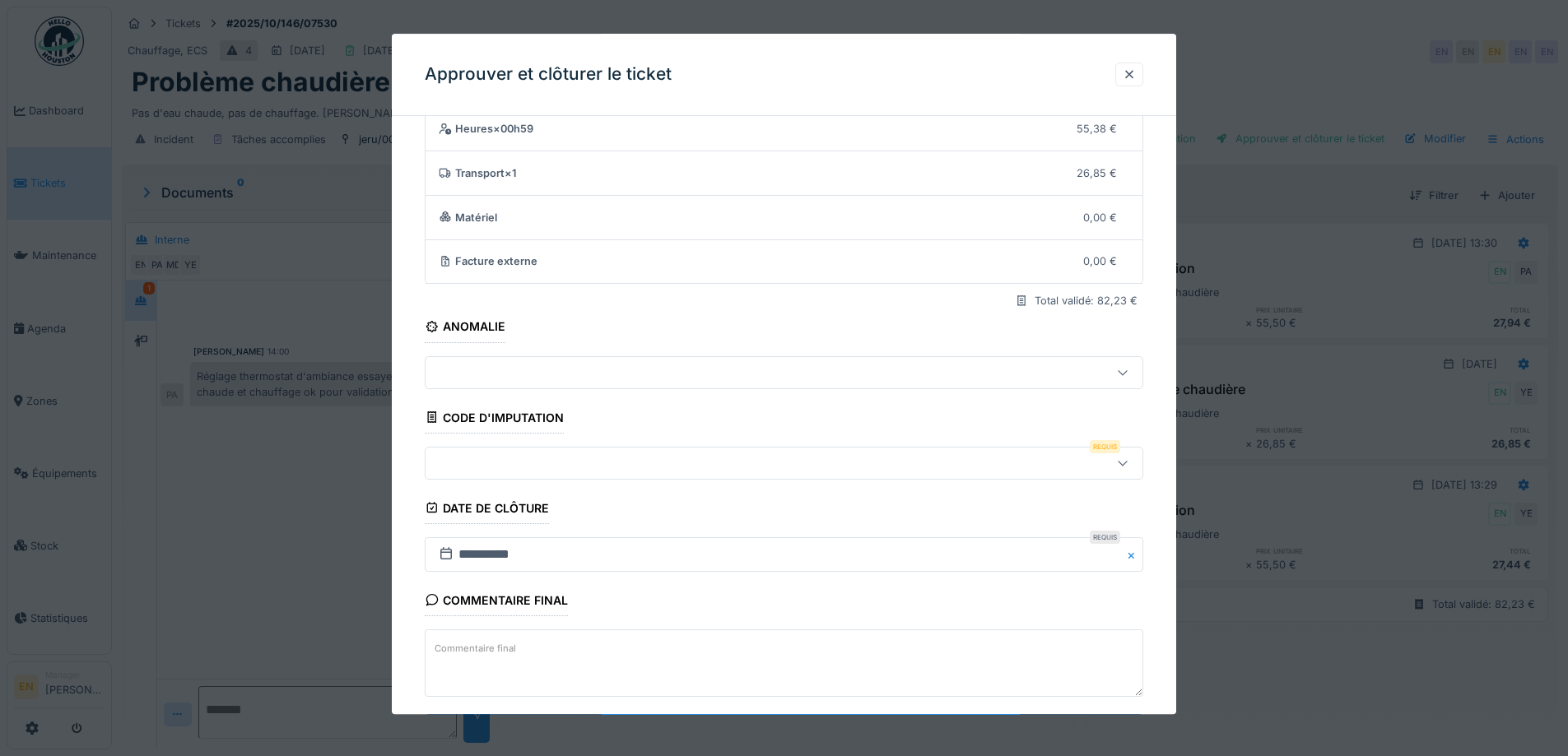
scroll to position [141, 0]
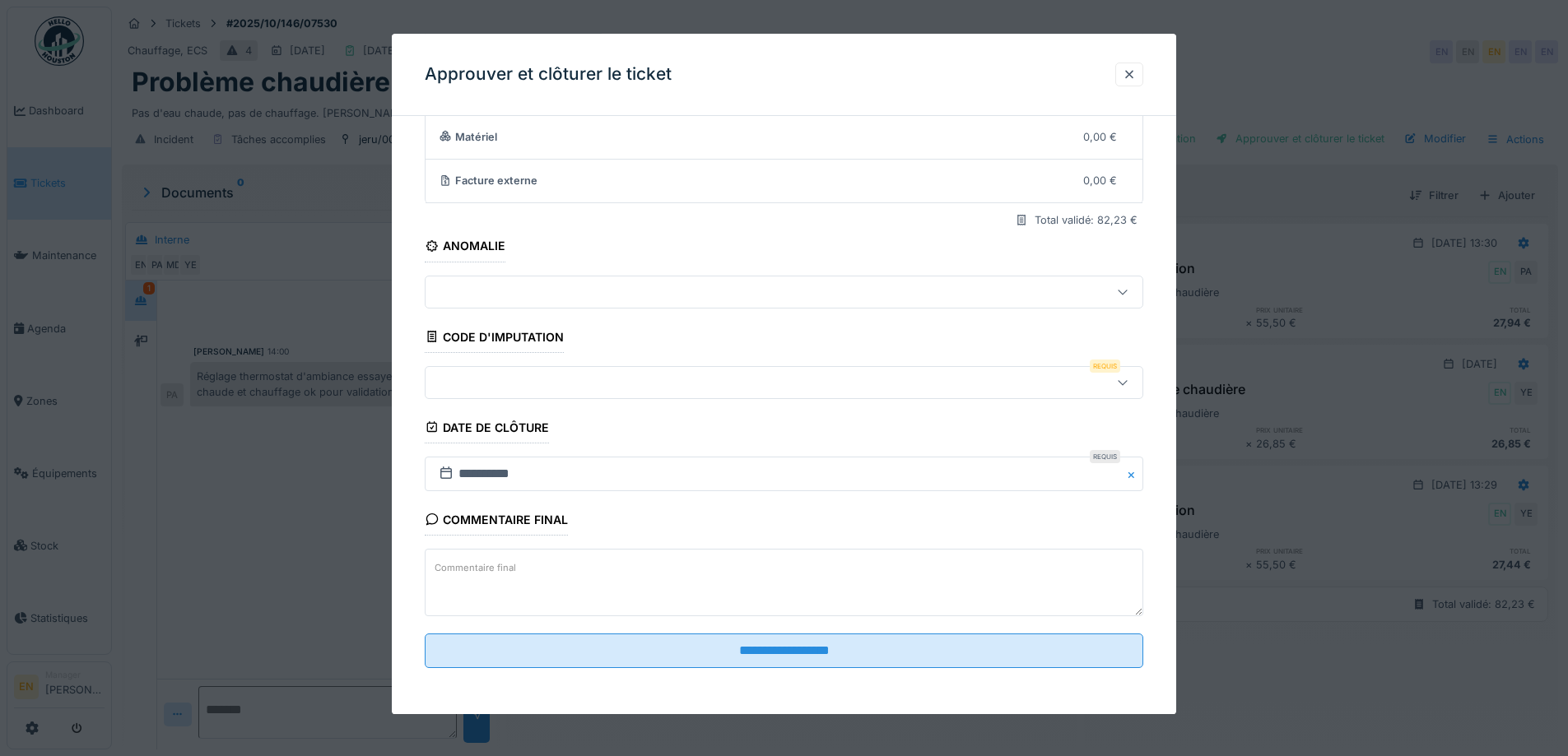
click at [1130, 386] on icon at bounding box center [1123, 382] width 13 height 11
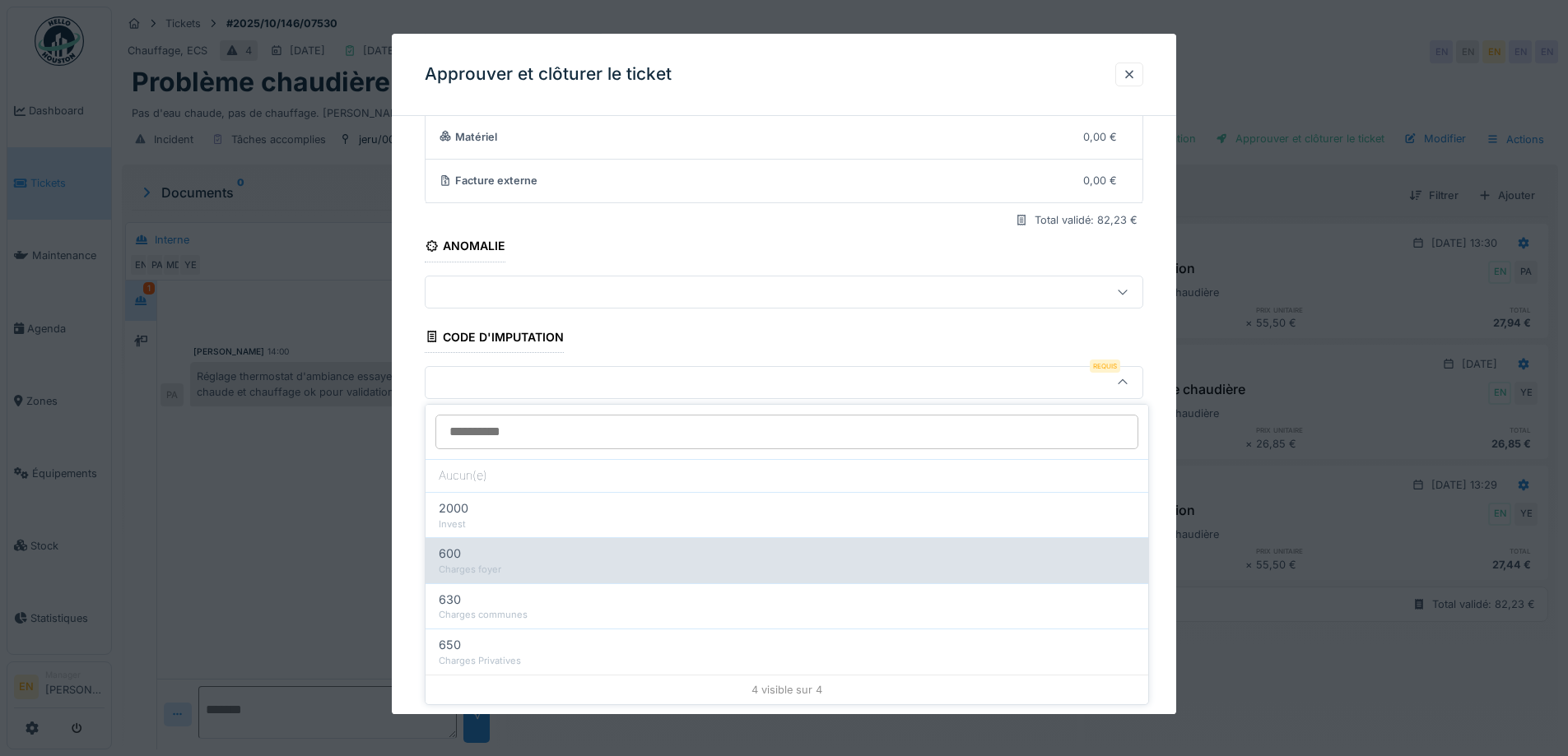
click at [483, 559] on div "600" at bounding box center [787, 554] width 696 height 19
type input "***"
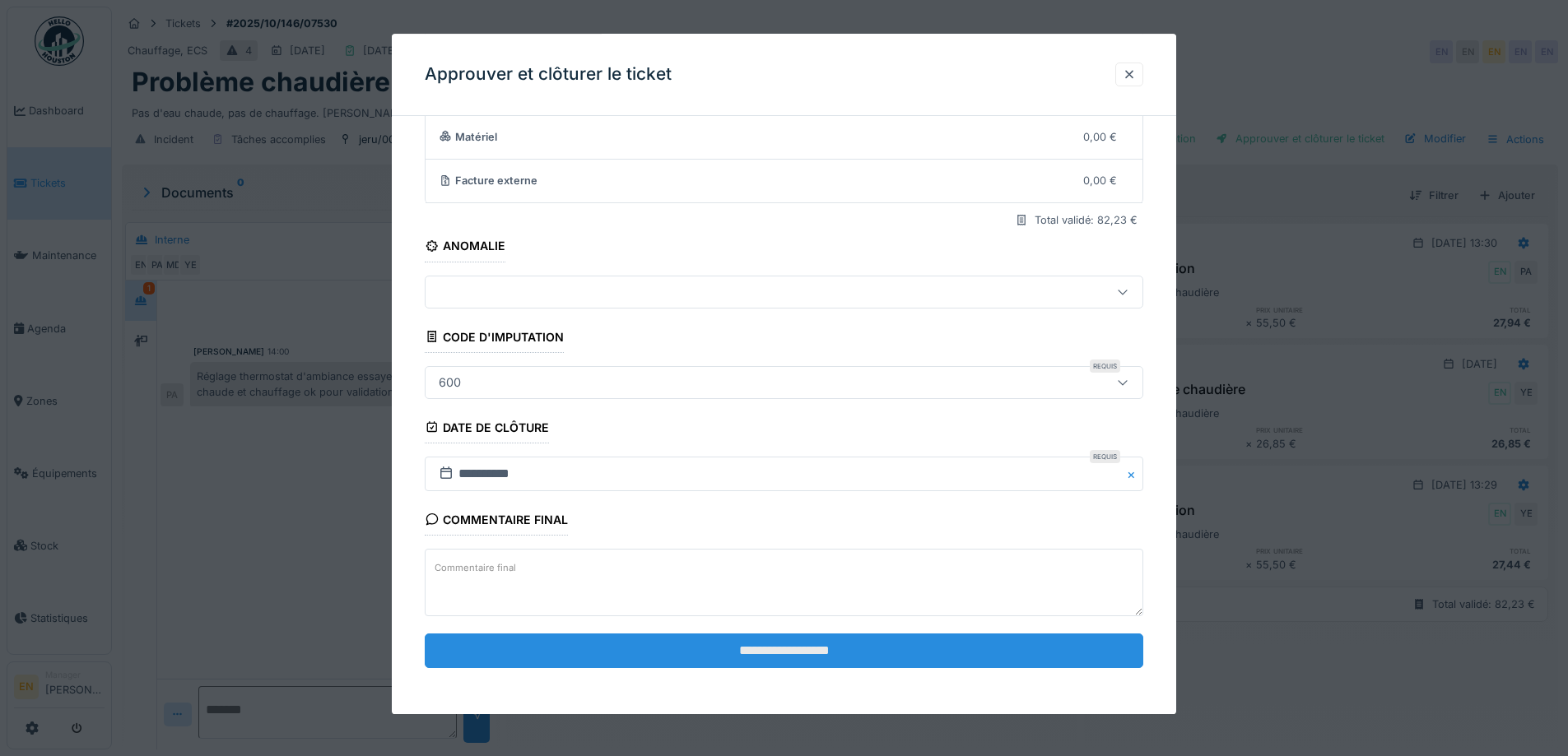
scroll to position [12, 0]
click at [742, 654] on input "**********" at bounding box center [784, 651] width 719 height 34
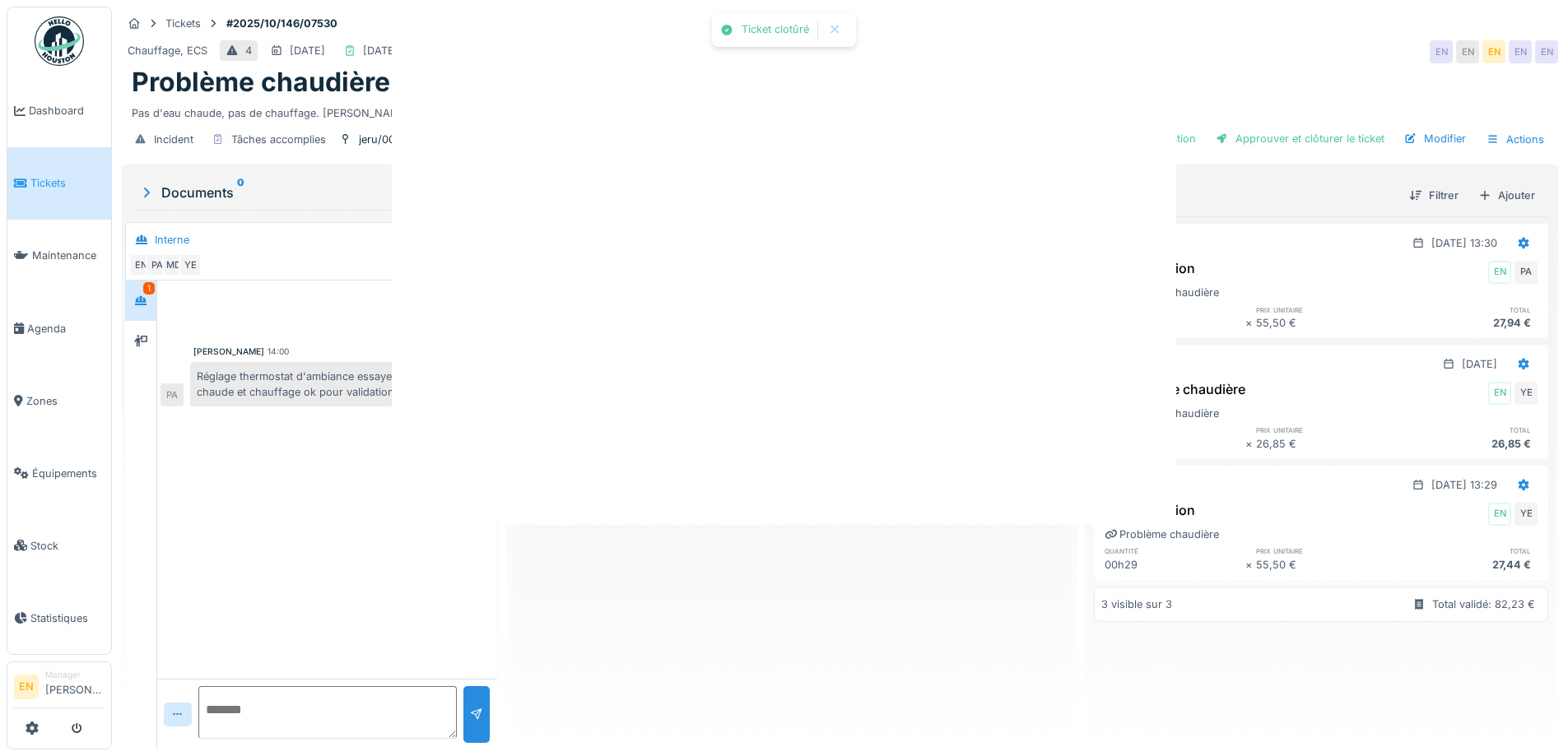
scroll to position [0, 0]
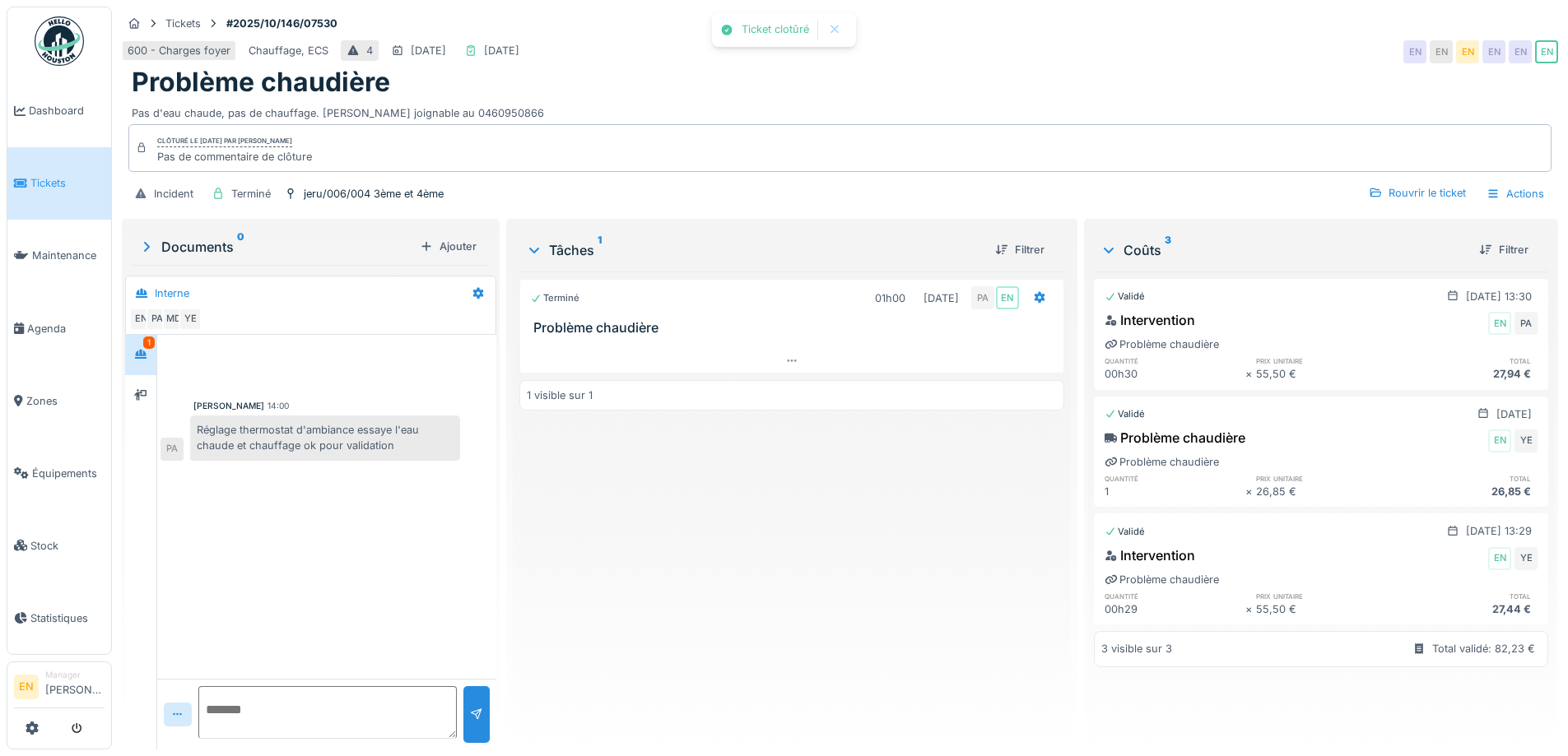
click at [781, 596] on div "Terminé 01h00 30/09/2025 PA EN Problème chaudière 1 visible sur 1" at bounding box center [792, 504] width 544 height 465
click at [66, 38] on img at bounding box center [59, 42] width 49 height 49
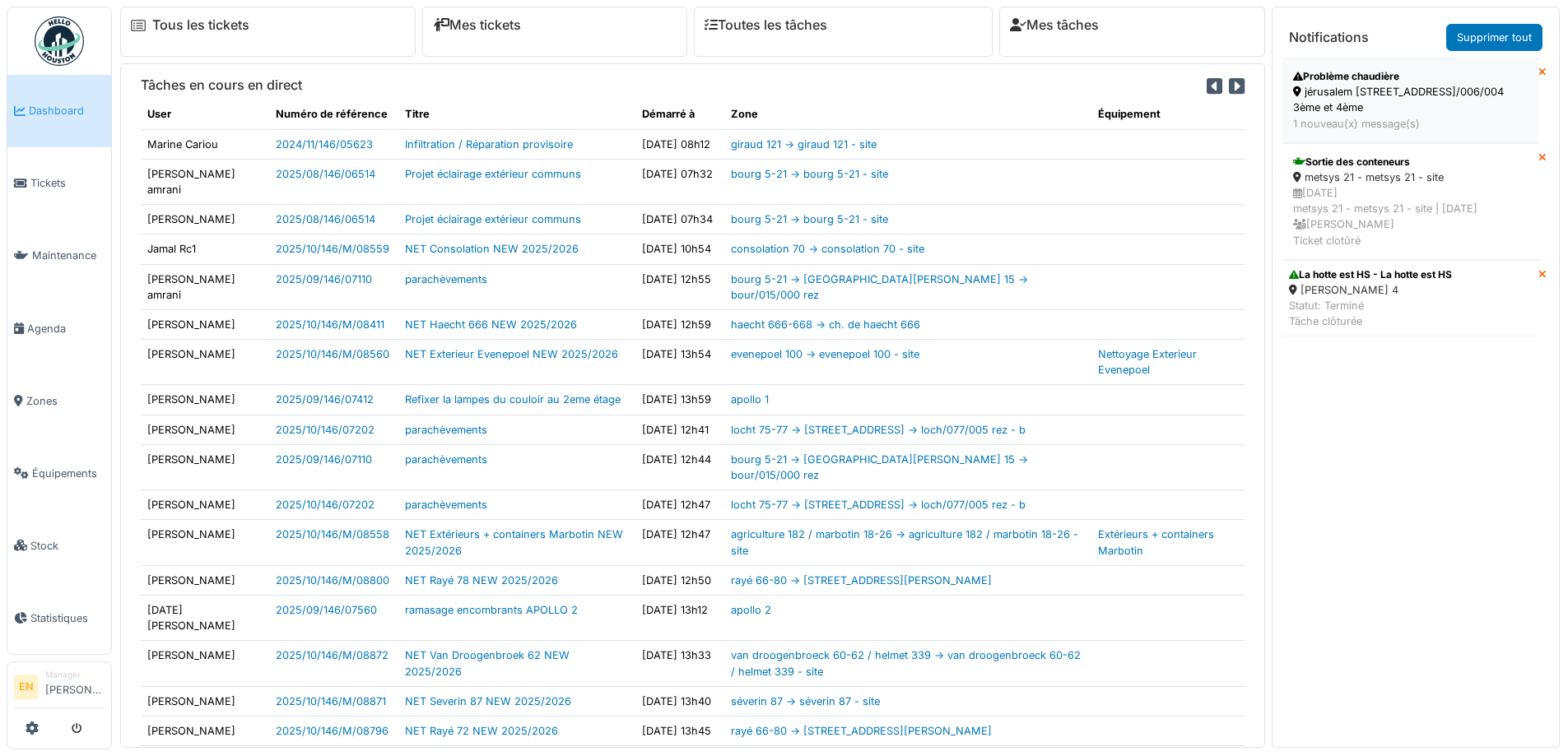
click at [1360, 87] on div "jérusalem [STREET_ADDRESS]/006/004 3ème et 4ème" at bounding box center [1411, 99] width 235 height 31
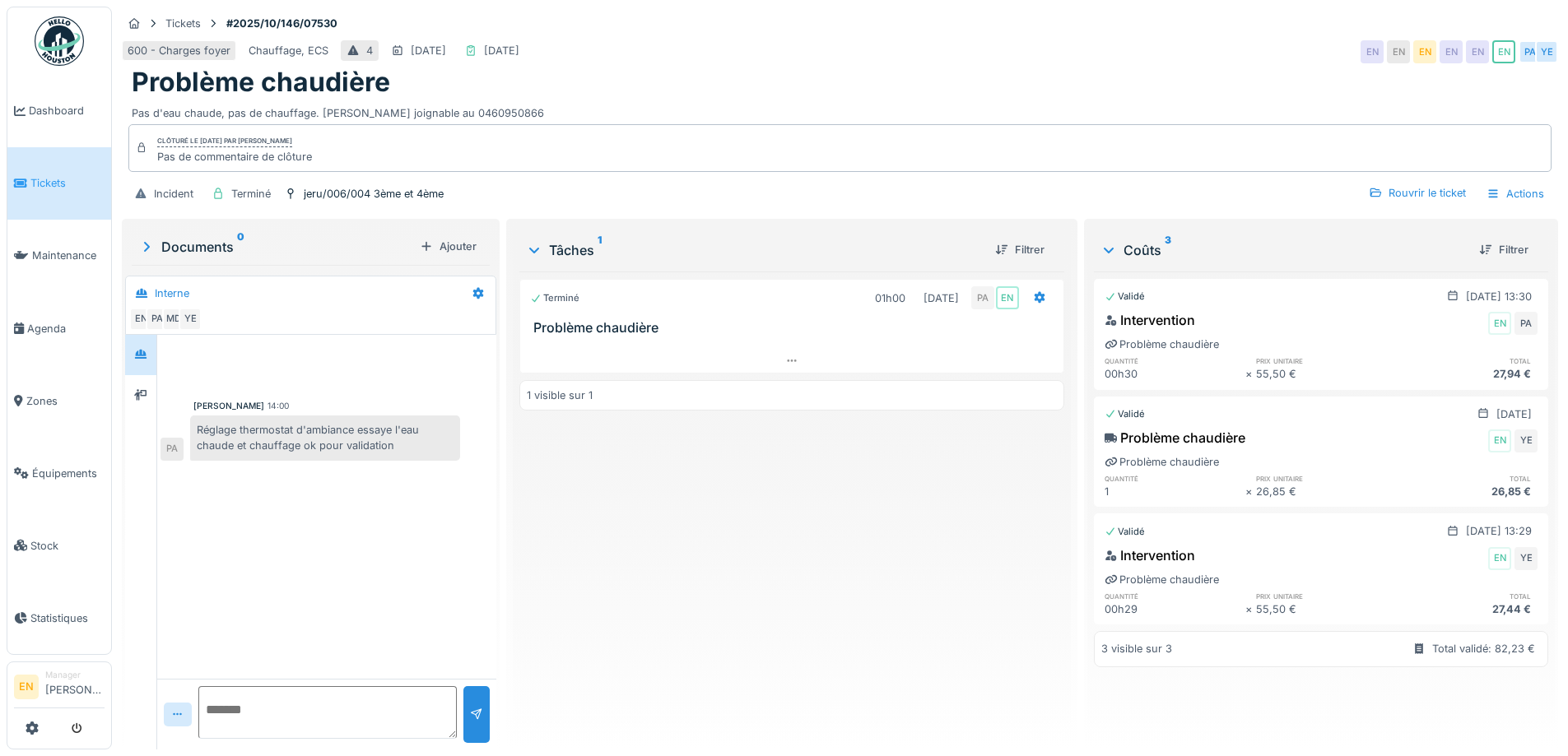
click at [708, 568] on div "Terminé 01h00 [DATE] PA EN Problème chaudière 1 visible sur 1" at bounding box center [792, 504] width 544 height 465
click at [72, 36] on img at bounding box center [59, 42] width 49 height 49
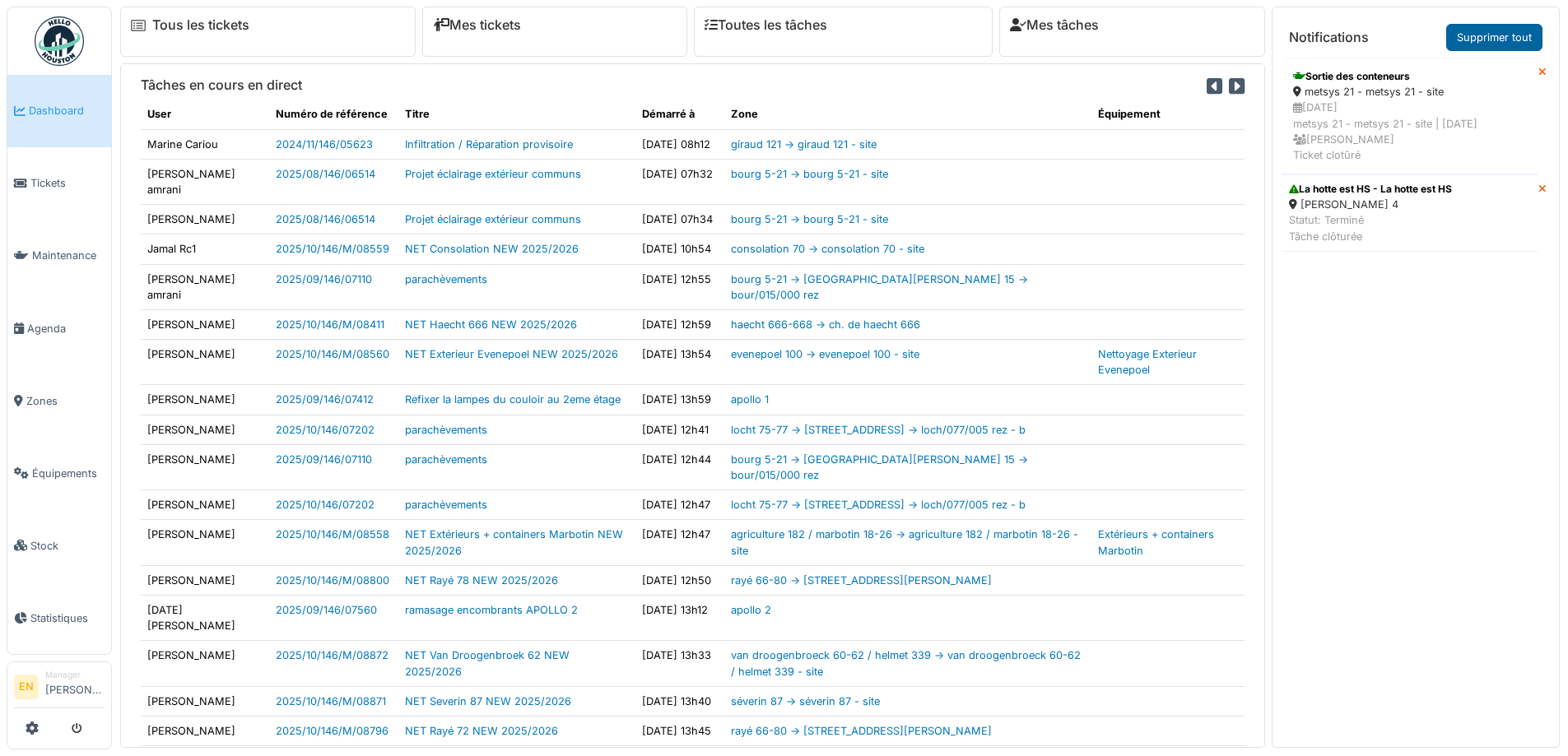
click at [1521, 34] on link "Supprimer tout" at bounding box center [1494, 37] width 96 height 27
